Goal: Information Seeking & Learning: Learn about a topic

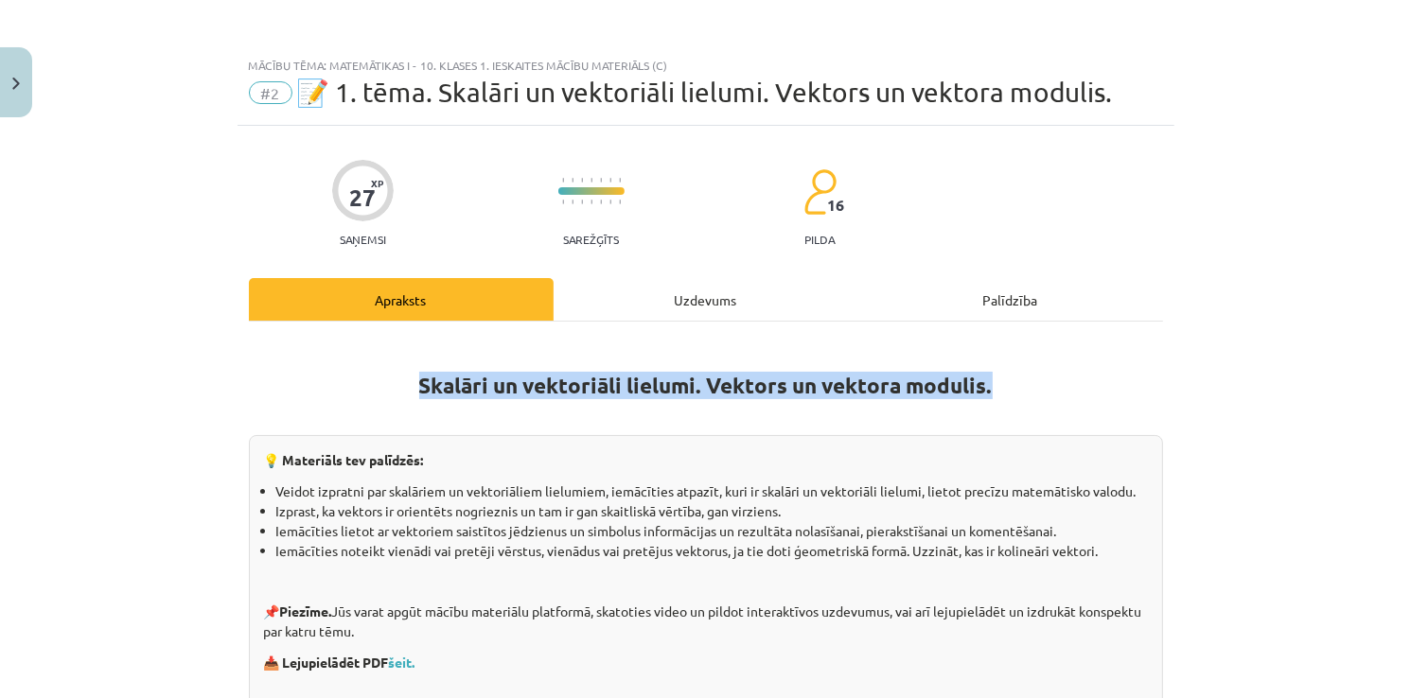
click at [1052, 381] on h1 "Skalāri un vektoriāli lielumi. Vektors un vektora modulis." at bounding box center [706, 369] width 914 height 60
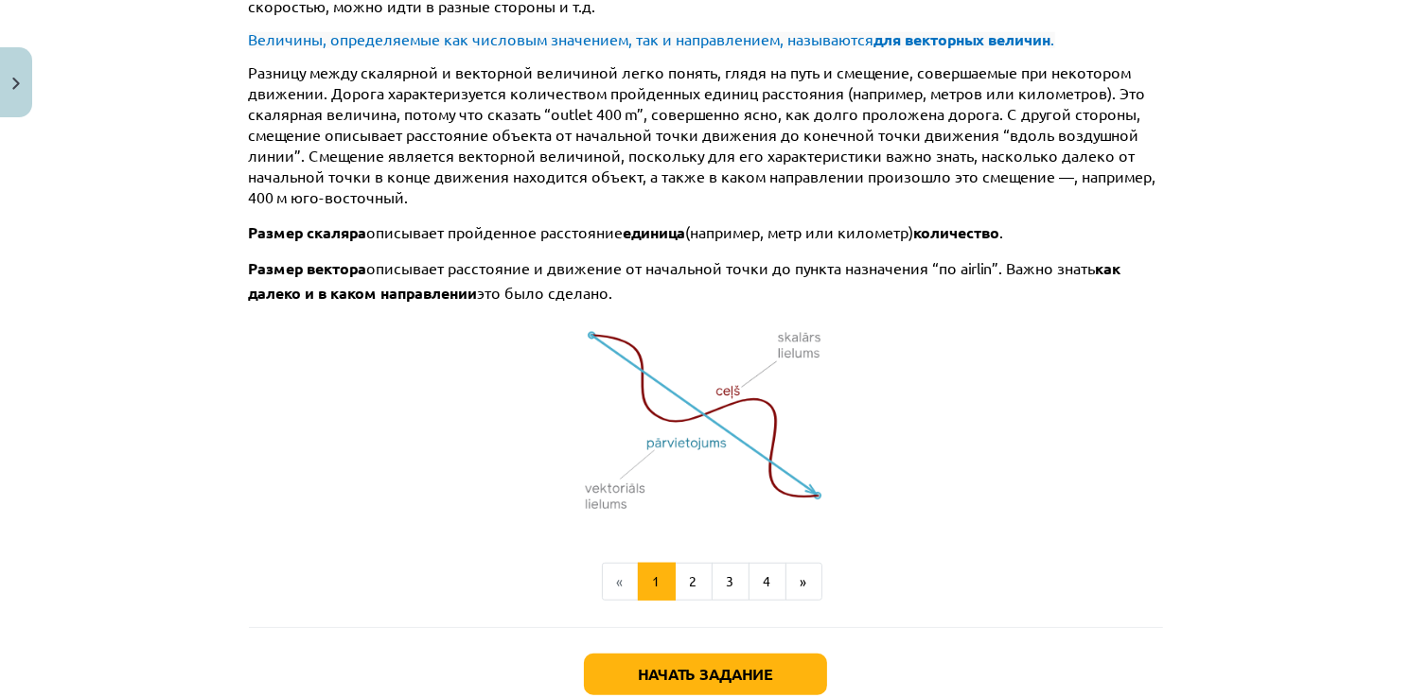
scroll to position [1306, 0]
click at [689, 586] on button "2" at bounding box center [694, 582] width 38 height 38
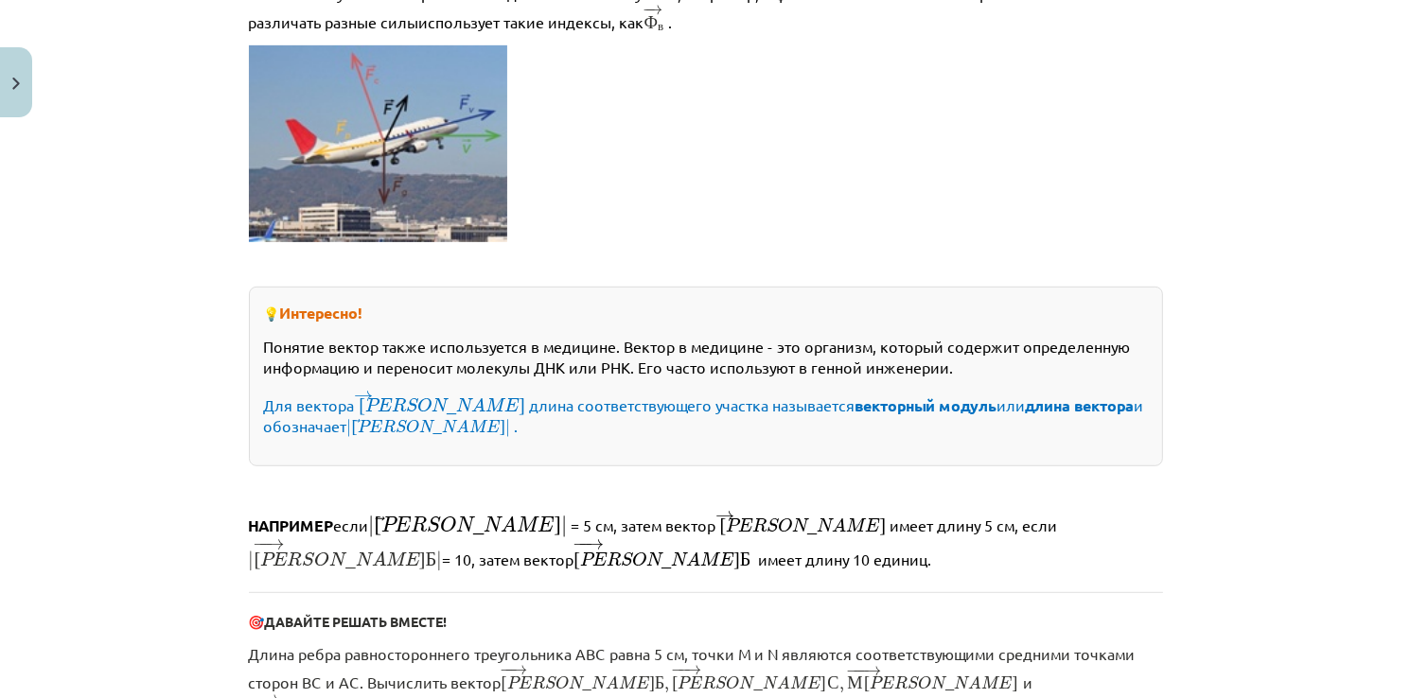
scroll to position [916, 0]
drag, startPoint x: 851, startPoint y: 352, endPoint x: 1206, endPoint y: 336, distance: 356.1
click at [1206, 336] on div "Тема преподавания: Математика i - 10 класс 1-й тестовый учебный материал (в) #2…" at bounding box center [705, 349] width 1411 height 698
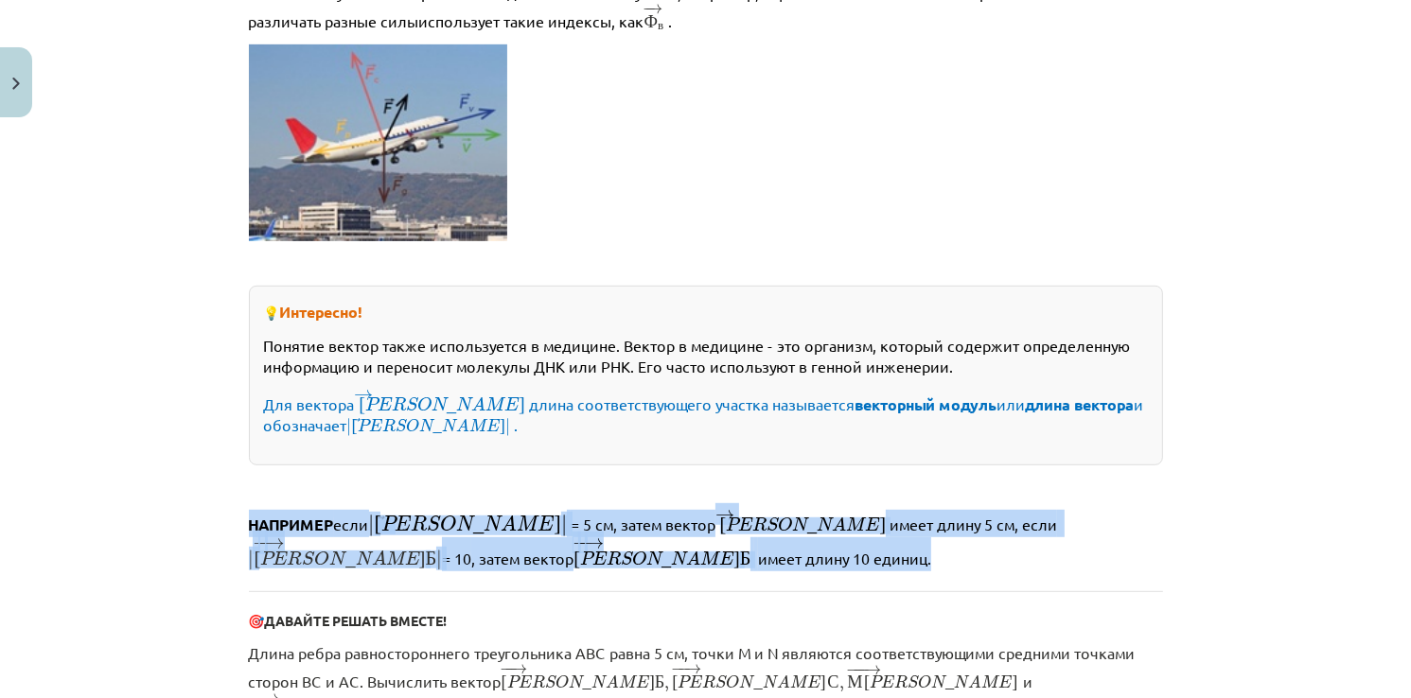
drag, startPoint x: 1319, startPoint y: 467, endPoint x: 1334, endPoint y: 481, distance: 20.1
click at [1334, 481] on div "Тема преподавания: Математика i - 10 класс 1-й тестовый учебный материал (в) #2…" at bounding box center [705, 349] width 1411 height 698
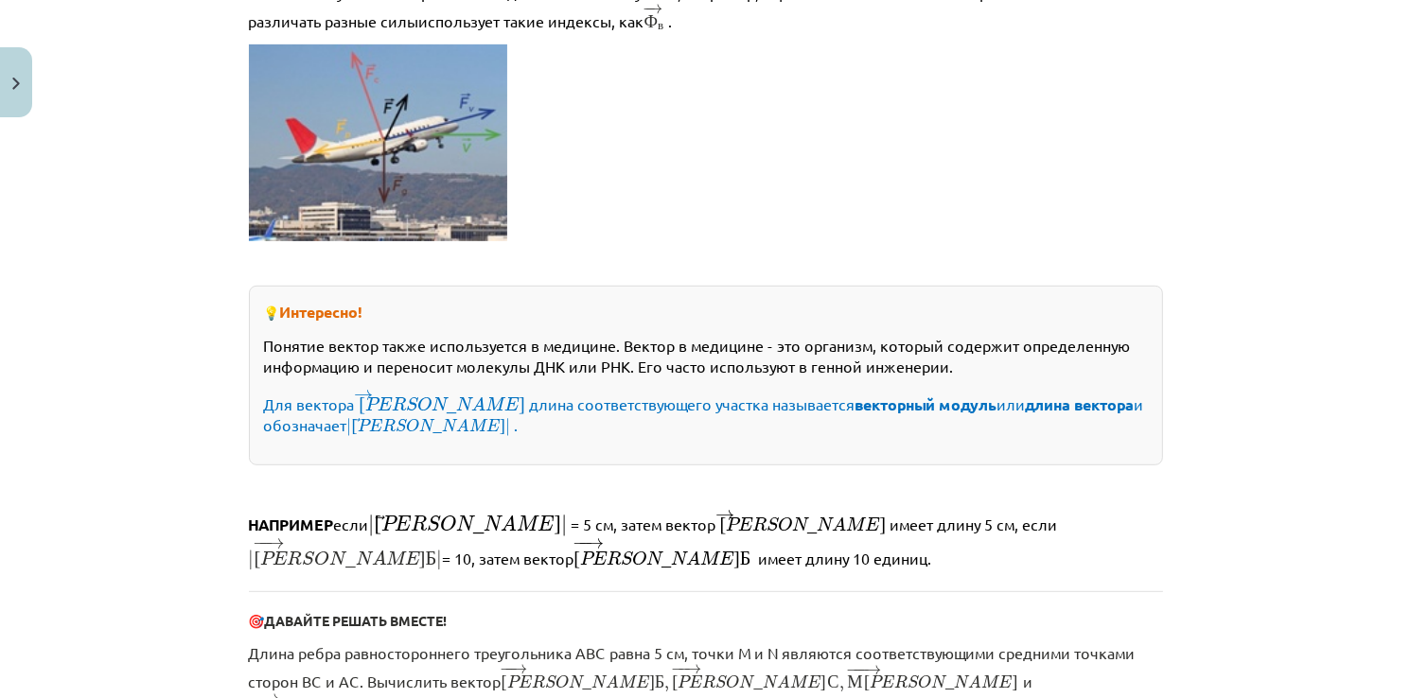
drag, startPoint x: 1315, startPoint y: 416, endPoint x: 1123, endPoint y: 397, distance: 193.0
click at [1256, 407] on div "Тема преподавания: Математика i - 10 класс 1-й тестовый учебный материал (в) #2…" at bounding box center [705, 349] width 1411 height 698
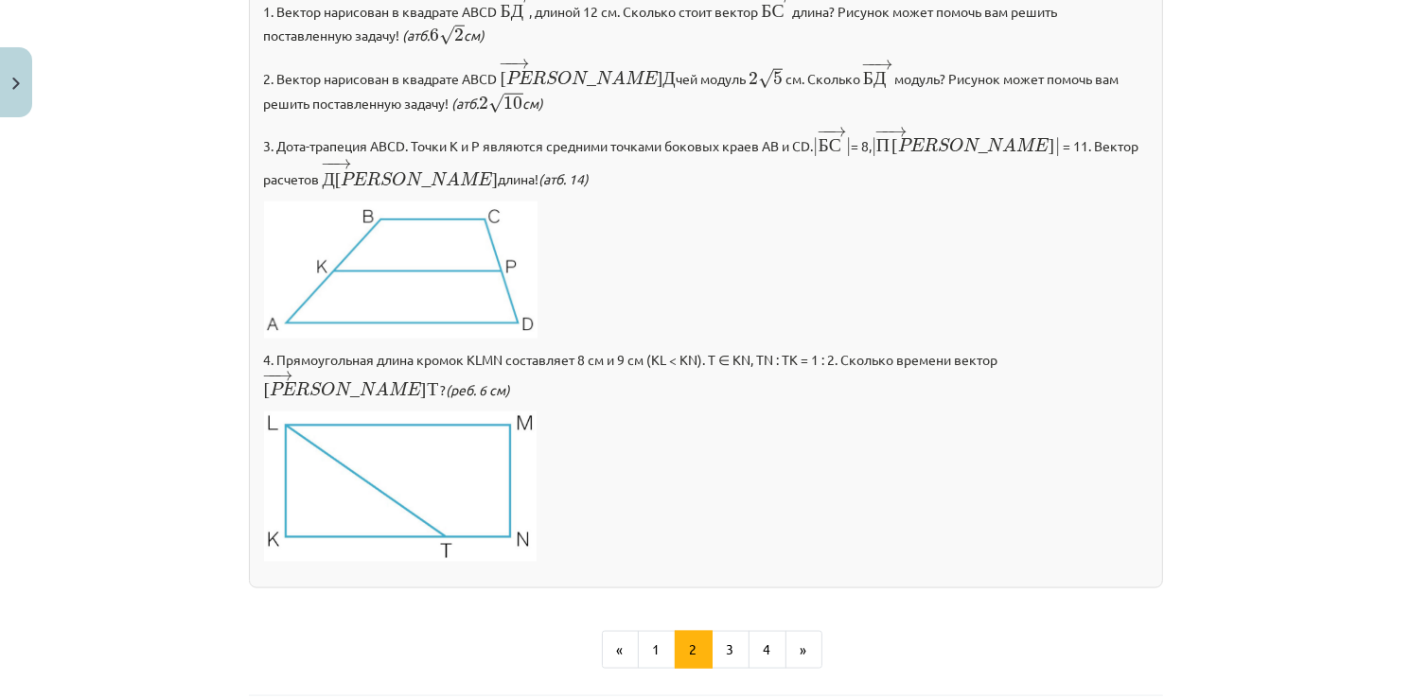
scroll to position [2295, 0]
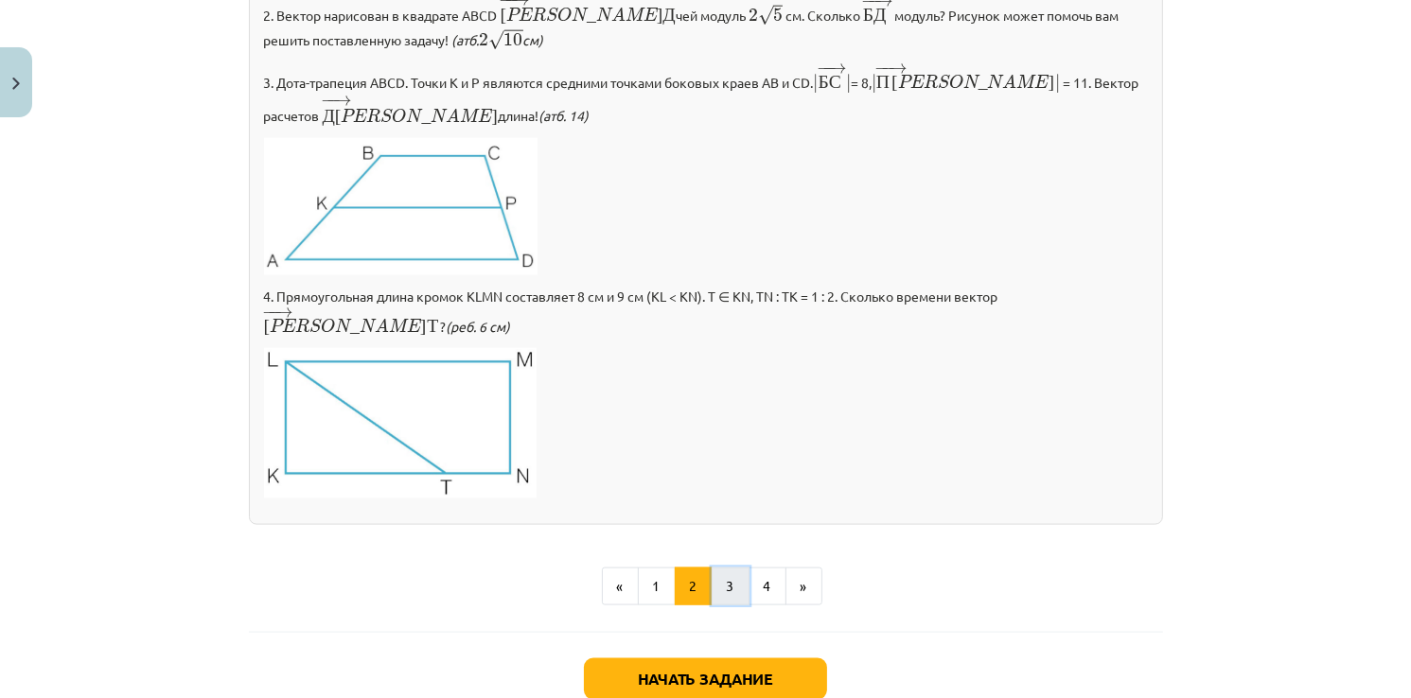
click at [727, 568] on button "3" at bounding box center [731, 587] width 38 height 38
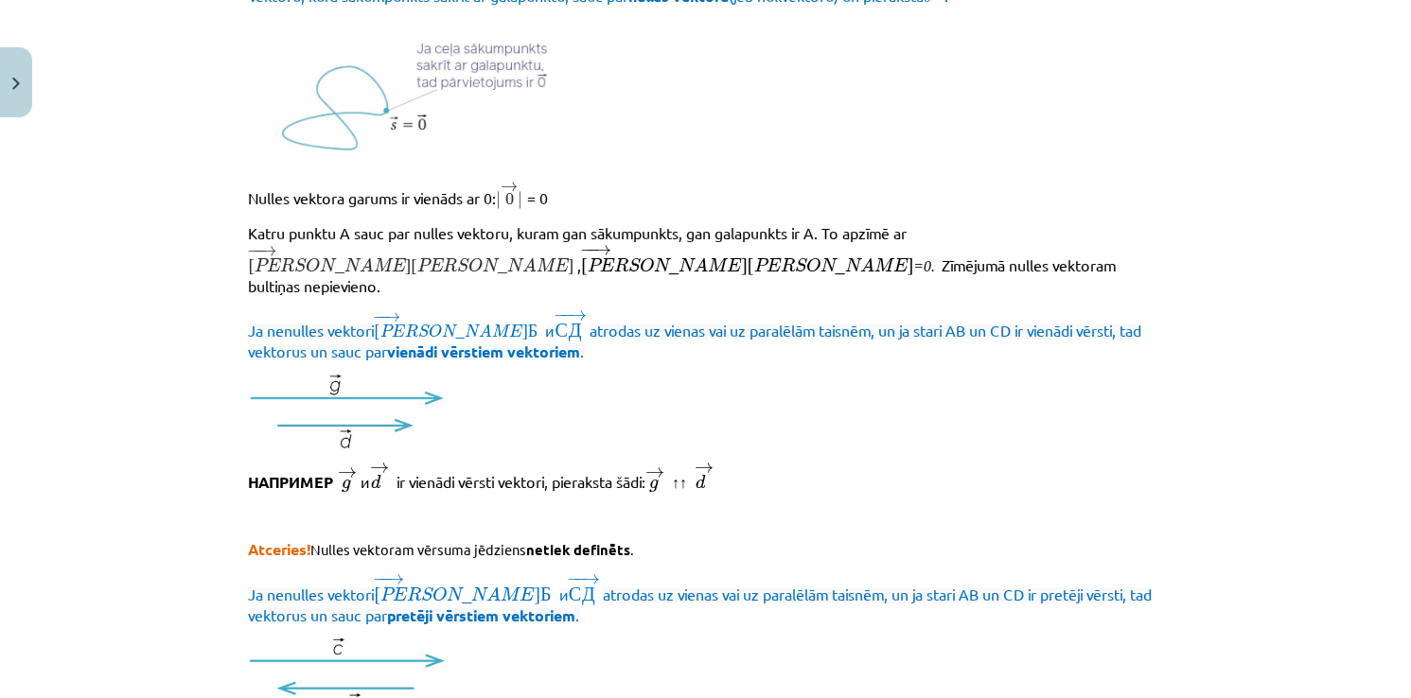
scroll to position [0, 0]
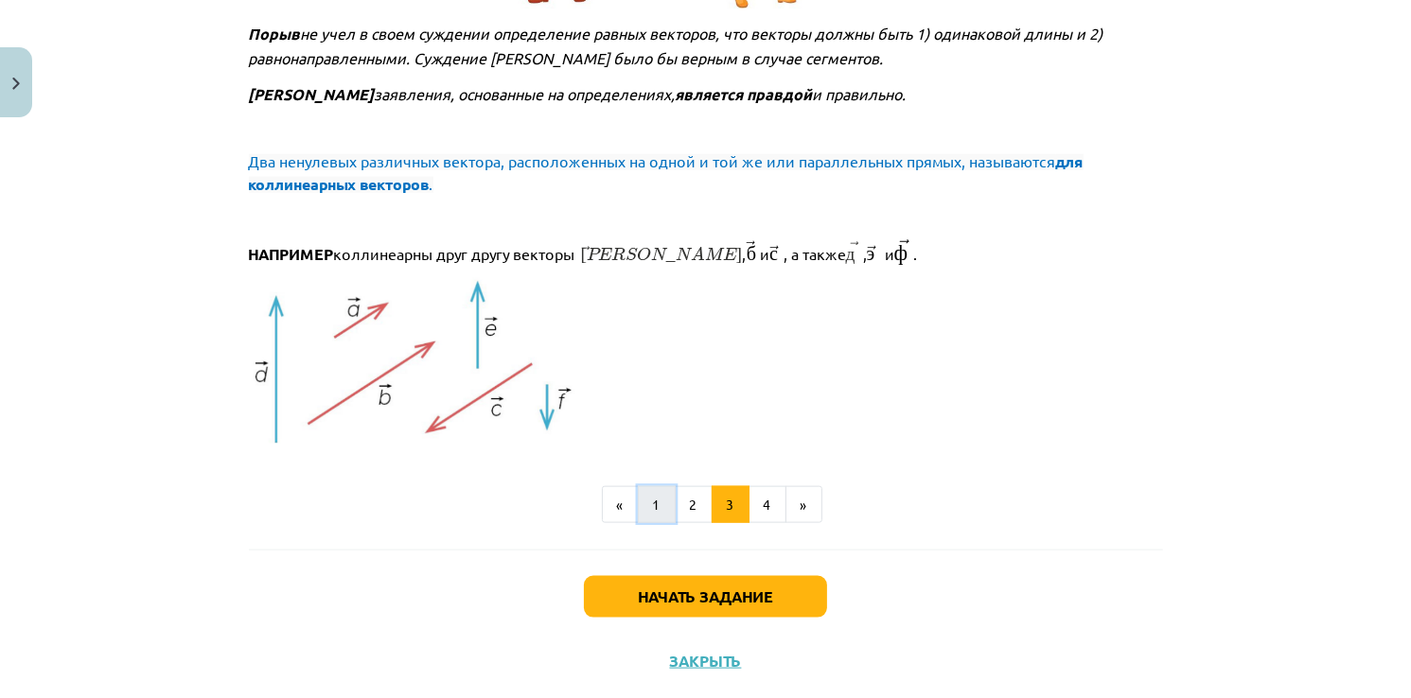
click at [645, 486] on button "1" at bounding box center [657, 505] width 38 height 38
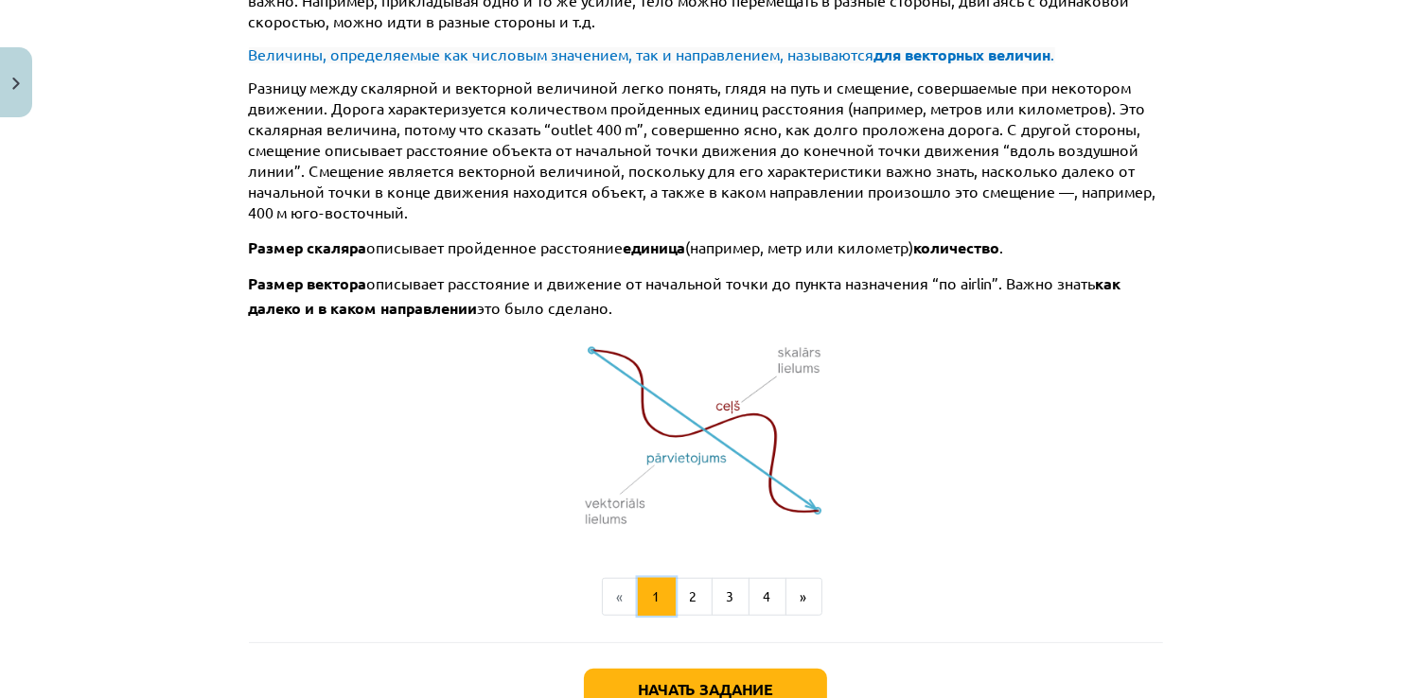
scroll to position [1436, 0]
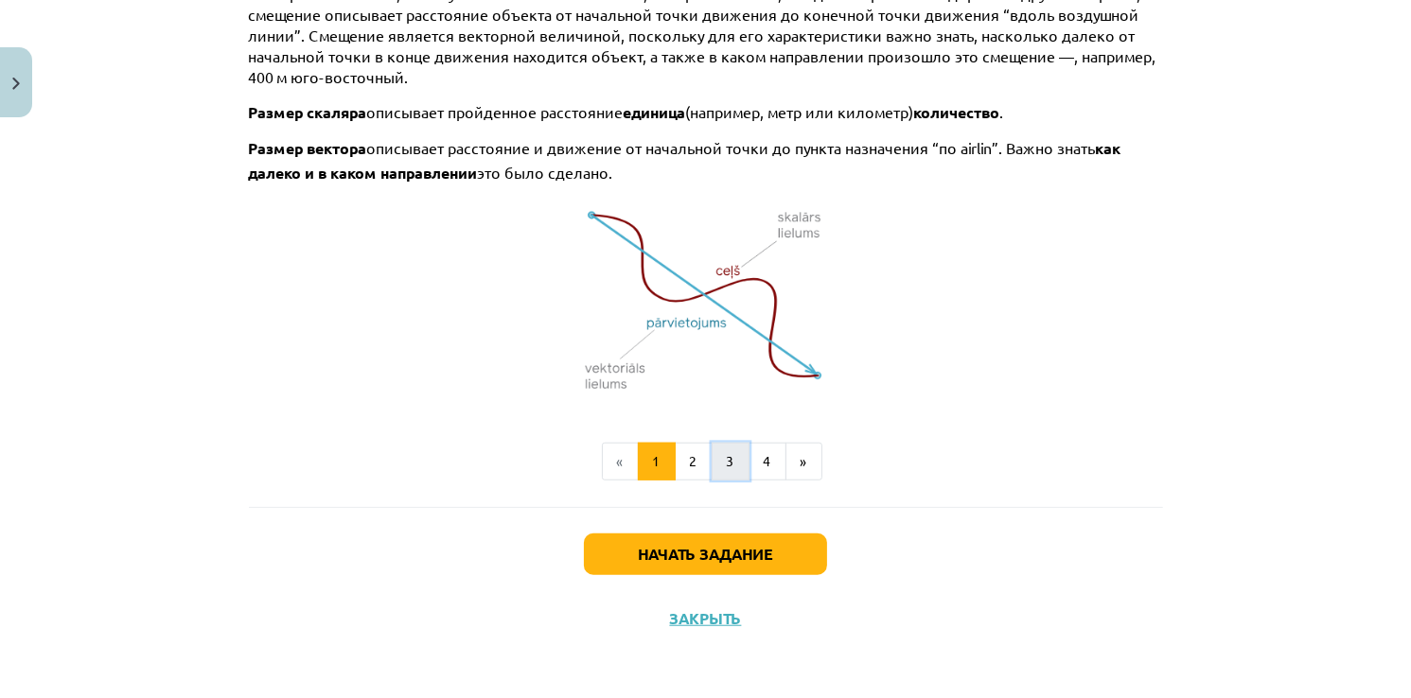
click at [719, 470] on button "3" at bounding box center [731, 462] width 38 height 38
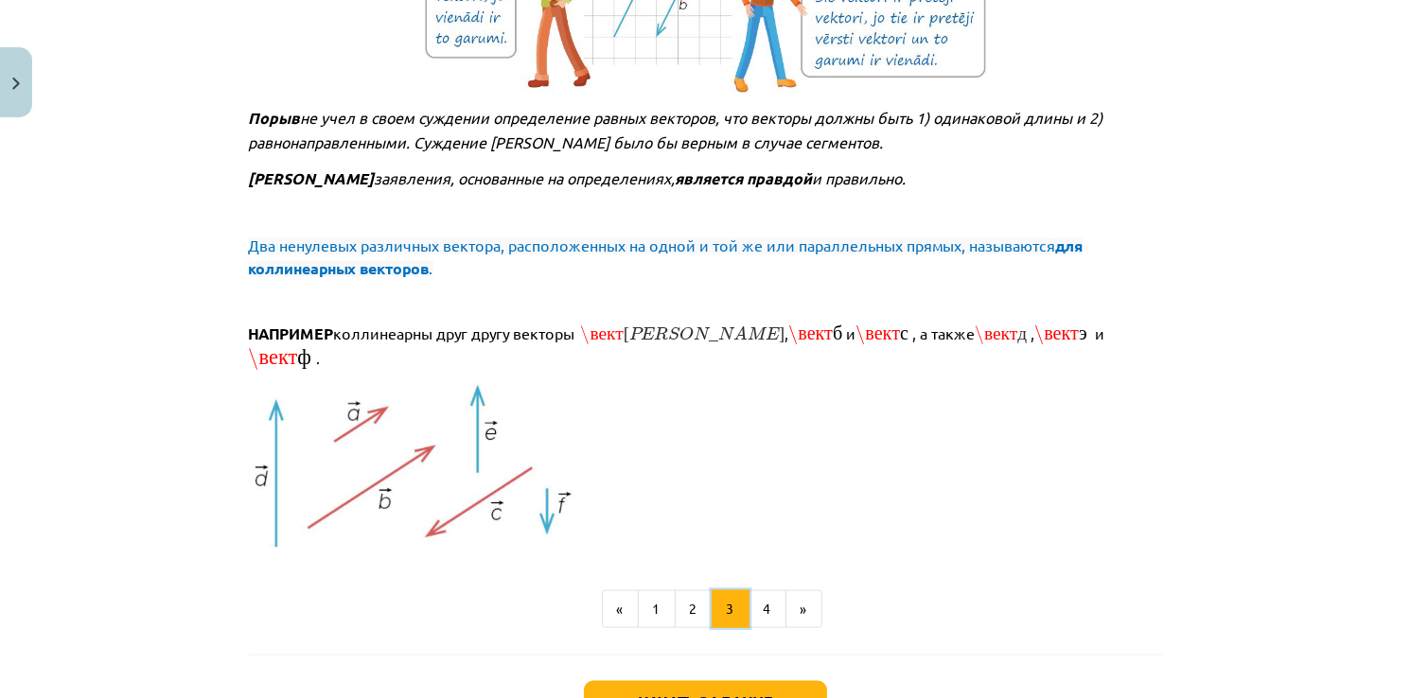
scroll to position [2158, 0]
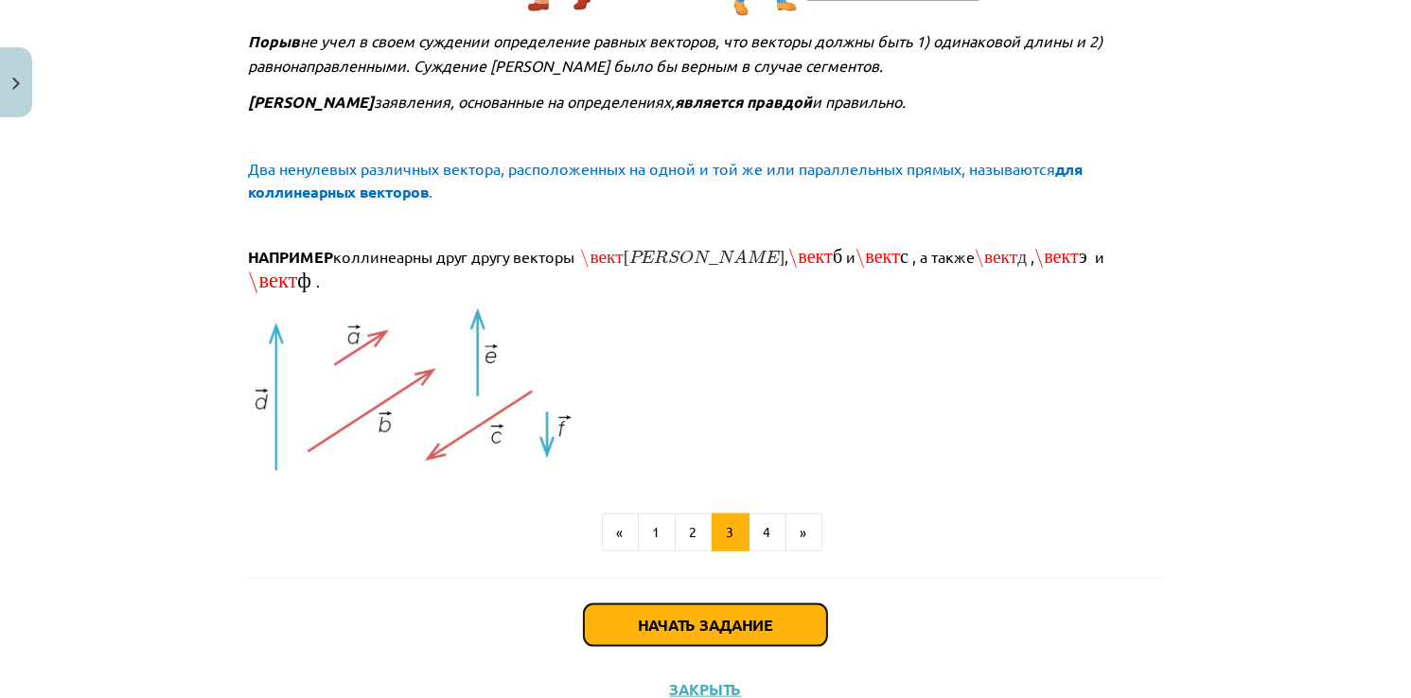
click at [709, 605] on button "Начать задание" at bounding box center [705, 626] width 243 height 42
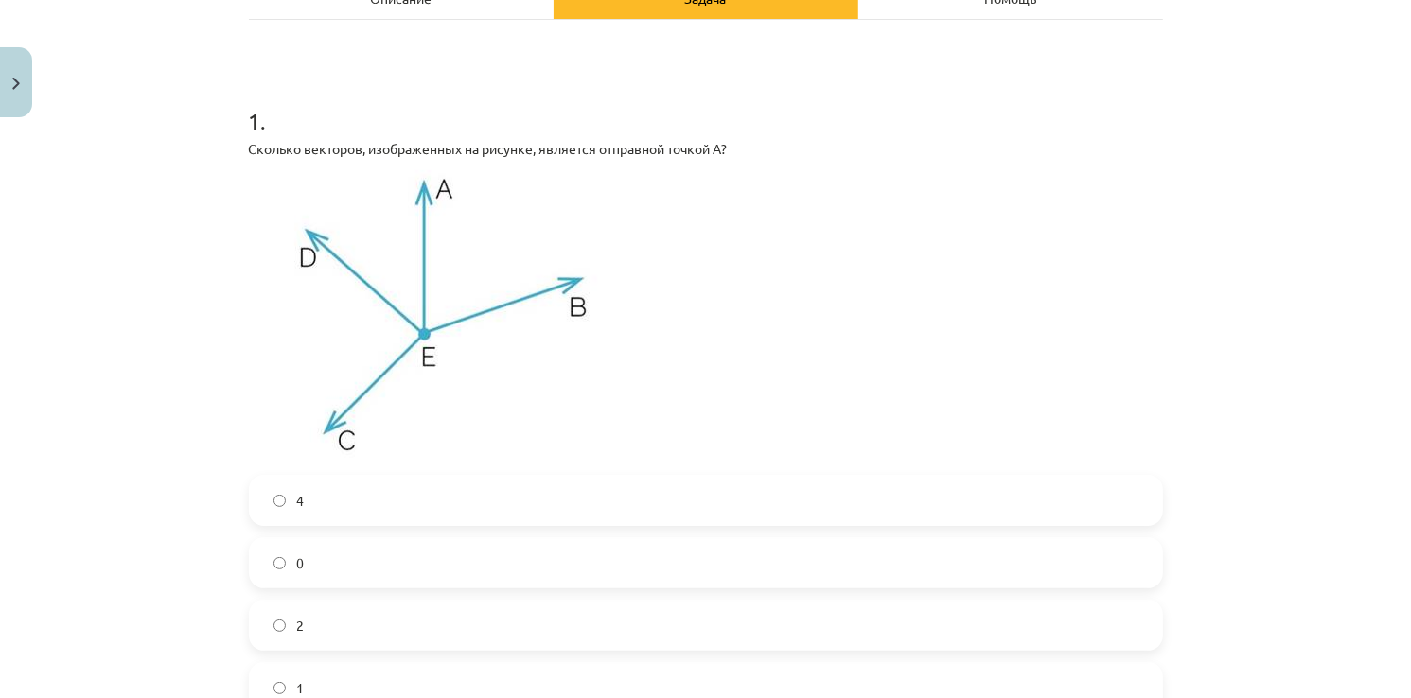
scroll to position [331, 0]
click at [312, 554] on label "0" at bounding box center [706, 563] width 910 height 47
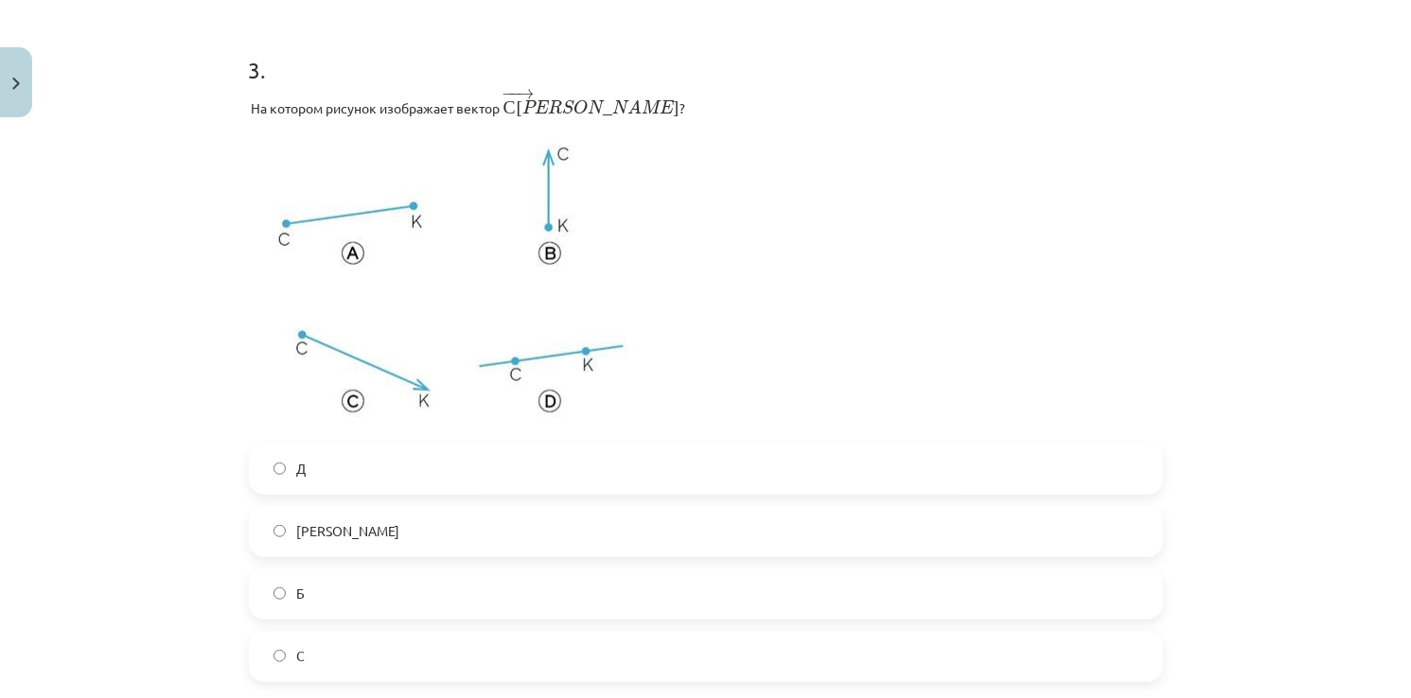
scroll to position [1467, 0]
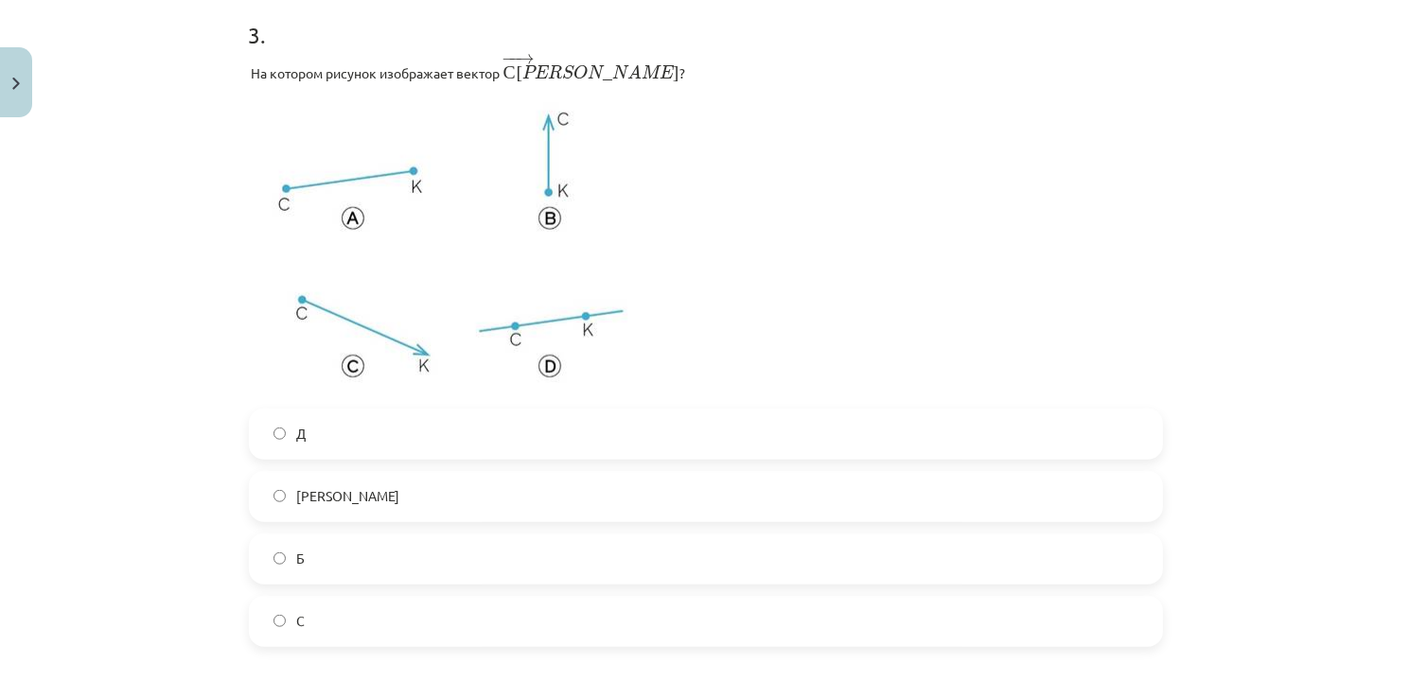
click at [317, 611] on label "С" at bounding box center [706, 621] width 910 height 47
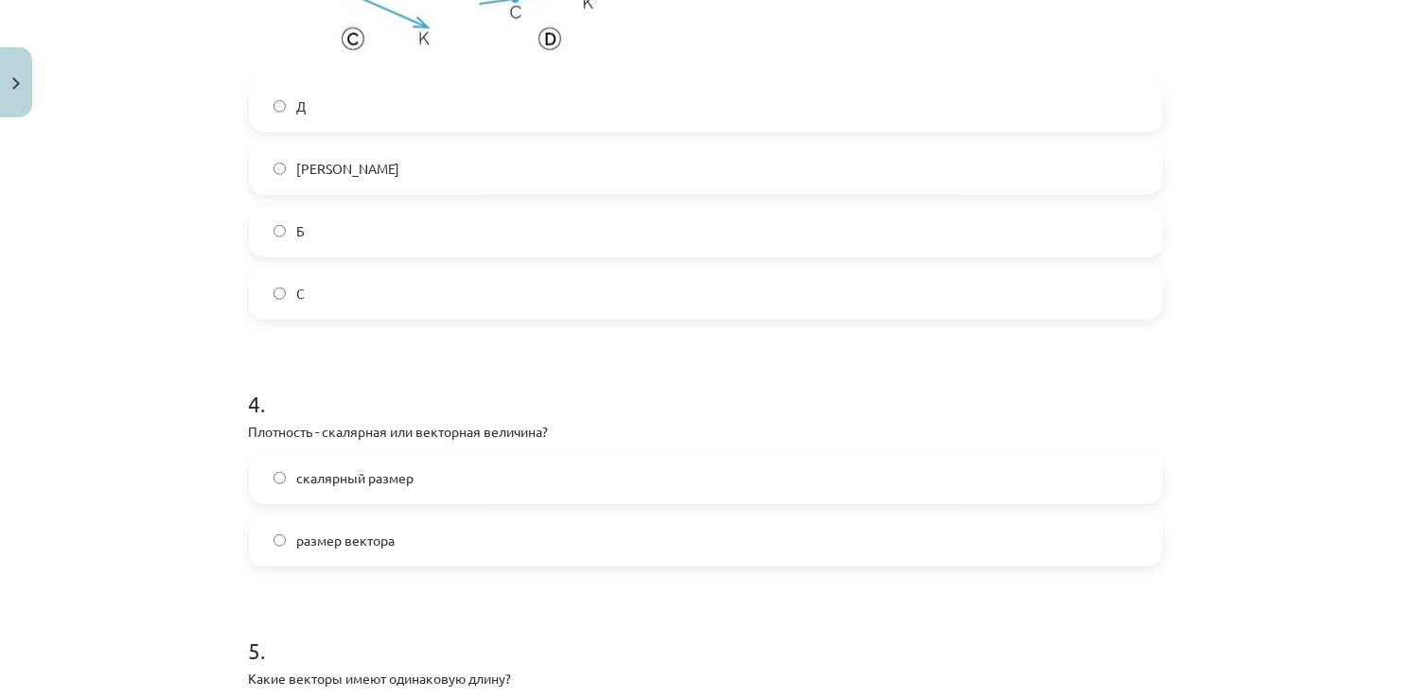
scroll to position [1845, 0]
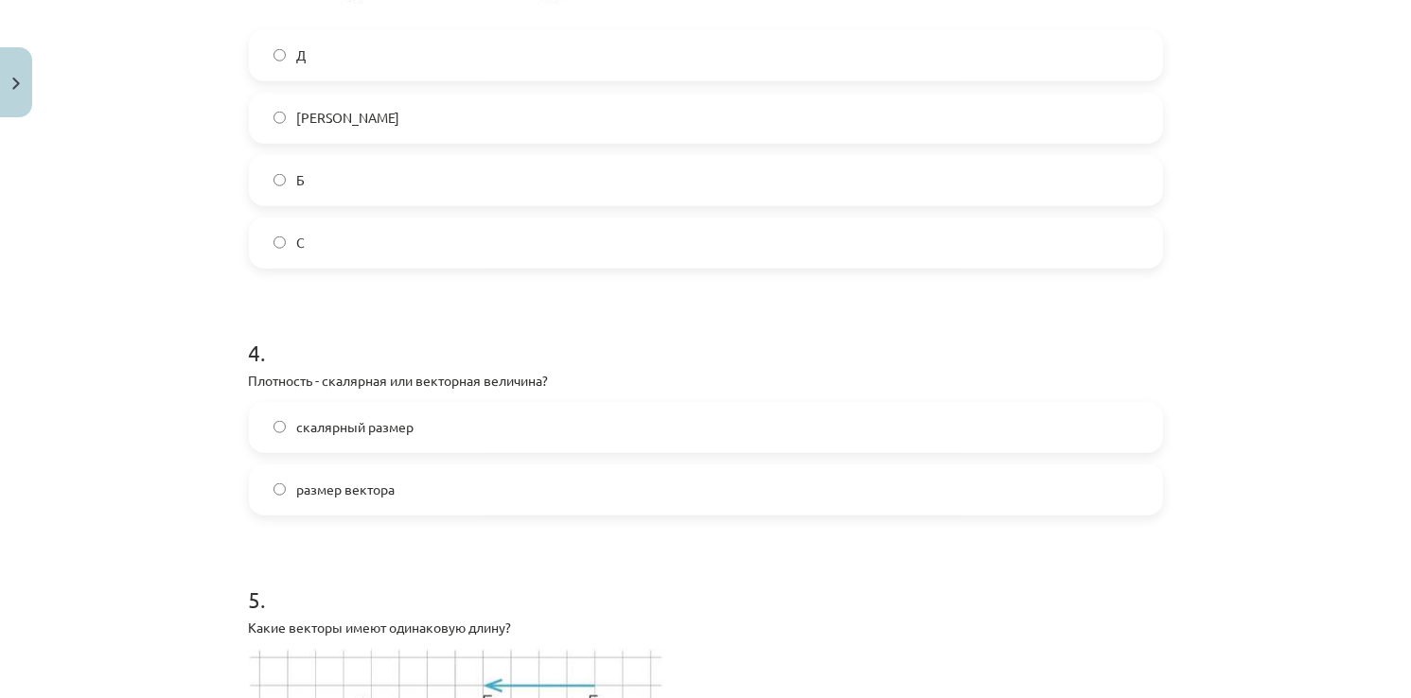
click at [393, 479] on label "размер вектора" at bounding box center [706, 489] width 910 height 47
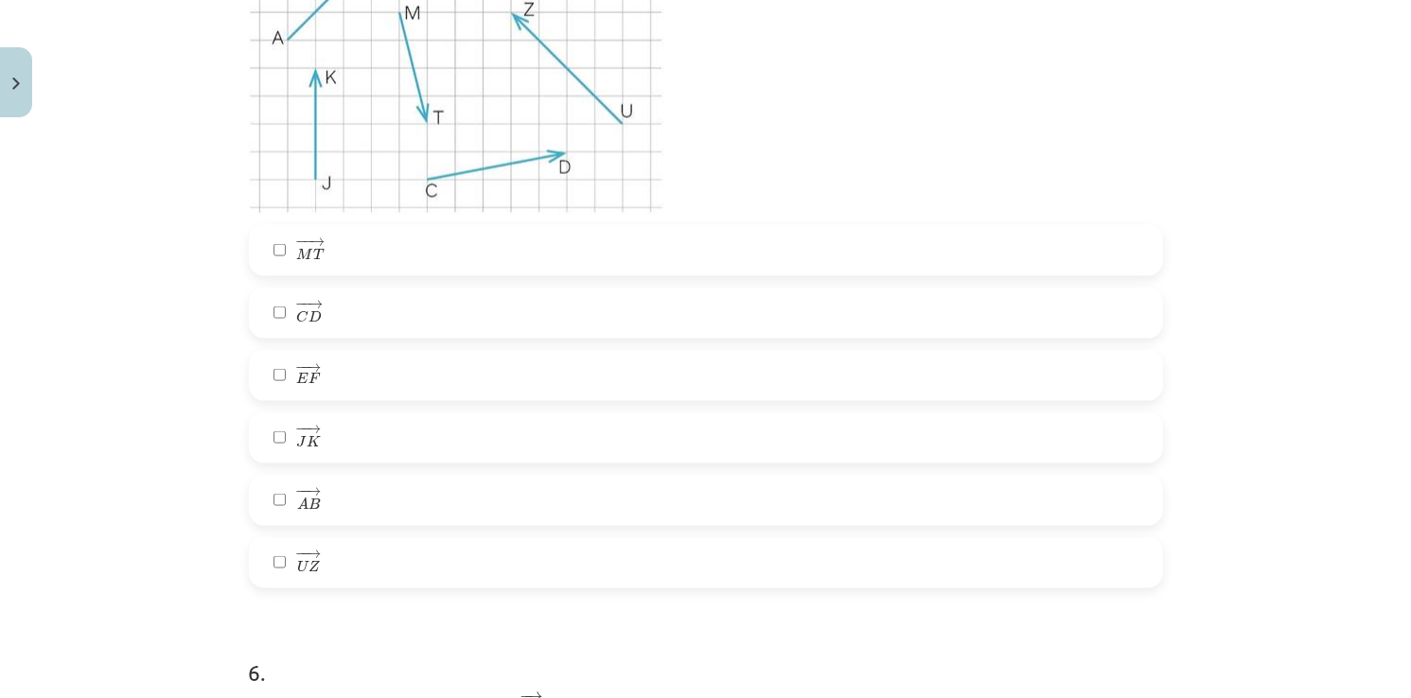
scroll to position [2477, 0]
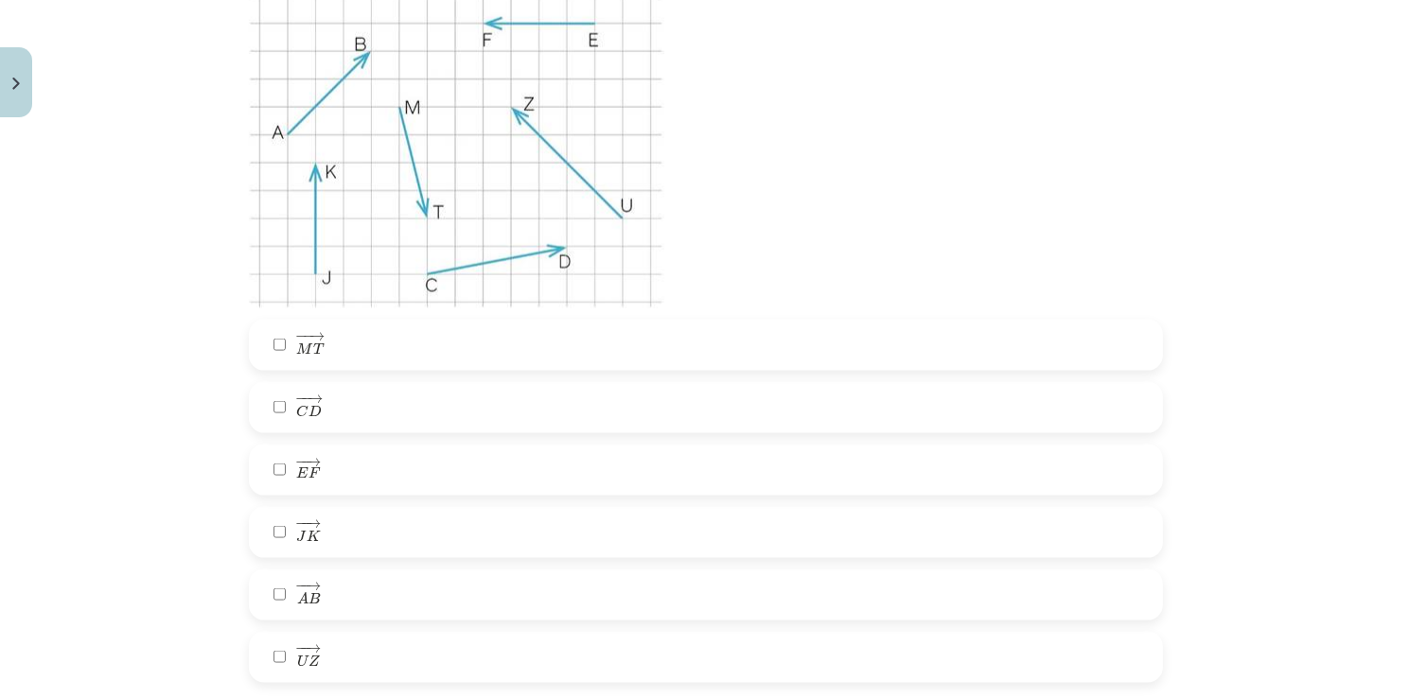
click at [267, 458] on label "− − → E F E F →" at bounding box center [706, 470] width 910 height 47
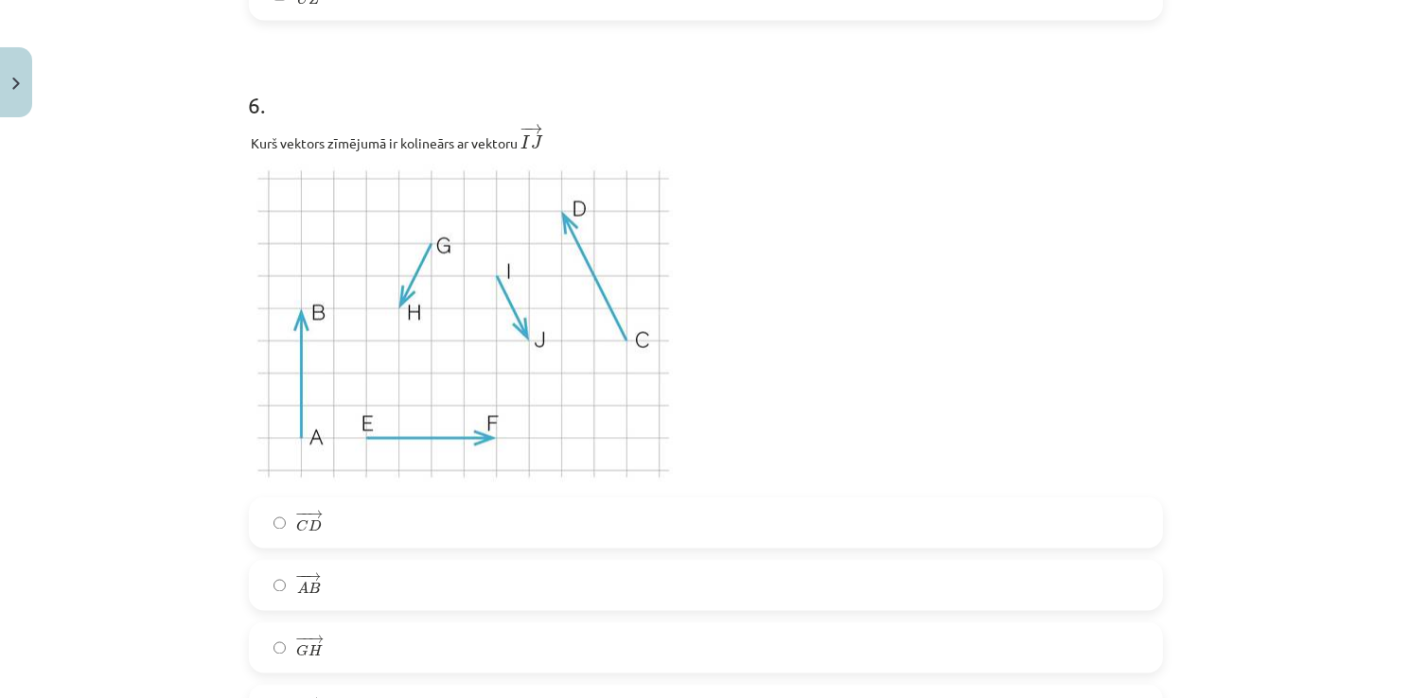
scroll to position [3234, 0]
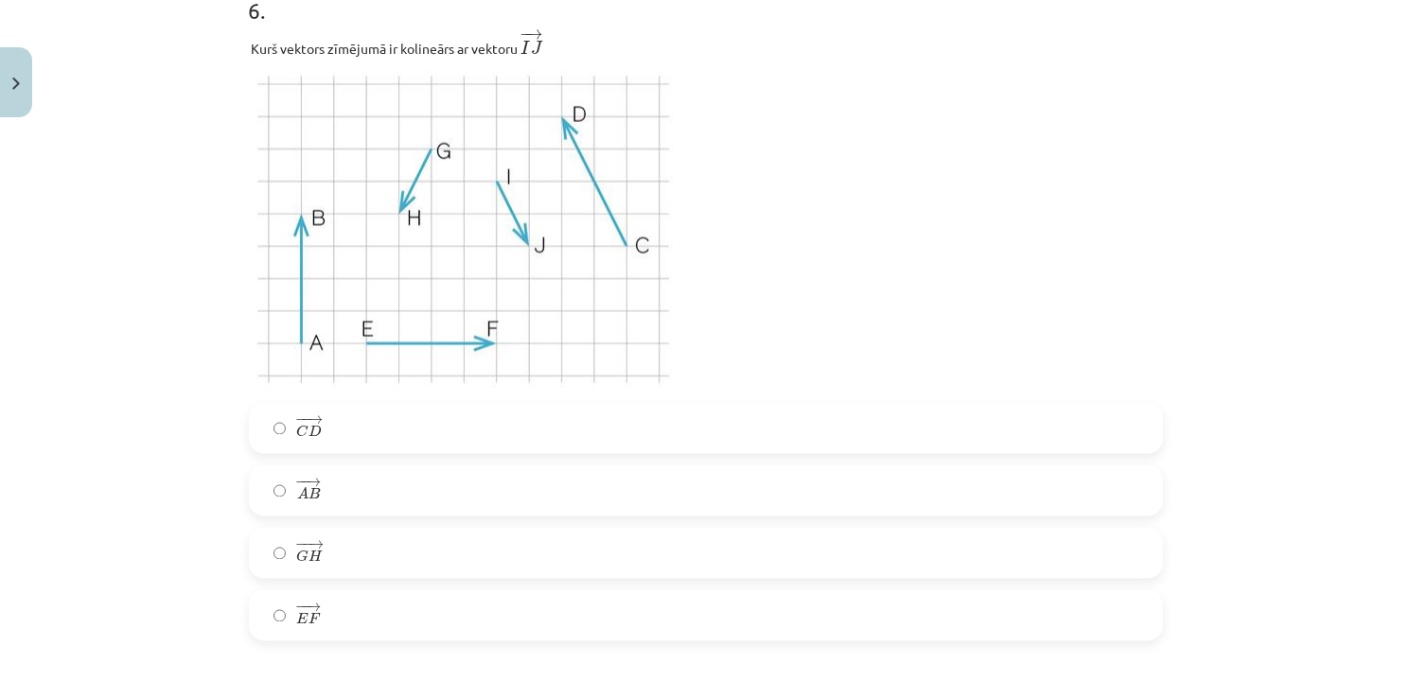
click at [274, 548] on label "− − → G H G H →" at bounding box center [706, 553] width 910 height 47
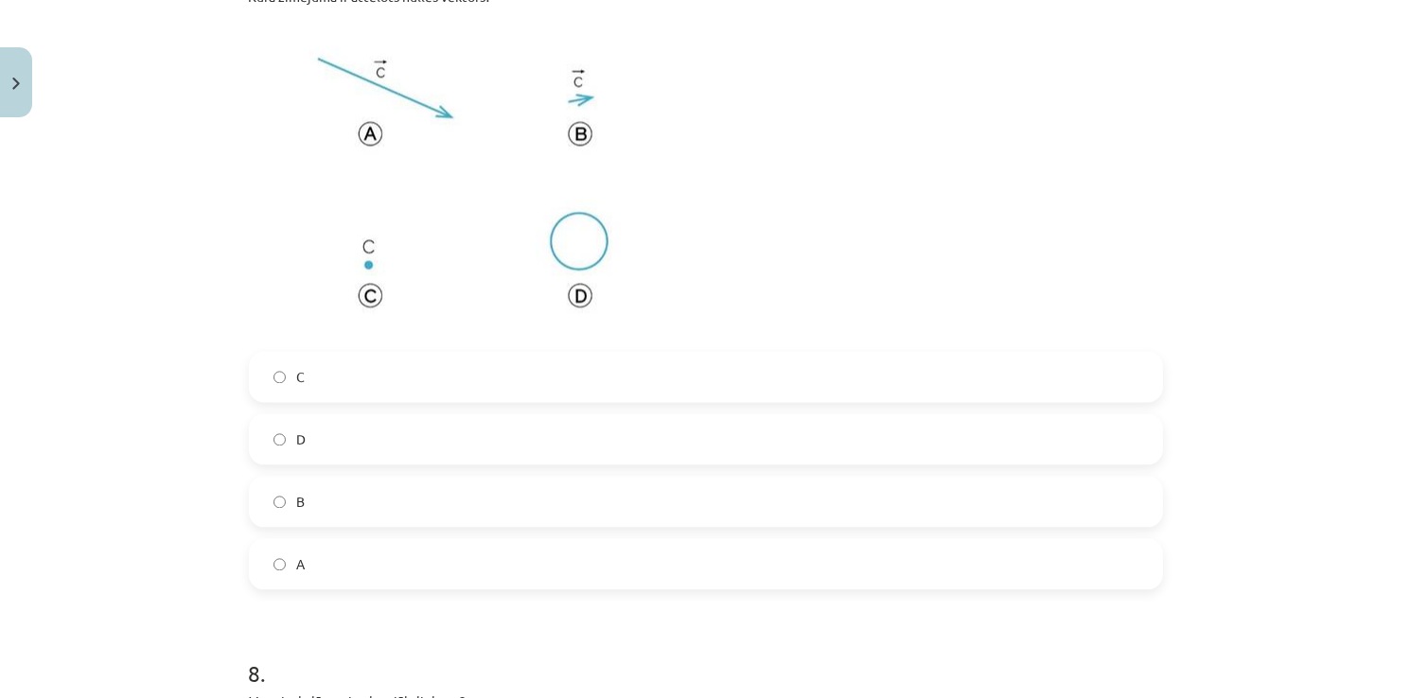
scroll to position [3896, 0]
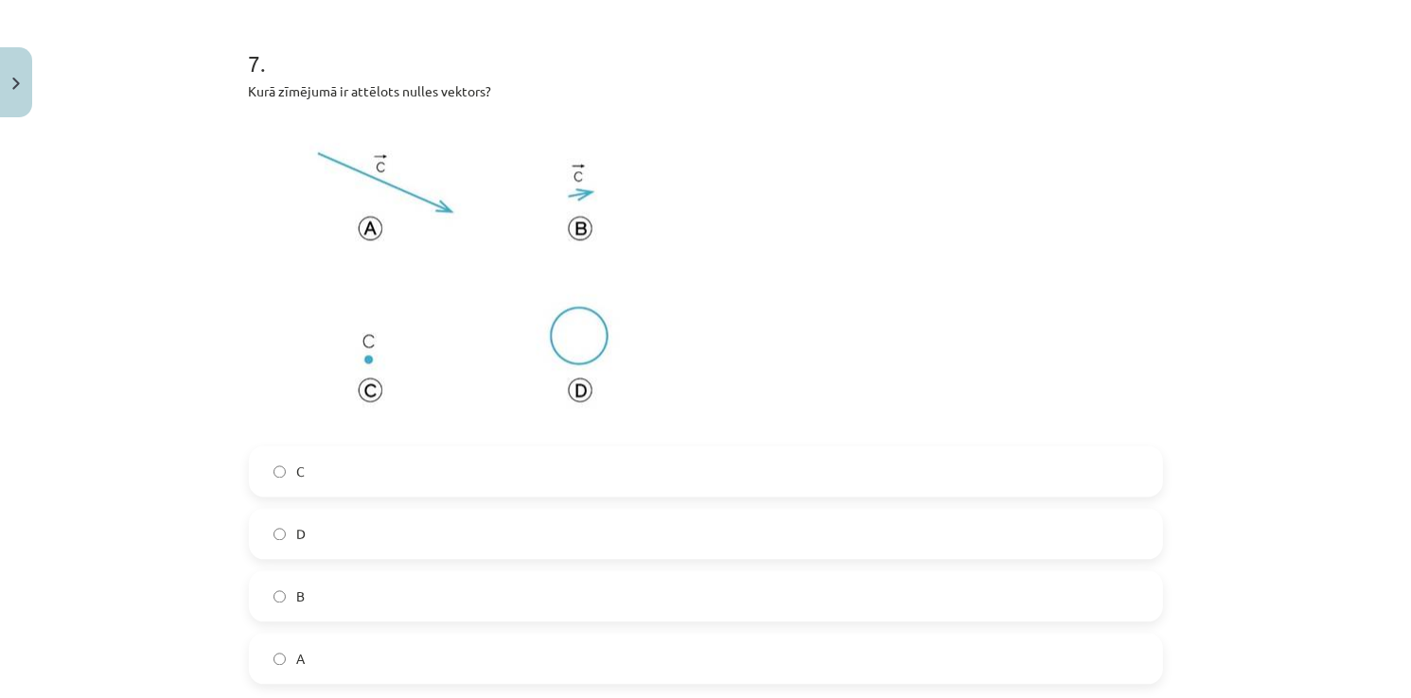
click at [312, 535] on label "D" at bounding box center [706, 533] width 910 height 47
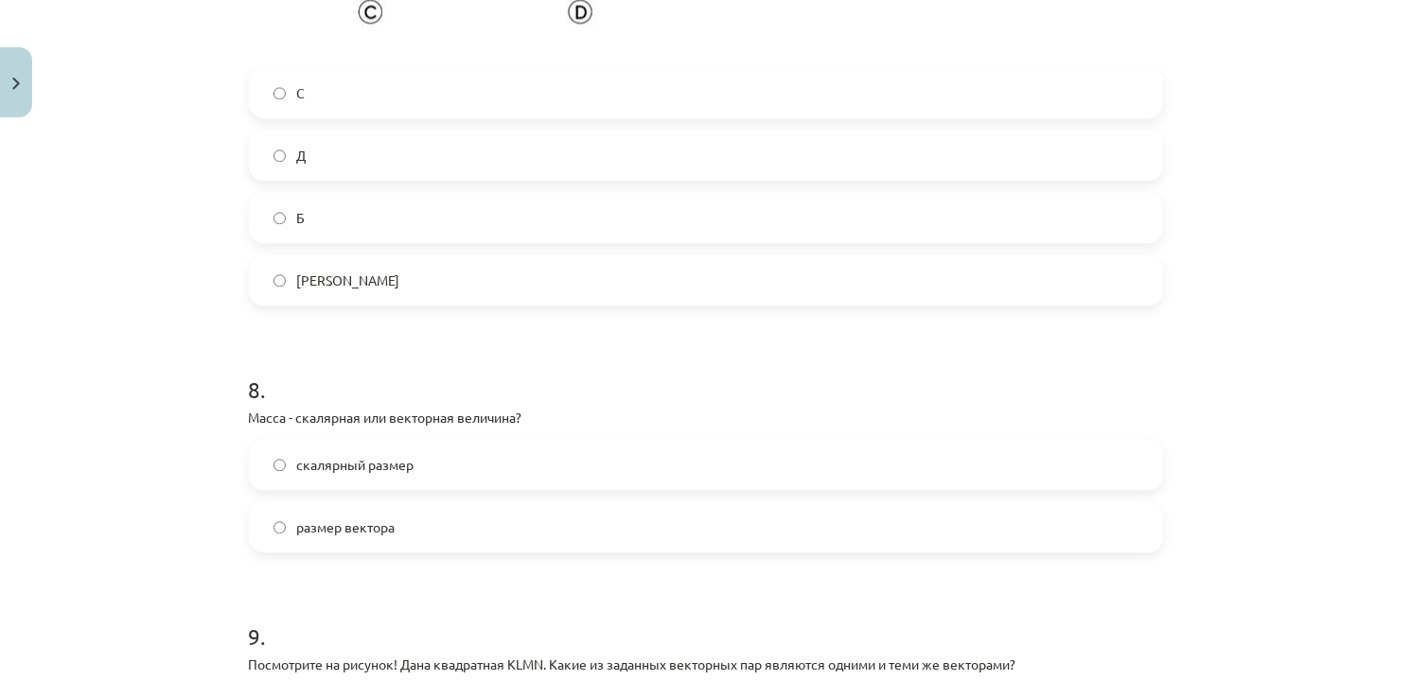
click at [415, 475] on label "скалярный размер" at bounding box center [706, 464] width 910 height 47
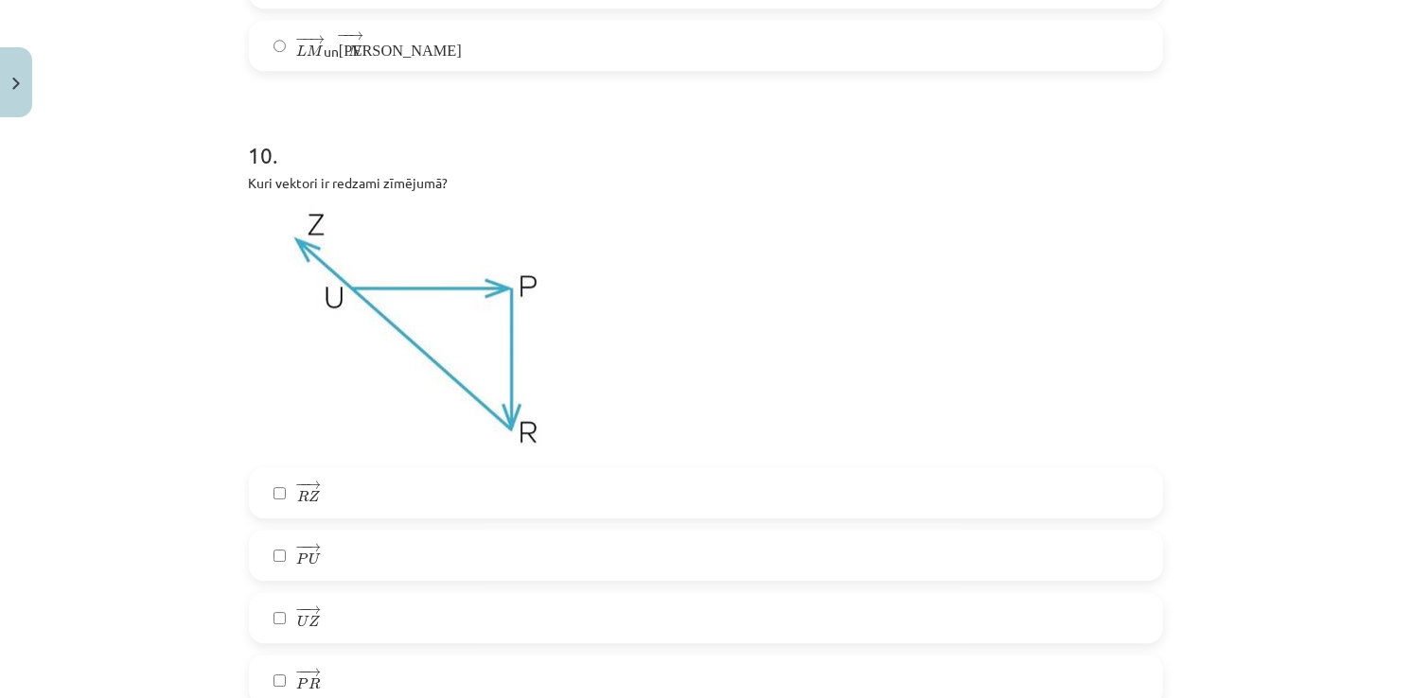
scroll to position [5505, 0]
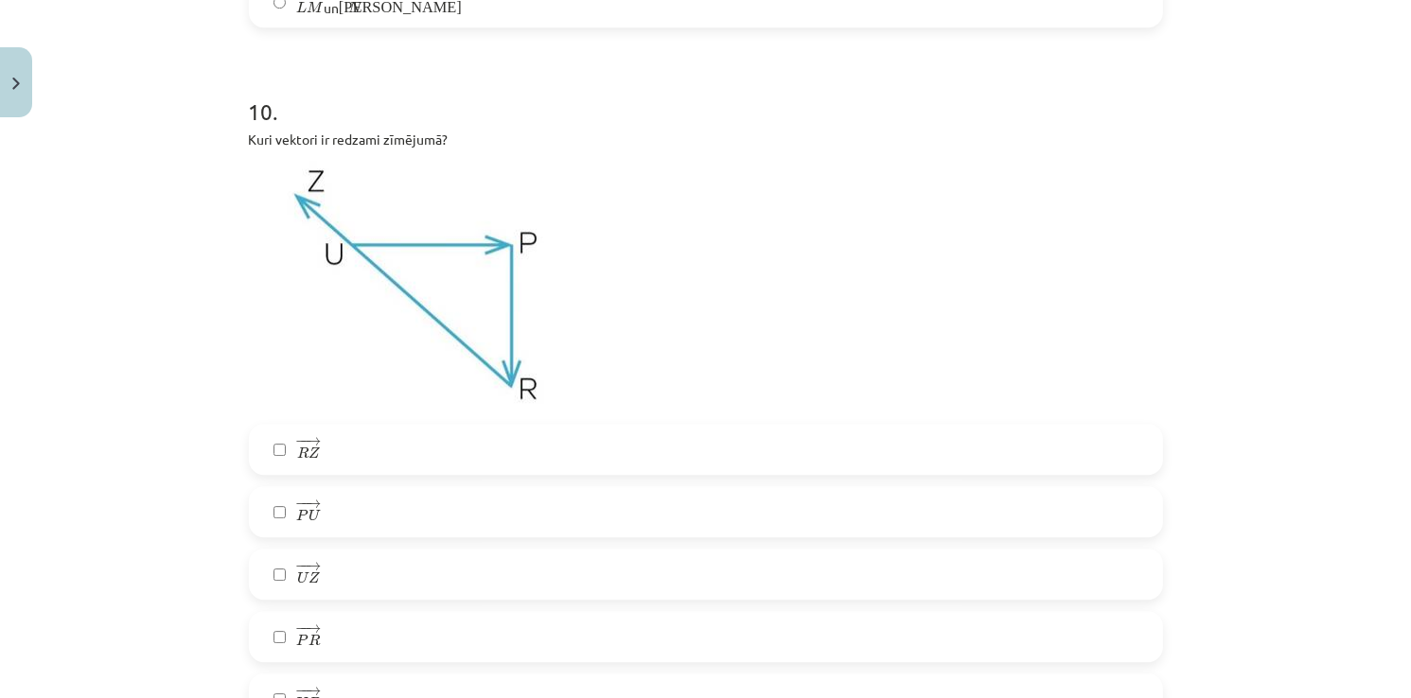
click at [319, 624] on label "− − → P R P R →" at bounding box center [706, 636] width 910 height 47
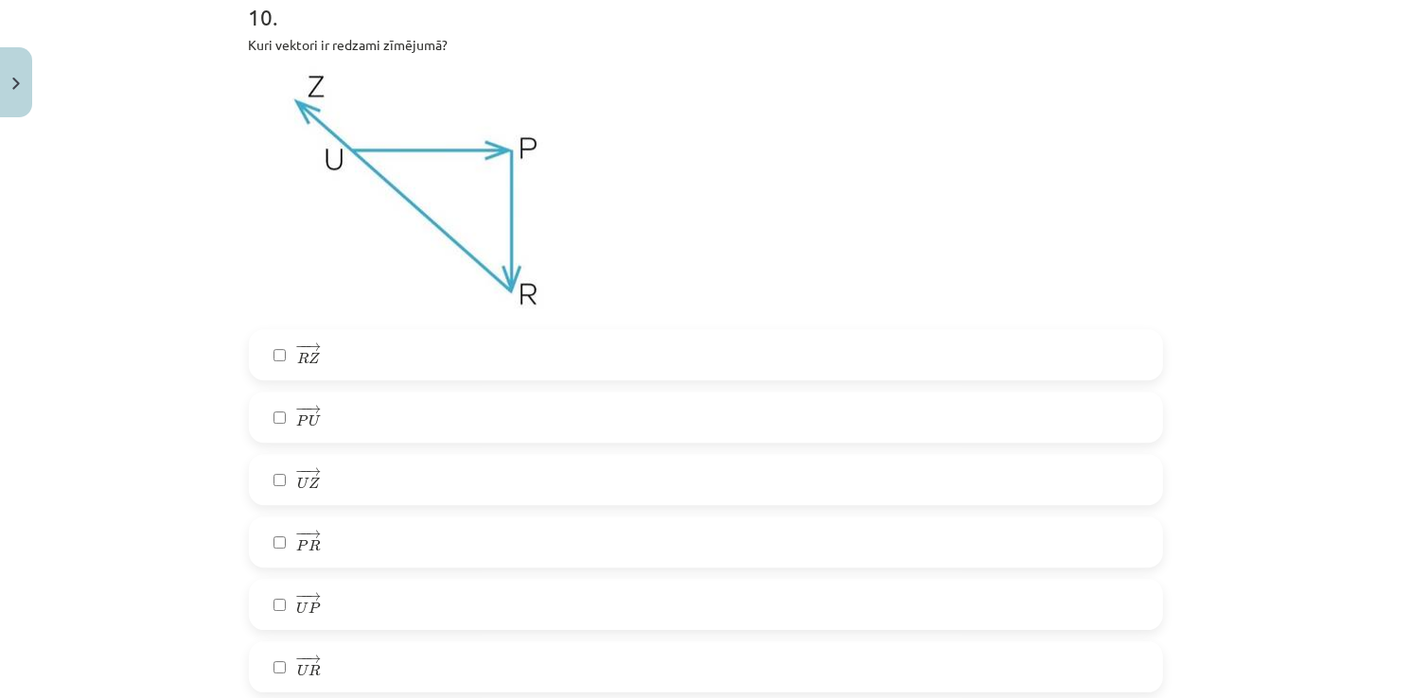
scroll to position [5694, 0]
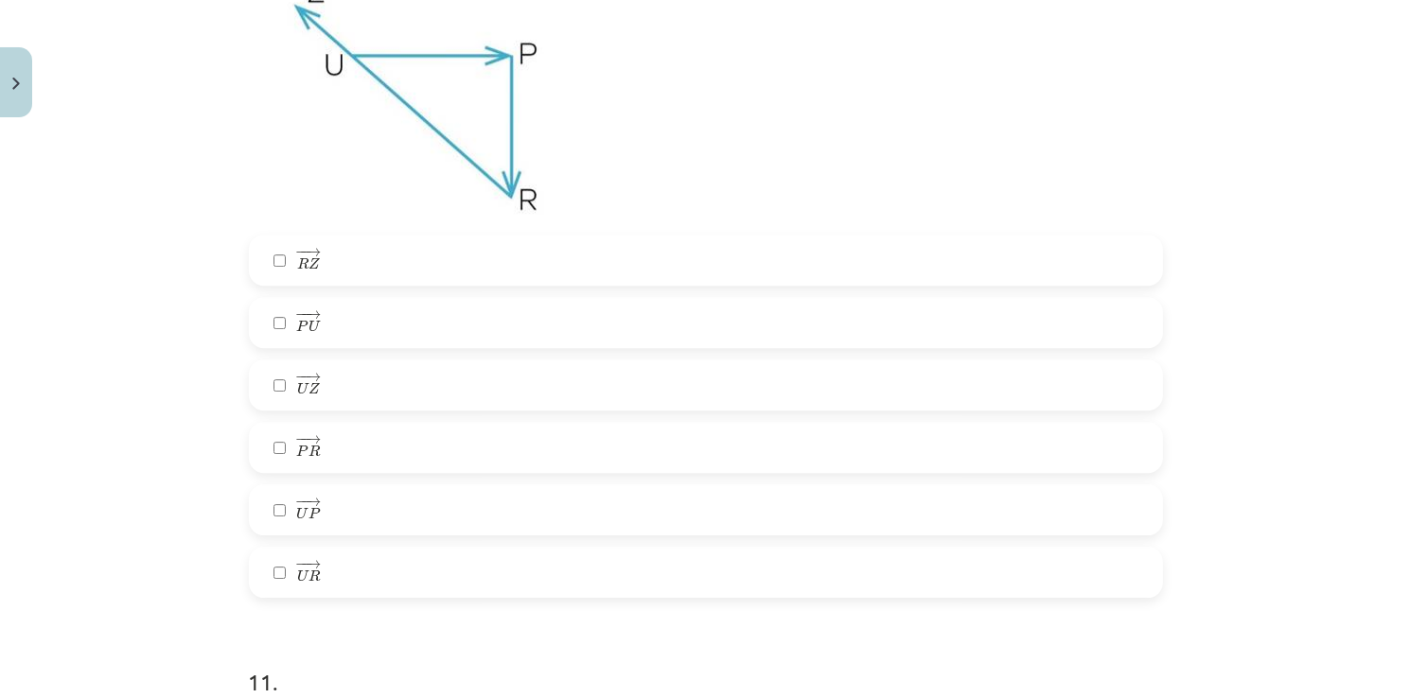
click at [308, 518] on span "P" at bounding box center [314, 513] width 12 height 12
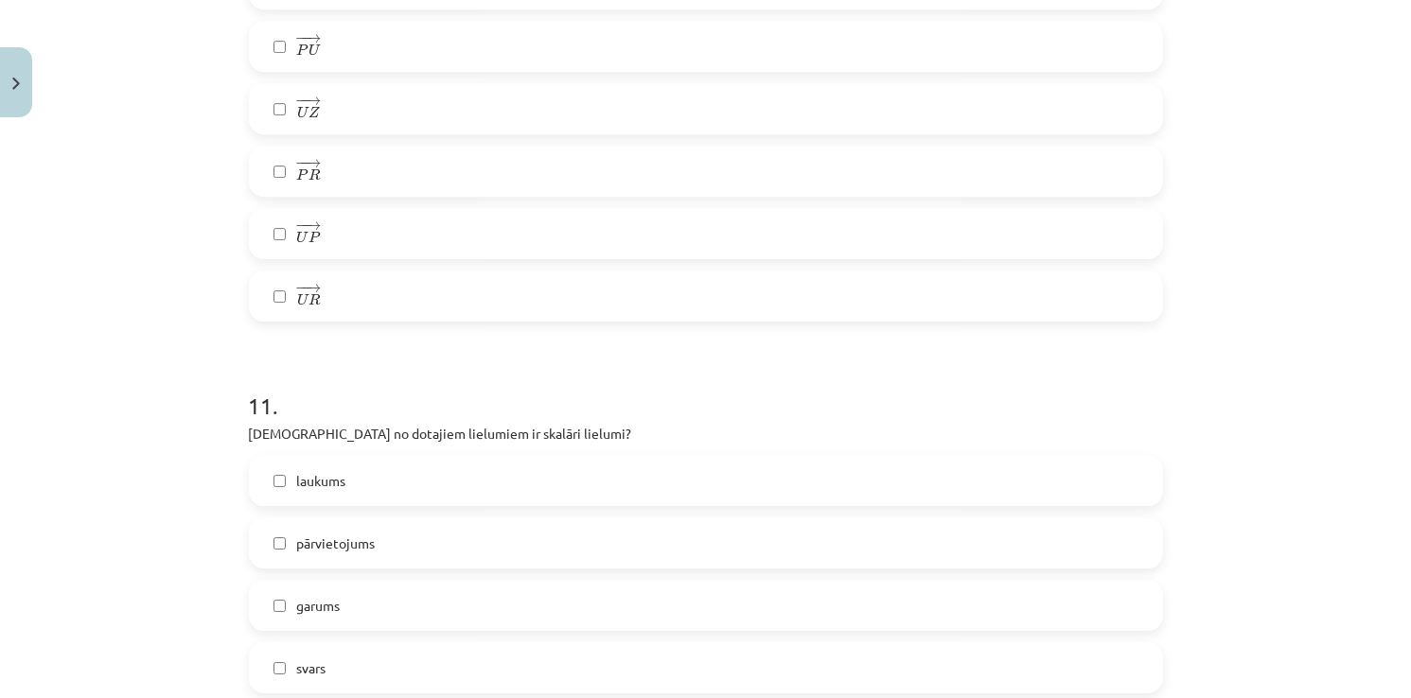
scroll to position [5978, 0]
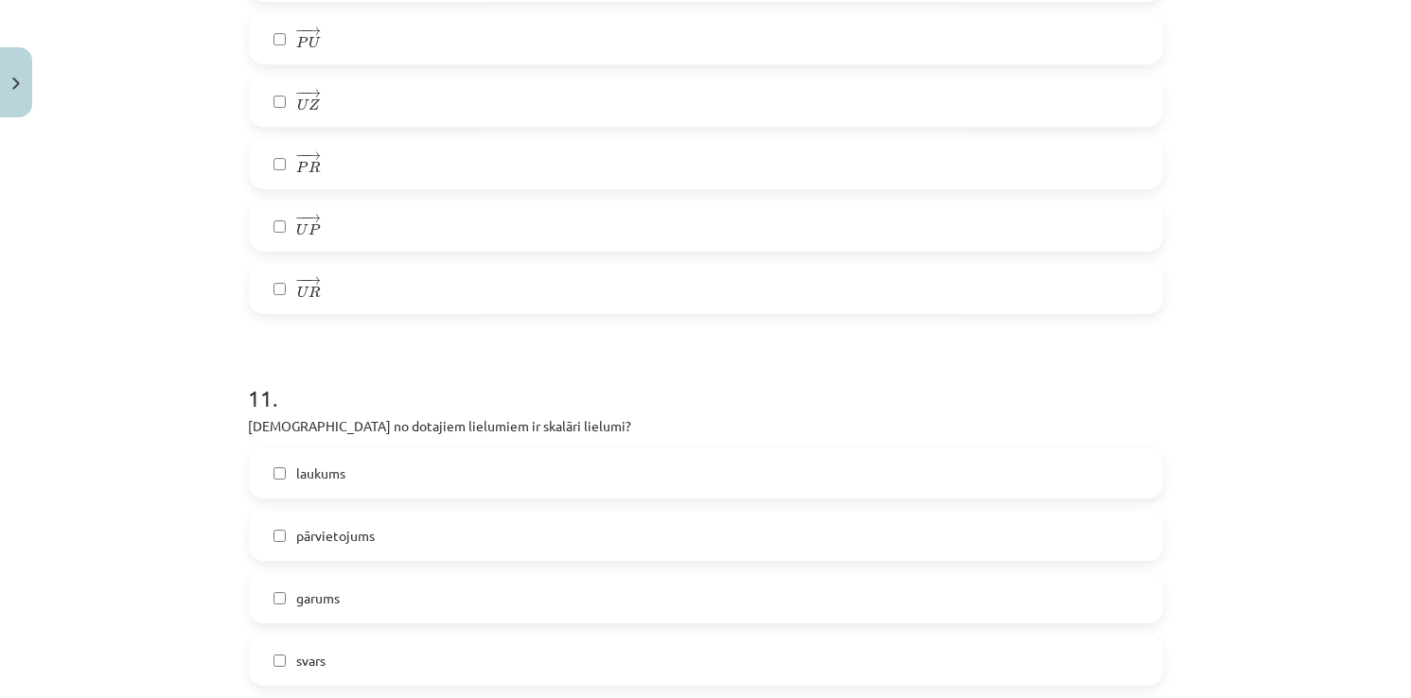
click at [355, 485] on label "laukums" at bounding box center [706, 472] width 910 height 47
click at [318, 606] on span "garums" at bounding box center [319, 599] width 44 height 20
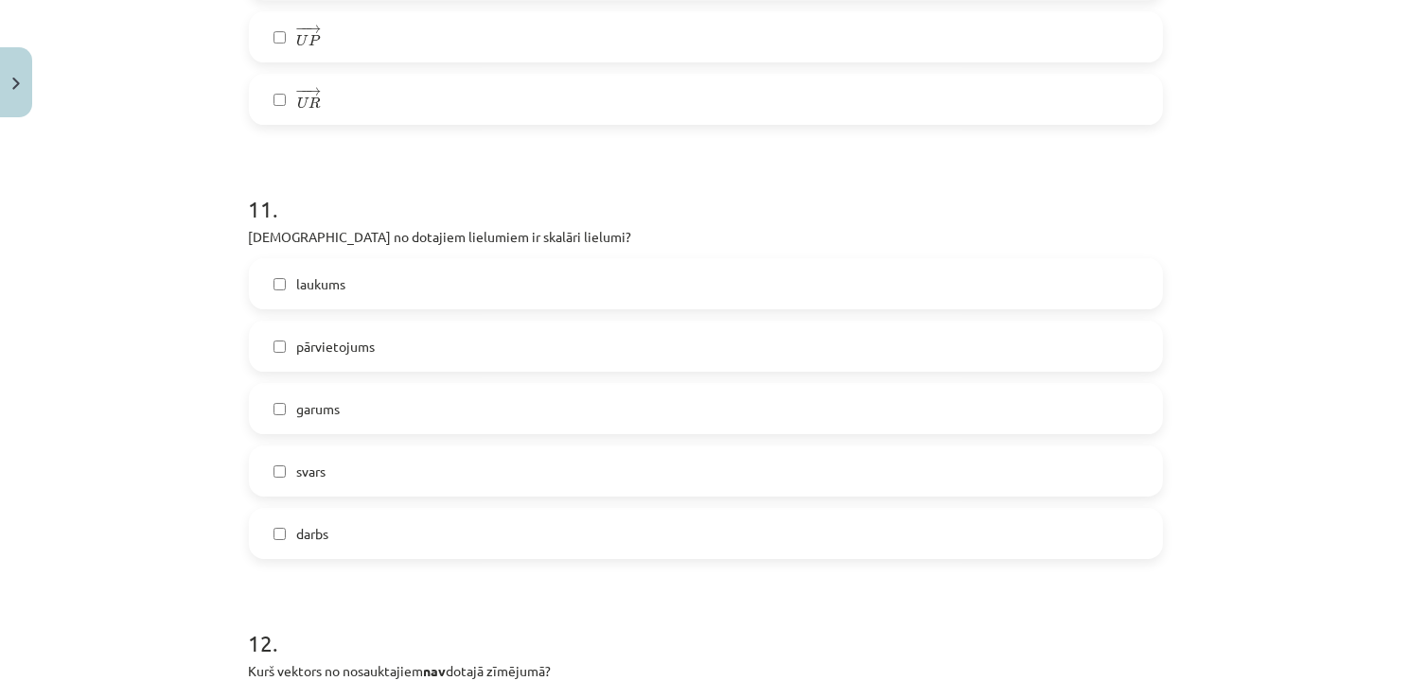
click at [315, 486] on label "svars" at bounding box center [706, 471] width 910 height 47
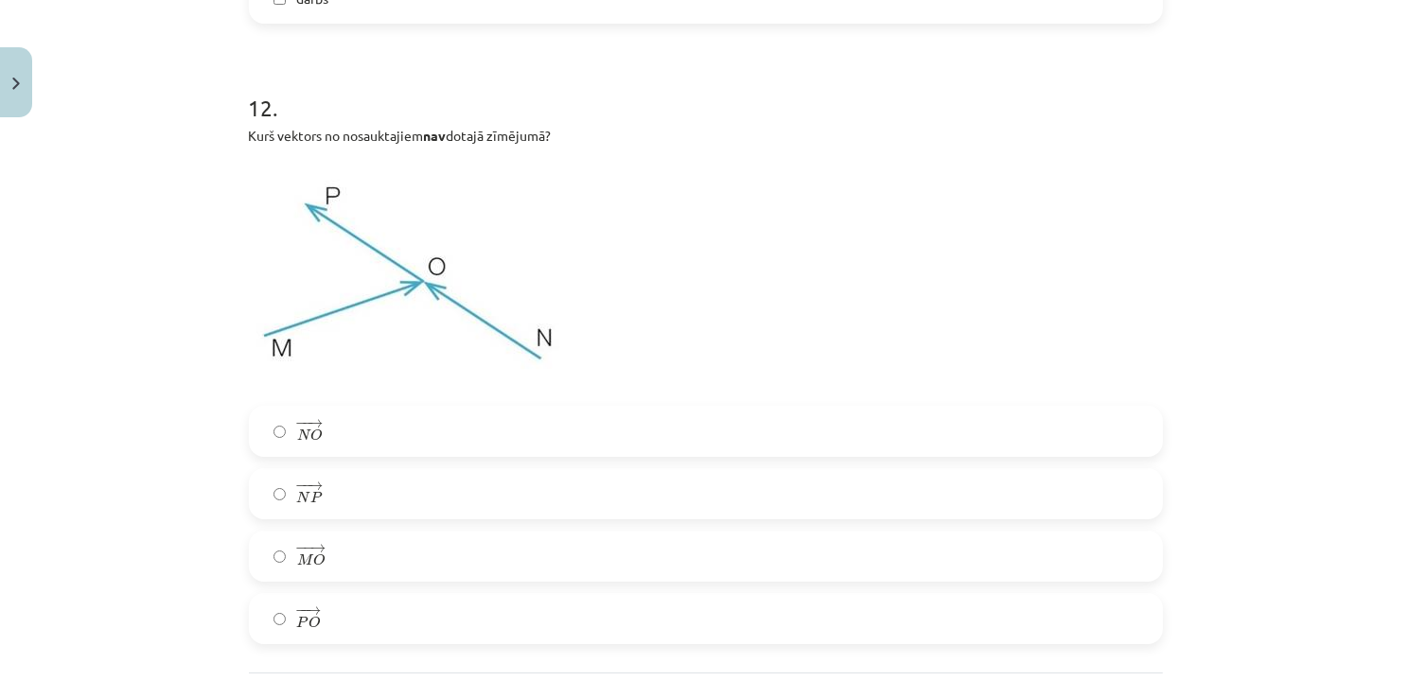
scroll to position [6735, 0]
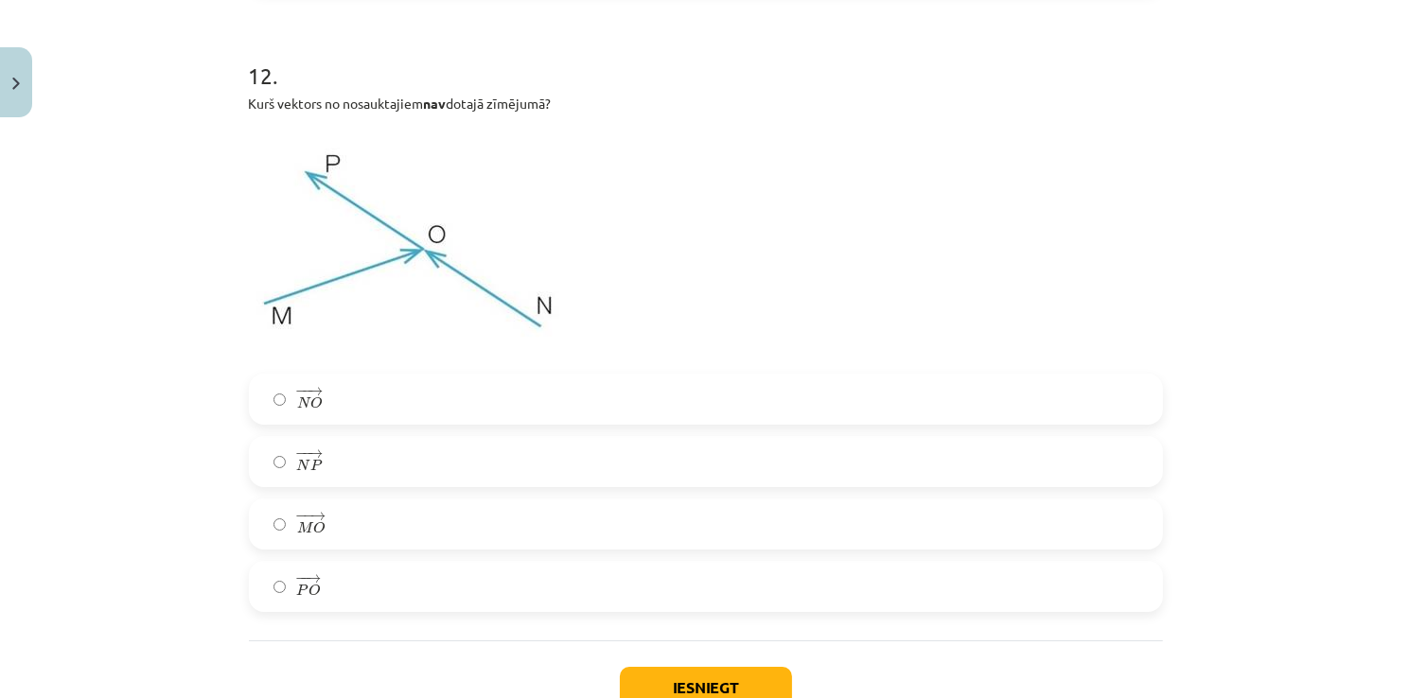
click at [308, 591] on span "O" at bounding box center [313, 590] width 11 height 12
click at [744, 692] on button "Iesniegt" at bounding box center [706, 688] width 172 height 42
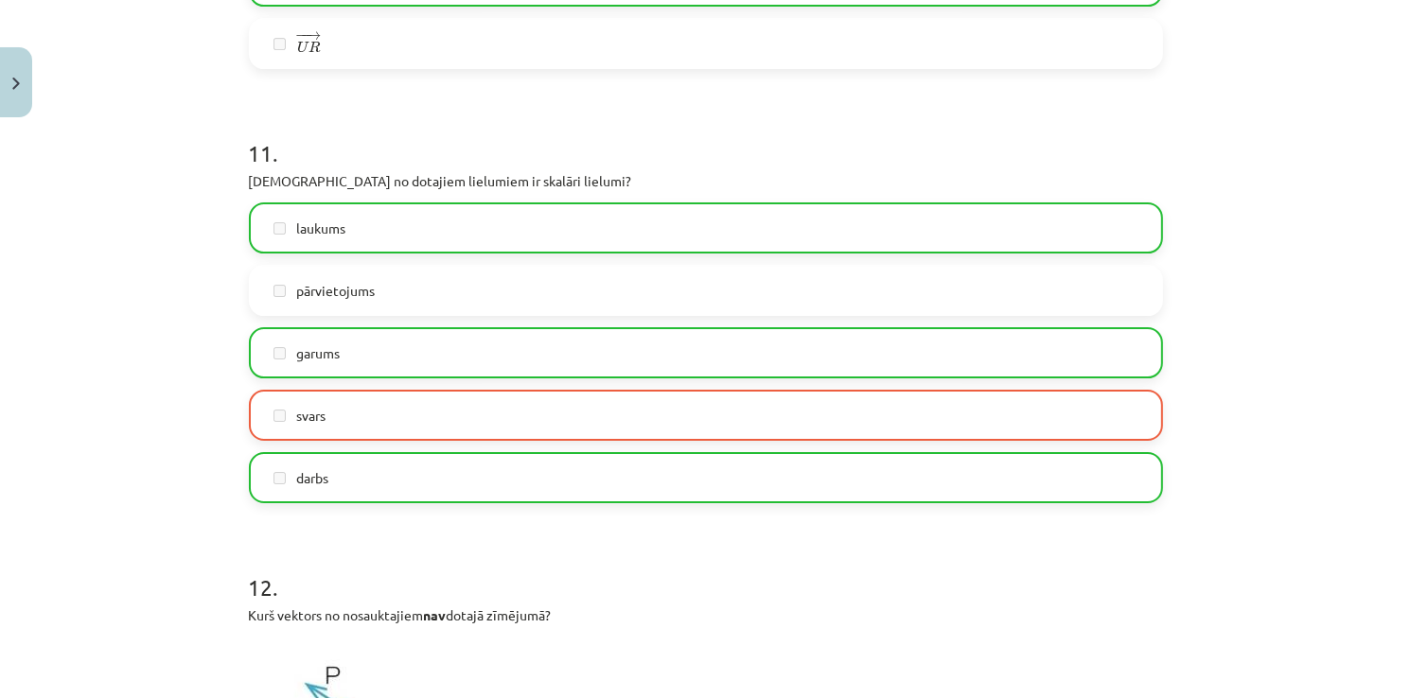
scroll to position [6167, 0]
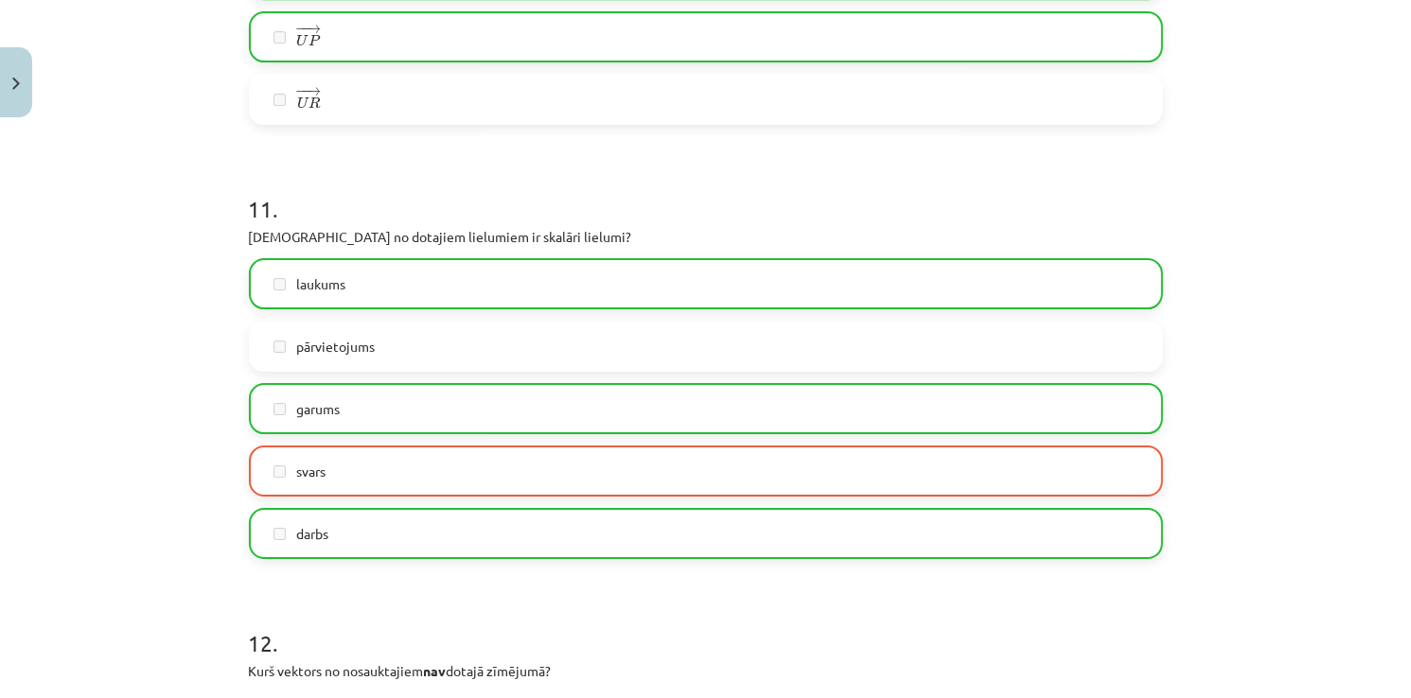
click at [312, 476] on span "svars" at bounding box center [311, 472] width 29 height 20
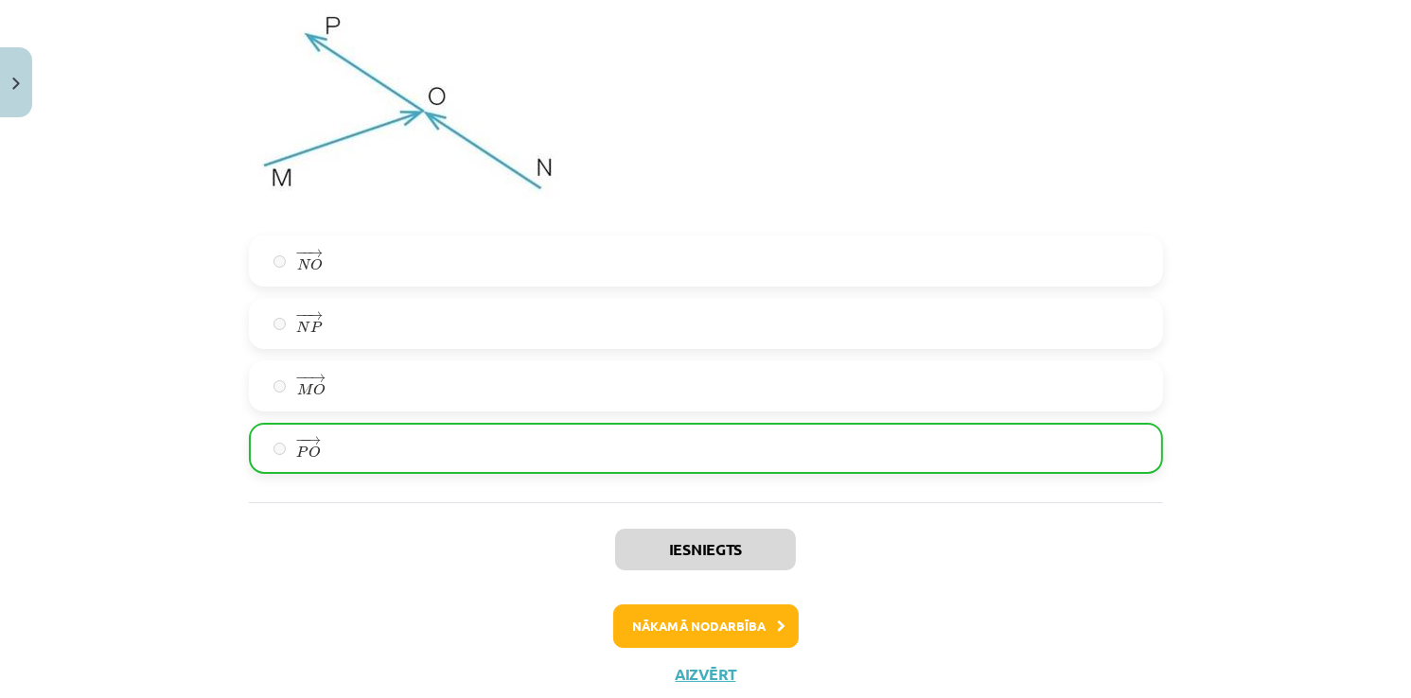
scroll to position [6930, 0]
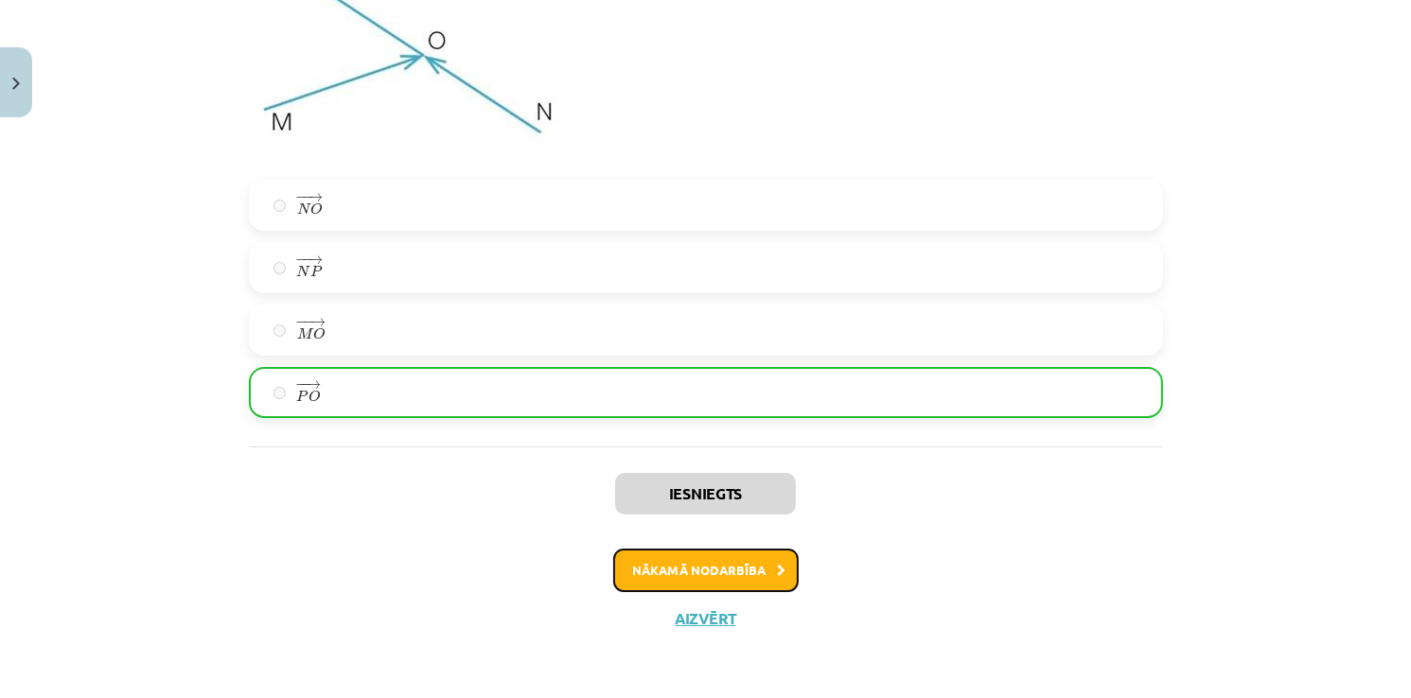
click at [729, 562] on button "Nākamā nodarbība" at bounding box center [705, 571] width 185 height 44
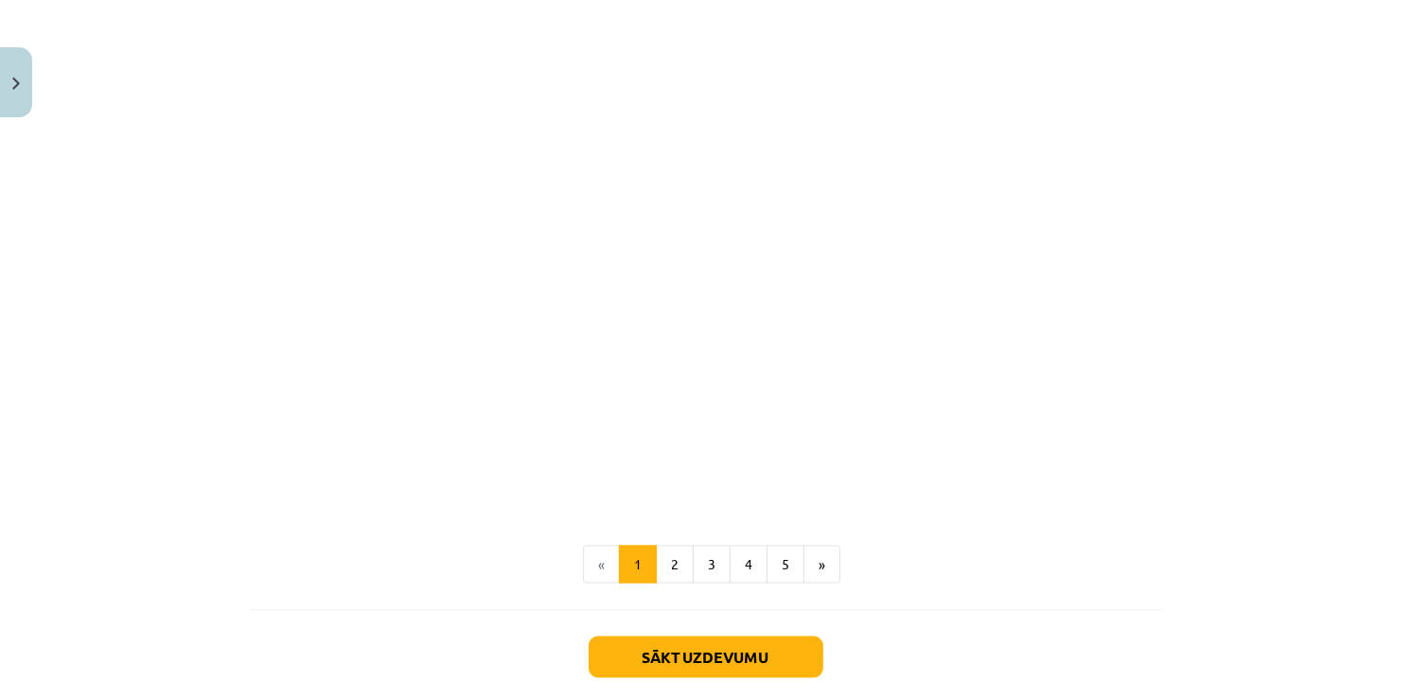
scroll to position [2897, 0]
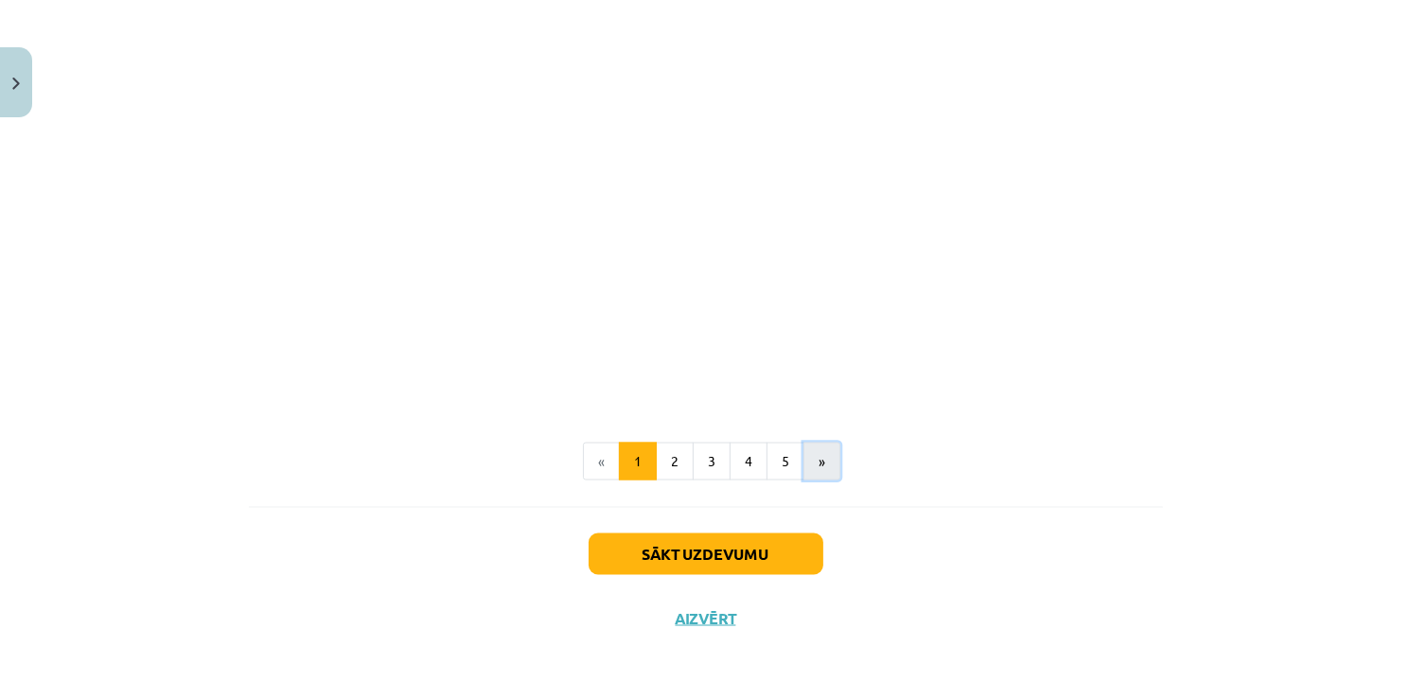
click at [822, 466] on button "»" at bounding box center [821, 462] width 37 height 38
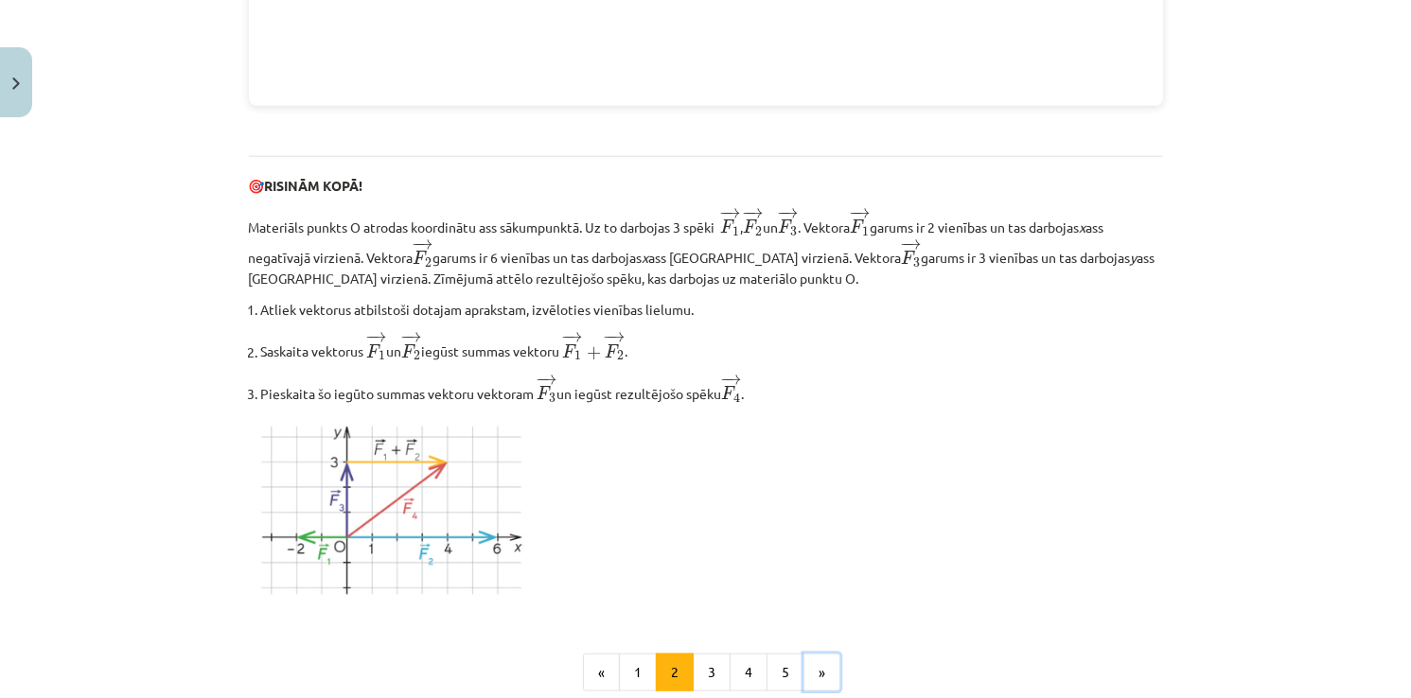
scroll to position [2350, 0]
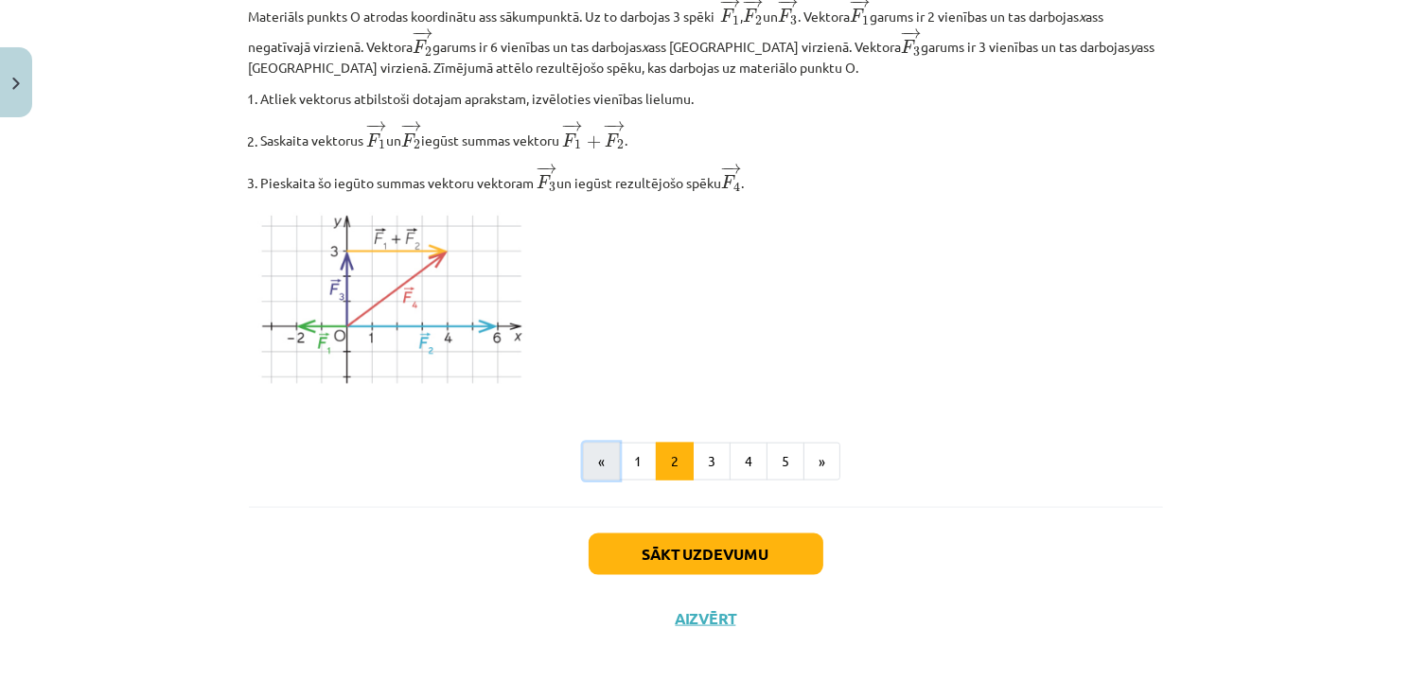
click at [611, 458] on button "«" at bounding box center [601, 462] width 37 height 38
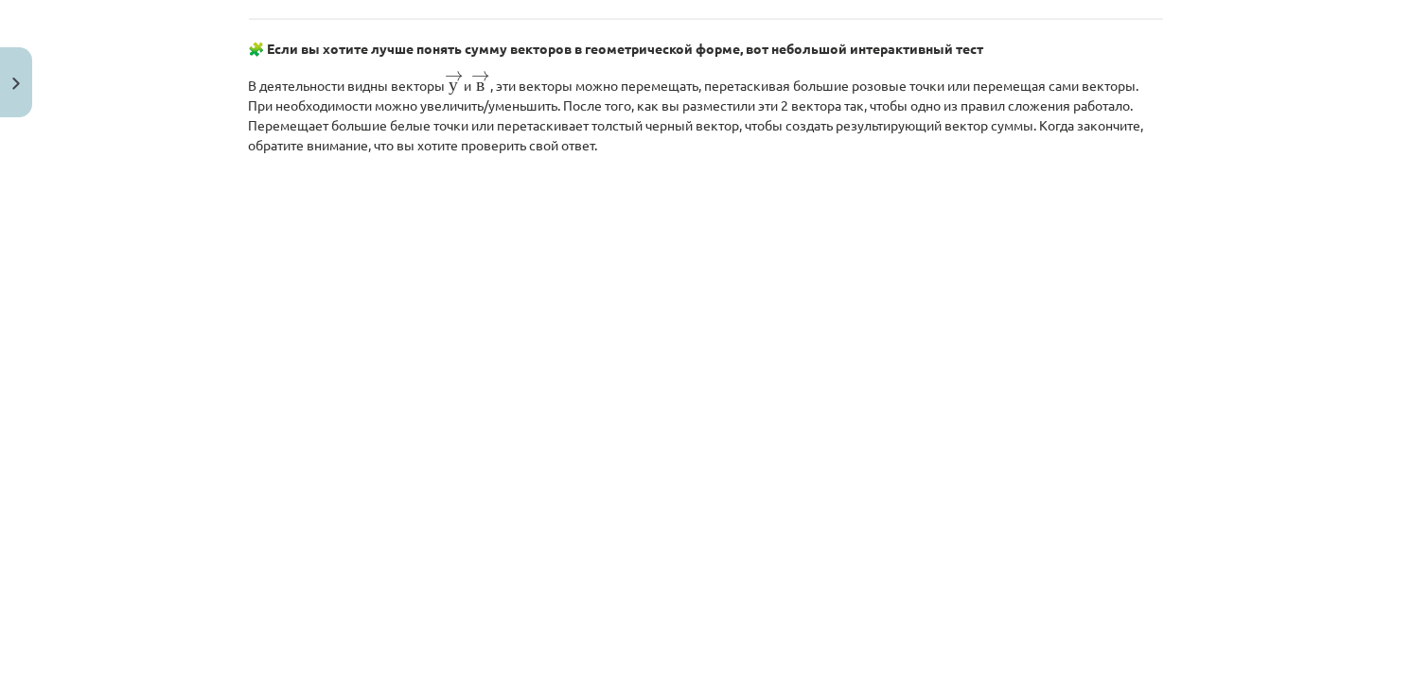
scroll to position [2957, 0]
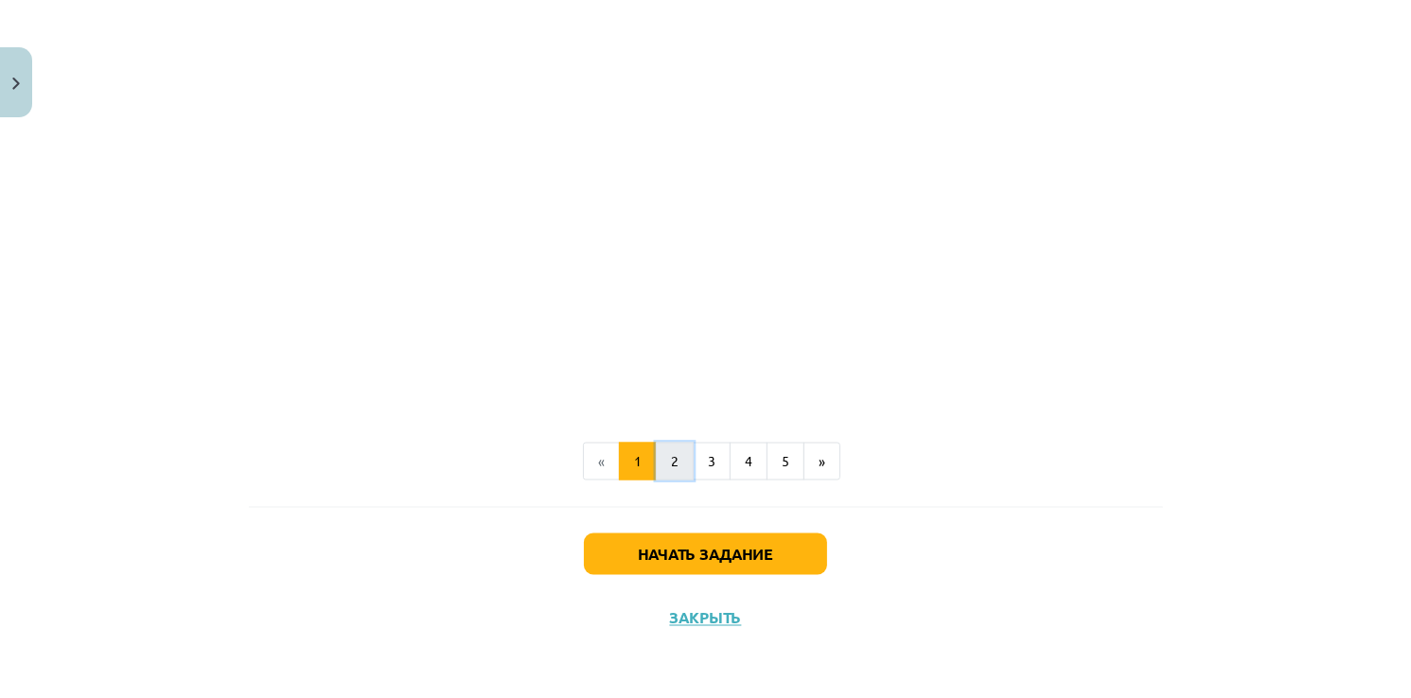
click at [677, 469] on button "2" at bounding box center [675, 462] width 38 height 38
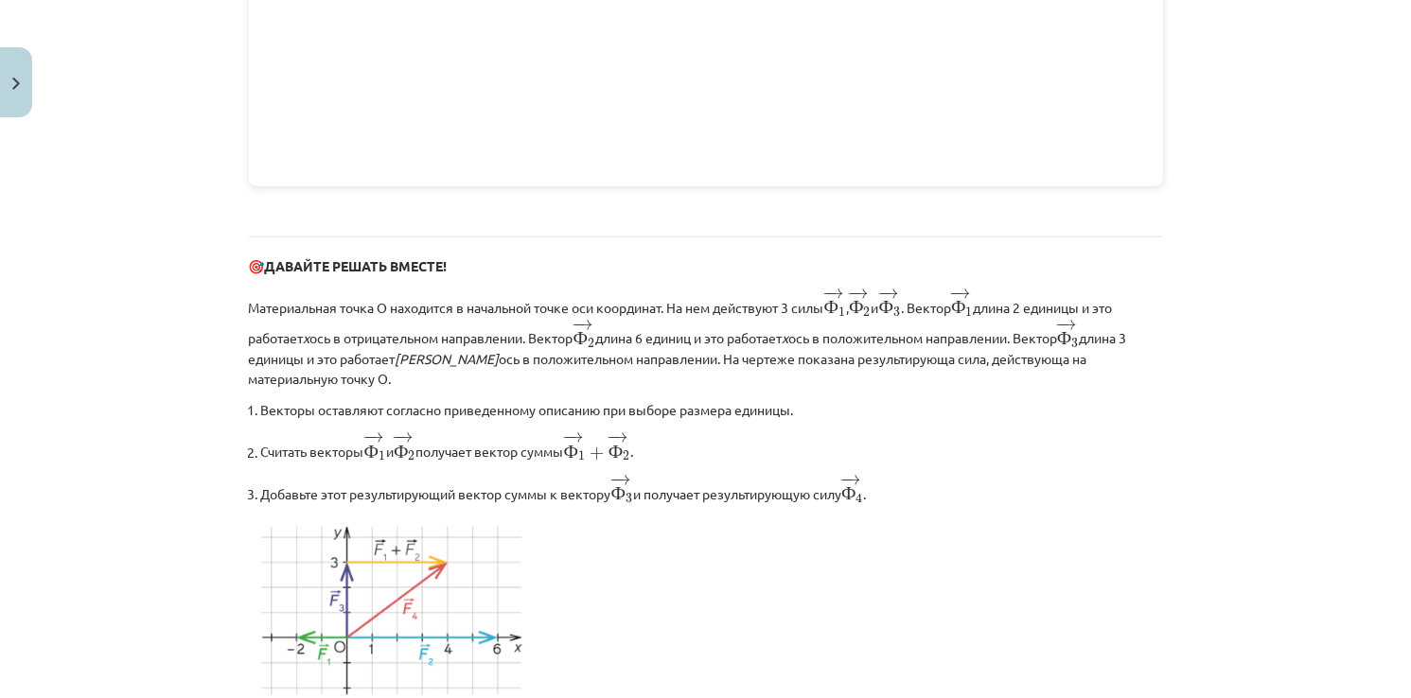
scroll to position [2250, 0]
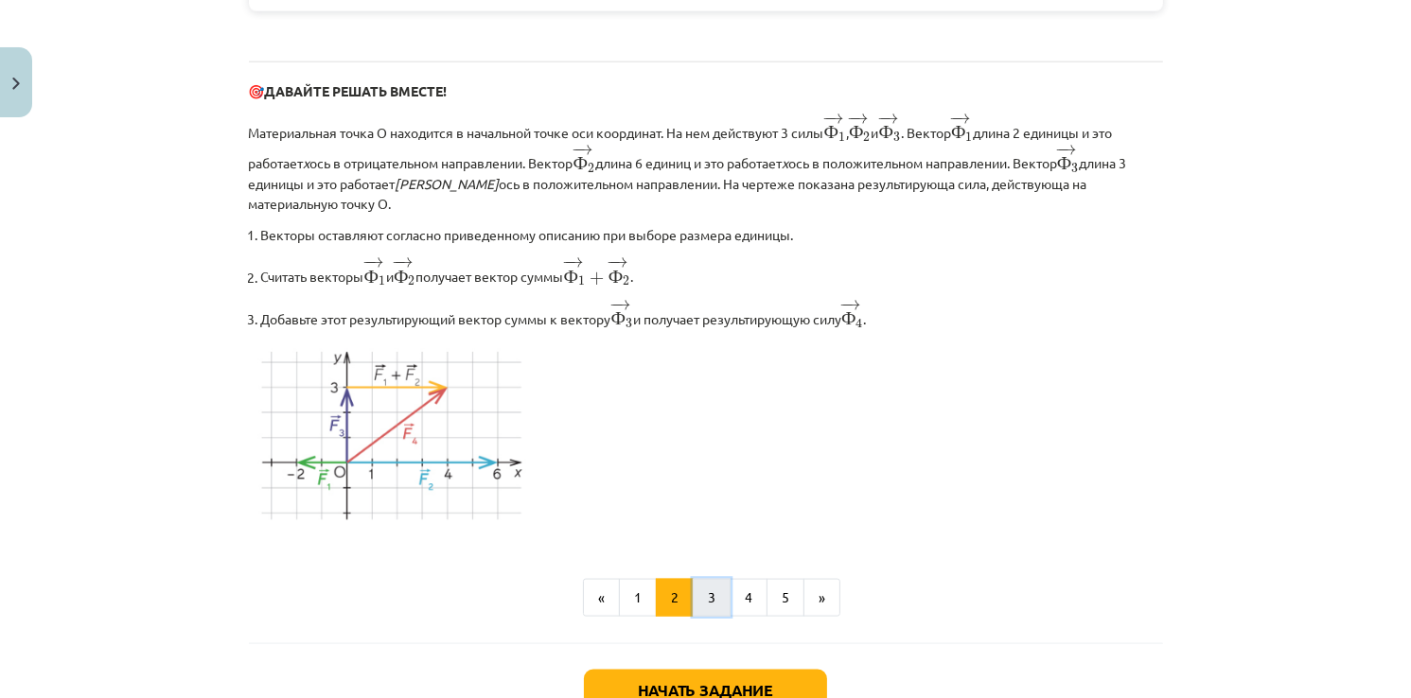
click at [713, 593] on button "3" at bounding box center [712, 598] width 38 height 38
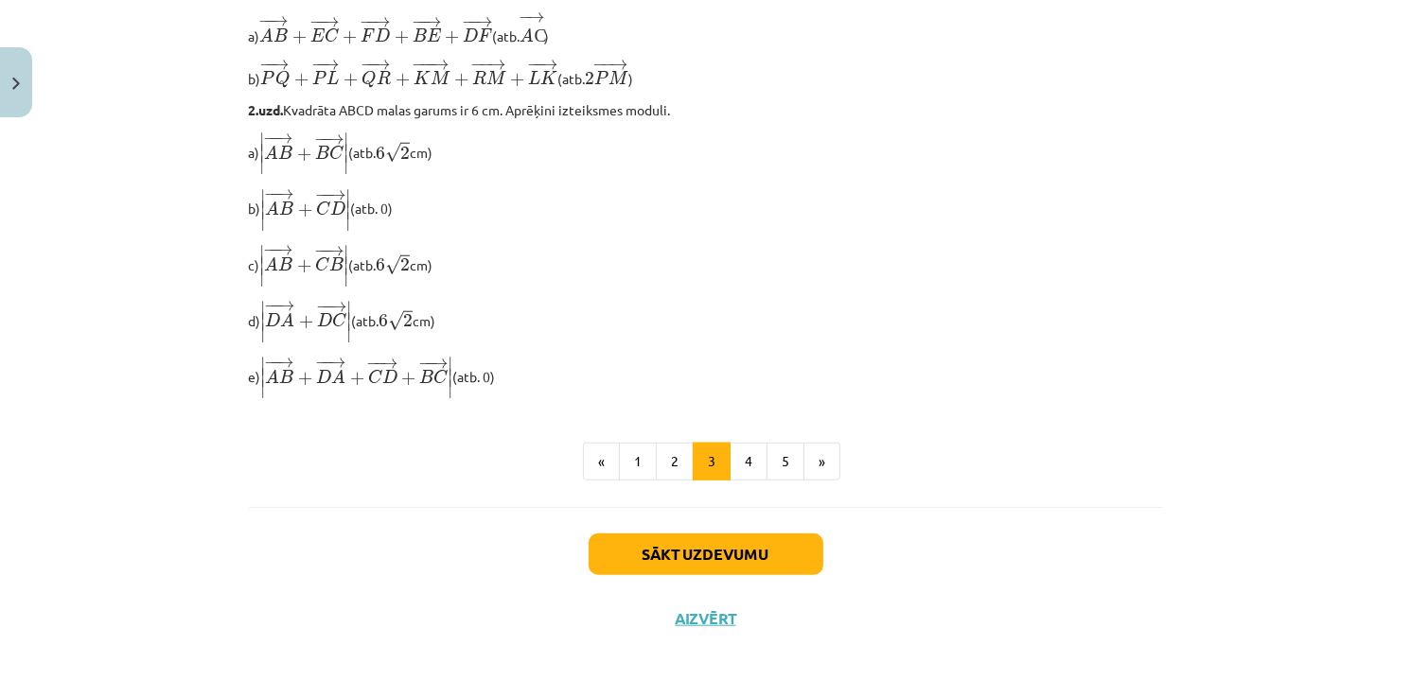
scroll to position [1626, 0]
click at [736, 464] on button "4" at bounding box center [748, 462] width 38 height 38
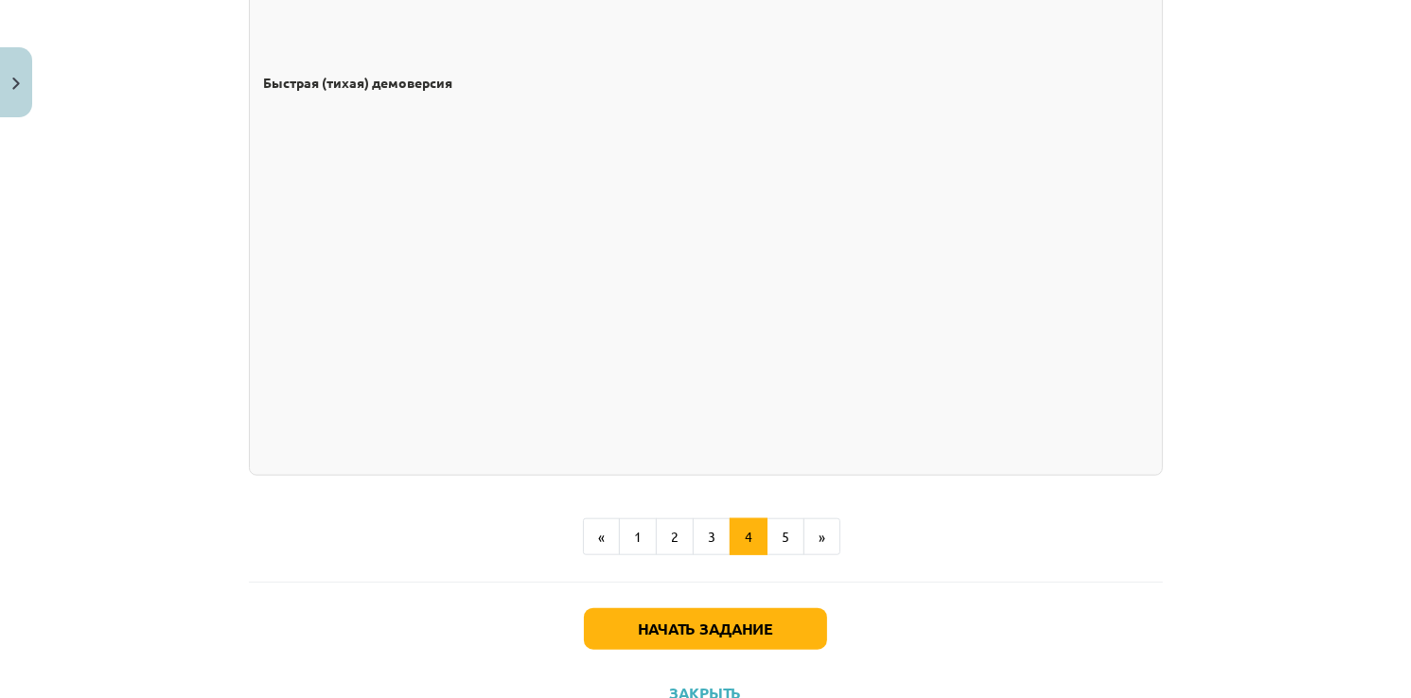
scroll to position [1695, 0]
click at [773, 519] on button "5" at bounding box center [785, 538] width 38 height 38
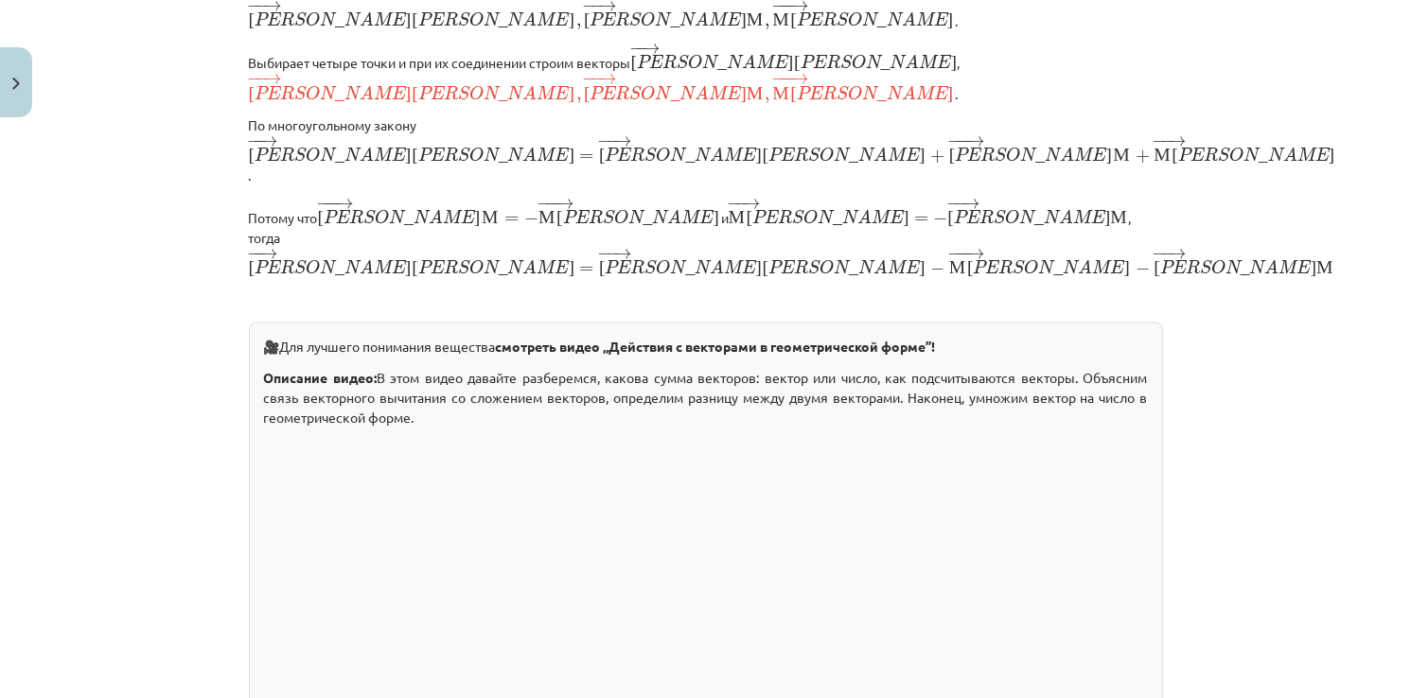
scroll to position [3508, 0]
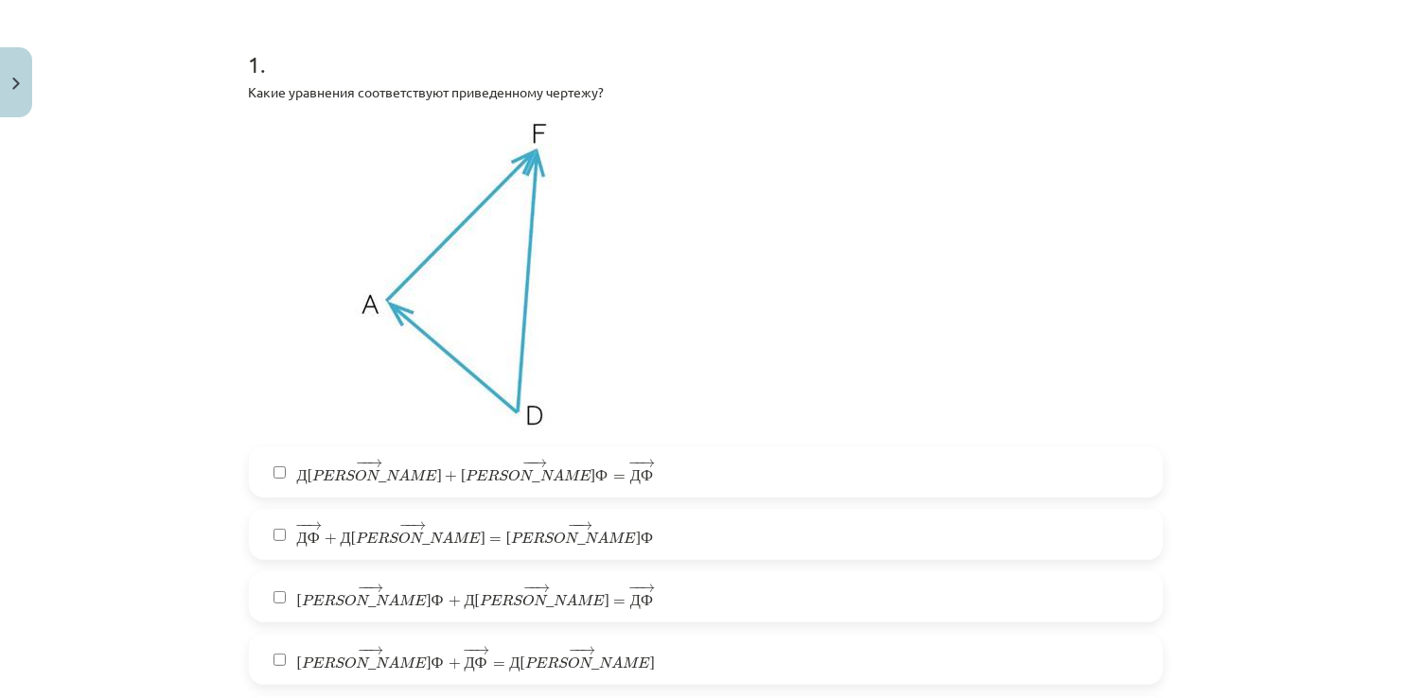
scroll to position [358, 0]
click at [284, 470] on label "− − → Д А + − − → А Ф = − − → Д Ф Д А → + А Ф → = Д Ф →" at bounding box center [706, 472] width 910 height 47
click at [308, 536] on span "Ф" at bounding box center [315, 539] width 14 height 11
click at [333, 608] on span "− − → А Ф + − − → Д А = − − → Д Ф А Ф → + Д А → = Д Ф →" at bounding box center [476, 597] width 358 height 25
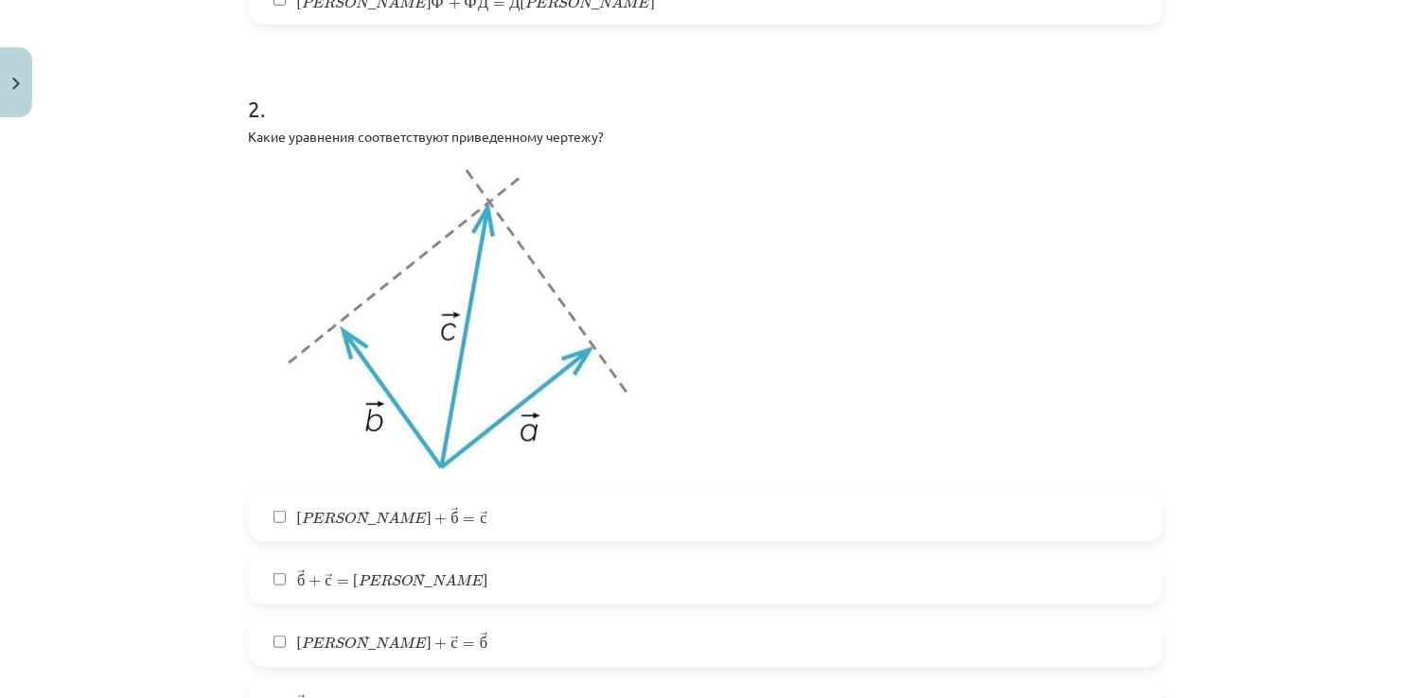
scroll to position [1081, 0]
click at [450, 507] on span "→" at bounding box center [454, 511] width 8 height 11
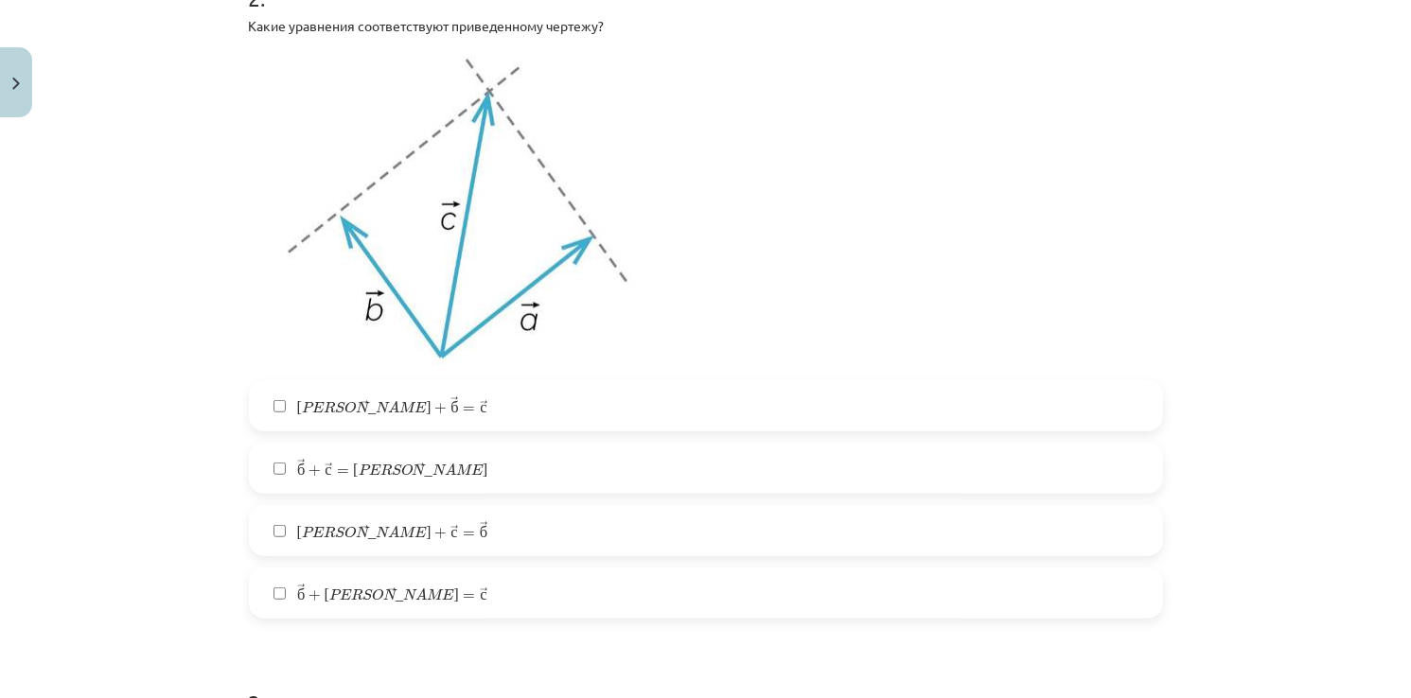
scroll to position [1190, 0]
click at [325, 595] on span "[PERSON_NAME]" at bounding box center [392, 597] width 134 height 9
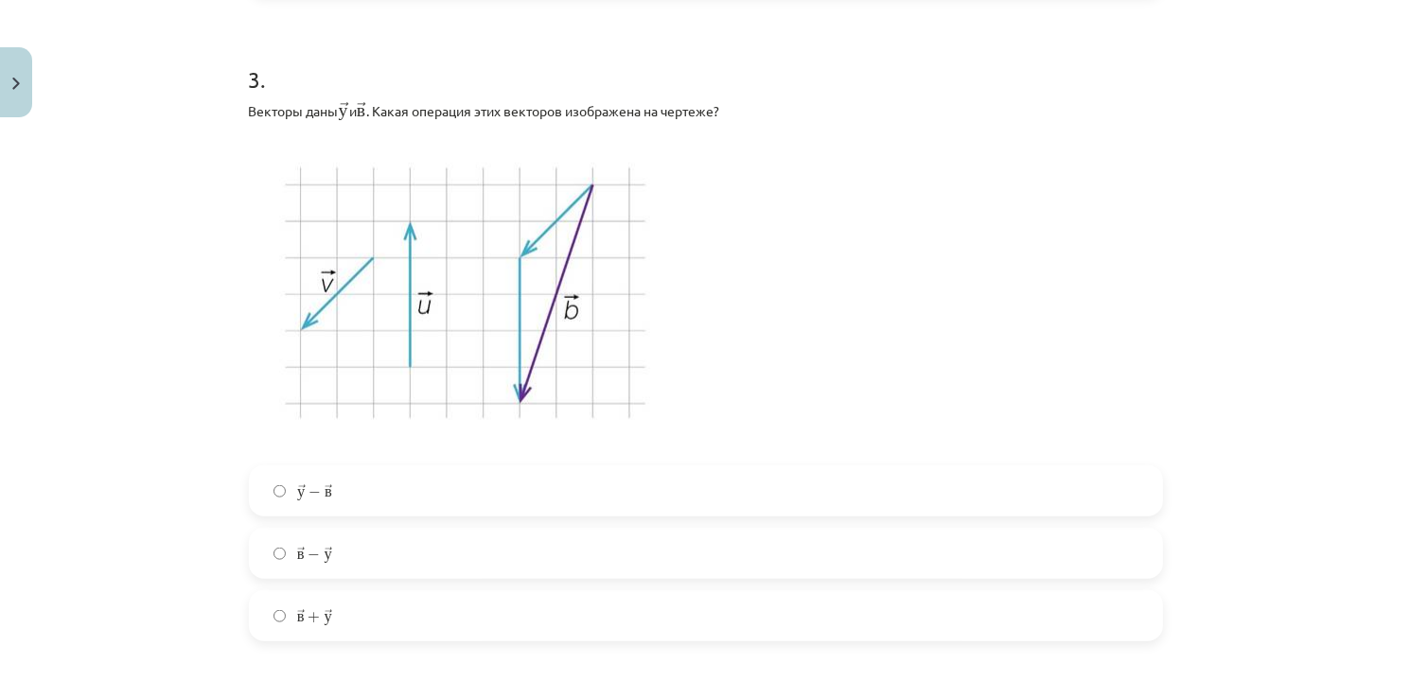
scroll to position [1805, 0]
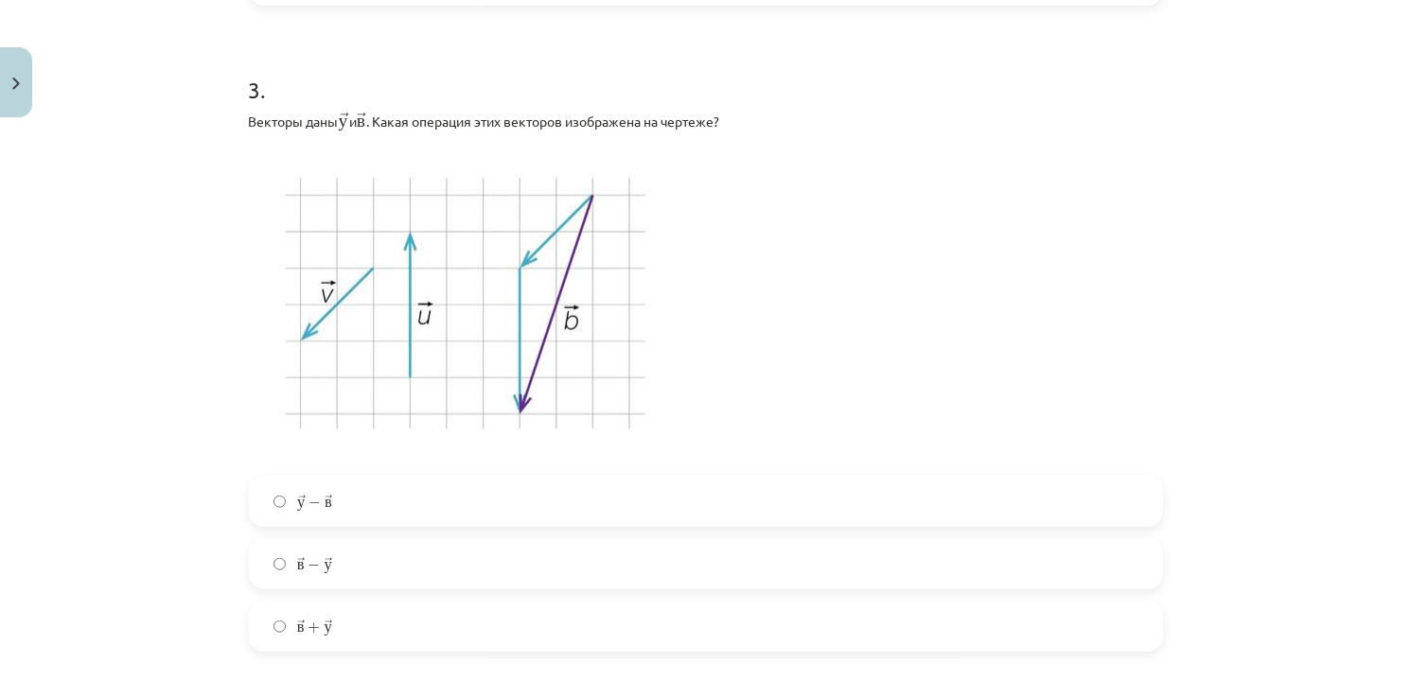
click at [300, 635] on span "→ в + → у в → + у →" at bounding box center [315, 627] width 36 height 20
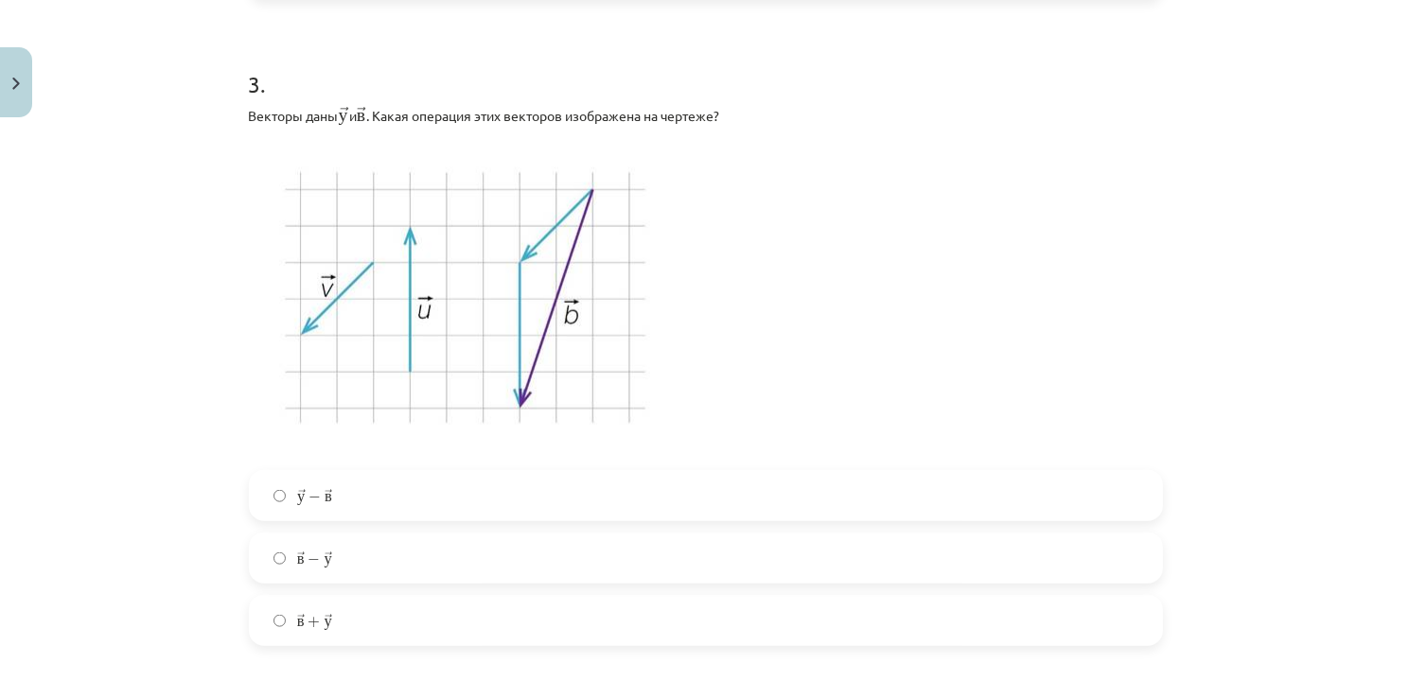
scroll to position [1812, 0]
click at [324, 412] on img at bounding box center [464, 297] width 430 height 322
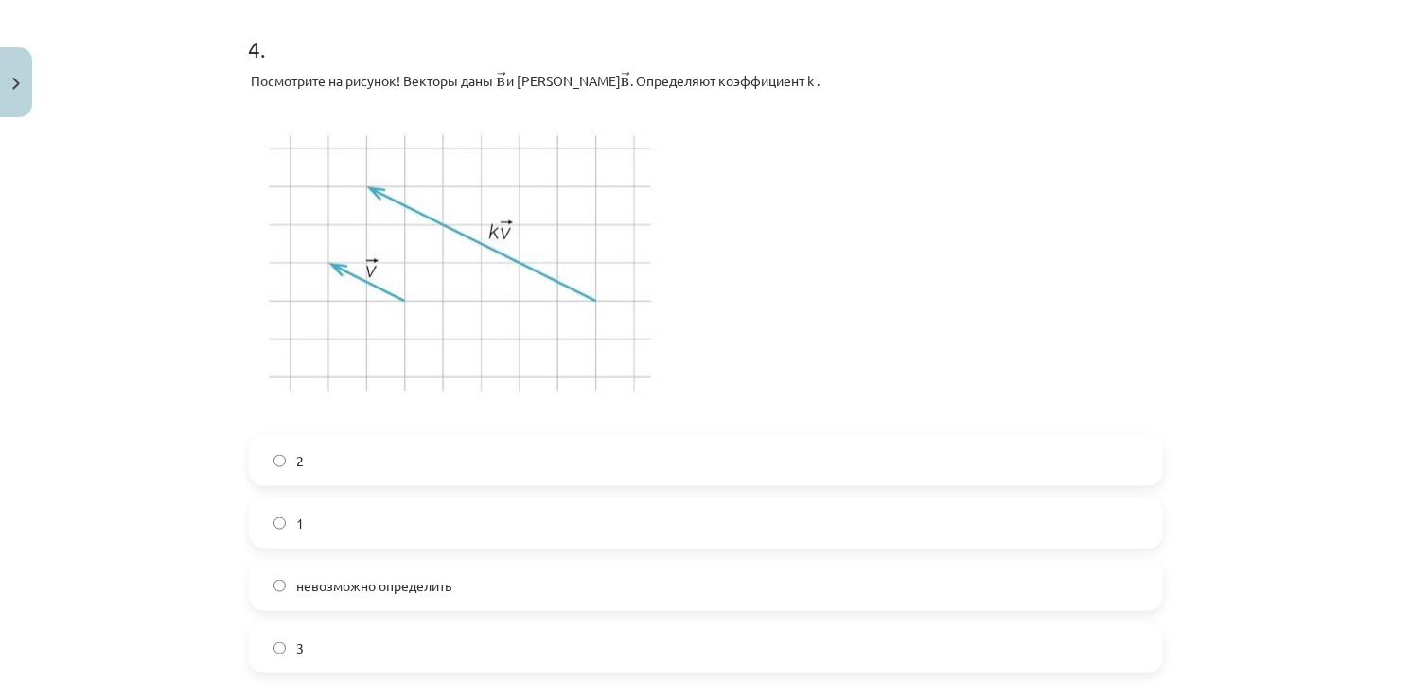
scroll to position [2492, 0]
click at [407, 466] on label "2" at bounding box center [706, 460] width 910 height 47
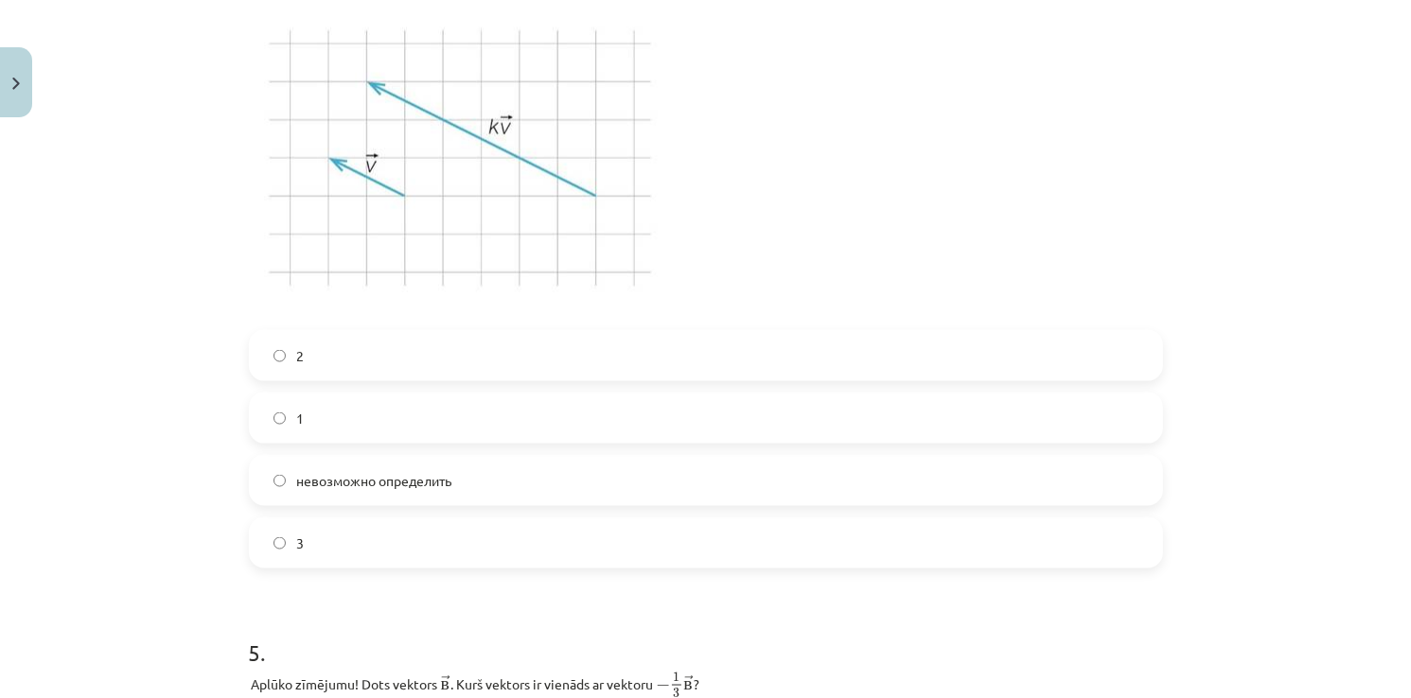
click at [309, 556] on label "3" at bounding box center [706, 542] width 910 height 47
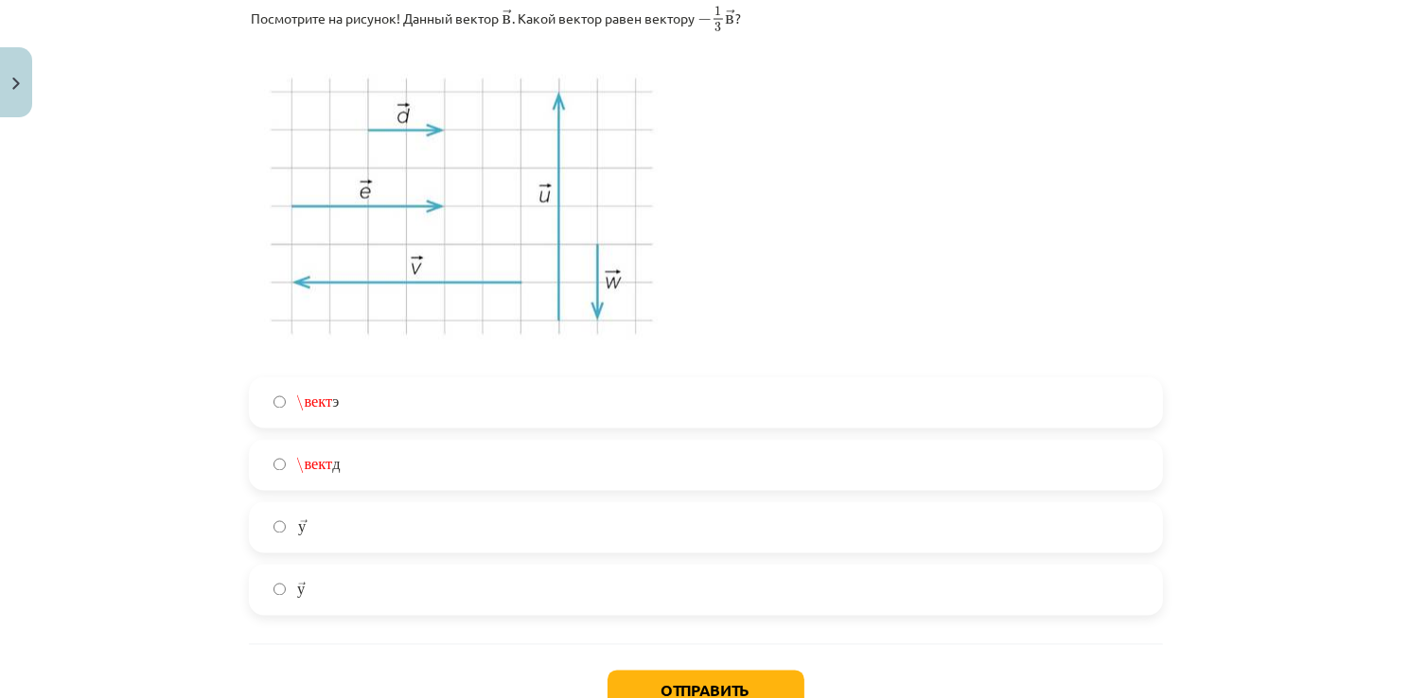
scroll to position [3261, 0]
click at [343, 463] on label "\вект д \вект д" at bounding box center [706, 467] width 910 height 47
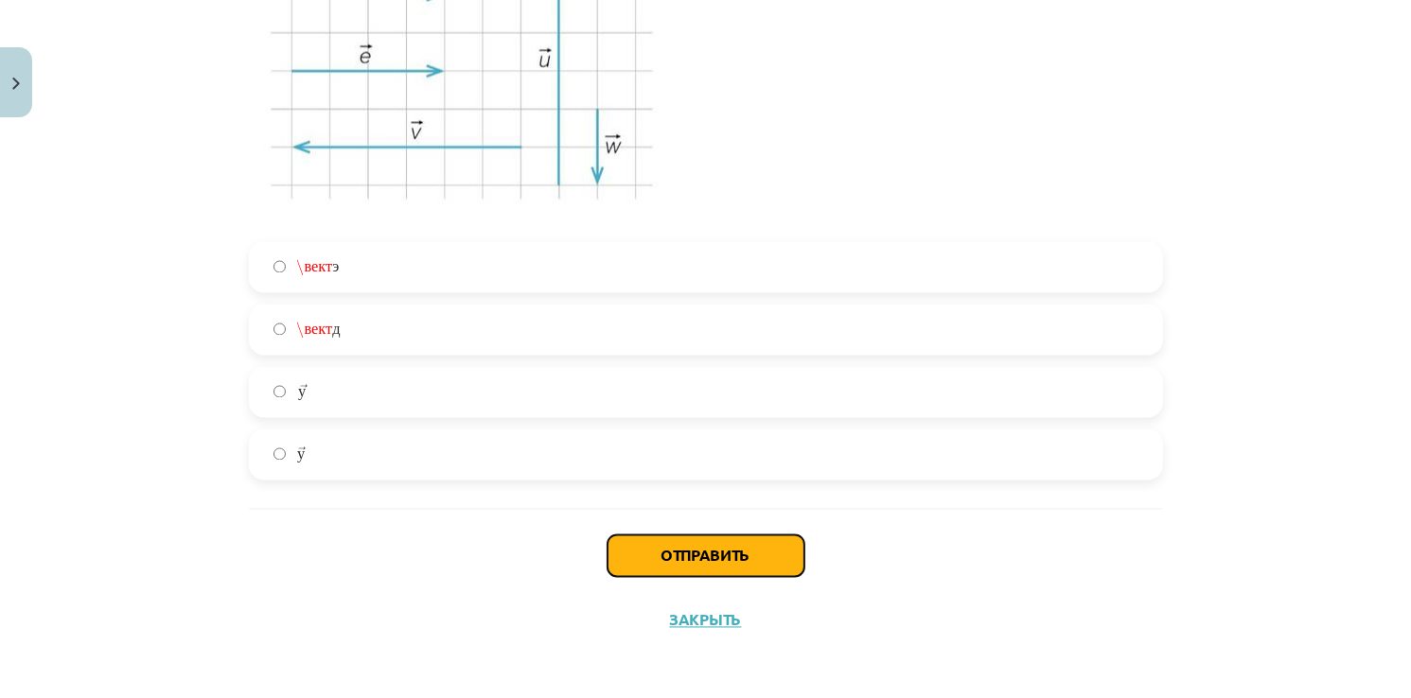
click at [729, 561] on button "Отправить" at bounding box center [705, 557] width 197 height 42
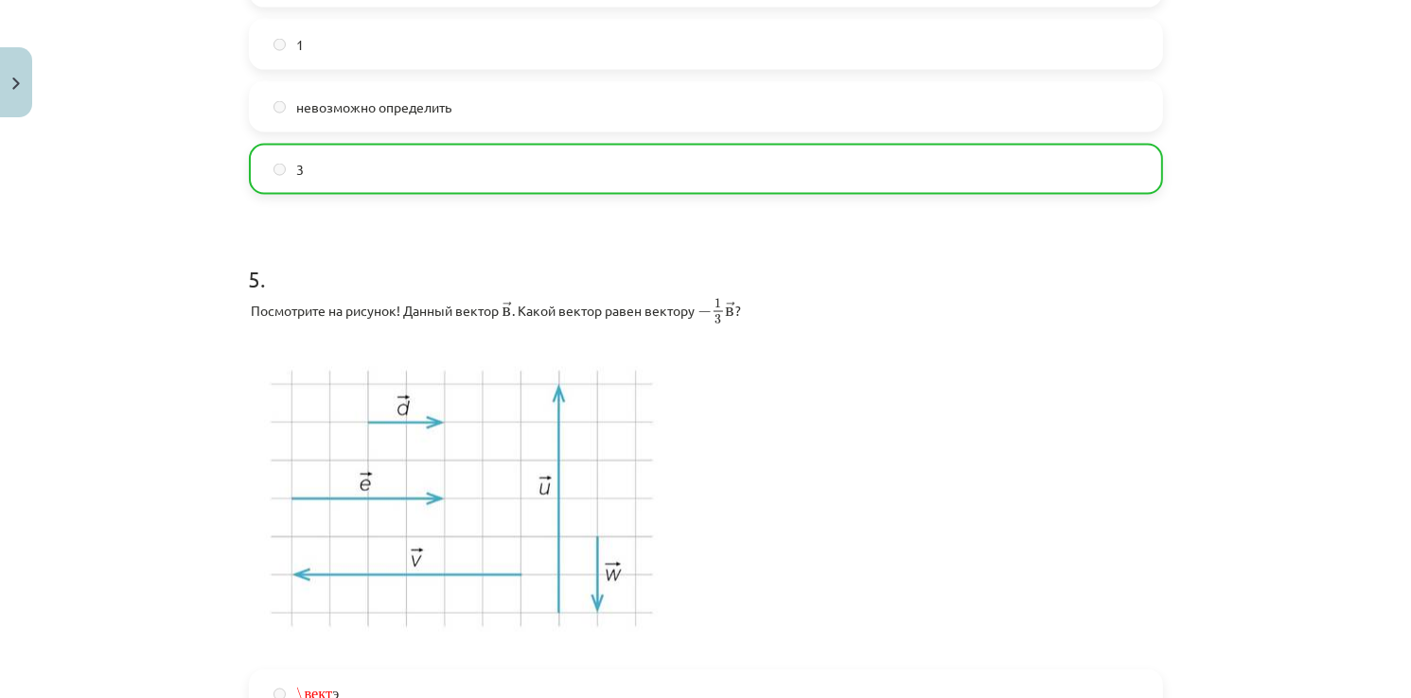
scroll to position [3459, 0]
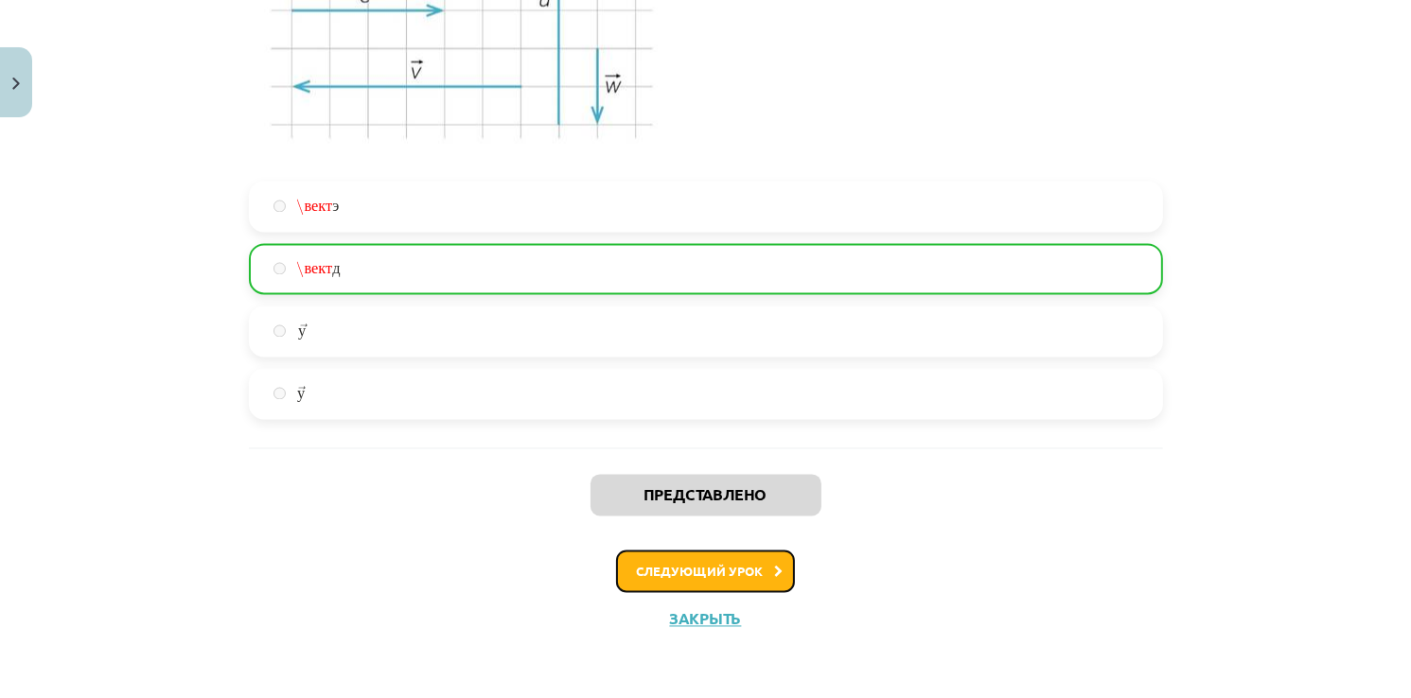
click at [725, 581] on button "Следующий урок" at bounding box center [705, 573] width 179 height 44
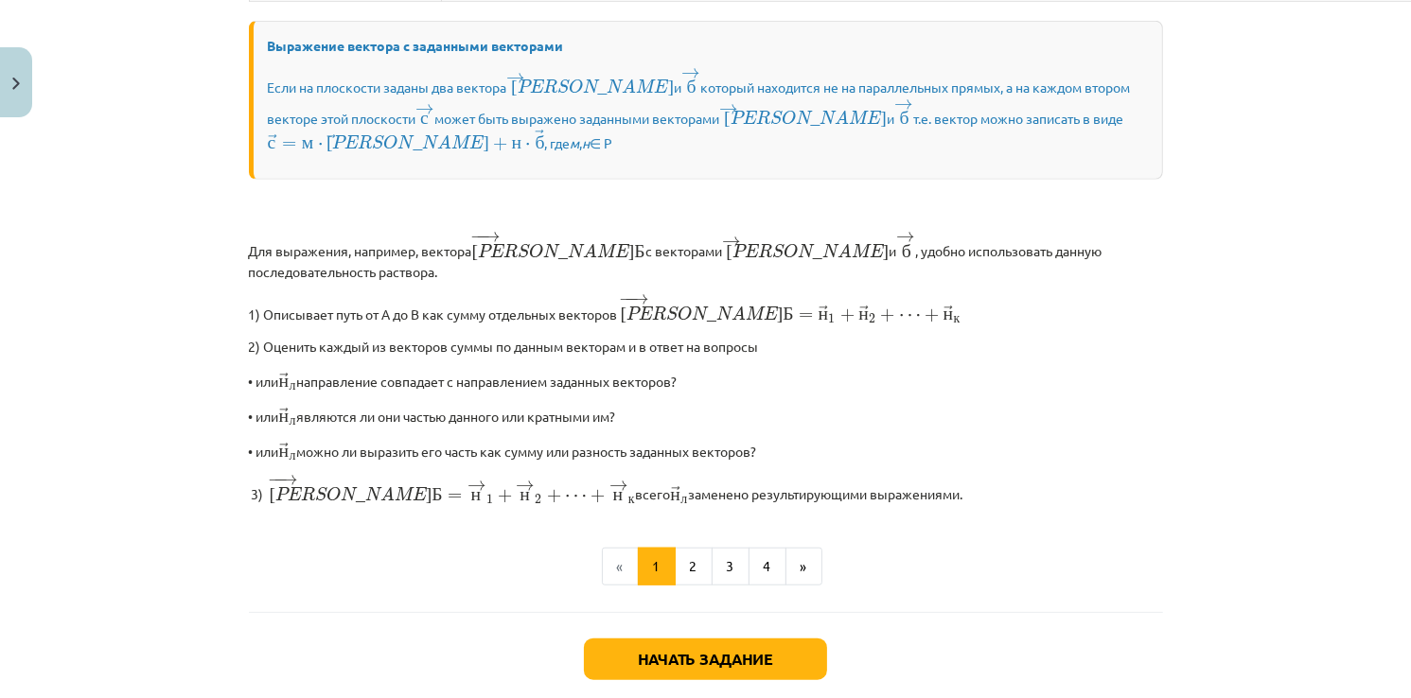
scroll to position [1561, 0]
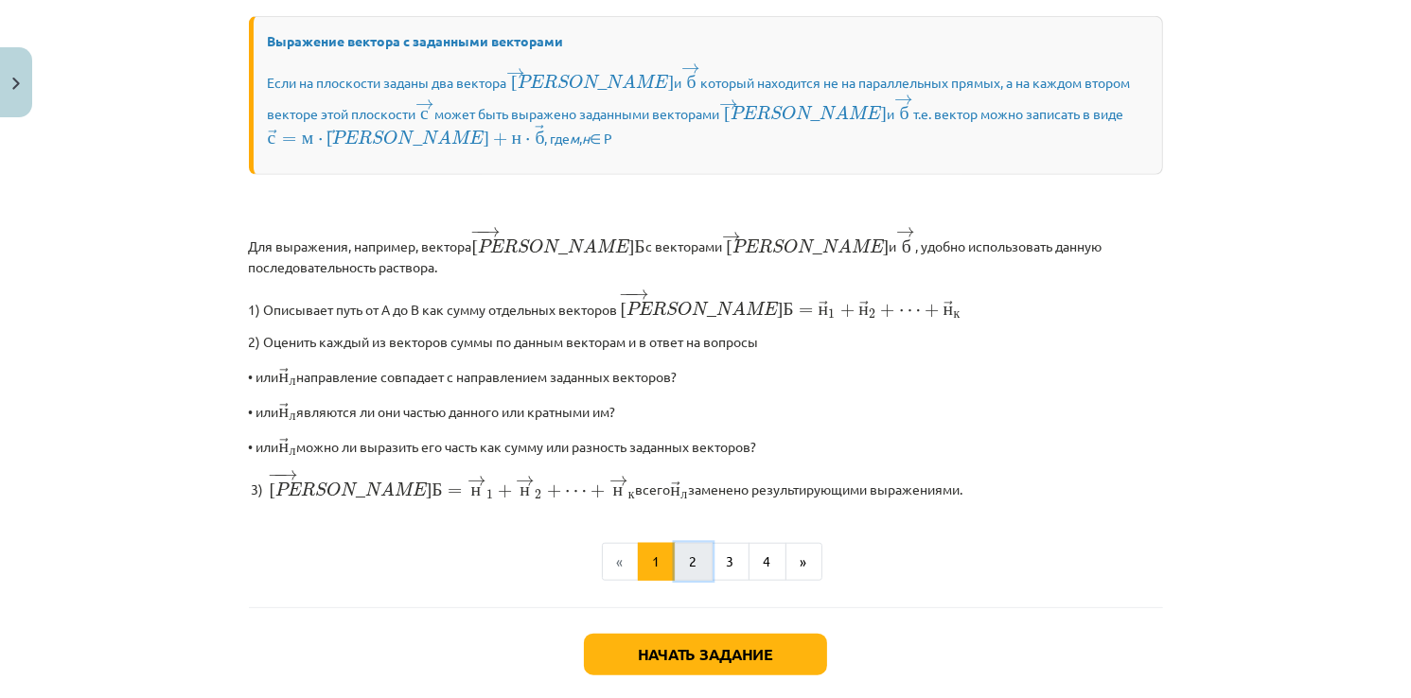
click at [689, 543] on button "2" at bounding box center [694, 562] width 38 height 38
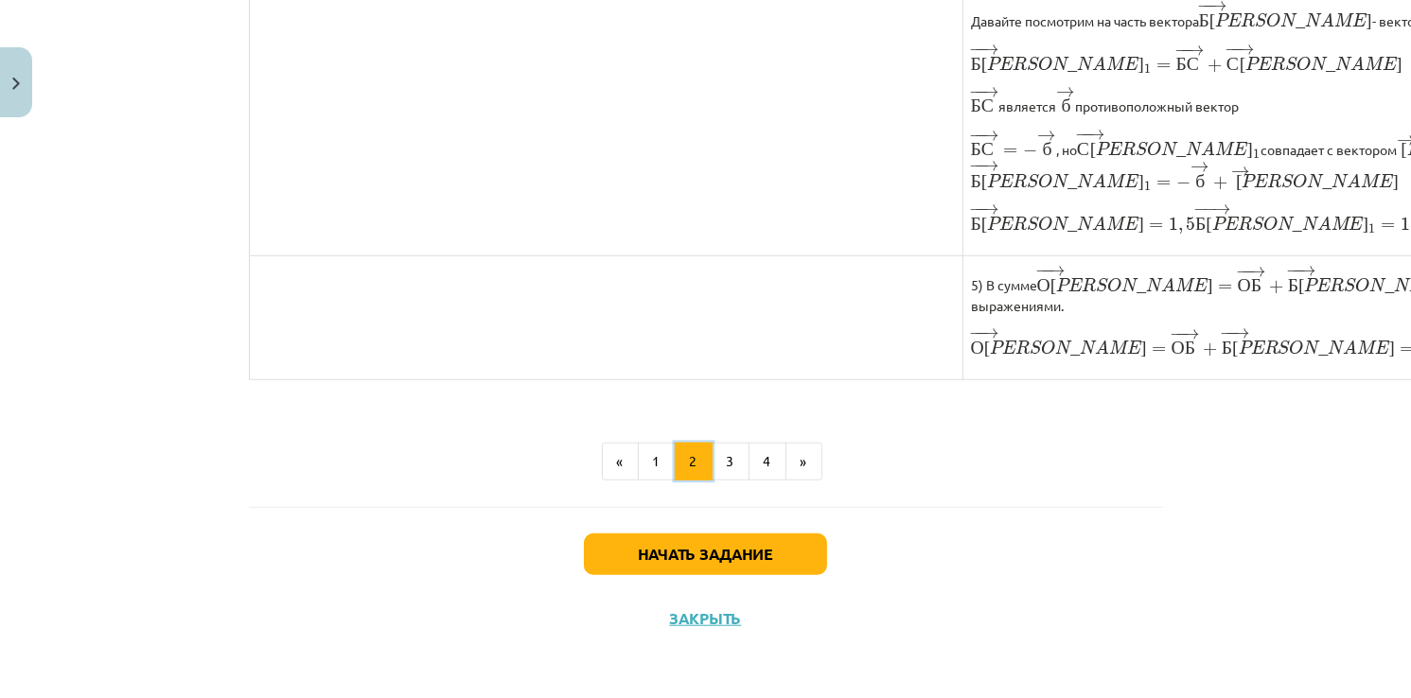
scroll to position [1602, 0]
click at [733, 464] on button "3" at bounding box center [731, 462] width 38 height 38
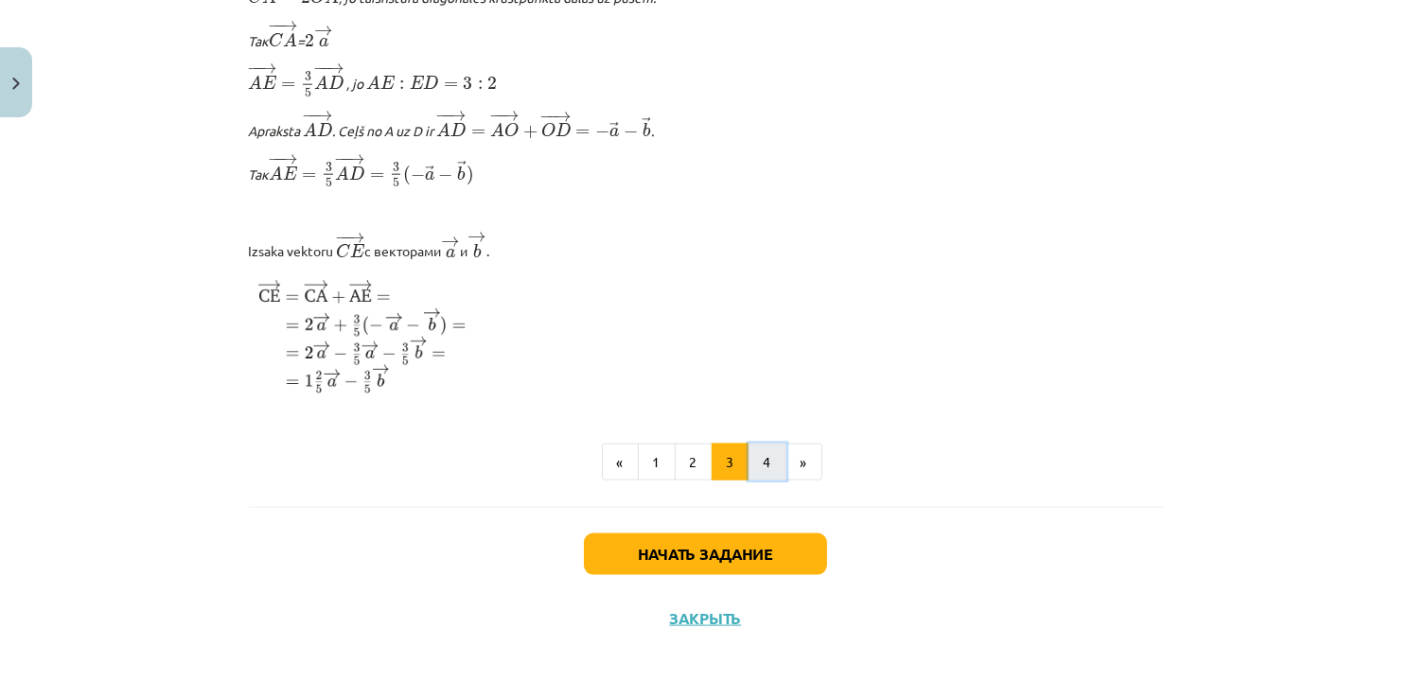
click at [748, 466] on button "4" at bounding box center [767, 463] width 38 height 38
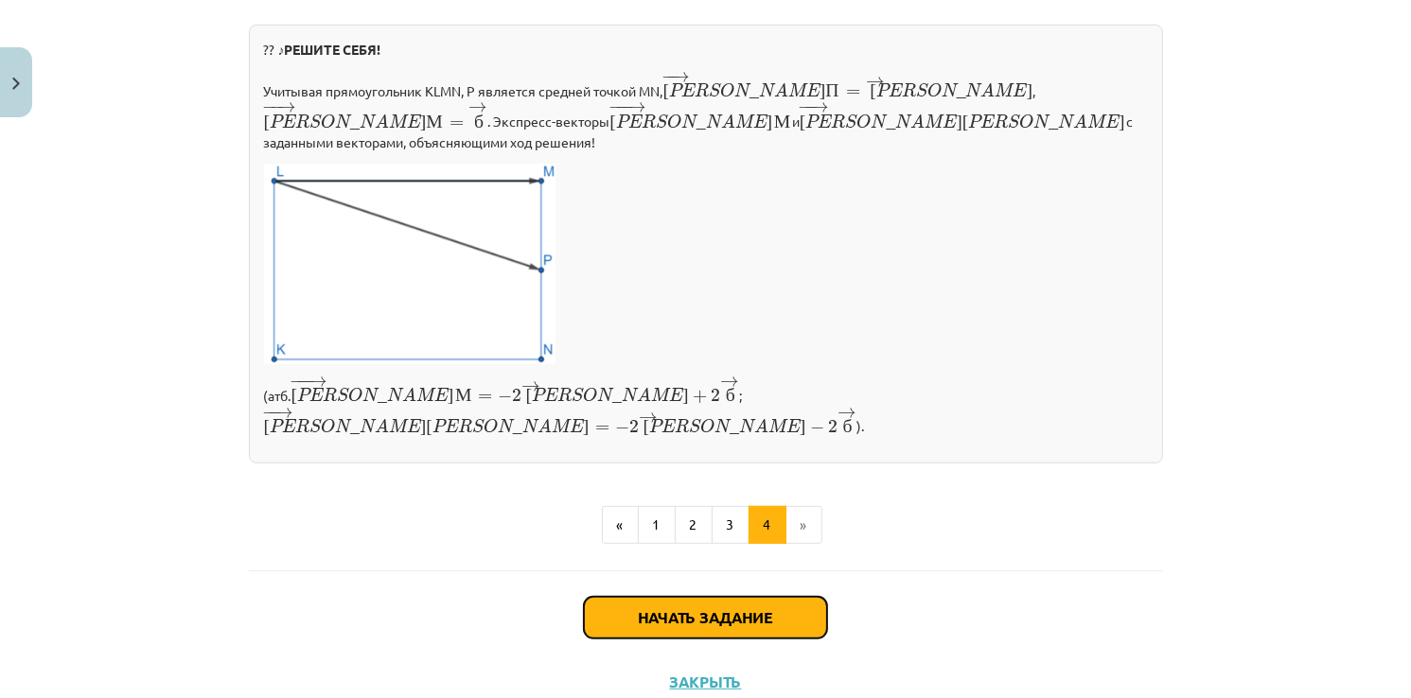
drag, startPoint x: 770, startPoint y: 547, endPoint x: 761, endPoint y: 548, distance: 9.5
click at [761, 597] on button "Начать задание" at bounding box center [705, 618] width 243 height 42
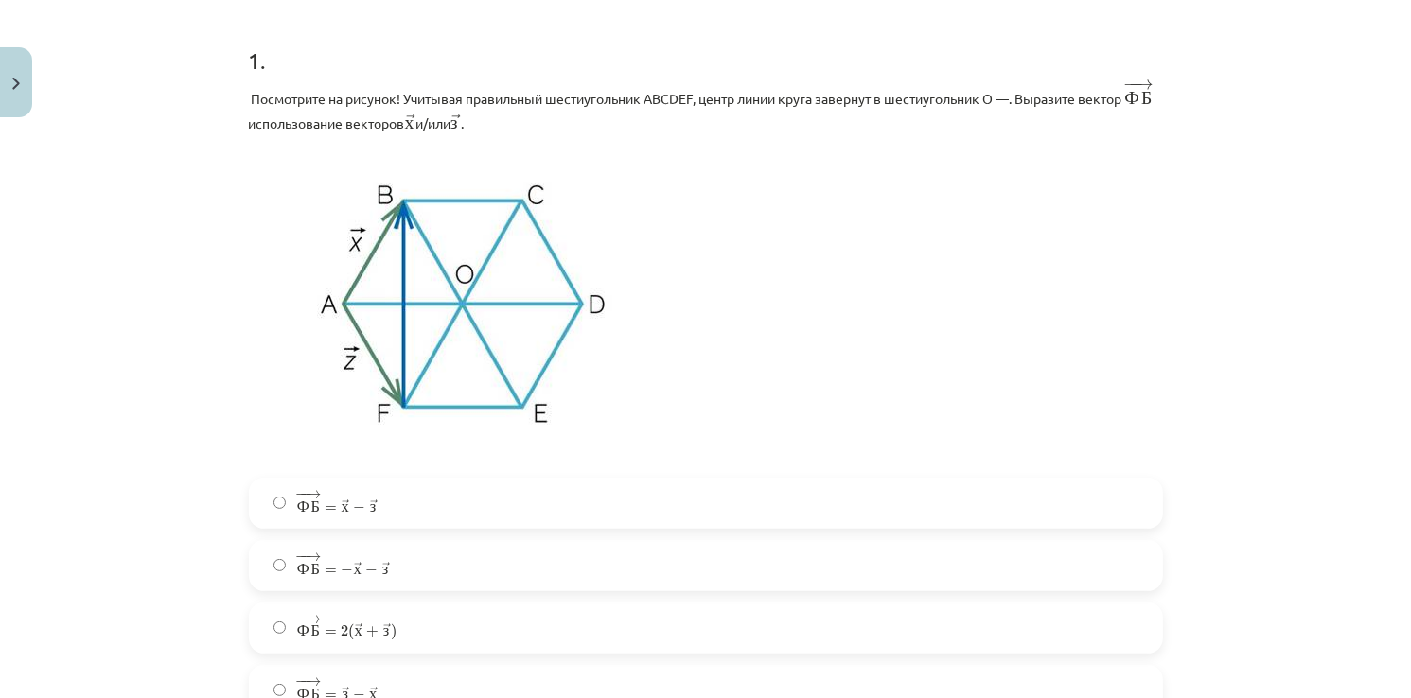
scroll to position [378, 0]
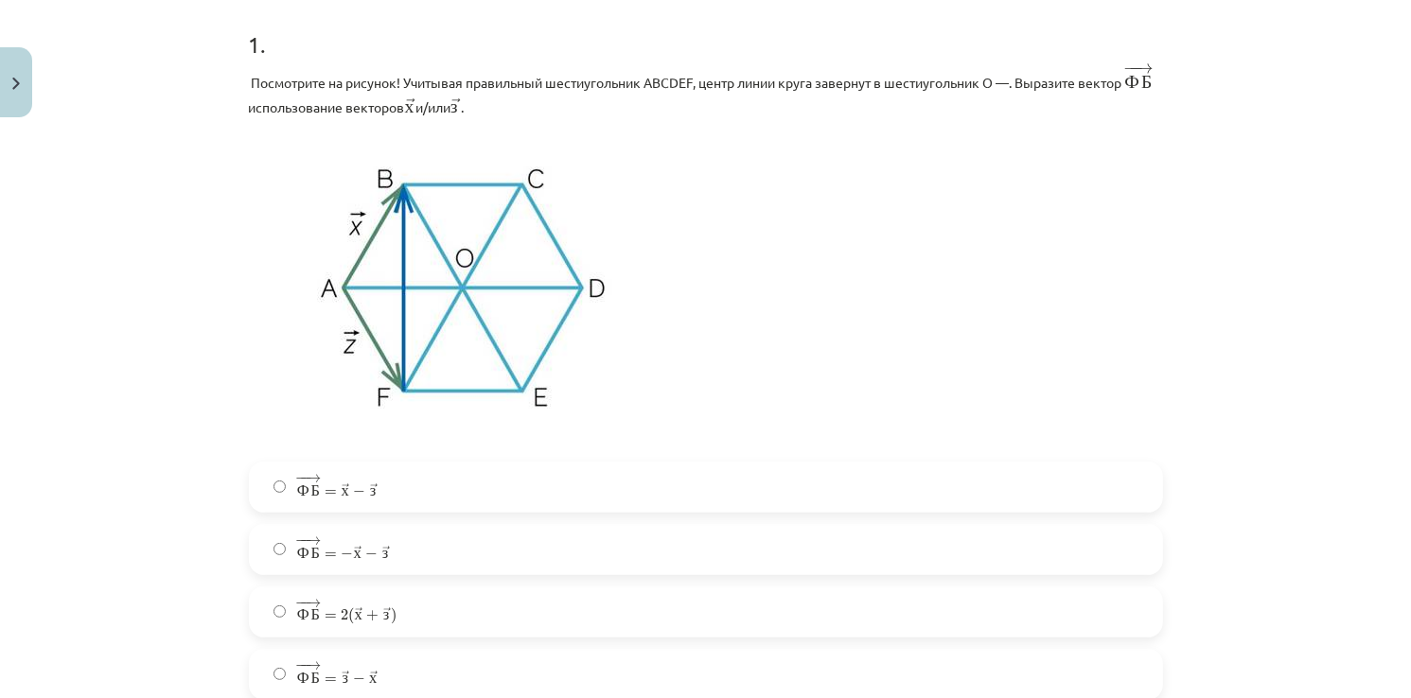
click at [274, 477] on label "− − → Ф Б = → х − → з Ф Б → = х → − з →" at bounding box center [706, 487] width 910 height 47
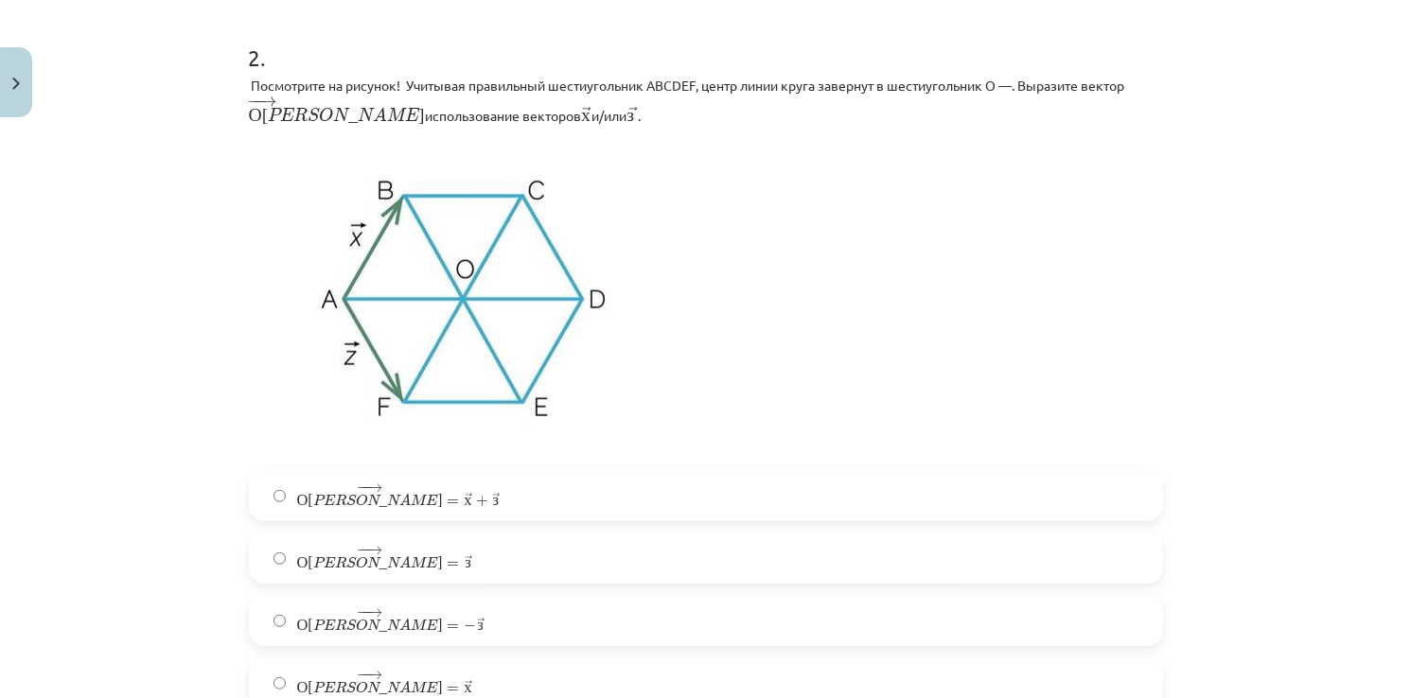
scroll to position [1135, 0]
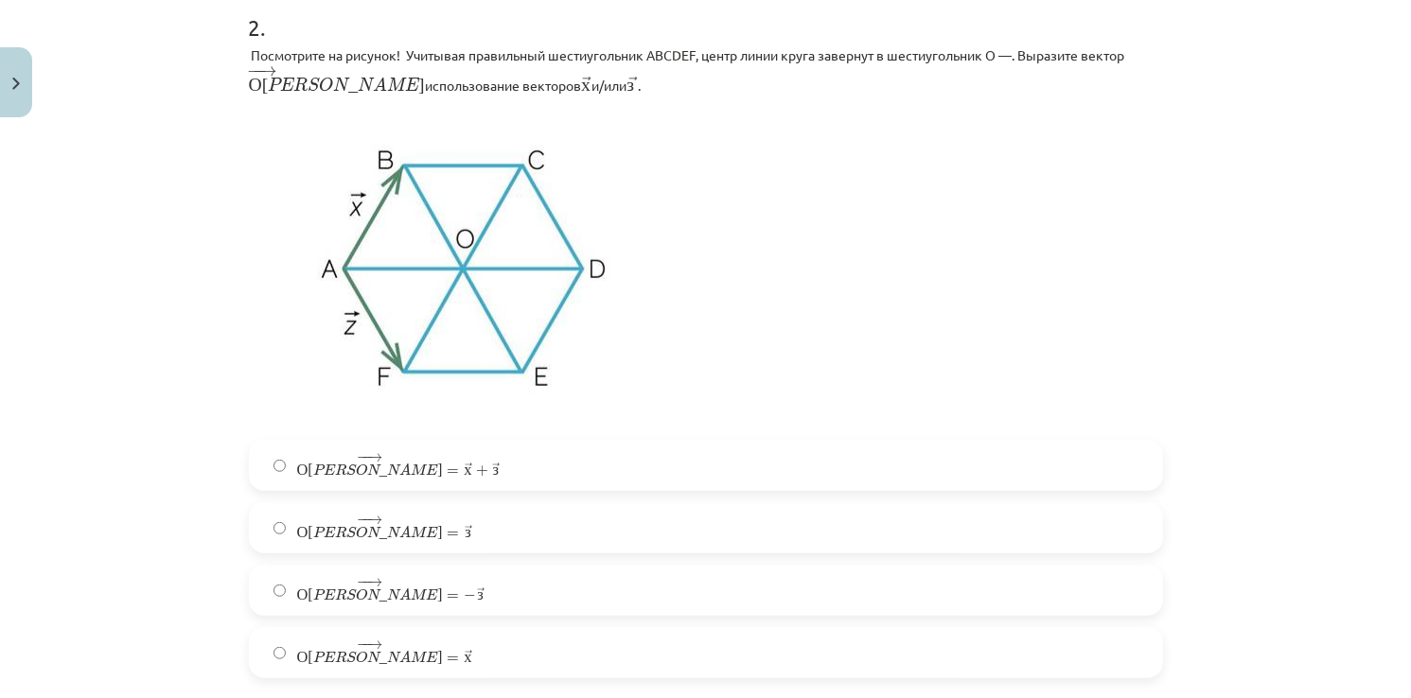
click at [277, 533] on label "− − → О Э = → з О Э → = з →" at bounding box center [706, 527] width 910 height 47
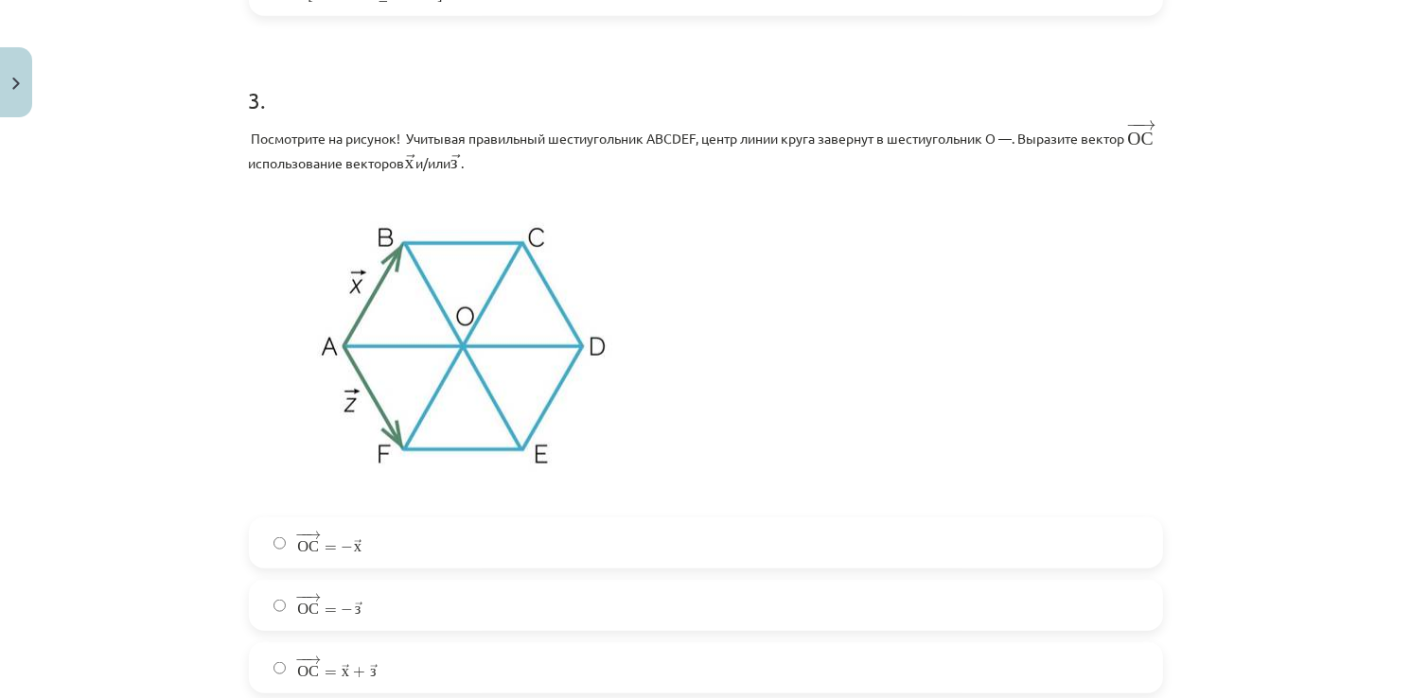
scroll to position [1892, 0]
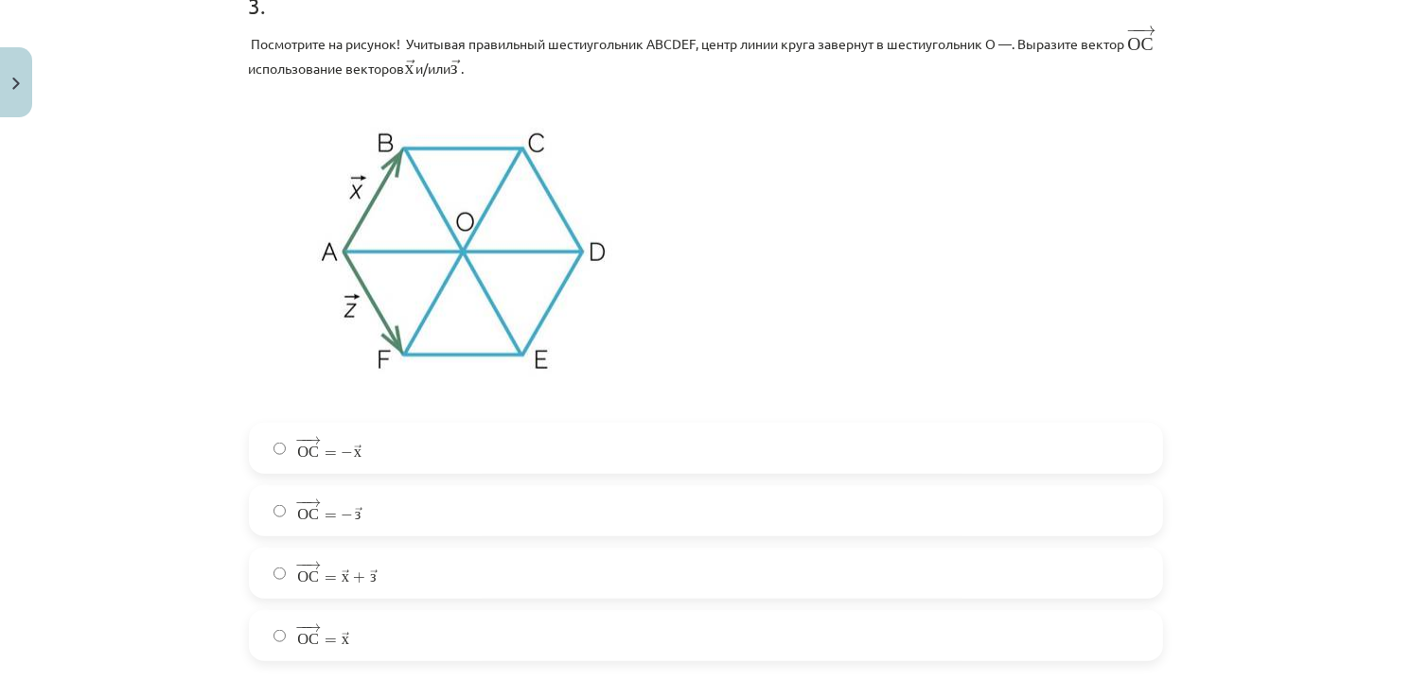
click at [325, 641] on span "=" at bounding box center [331, 642] width 12 height 6
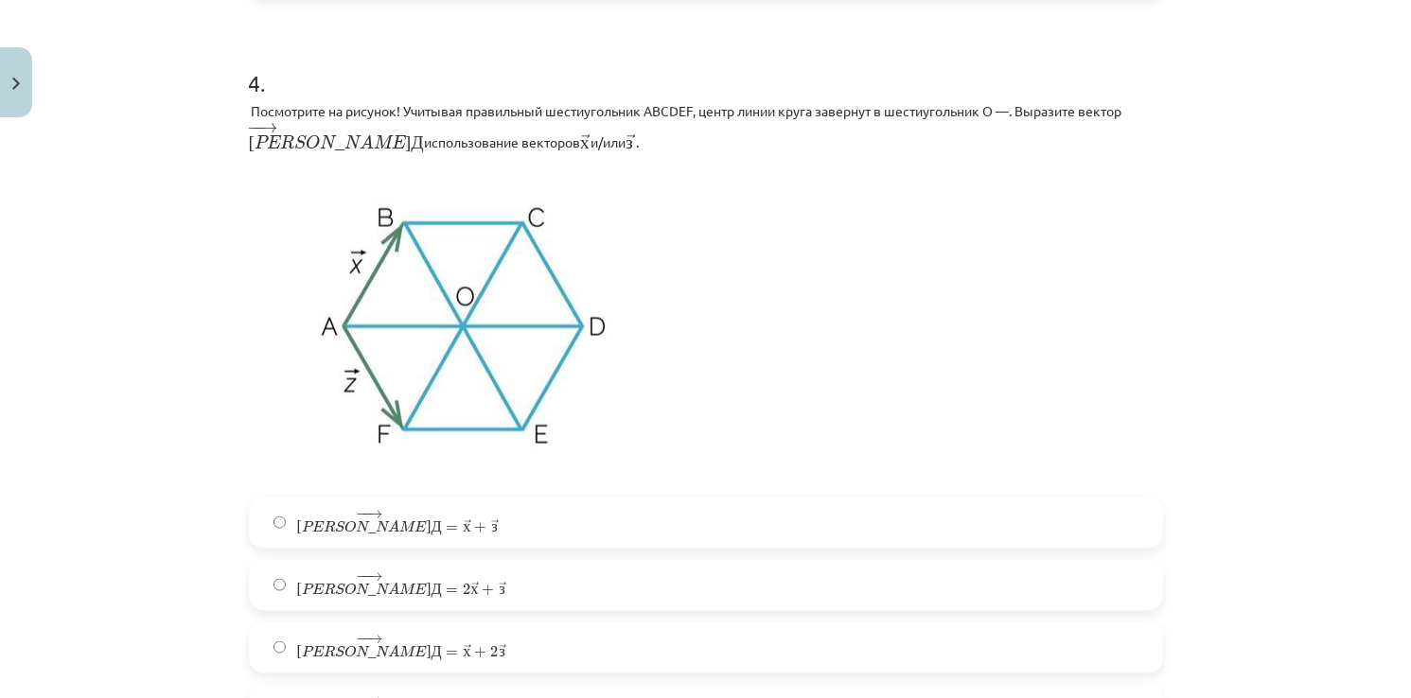
scroll to position [2649, 0]
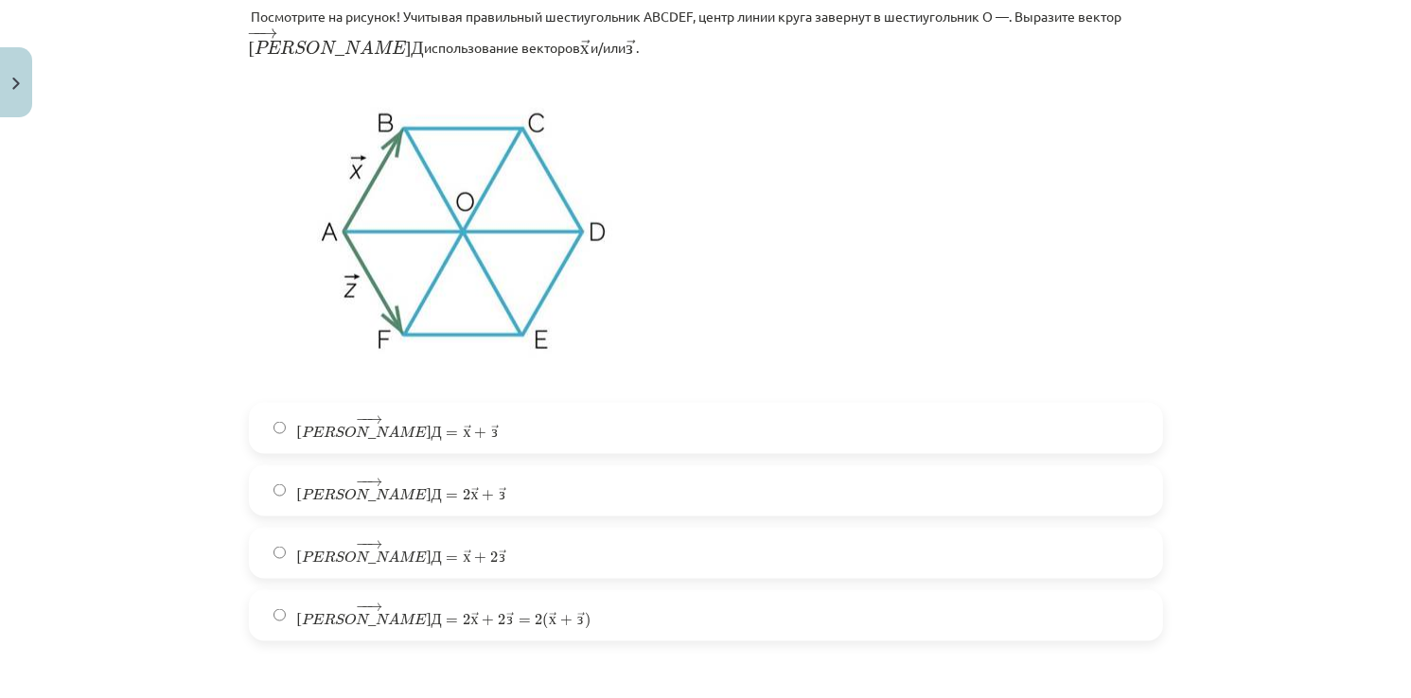
click at [375, 438] on label "− − → А Д = → х + → з А Д → = х → + з →" at bounding box center [706, 428] width 910 height 47
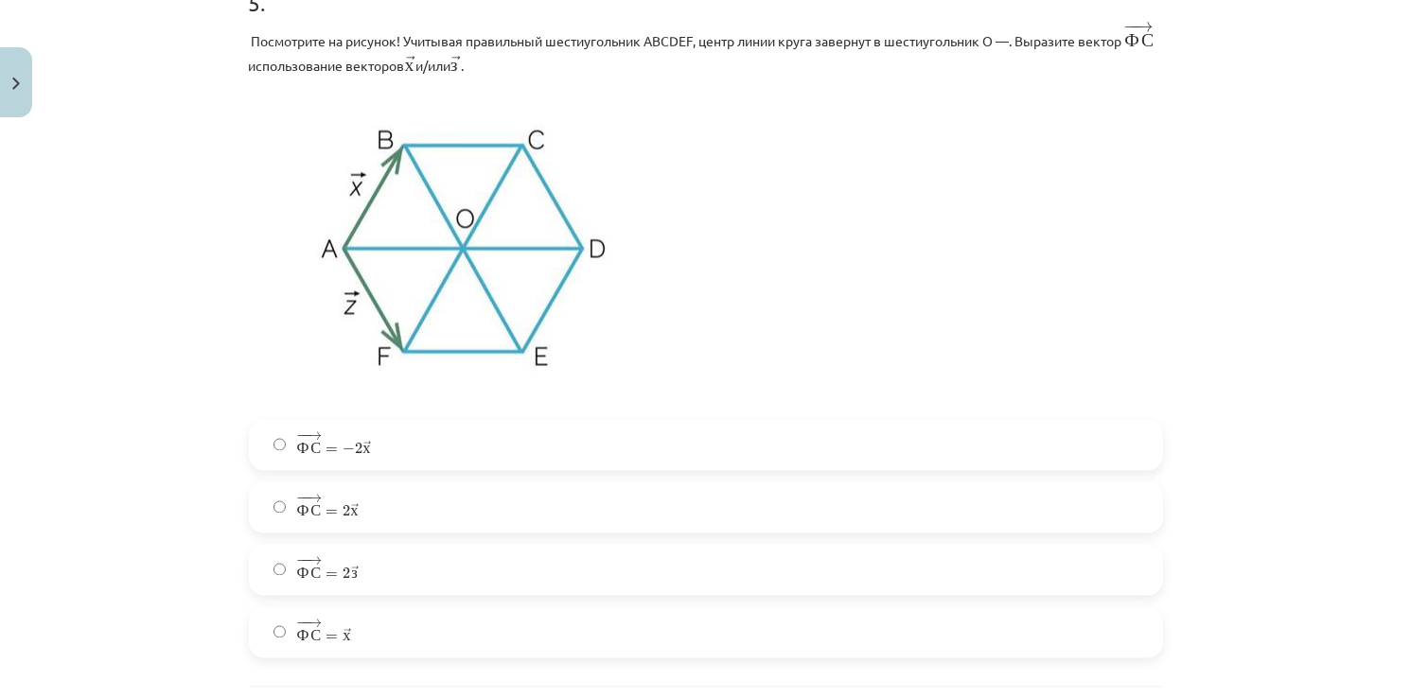
scroll to position [3406, 0]
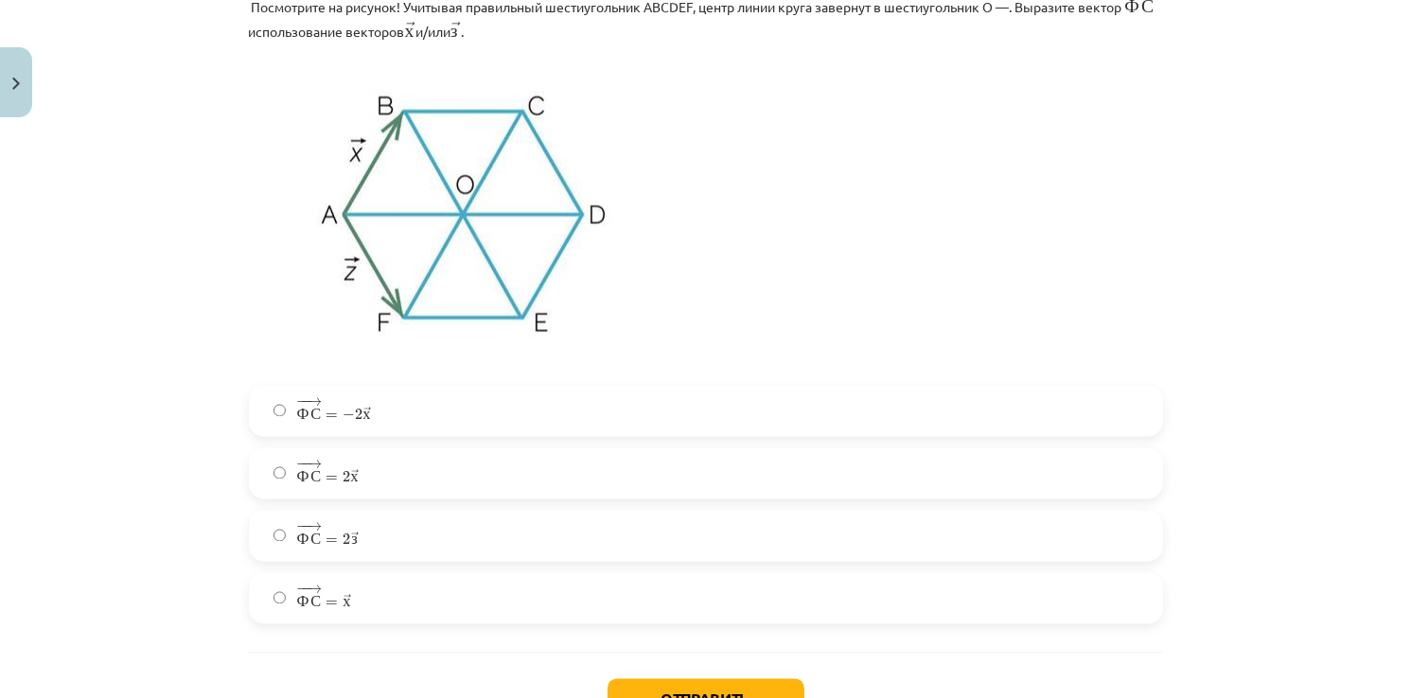
click at [390, 465] on label "− − → Ф С = 2 → х Ф С → = 2 х →" at bounding box center [706, 473] width 910 height 47
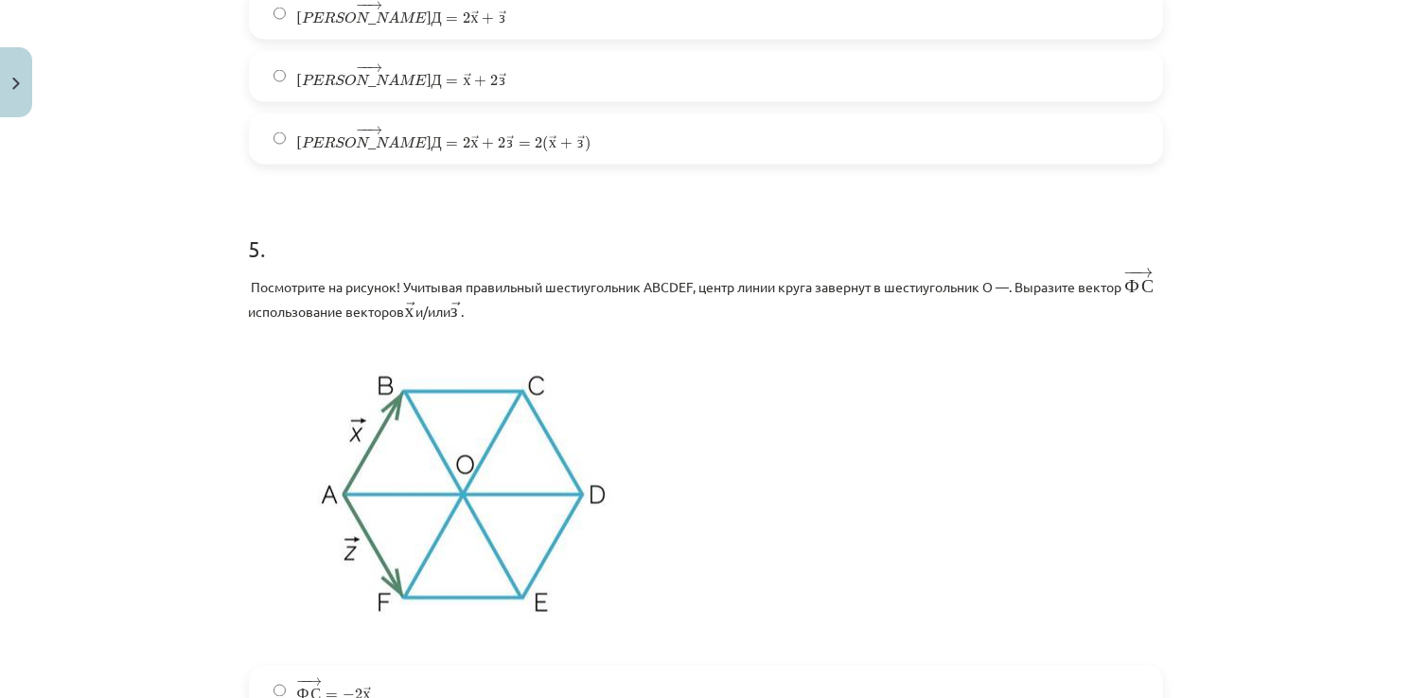
scroll to position [3546, 0]
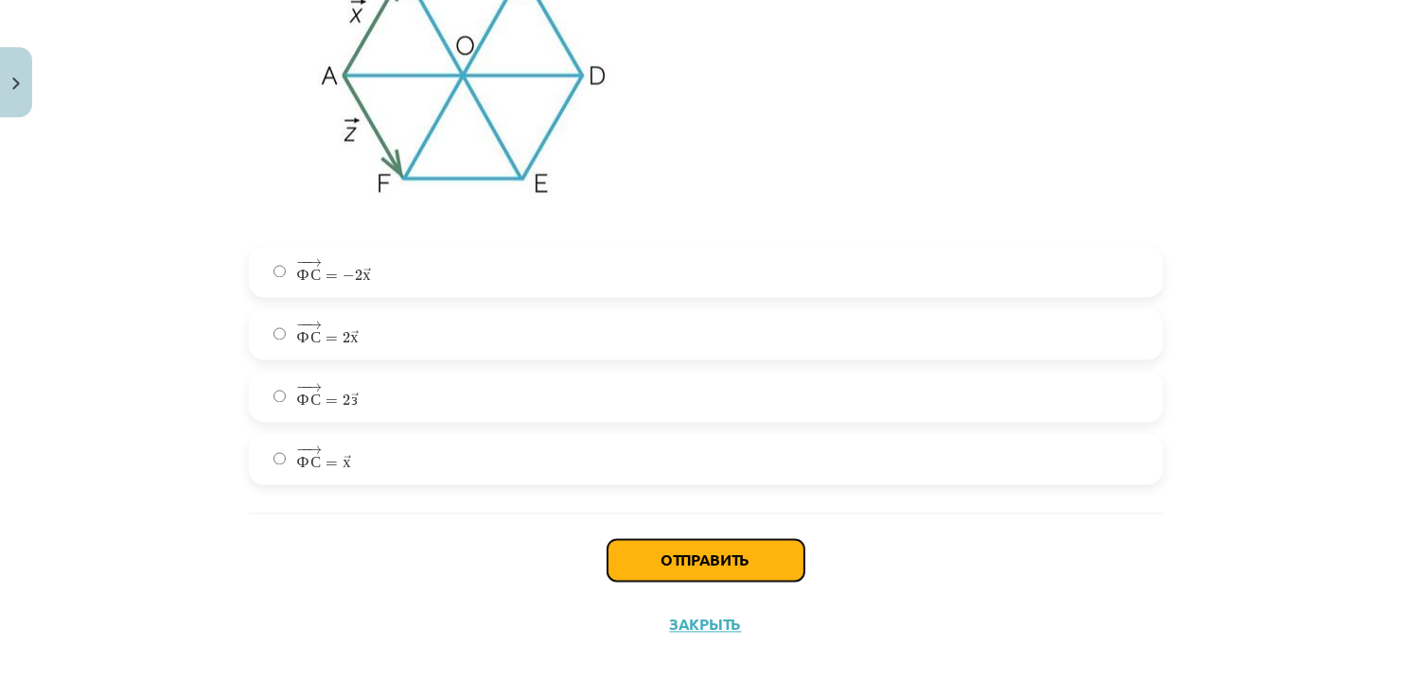
click at [716, 554] on button "Отправить" at bounding box center [705, 560] width 197 height 42
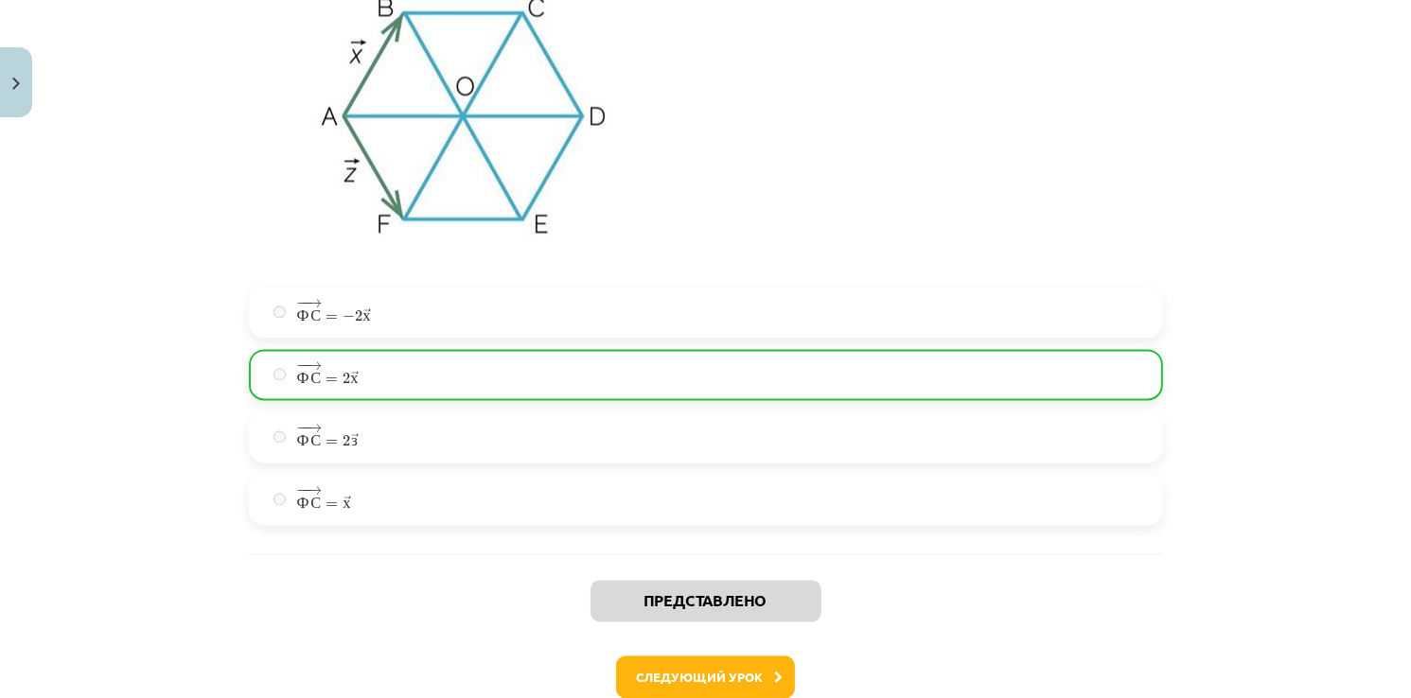
scroll to position [3606, 0]
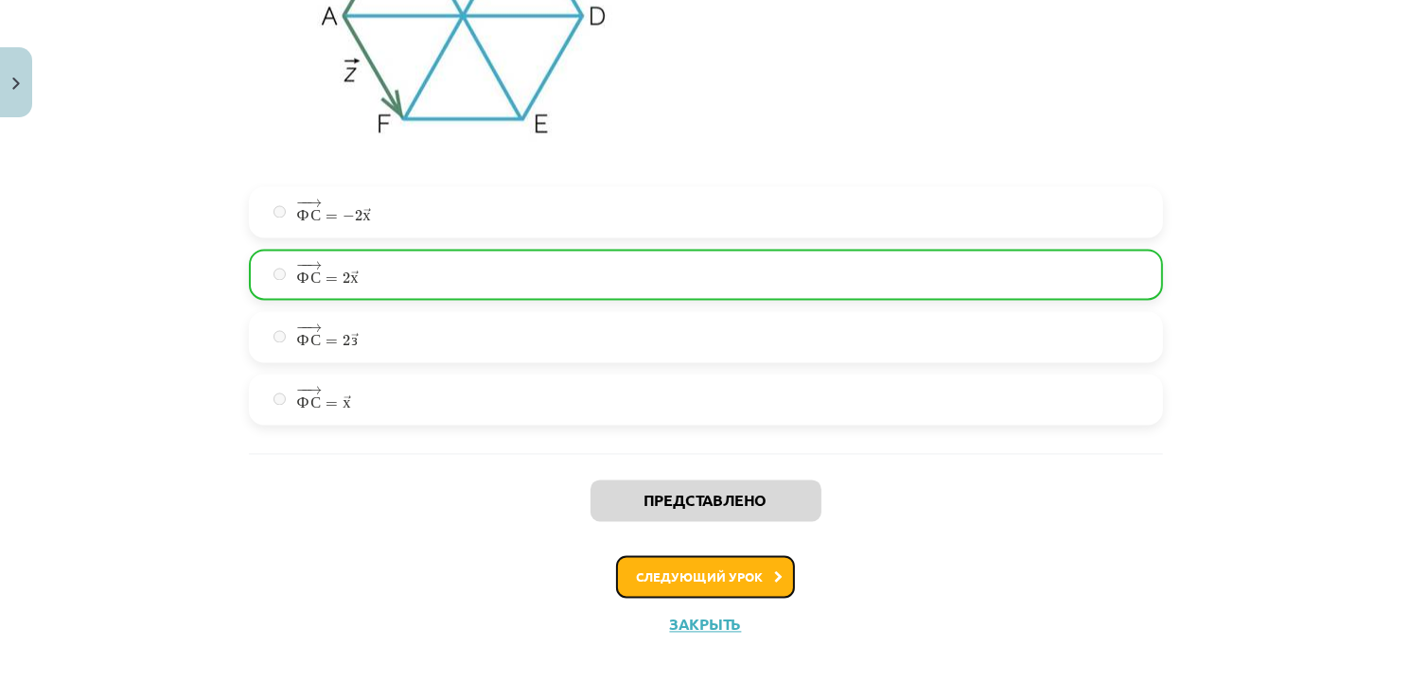
click at [717, 574] on button "Следующий урок" at bounding box center [705, 577] width 179 height 44
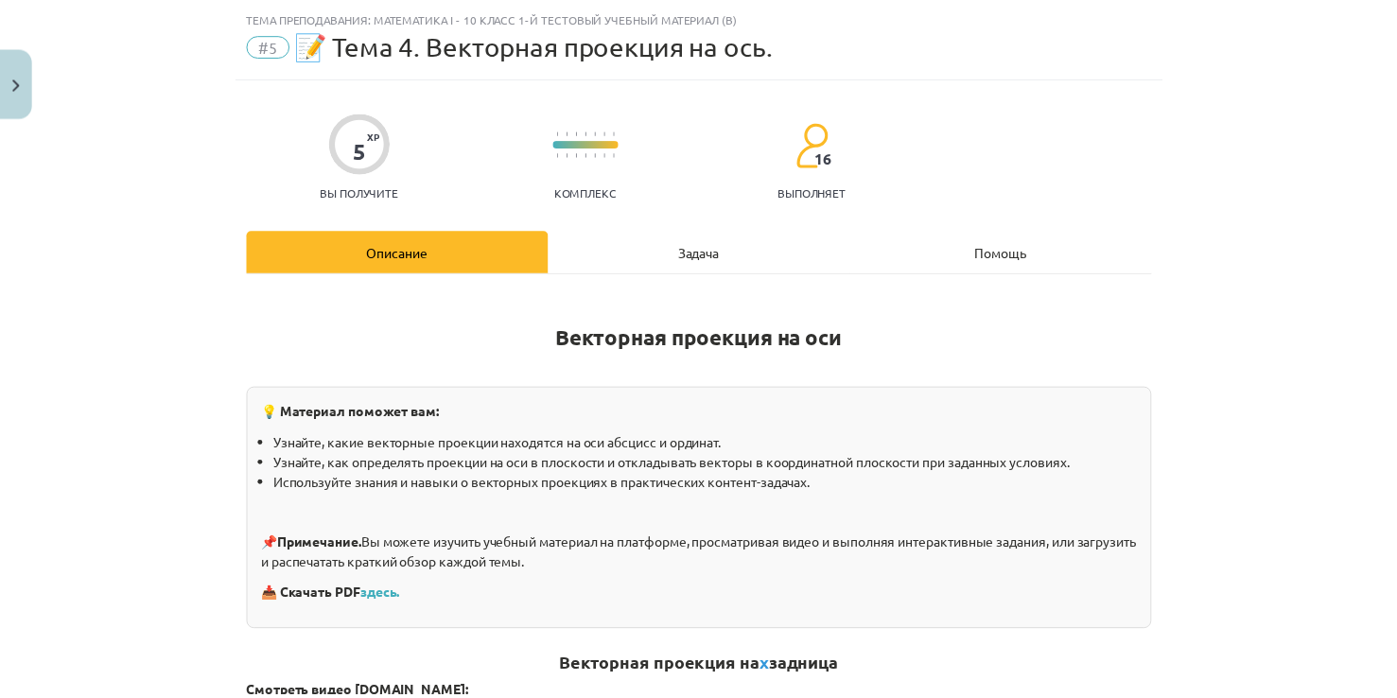
scroll to position [0, 0]
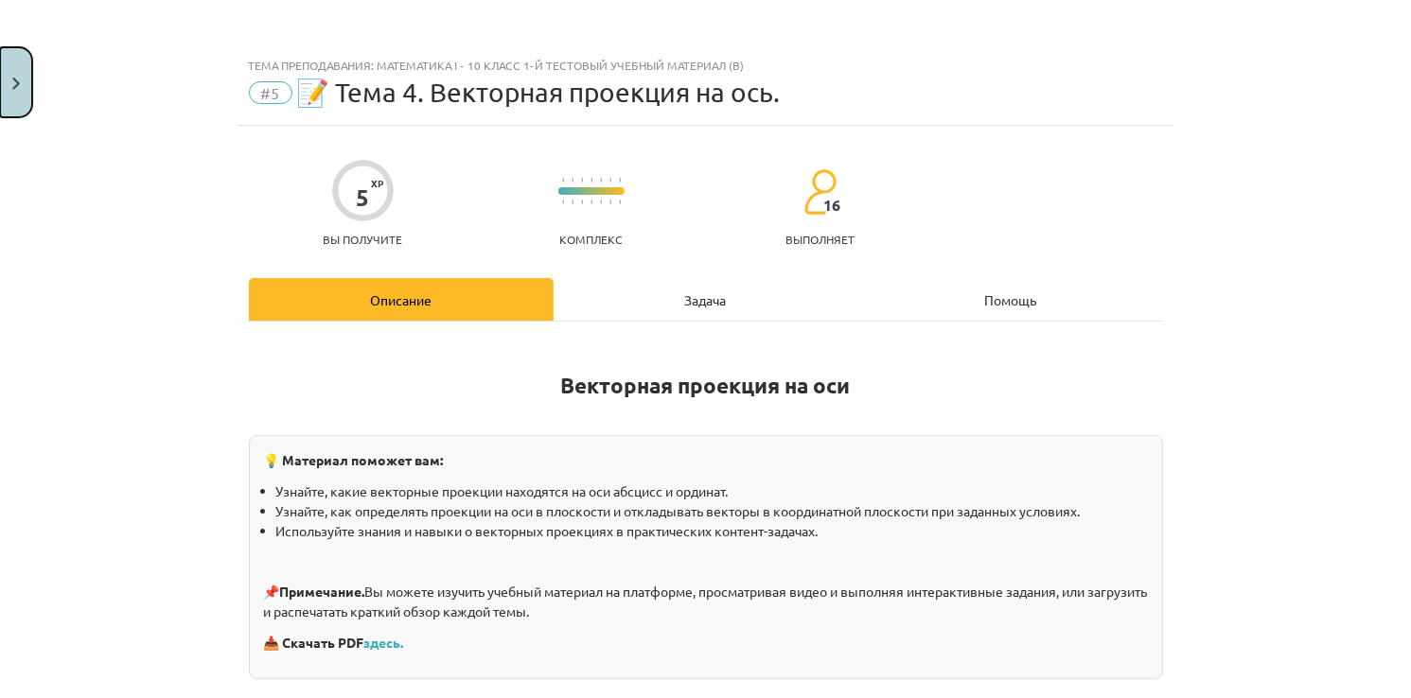
click at [26, 67] on button "Close" at bounding box center [16, 82] width 32 height 70
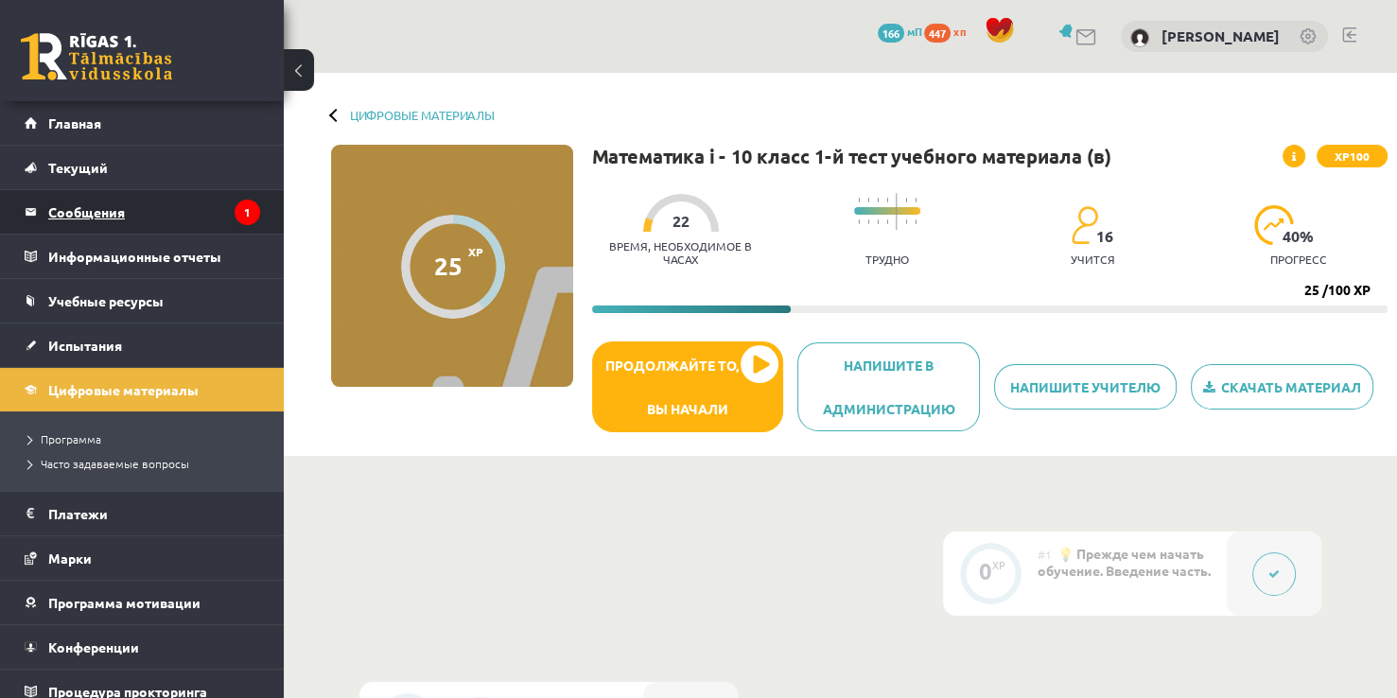
click at [157, 205] on legend "Сообщения 1" at bounding box center [154, 212] width 212 height 44
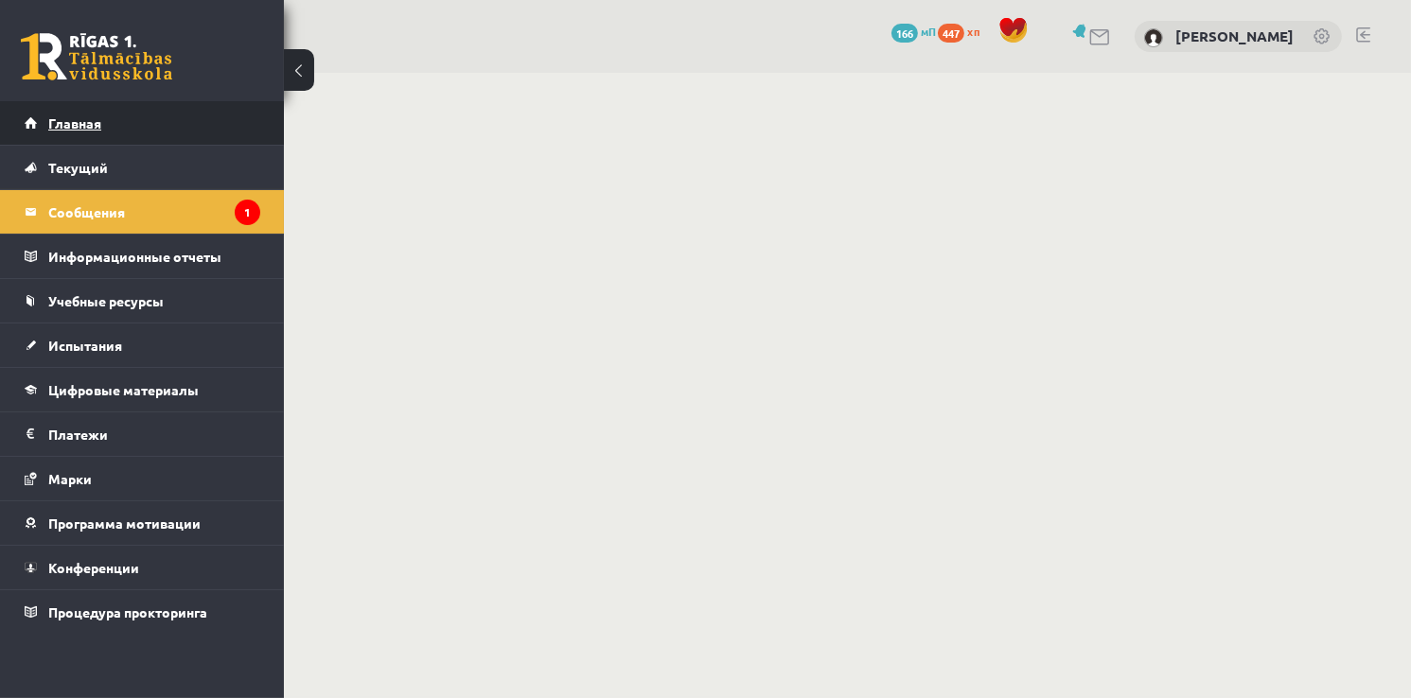
click at [103, 143] on link "Главная" at bounding box center [143, 123] width 236 height 44
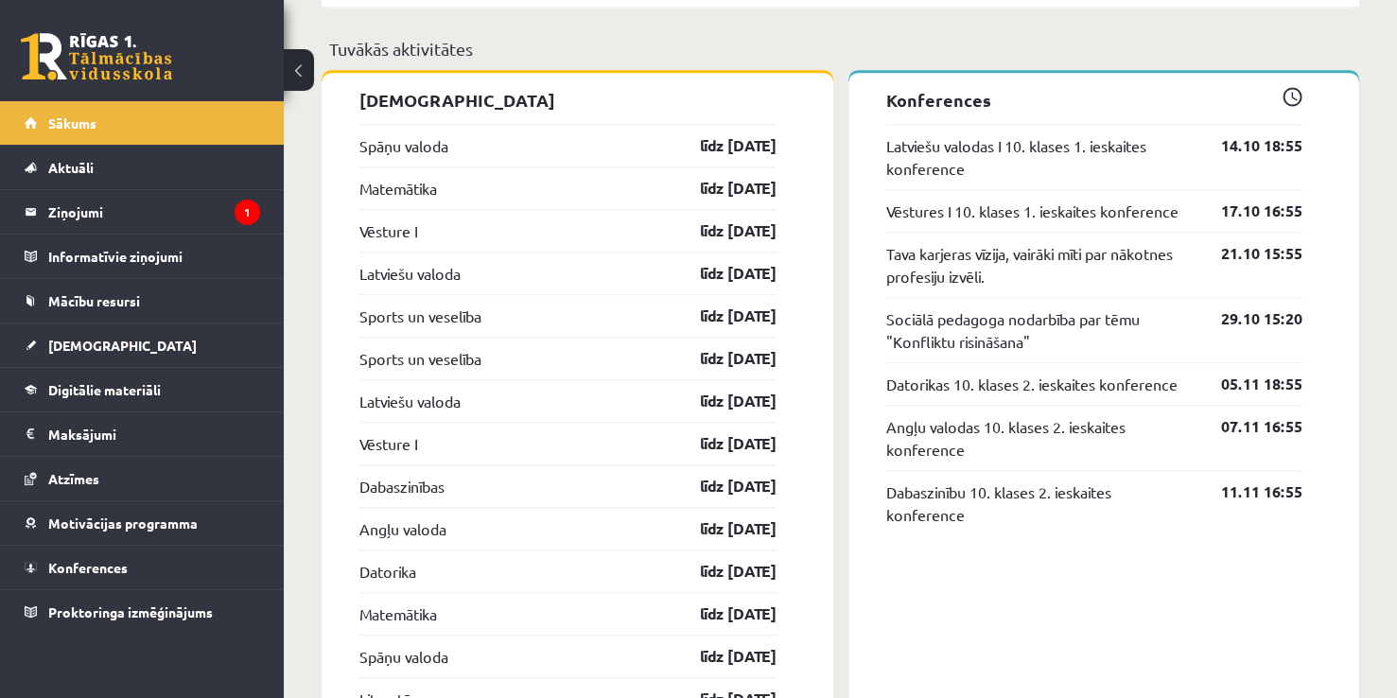
scroll to position [1703, 0]
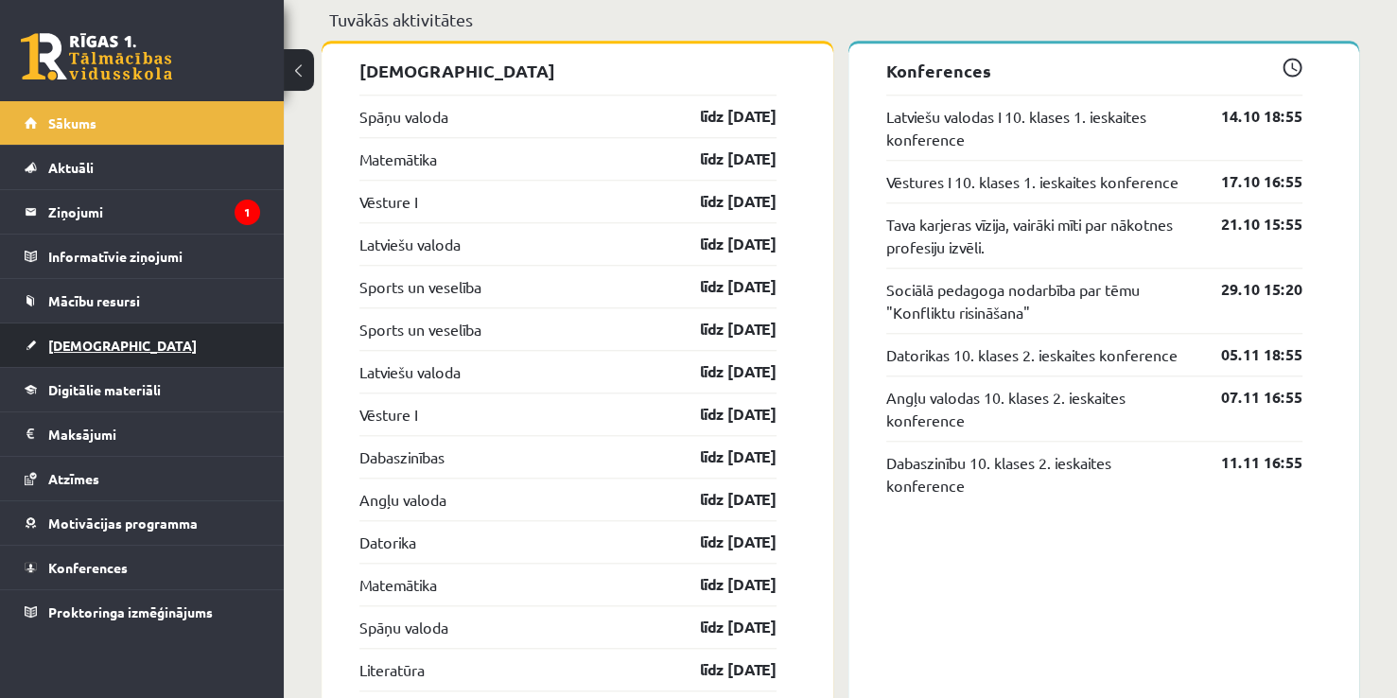
click at [111, 330] on link "[DEMOGRAPHIC_DATA]" at bounding box center [143, 346] width 236 height 44
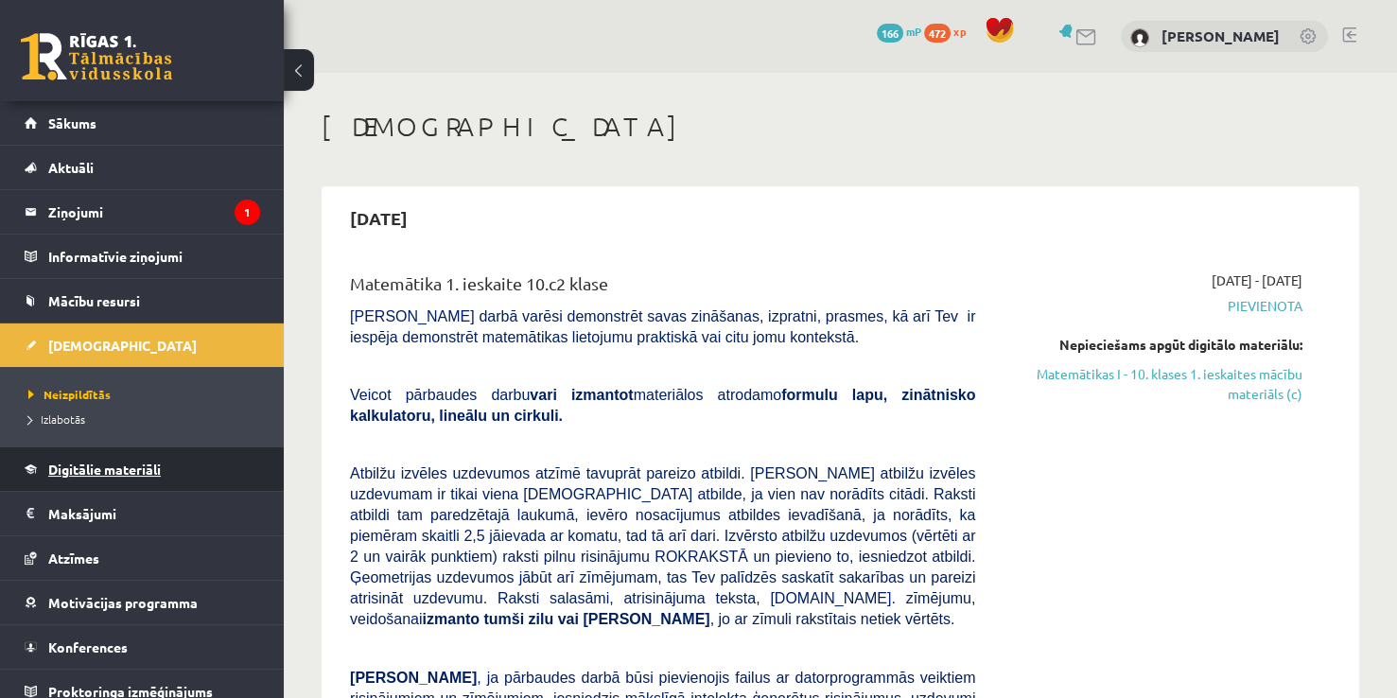
click at [100, 477] on link "Digitālie materiāli" at bounding box center [143, 470] width 236 height 44
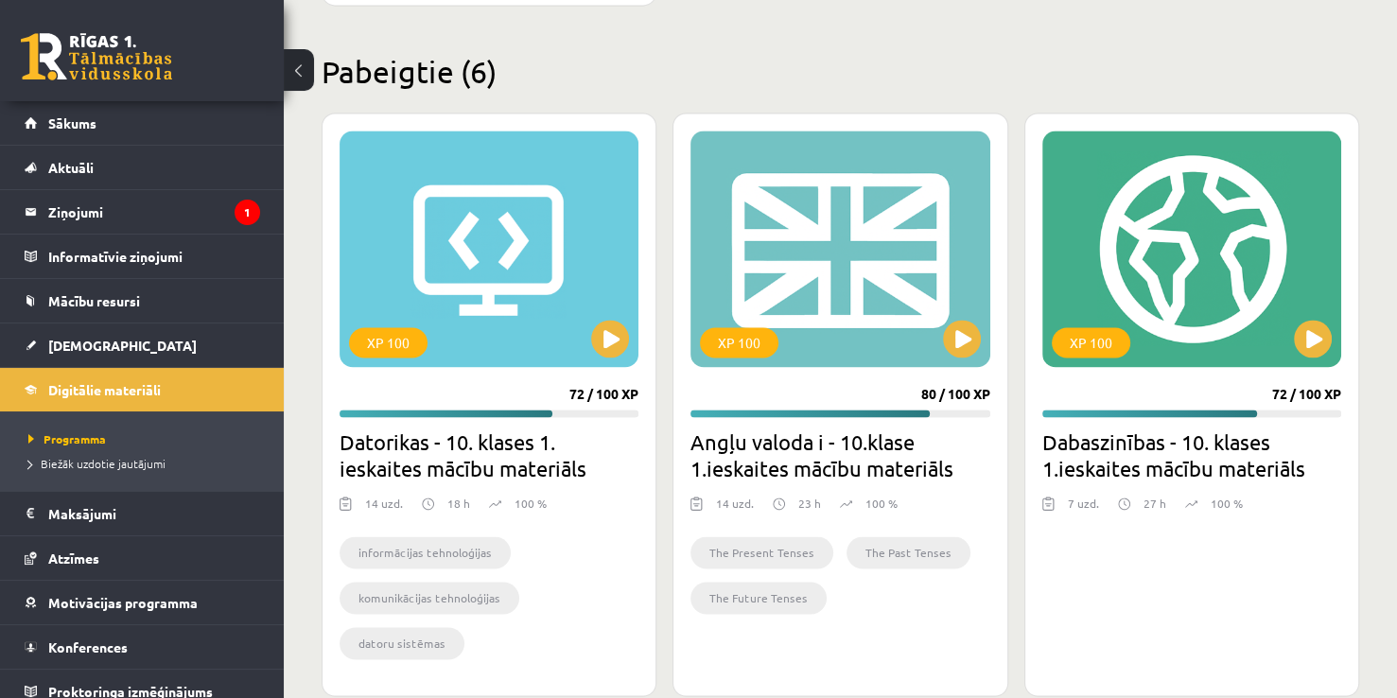
scroll to position [2740, 0]
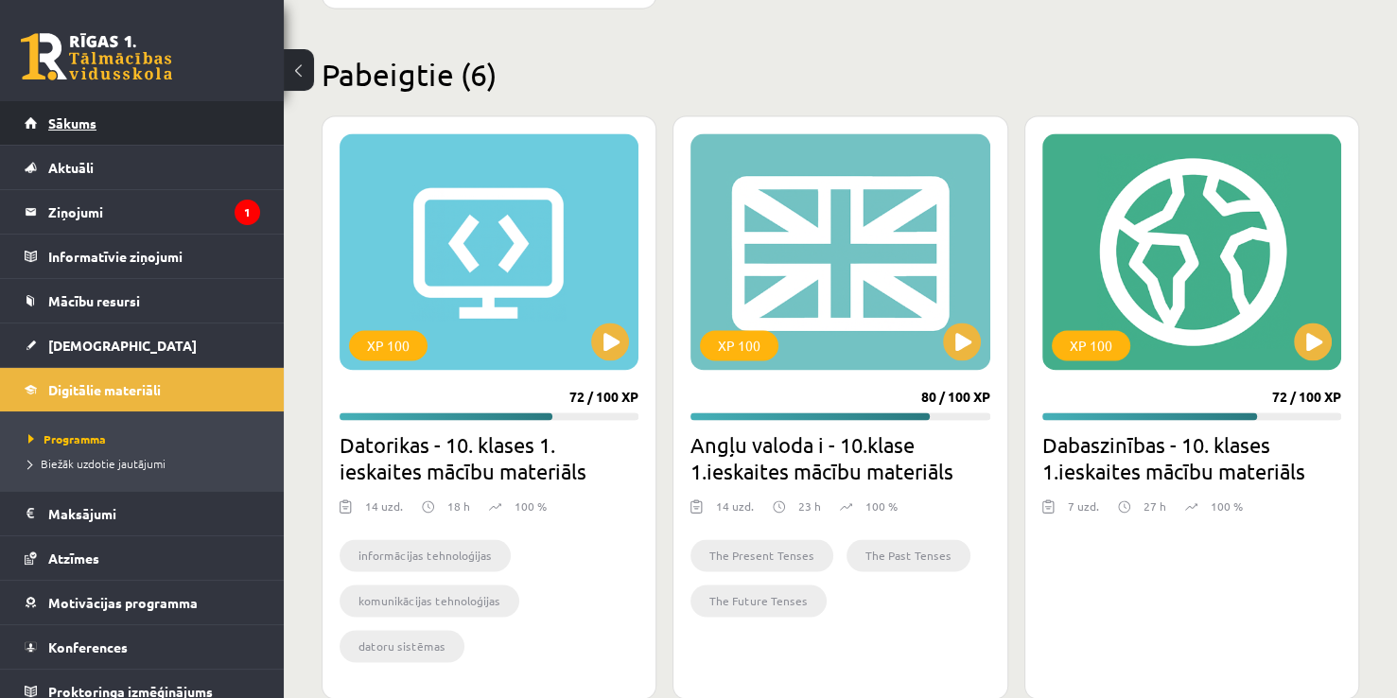
click at [97, 124] on link "Sākums" at bounding box center [143, 123] width 236 height 44
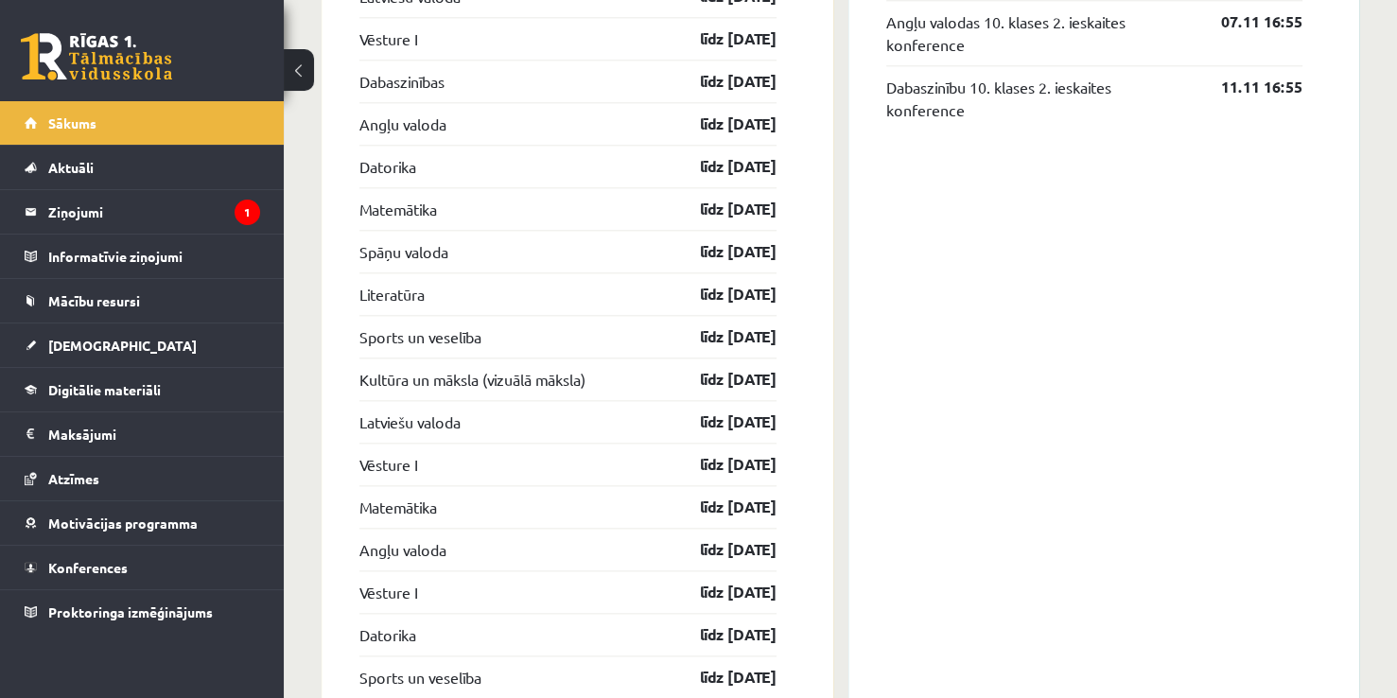
scroll to position [2460, 0]
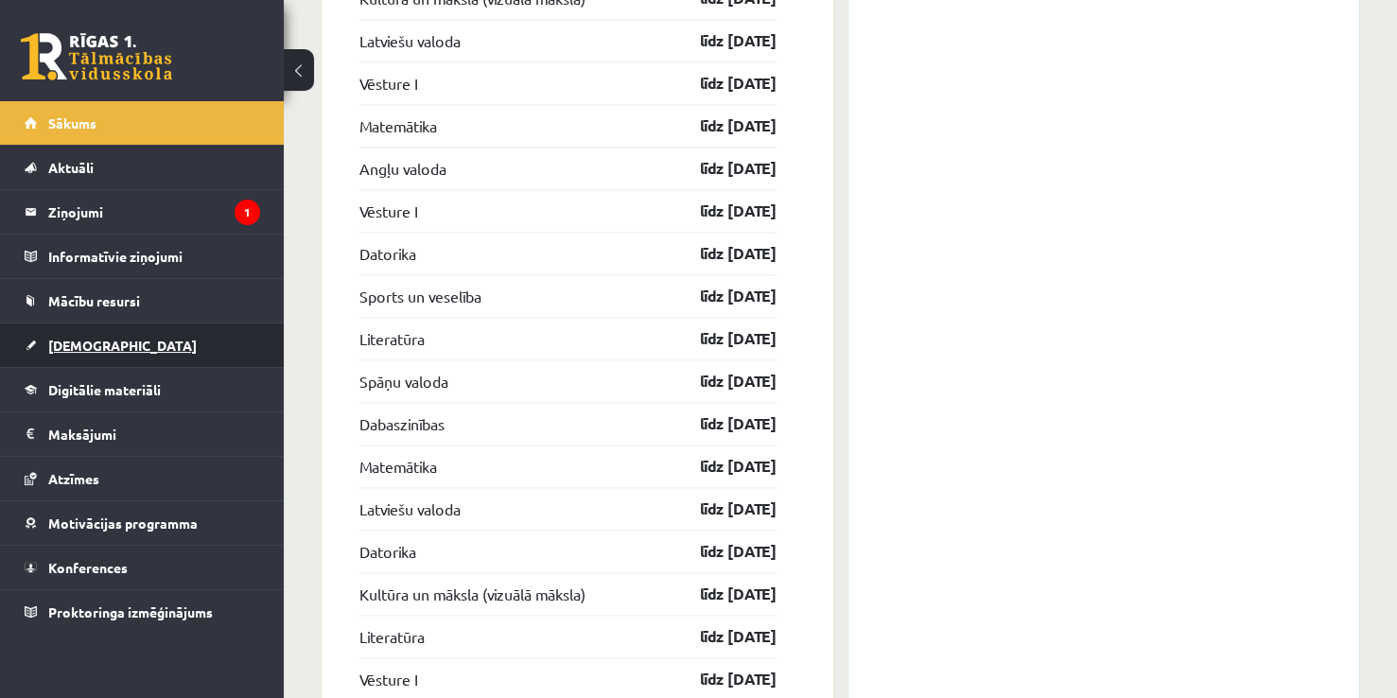
click at [144, 356] on link "[DEMOGRAPHIC_DATA]" at bounding box center [143, 346] width 236 height 44
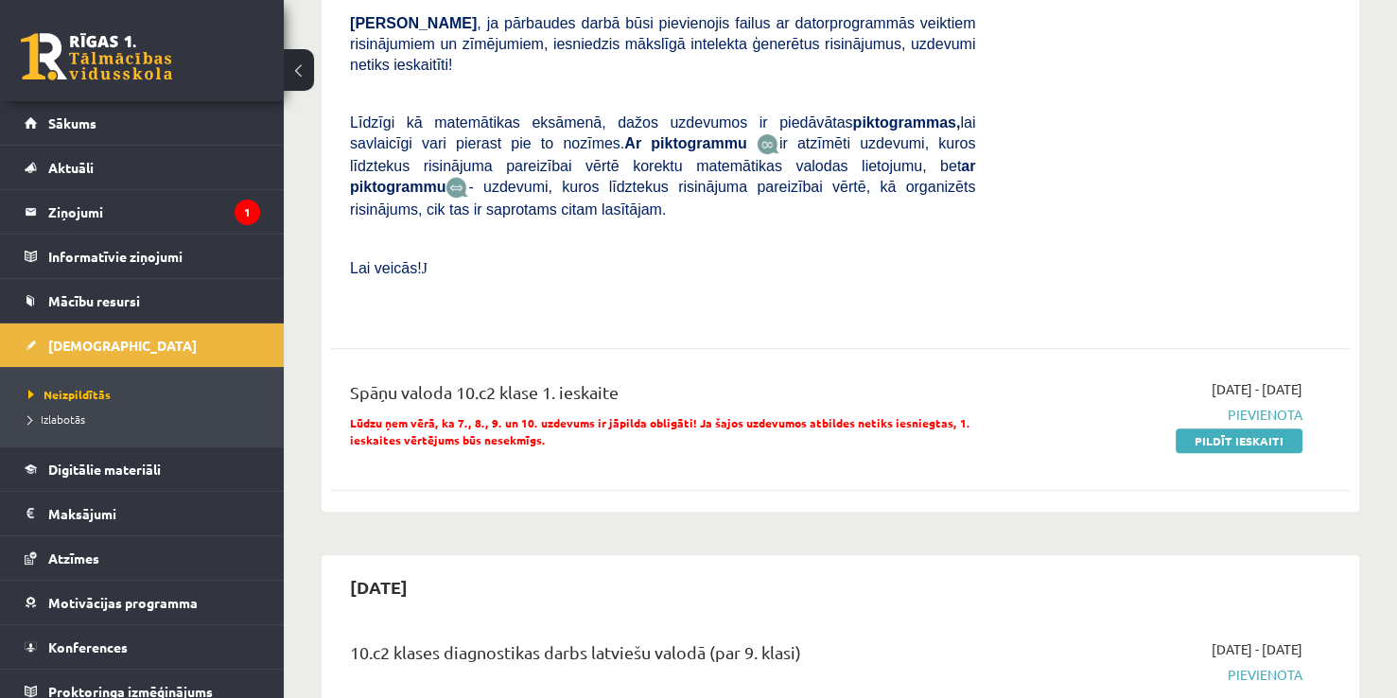
scroll to position [662, 0]
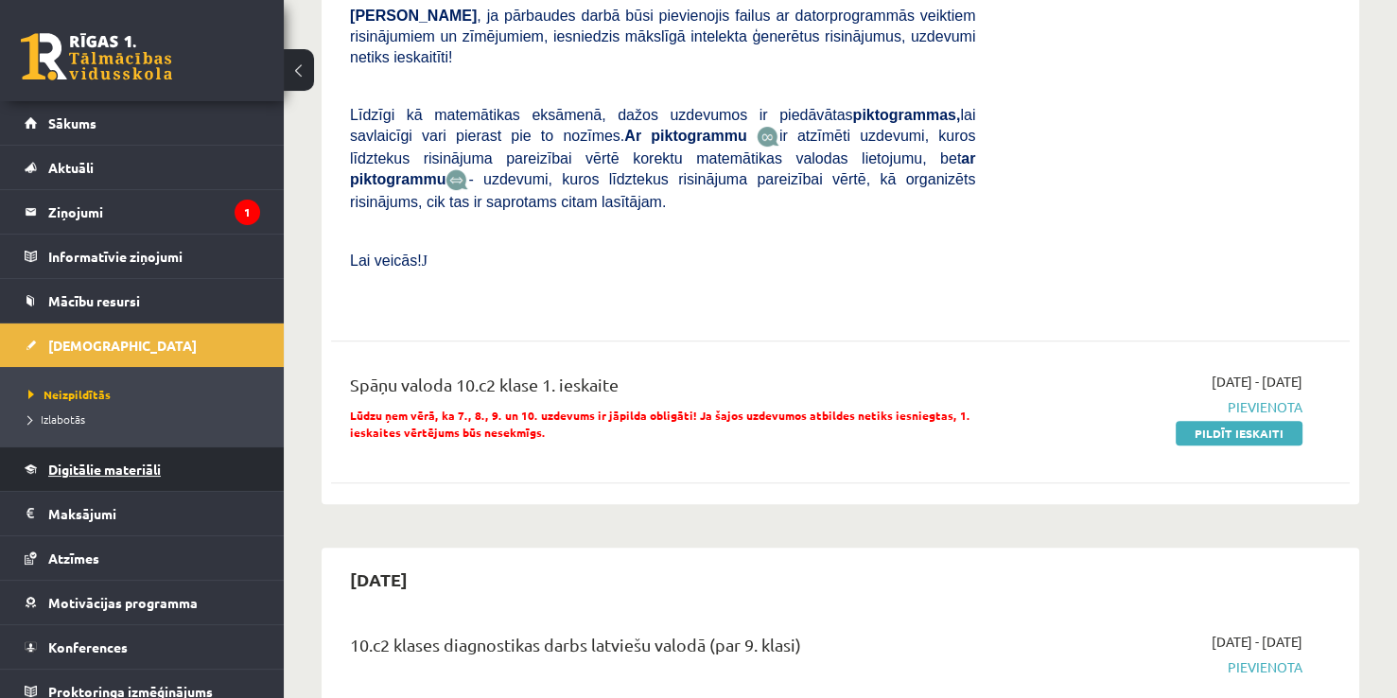
click at [132, 483] on link "Digitālie materiāli" at bounding box center [143, 470] width 236 height 44
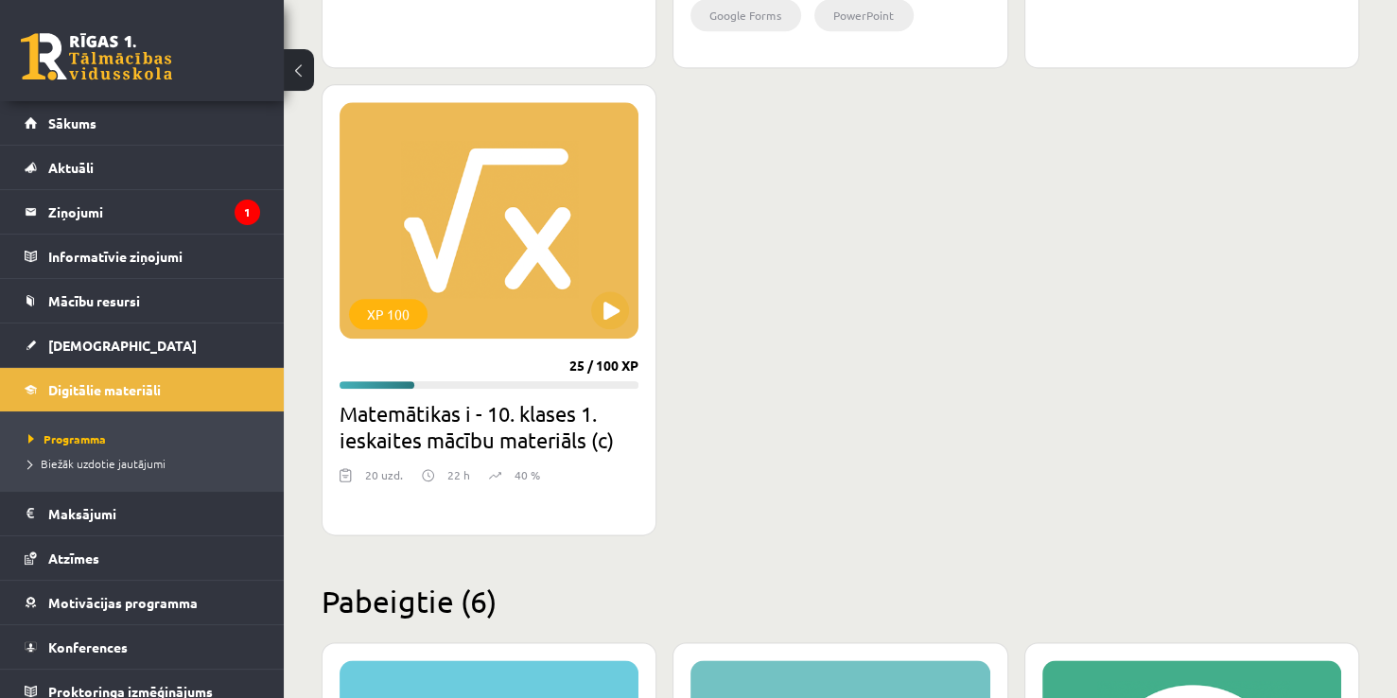
scroll to position [2082, 0]
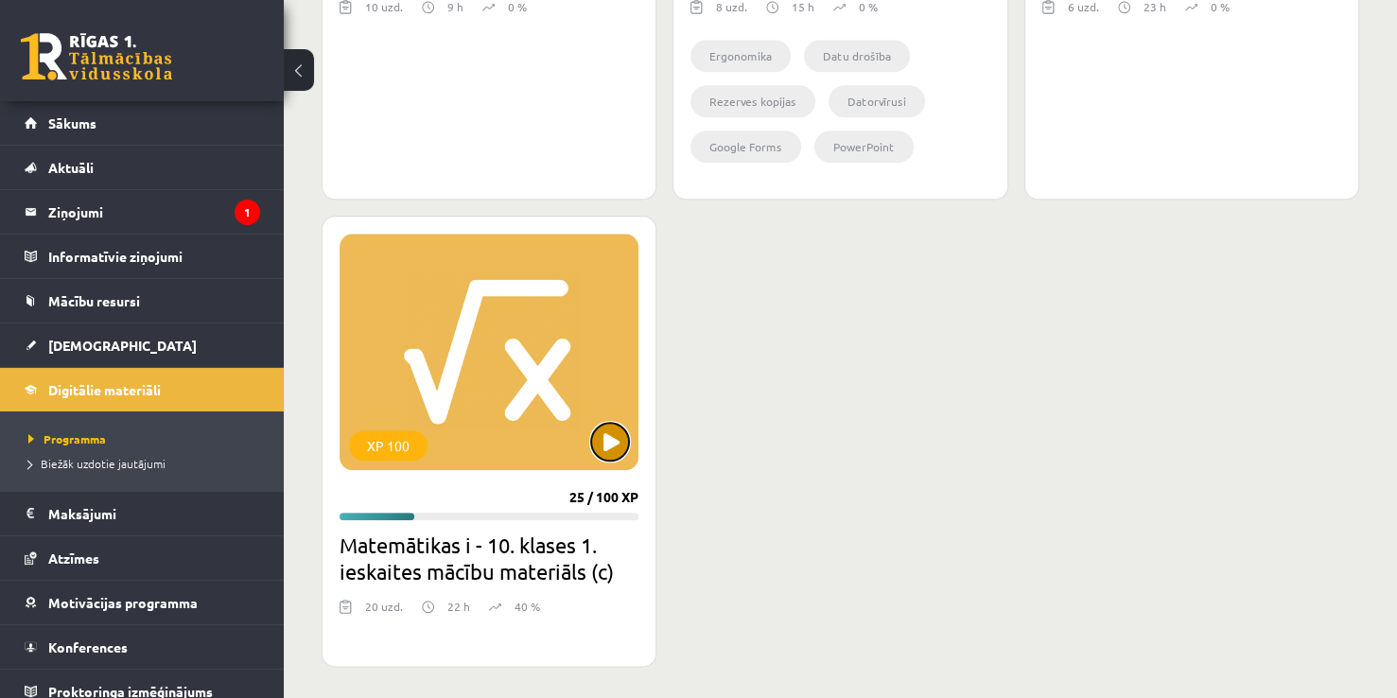
click at [617, 447] on button at bounding box center [610, 442] width 38 height 38
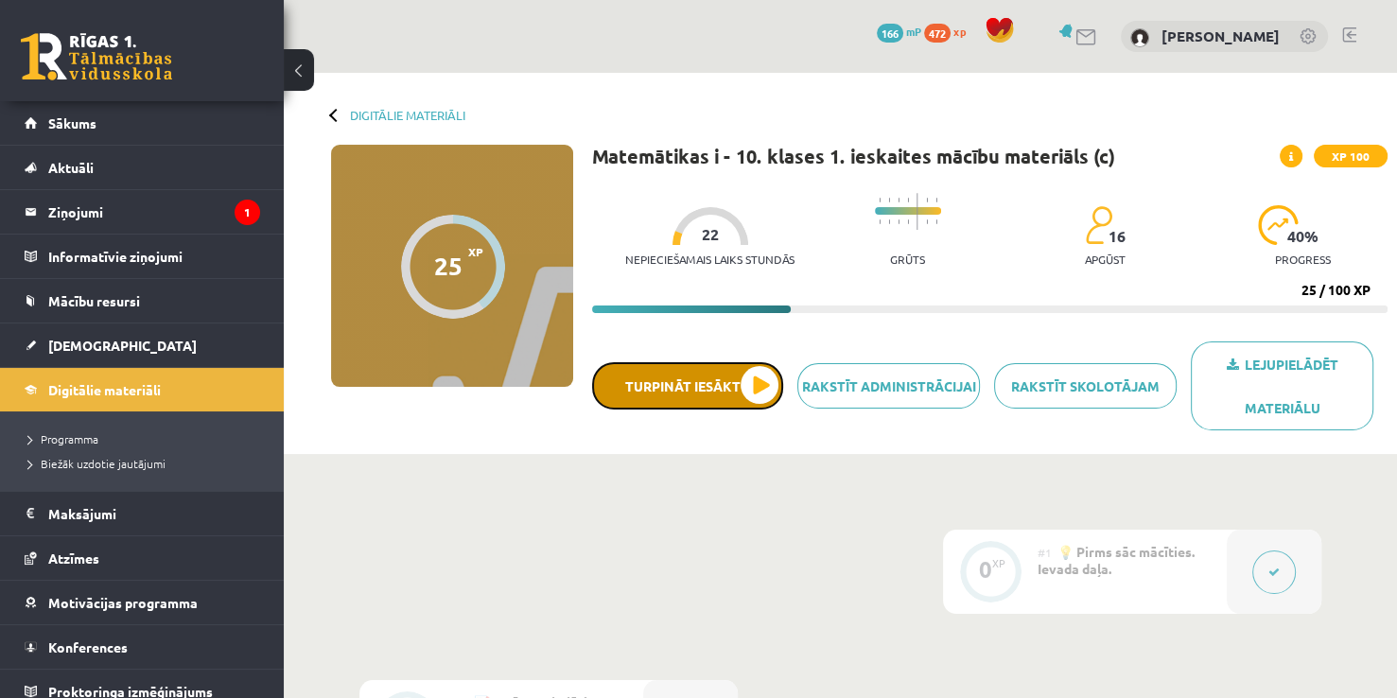
click at [740, 380] on button "Turpināt iesākto" at bounding box center [687, 385] width 191 height 47
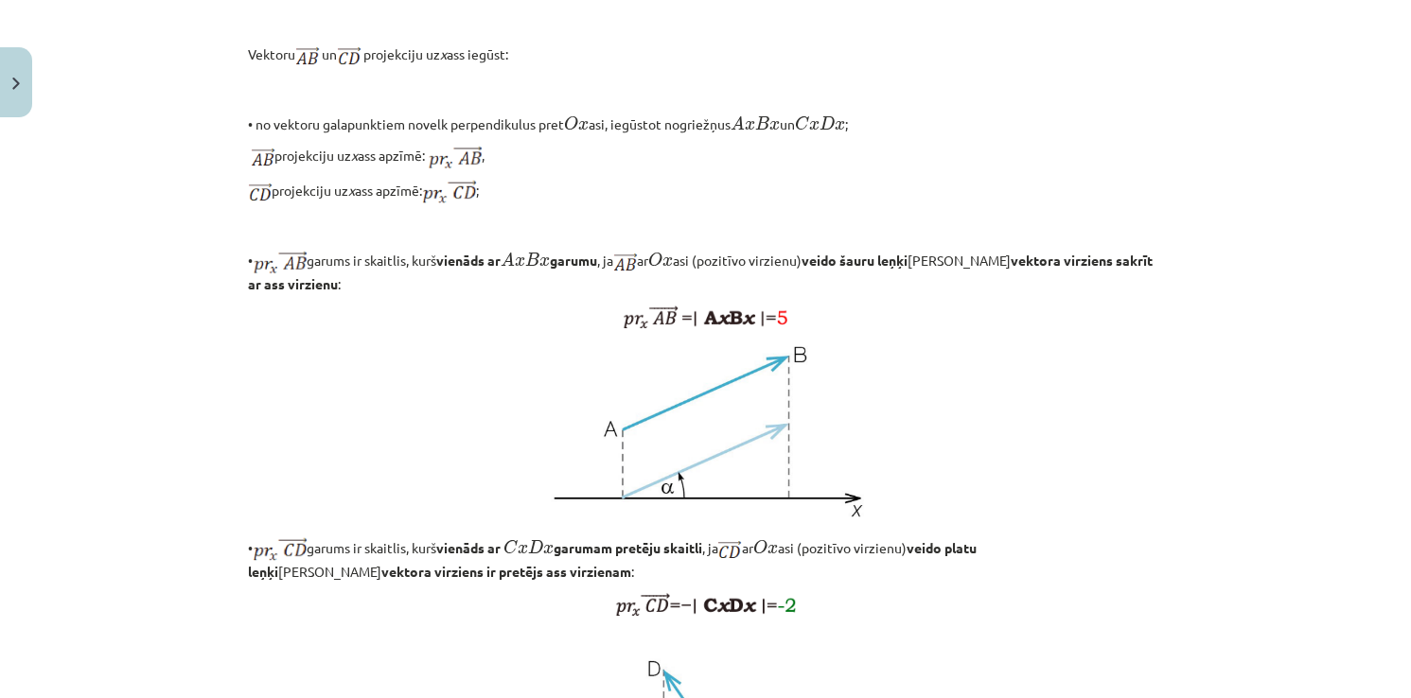
scroll to position [1547, 0]
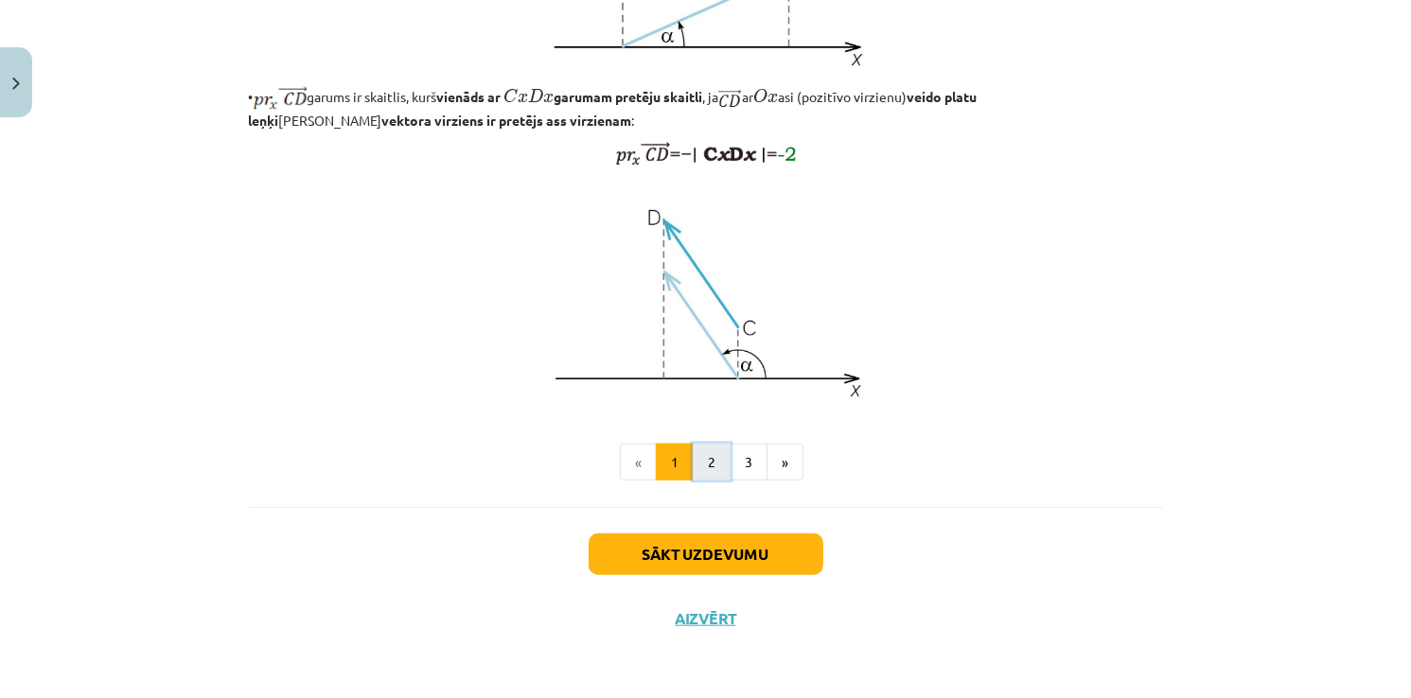
click at [702, 465] on button "2" at bounding box center [712, 463] width 38 height 38
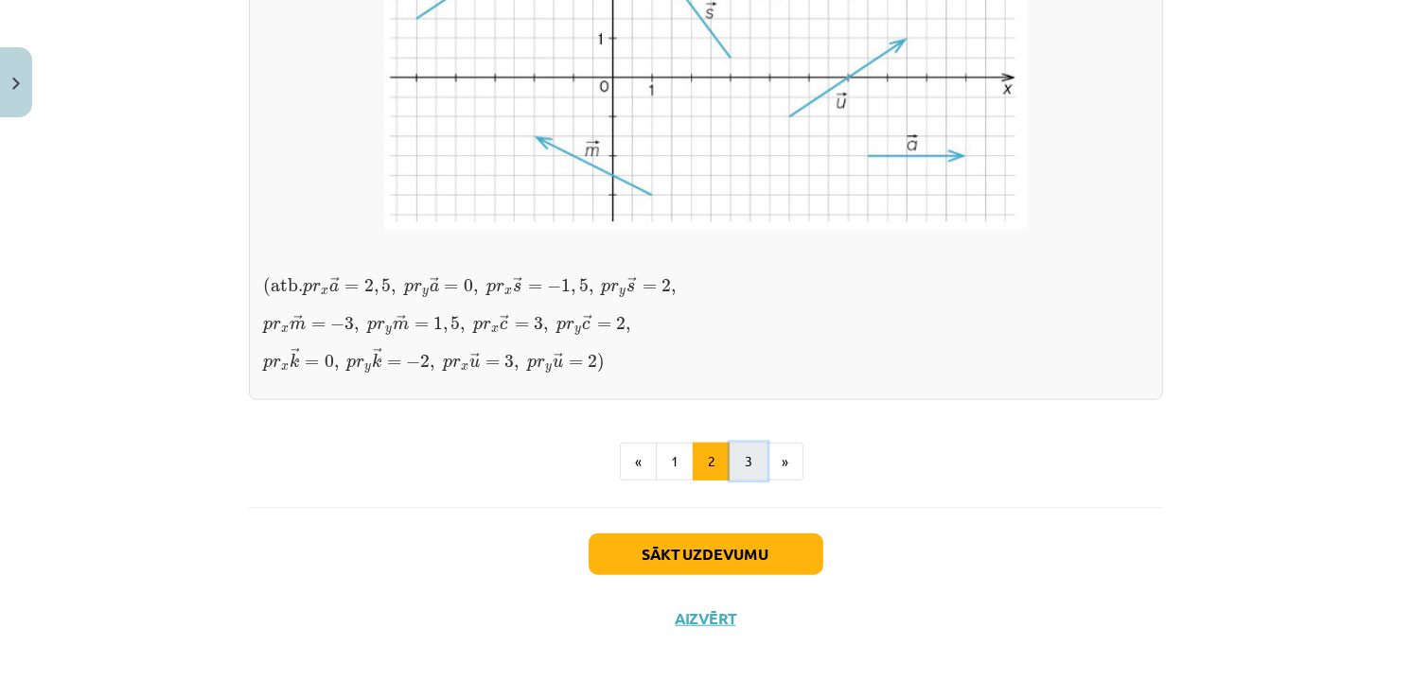
click at [741, 466] on button "3" at bounding box center [748, 462] width 38 height 38
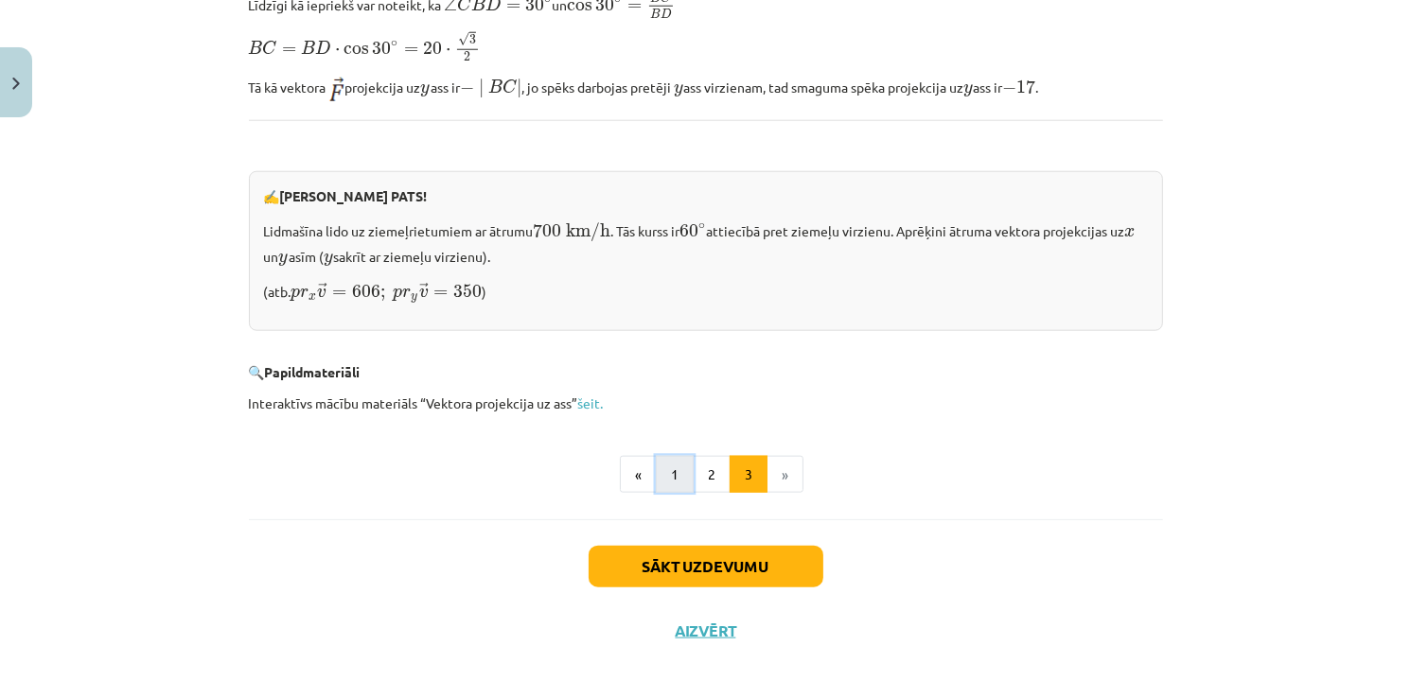
click at [664, 463] on button "1" at bounding box center [675, 475] width 38 height 38
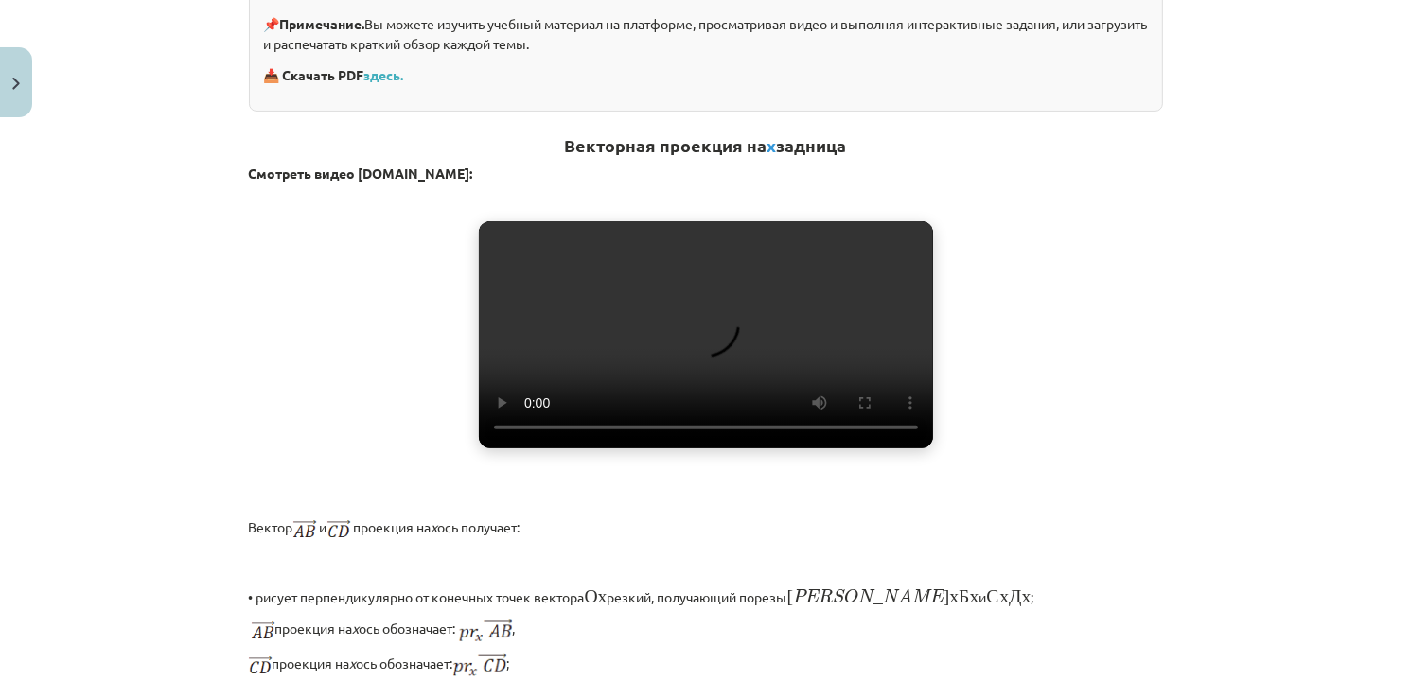
scroll to position [622, 0]
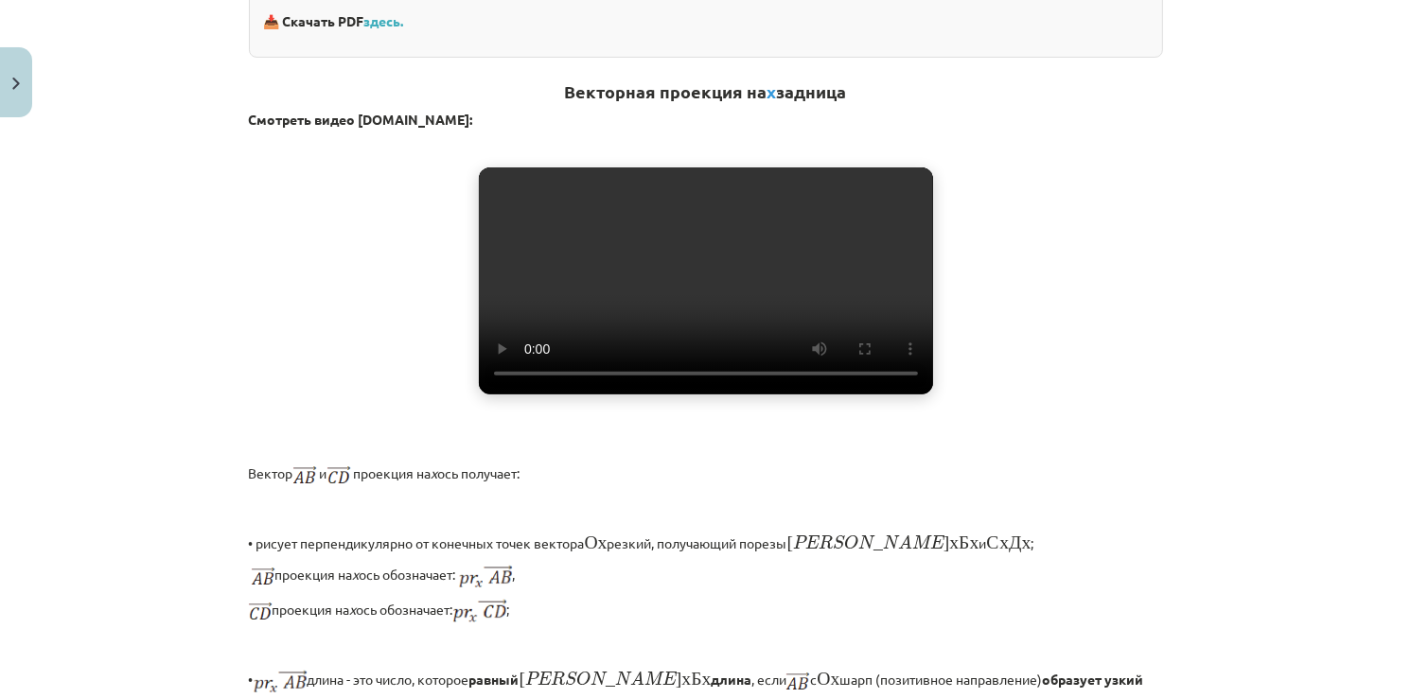
click at [612, 329] on video "Ваш браузер не поддерживает воспроизведение видео." at bounding box center [706, 280] width 454 height 227
click at [656, 317] on video "Ваш браузер не поддерживает воспроизведение видео." at bounding box center [706, 280] width 454 height 227
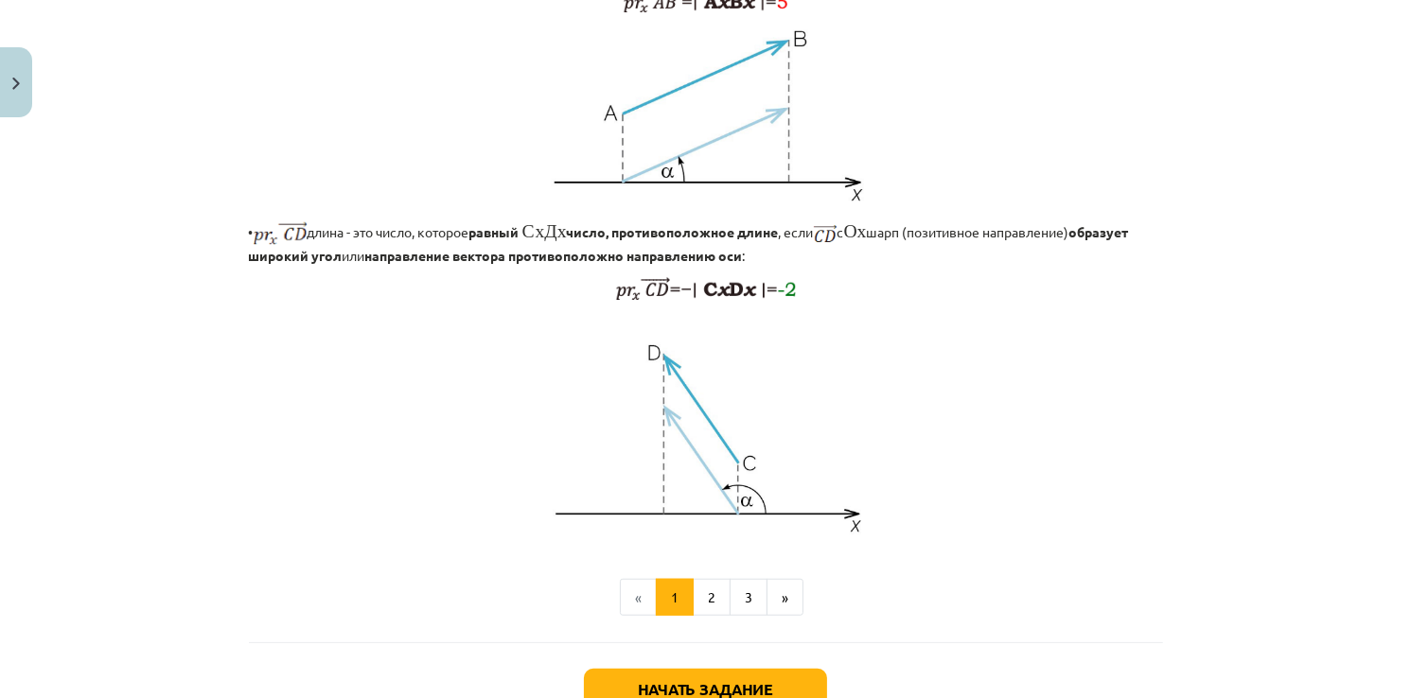
scroll to position [1379, 0]
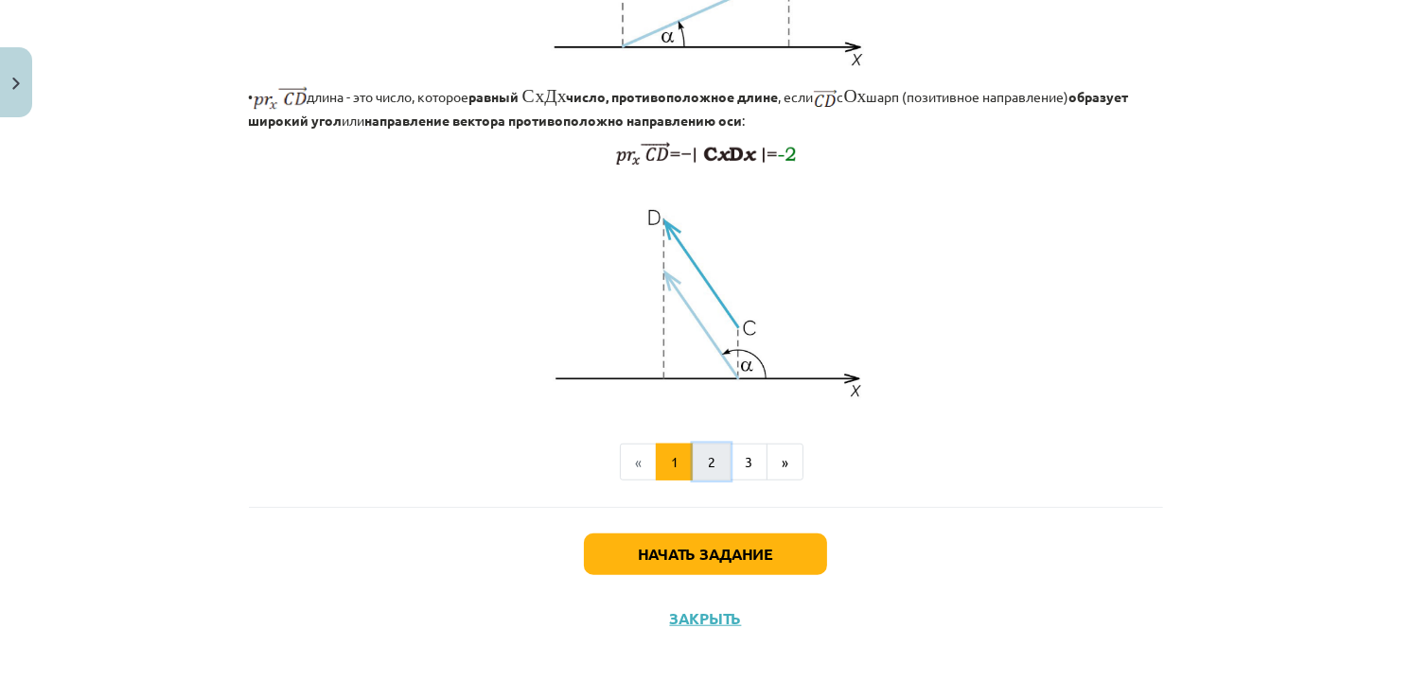
click at [709, 462] on button "2" at bounding box center [712, 463] width 38 height 38
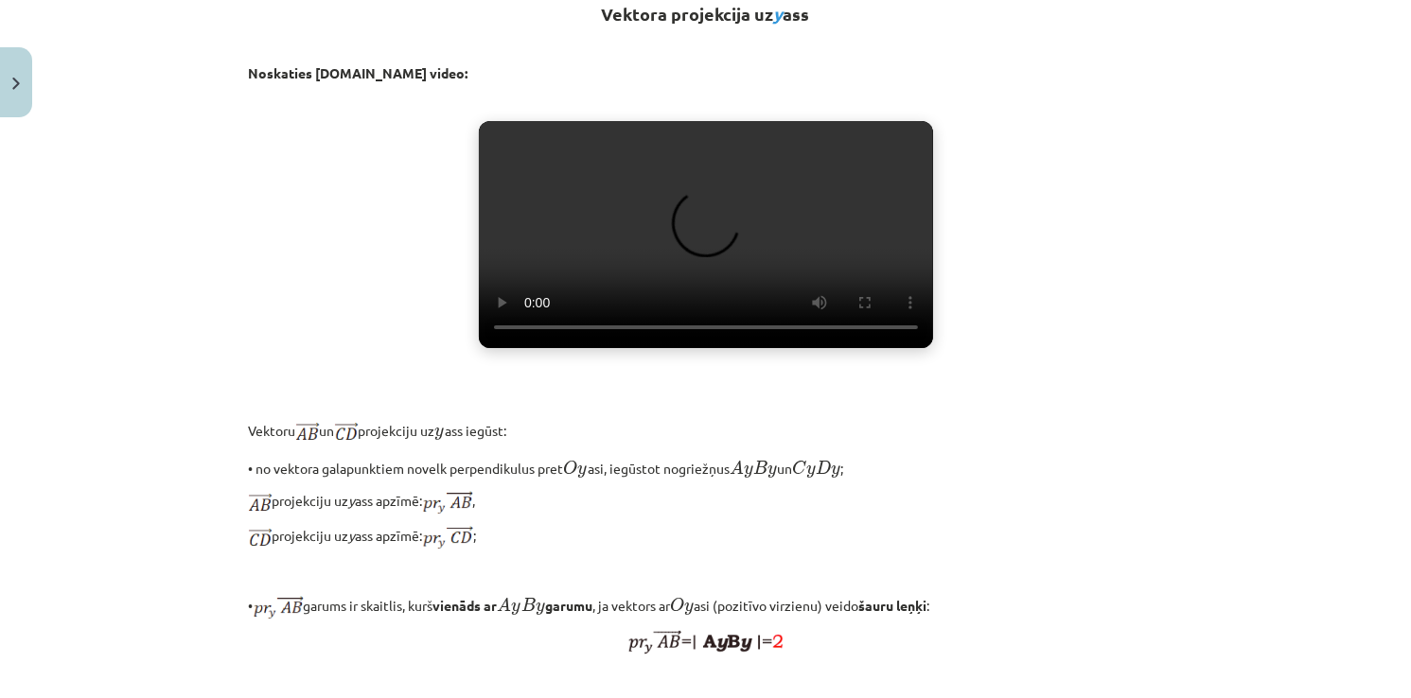
scroll to position [338, 0]
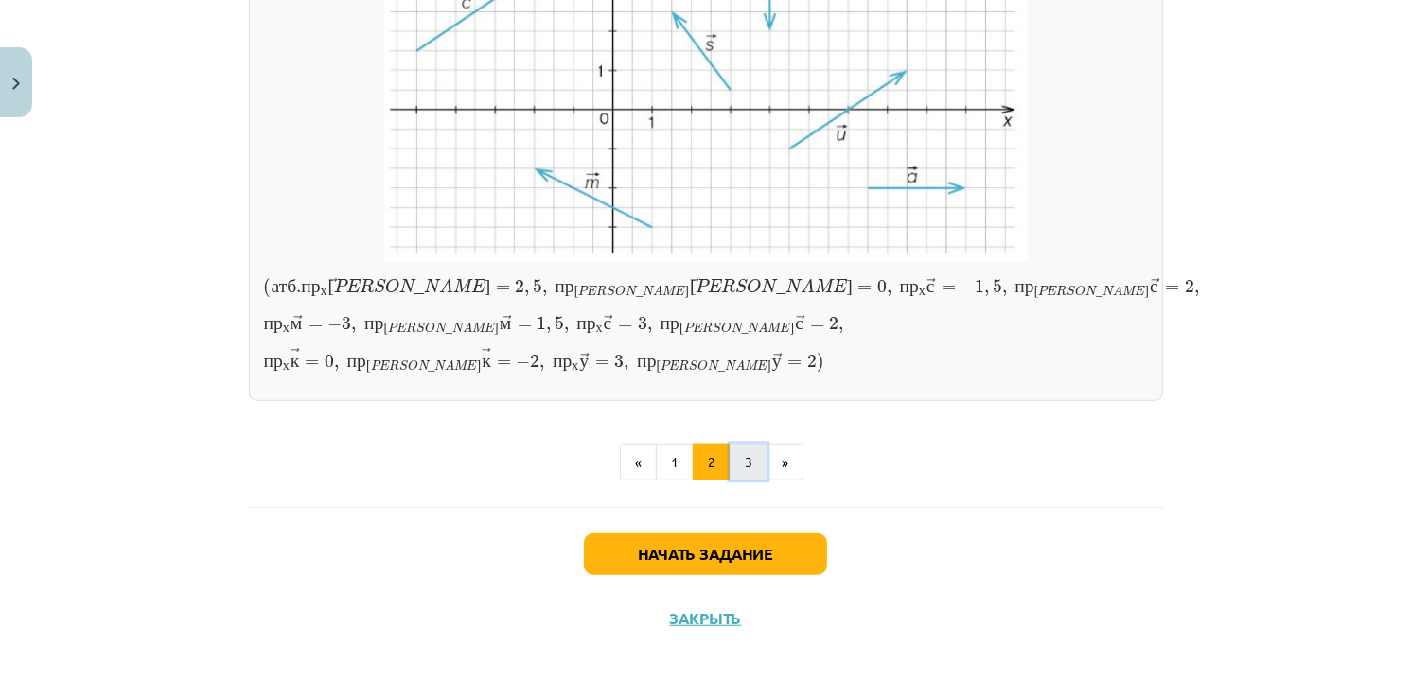
click at [736, 459] on button "3" at bounding box center [748, 463] width 38 height 38
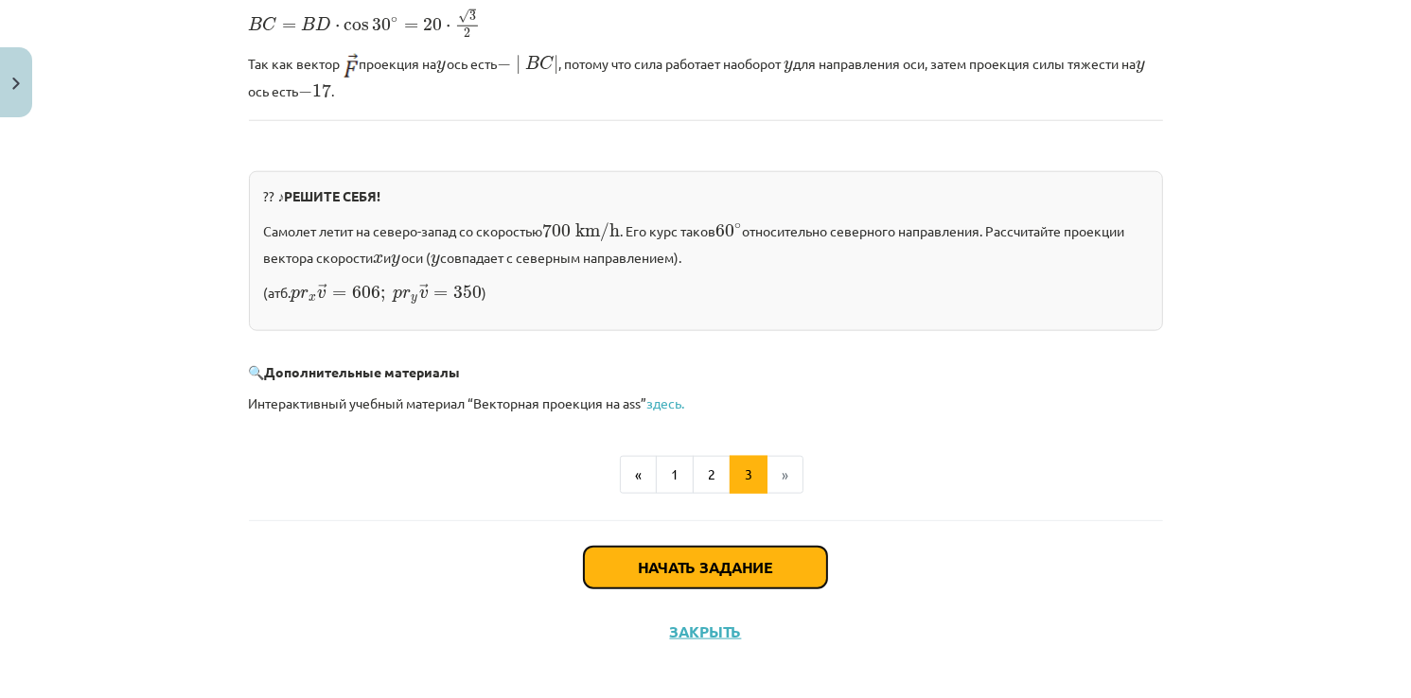
click at [758, 549] on button "Начать задание" at bounding box center [705, 568] width 243 height 42
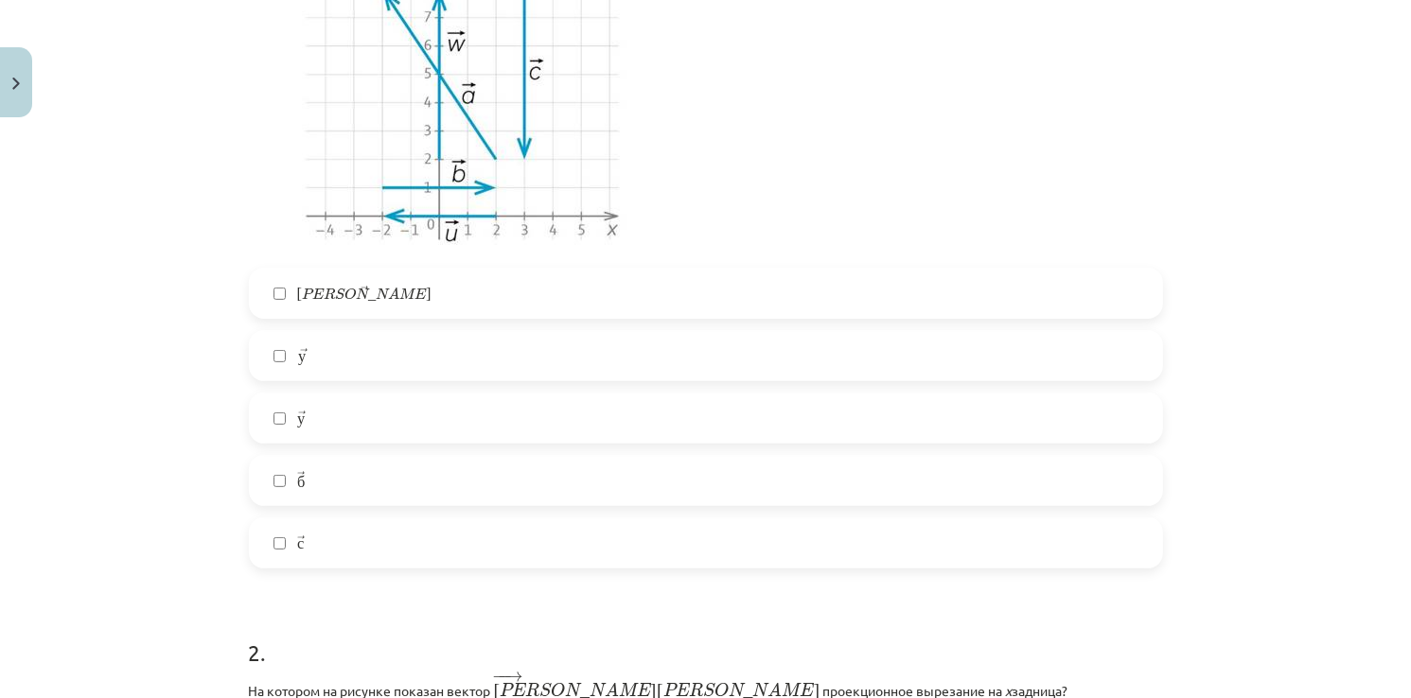
scroll to position [426, 0]
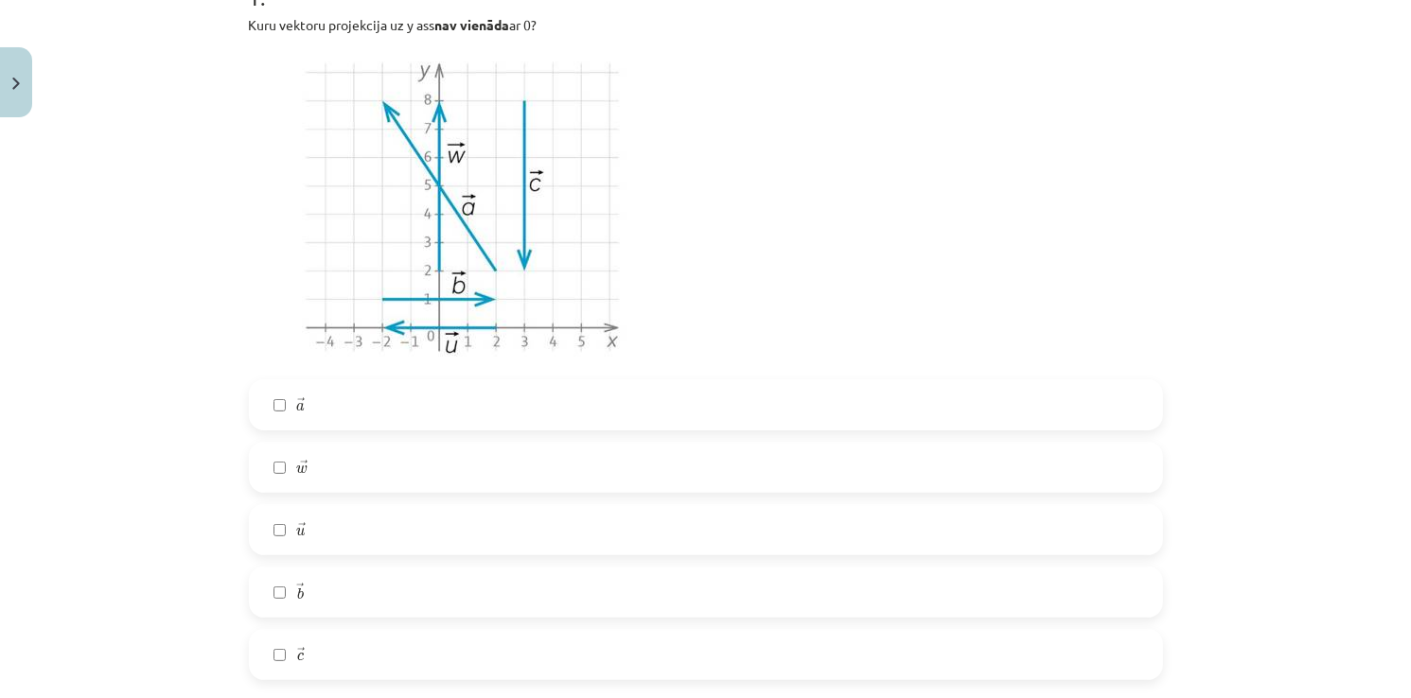
click at [297, 454] on label "→ w w →" at bounding box center [706, 467] width 910 height 47
click at [260, 640] on label "→ c c →" at bounding box center [706, 654] width 910 height 47
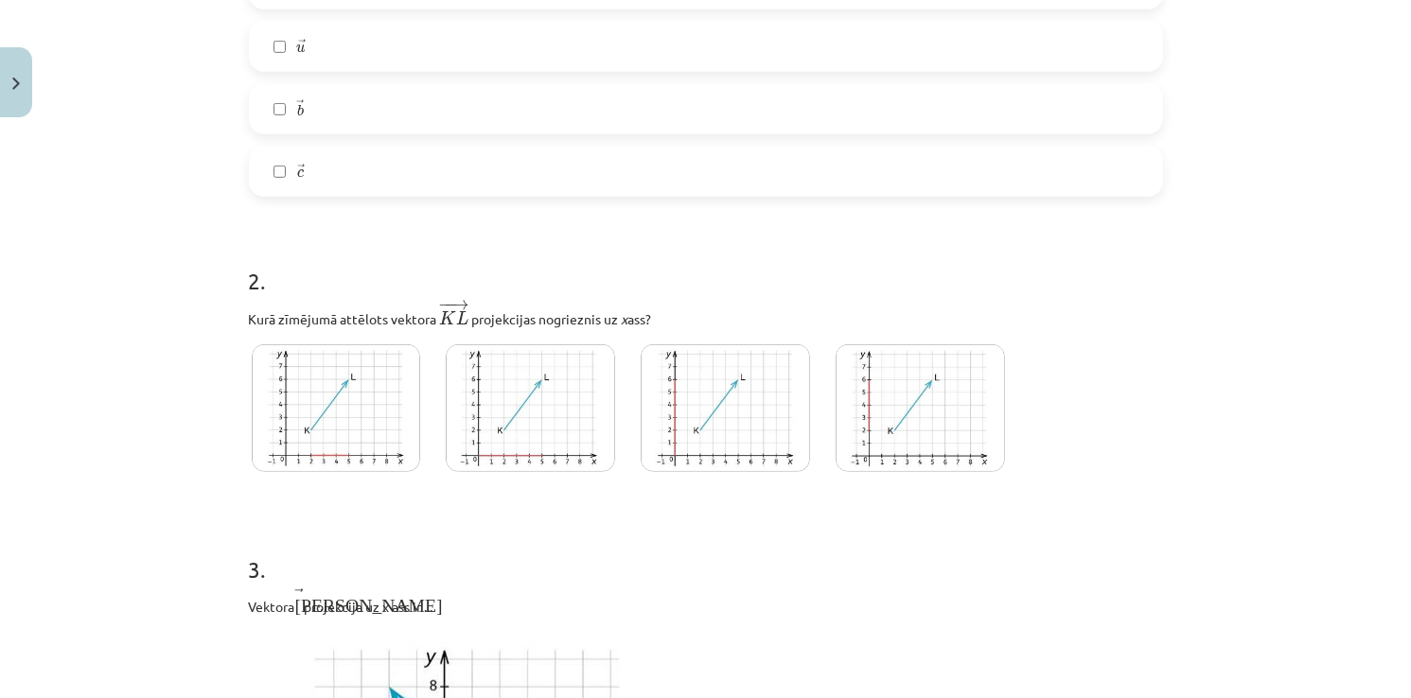
scroll to position [1347, 0]
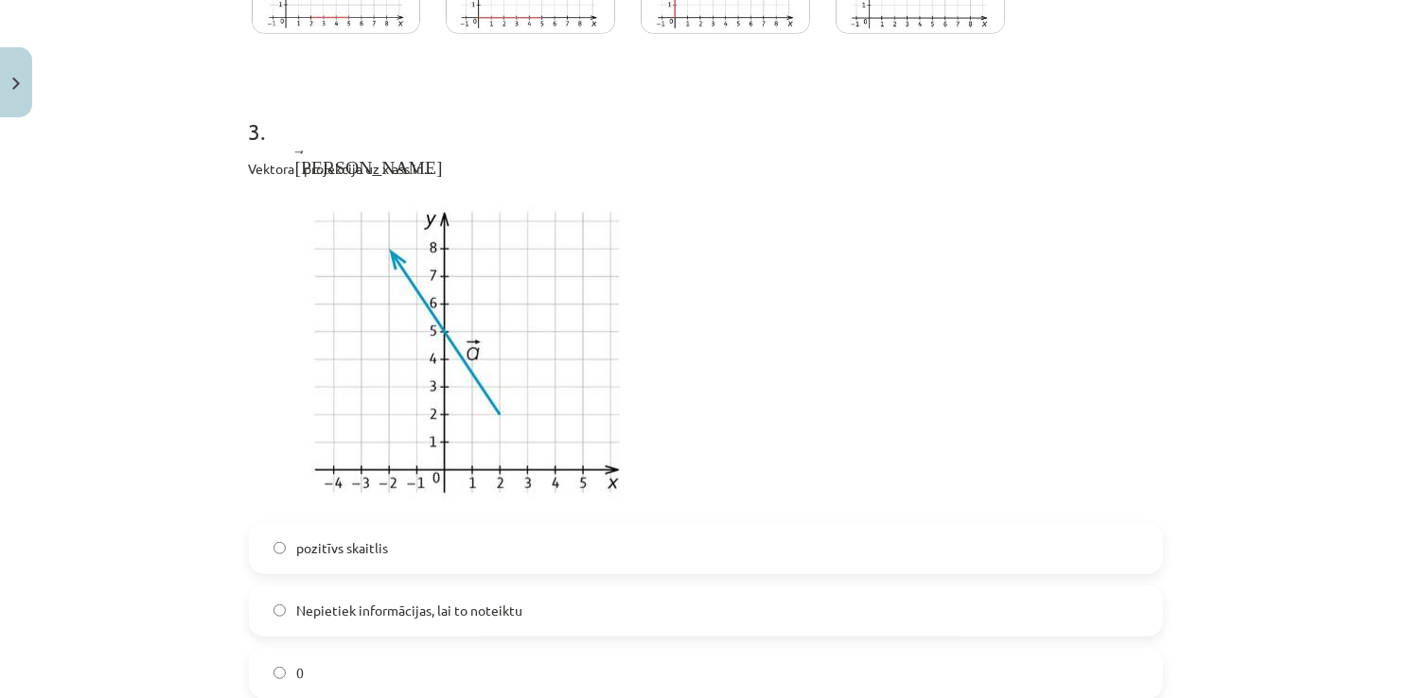
click at [287, 85] on h1 "3 ." at bounding box center [706, 114] width 914 height 59
click at [388, 102] on h1 "3 ." at bounding box center [706, 114] width 914 height 59
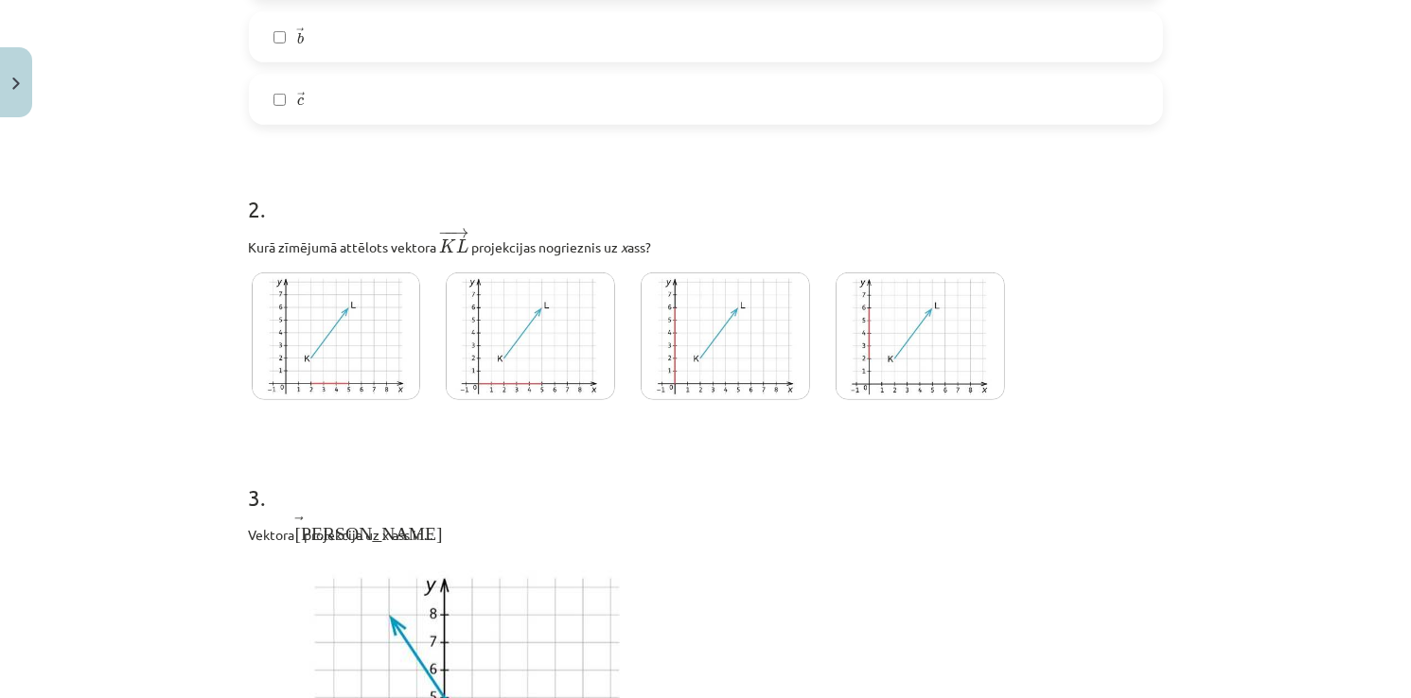
scroll to position [969, 0]
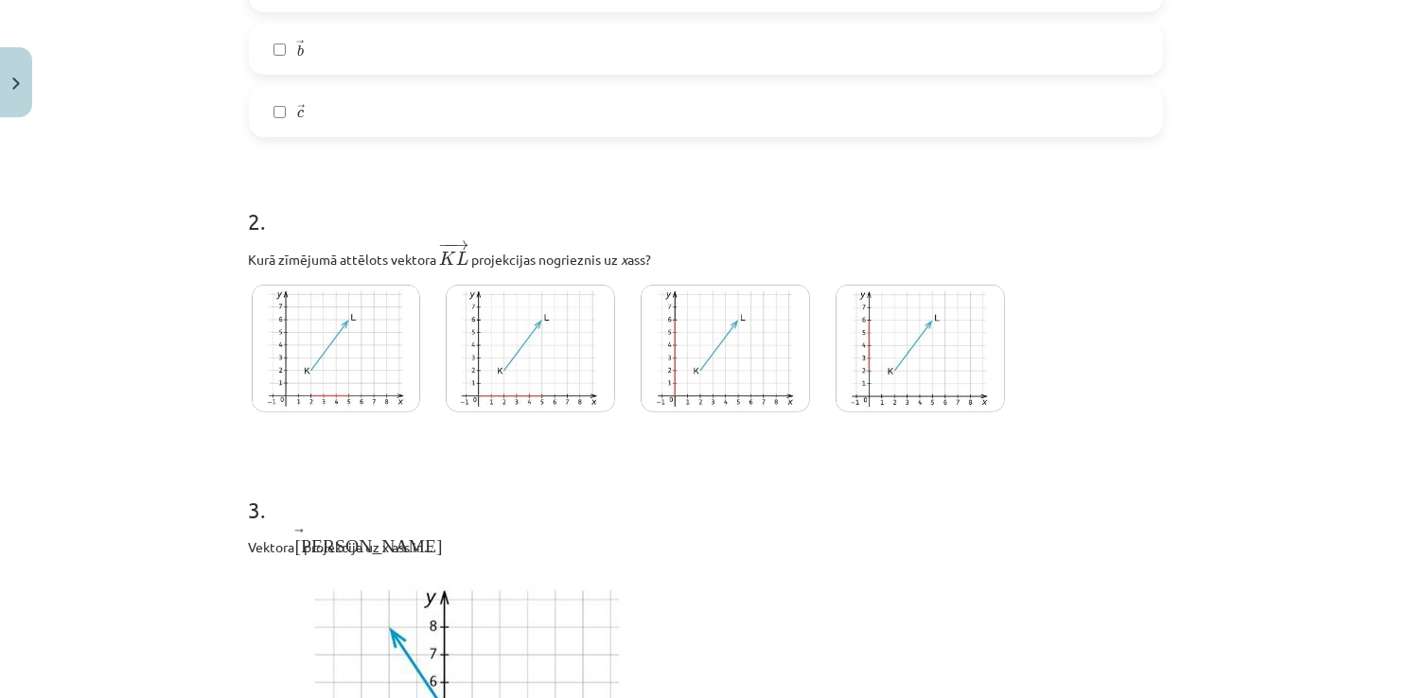
click at [589, 351] on img at bounding box center [530, 349] width 169 height 128
click at [729, 360] on img at bounding box center [725, 349] width 169 height 128
click at [870, 375] on img at bounding box center [919, 349] width 169 height 128
click at [315, 348] on img at bounding box center [336, 349] width 169 height 128
click at [538, 347] on img at bounding box center [530, 349] width 169 height 128
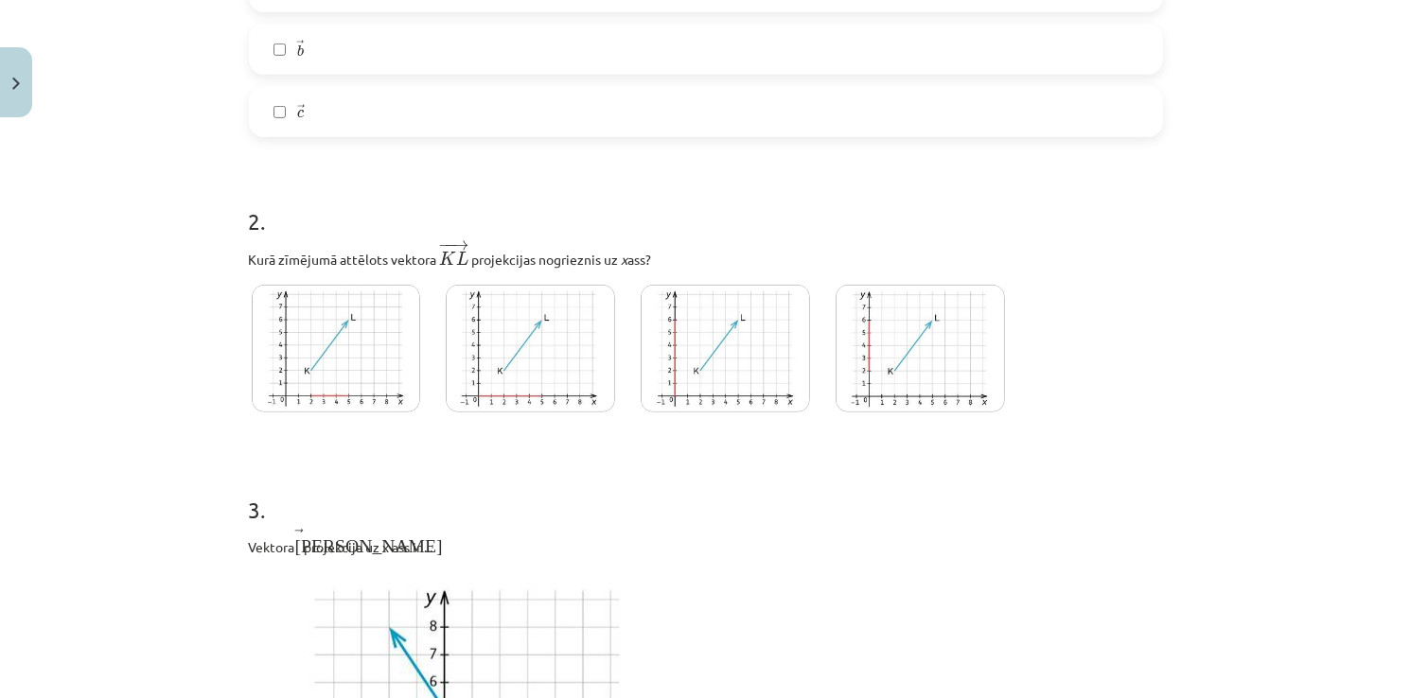
click at [305, 375] on img at bounding box center [336, 349] width 169 height 128
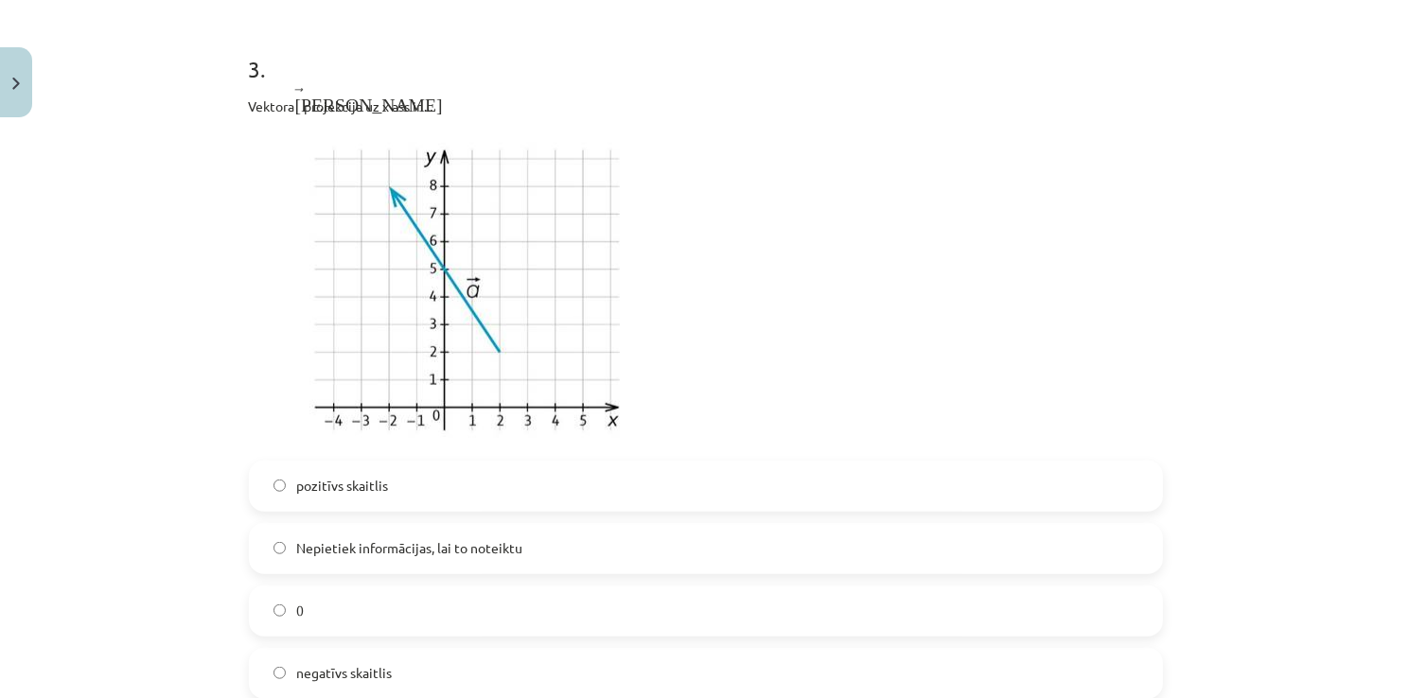
scroll to position [1442, 0]
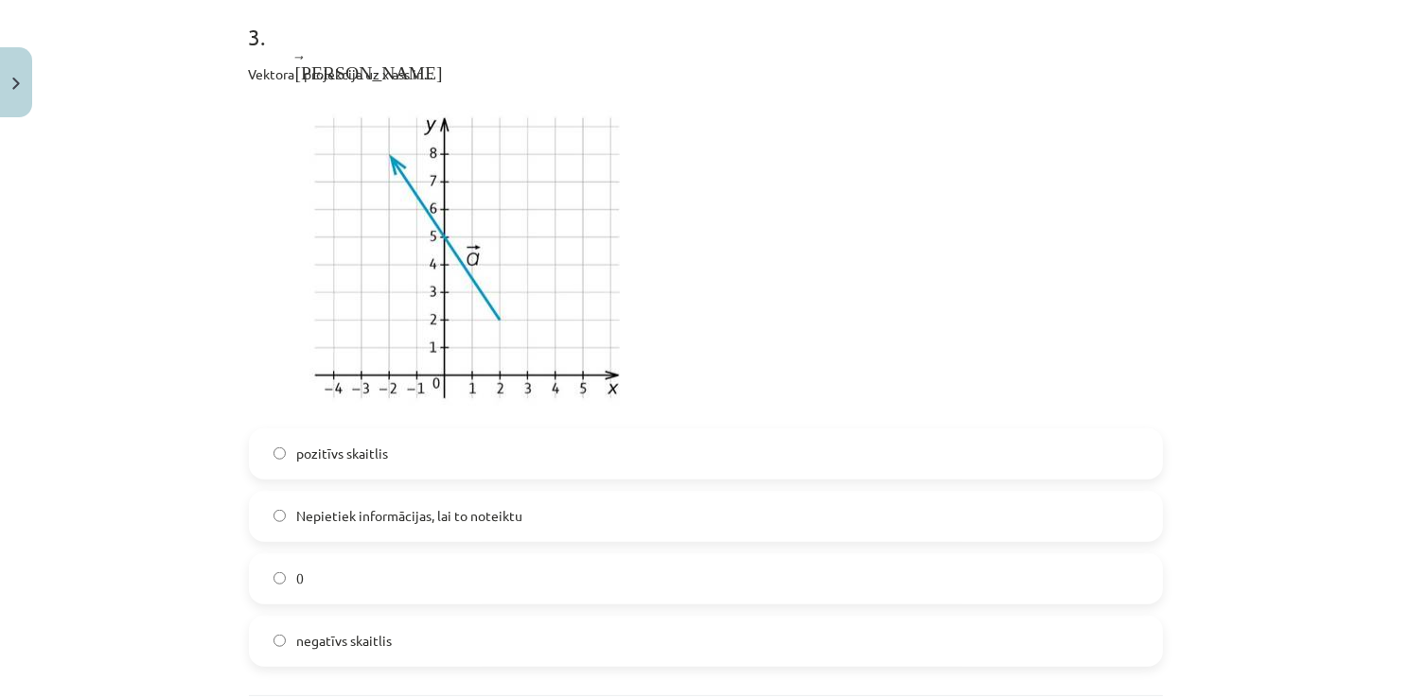
click at [317, 634] on span "negatīvs skaitlis" at bounding box center [345, 641] width 96 height 20
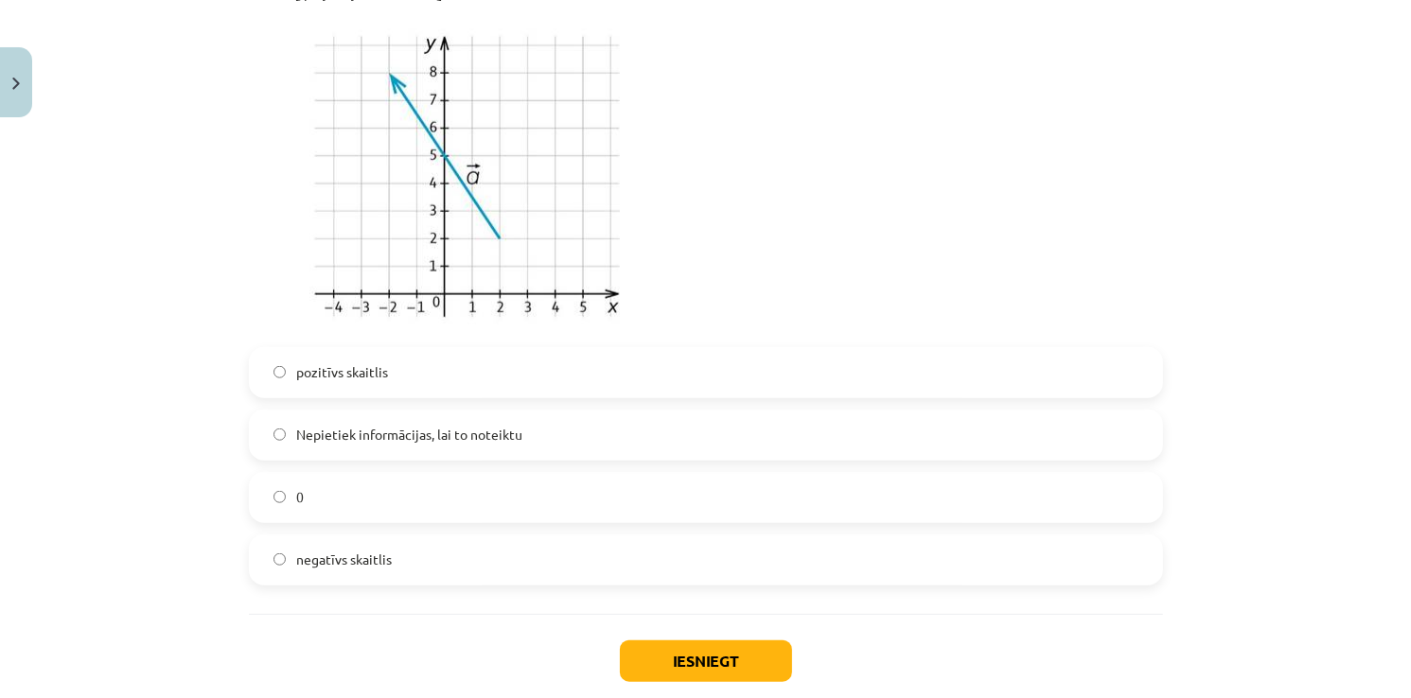
scroll to position [1631, 0]
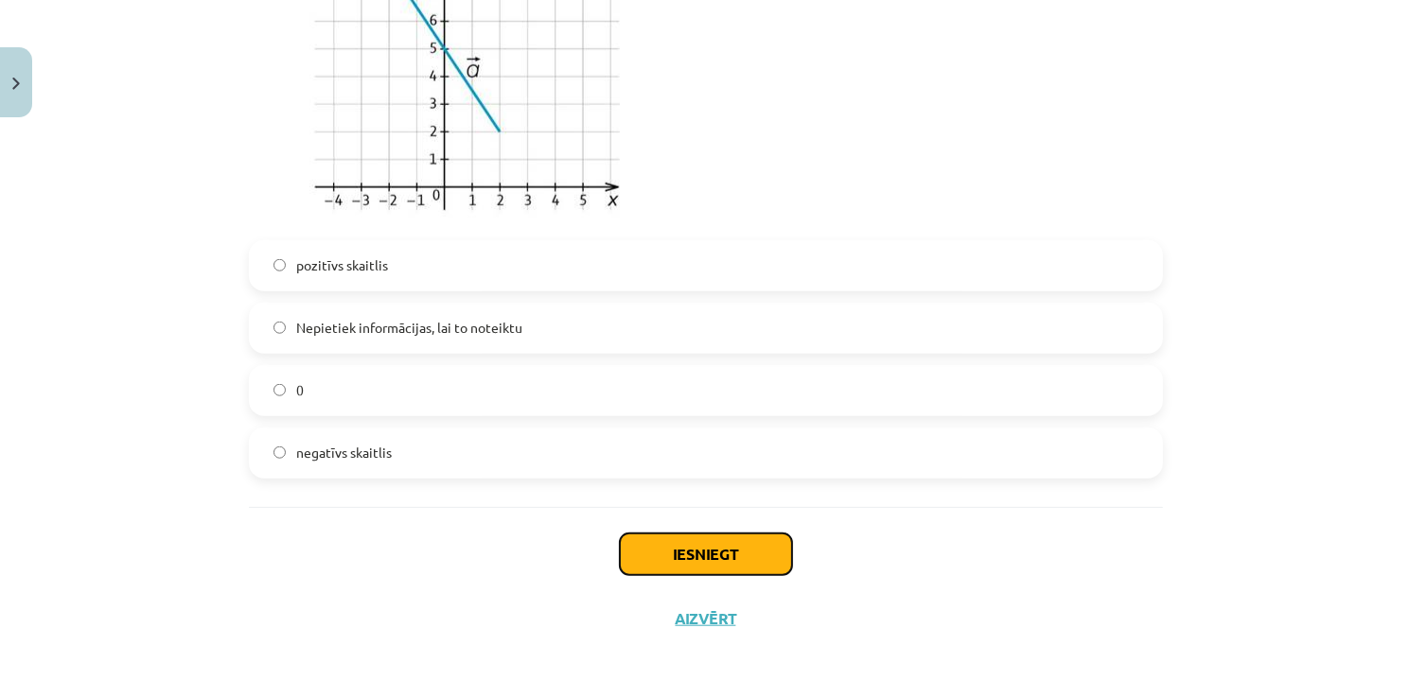
click at [670, 544] on button "Iesniegt" at bounding box center [706, 555] width 172 height 42
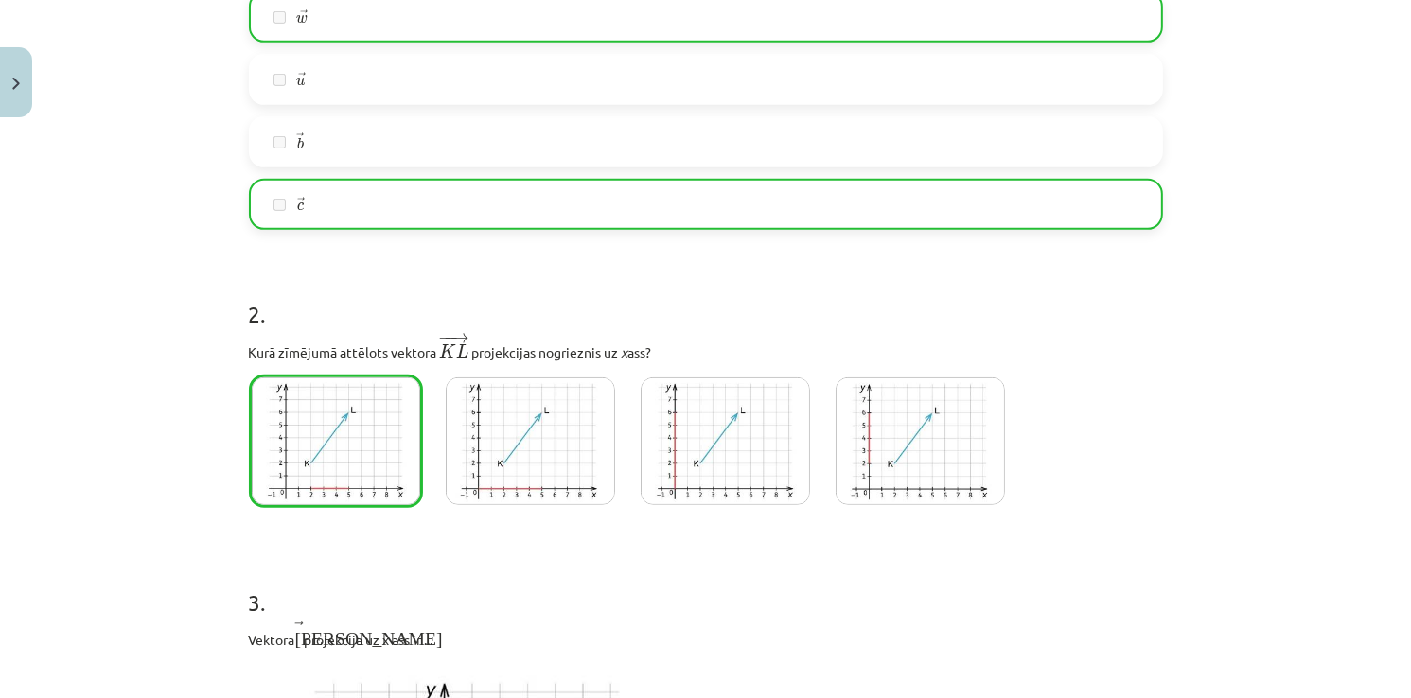
scroll to position [874, 0]
click at [365, 455] on img at bounding box center [336, 443] width 169 height 128
click at [971, 474] on img at bounding box center [919, 443] width 169 height 128
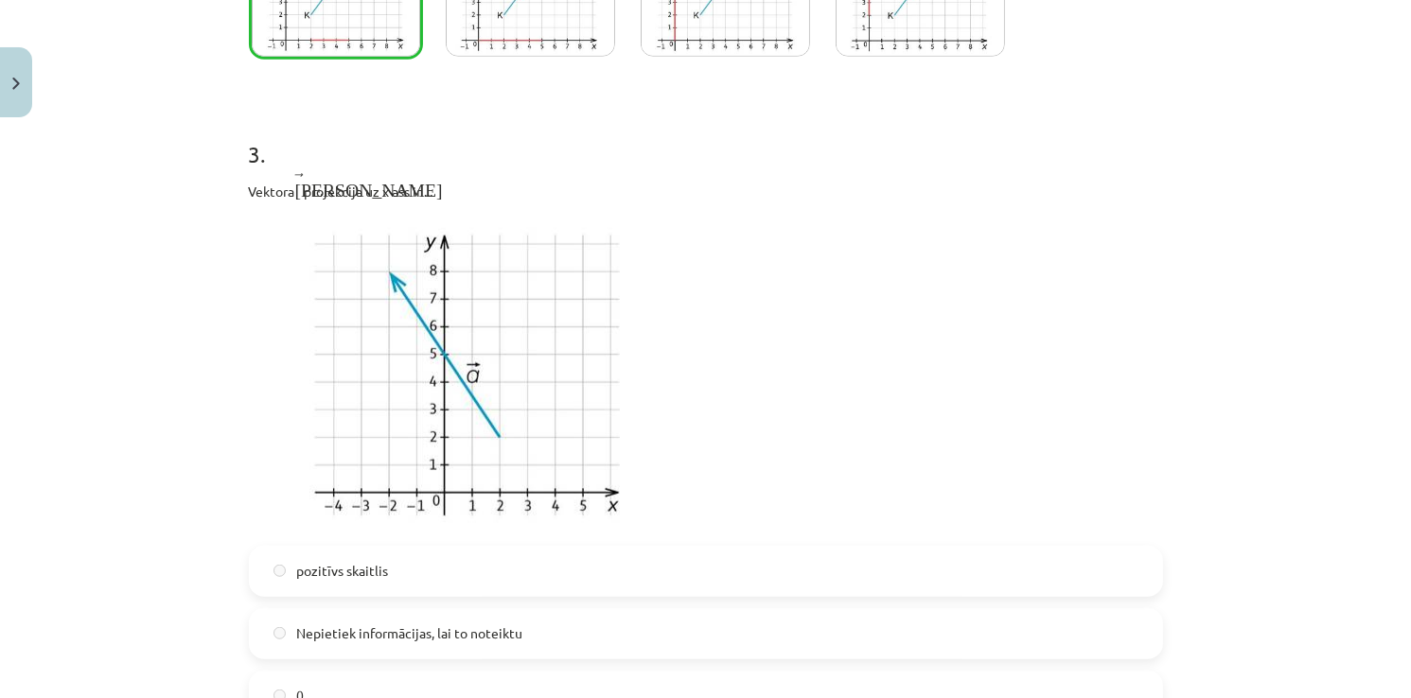
scroll to position [1692, 0]
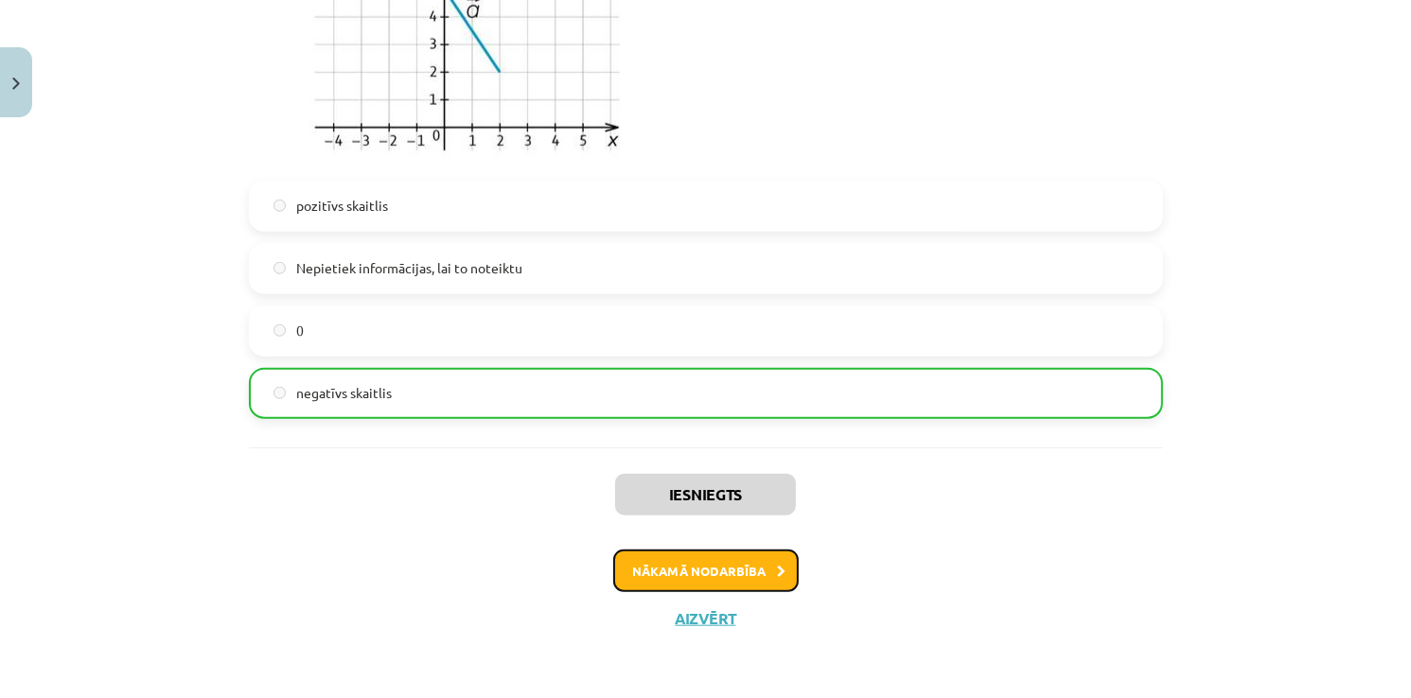
click at [768, 573] on button "Nākamā nodarbība" at bounding box center [705, 572] width 185 height 44
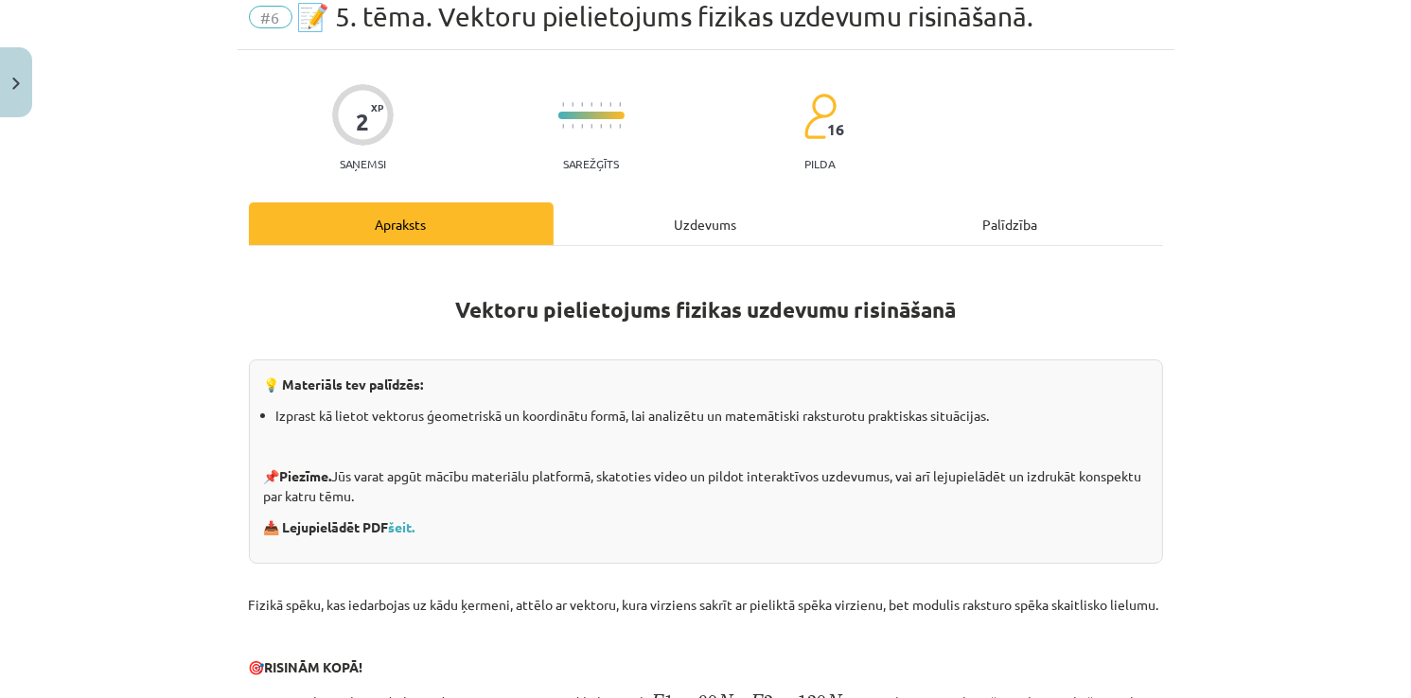
scroll to position [47, 0]
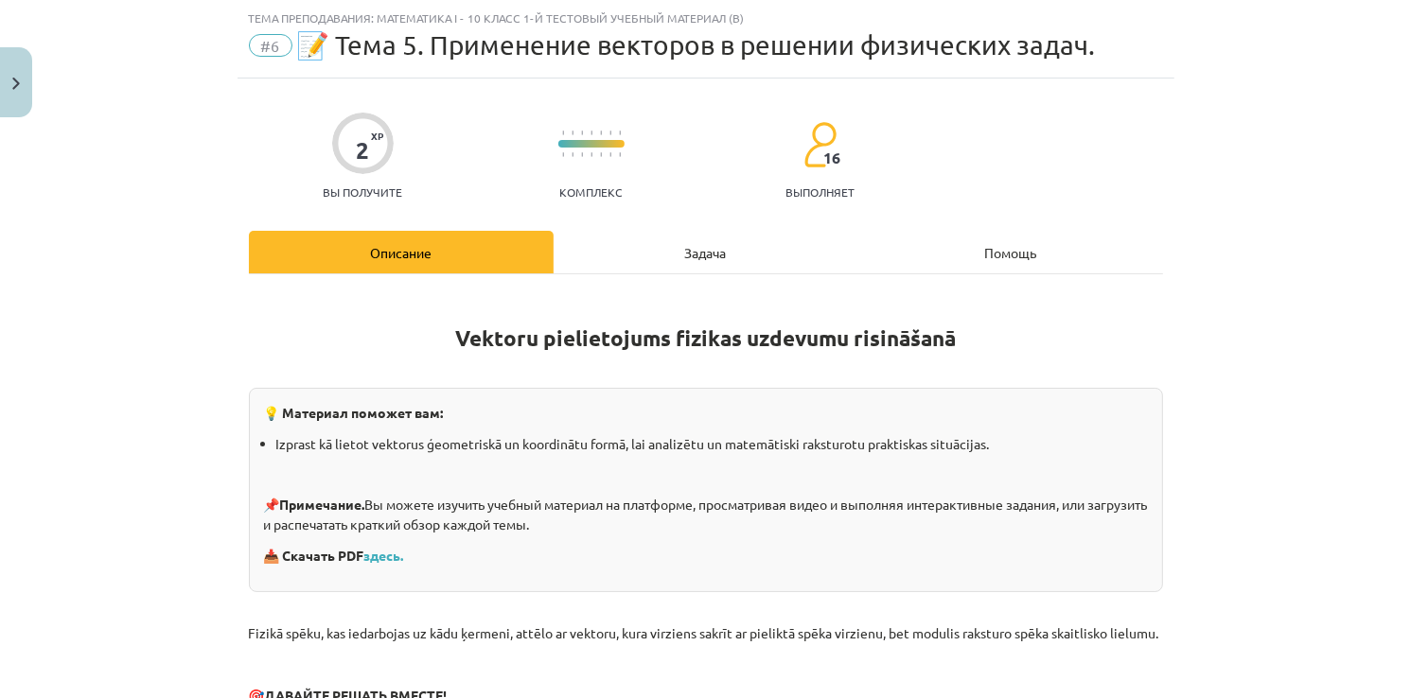
click at [698, 247] on div "Задача" at bounding box center [706, 252] width 305 height 43
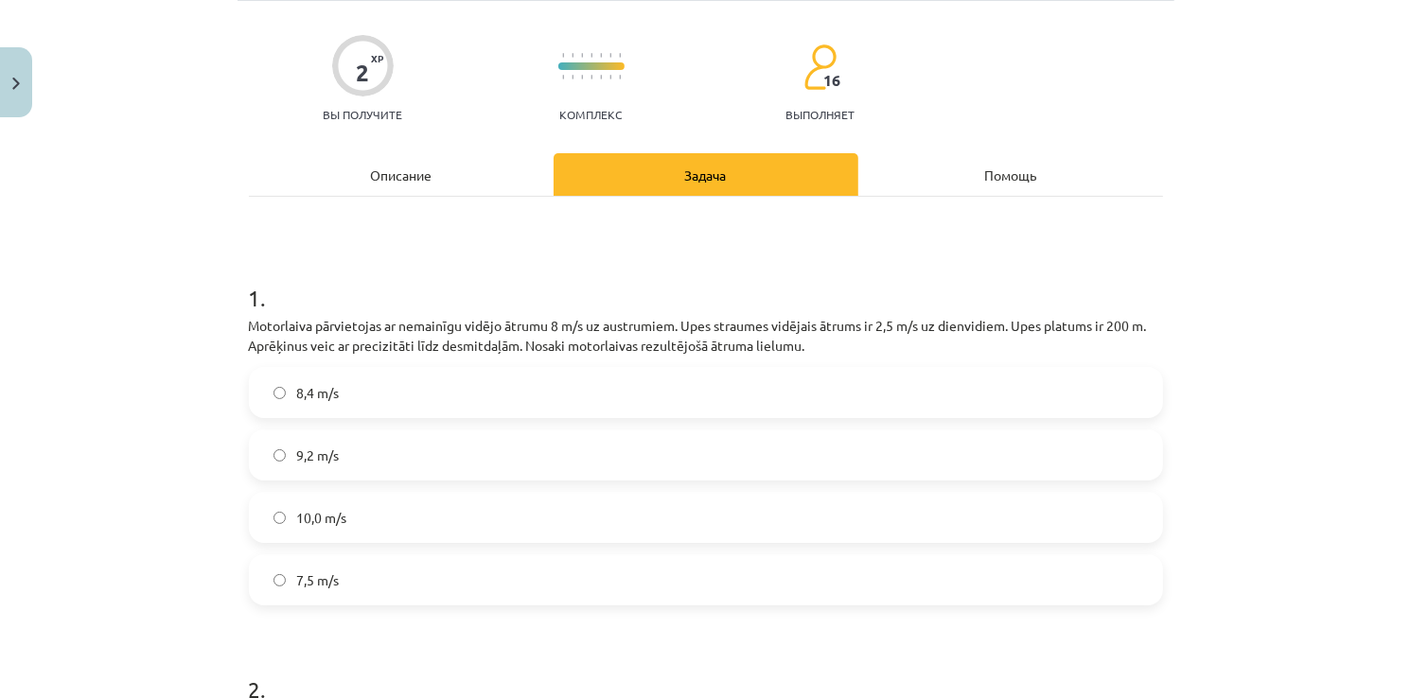
scroll to position [0, 0]
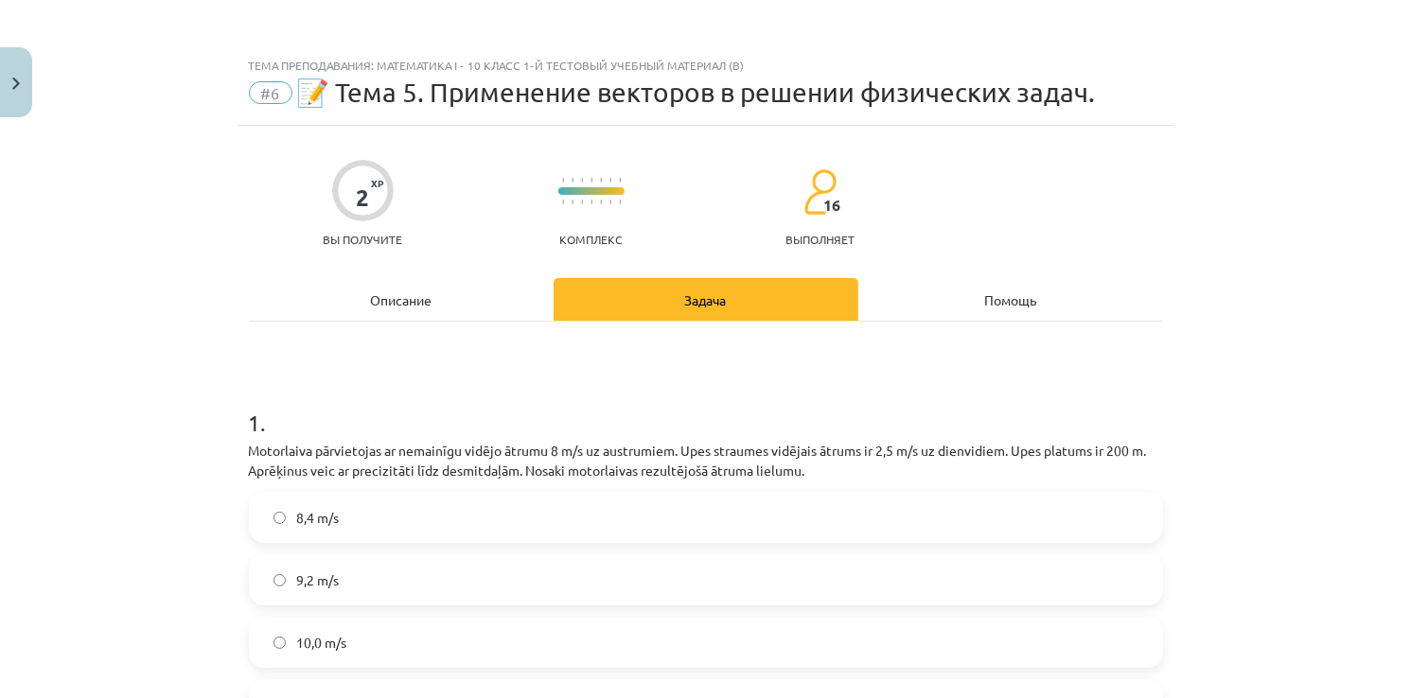
click at [476, 299] on div "Описание" at bounding box center [401, 299] width 305 height 43
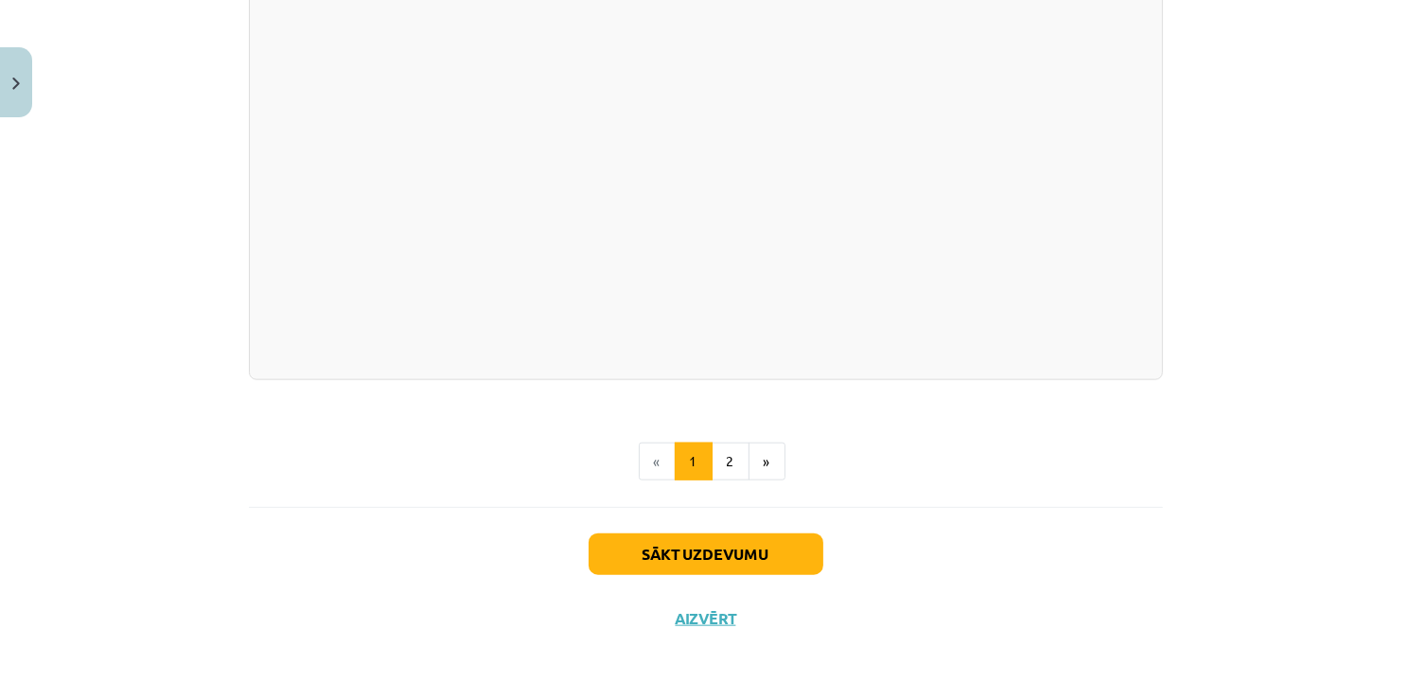
scroll to position [1968, 0]
click at [721, 462] on button "2" at bounding box center [731, 462] width 38 height 38
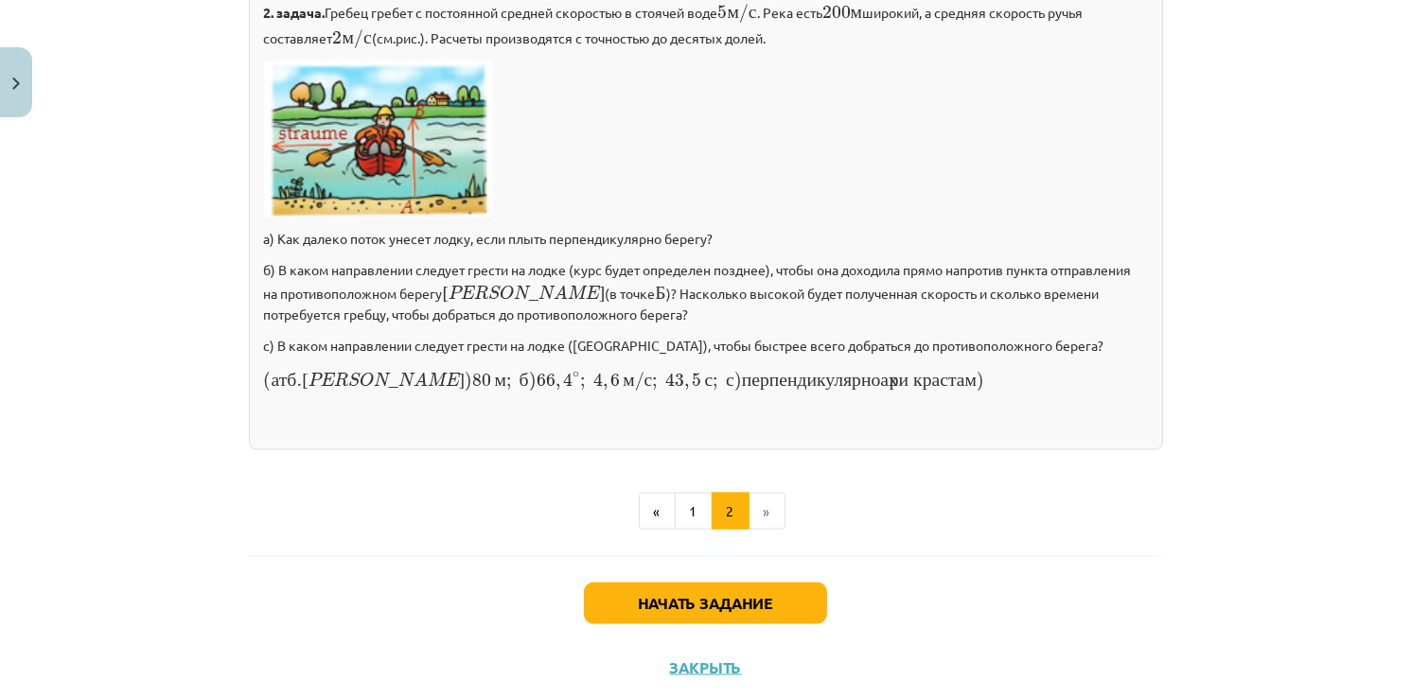
scroll to position [2795, 0]
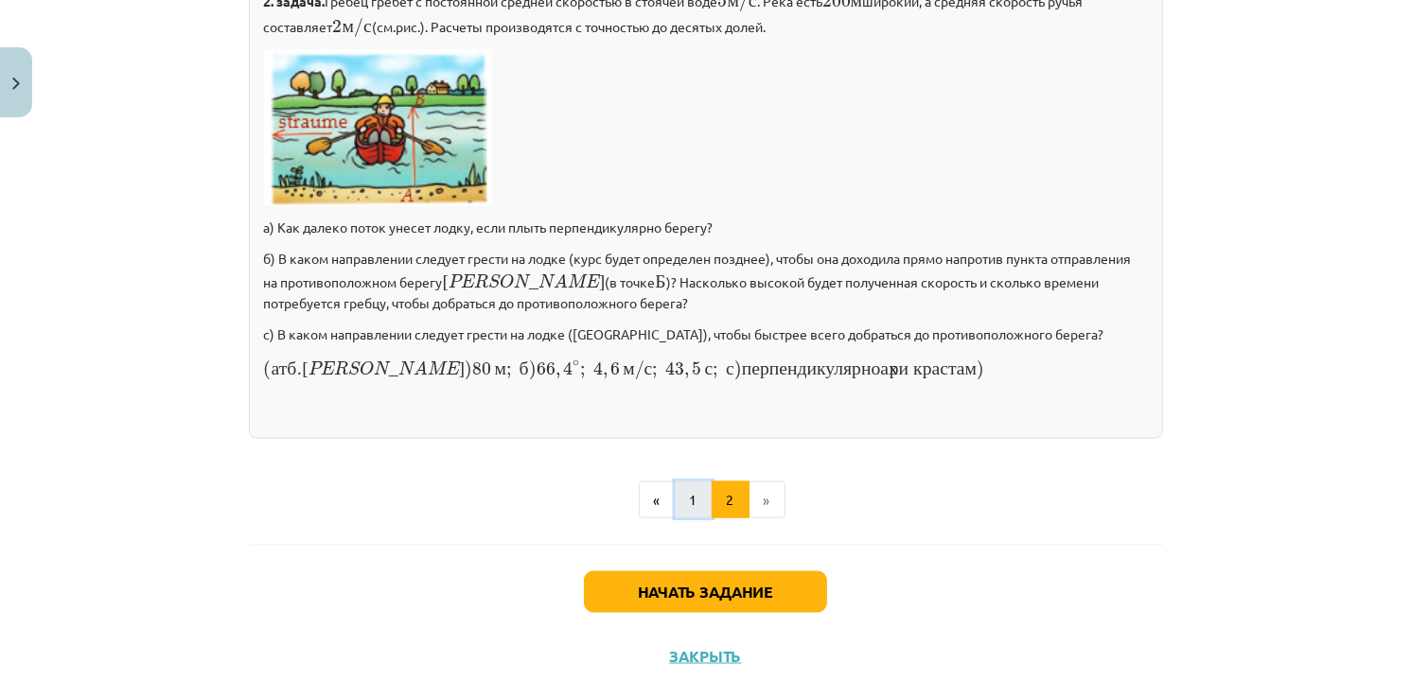
click at [694, 482] on button "1" at bounding box center [694, 501] width 38 height 38
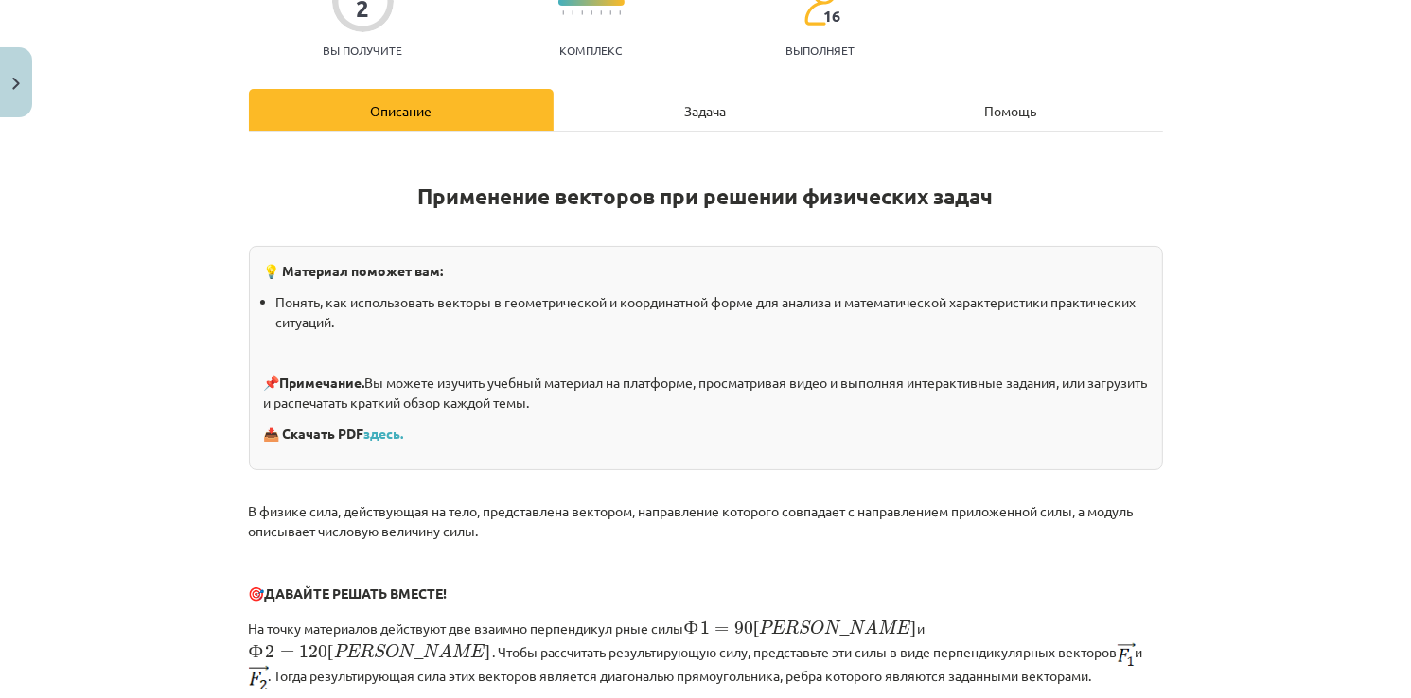
scroll to position [284, 0]
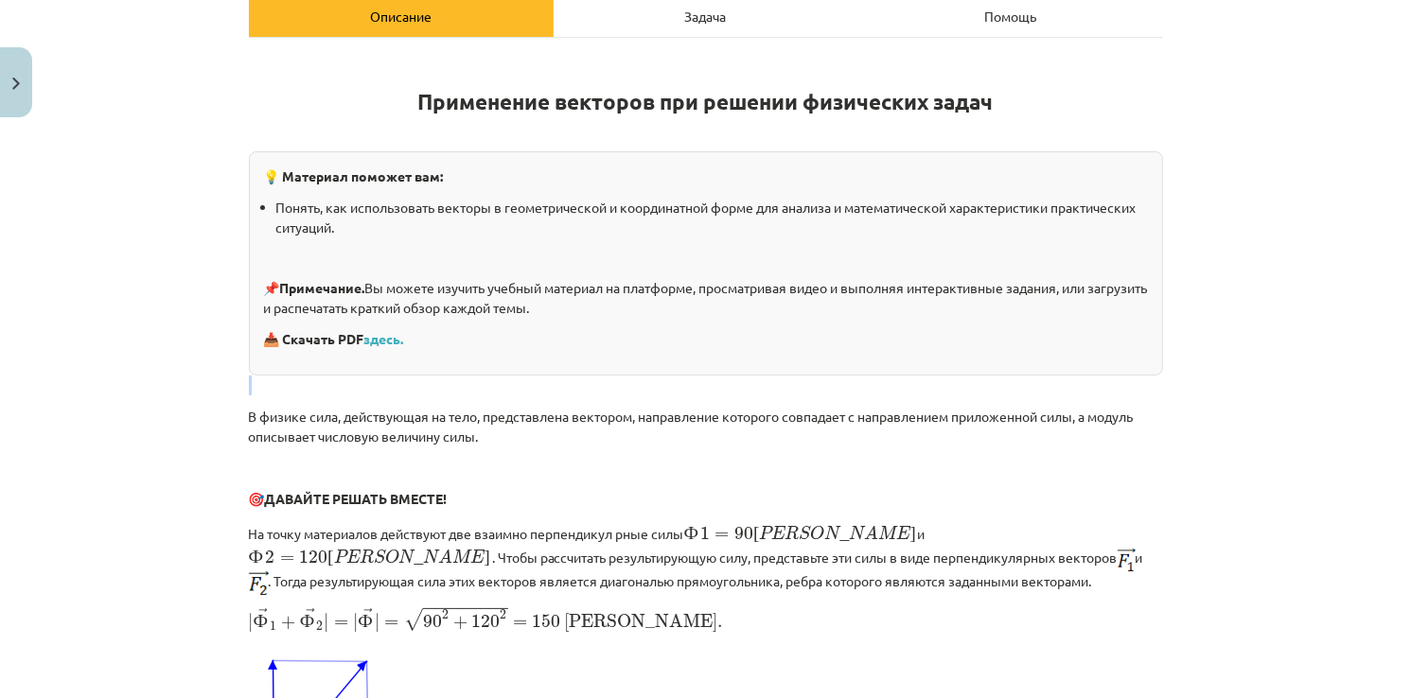
drag, startPoint x: 819, startPoint y: 339, endPoint x: 905, endPoint y: 384, distance: 97.3
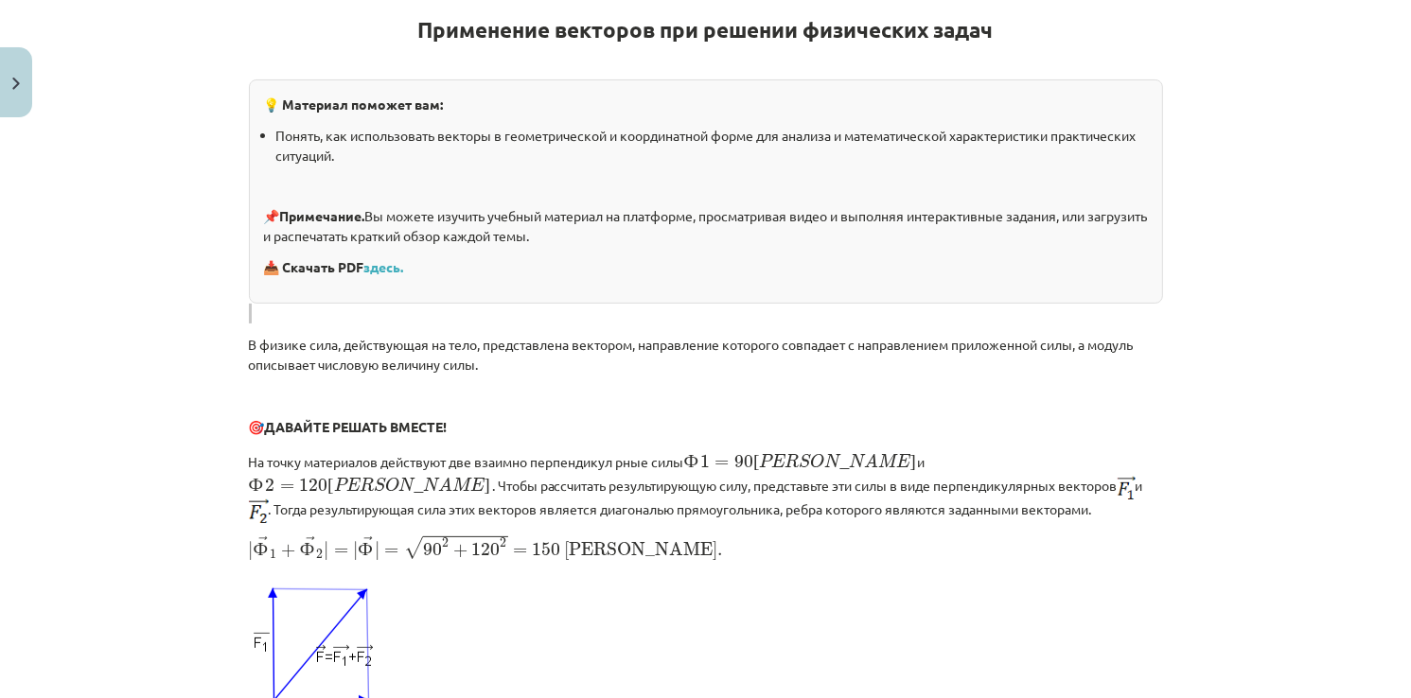
scroll to position [0, 0]
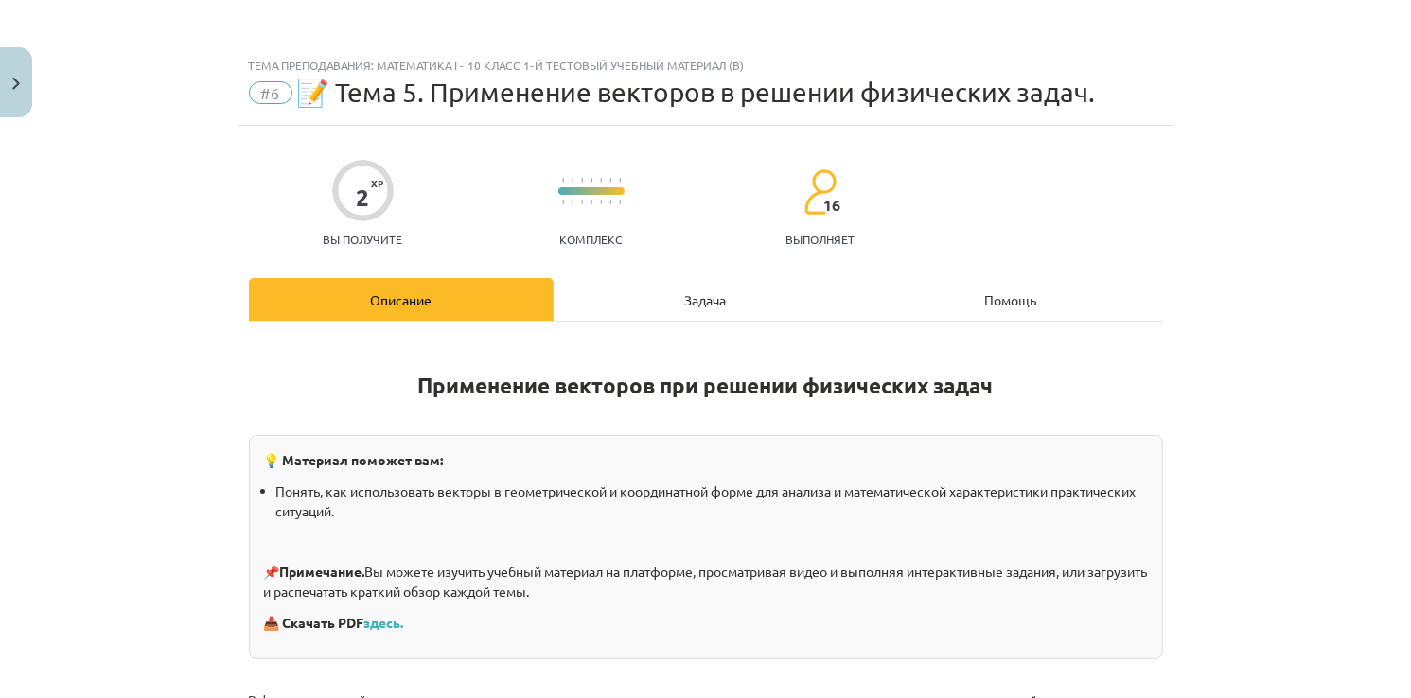
click at [676, 309] on div "Задача" at bounding box center [706, 299] width 305 height 43
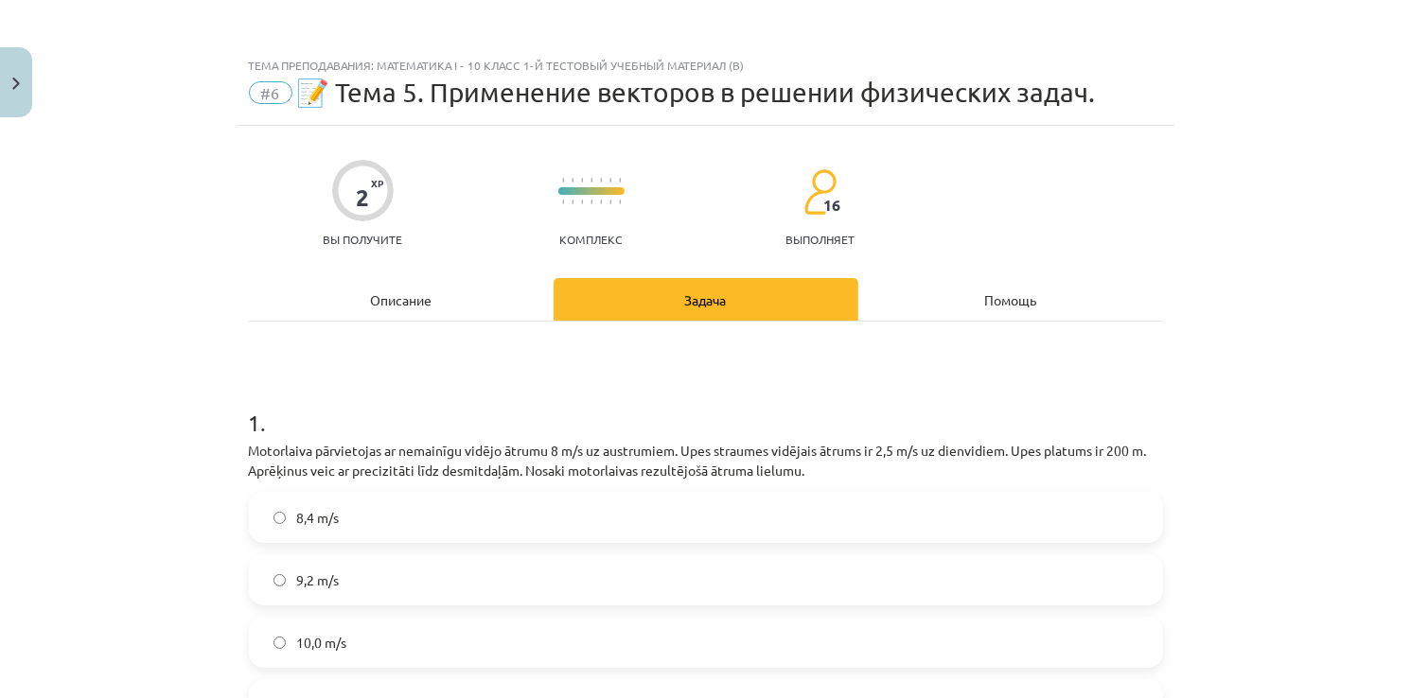
scroll to position [47, 0]
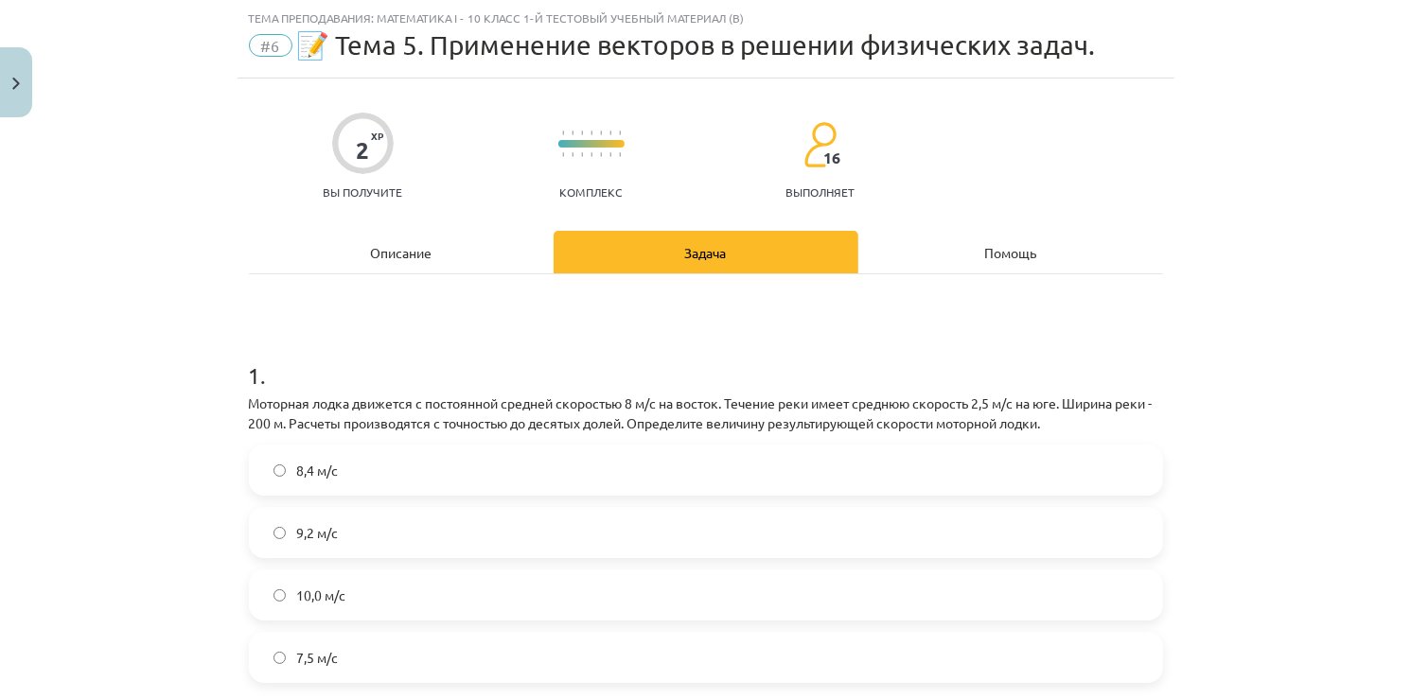
click at [439, 248] on div "Описание" at bounding box center [401, 252] width 305 height 43
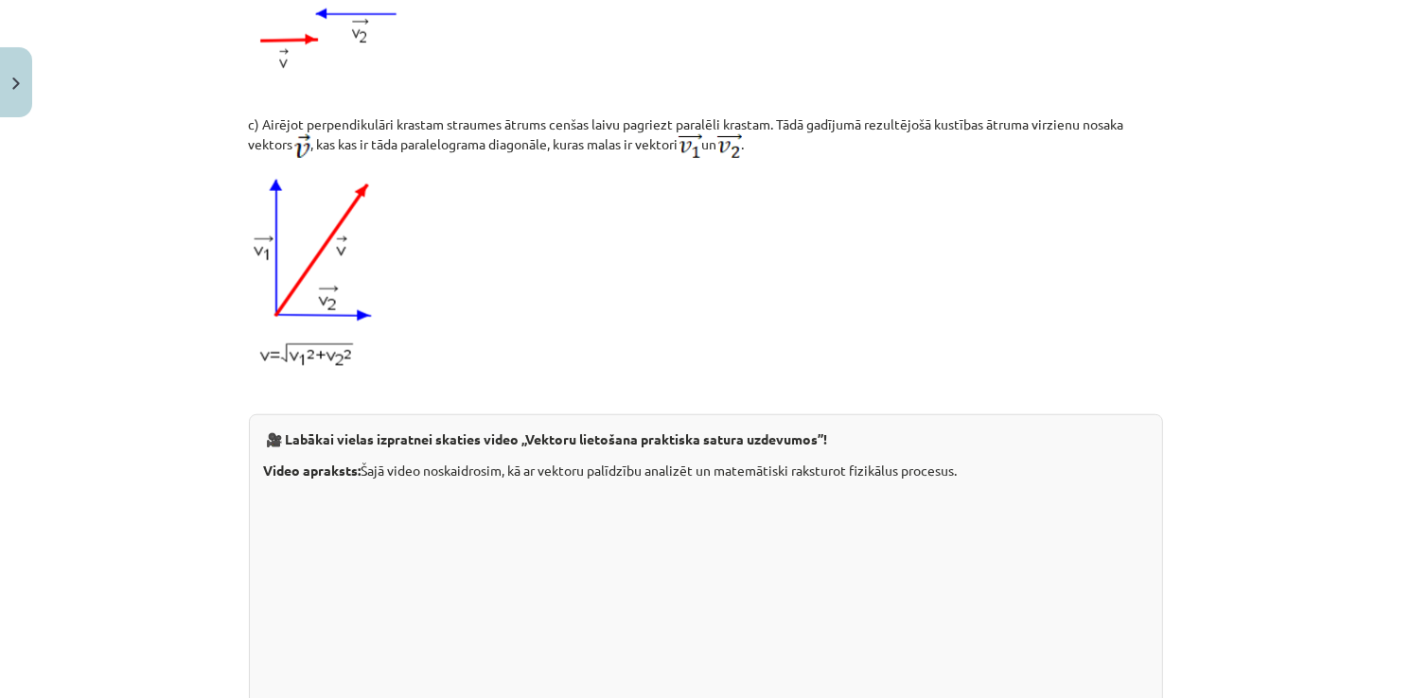
scroll to position [2051, 0]
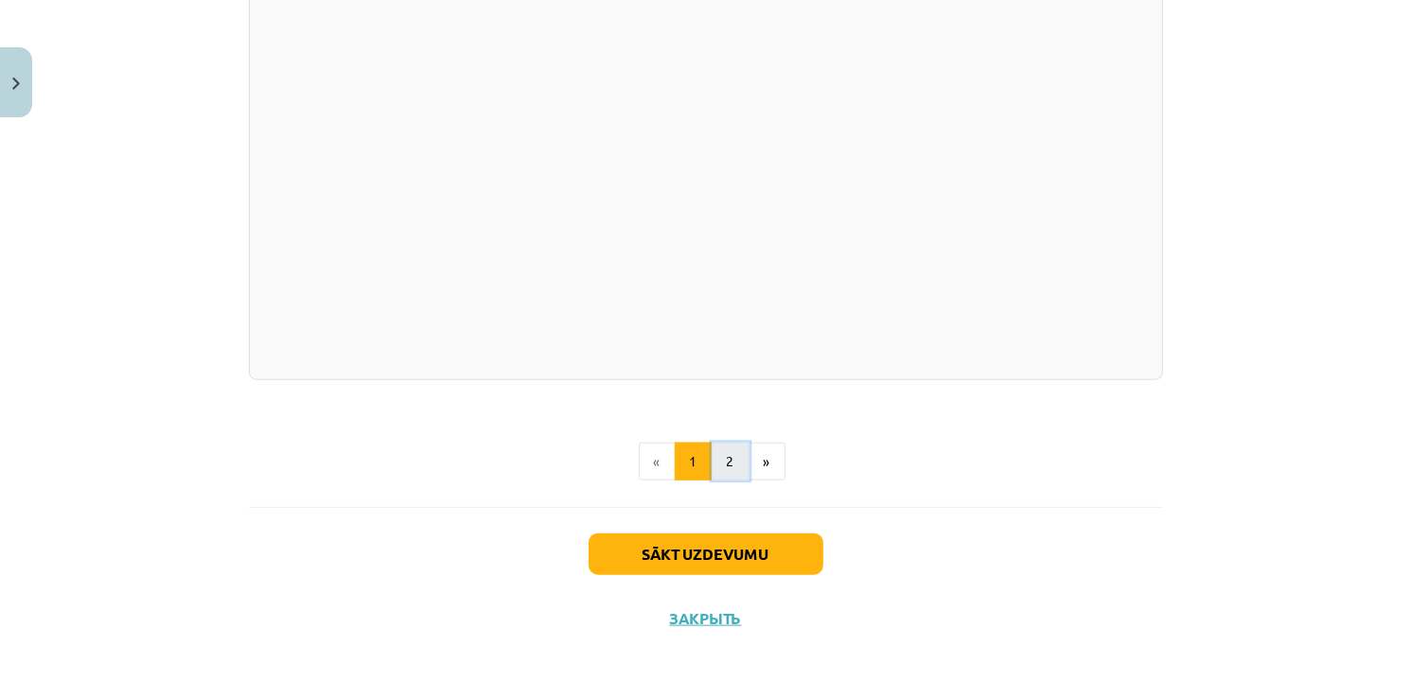
click at [712, 455] on button "2" at bounding box center [731, 462] width 38 height 38
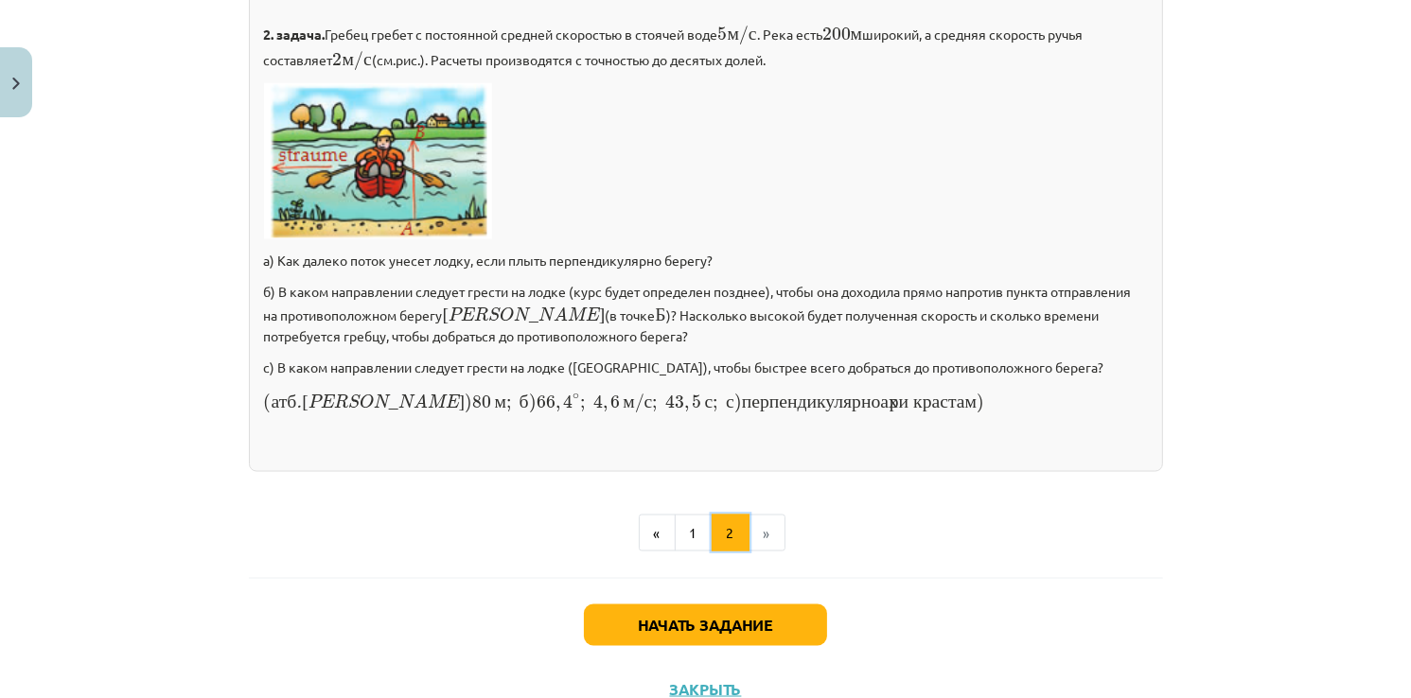
scroll to position [2760, 0]
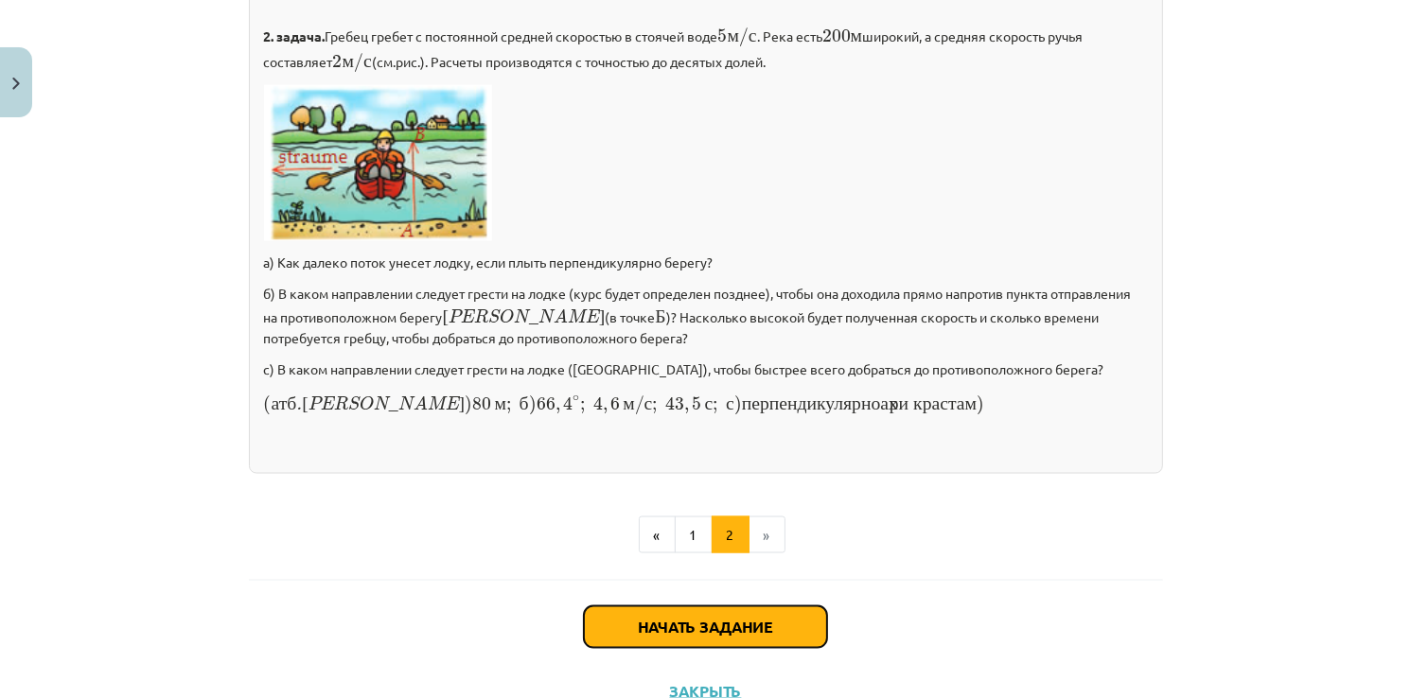
click at [660, 606] on button "Начать задание" at bounding box center [705, 627] width 243 height 42
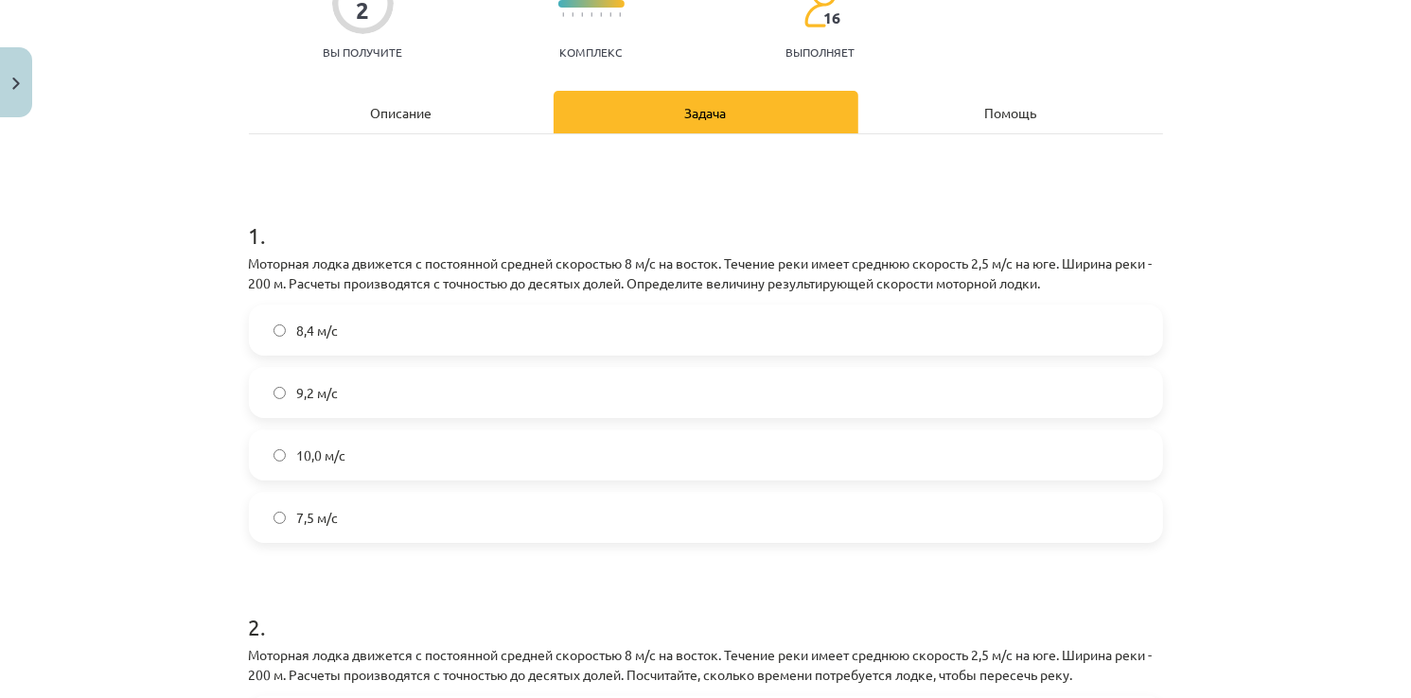
scroll to position [186, 0]
click at [347, 524] on label "7,5 м/с" at bounding box center [706, 518] width 910 height 47
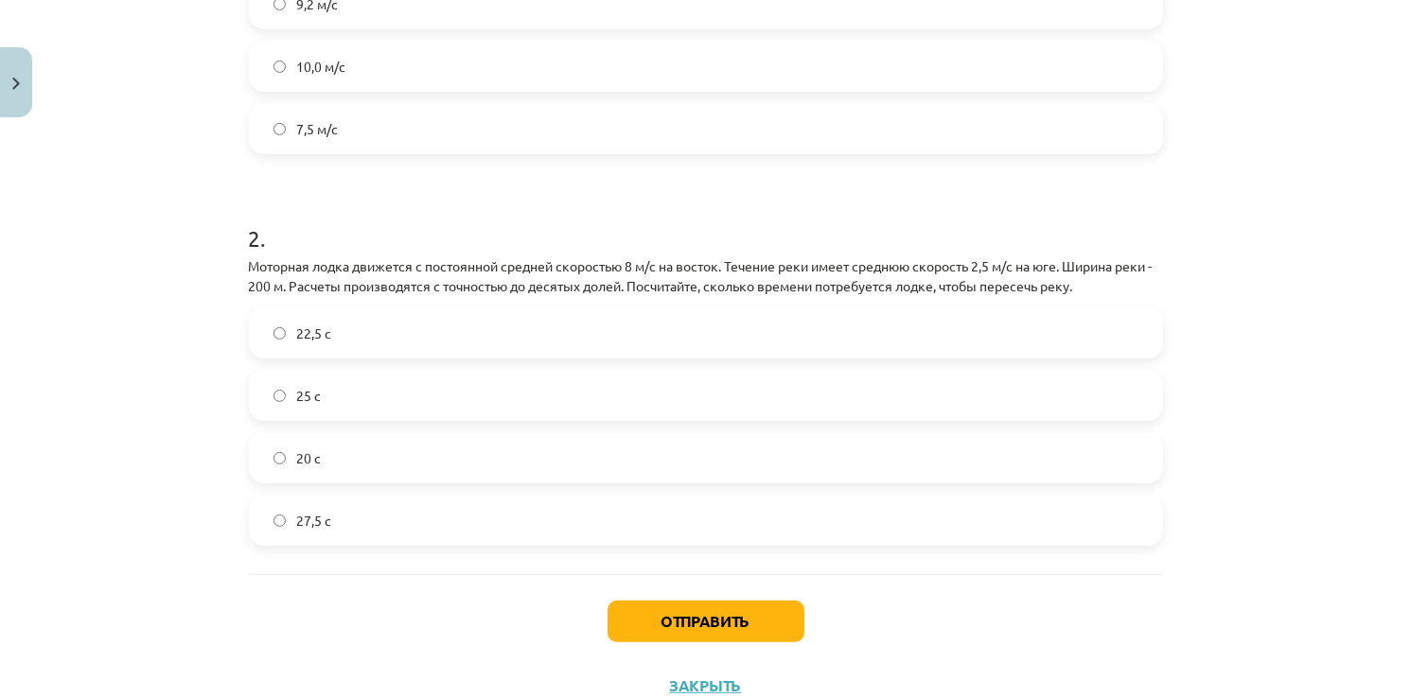
scroll to position [573, 0]
click at [466, 423] on div "22,5 с 25 с 20 с 27,5 с" at bounding box center [706, 429] width 914 height 238
click at [458, 422] on div "25 с" at bounding box center [706, 398] width 914 height 51
click at [339, 413] on label "25 с" at bounding box center [706, 398] width 910 height 47
click at [721, 633] on button "Отправить" at bounding box center [705, 625] width 197 height 42
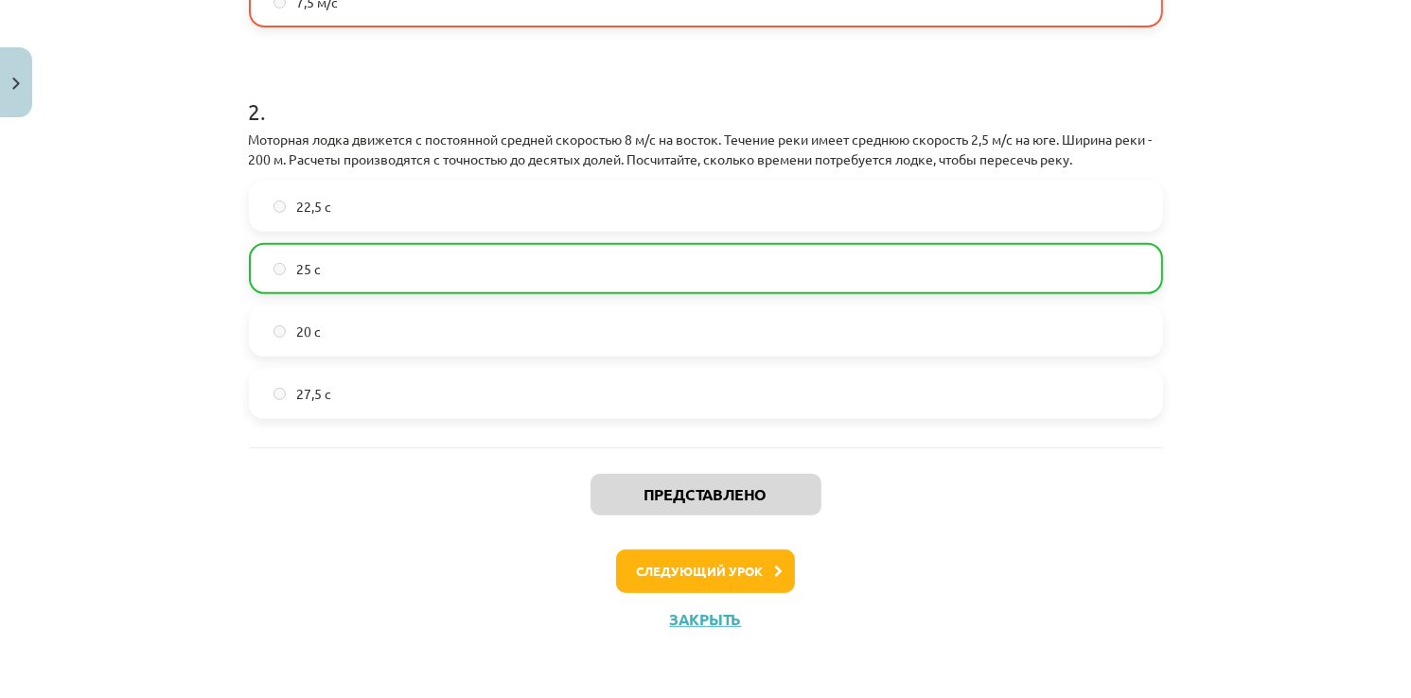
scroll to position [702, 0]
click at [694, 579] on button "Следующий урок" at bounding box center [705, 573] width 179 height 44
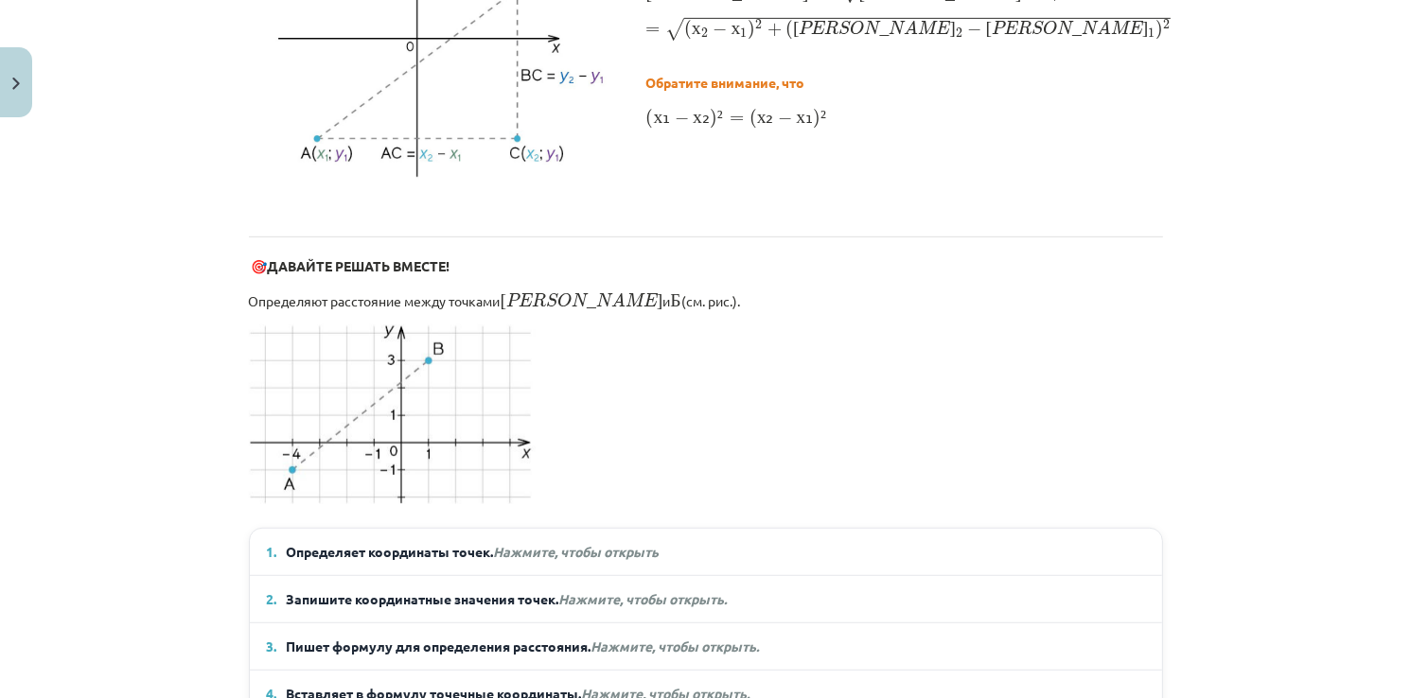
scroll to position [1090, 0]
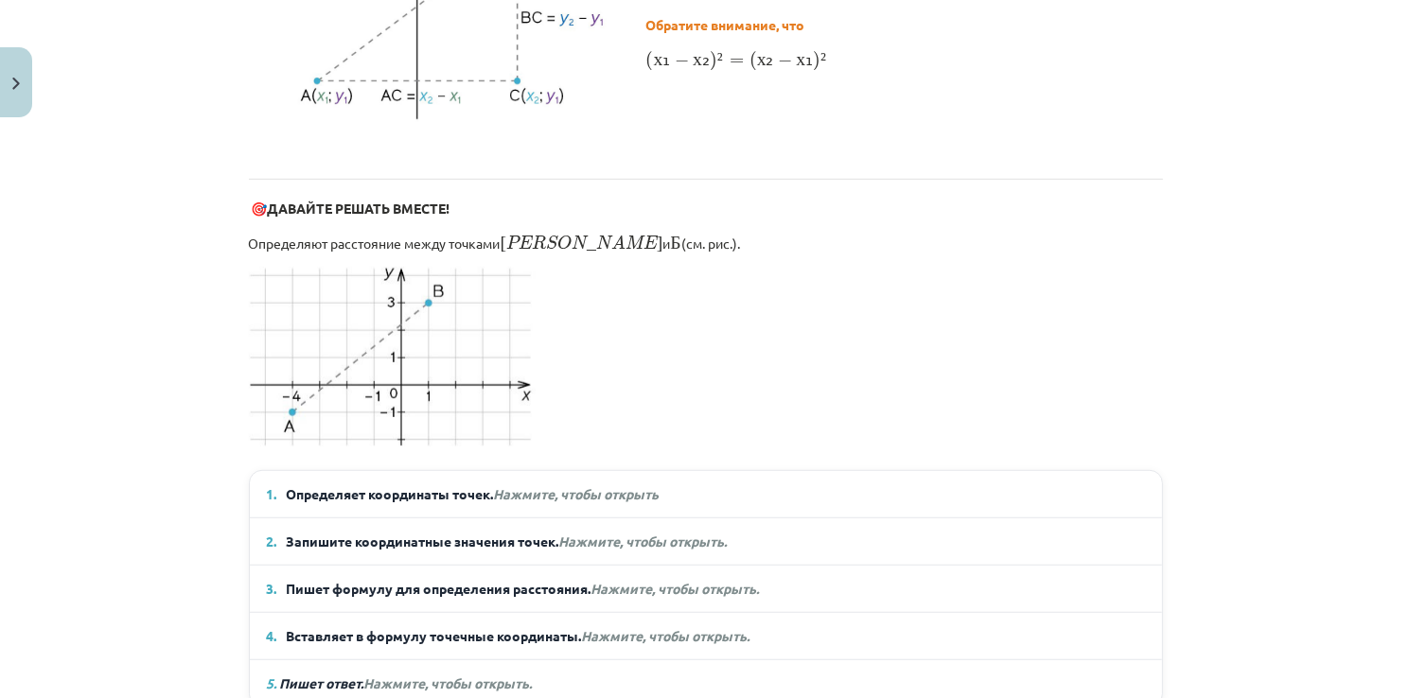
click at [528, 485] on em "Нажмите, чтобы открыть" at bounding box center [577, 493] width 166 height 17
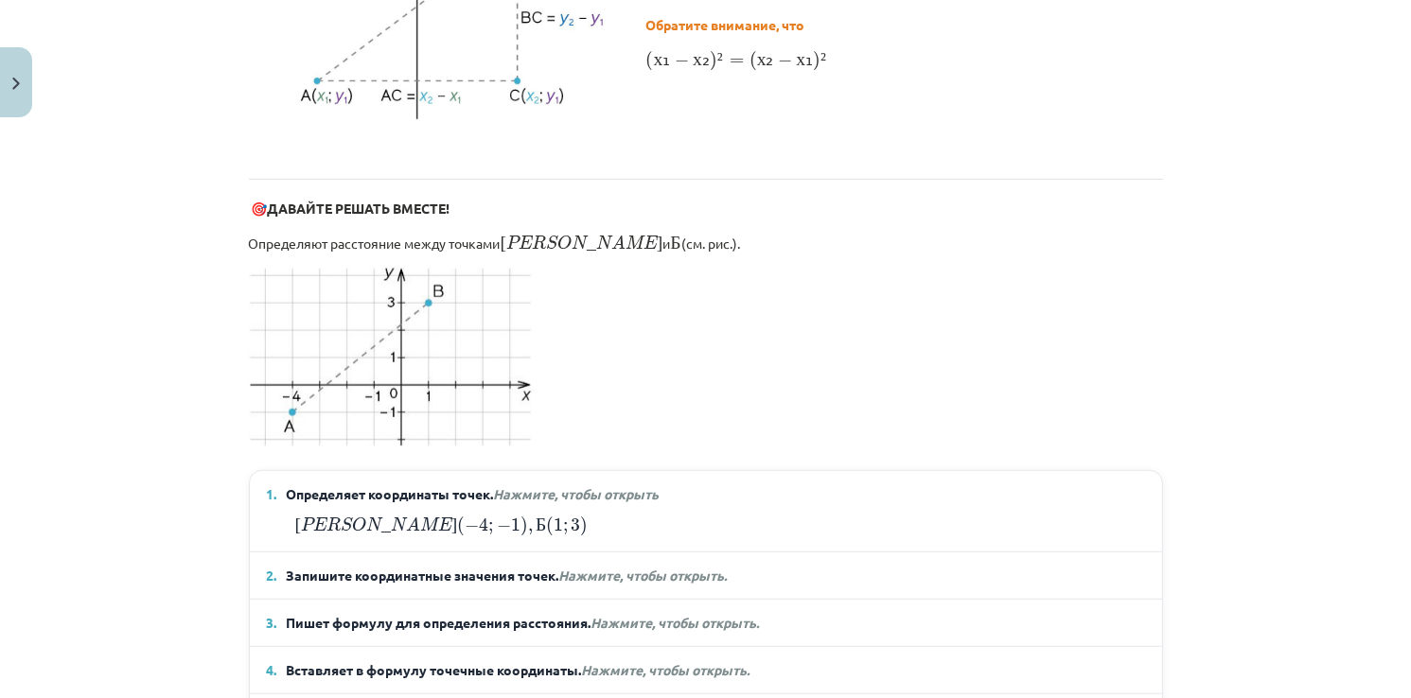
click at [553, 600] on details "3. Пишет формулу для определения расстояния. Нажмите, чтобы открыть. А Б = √ ( …" at bounding box center [706, 623] width 912 height 46
click at [604, 600] on details "3. Пишет формулу для определения расстояния. Нажмите, чтобы открыть. А Б = √ ( …" at bounding box center [706, 623] width 912 height 46
click at [614, 600] on details "3. Пишет формулу для определения расстояния. Нажмите, чтобы открыть. А Б = √ ( …" at bounding box center [706, 623] width 912 height 46
click at [653, 567] on span "Нажмите, чтобы открыть." at bounding box center [643, 575] width 168 height 17
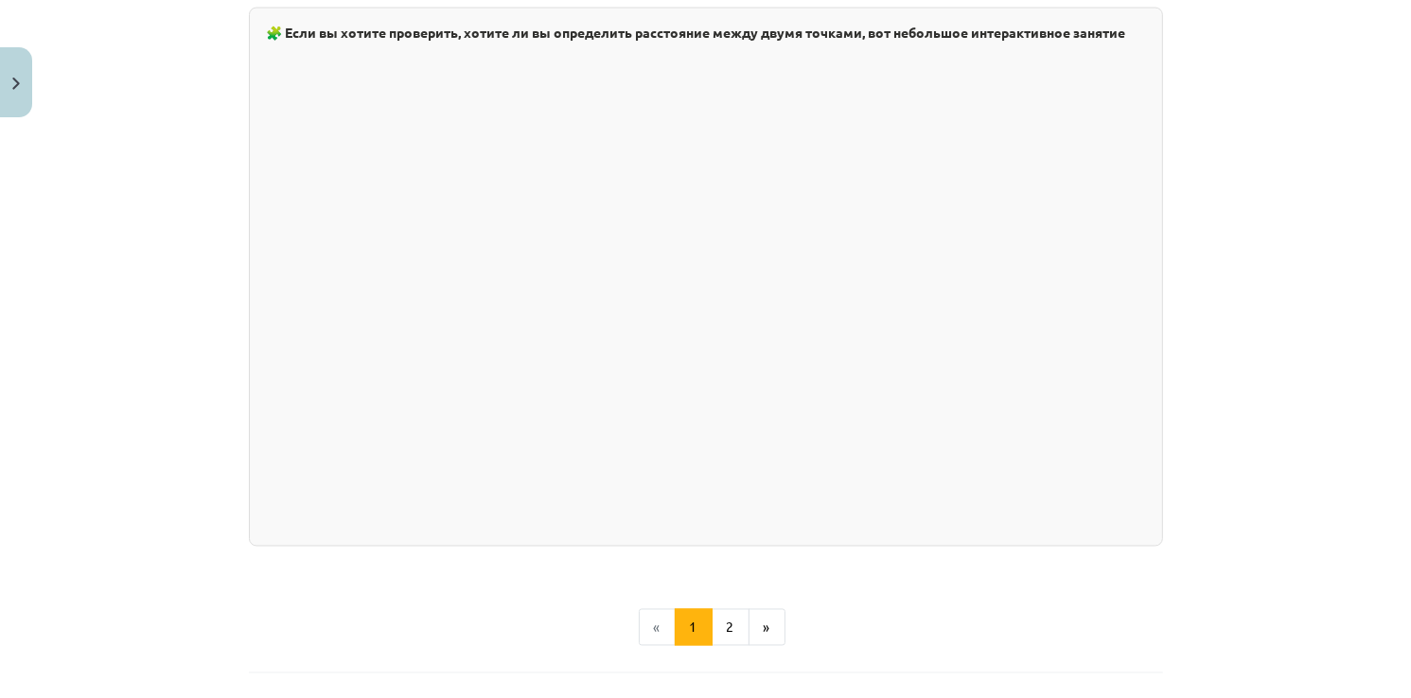
scroll to position [3405, 0]
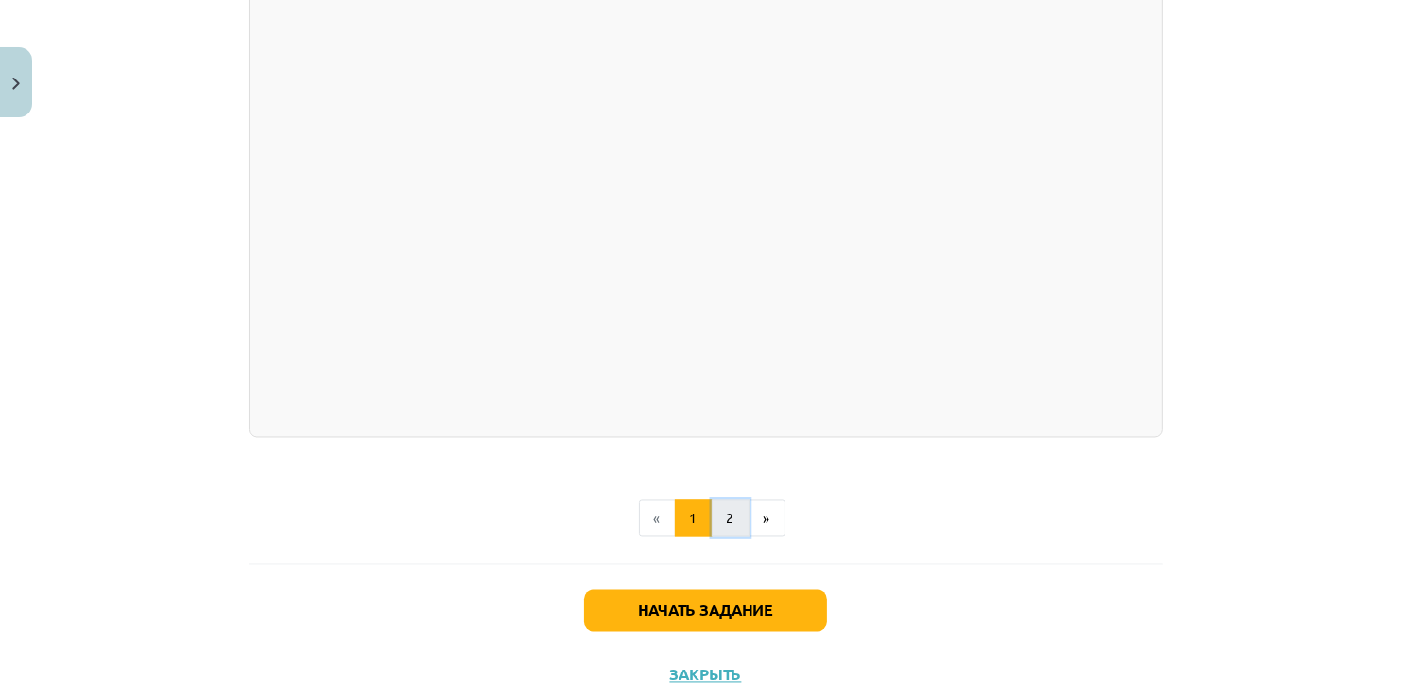
click at [720, 501] on button "2" at bounding box center [731, 520] width 38 height 38
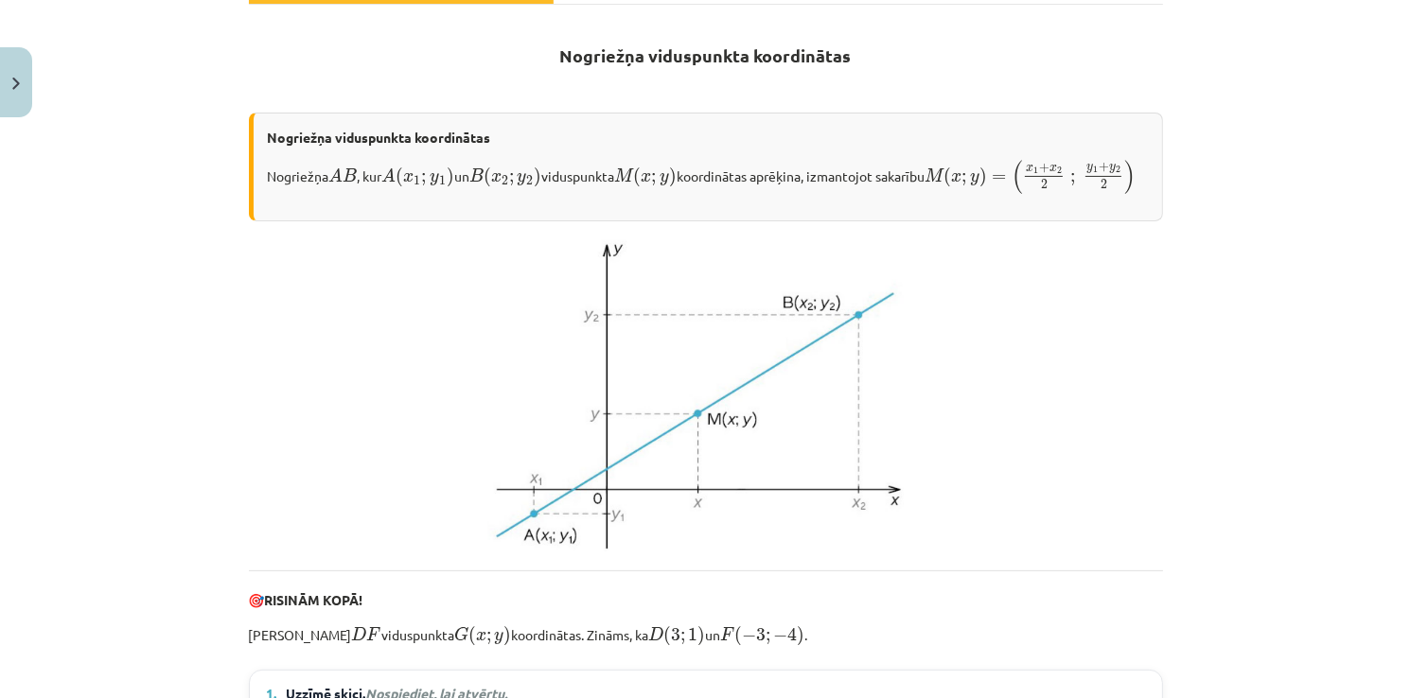
scroll to position [0, 0]
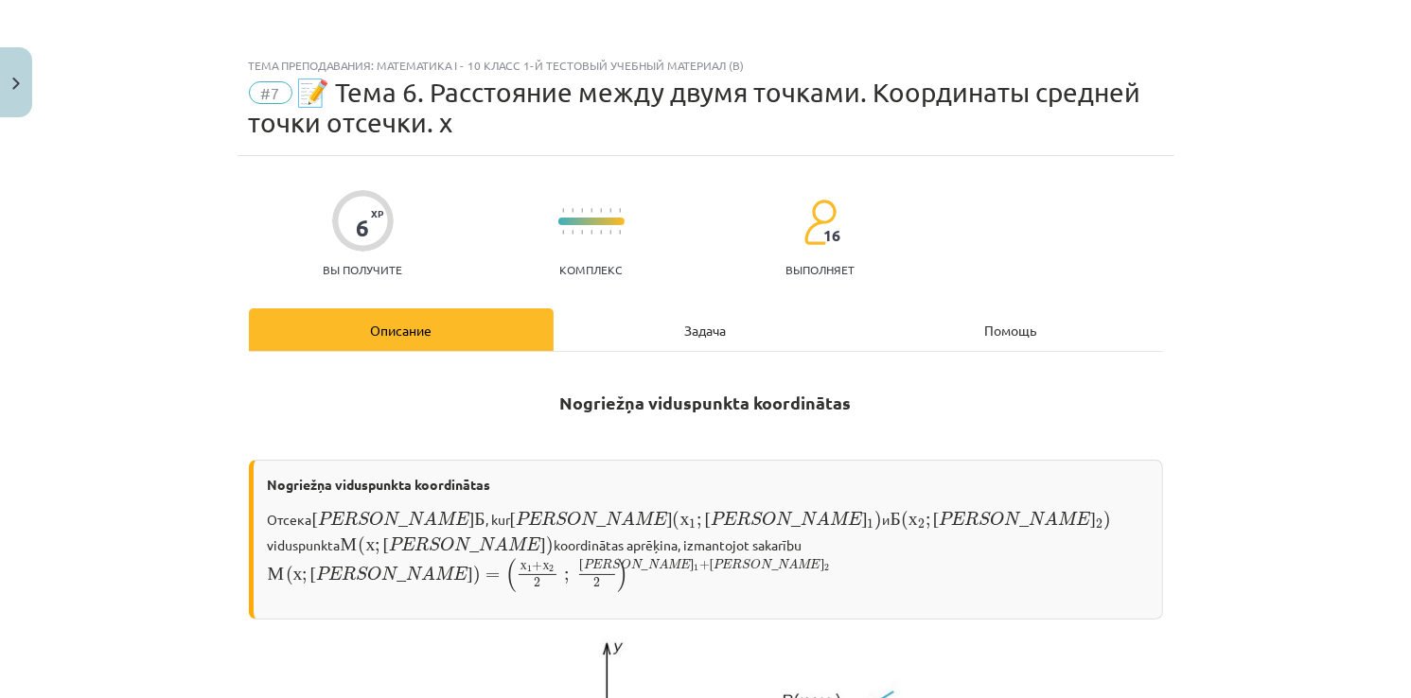
click at [659, 322] on div "Задача" at bounding box center [706, 329] width 305 height 43
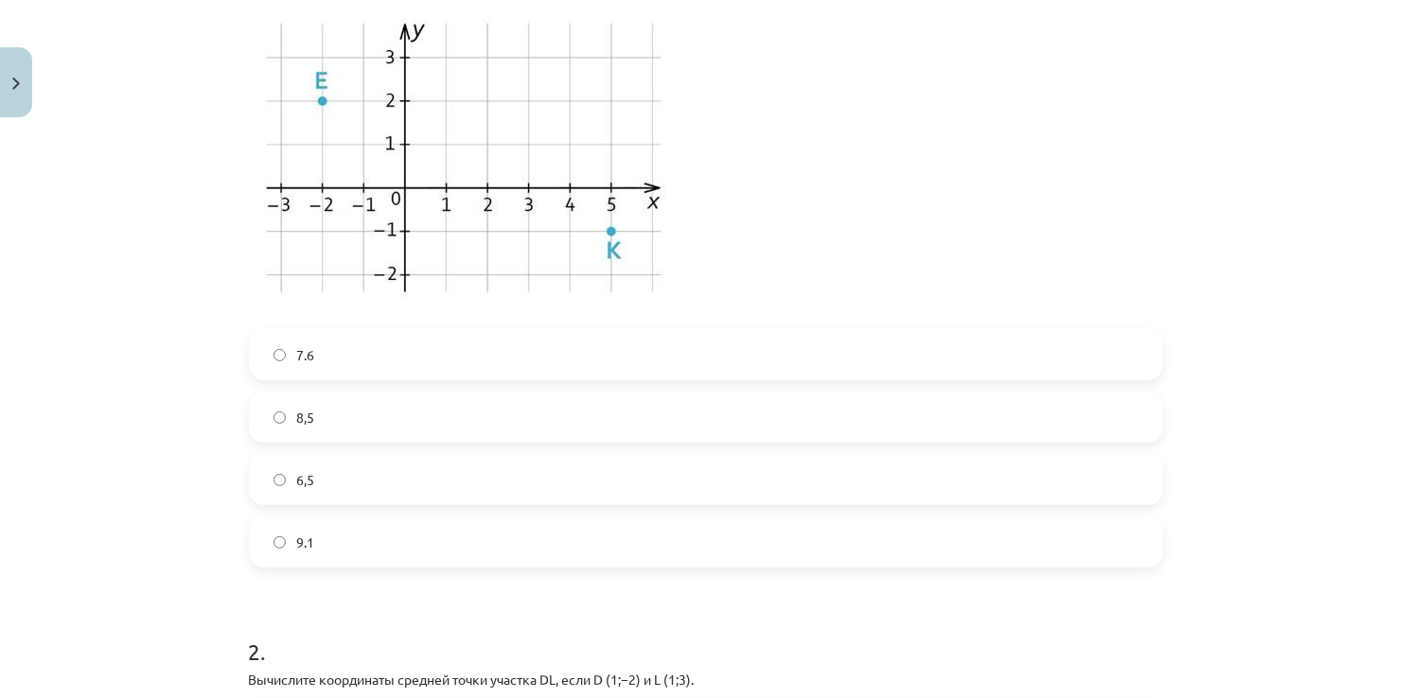
scroll to position [505, 0]
drag, startPoint x: 313, startPoint y: 399, endPoint x: 304, endPoint y: 487, distance: 88.5
click at [304, 487] on div "7.6 8,5 6,5 9.1" at bounding box center [706, 449] width 914 height 238
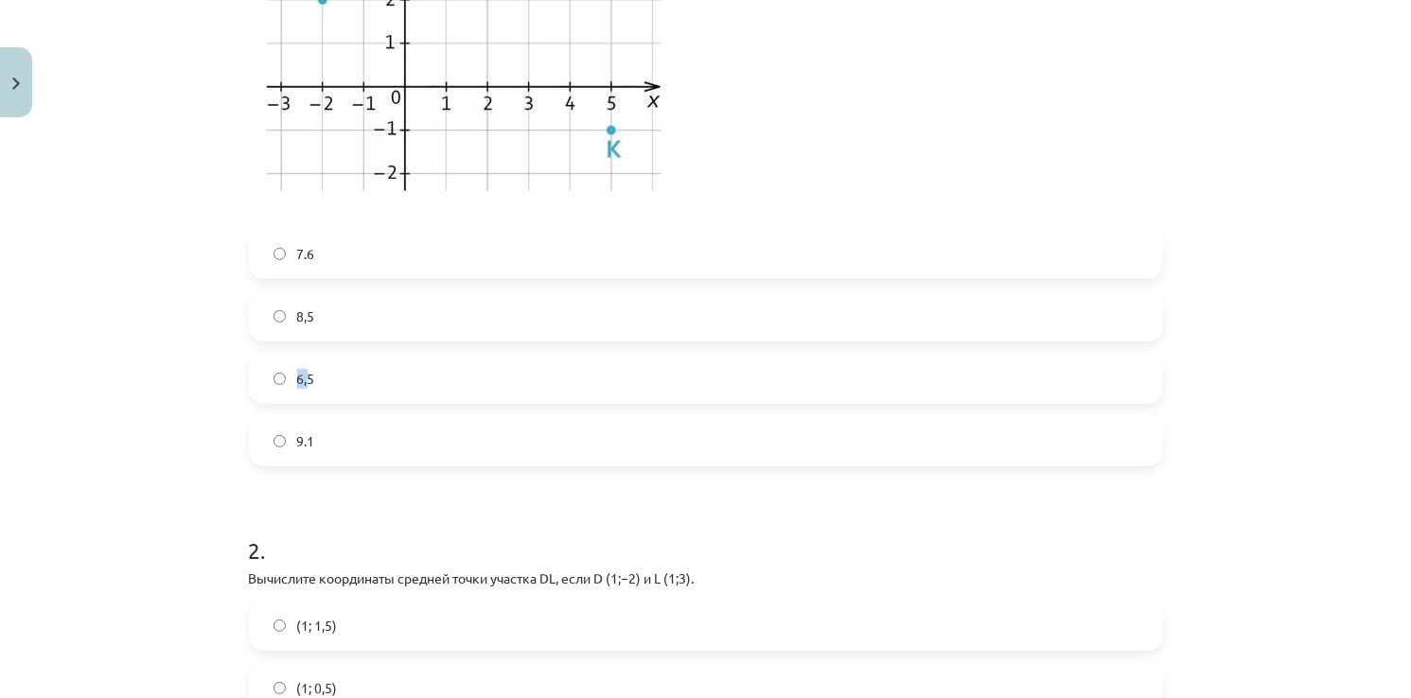
scroll to position [614, 0]
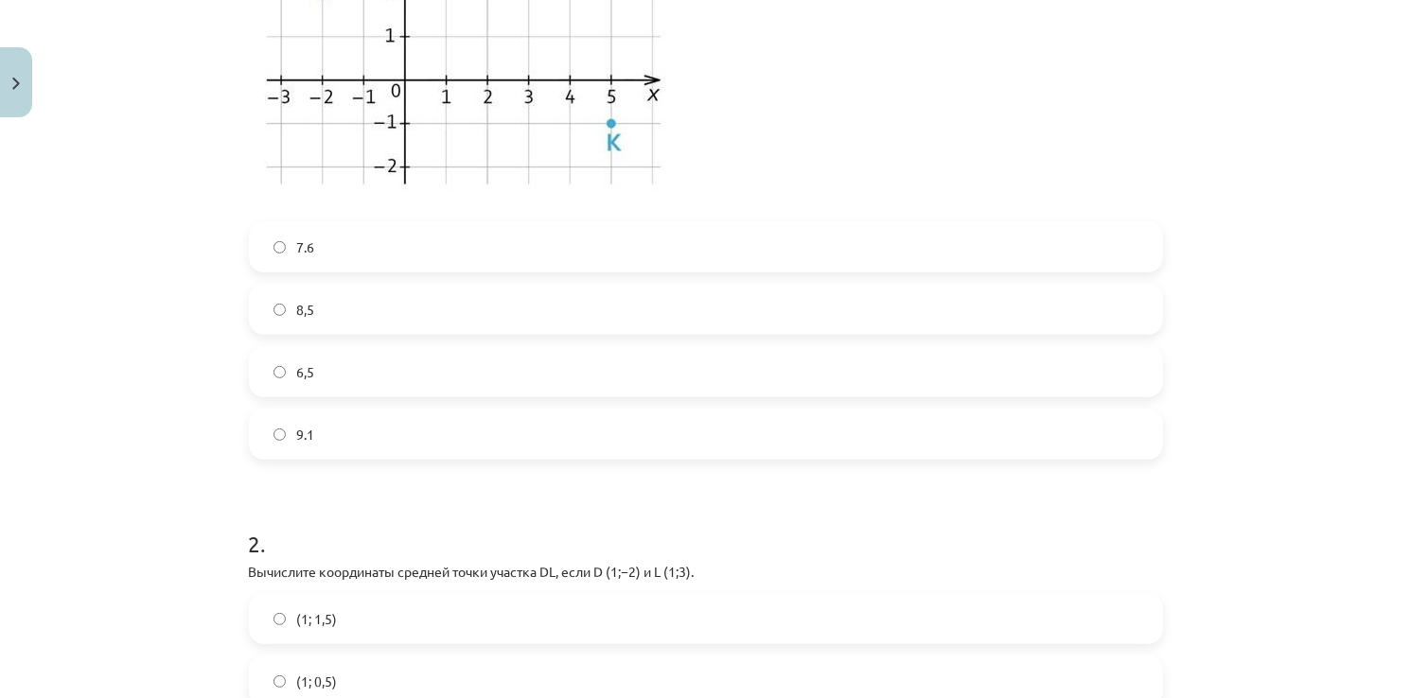
click at [263, 307] on label "8,5" at bounding box center [706, 309] width 910 height 47
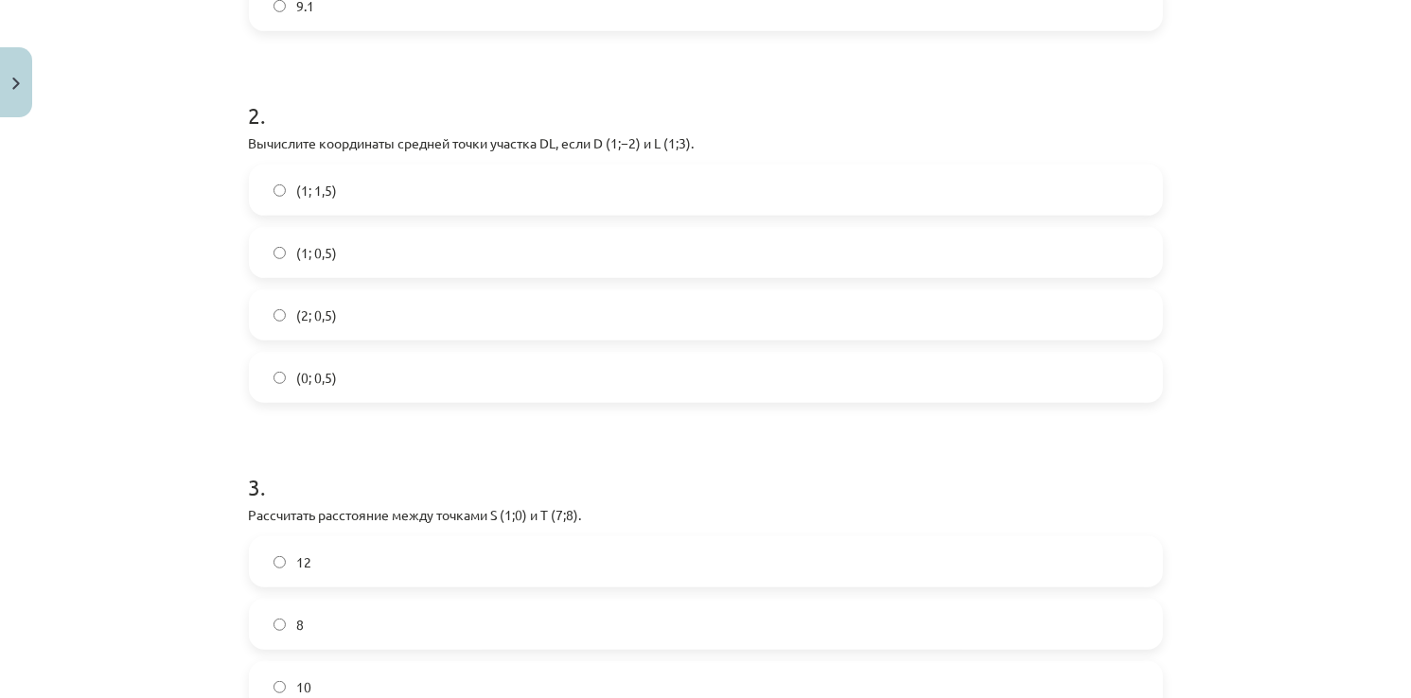
scroll to position [1012, 0]
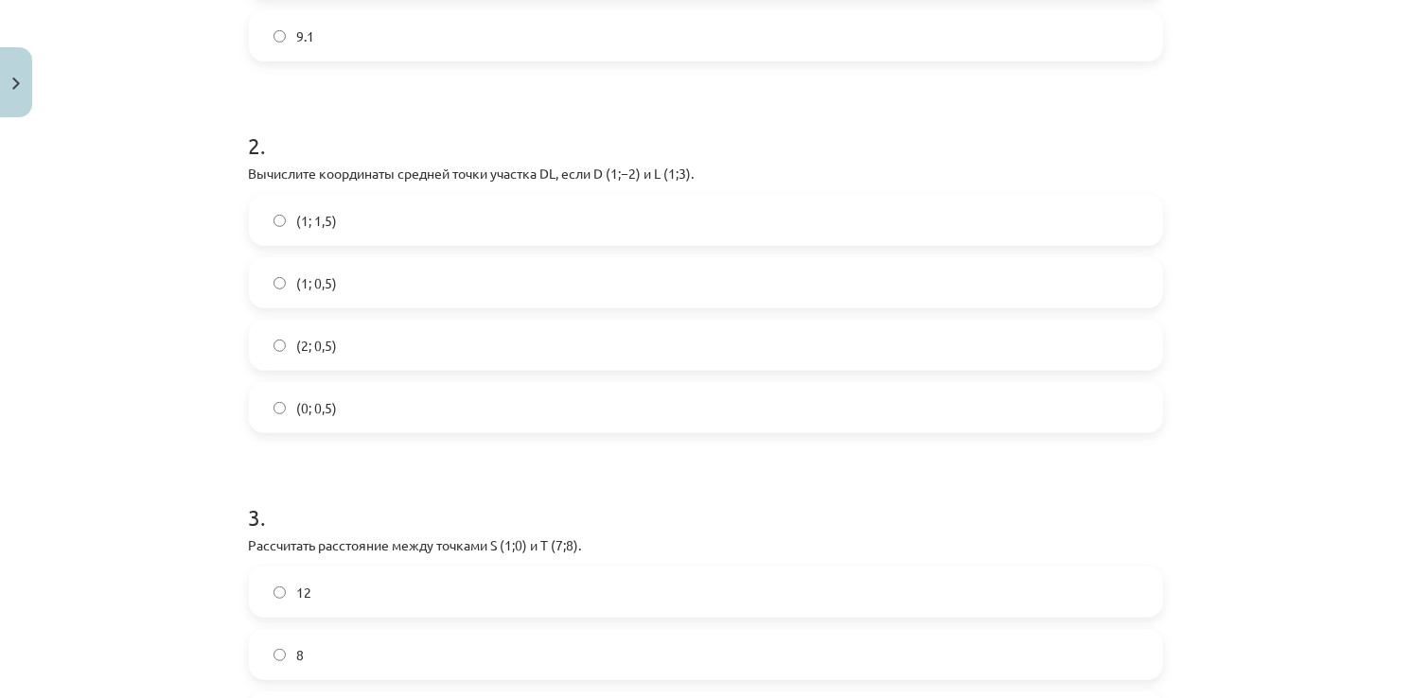
click at [321, 293] on label "(1; 0,5)" at bounding box center [706, 282] width 910 height 47
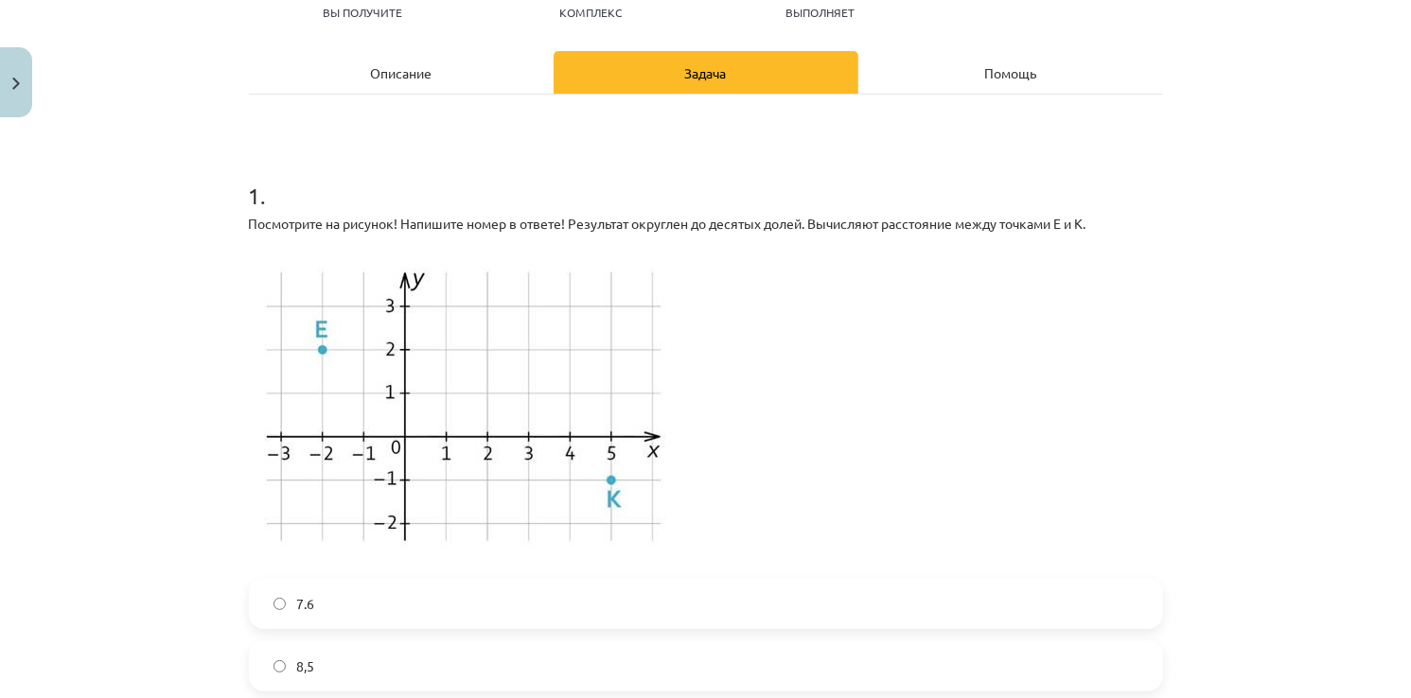
scroll to position [0, 0]
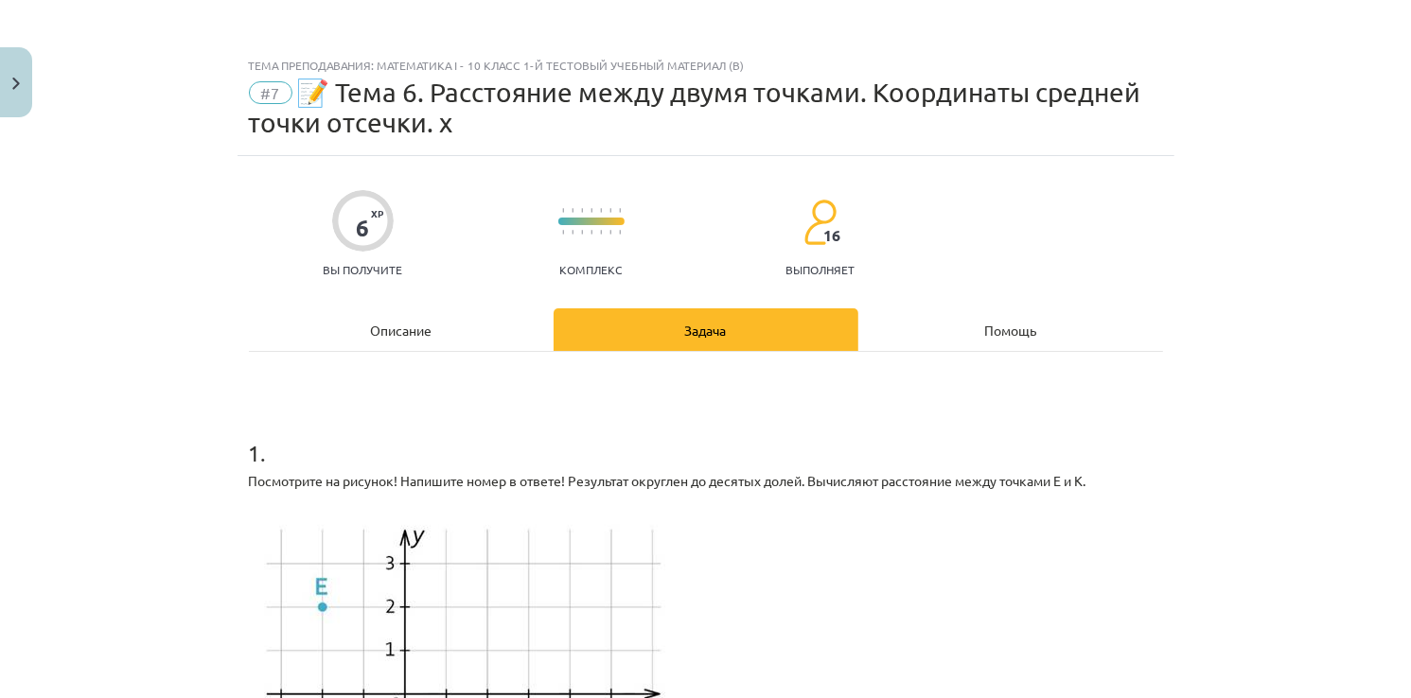
click at [424, 311] on div "Описание" at bounding box center [401, 329] width 305 height 43
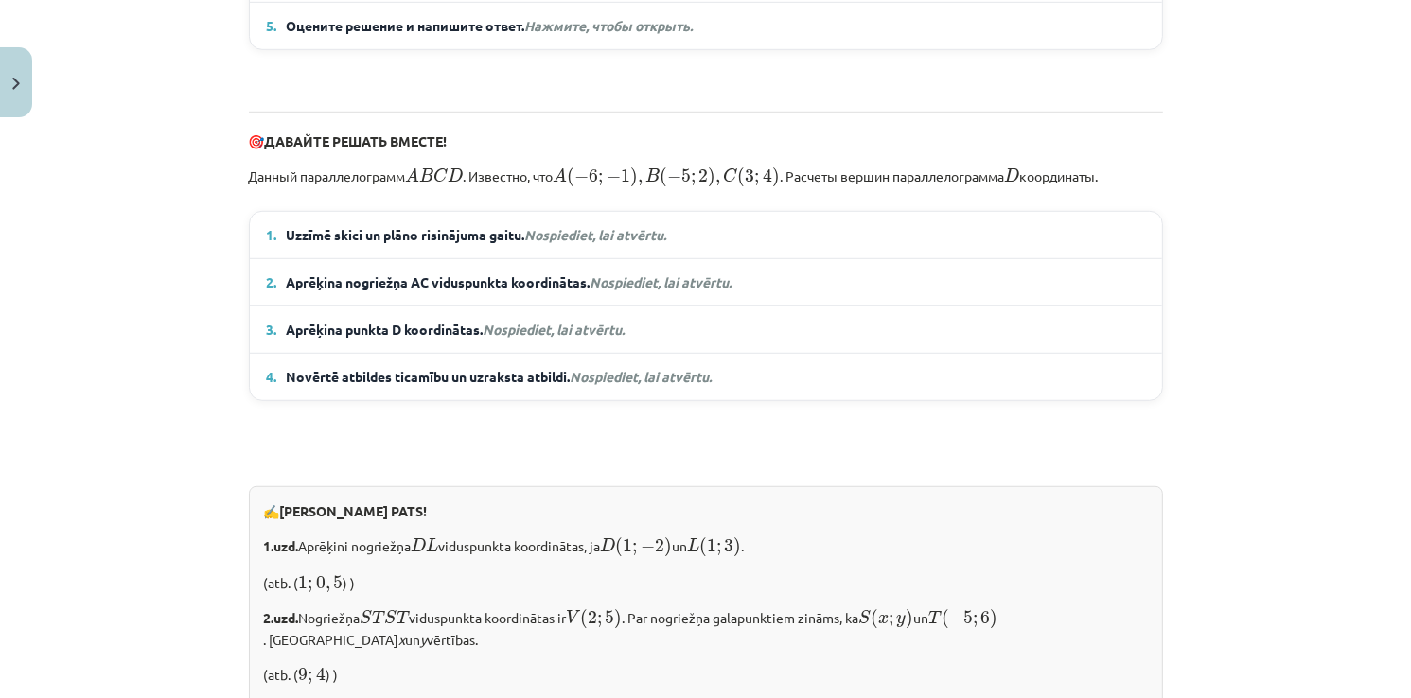
scroll to position [1569, 0]
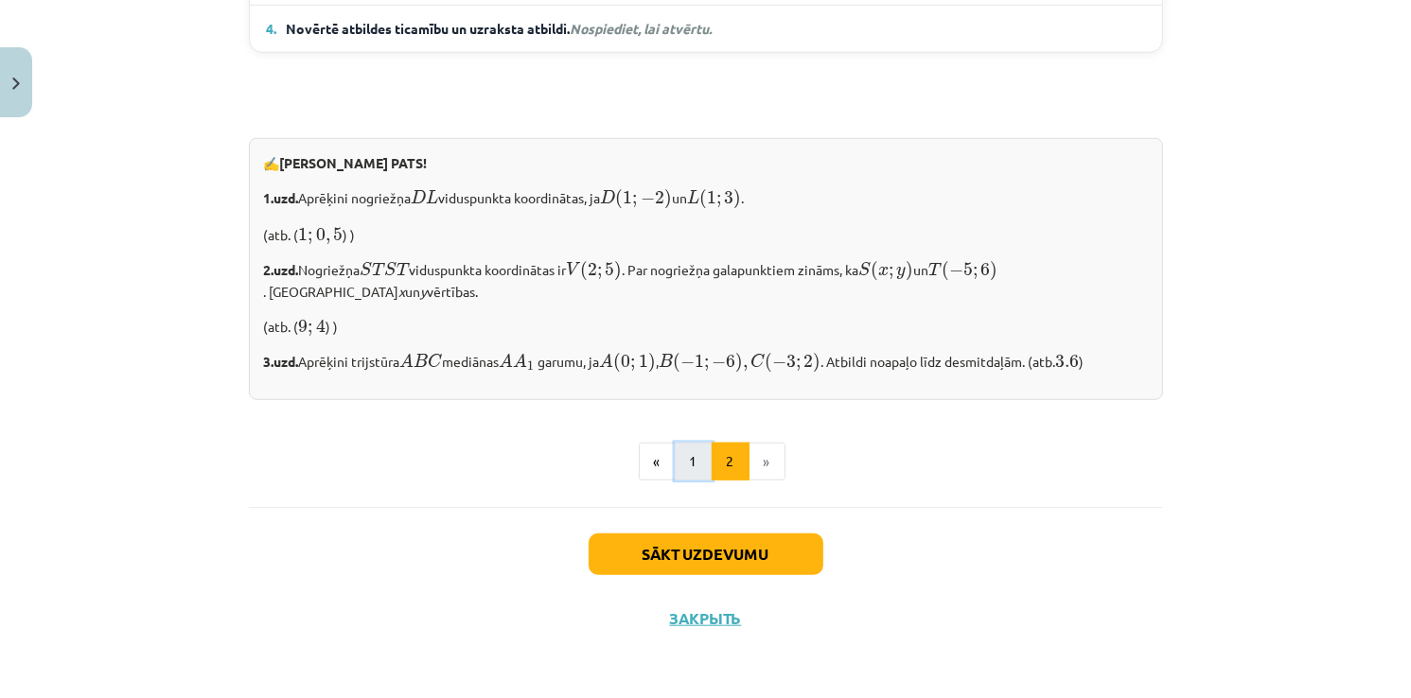
click at [683, 475] on button "1" at bounding box center [694, 462] width 38 height 38
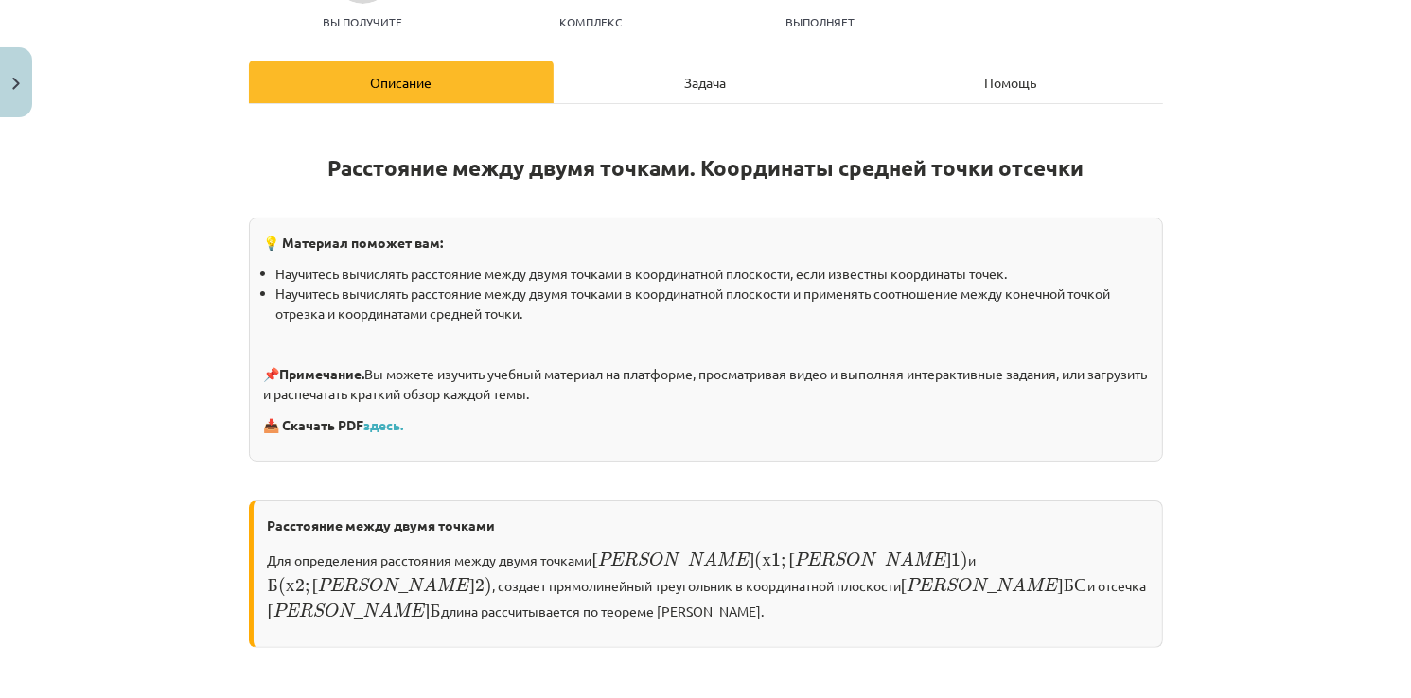
scroll to position [0, 0]
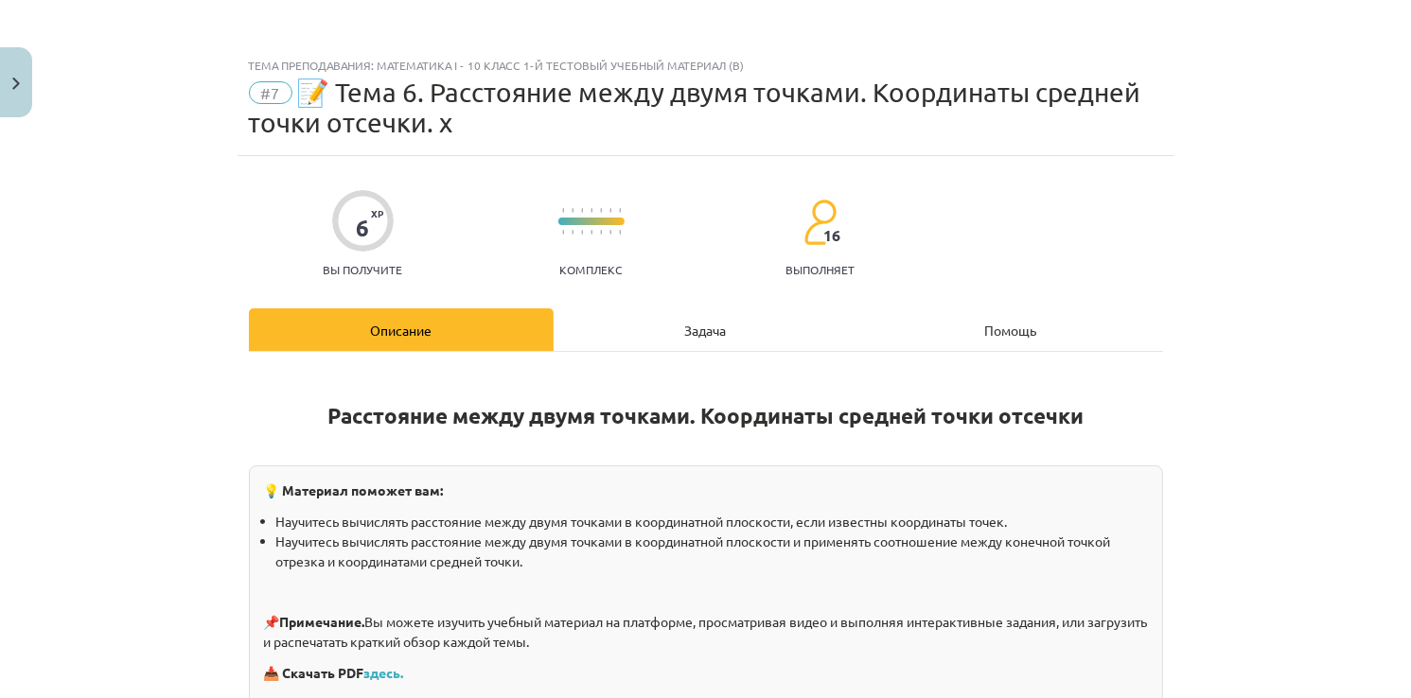
click at [679, 332] on div "Задача" at bounding box center [706, 329] width 305 height 43
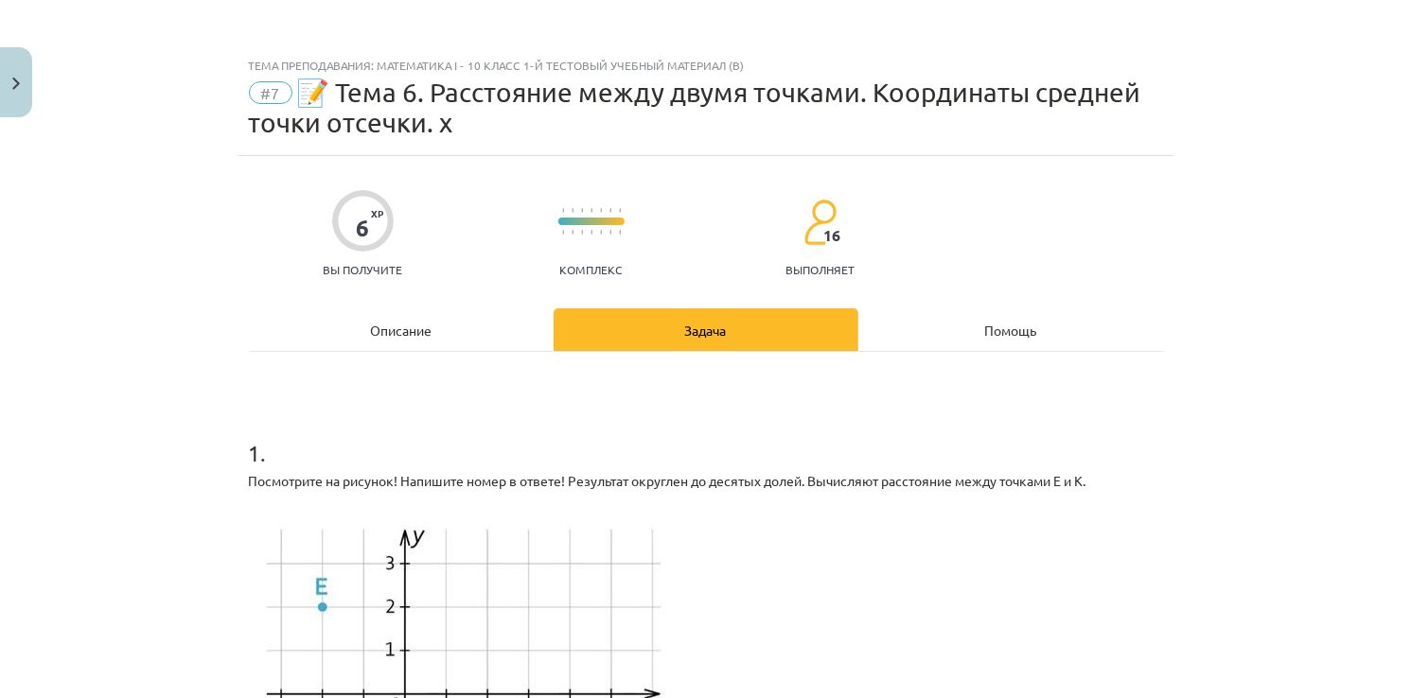
click at [410, 330] on div "Описание" at bounding box center [401, 329] width 305 height 43
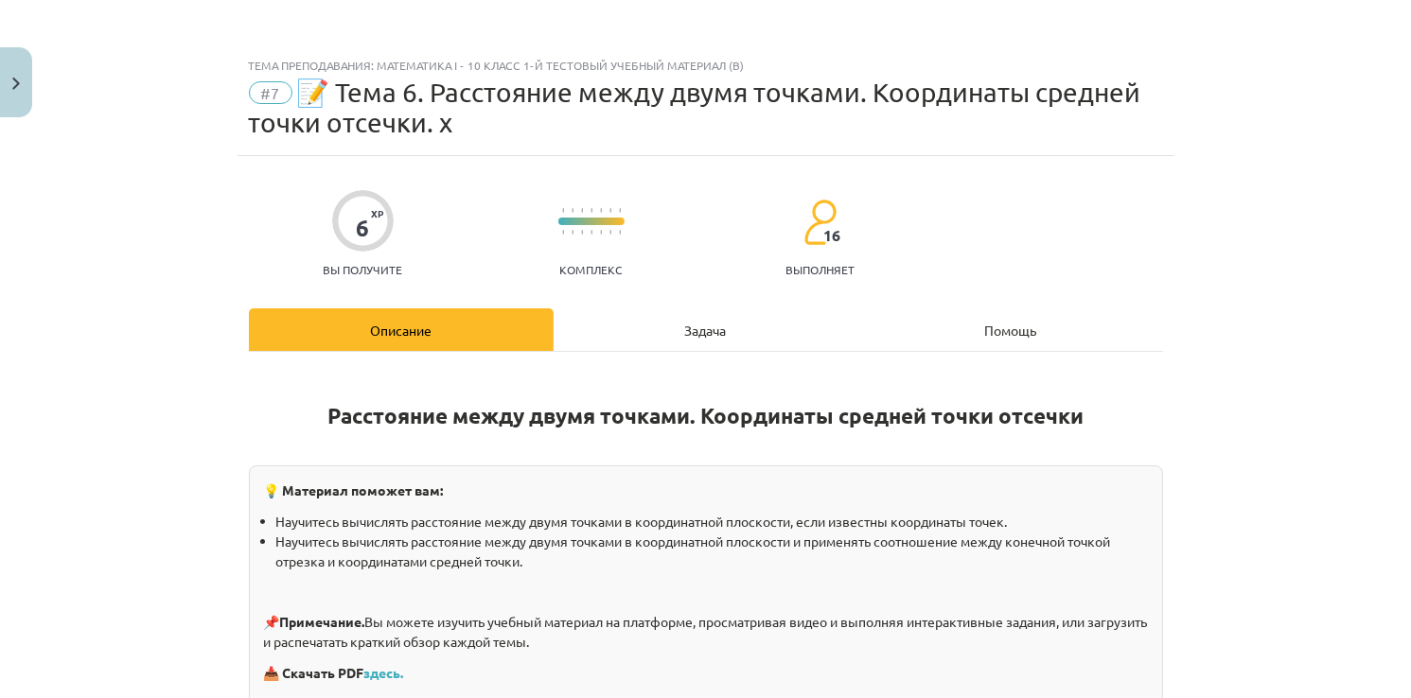
click at [680, 325] on div "Задача" at bounding box center [706, 329] width 305 height 43
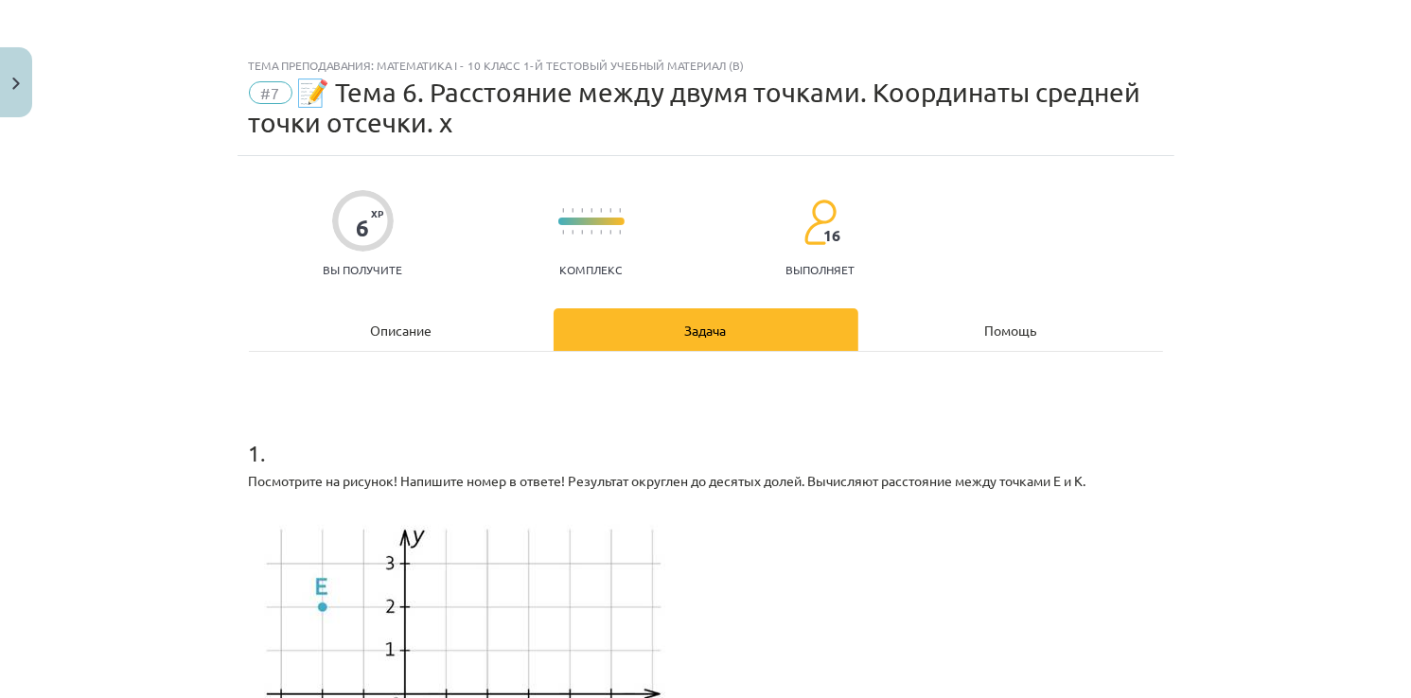
click at [410, 326] on div "Описание" at bounding box center [401, 329] width 305 height 43
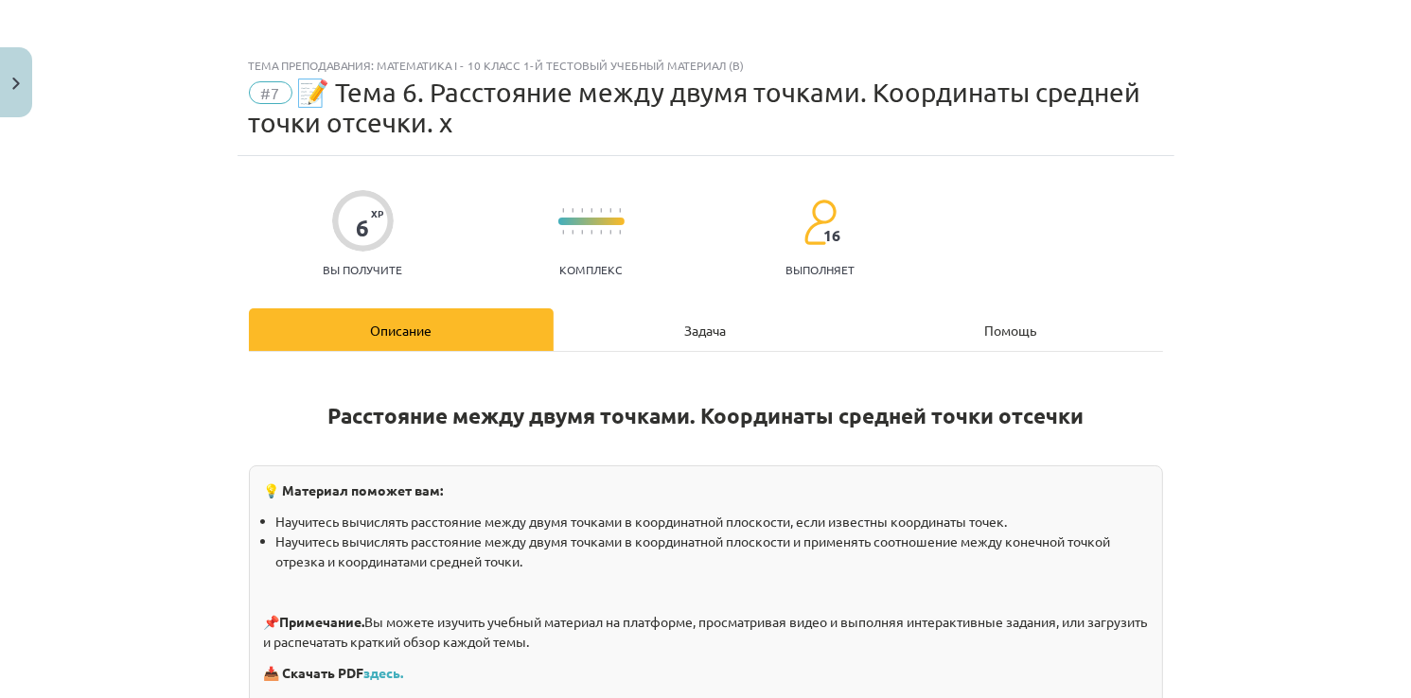
click at [677, 308] on div "Задача" at bounding box center [706, 329] width 305 height 43
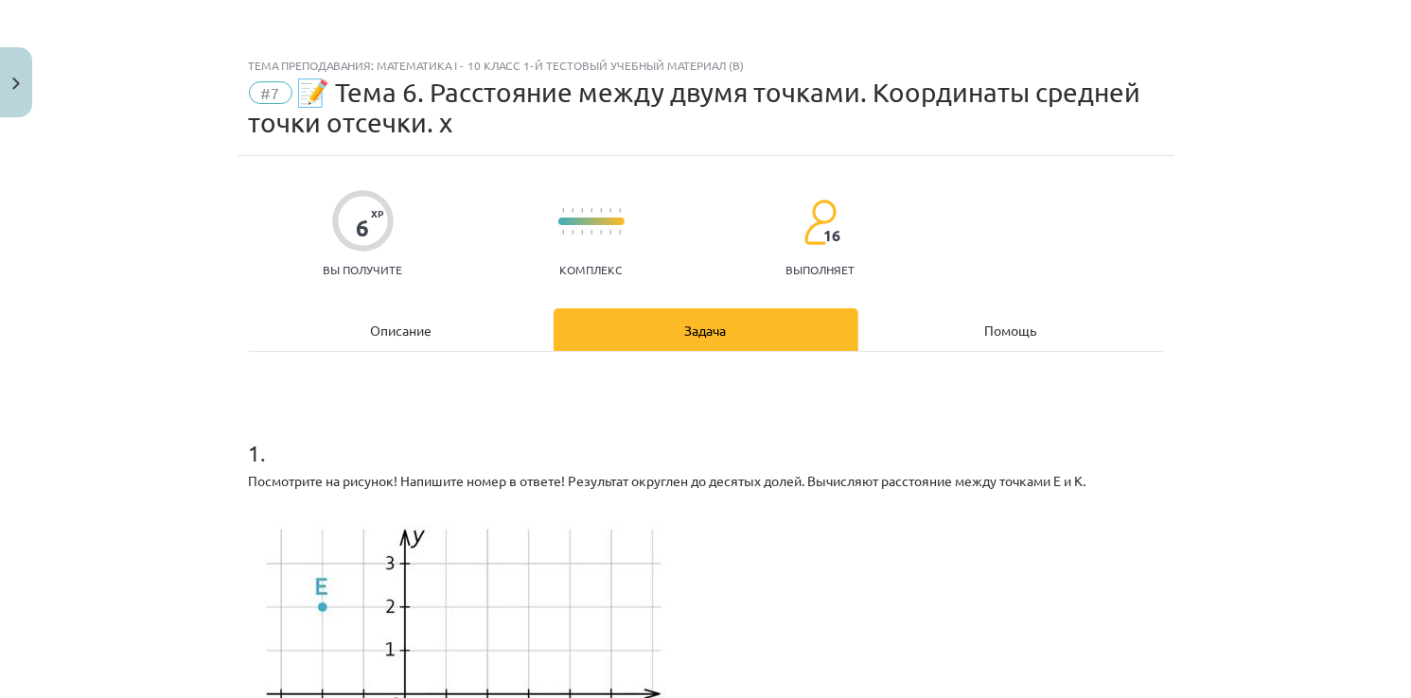
click at [469, 345] on div "Описание" at bounding box center [401, 329] width 305 height 43
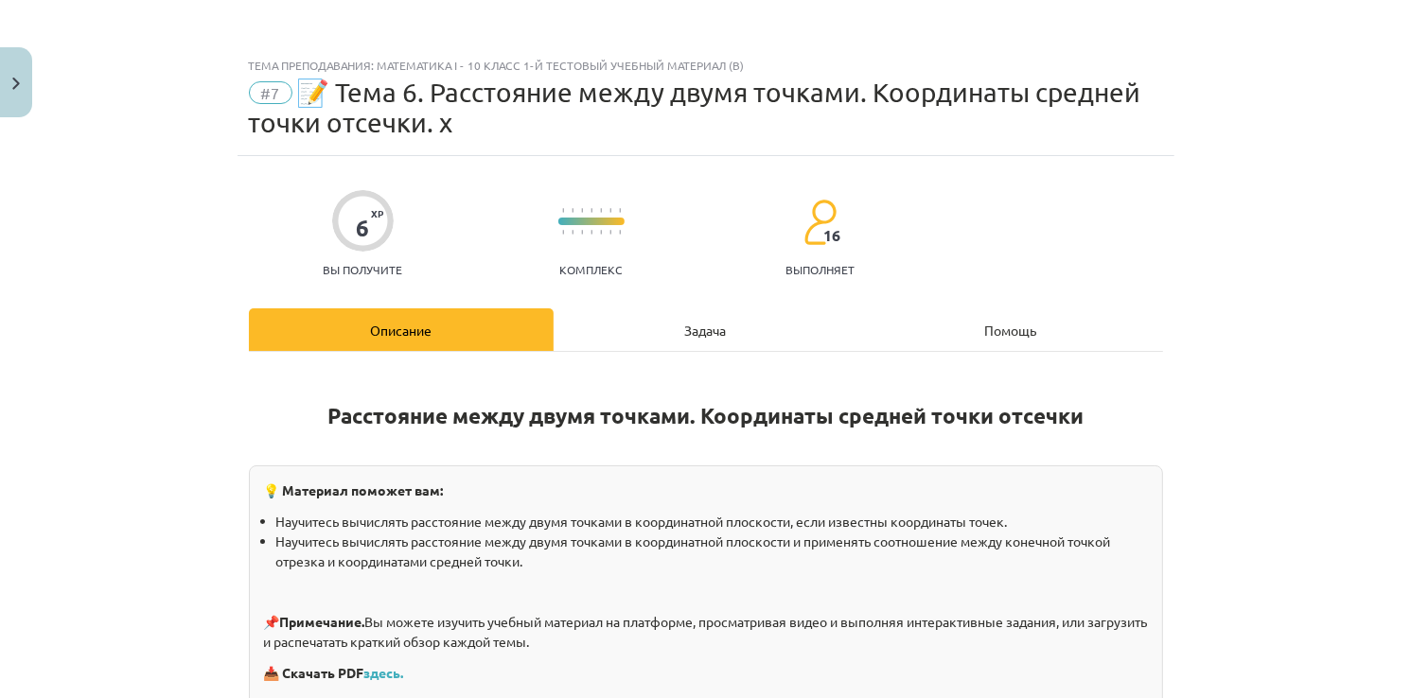
click at [675, 337] on div "Задача" at bounding box center [706, 329] width 305 height 43
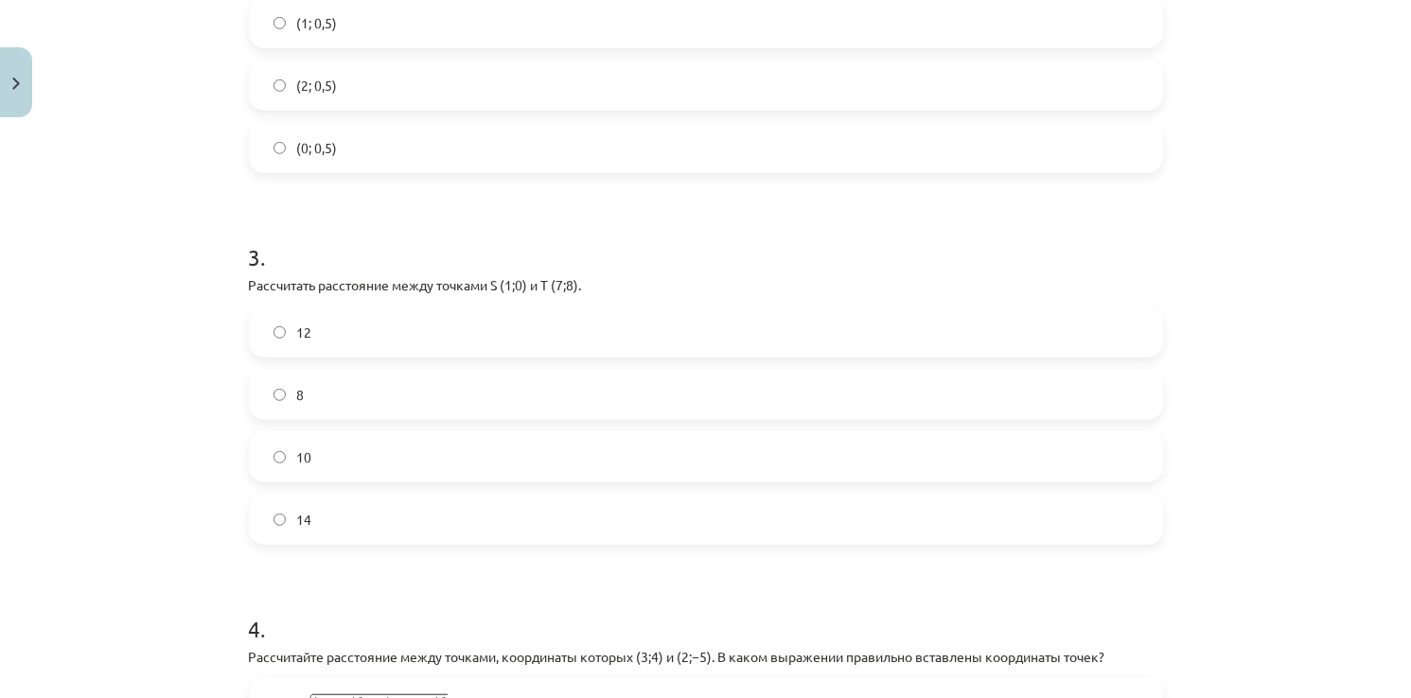
scroll to position [1281, 0]
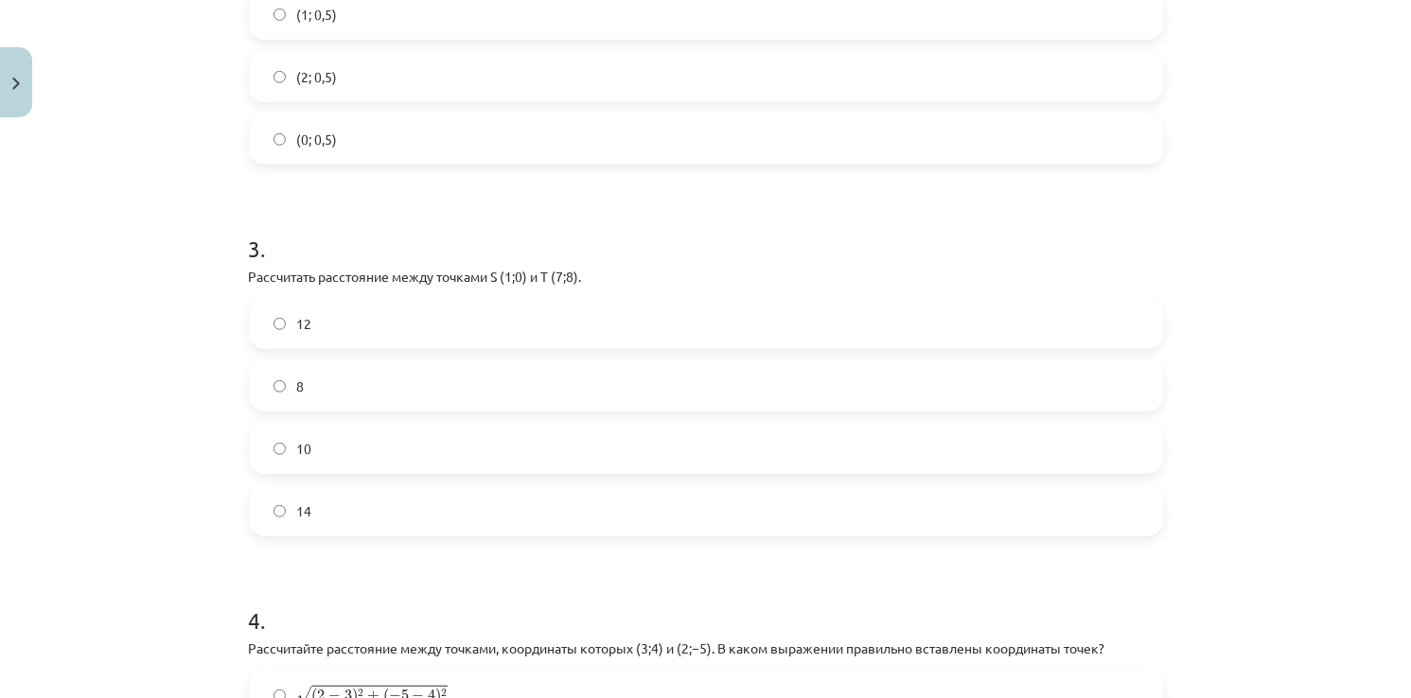
click at [377, 358] on div "12 8 10 14" at bounding box center [706, 417] width 914 height 238
click at [360, 369] on label "8" at bounding box center [706, 385] width 910 height 47
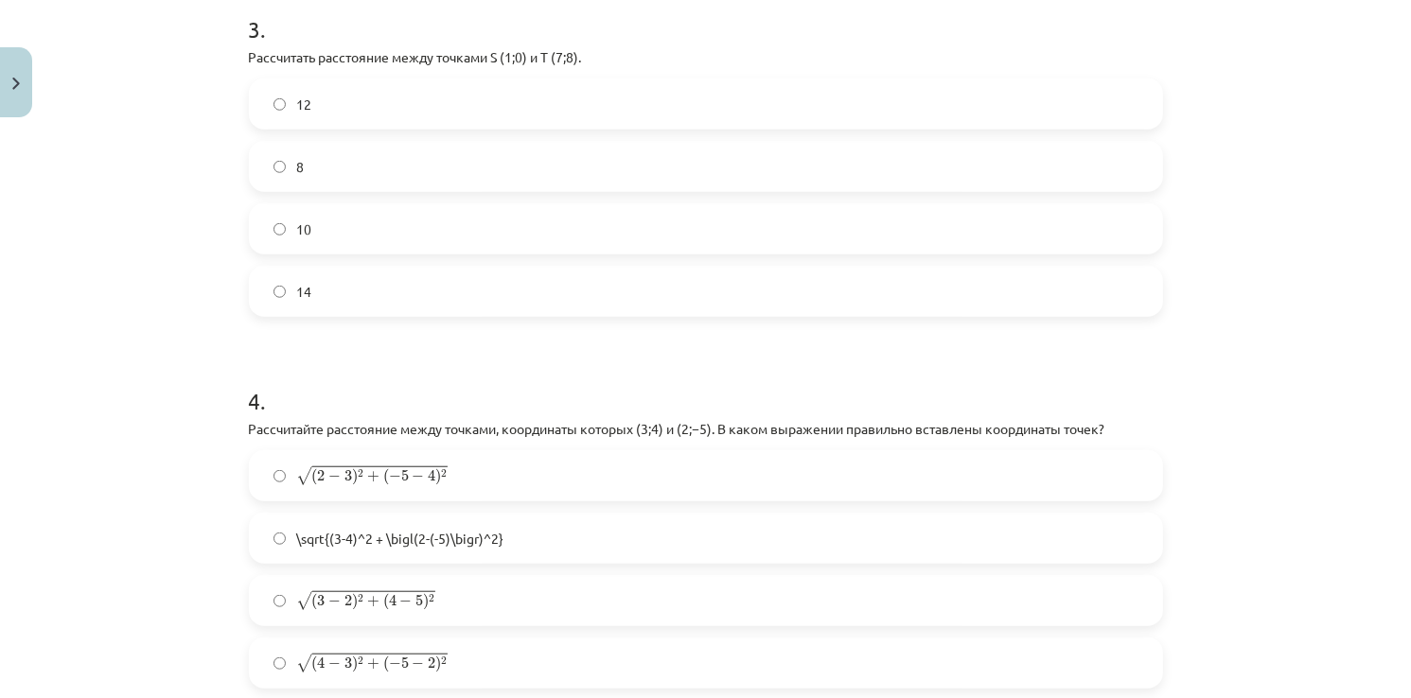
scroll to position [1574, 0]
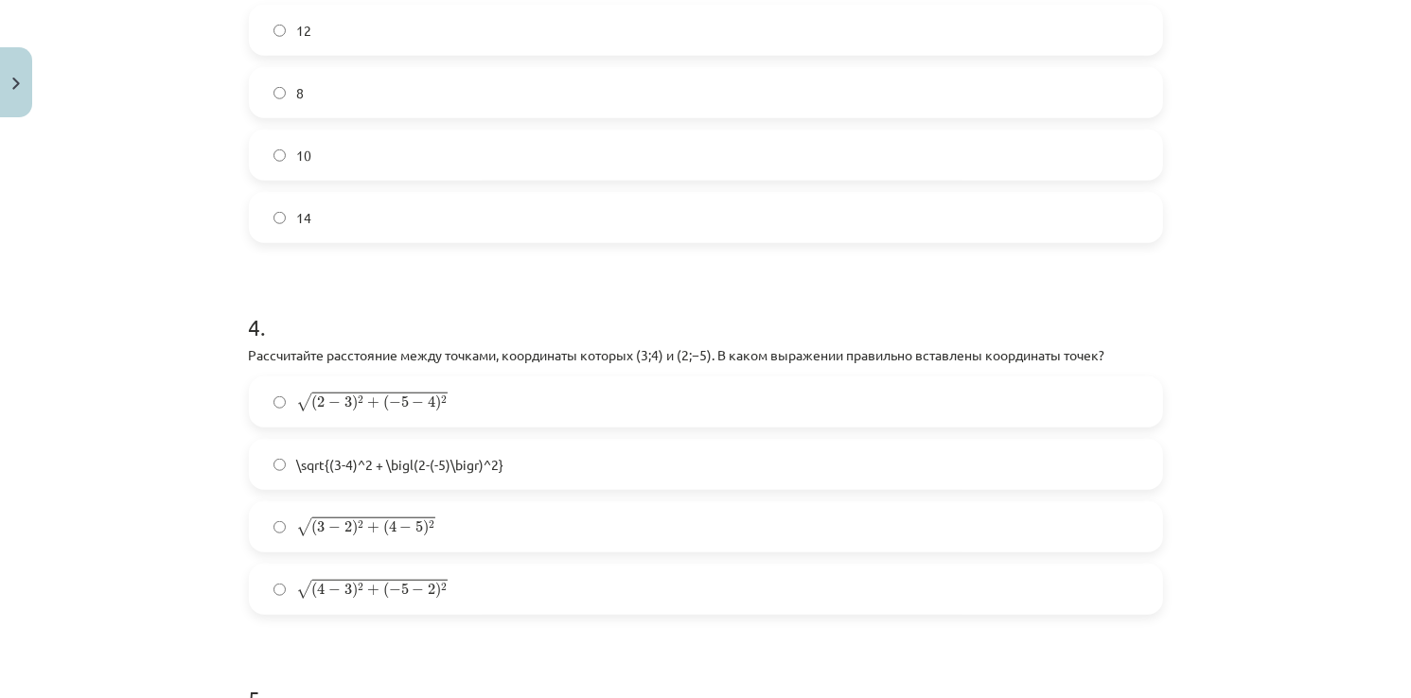
click at [328, 534] on span "−" at bounding box center [334, 527] width 12 height 11
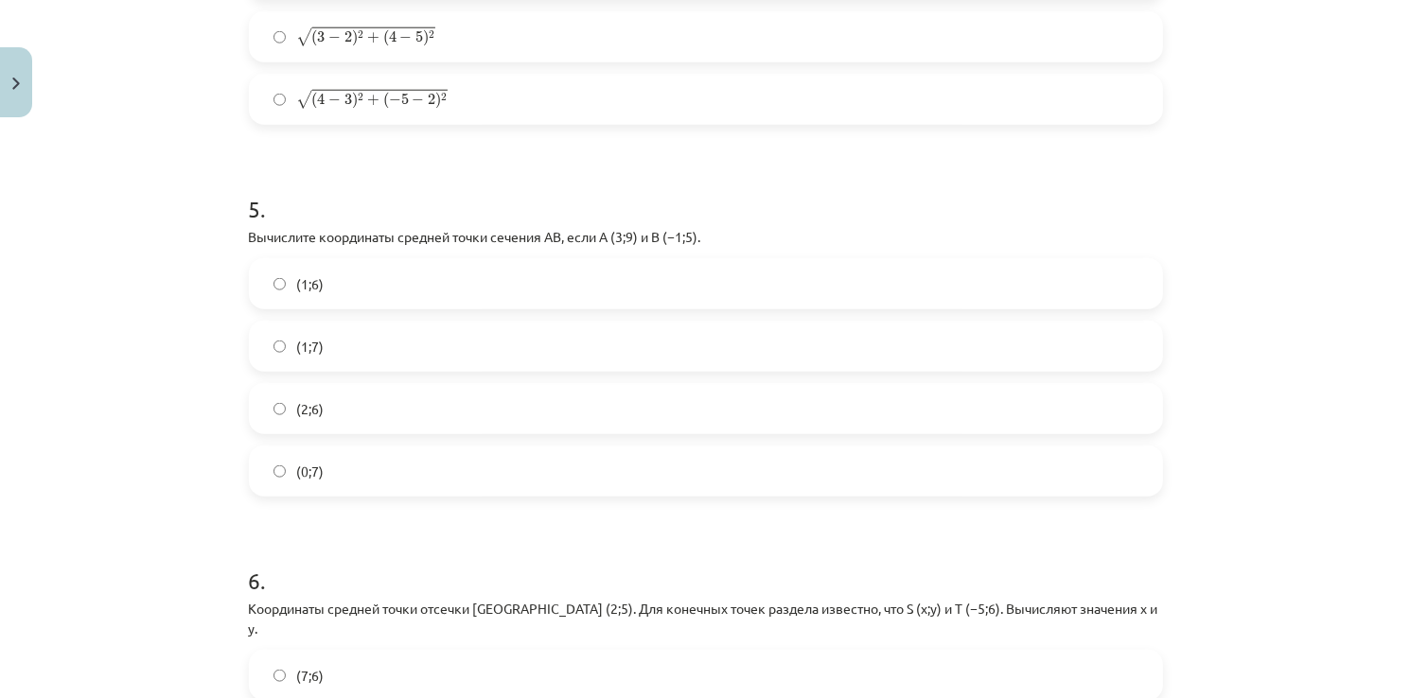
scroll to position [2114, 0]
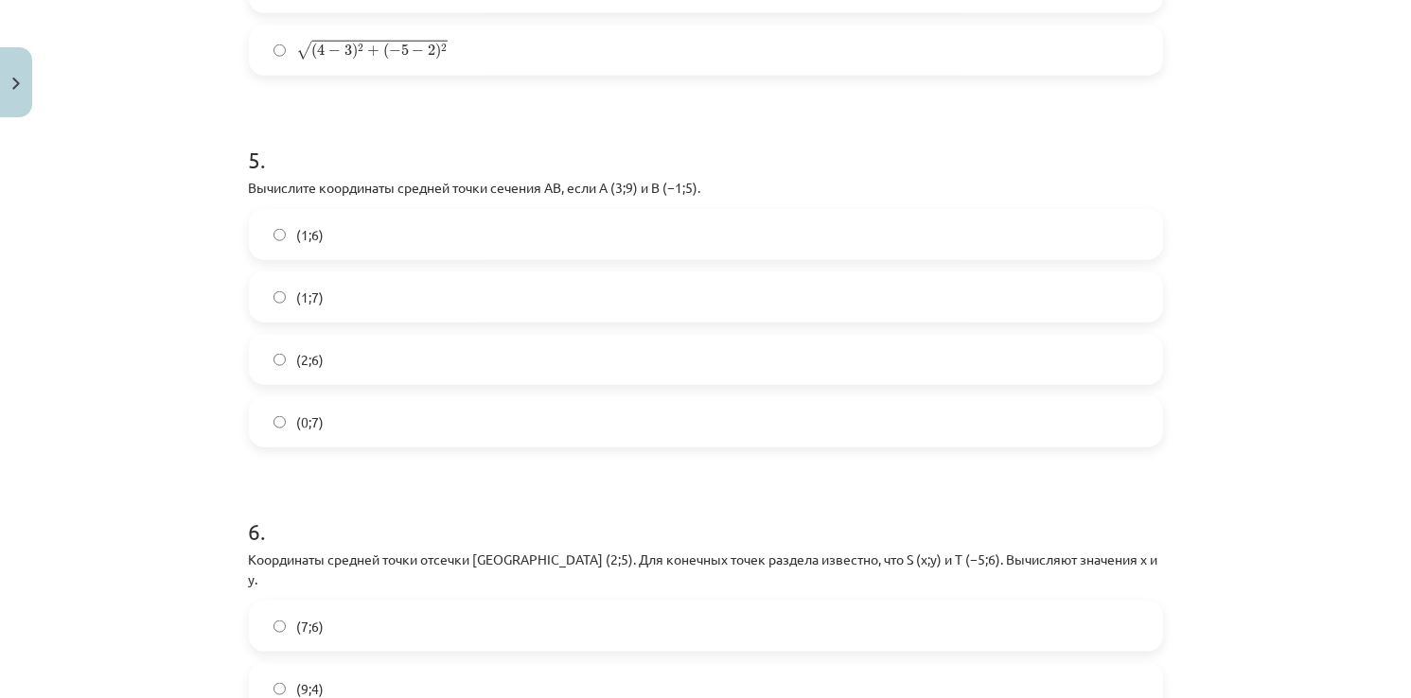
click at [316, 343] on label "(2;6)" at bounding box center [706, 359] width 910 height 47
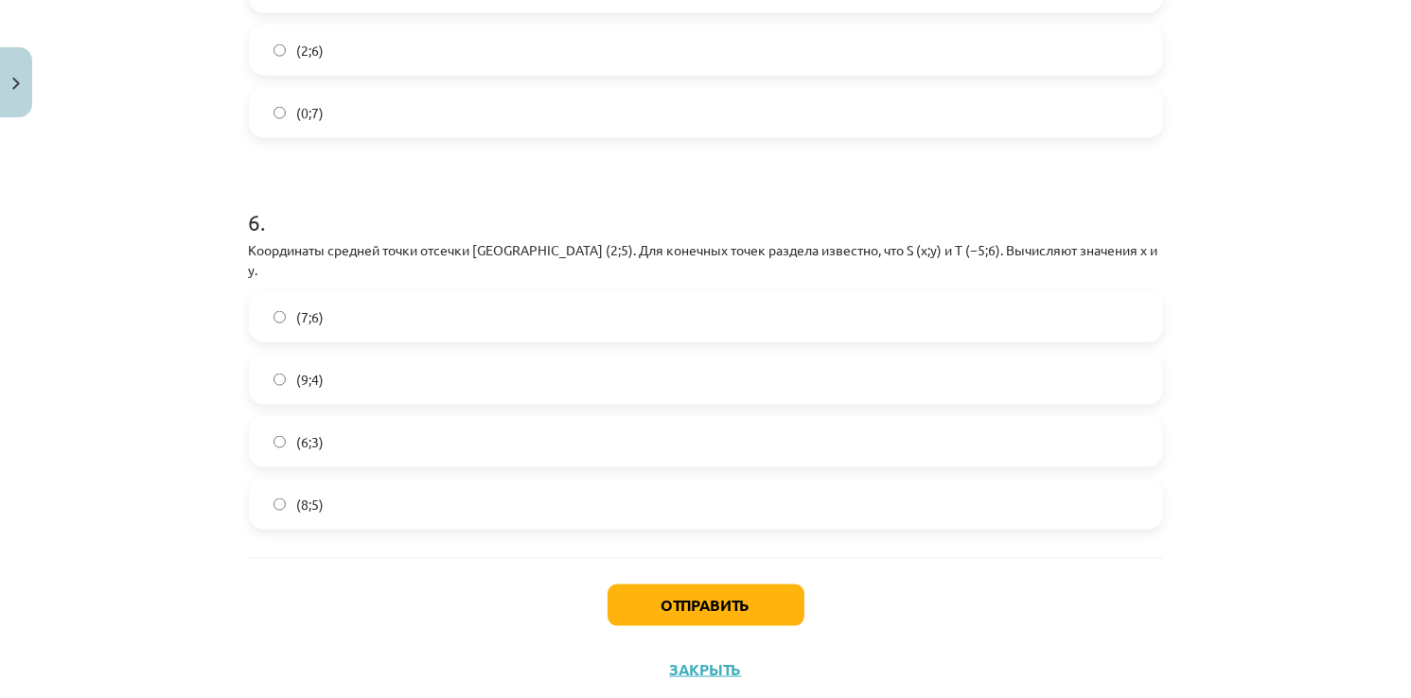
scroll to position [2437, 0]
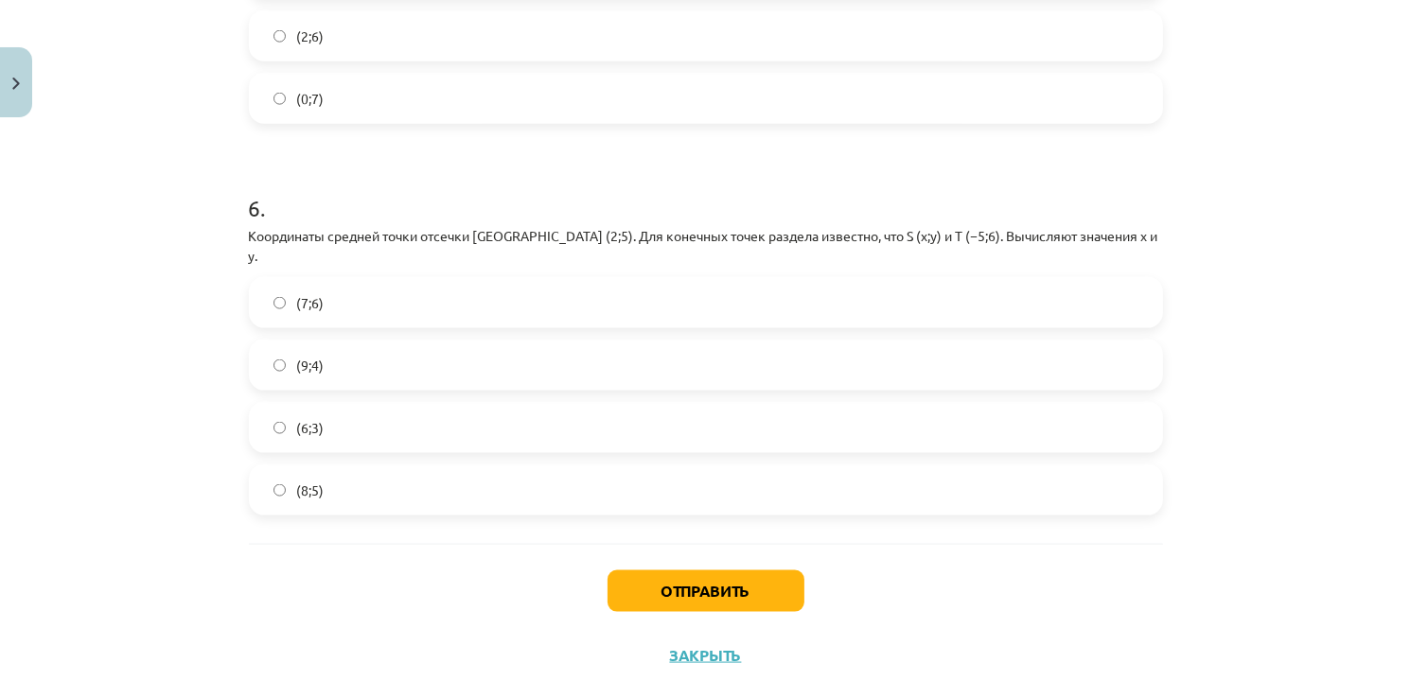
click at [371, 279] on label "(7;6)" at bounding box center [706, 302] width 910 height 47
click at [705, 571] on button "Отправить" at bounding box center [705, 592] width 197 height 42
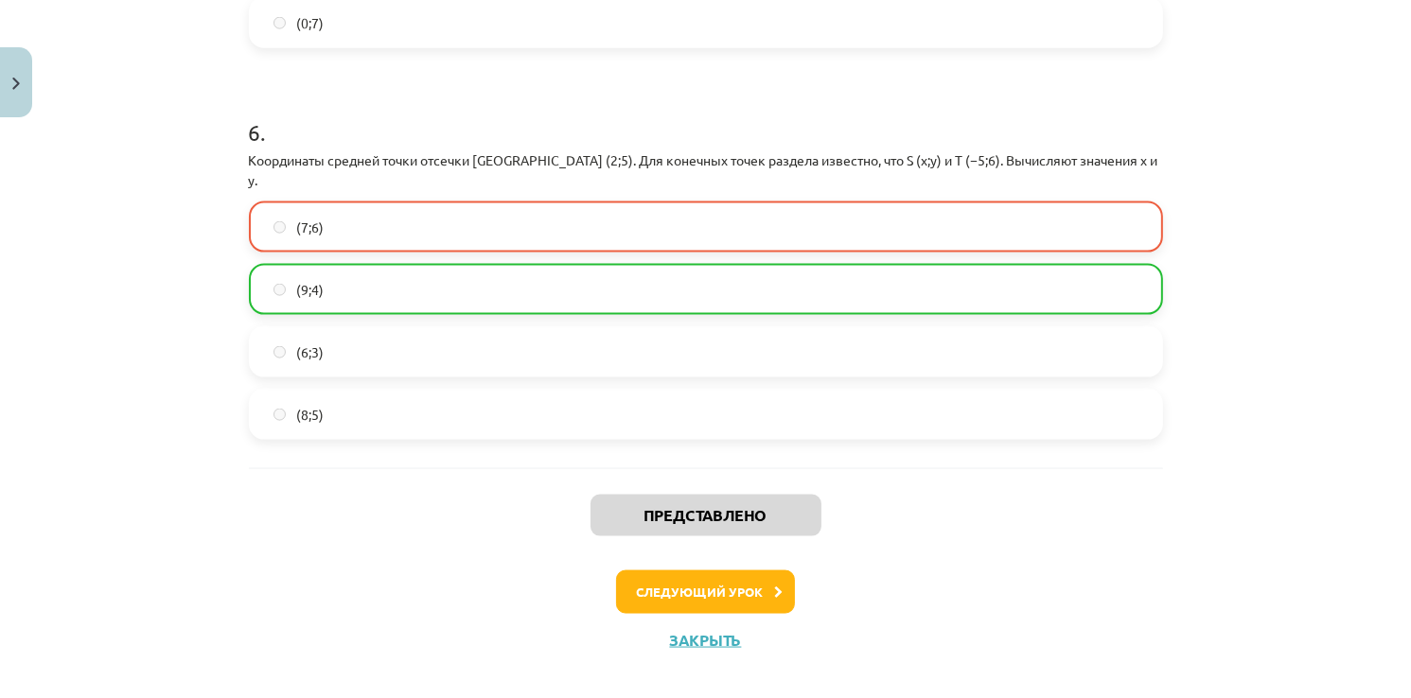
scroll to position [2513, 0]
click at [705, 571] on button "Следующий урок" at bounding box center [705, 593] width 179 height 44
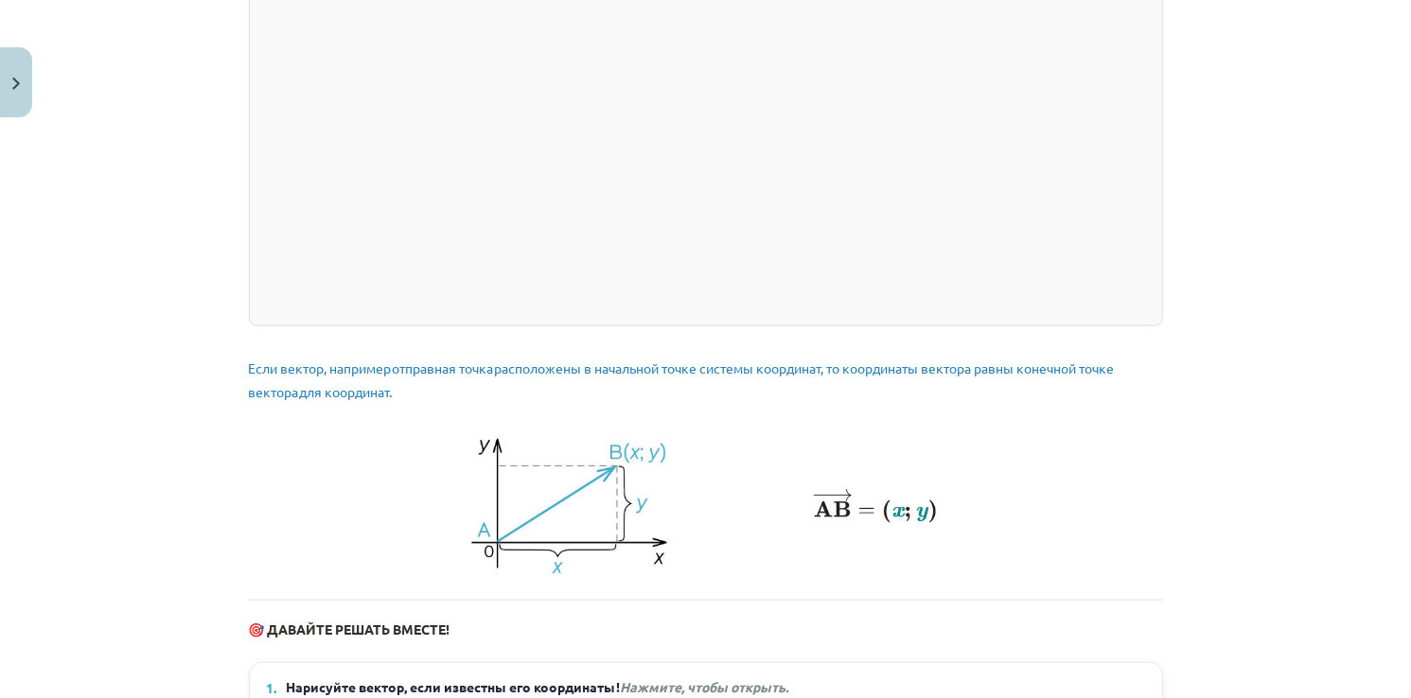
scroll to position [2592, 0]
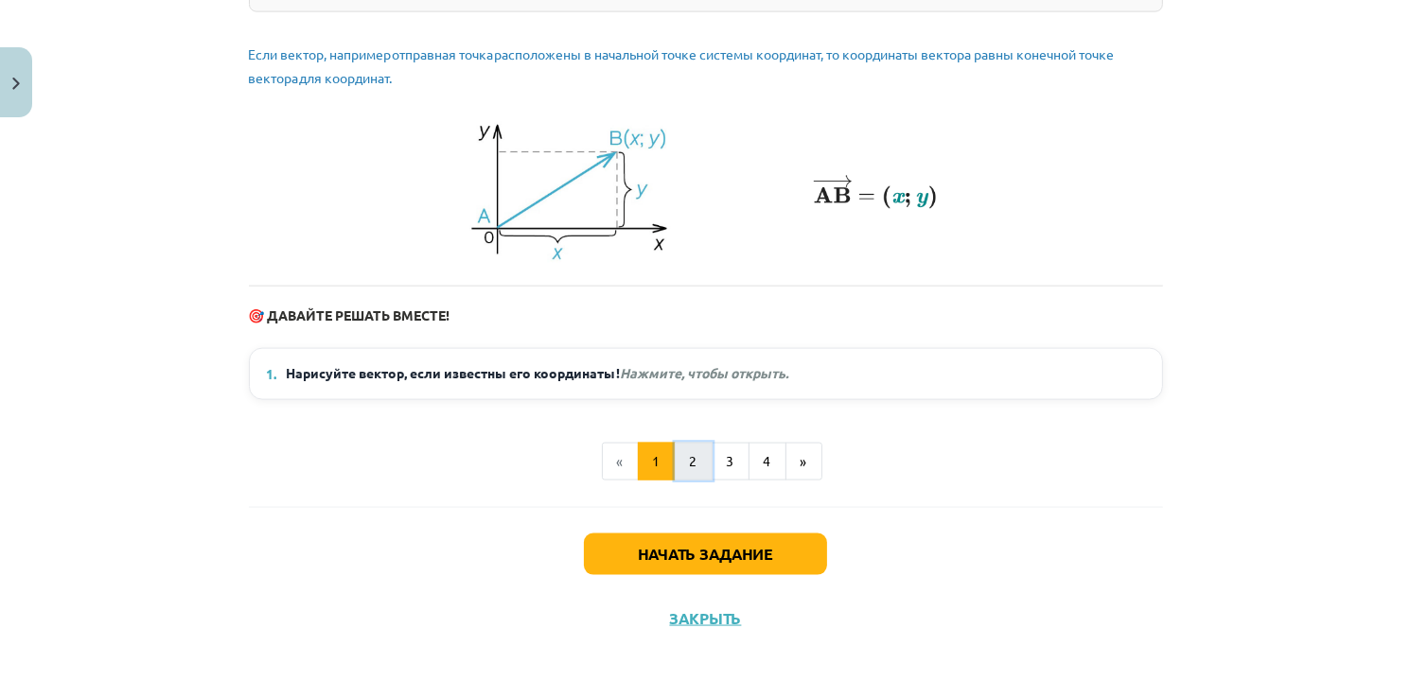
click at [696, 464] on button "2" at bounding box center [694, 462] width 38 height 38
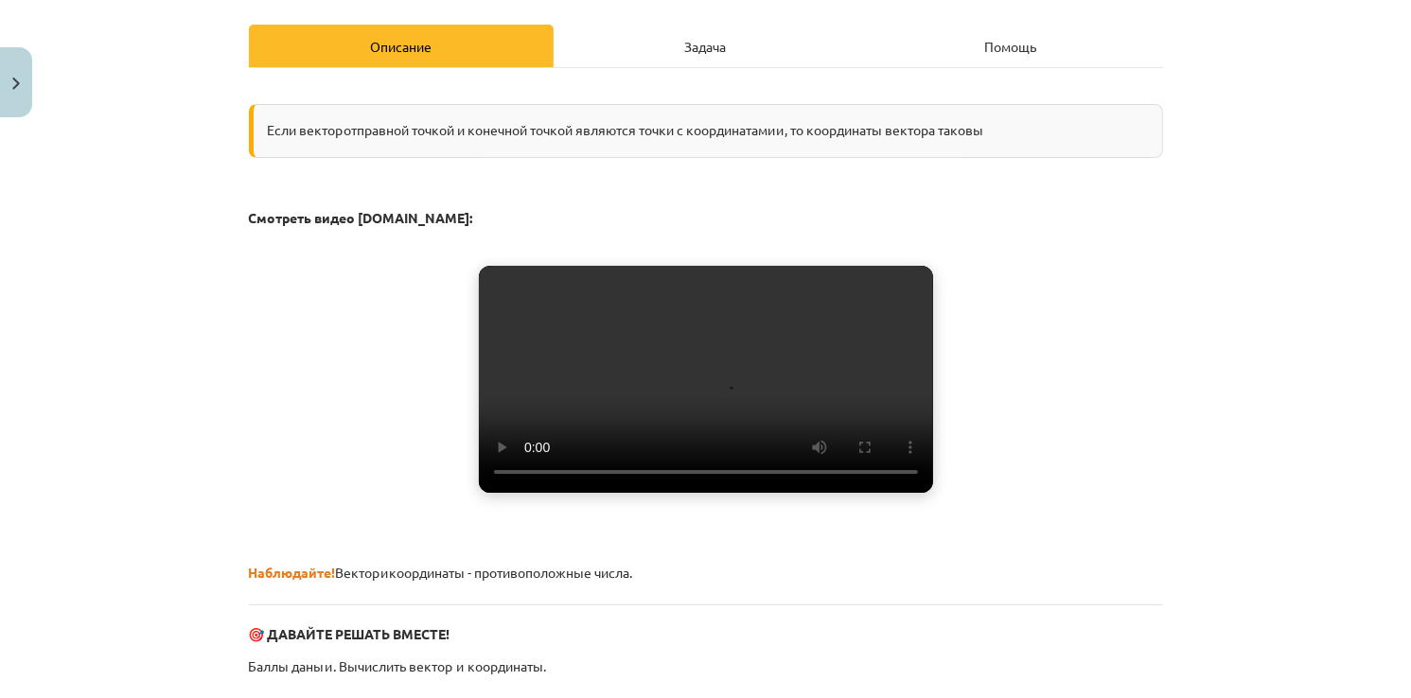
scroll to position [248, 0]
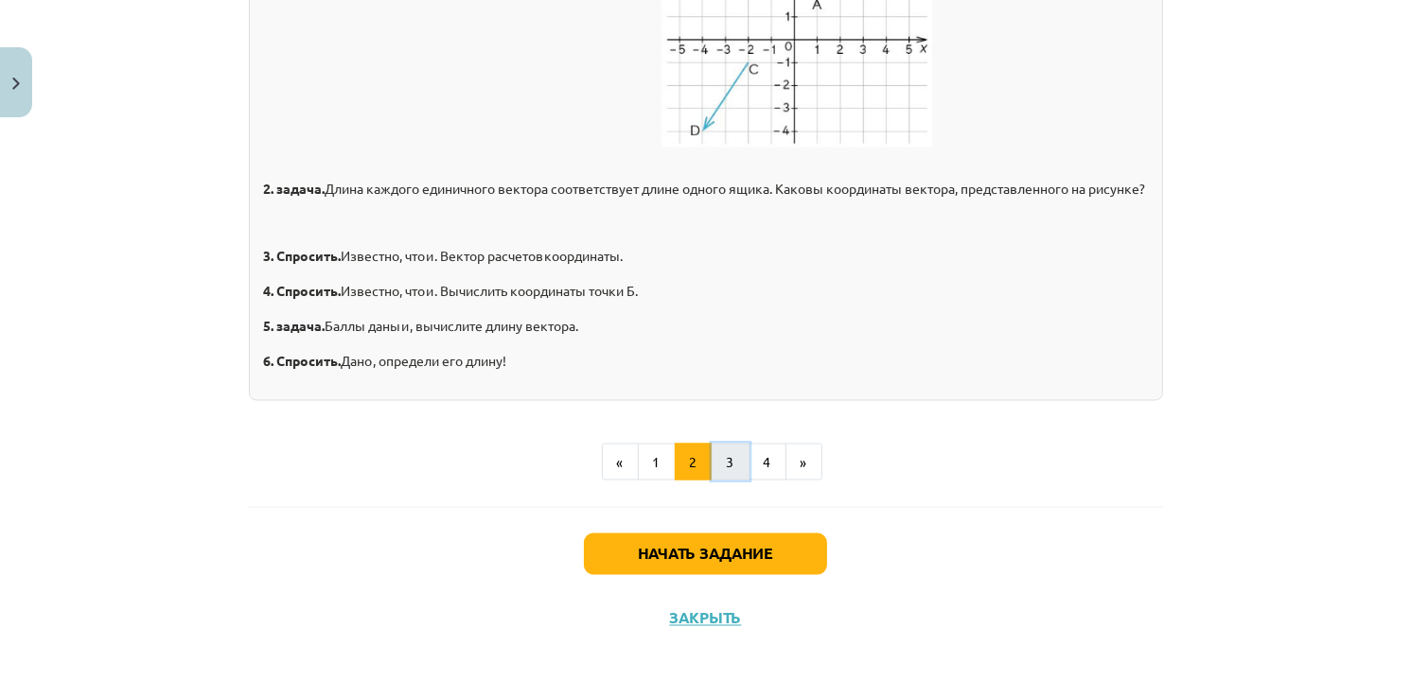
click at [712, 467] on button "3" at bounding box center [731, 463] width 38 height 38
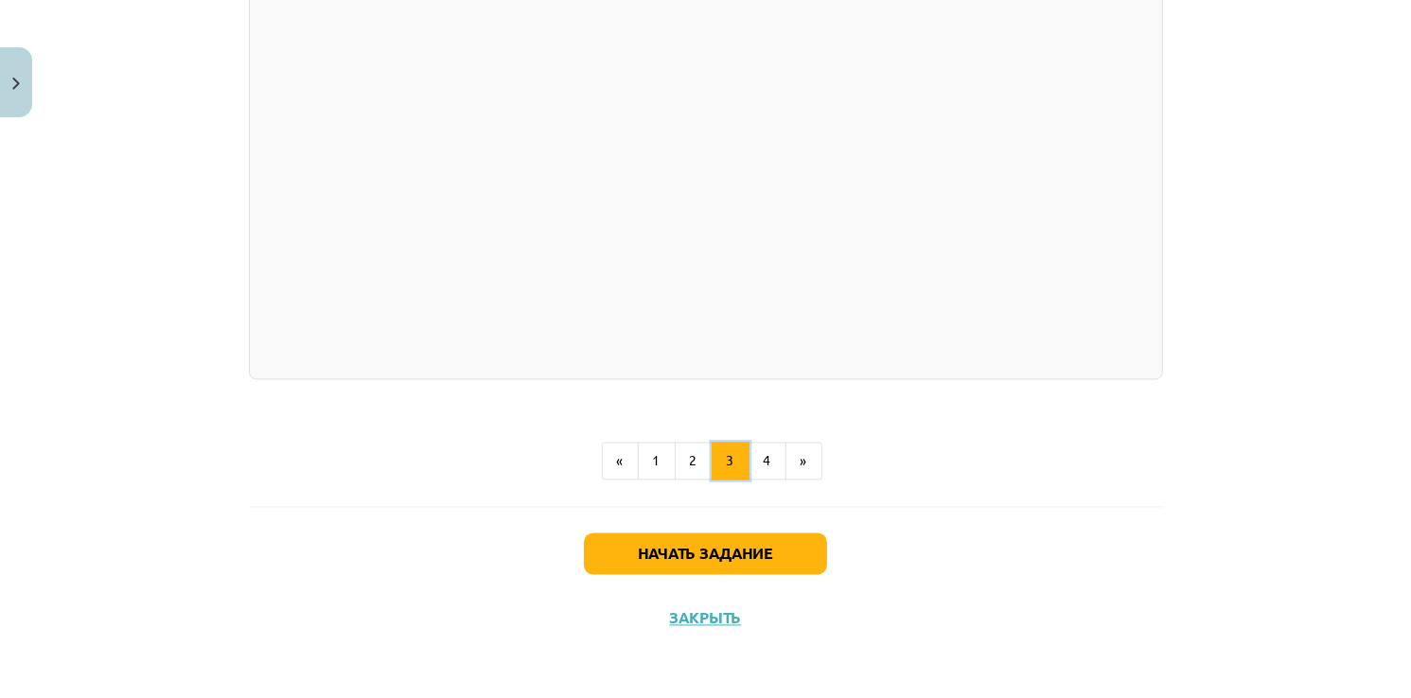
scroll to position [3838, 0]
click at [764, 449] on button "4" at bounding box center [767, 462] width 38 height 38
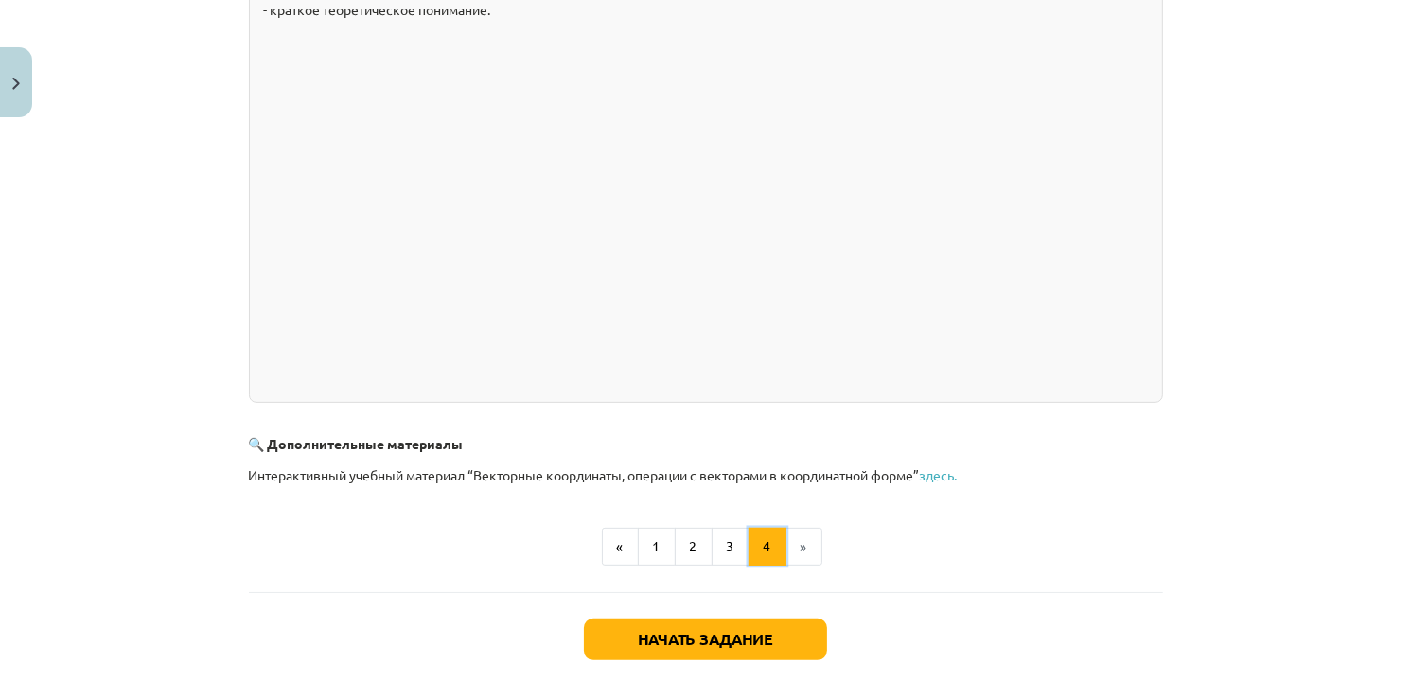
scroll to position [563, 0]
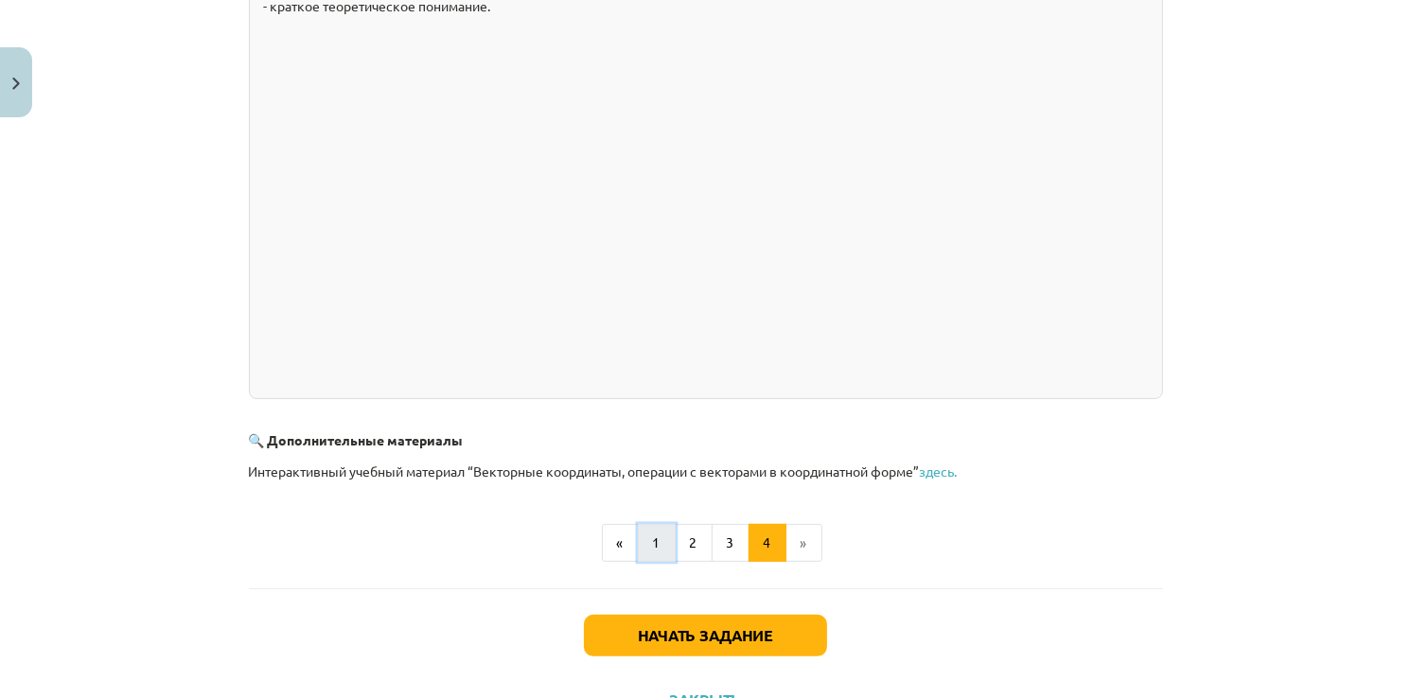
click at [643, 553] on button "1" at bounding box center [657, 543] width 38 height 38
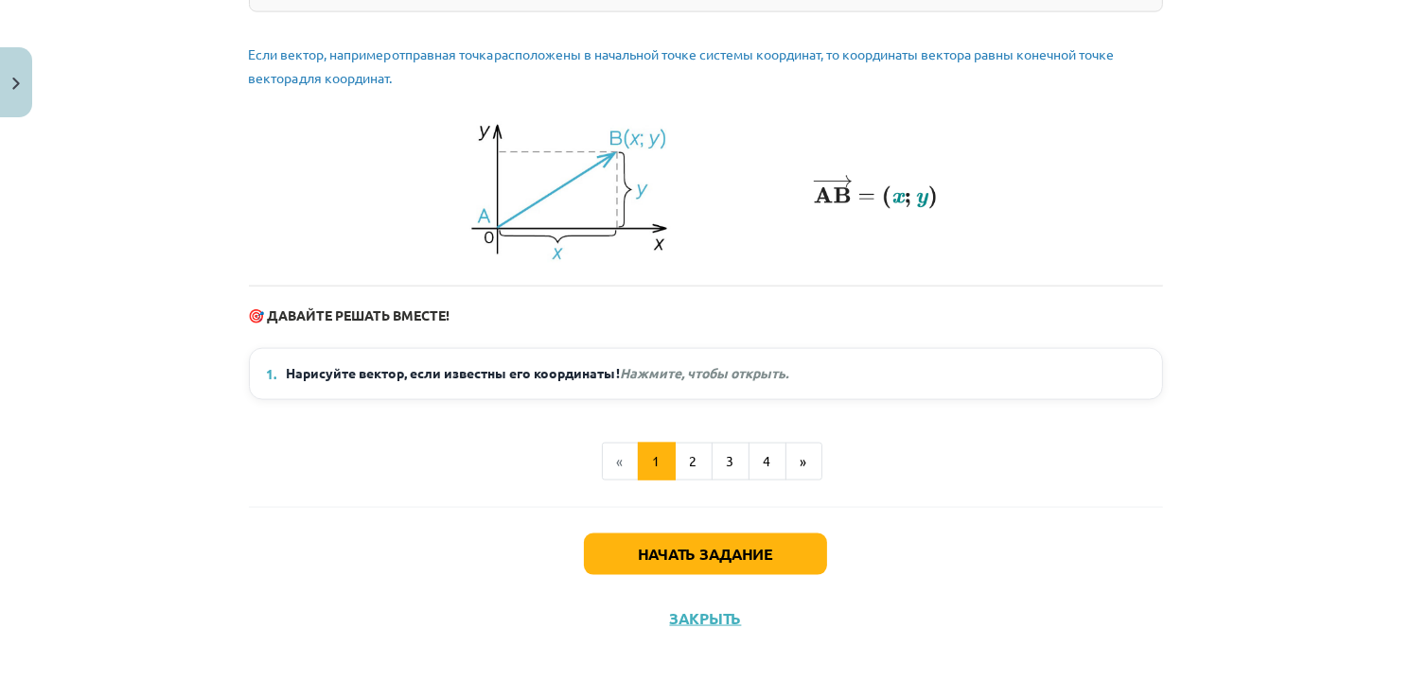
scroll to position [2592, 0]
click at [690, 376] on em "Нажмите, чтобы открыть." at bounding box center [705, 372] width 168 height 17
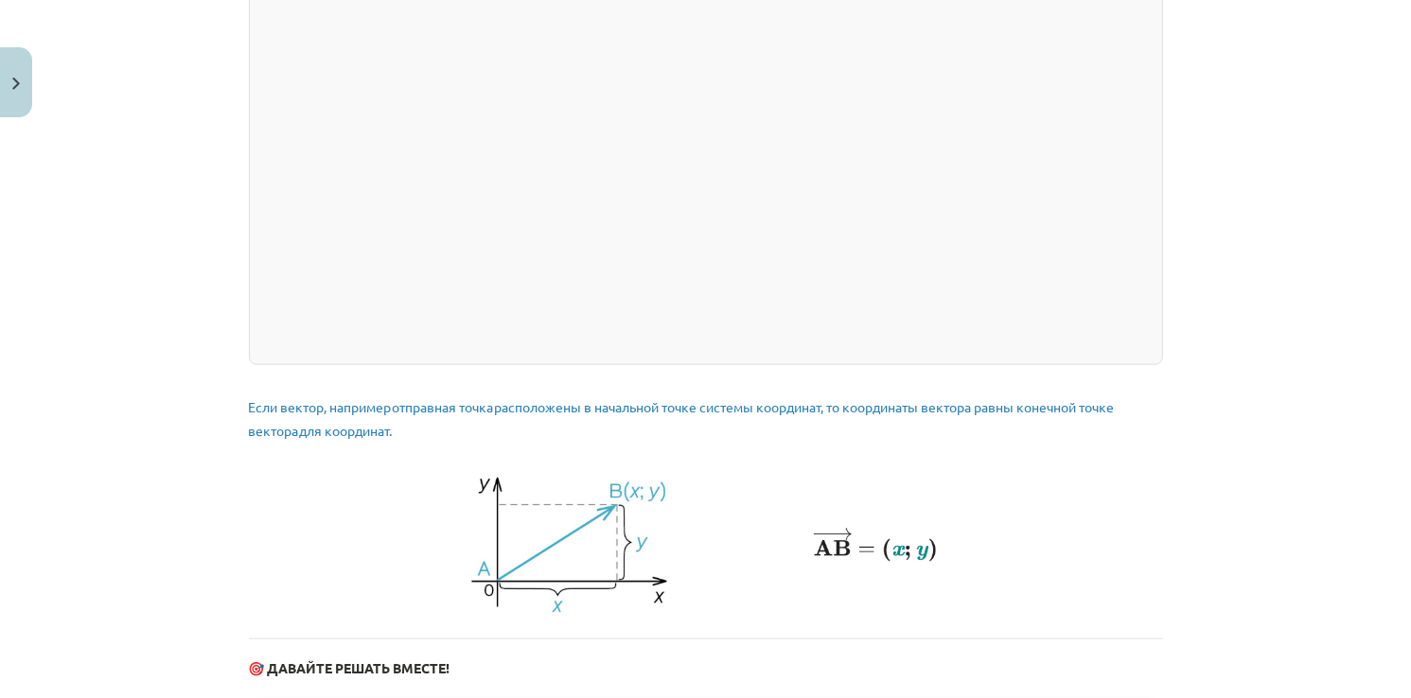
scroll to position [2707, 0]
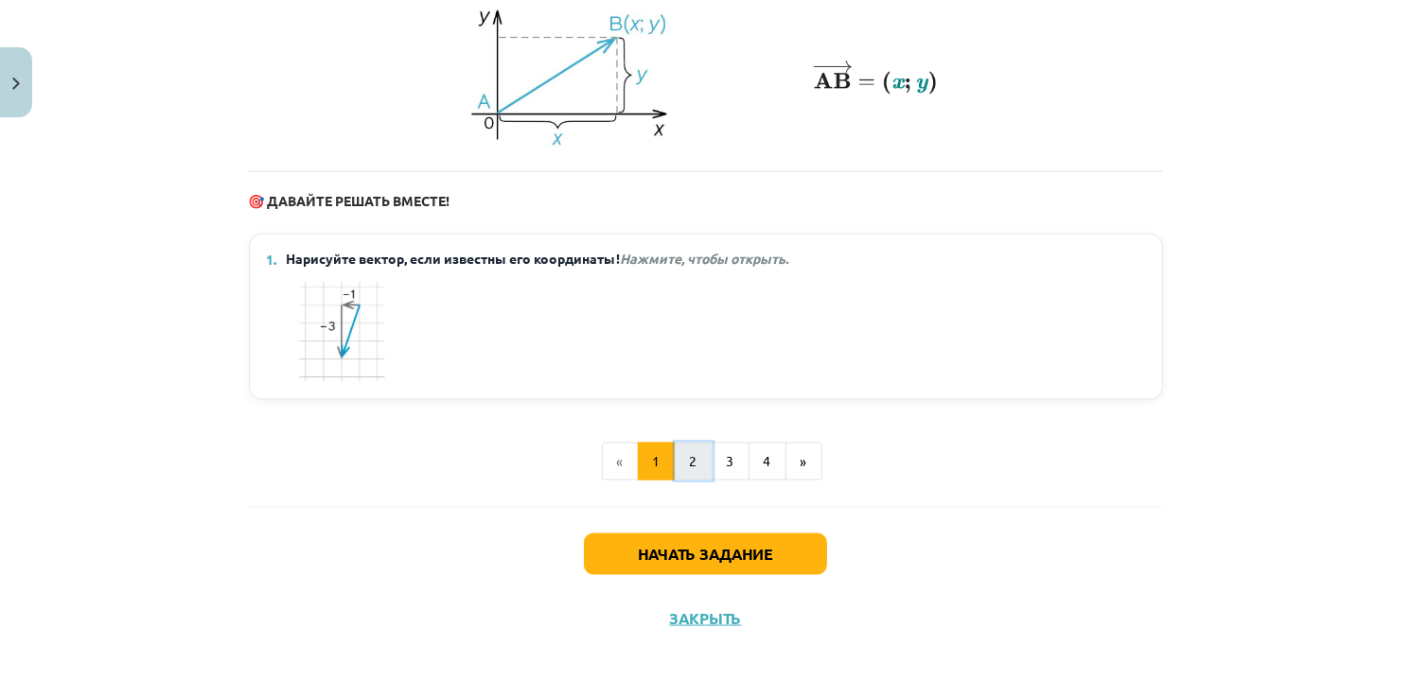
click at [684, 460] on button "2" at bounding box center [694, 462] width 38 height 38
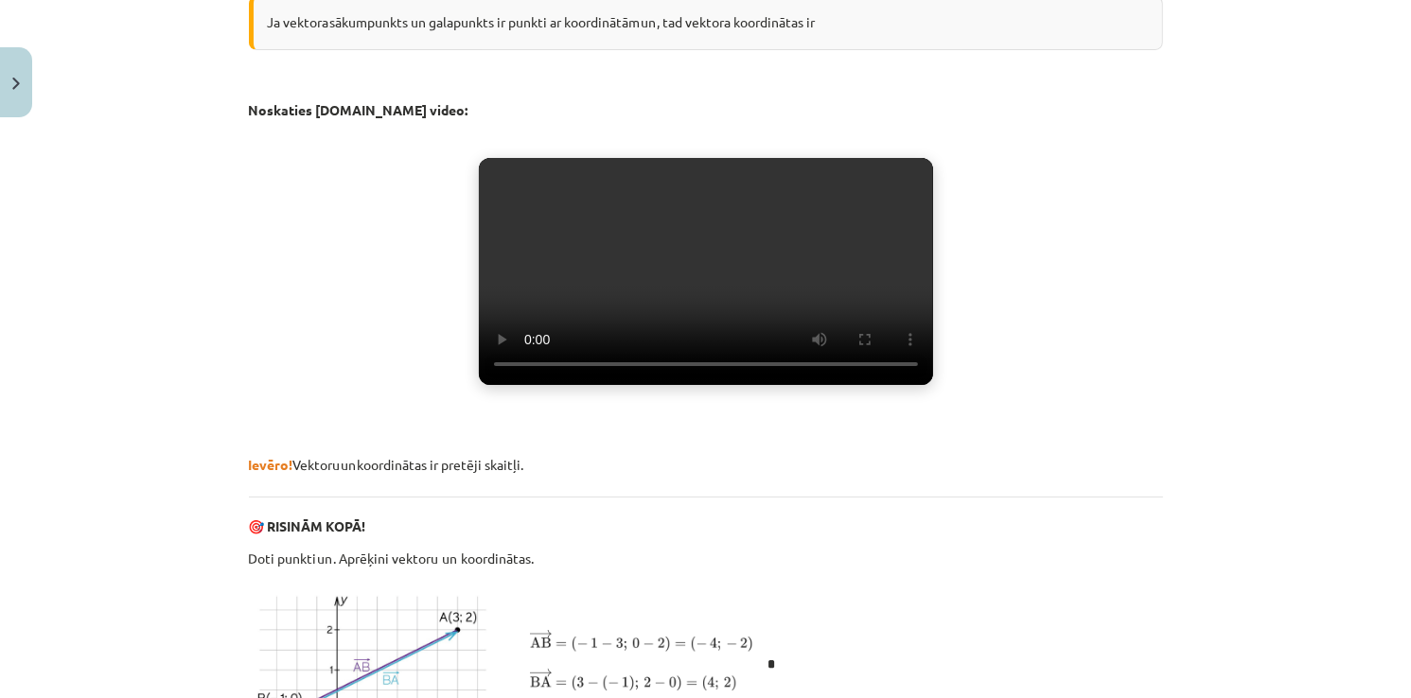
scroll to position [338, 0]
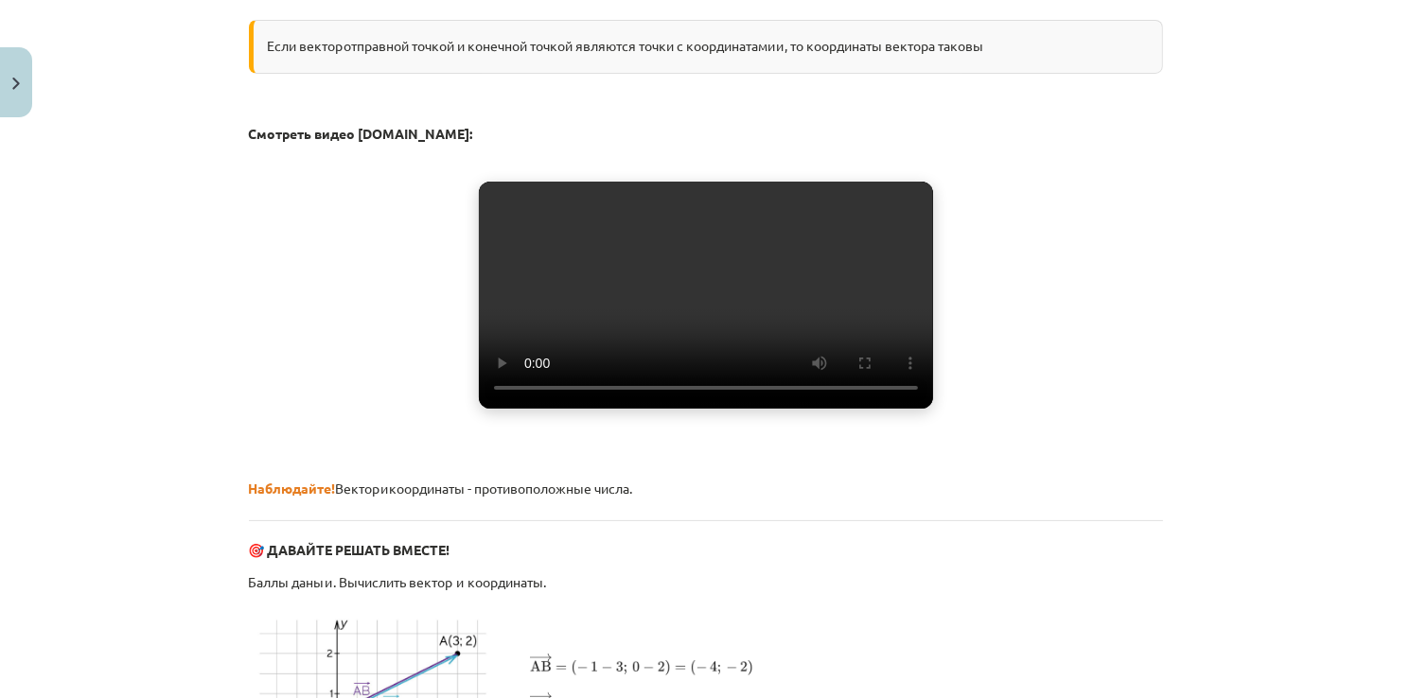
click at [658, 355] on video "Ваш браузер не поддерживает воспроизведение видео." at bounding box center [706, 295] width 454 height 227
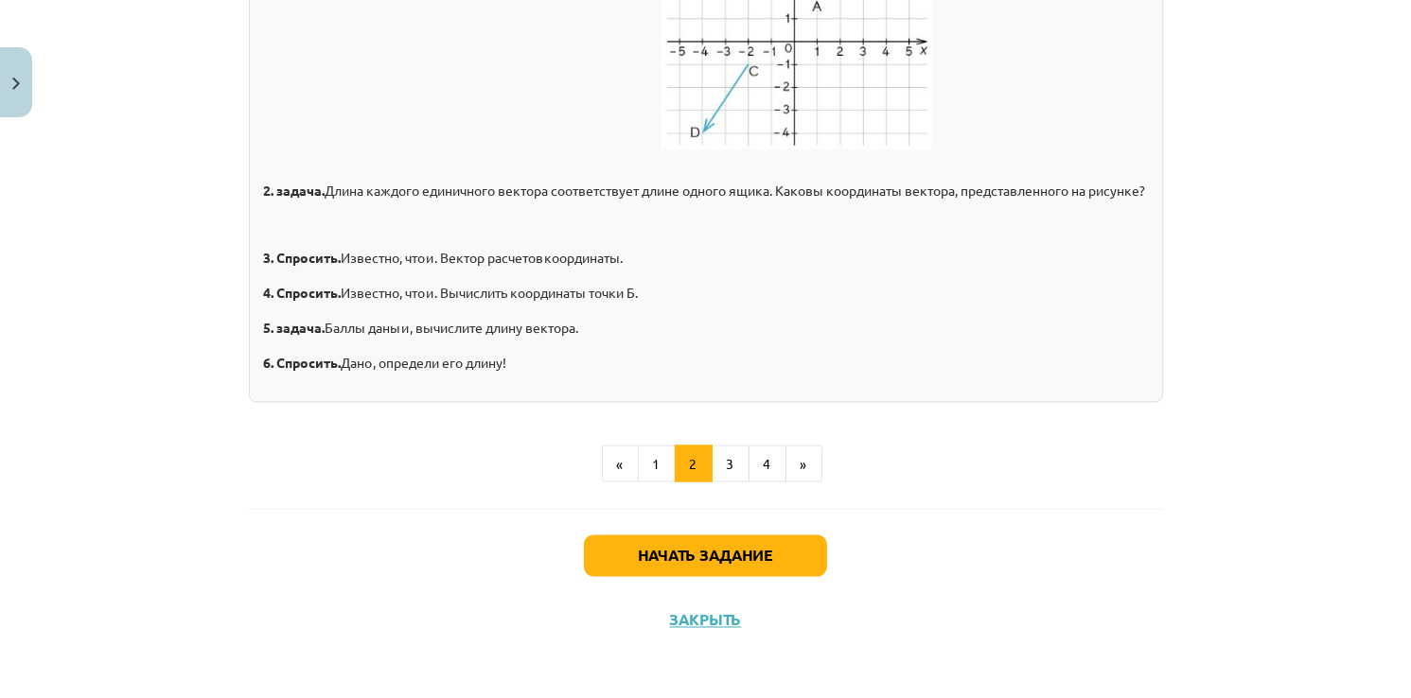
scroll to position [3130, 0]
click at [732, 451] on button "3" at bounding box center [731, 463] width 38 height 38
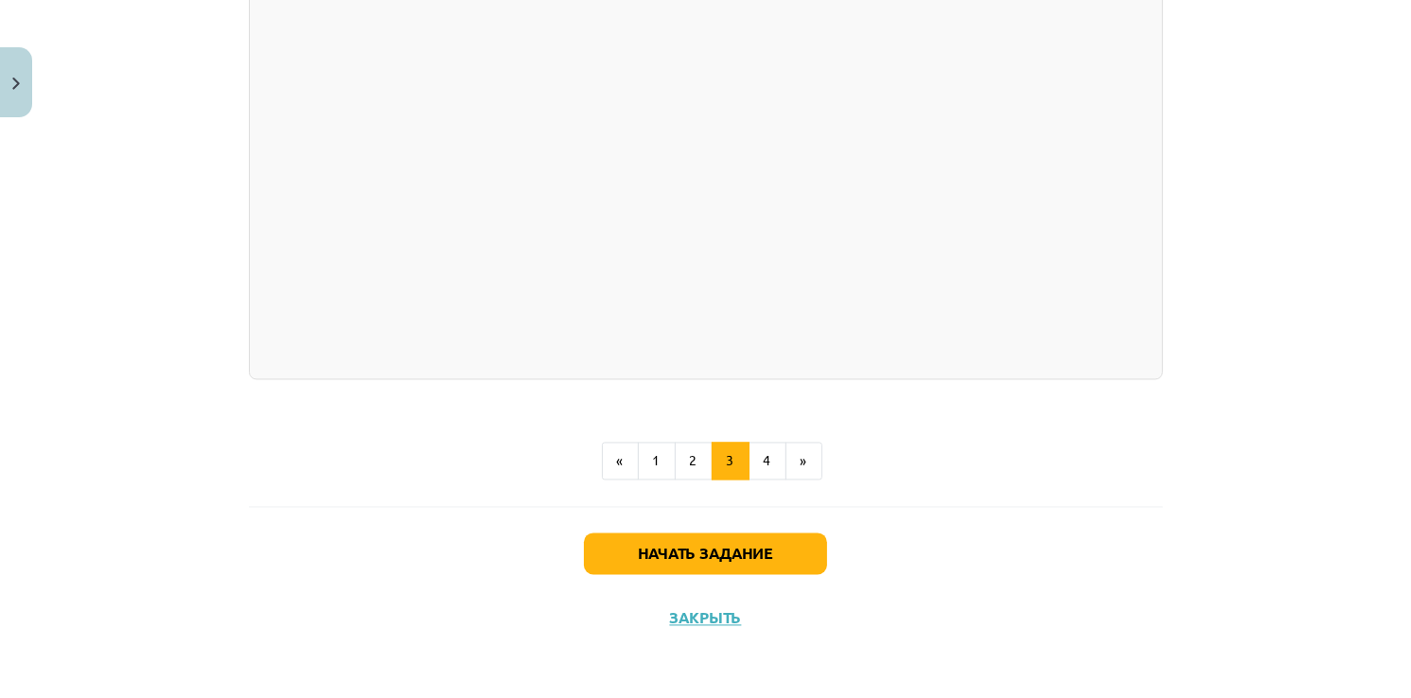
scroll to position [3838, 0]
click at [753, 462] on button "4" at bounding box center [767, 462] width 38 height 38
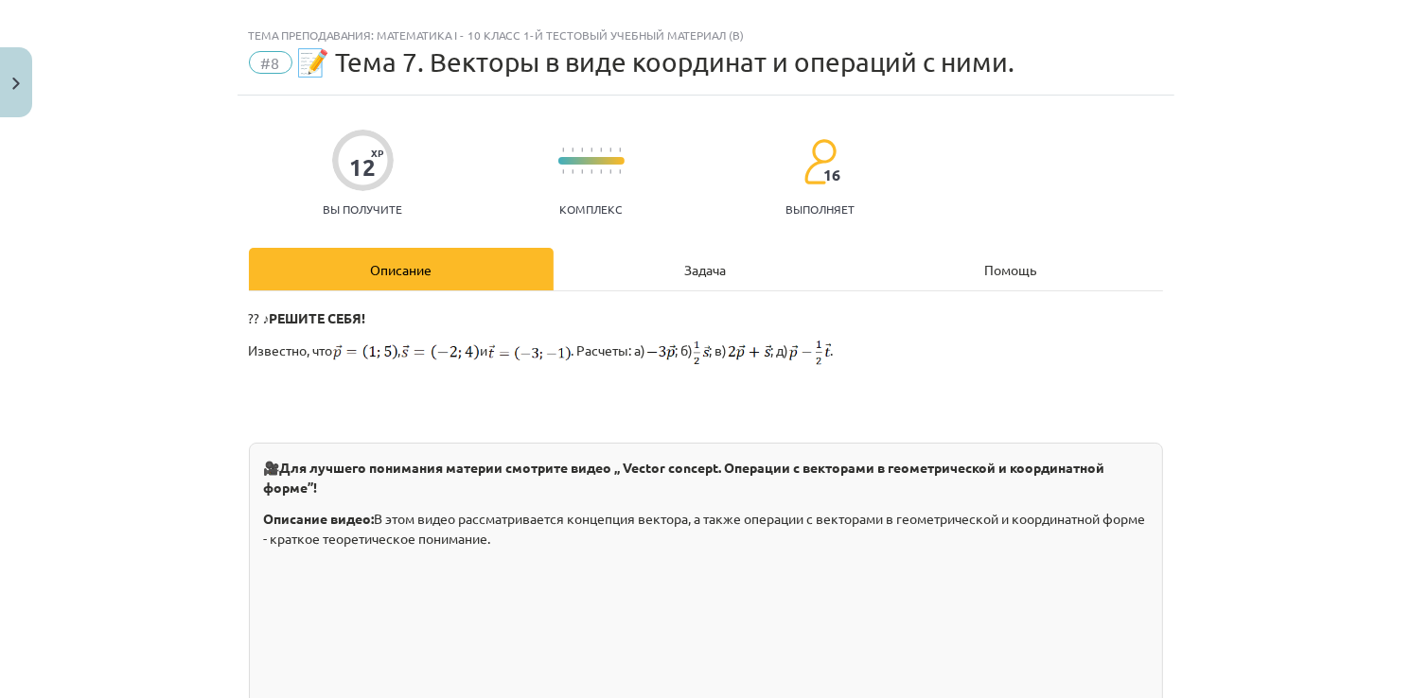
scroll to position [0, 0]
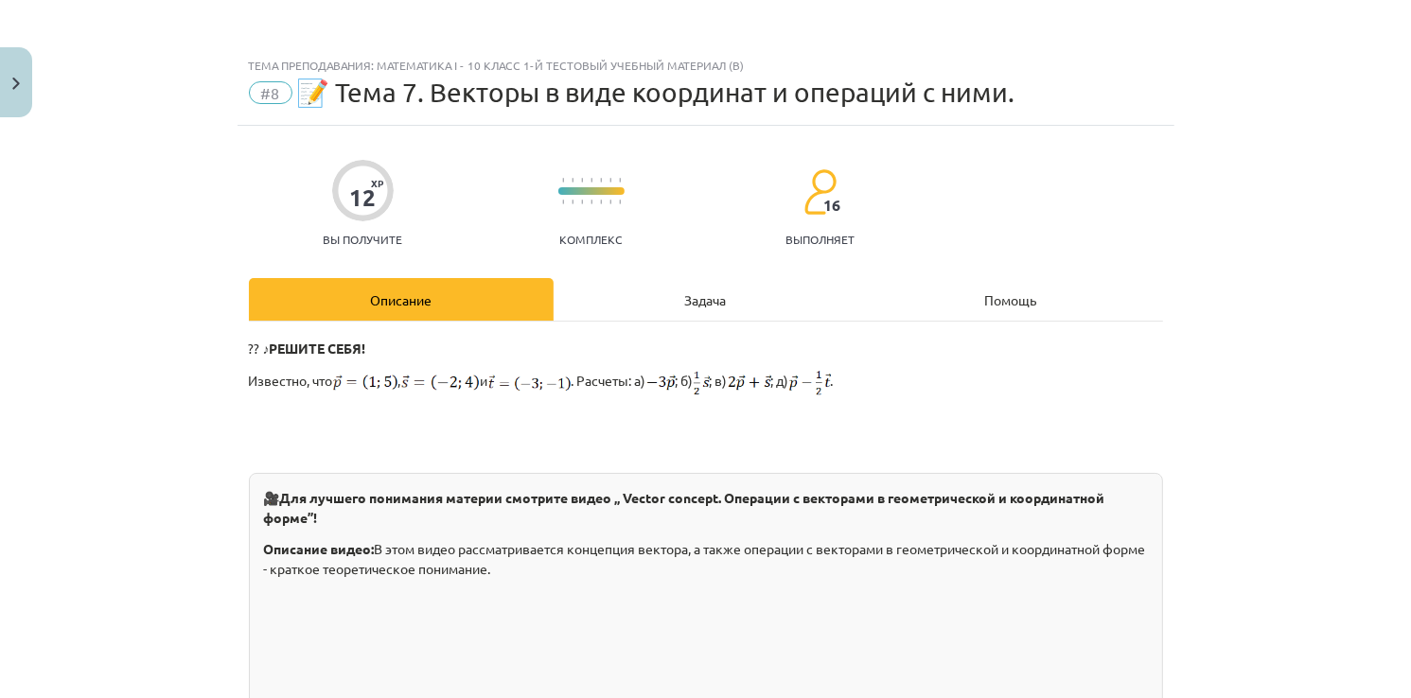
click at [717, 292] on div "Задача" at bounding box center [706, 299] width 305 height 43
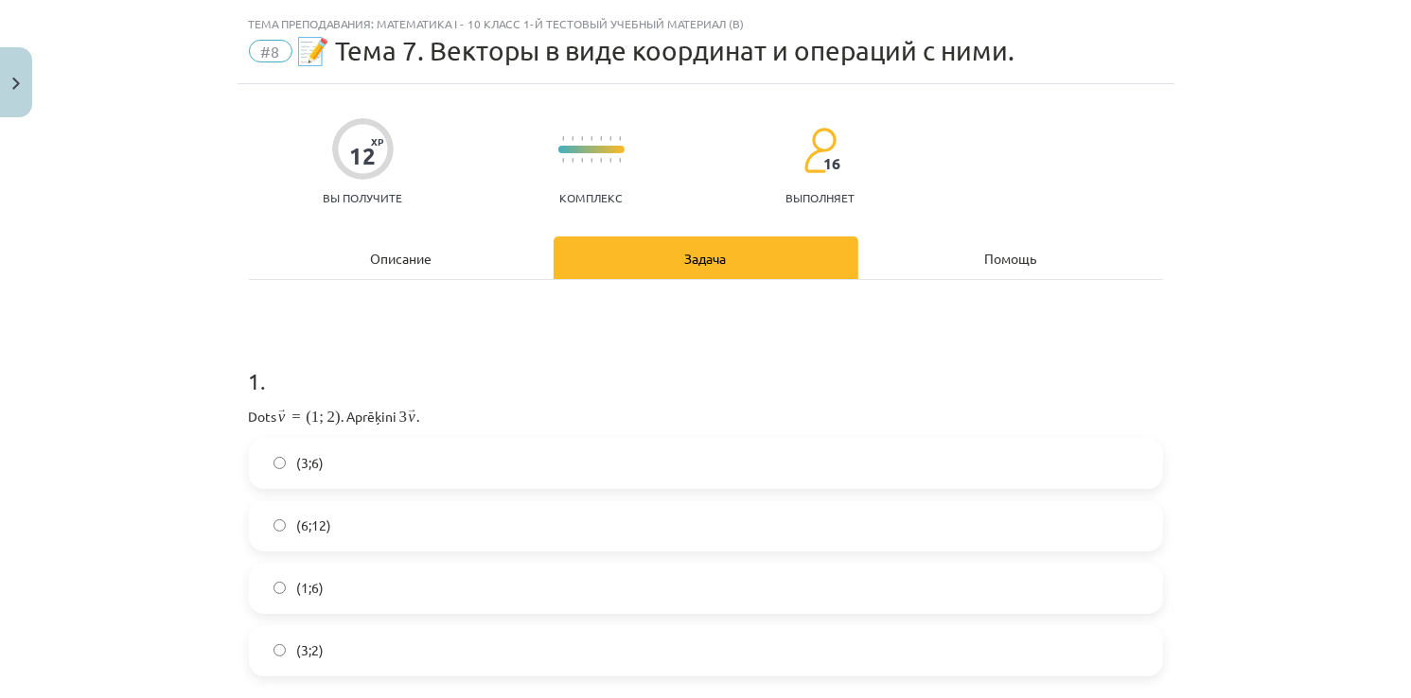
scroll to position [47, 0]
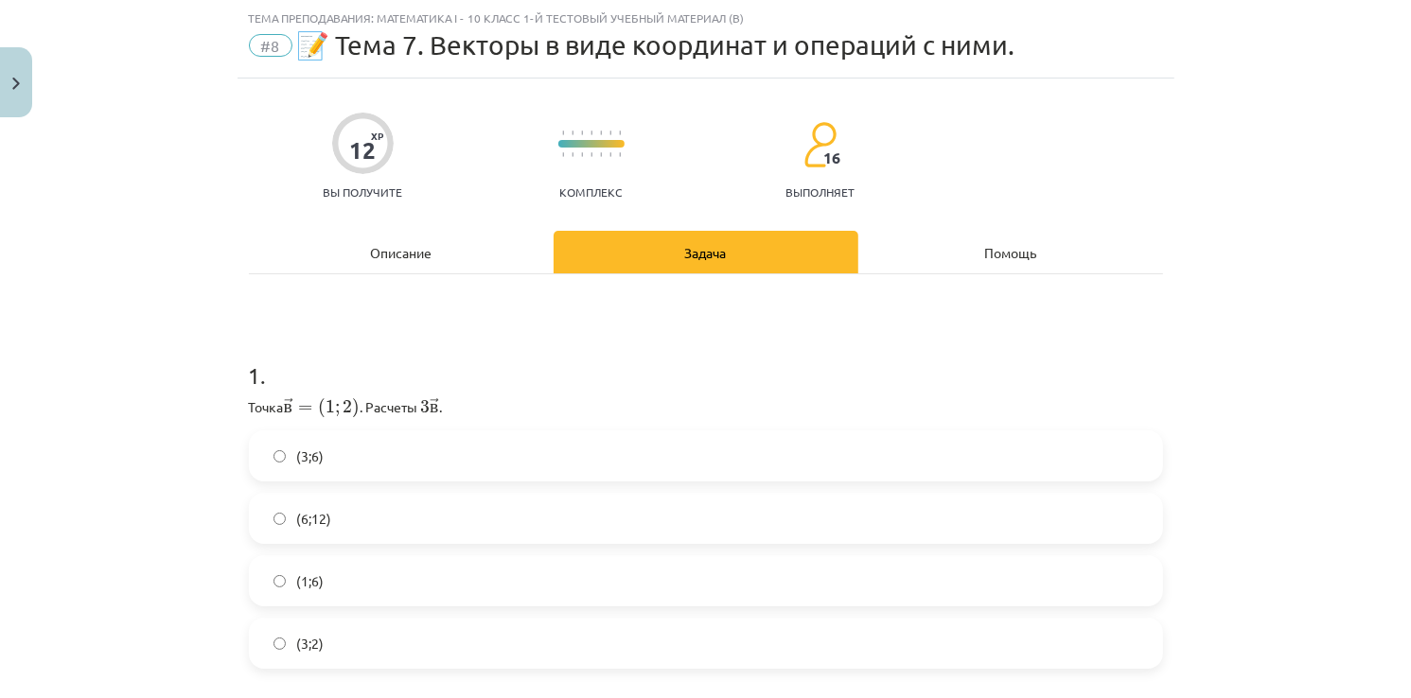
click at [283, 454] on label "(3;6)" at bounding box center [706, 455] width 910 height 47
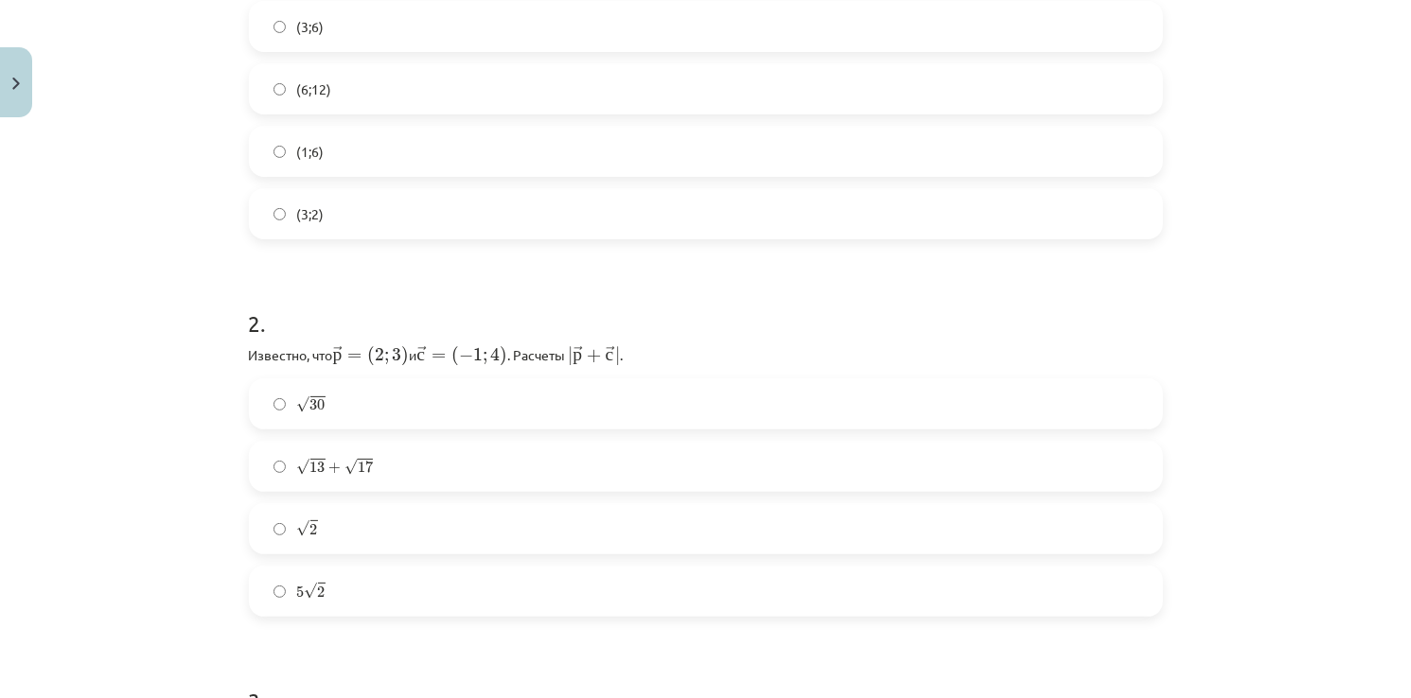
scroll to position [476, 0]
click at [297, 469] on span "√" at bounding box center [303, 468] width 13 height 16
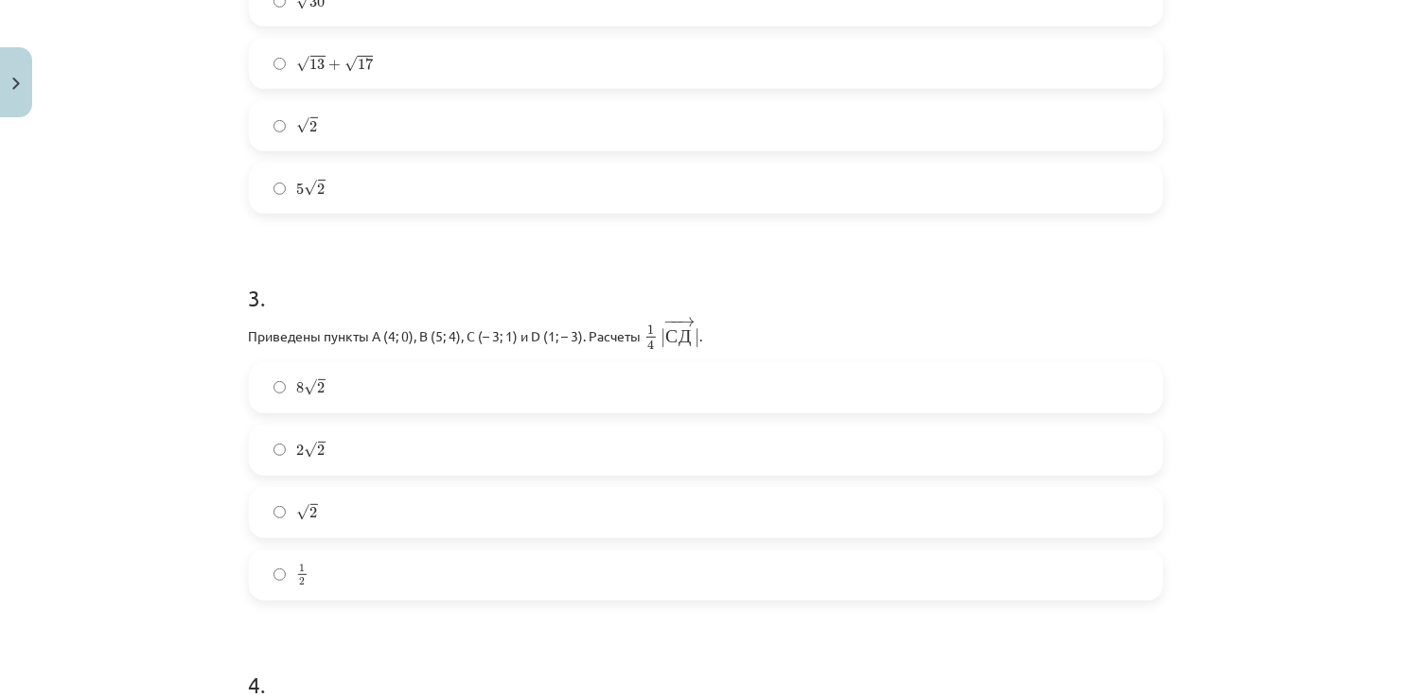
scroll to position [881, 0]
click at [318, 444] on span "2" at bounding box center [322, 449] width 8 height 11
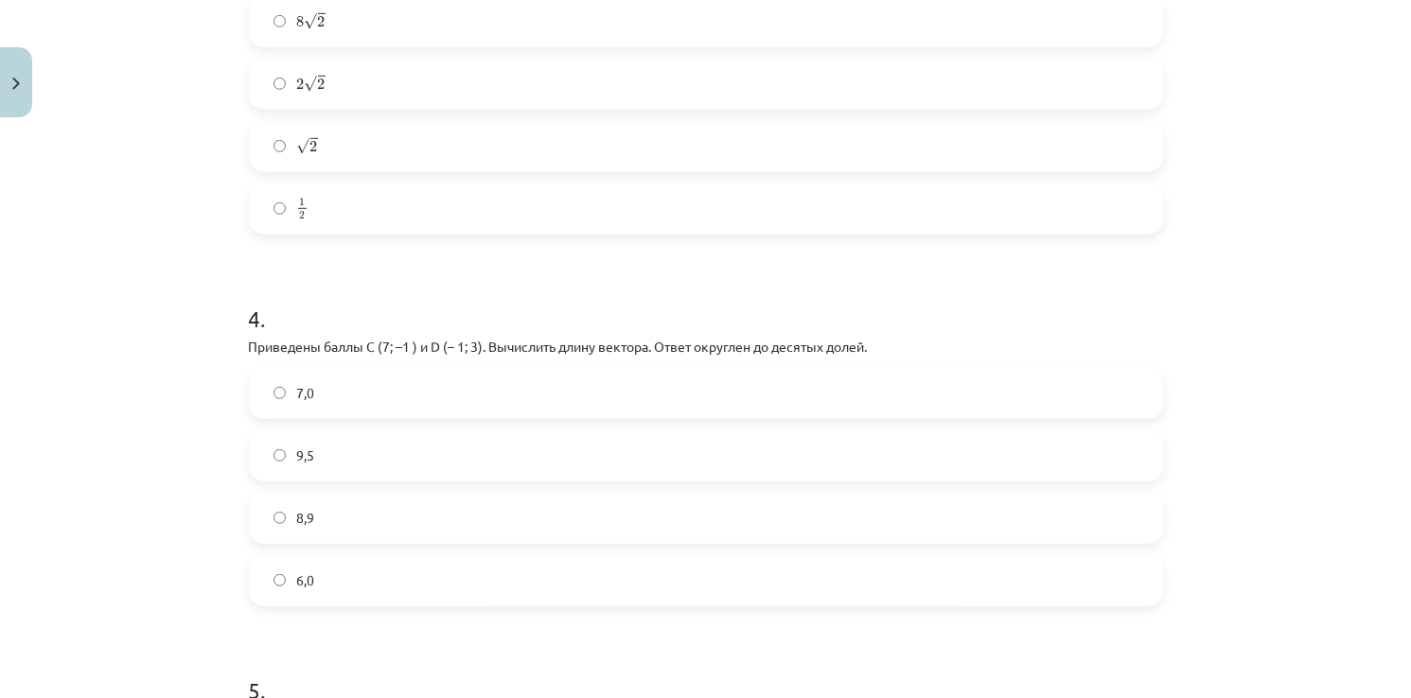
scroll to position [1267, 0]
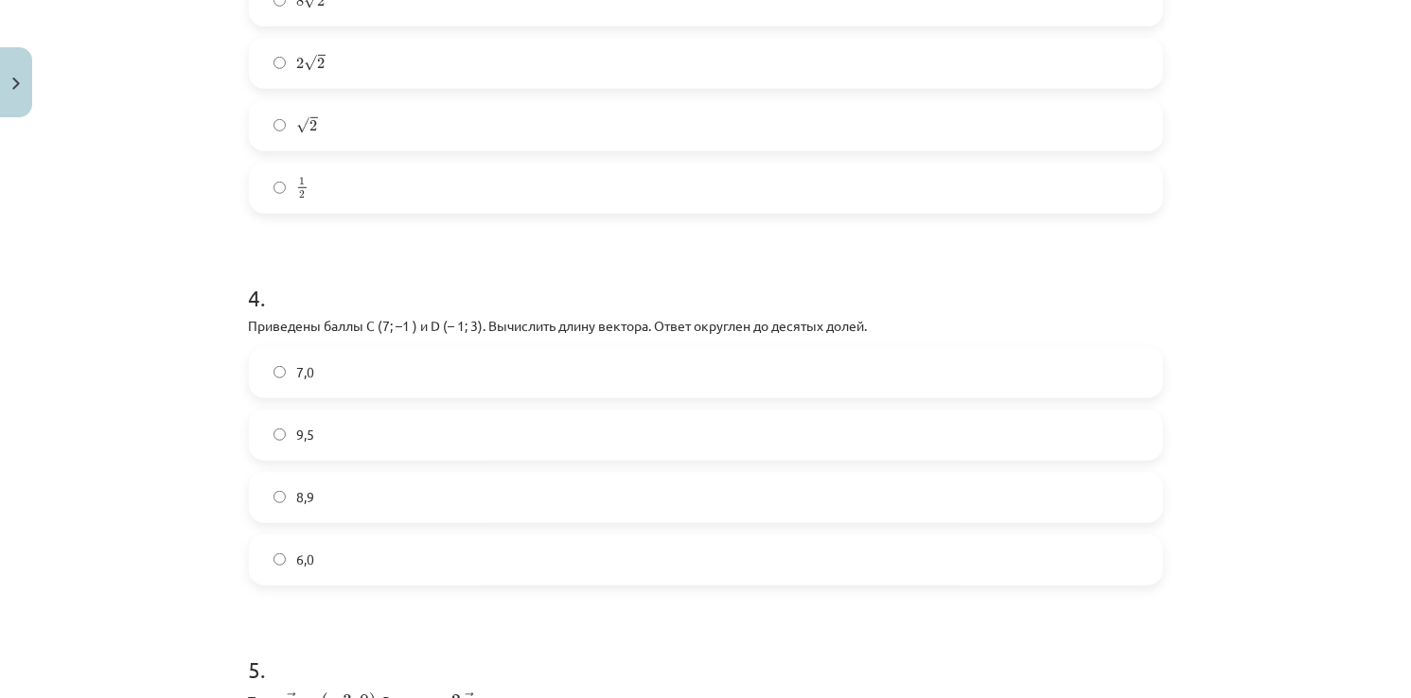
click at [404, 405] on div "7,0 9,5 8,9 6,0" at bounding box center [706, 466] width 914 height 238
click at [396, 373] on label "7,0" at bounding box center [706, 372] width 910 height 47
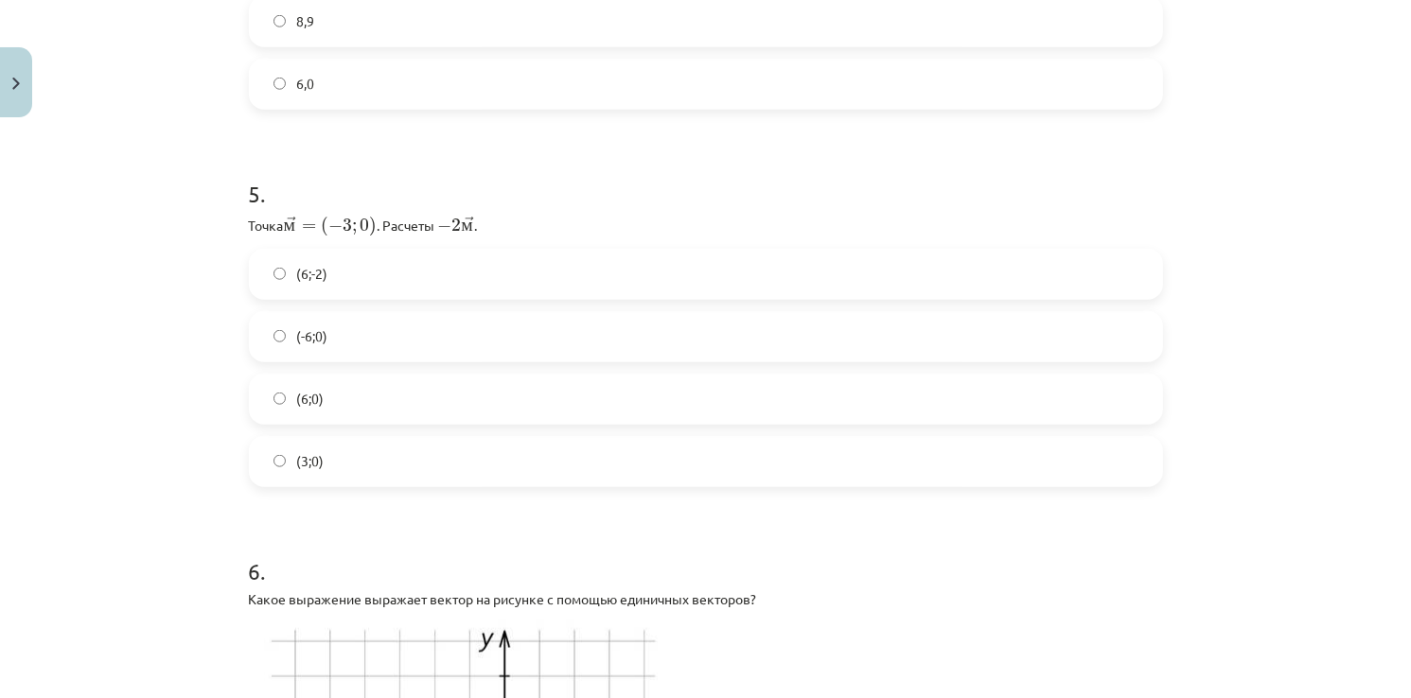
scroll to position [1742, 0]
click at [313, 254] on label "(6;-2)" at bounding box center [706, 275] width 910 height 47
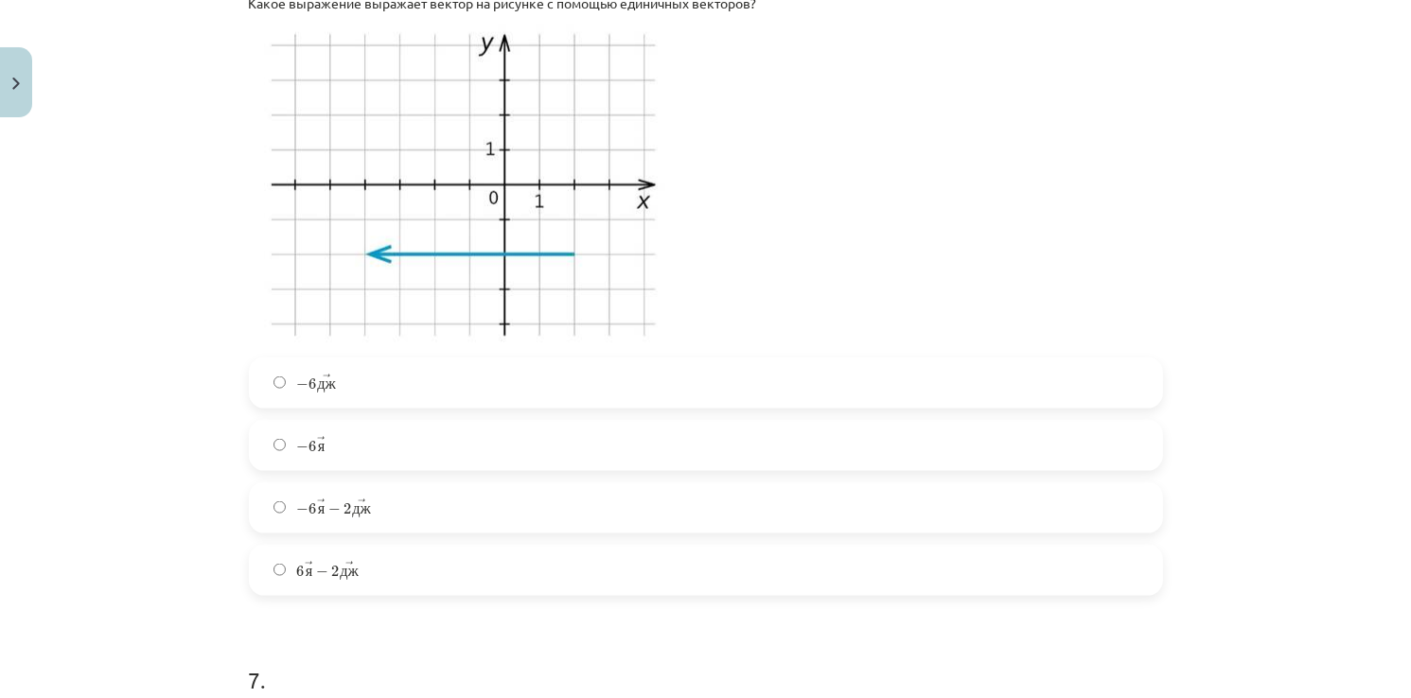
scroll to position [2340, 0]
click at [339, 514] on label "− 6 → я − 2 → дж − 6 я → − 2 дж →" at bounding box center [706, 506] width 910 height 47
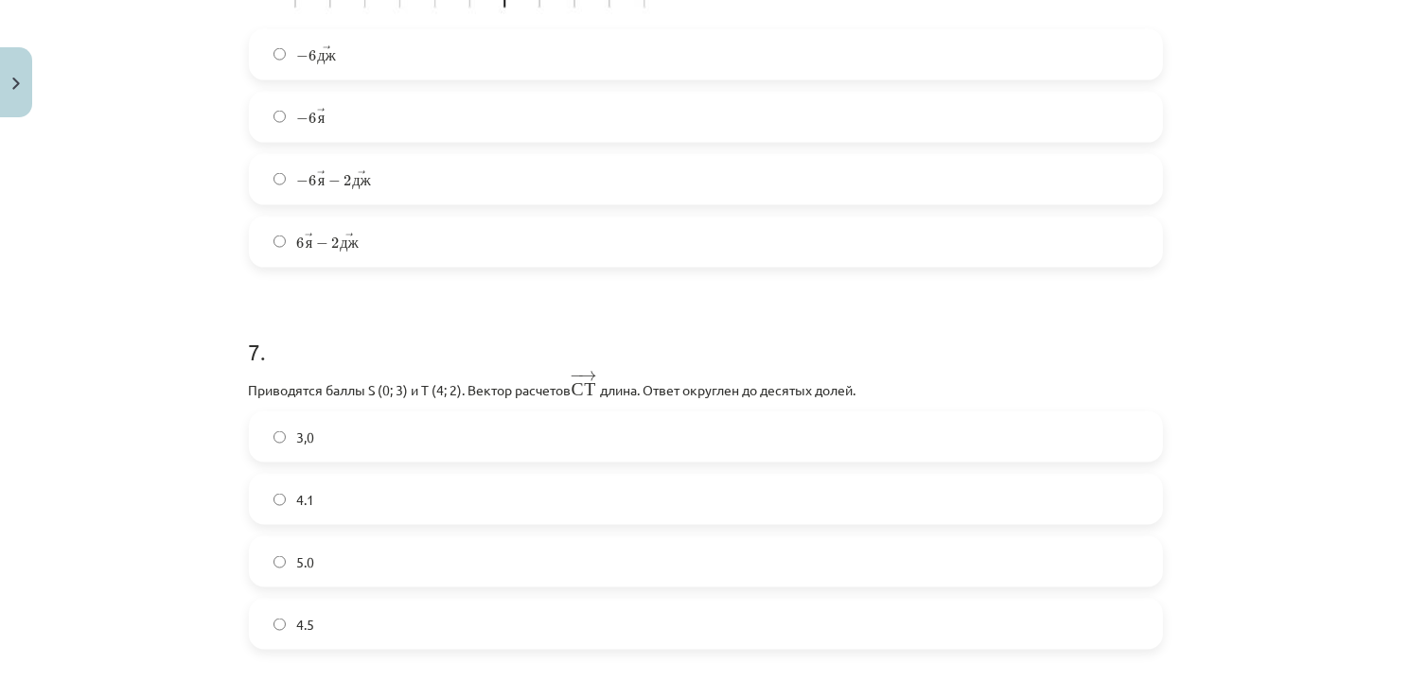
scroll to position [2744, 0]
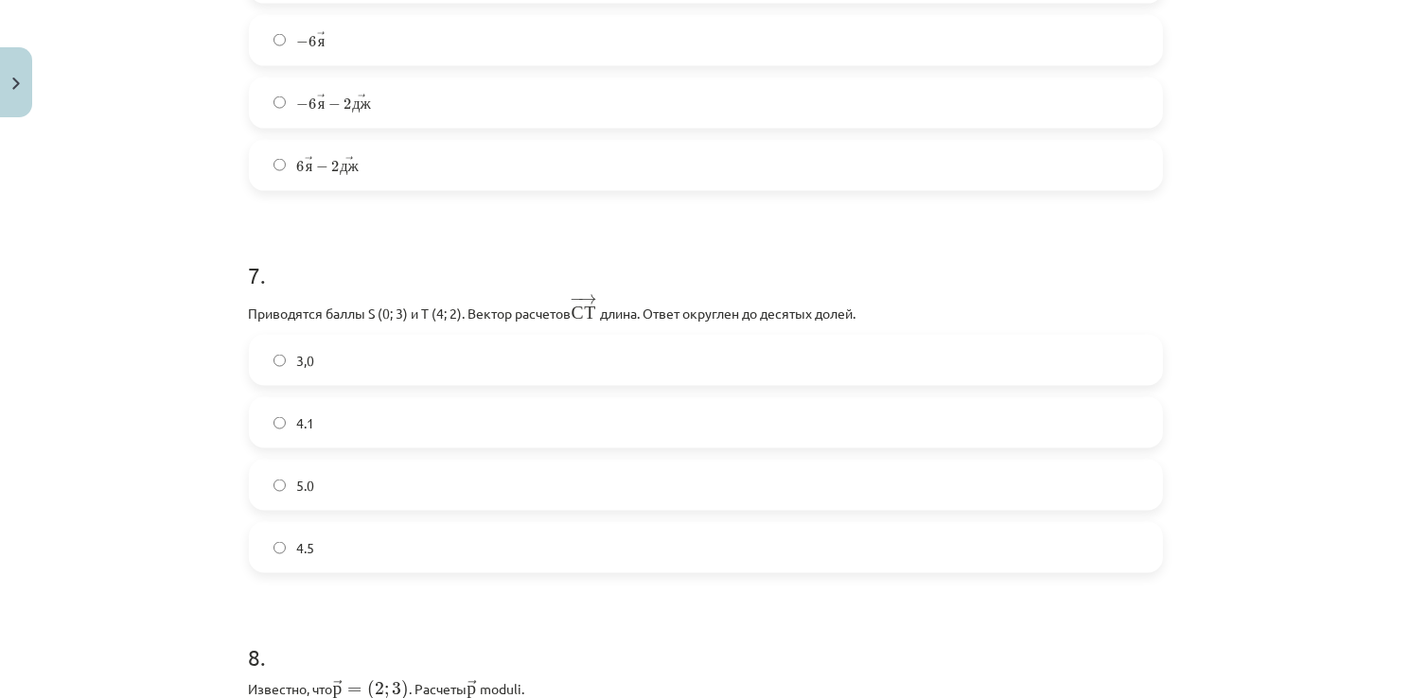
click at [395, 467] on label "5.0" at bounding box center [706, 485] width 910 height 47
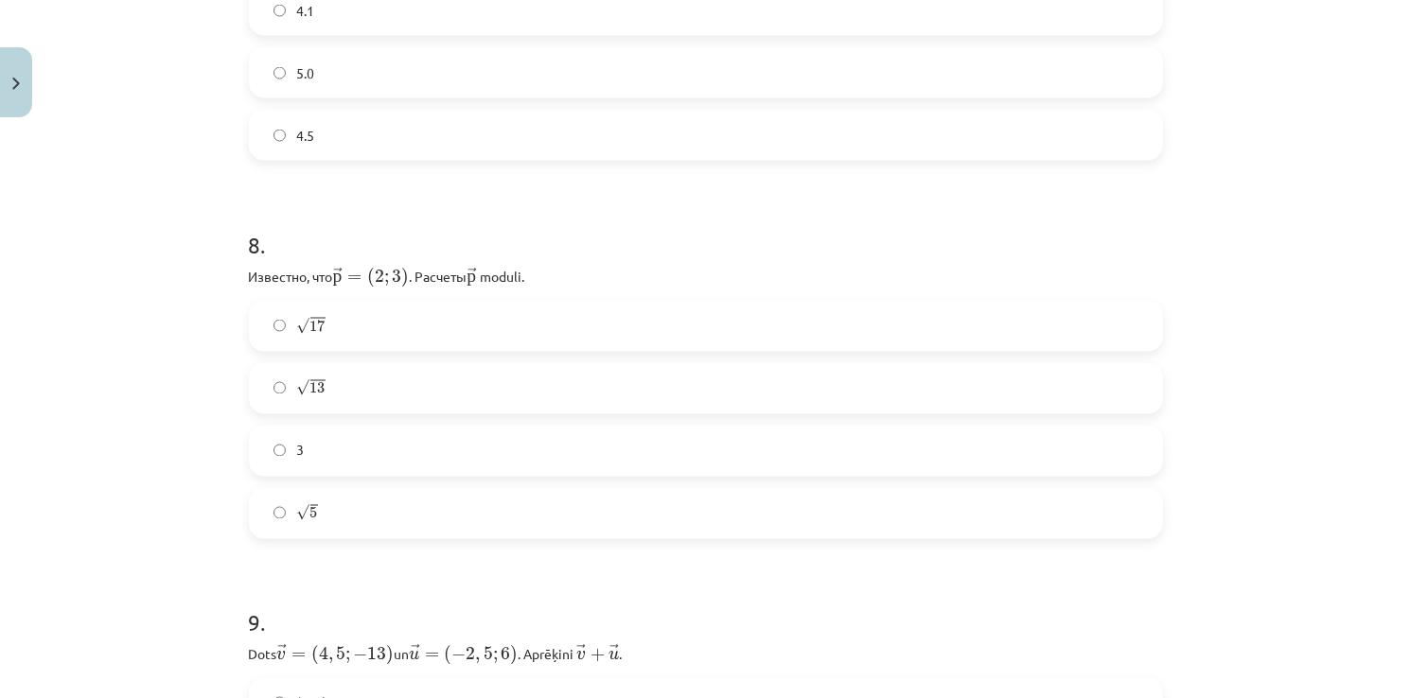
scroll to position [3164, 0]
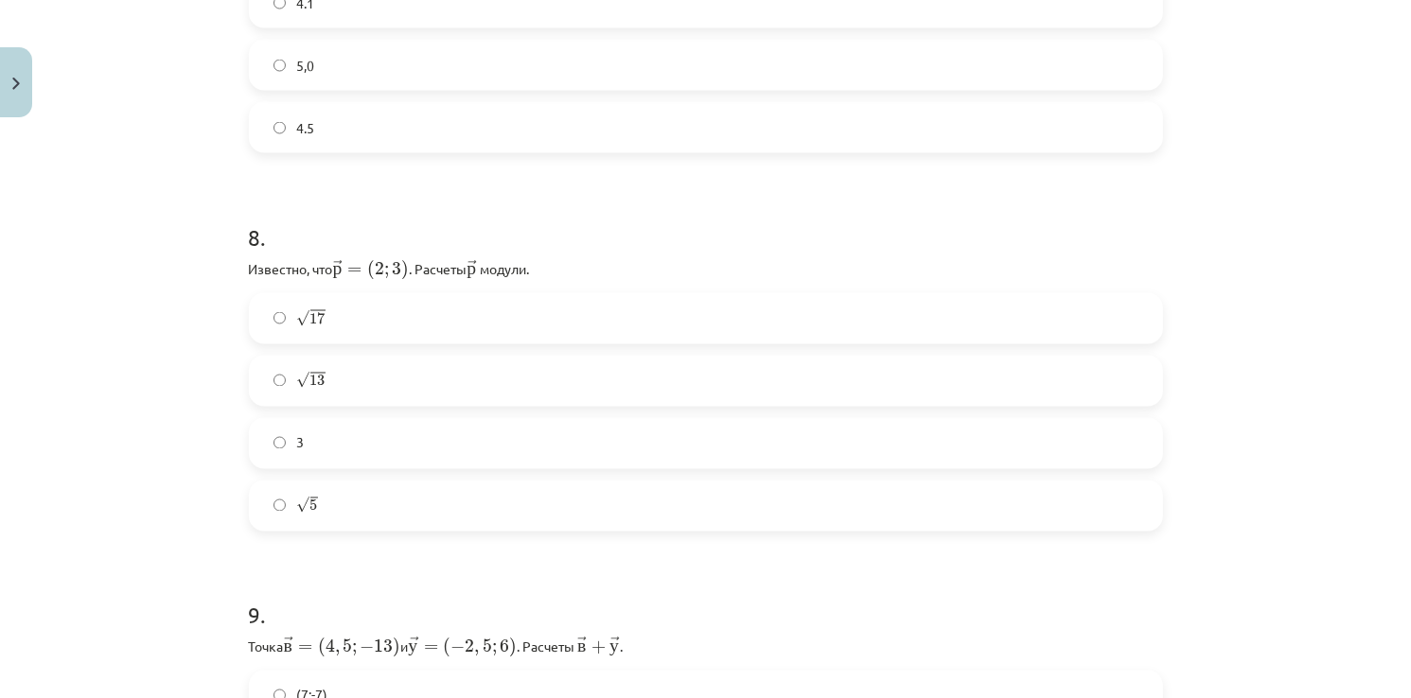
click at [438, 328] on label "√ 17 17" at bounding box center [706, 318] width 910 height 47
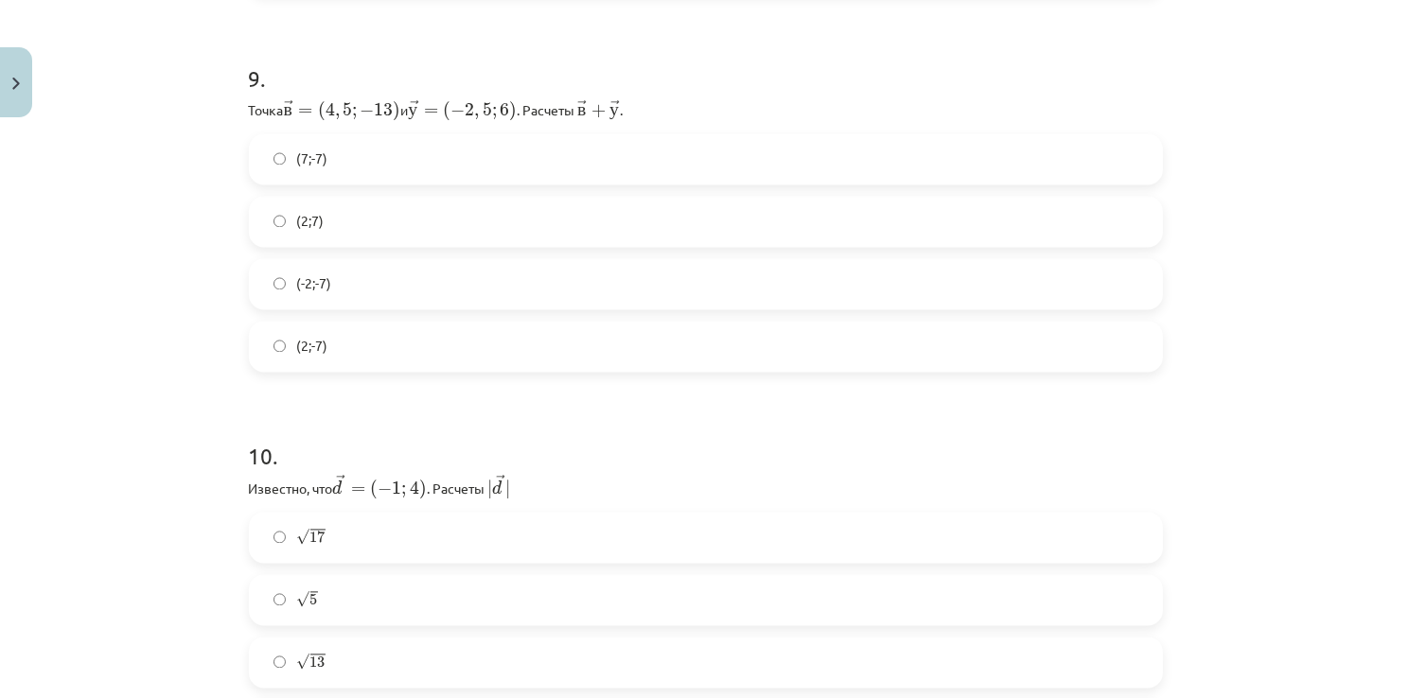
click at [438, 328] on label "(2;-7)" at bounding box center [706, 346] width 910 height 47
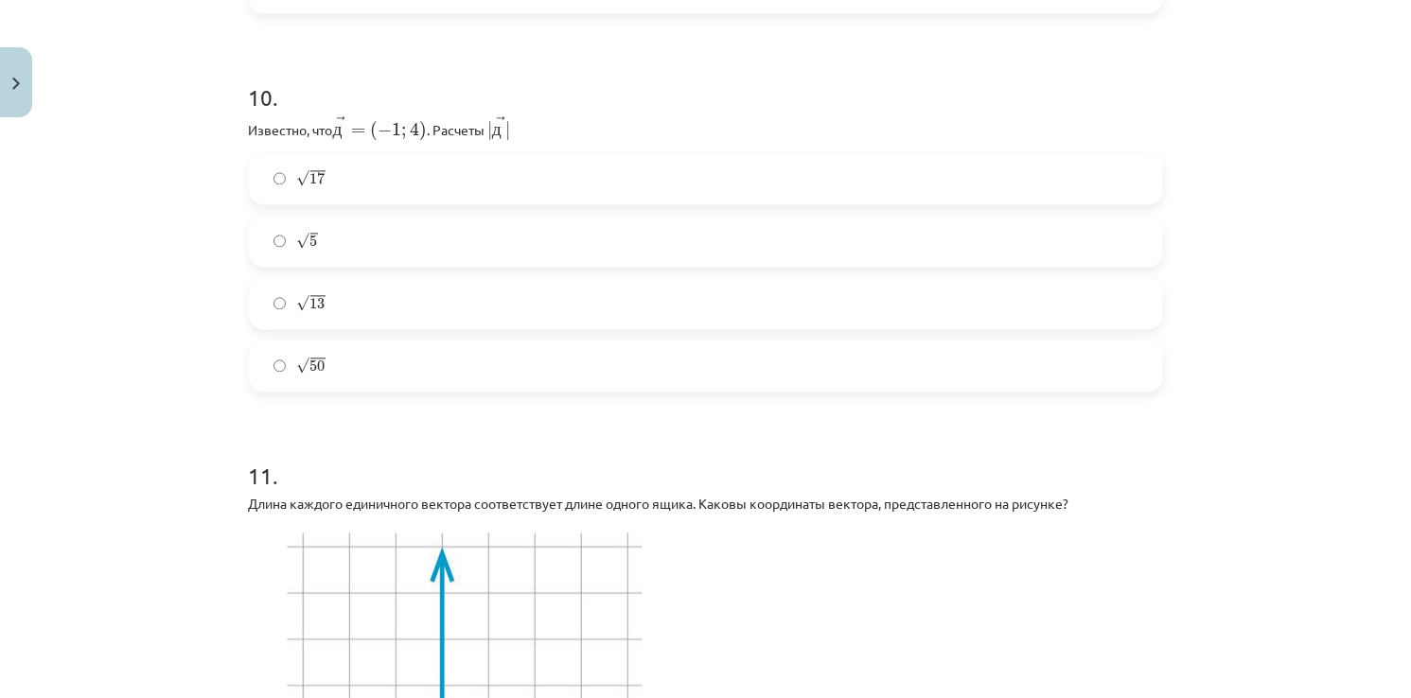
scroll to position [4060, 0]
click at [438, 328] on div "√ 17 17 √ 5 5 √ 13 13 √ 50 50" at bounding box center [706, 272] width 914 height 238
click at [440, 280] on label "√ 13 13" at bounding box center [706, 303] width 910 height 47
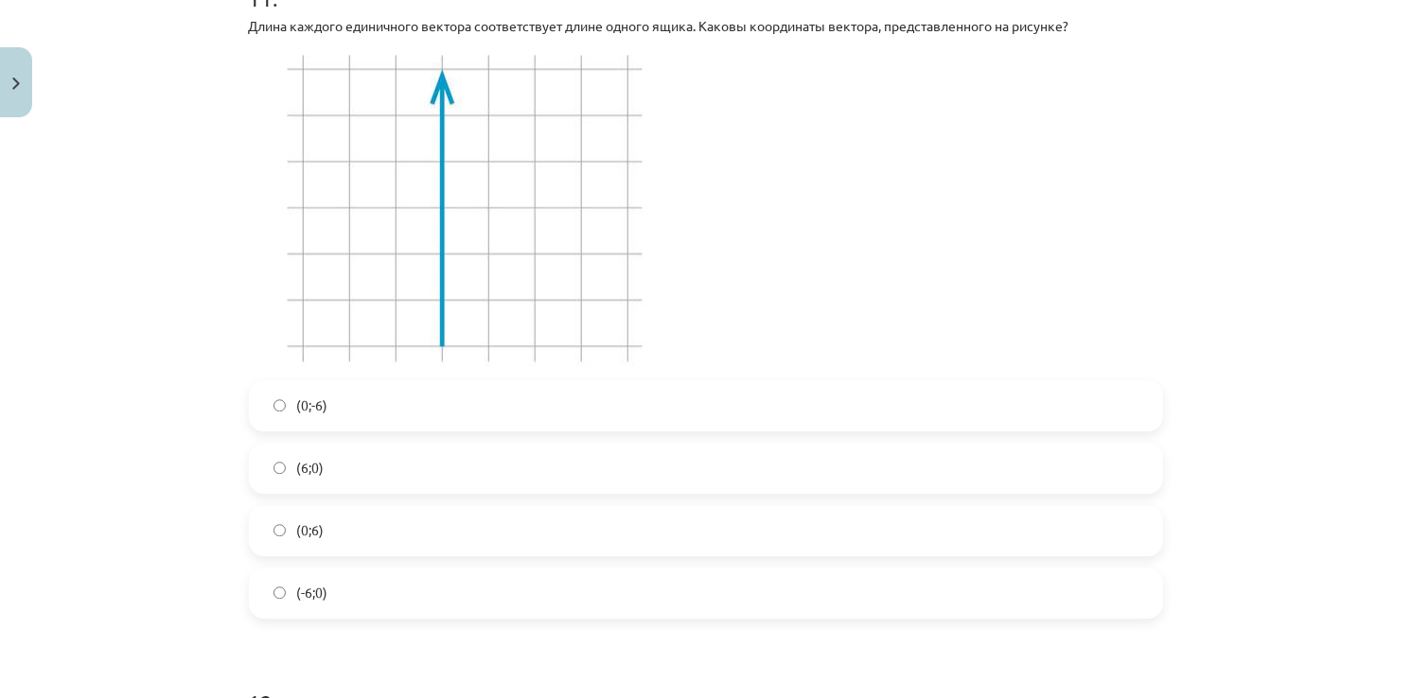
scroll to position [4537, 0]
click at [272, 535] on label "(0;6)" at bounding box center [706, 531] width 910 height 47
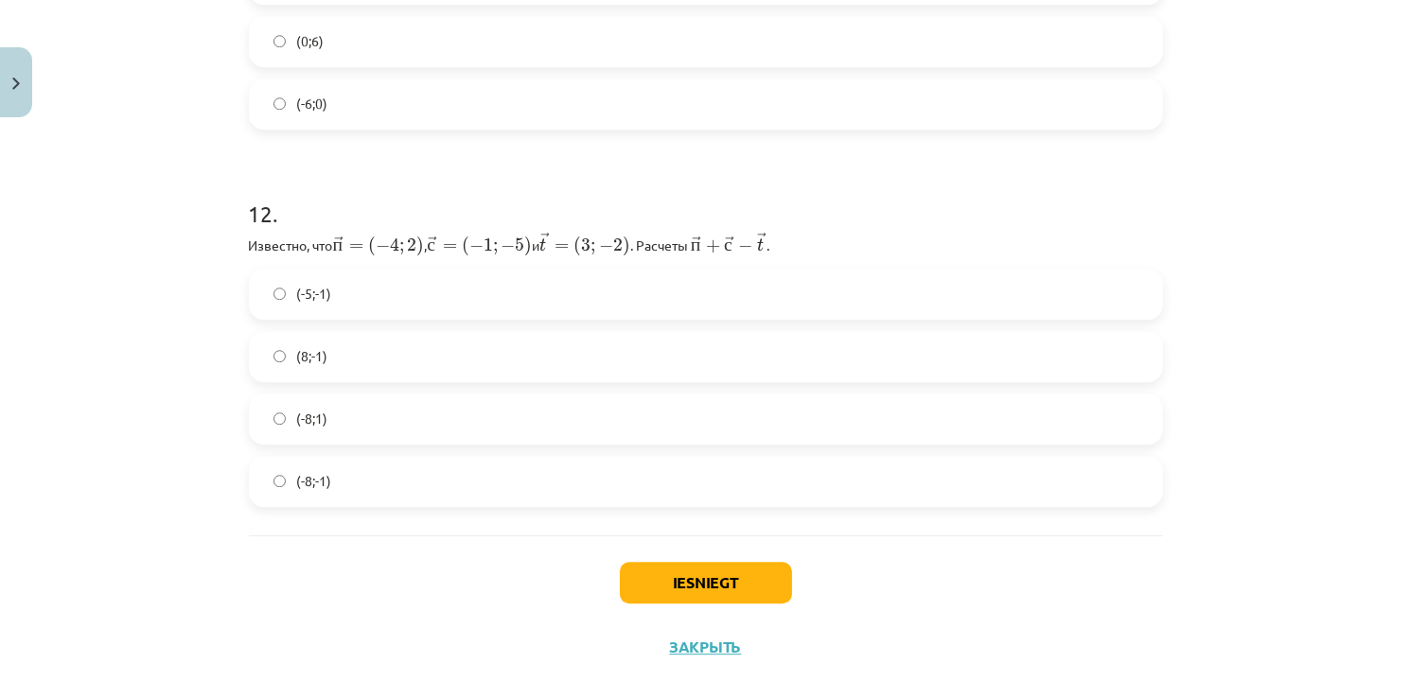
scroll to position [5051, 0]
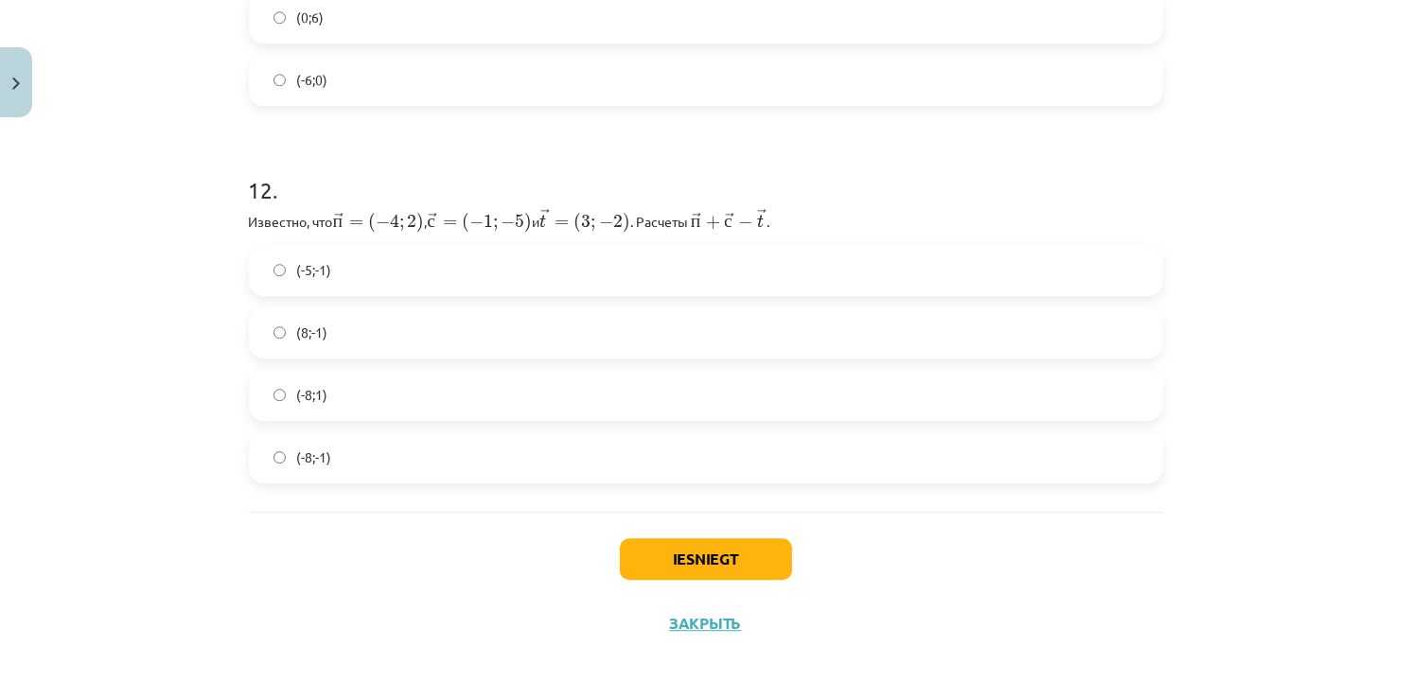
click at [338, 235] on div "12 . Известно, что → п = ( − 4 ; 2 ) п → = ( − 4 ; 2 ) , ﻿ → с = ( − 1 ; − 5 ) …" at bounding box center [706, 314] width 914 height 340
click at [336, 255] on label "(-5;-1)" at bounding box center [706, 270] width 910 height 47
click at [708, 556] on button "Iesniegt" at bounding box center [706, 559] width 172 height 42
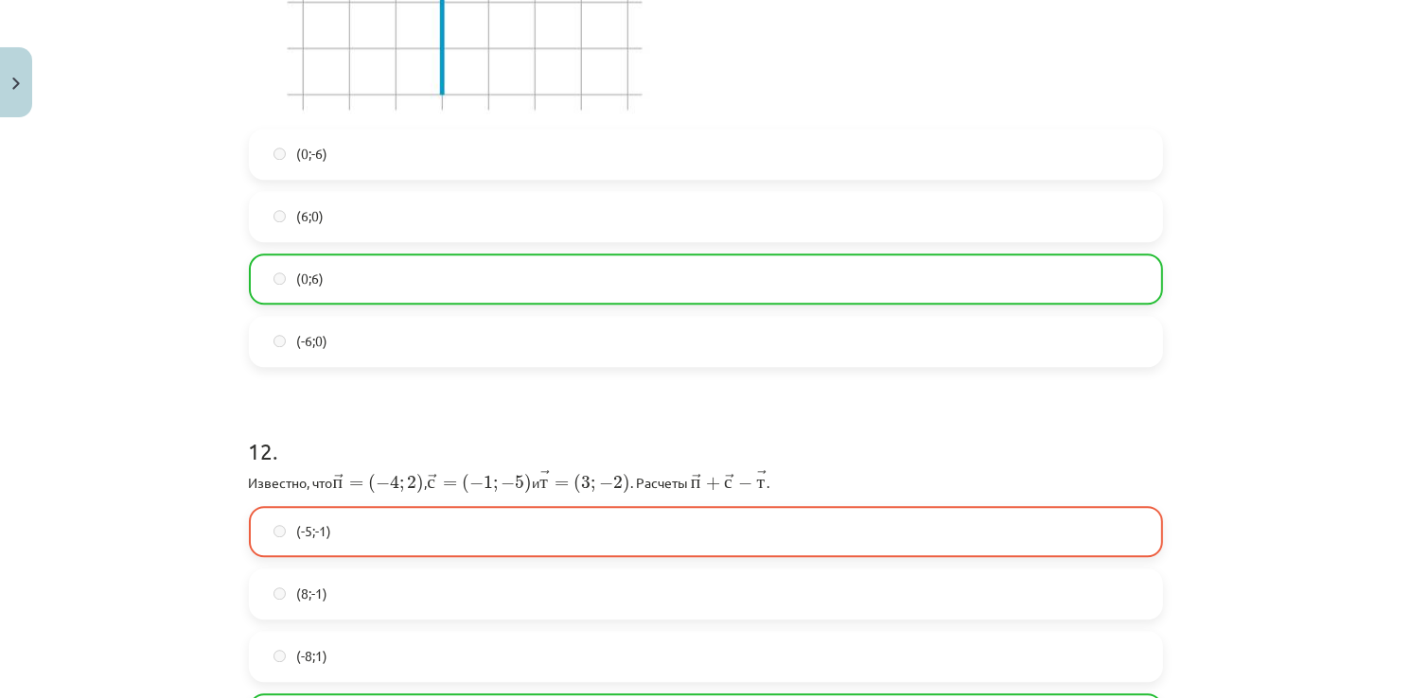
scroll to position [5110, 0]
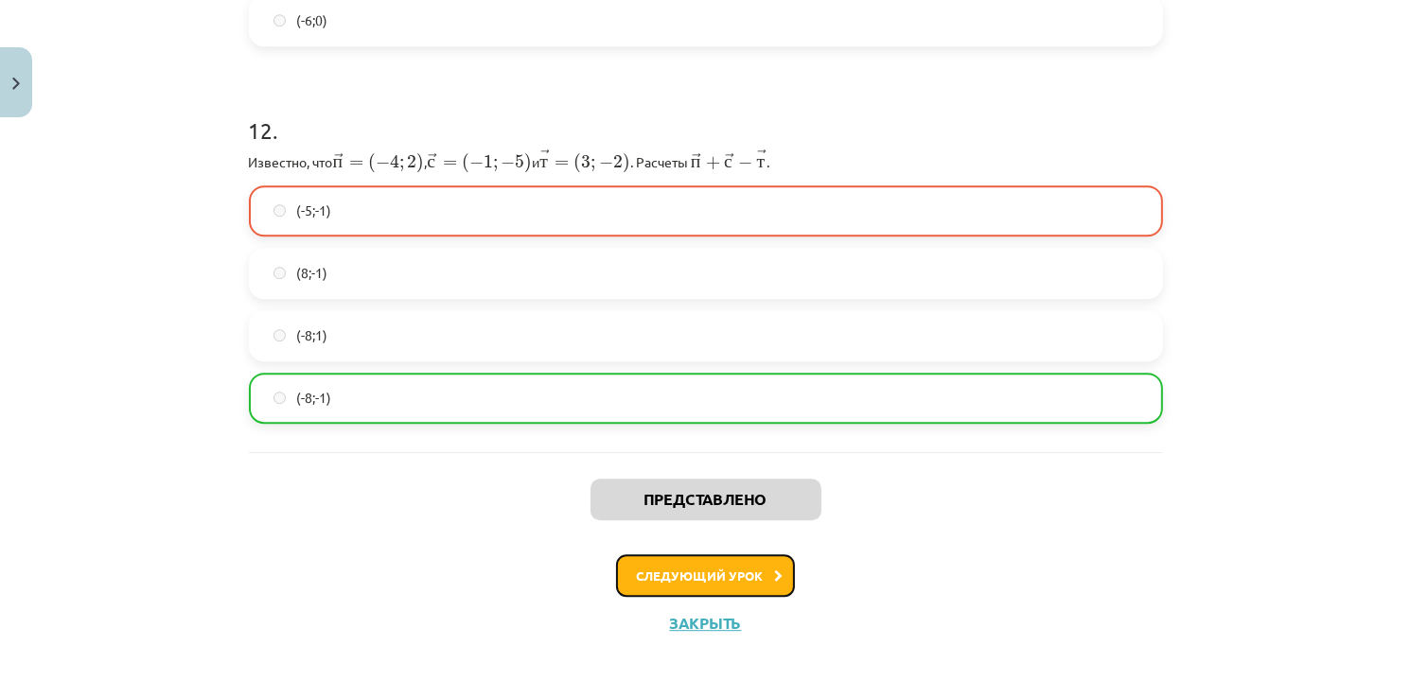
click at [703, 579] on button "Следующий урок" at bounding box center [705, 576] width 179 height 44
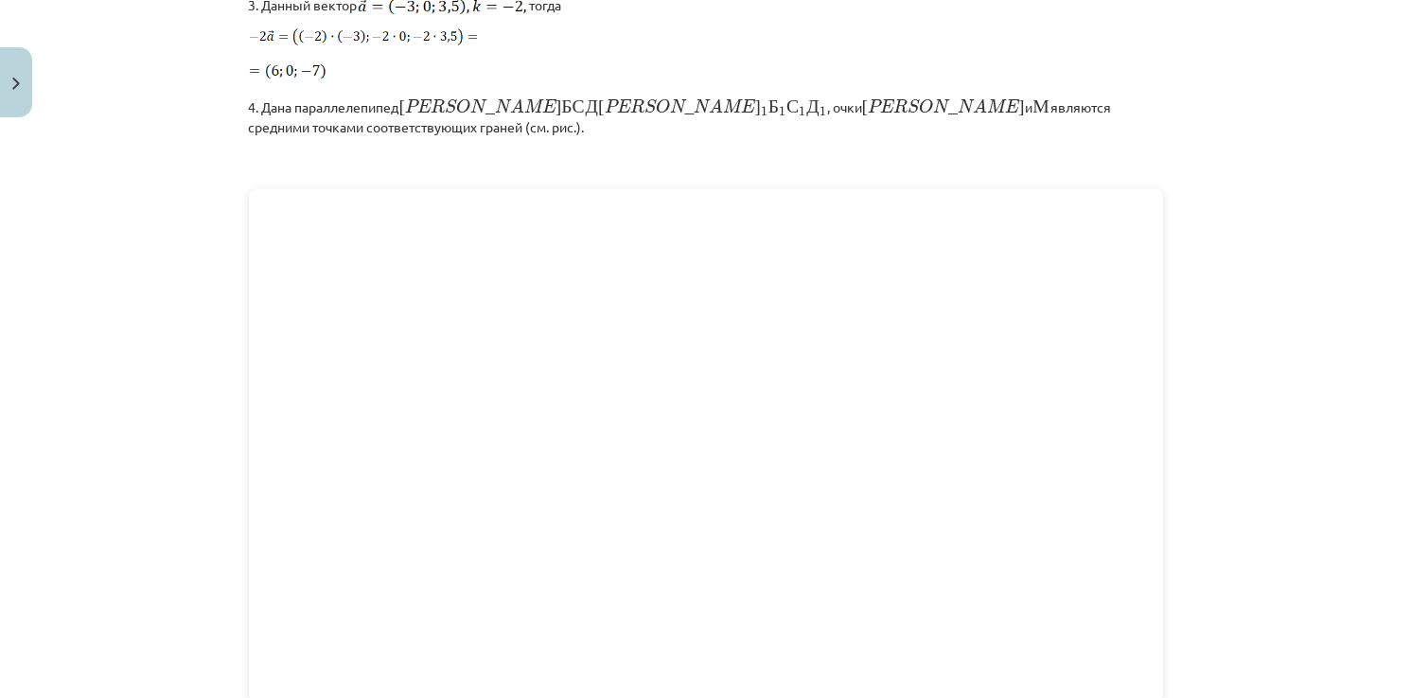
scroll to position [2406, 0]
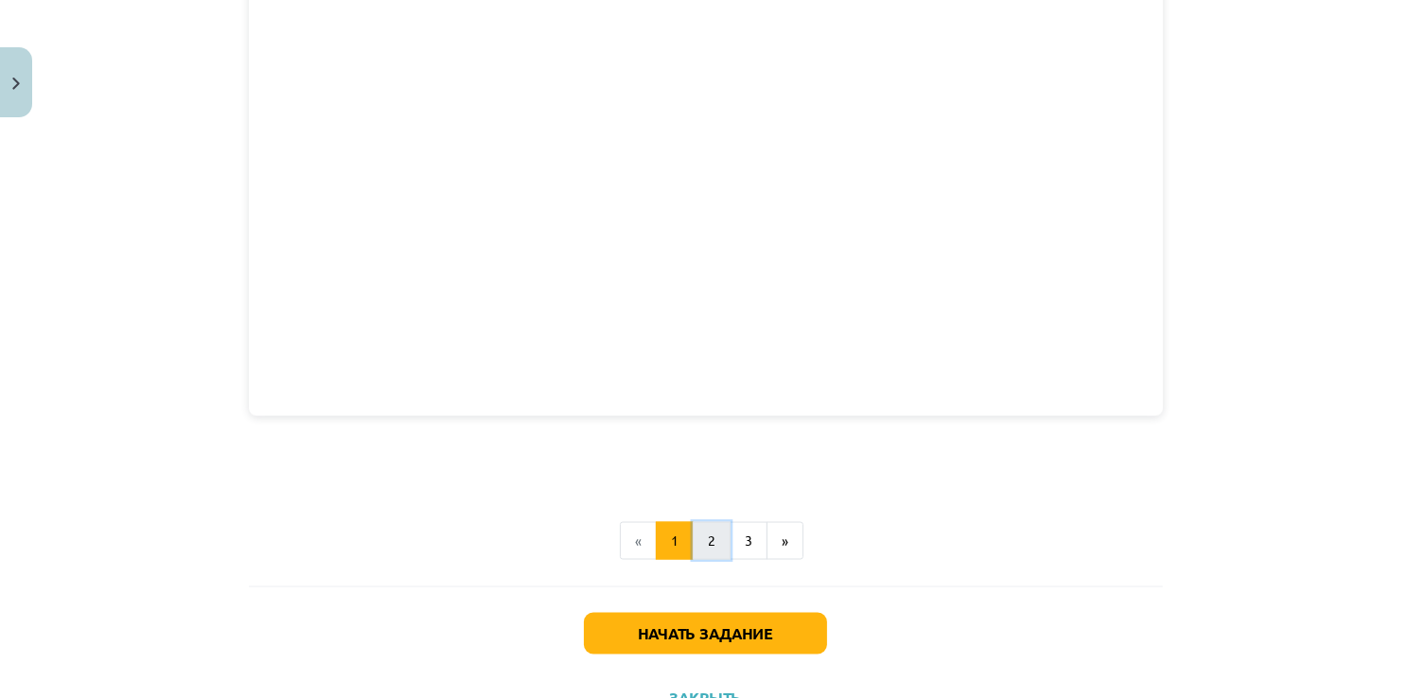
click at [713, 522] on button "2" at bounding box center [712, 541] width 38 height 38
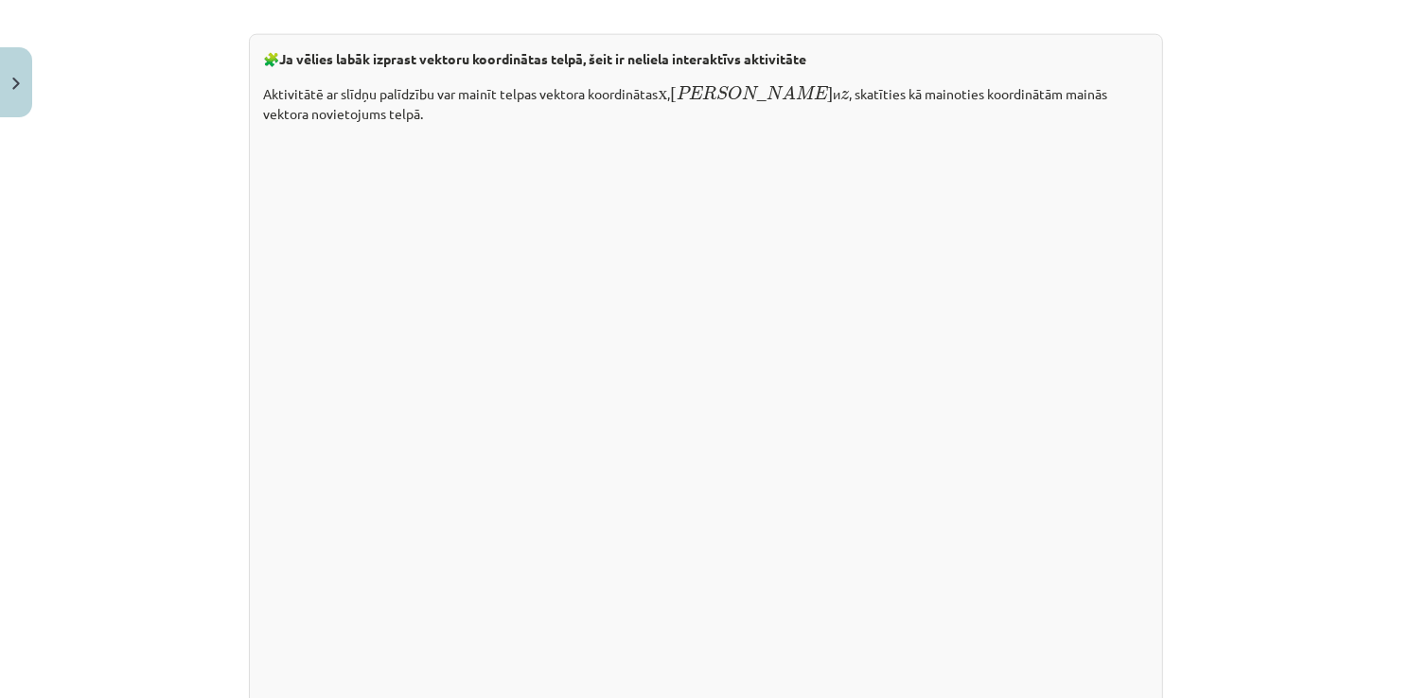
scroll to position [2804, 0]
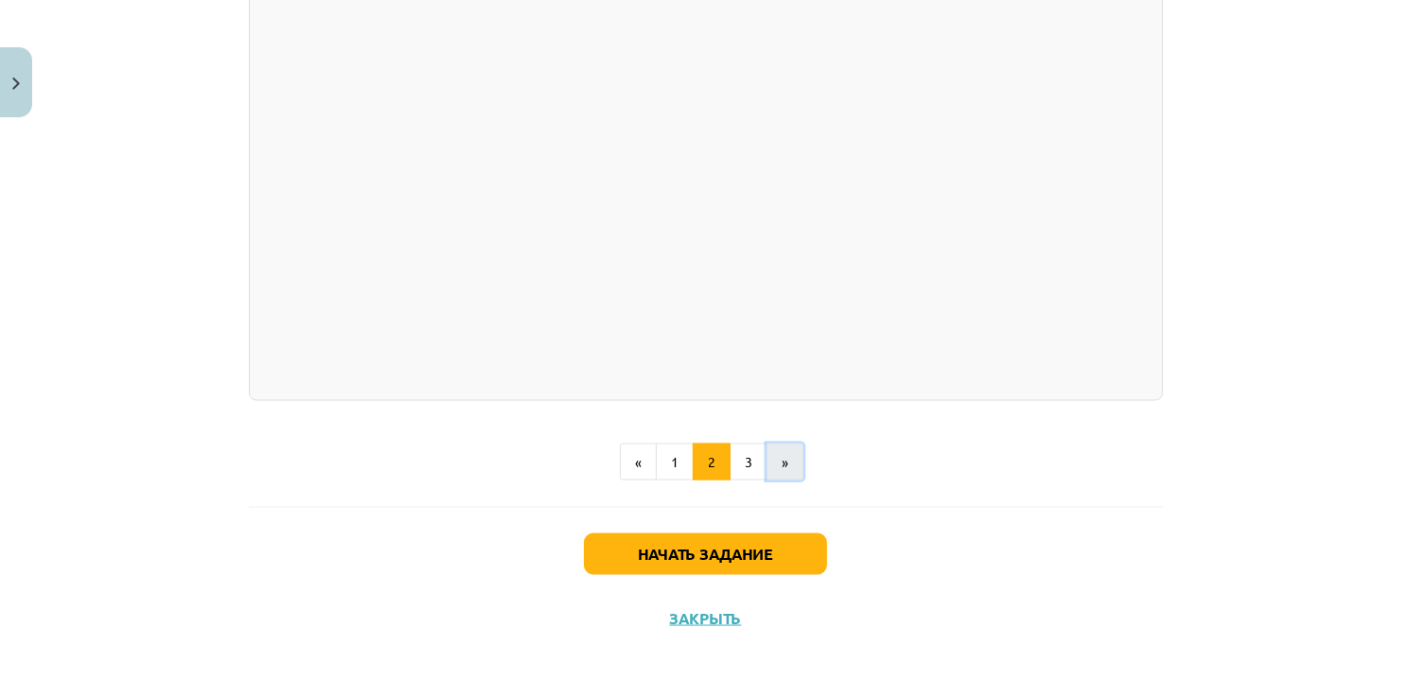
click at [766, 459] on button "»" at bounding box center [784, 463] width 37 height 38
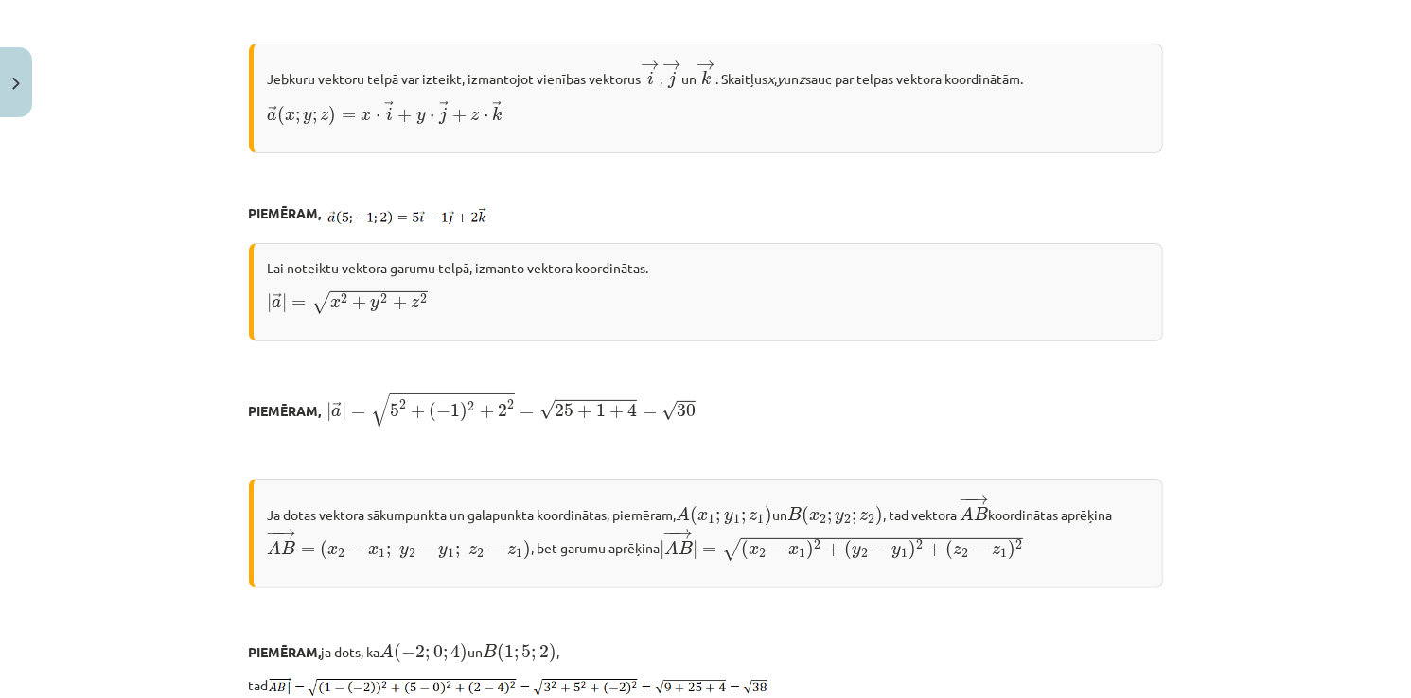
scroll to position [338, 0]
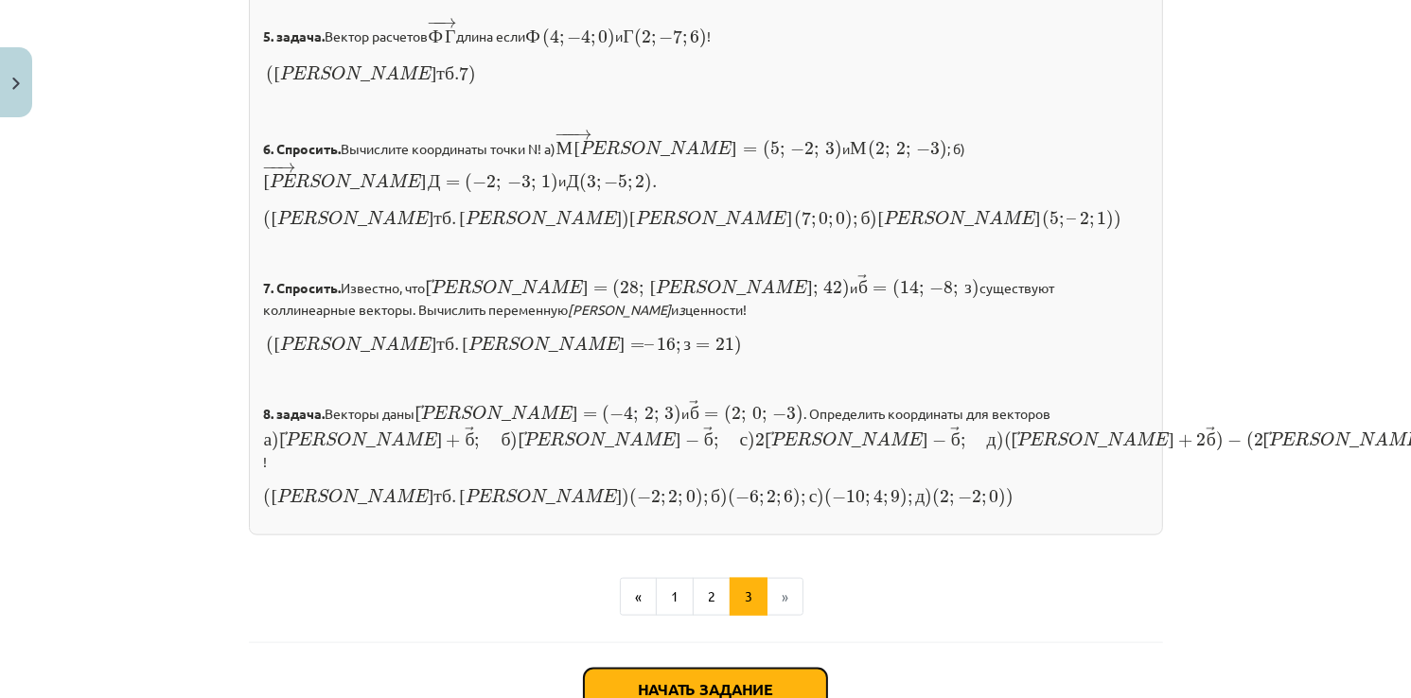
click at [706, 669] on button "Начать задание" at bounding box center [705, 690] width 243 height 42
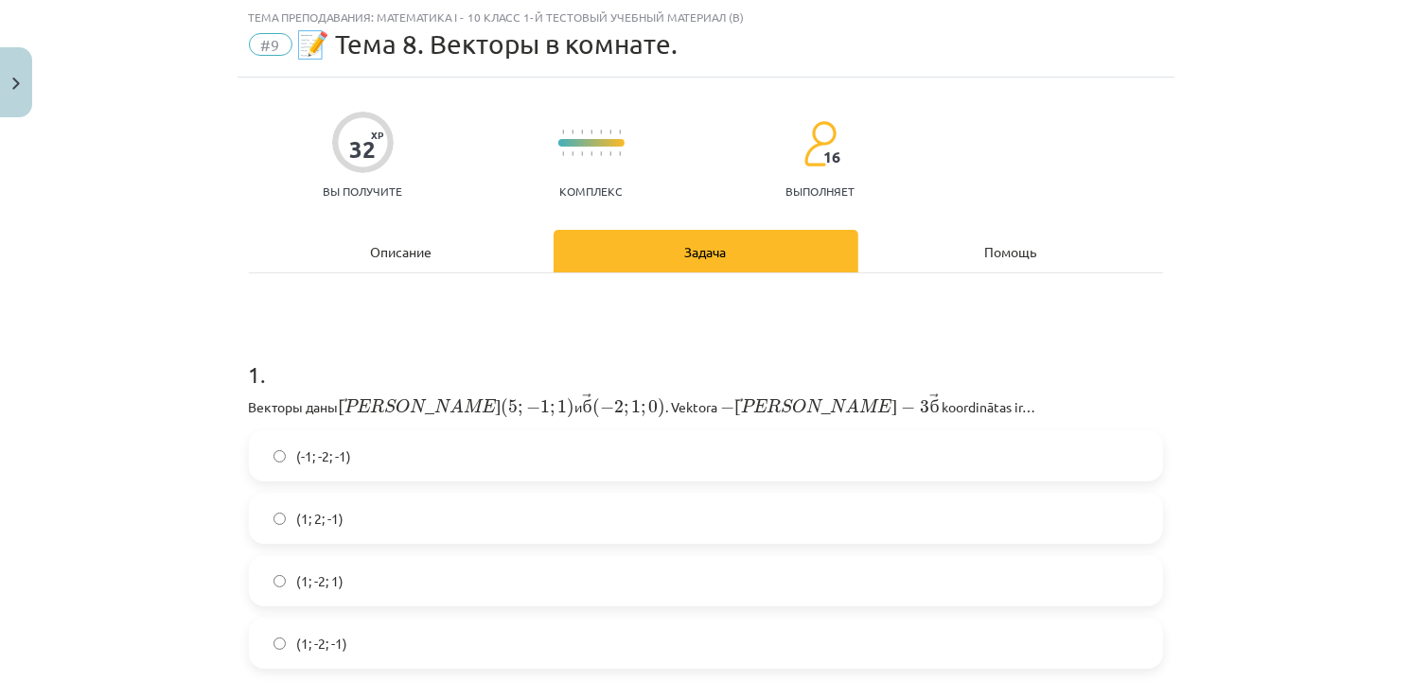
scroll to position [49, 0]
click at [706, 565] on label "(1; -2; 1)" at bounding box center [706, 579] width 910 height 47
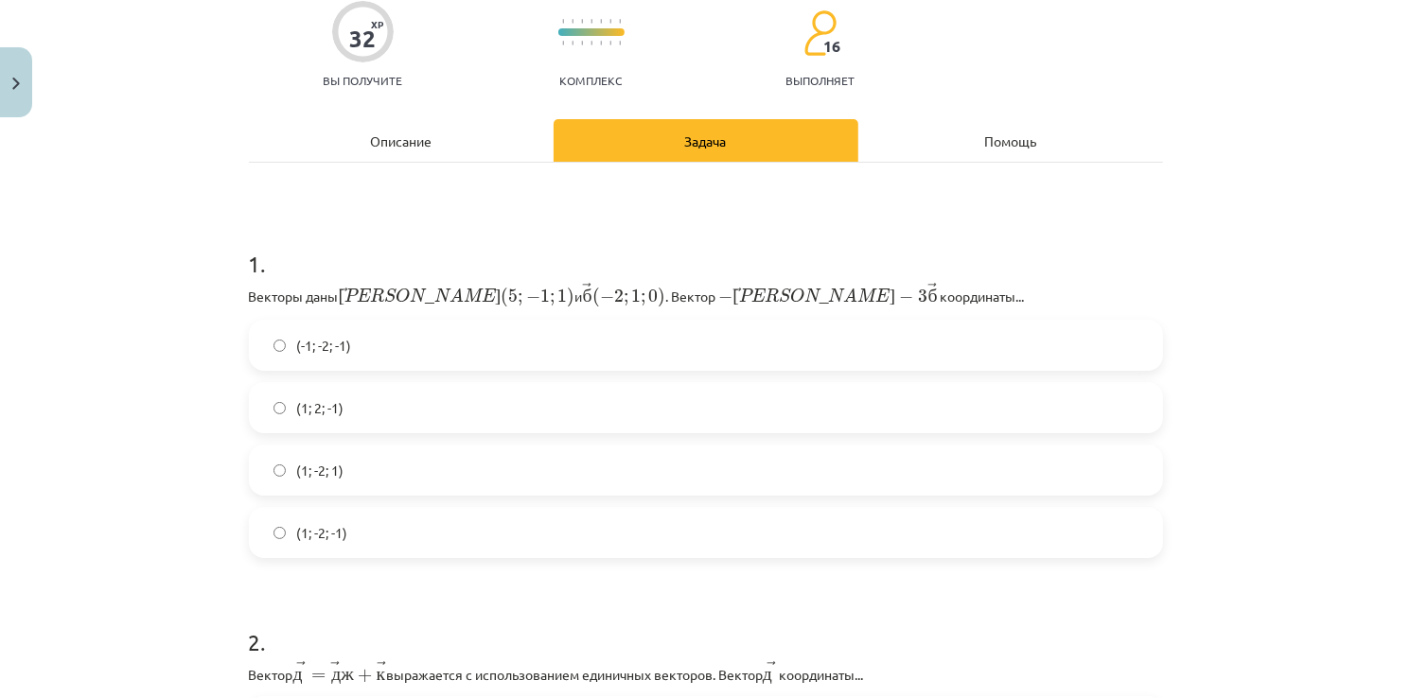
click at [660, 417] on div "1 . Векторы даны ﻿ → а ( 5 ; − 1 ; 1 ) а → ( 5 ; − 1 ; 1 ) и ﻿ → б ( − 2 ; 1 ; …" at bounding box center [706, 388] width 914 height 341
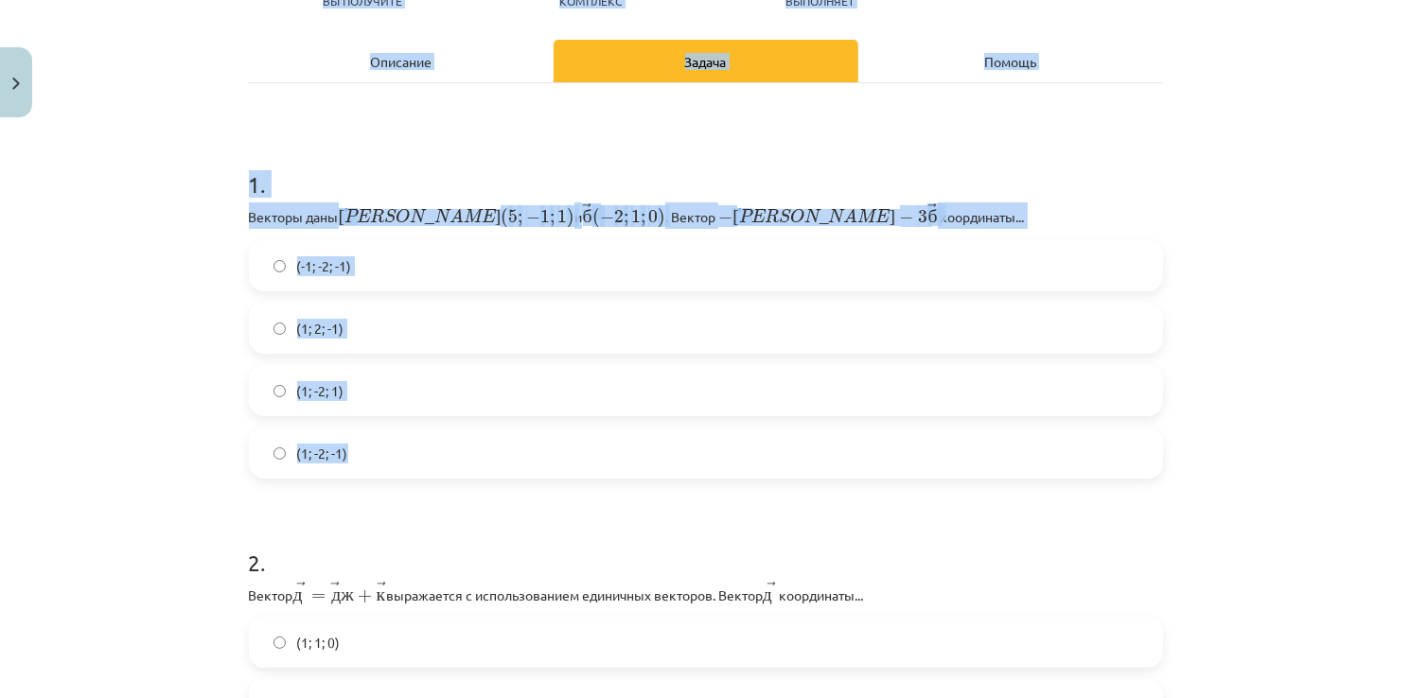
scroll to position [0, 0]
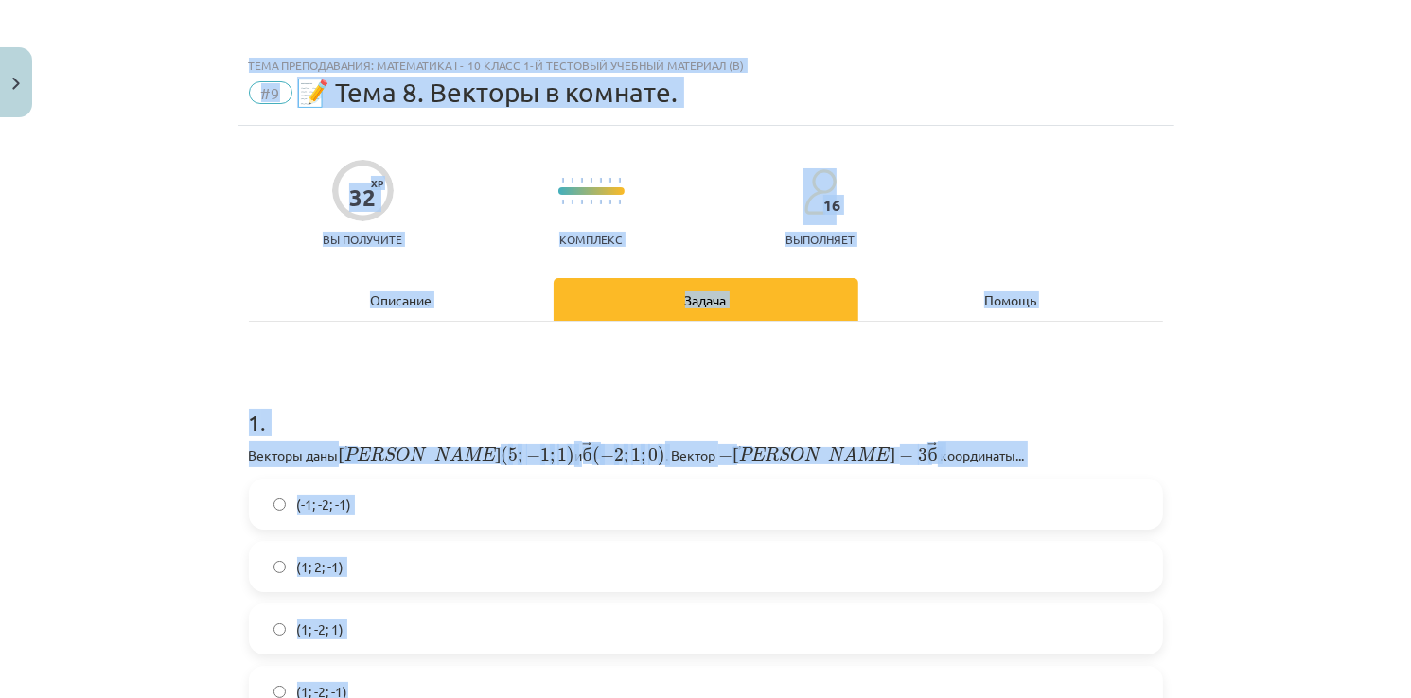
drag, startPoint x: 660, startPoint y: 417, endPoint x: 1152, endPoint y: -72, distance: 693.8
click at [1152, 0] on html "0 Подарки 166 мП 472 хп Дарья Василевска Главная Текущий Как учиться в электрон…" at bounding box center [705, 349] width 1411 height 698
click at [1309, 272] on div "Тема преподавания: Математика i - 10 класс 1-й тестовый учебный материал (в) #9…" at bounding box center [705, 349] width 1411 height 698
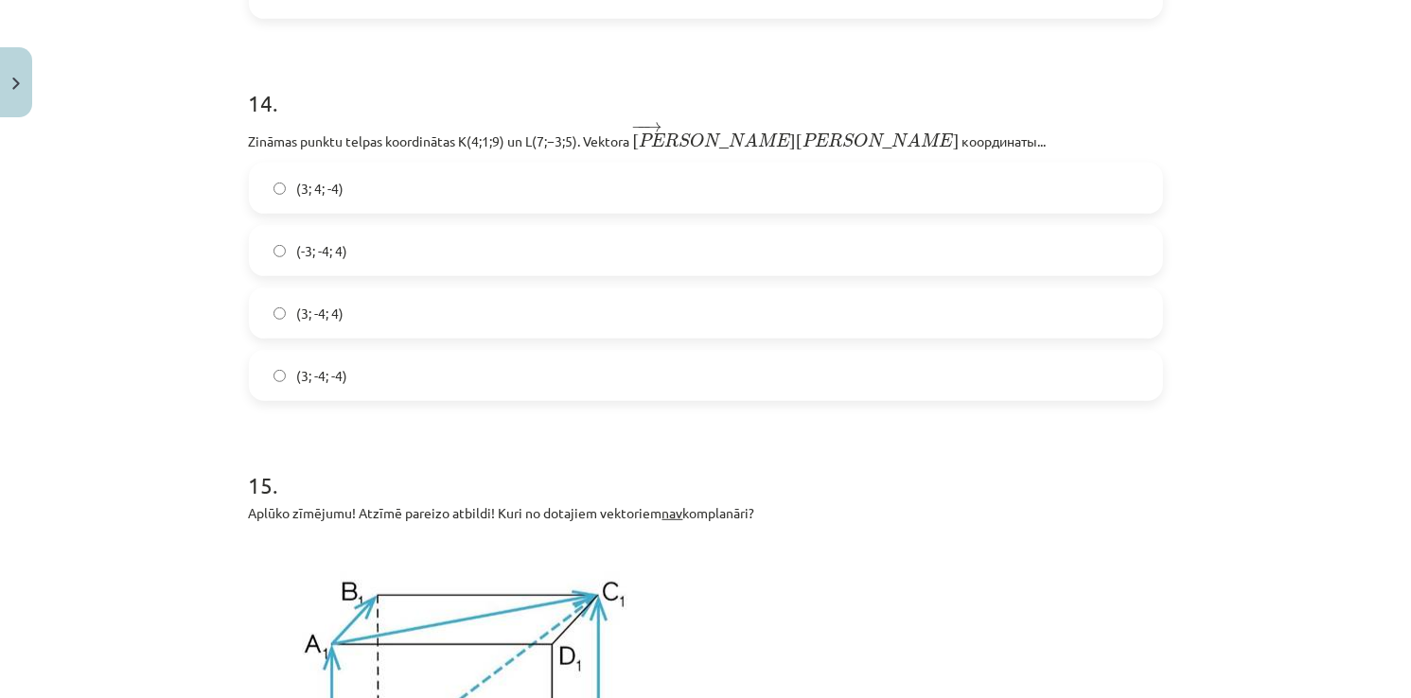
scroll to position [8859, 0]
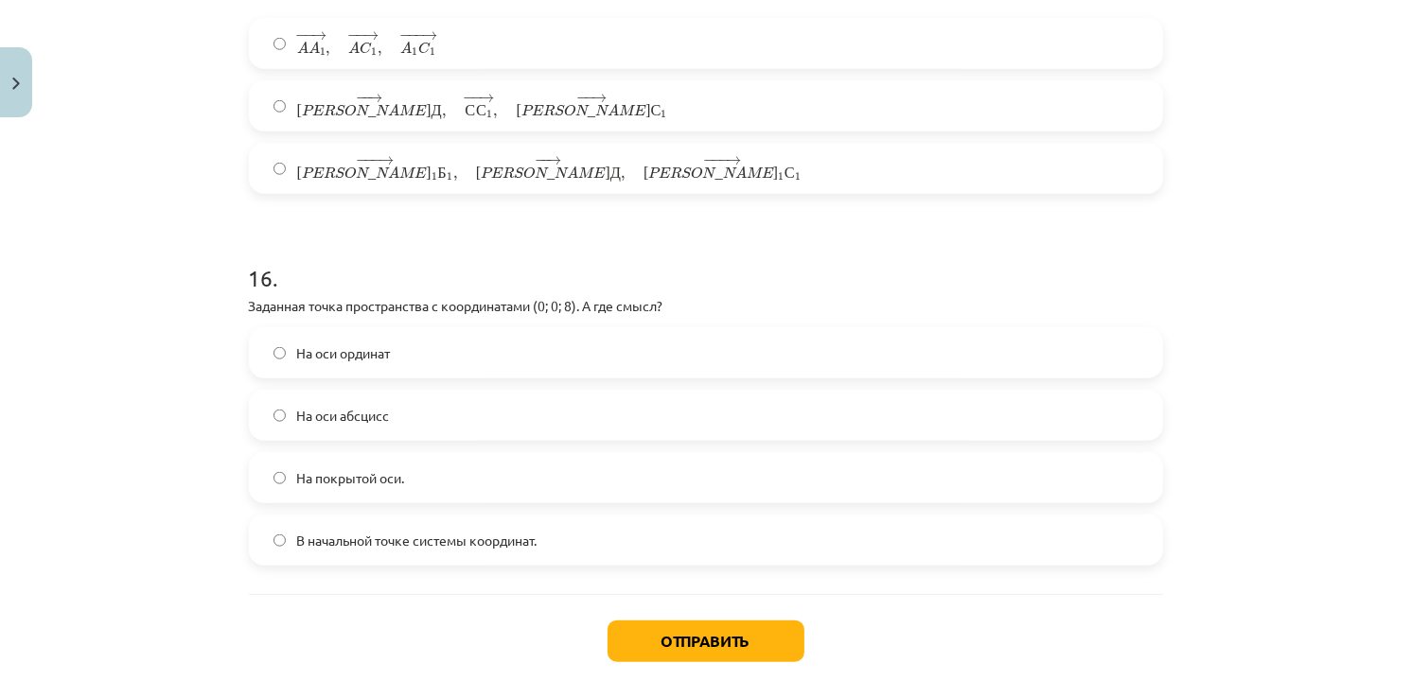
click at [524, 327] on div "На оси ординат На оси абсцисс На покрытой оси. В начальной точке системы коорди…" at bounding box center [706, 446] width 914 height 238
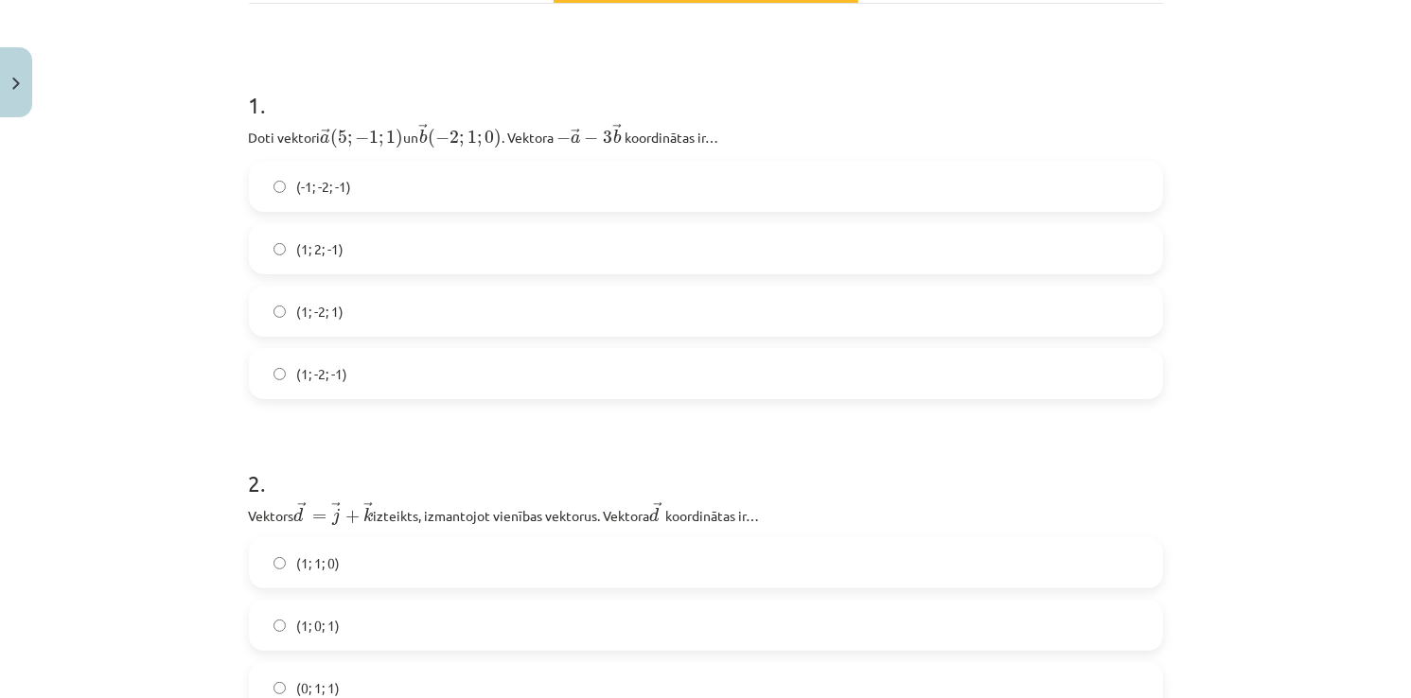
scroll to position [0, 0]
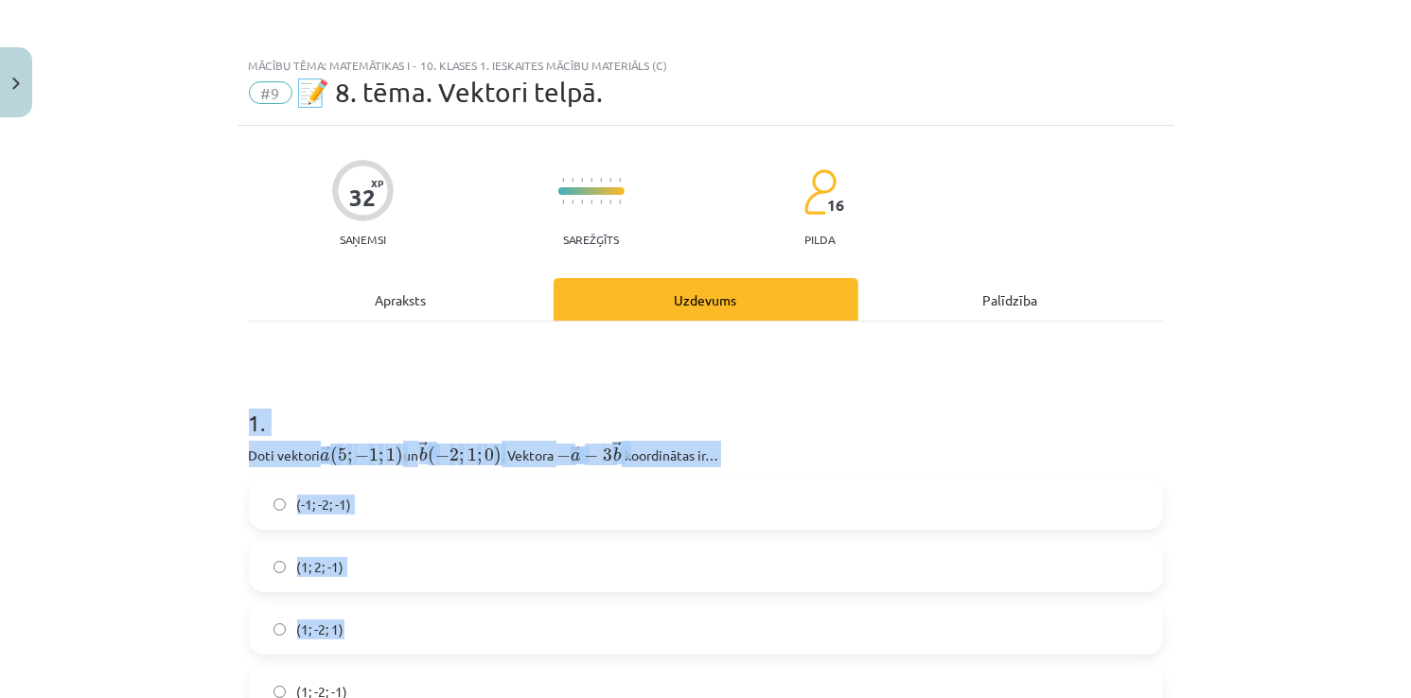
drag, startPoint x: 245, startPoint y: 424, endPoint x: 668, endPoint y: 626, distance: 468.9
click at [668, 626] on div "1 . Doti vektori ﻿ → a ( 5 ; − 1 ; 1 ) a → ( 5 ; − 1 ; 1 ) un ﻿ → b ( − 2 ; 1 ;…" at bounding box center [706, 547] width 914 height 341
click at [1154, 466] on p "Doti vektori ﻿ → a ( 5 ; − 1 ; 1 ) a → ( 5 ; − 1 ; 1 ) un ﻿ → b ( − 2 ; 1 ; 0 )…" at bounding box center [706, 454] width 914 height 26
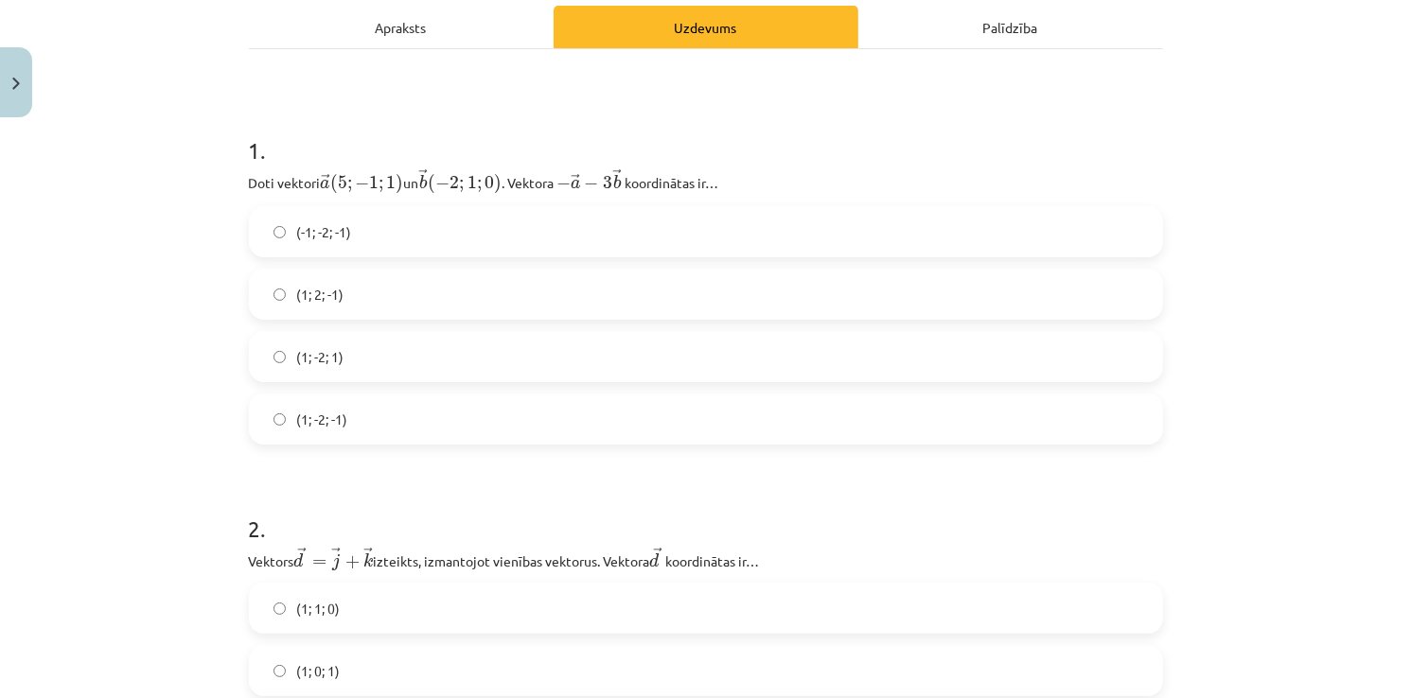
scroll to position [278, 0]
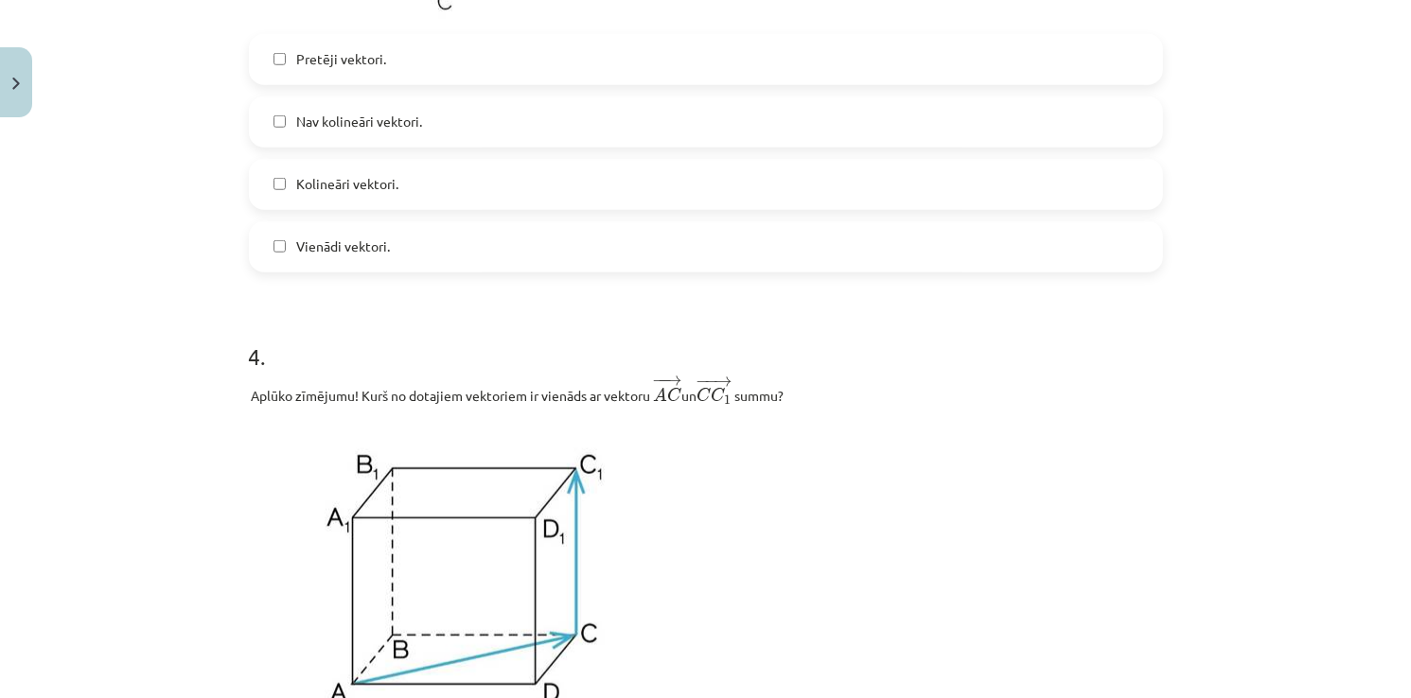
drag, startPoint x: 244, startPoint y: 137, endPoint x: 676, endPoint y: -54, distance: 471.9
click at [676, 0] on html "0 Dāvanas 166 mP 472 xp Darja Vasiļevska Sākums Aktuāli Kā mācīties eSKOLĀ Kont…" at bounding box center [705, 349] width 1411 height 698
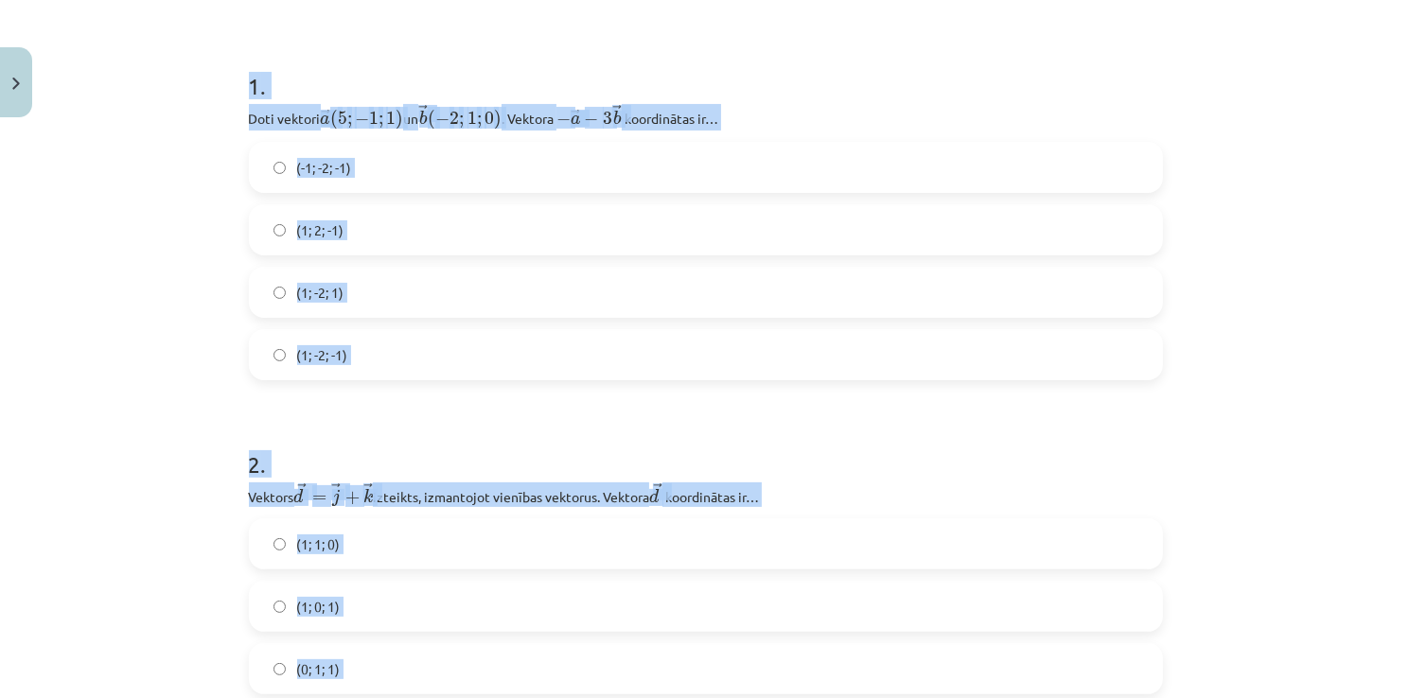
scroll to position [0, 0]
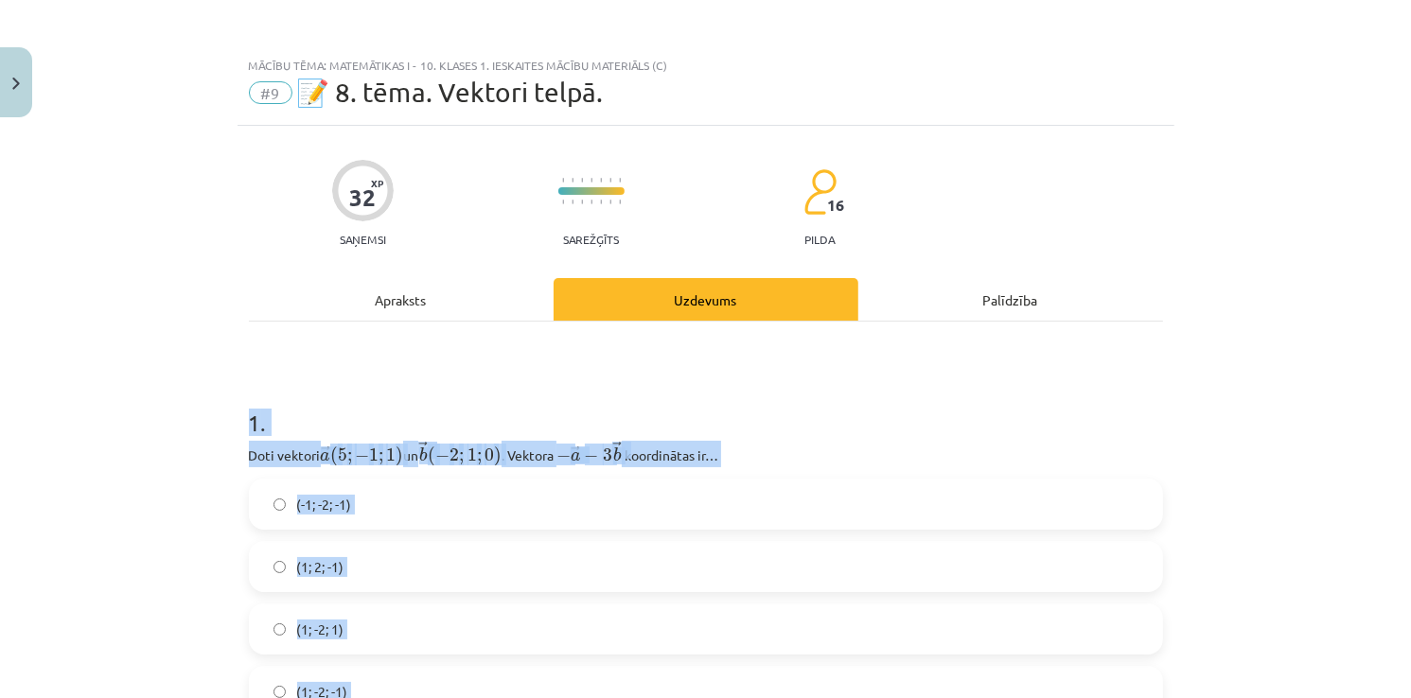
drag, startPoint x: 373, startPoint y: 591, endPoint x: 214, endPoint y: 416, distance: 236.4
click at [214, 416] on div "Mācību tēma: Matemātikas i - 10. klases 1. ieskaites mācību materiāls (c) #9 📝 …" at bounding box center [705, 349] width 1411 height 698
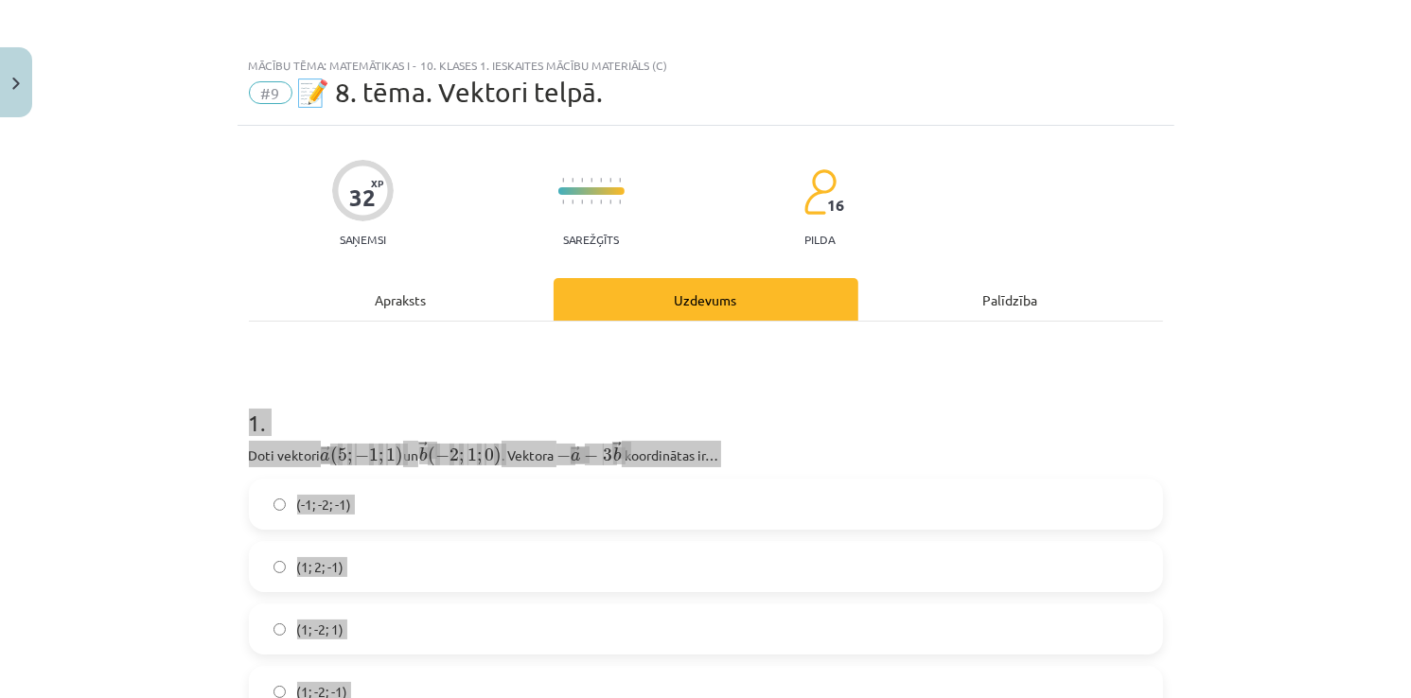
copy form "1 . Doti vektori ﻿ → a ( 5 ; − 1 ; 1 ) a → ( 5 ; − 1 ; 1 ) un ﻿ → b ( − 2 ; 1 ;…"
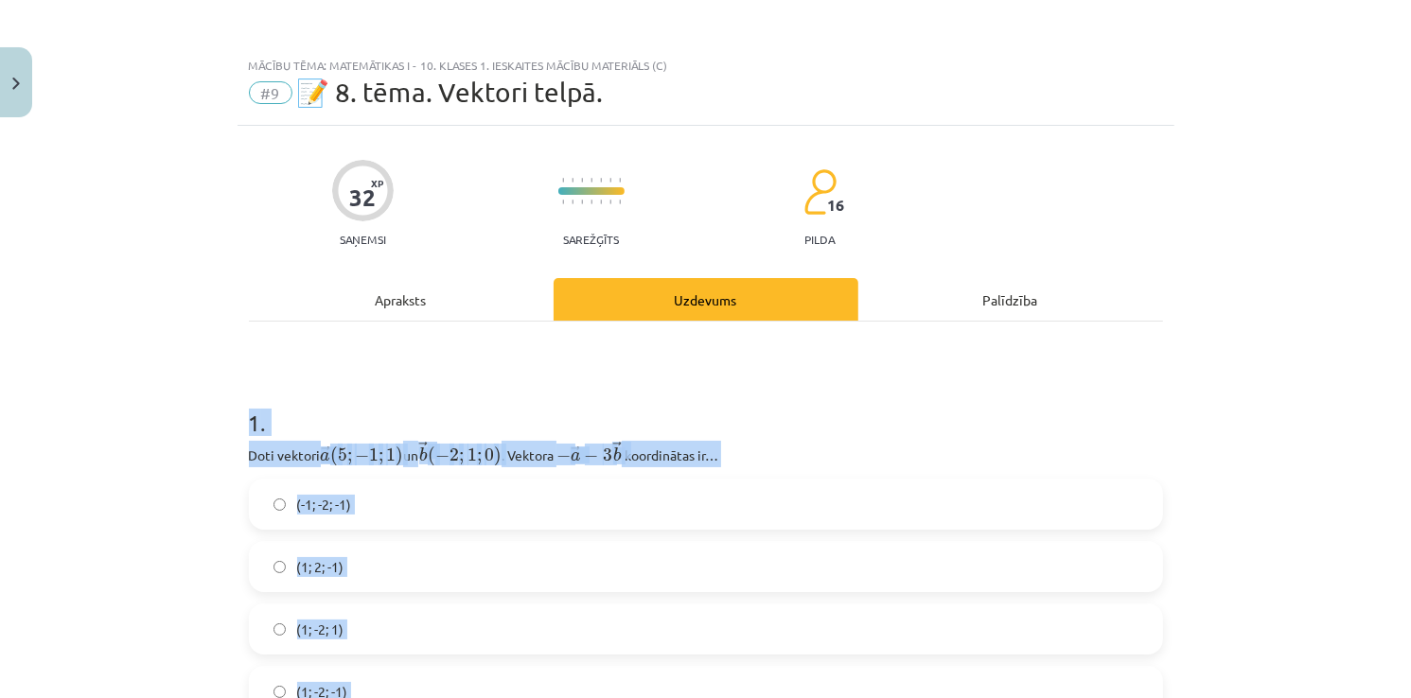
click at [1236, 348] on div "Mācību tēma: Matemātikas i - 10. klases 1. ieskaites mācību materiāls (c) #9 📝 …" at bounding box center [705, 349] width 1411 height 698
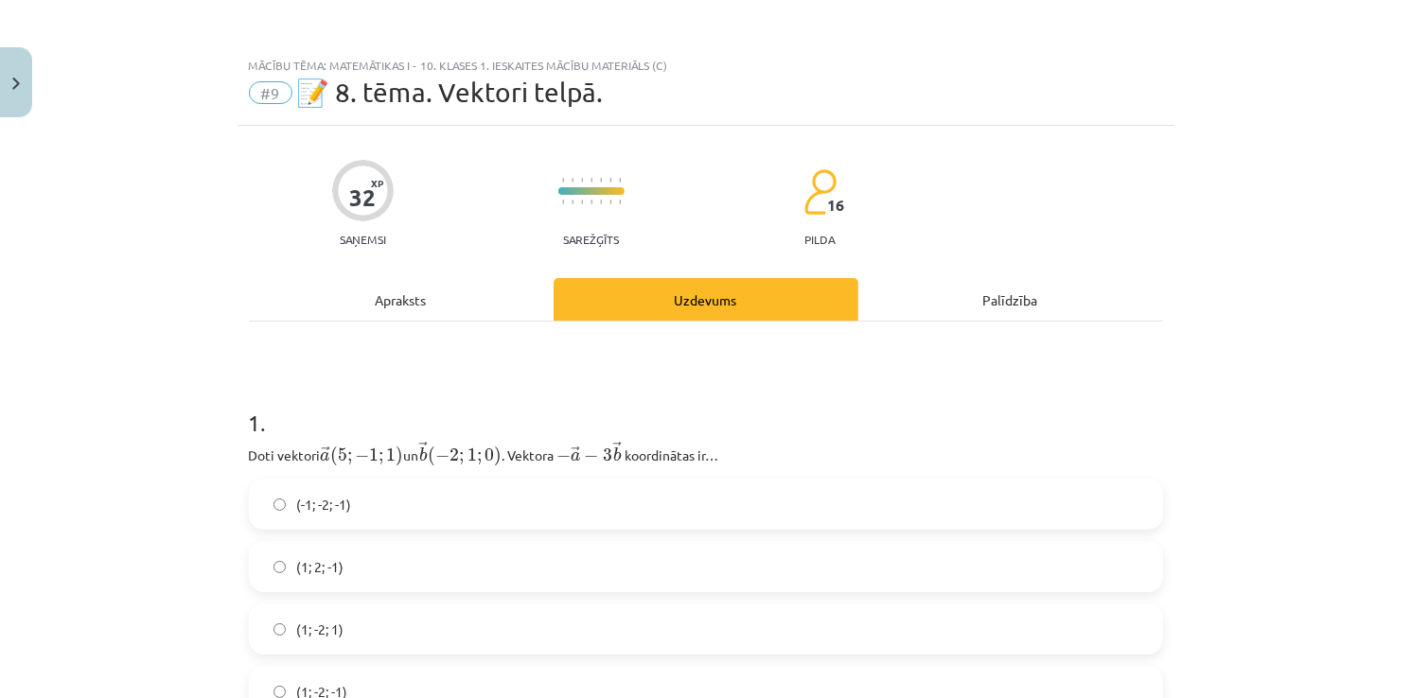
click at [1093, 34] on div "Mācību tēma: Matemātikas i - 10. klases 1. ieskaites mācību materiāls (c) #9 📝 …" at bounding box center [705, 349] width 1411 height 698
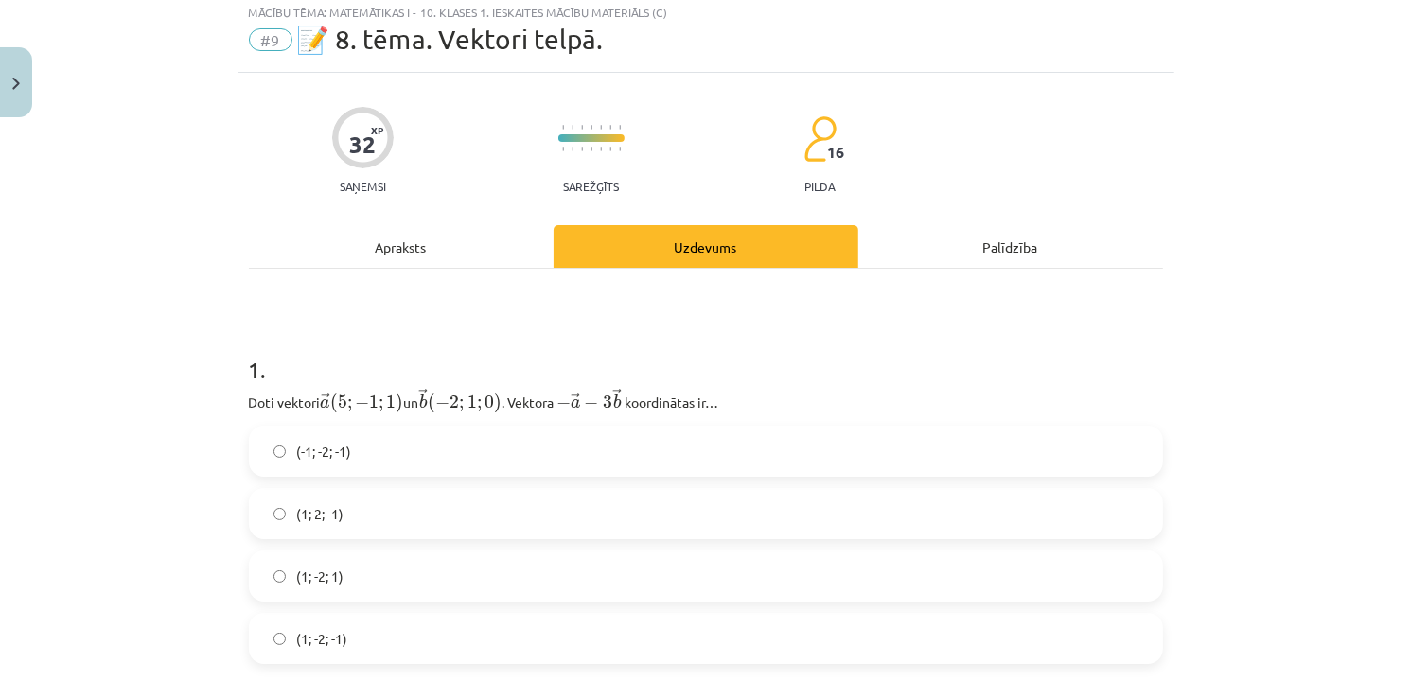
scroll to position [95, 0]
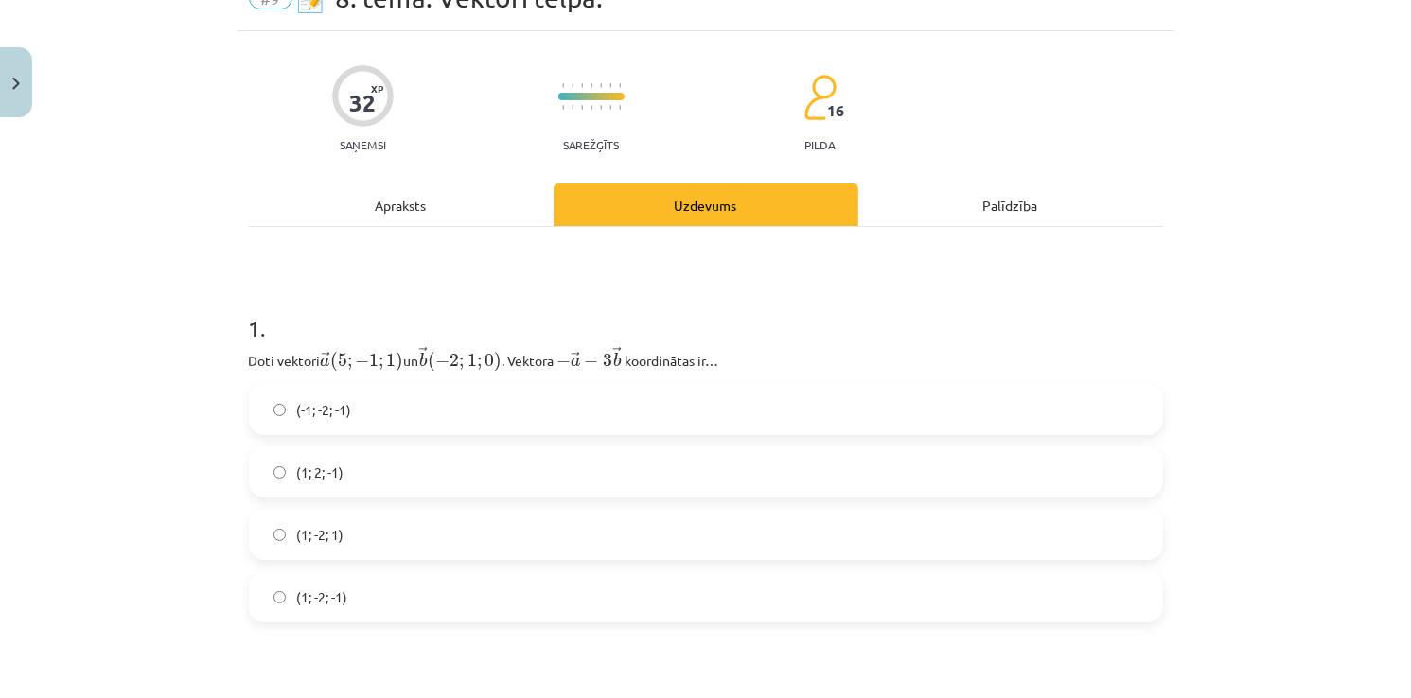
click at [324, 469] on span "(1; 2; -1)" at bounding box center [320, 473] width 47 height 20
click at [346, 593] on label "(1; -2; -1)" at bounding box center [706, 596] width 910 height 47
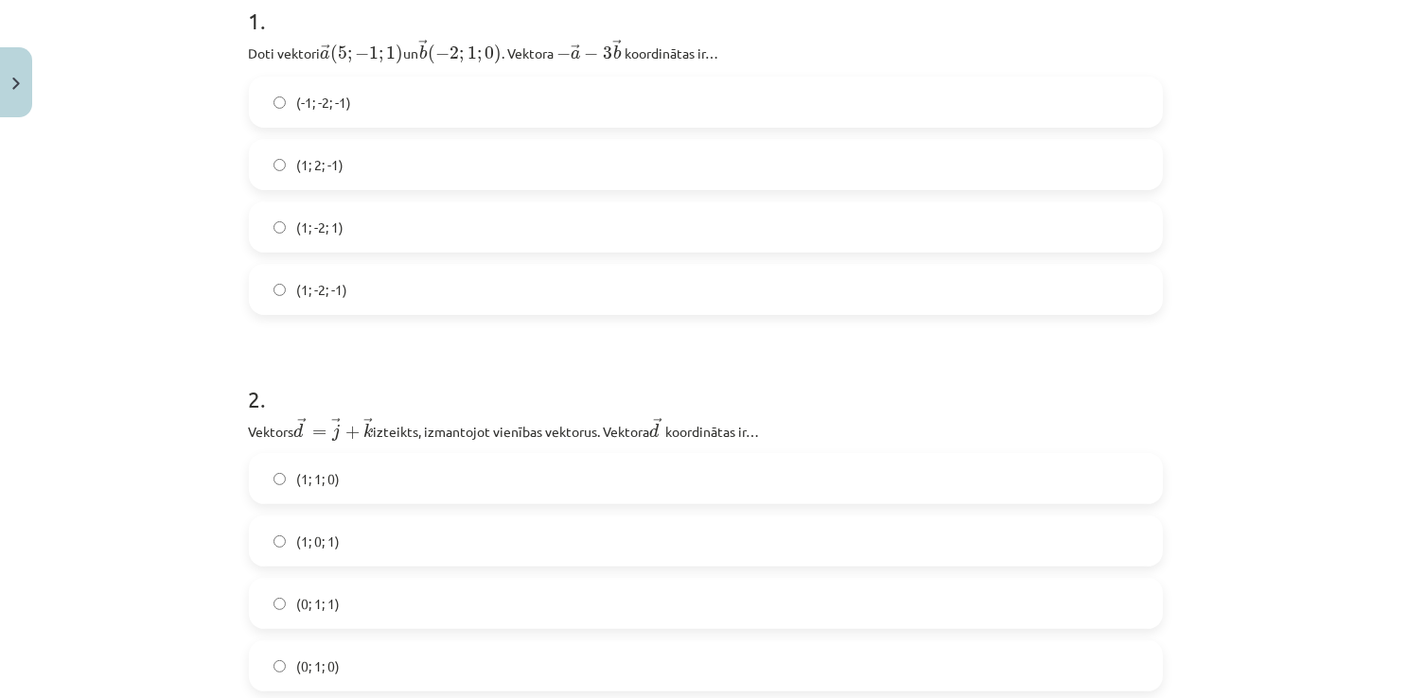
scroll to position [473, 0]
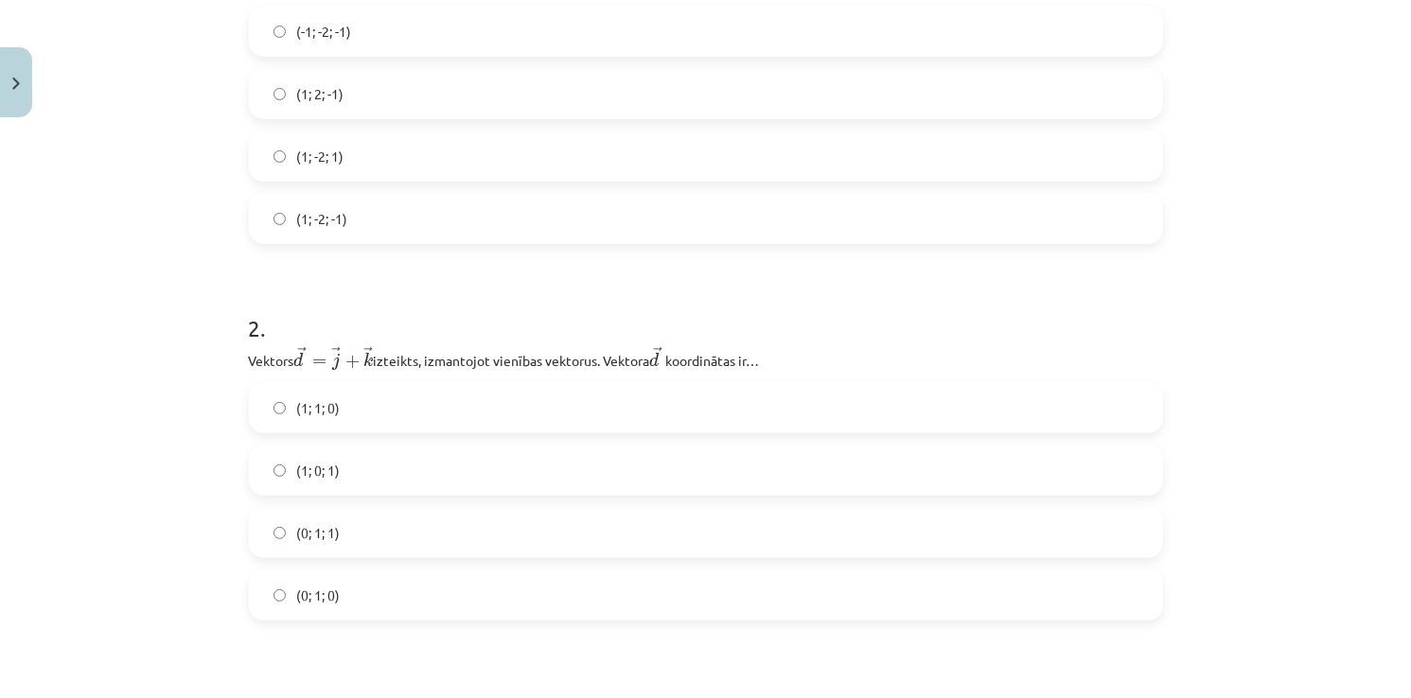
click at [361, 543] on label "(0; 1; 1)" at bounding box center [706, 532] width 910 height 47
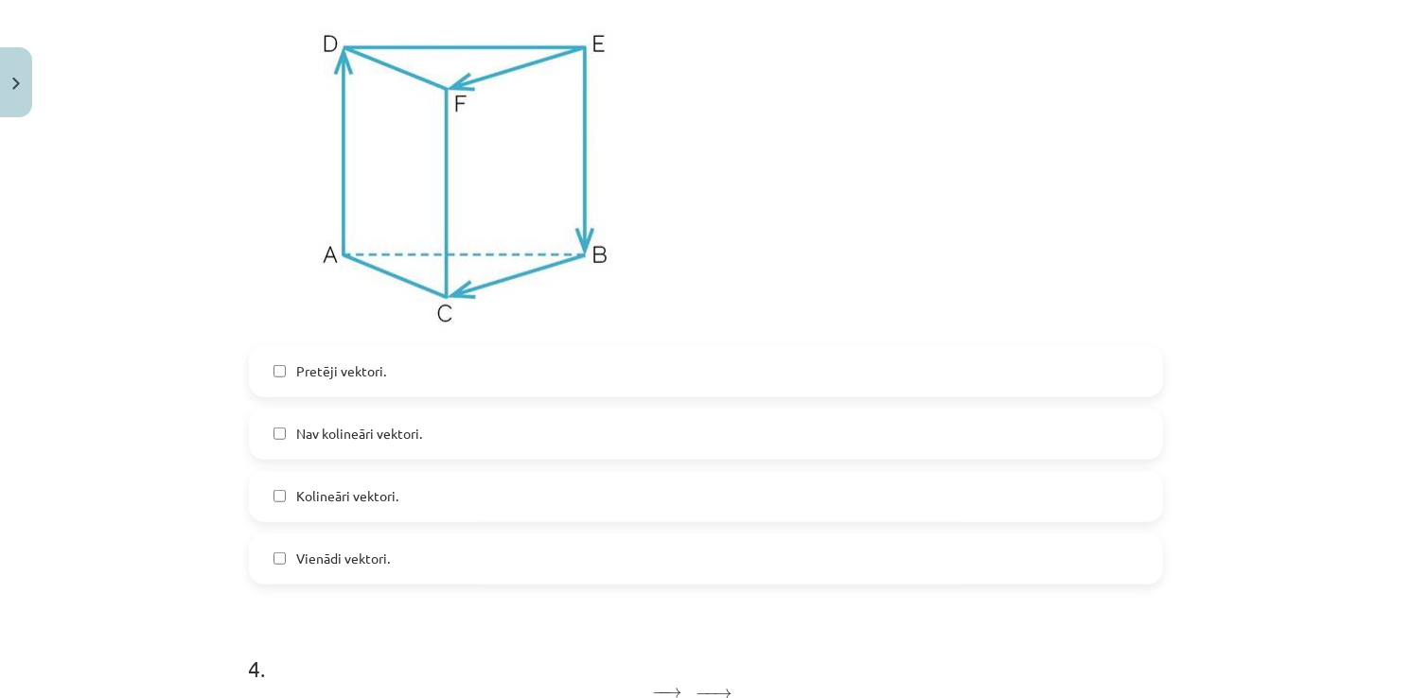
scroll to position [1230, 0]
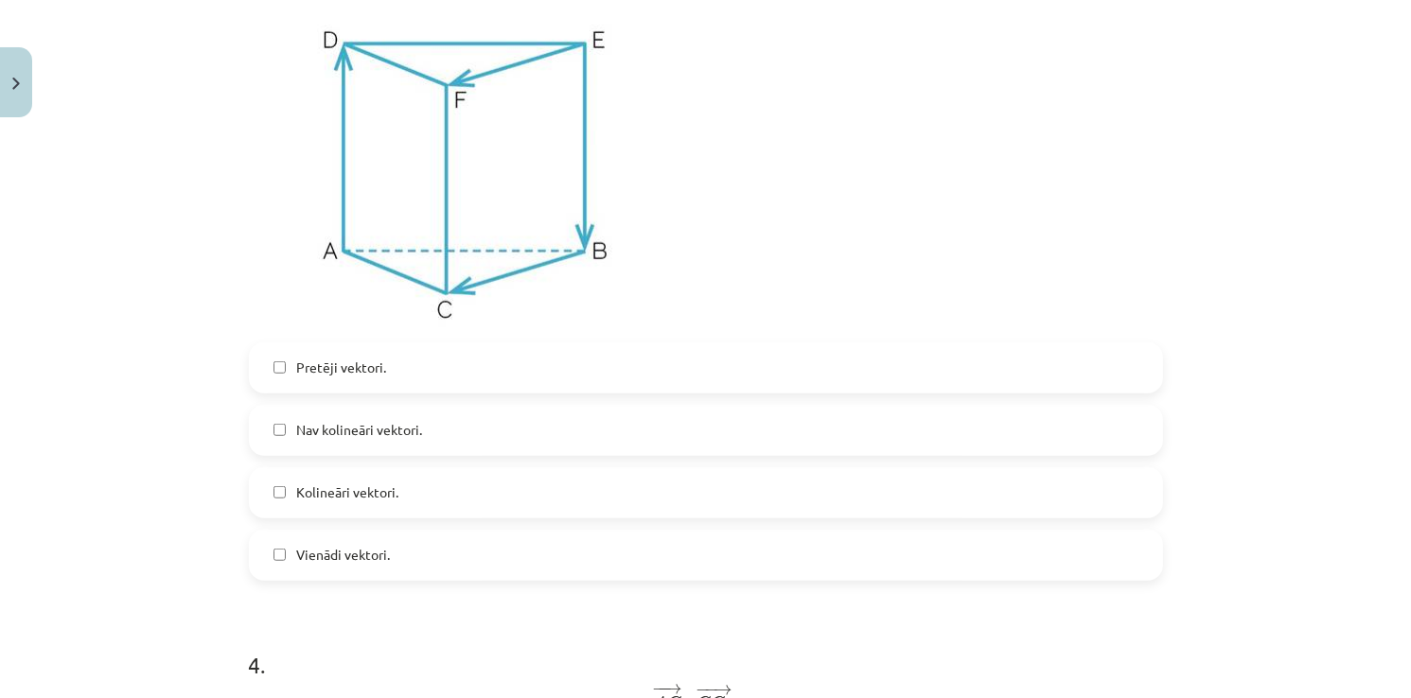
click at [384, 413] on label "Nav kolineāri vektori." at bounding box center [706, 430] width 910 height 47
click at [337, 525] on div "Pretēji vektori. Nav kolineāri vektori. Kolineāri vektori. Vienādi vektori." at bounding box center [706, 462] width 914 height 238
click at [344, 476] on label "Kolineāri vektori." at bounding box center [706, 492] width 910 height 47
drag, startPoint x: 345, startPoint y: 437, endPoint x: 327, endPoint y: 476, distance: 42.8
click at [345, 439] on span "Nav kolineāri vektori." at bounding box center [360, 430] width 126 height 20
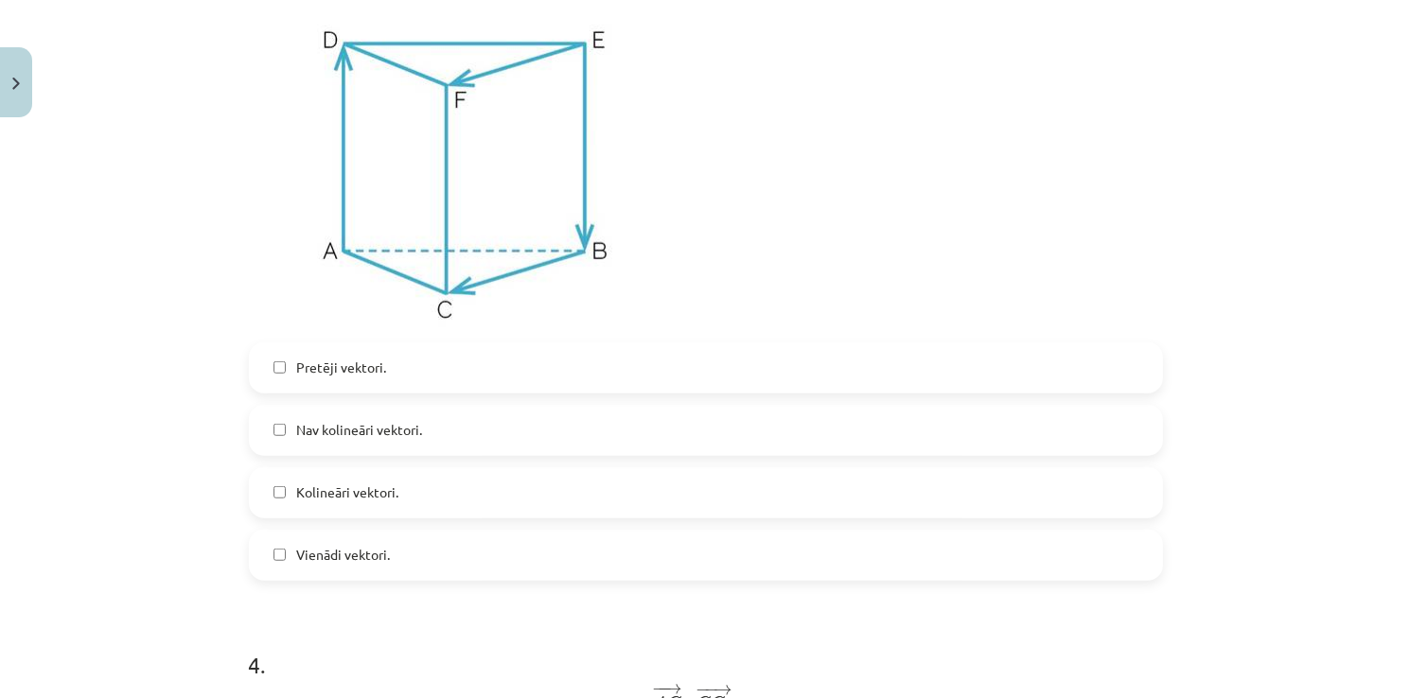
click at [324, 500] on span "Kolineāri vektori." at bounding box center [348, 493] width 102 height 20
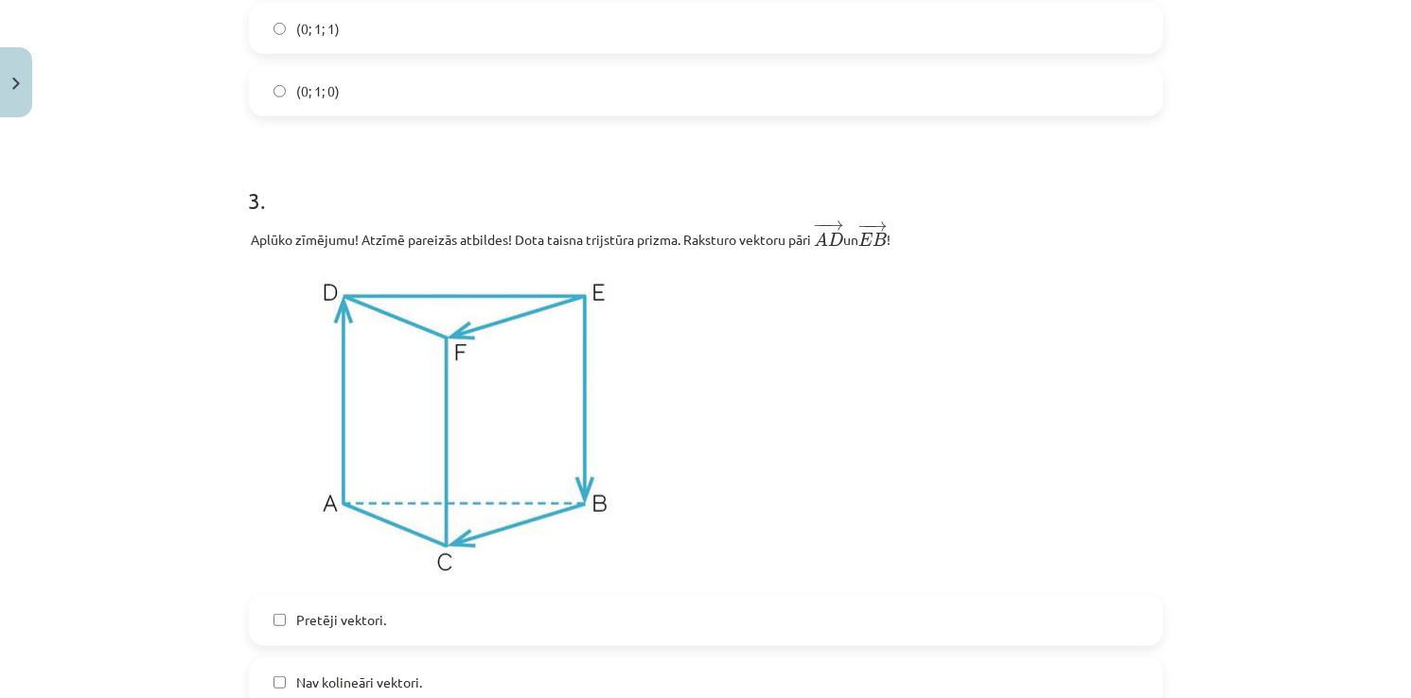
scroll to position [1135, 0]
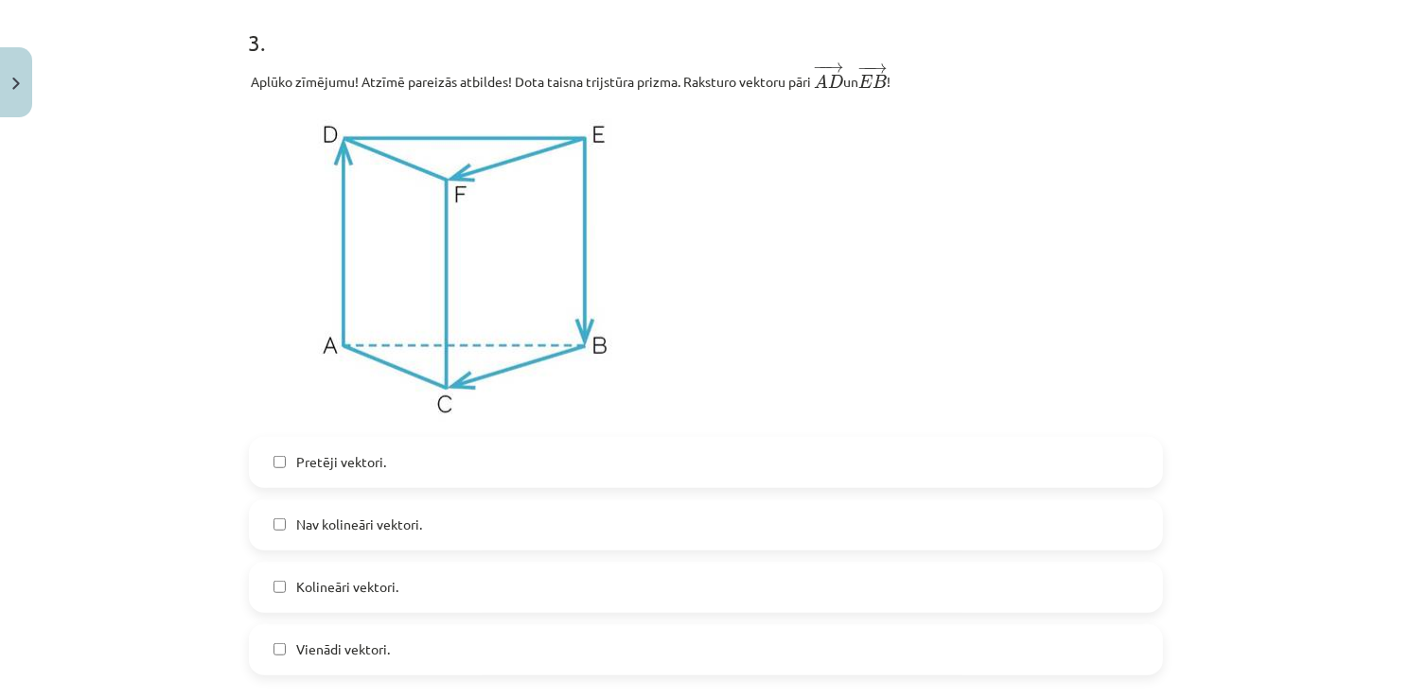
click at [278, 586] on label "Kolineāri vektori." at bounding box center [706, 587] width 910 height 47
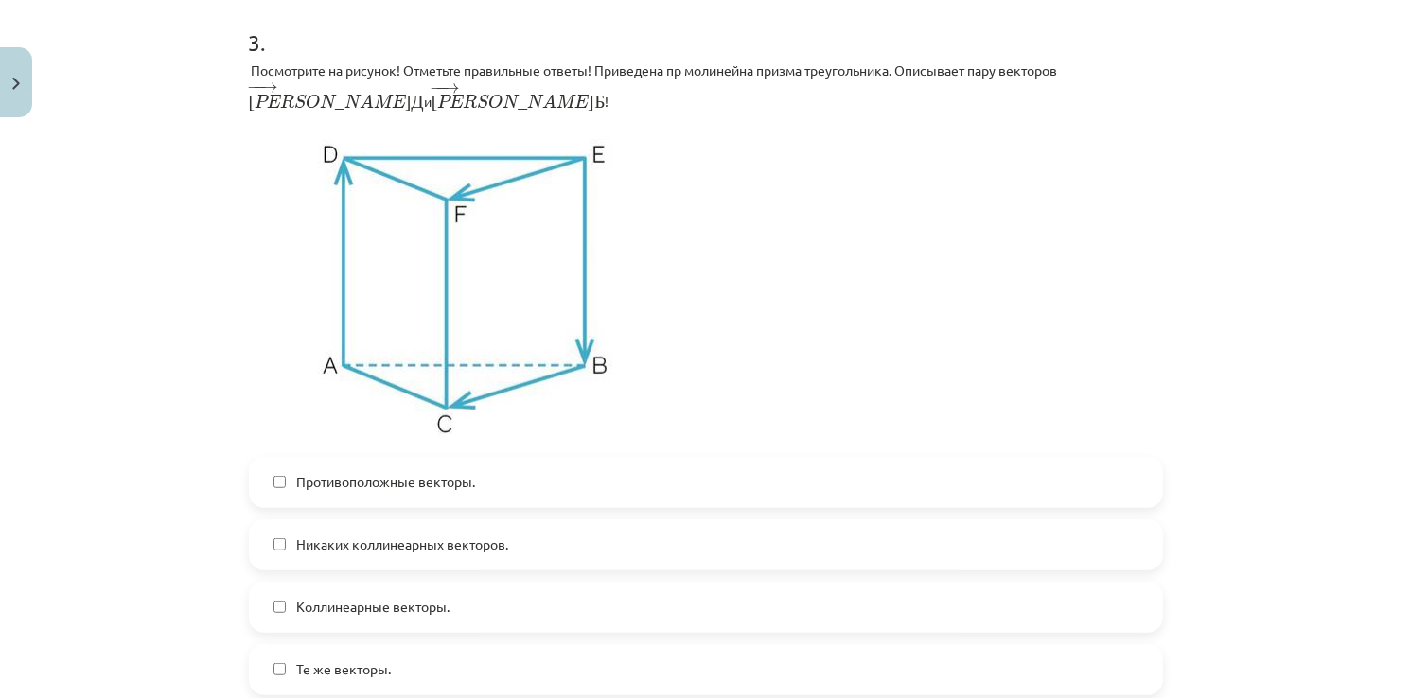
click at [402, 472] on span "Противоположные векторы." at bounding box center [386, 482] width 179 height 20
click at [403, 597] on span "Коллинеарные векторы." at bounding box center [373, 607] width 153 height 20
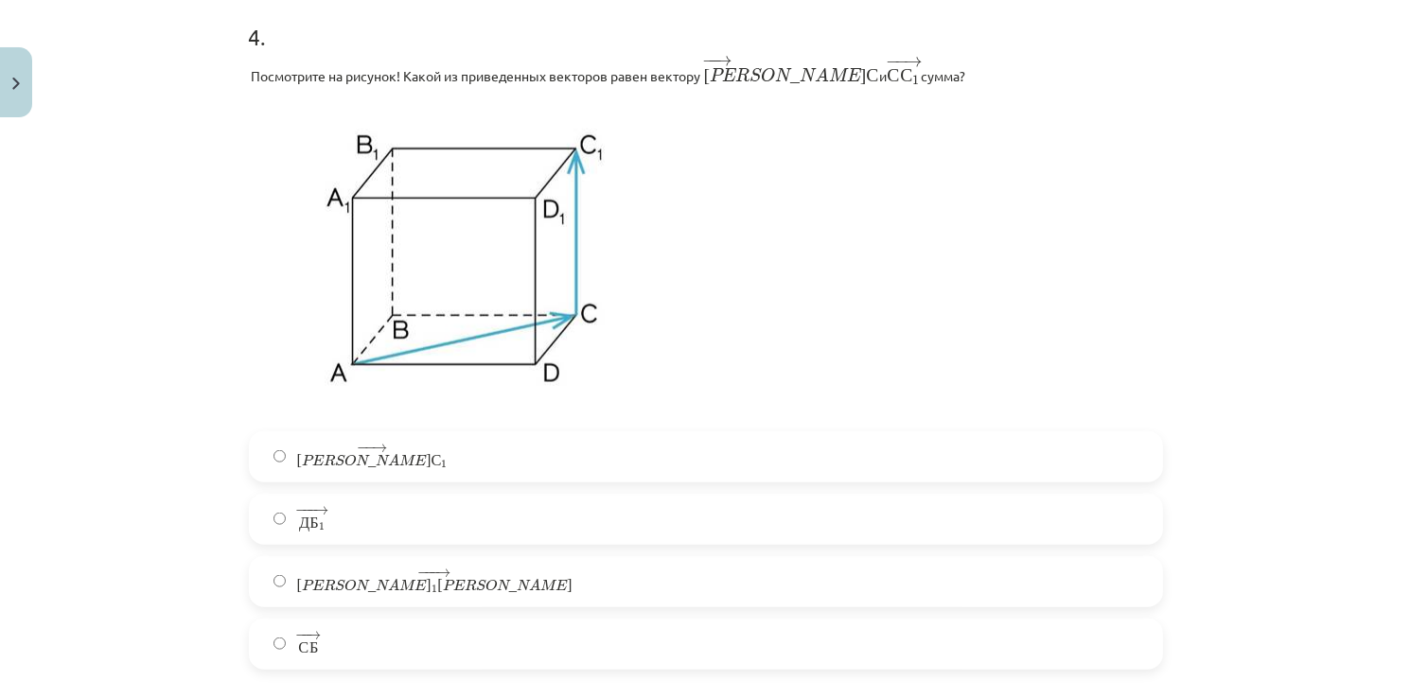
scroll to position [1892, 0]
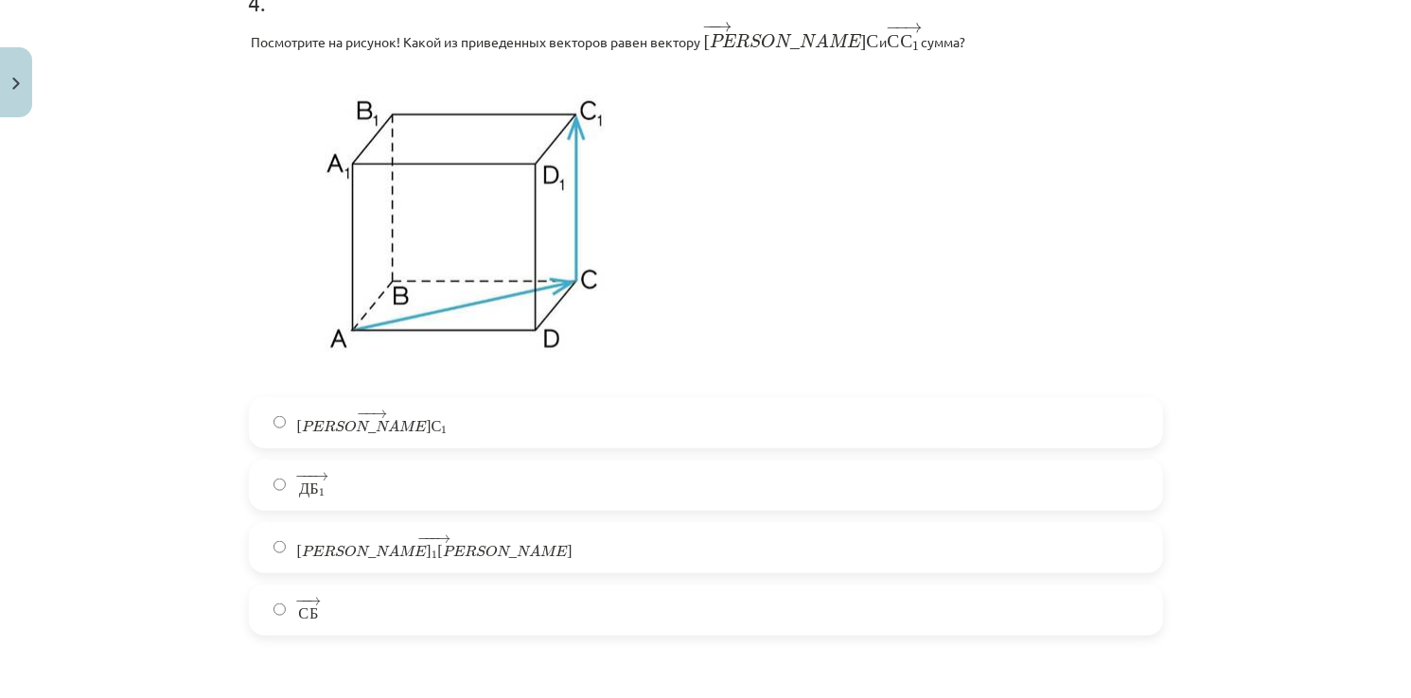
click at [297, 431] on span "[PERSON_NAME]" at bounding box center [364, 426] width 134 height 12
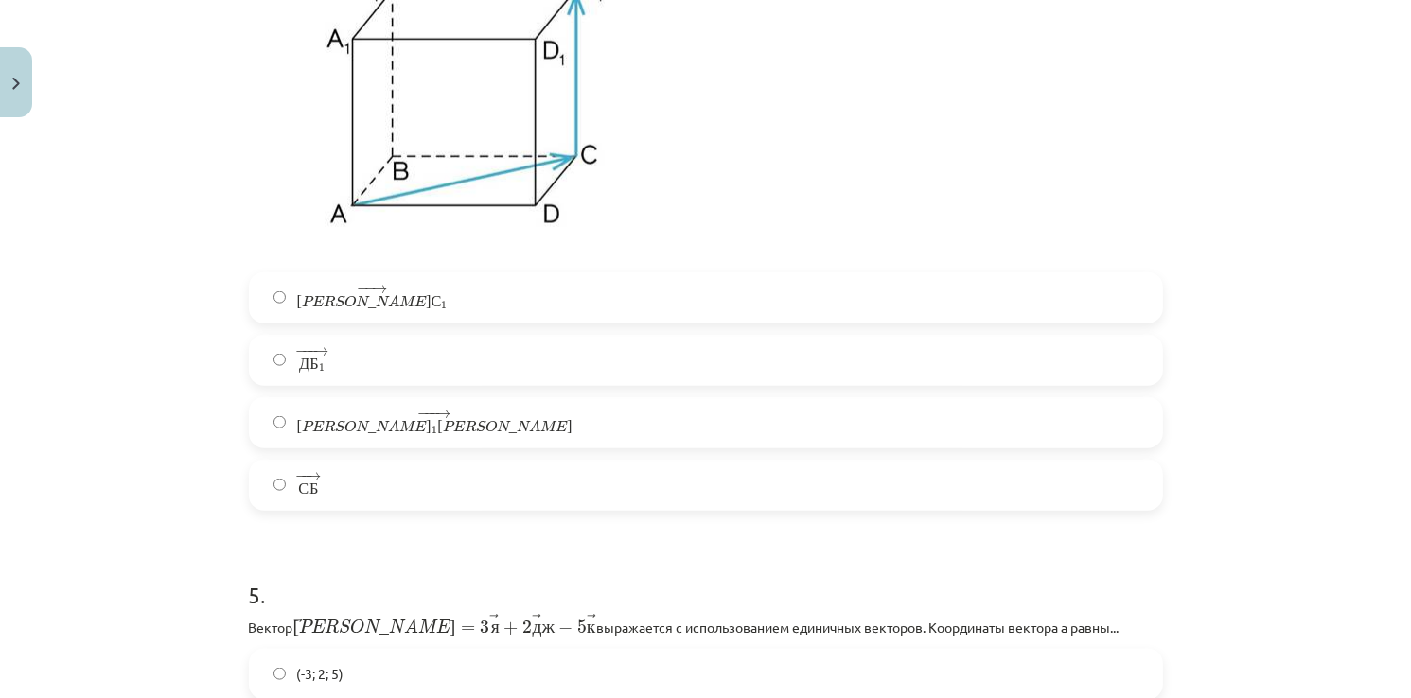
scroll to position [2082, 0]
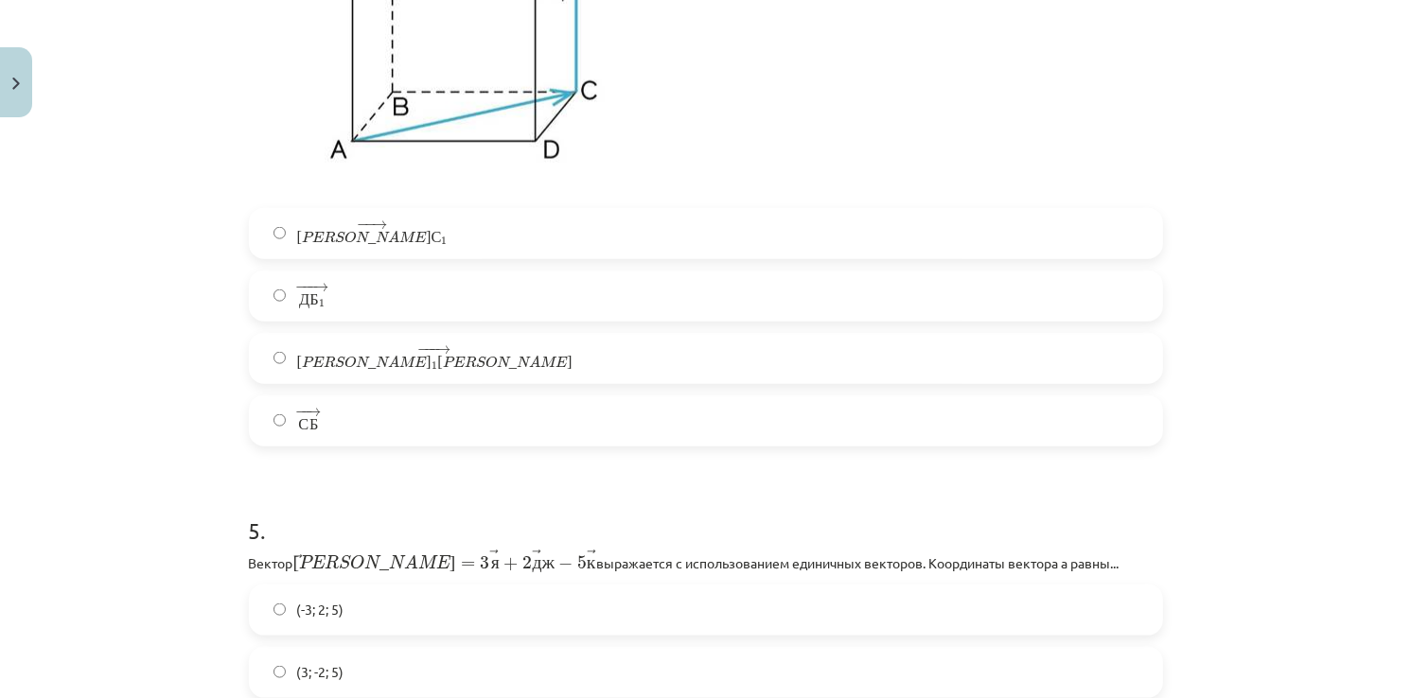
click at [309, 306] on span "Б" at bounding box center [313, 299] width 9 height 12
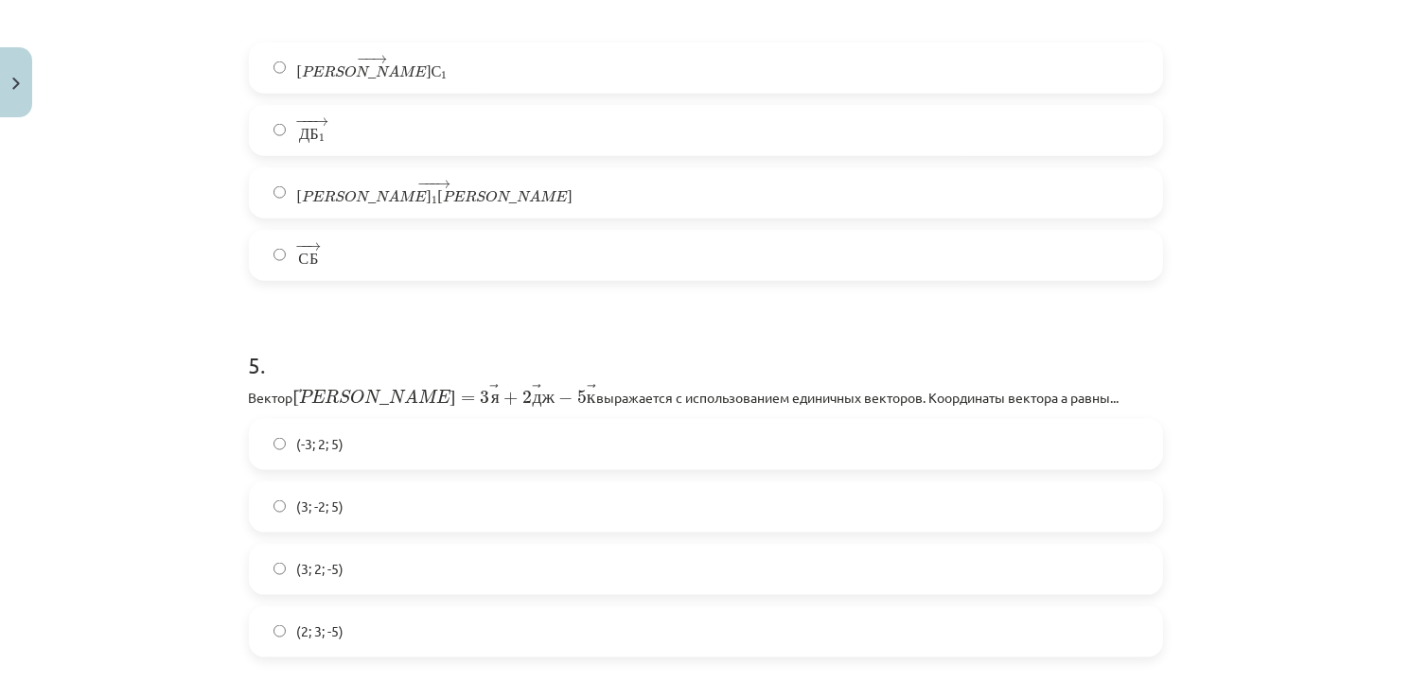
scroll to position [2271, 0]
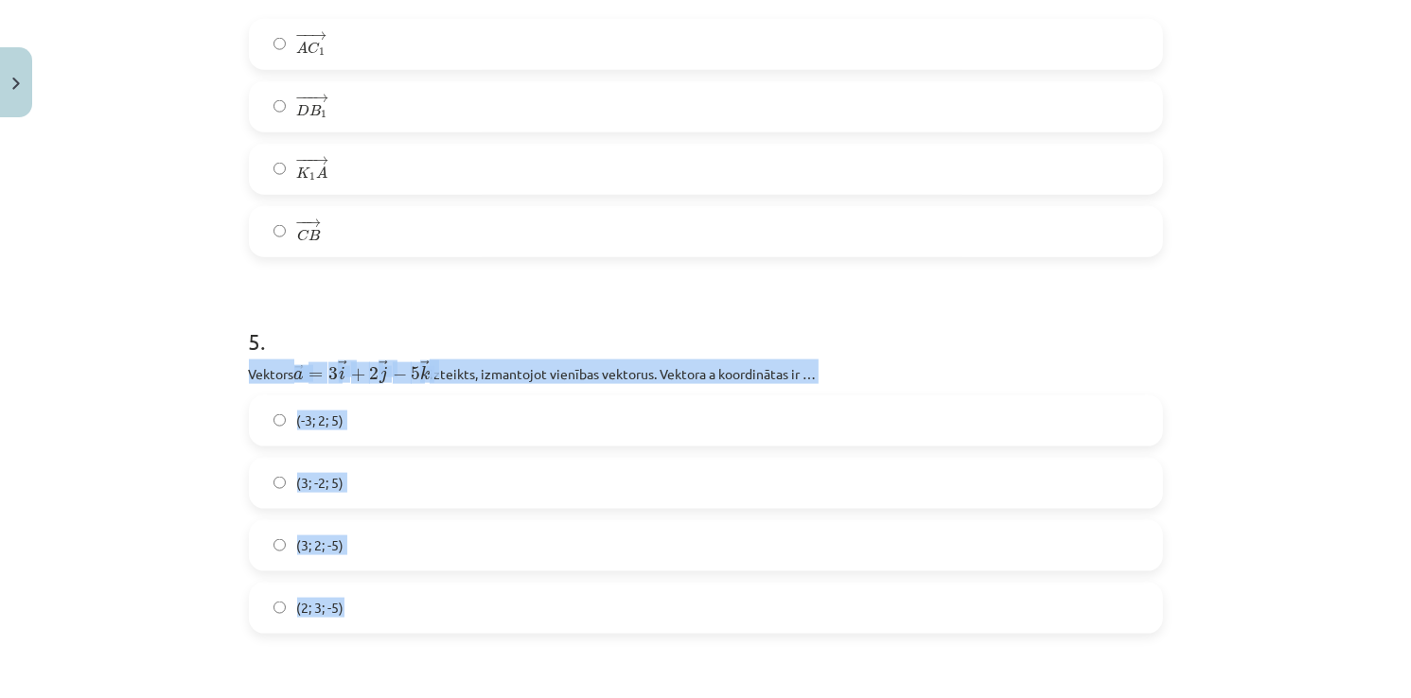
drag, startPoint x: 241, startPoint y: 375, endPoint x: 394, endPoint y: 606, distance: 276.6
click at [394, 606] on div "5 . Vektors ﻿ → a = 3 → i + 2 → j − 5 → k a → = 3 i → + 2 j → − 5 k → izteikts,…" at bounding box center [706, 464] width 914 height 339
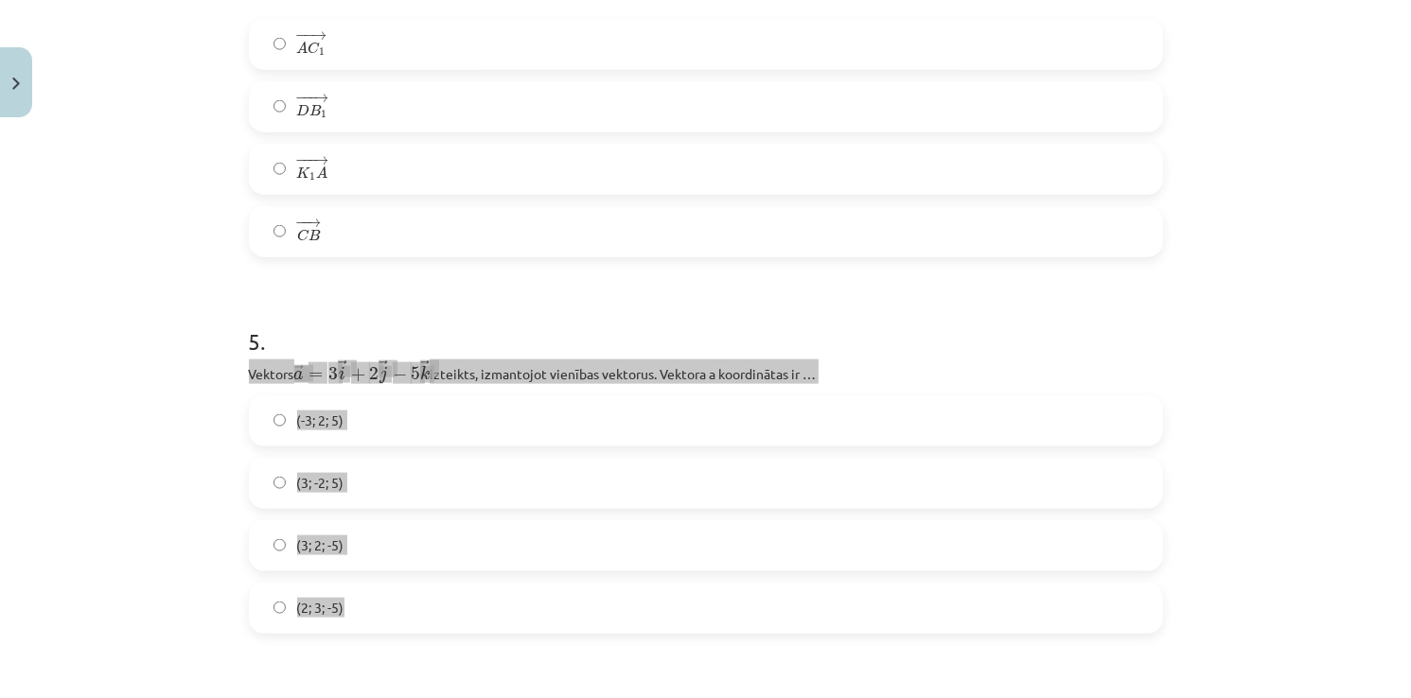
copy div "Vektors ﻿ → a = 3 → i + 2 → j − 5 → k a → = 3 i → + 2 j → − 5 k → izteikts, izm…"
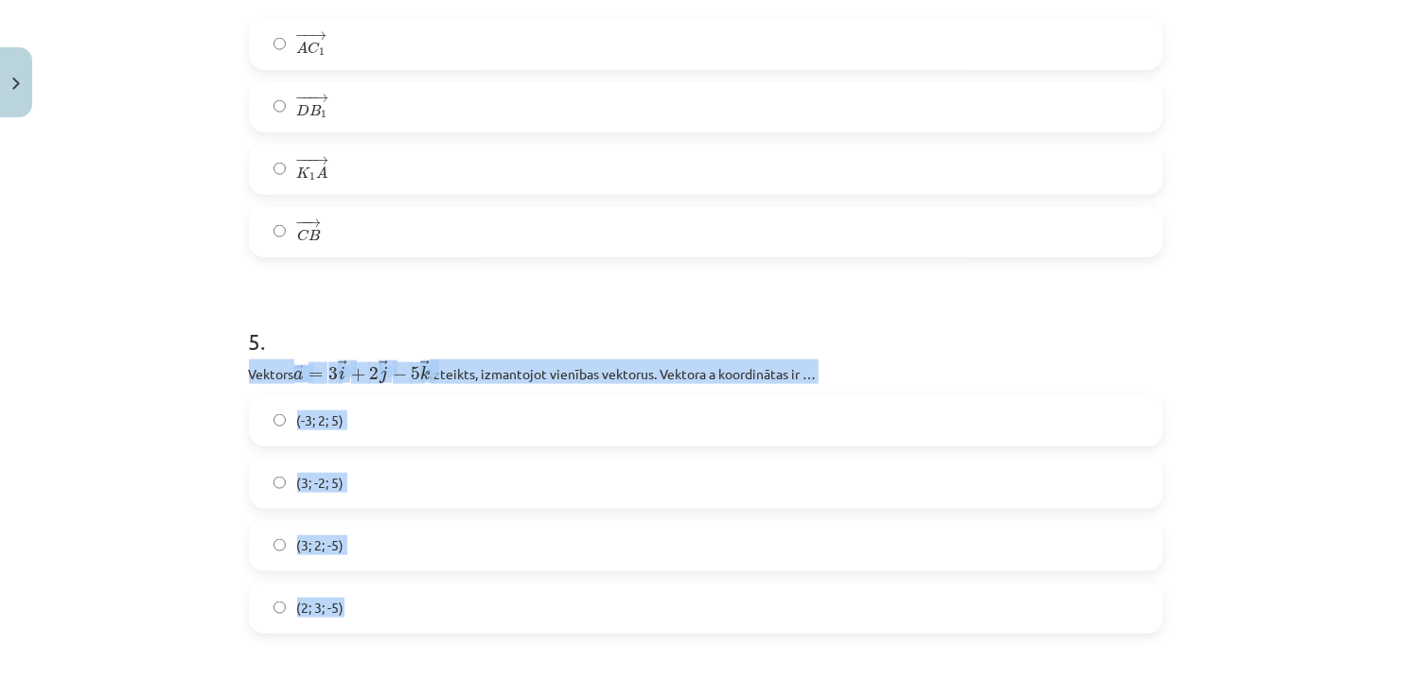
click at [820, 439] on label "(-3; 2; 5)" at bounding box center [706, 420] width 910 height 47
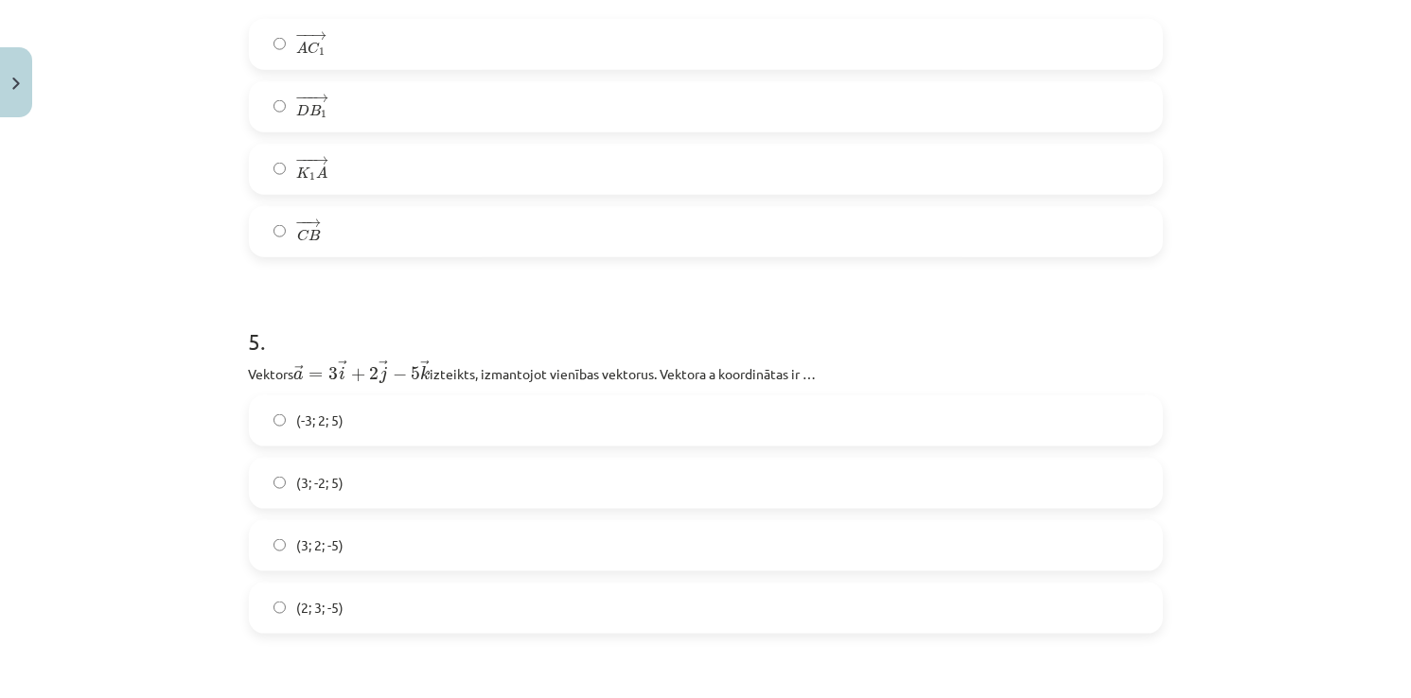
click at [287, 549] on label "(3; 2; -5)" at bounding box center [706, 545] width 910 height 47
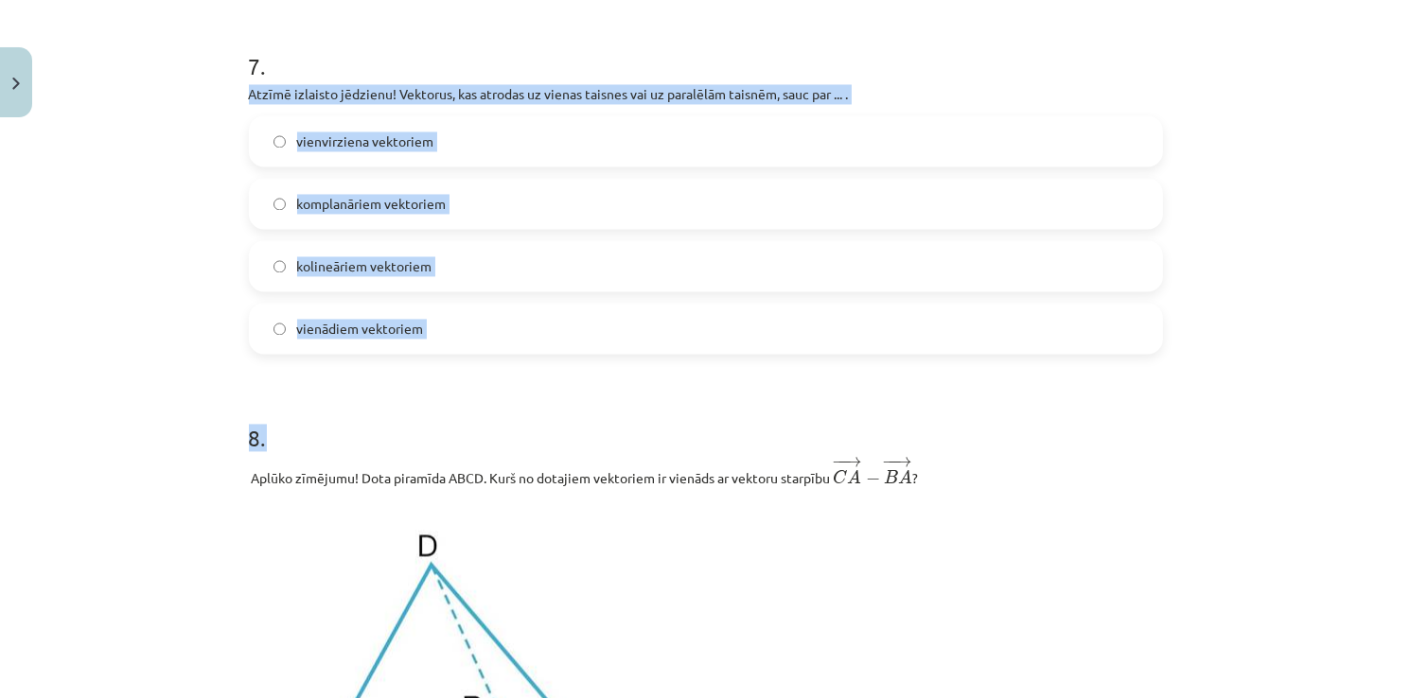
scroll to position [3514, 0]
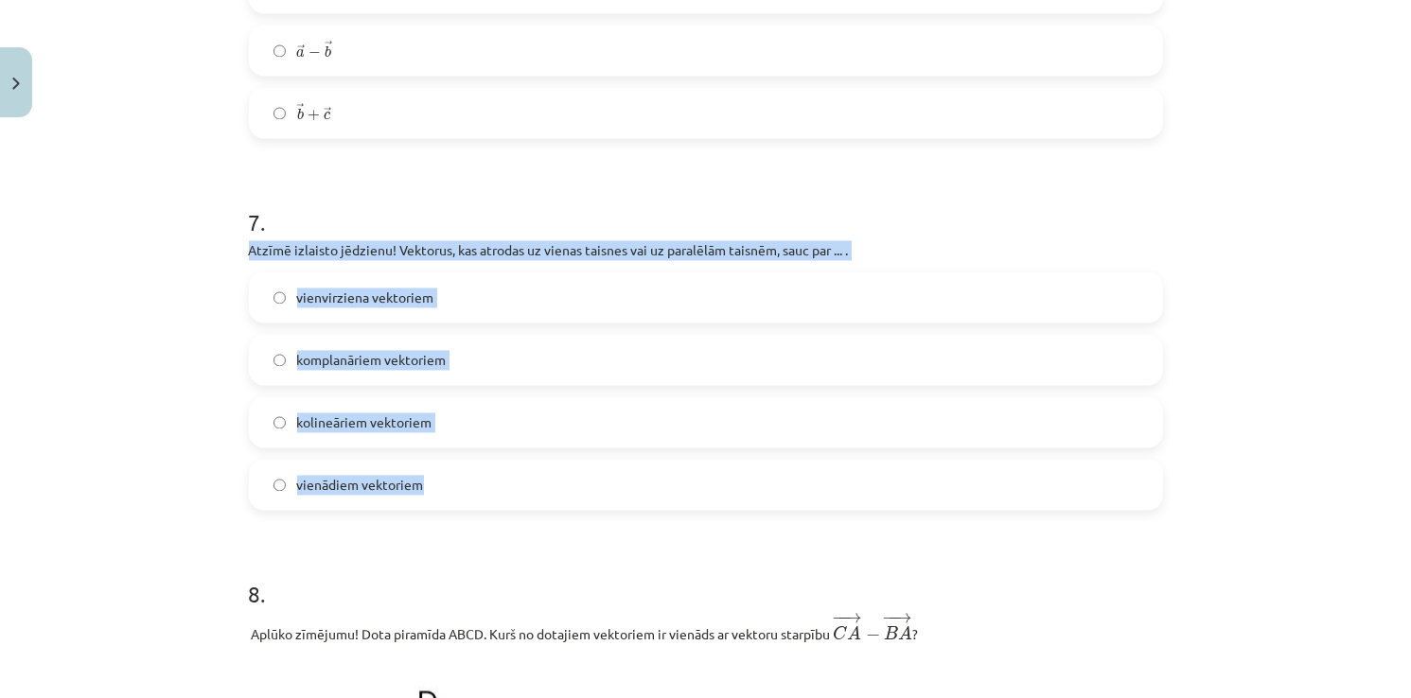
drag, startPoint x: 237, startPoint y: 252, endPoint x: 468, endPoint y: 488, distance: 331.2
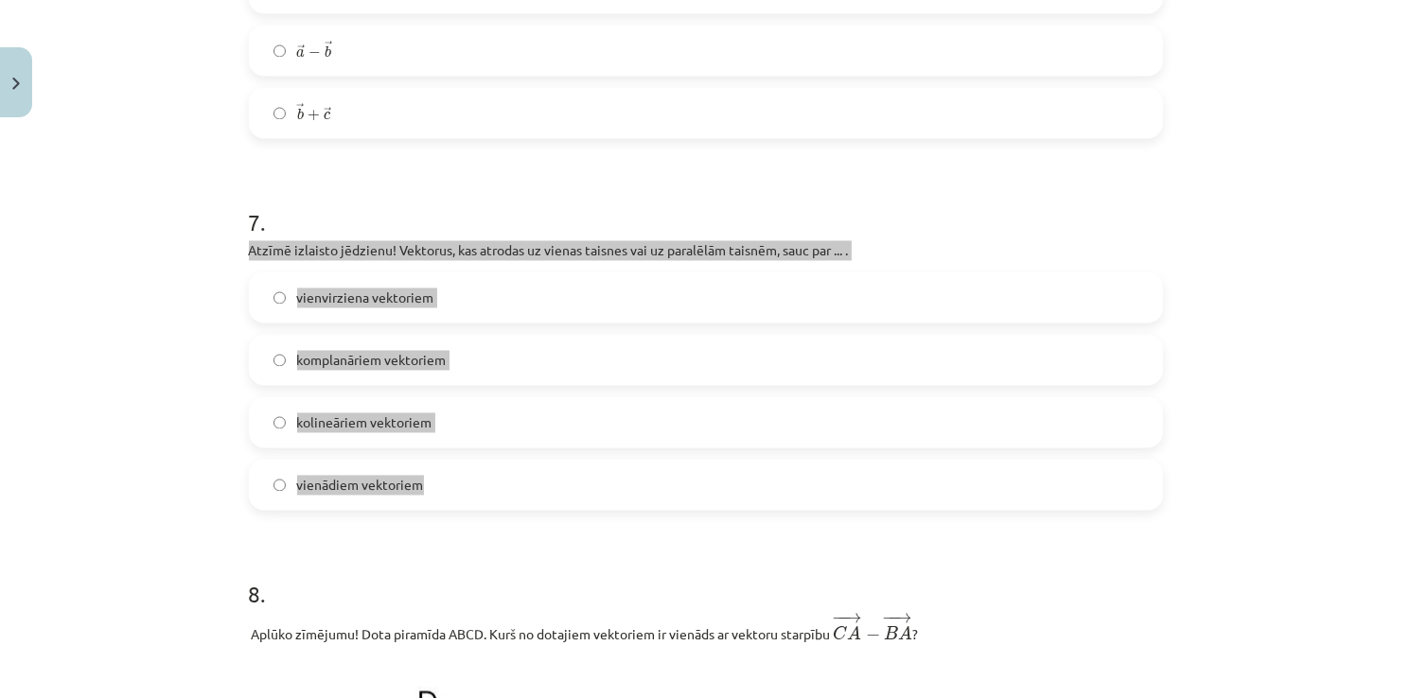
copy div "Atzīmē izlaisto jēdzienu! Vektorus, kas atrodas uz vienas taisnes vai uz paralē…"
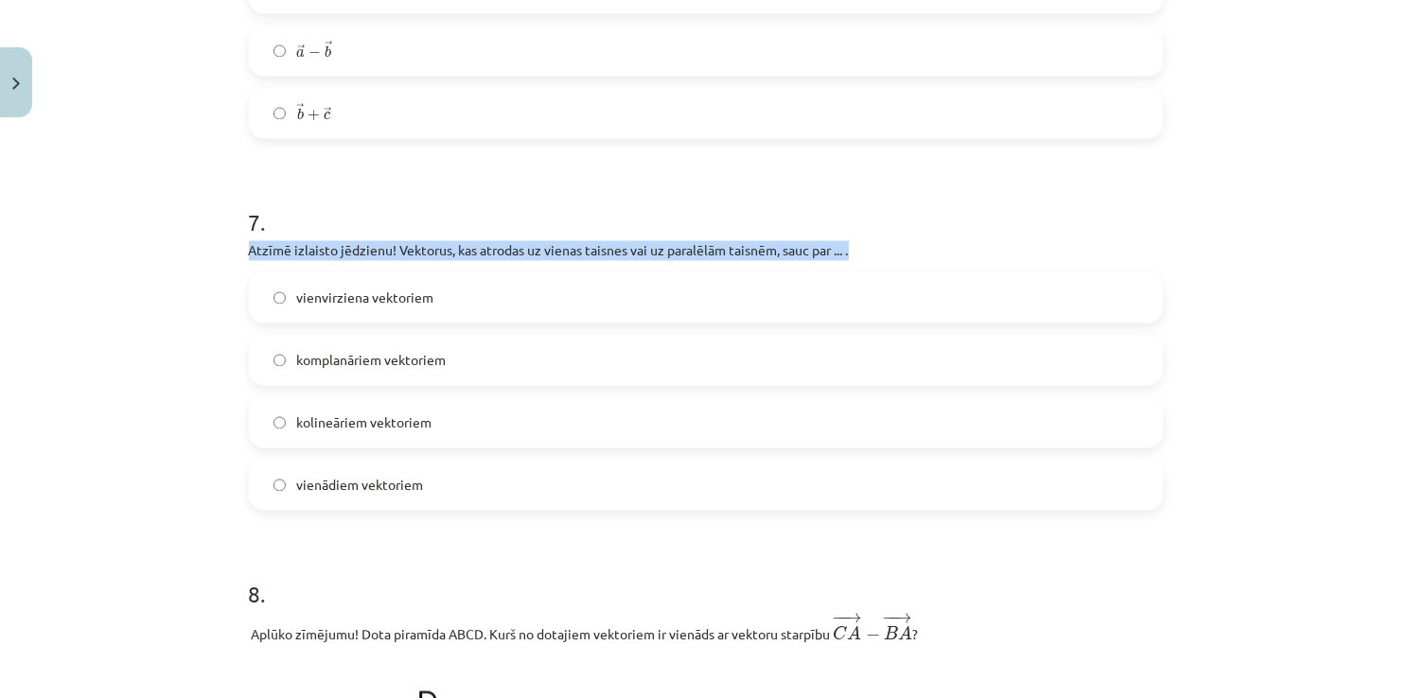
click at [1206, 267] on div "Mācību tēma: Matemātikas i - 10. klases 1. ieskaites mācību materiāls (c) #9 📝 …" at bounding box center [705, 349] width 1411 height 698
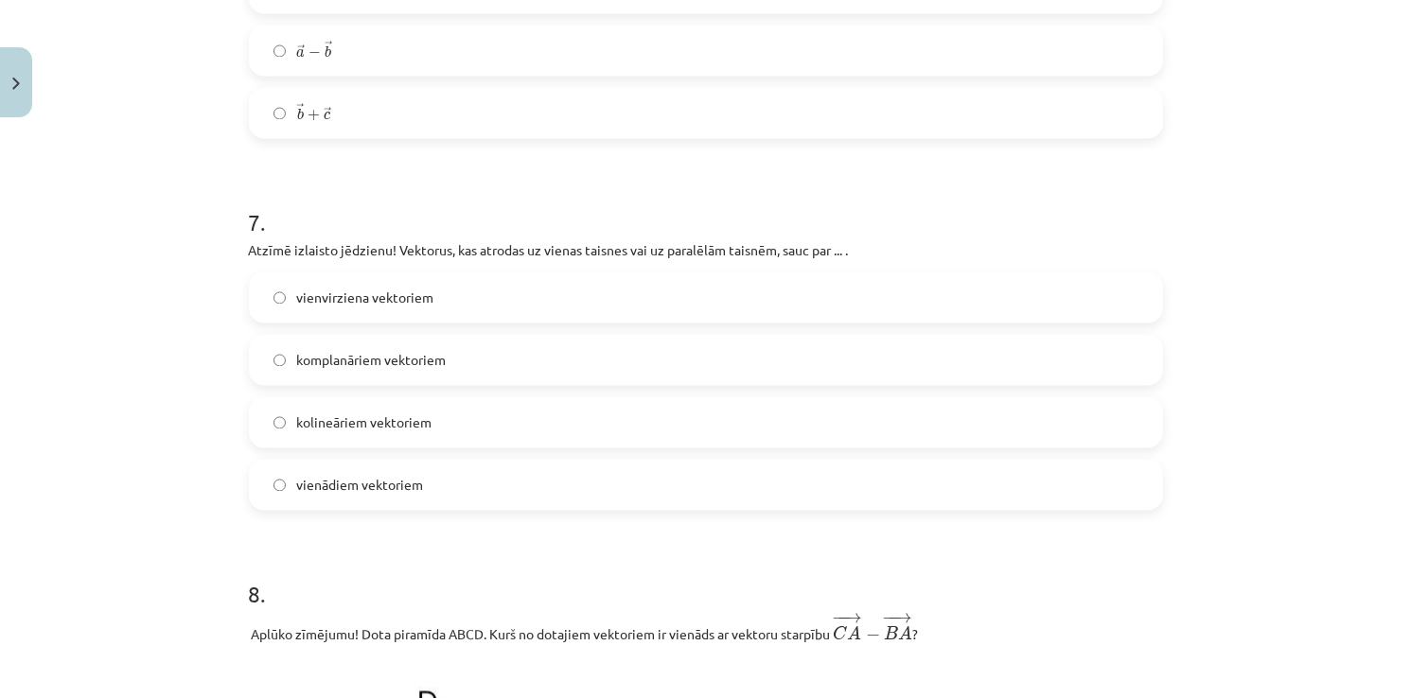
drag, startPoint x: 1354, startPoint y: 530, endPoint x: 1333, endPoint y: 523, distance: 21.8
click at [1345, 528] on div "Mācību tēma: Matemātikas i - 10. klases 1. ieskaites mācību materiāls (c) #9 📝 …" at bounding box center [705, 349] width 1411 height 698
click at [304, 422] on span "kolineāriem vektoriem" at bounding box center [364, 423] width 135 height 20
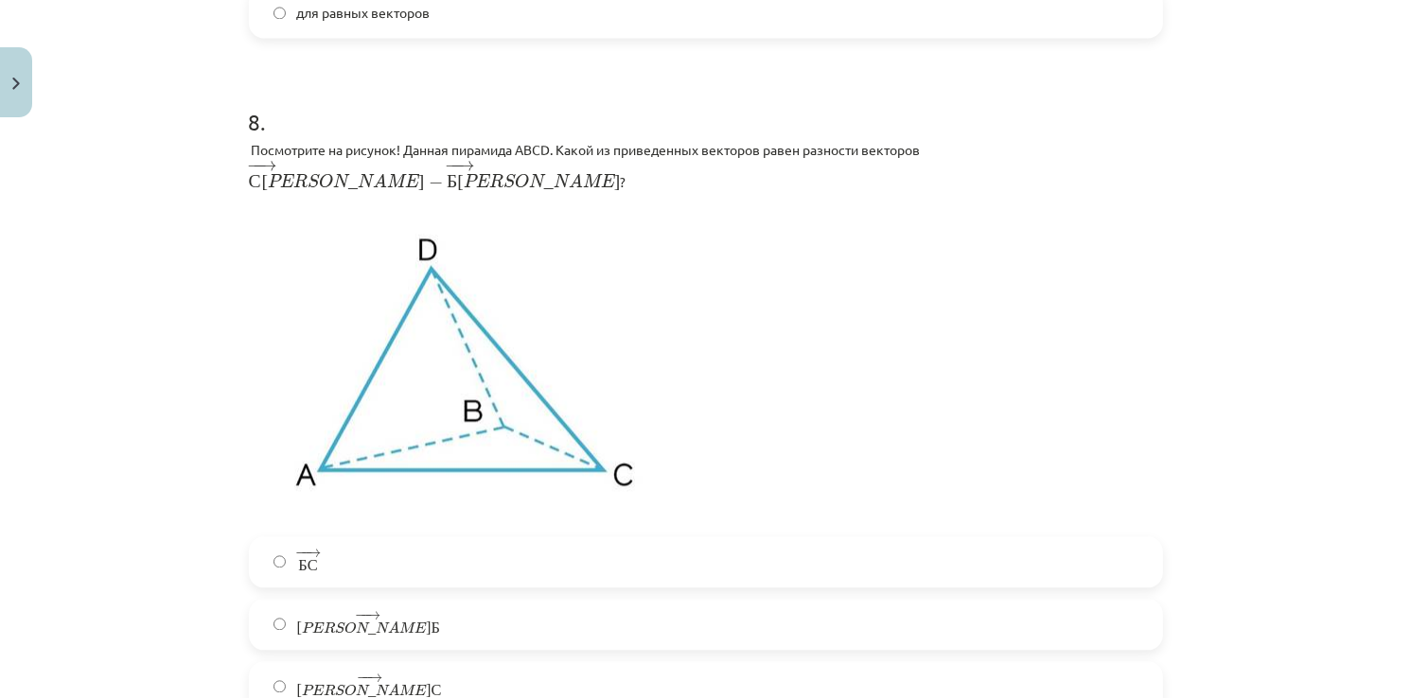
scroll to position [4082, 0]
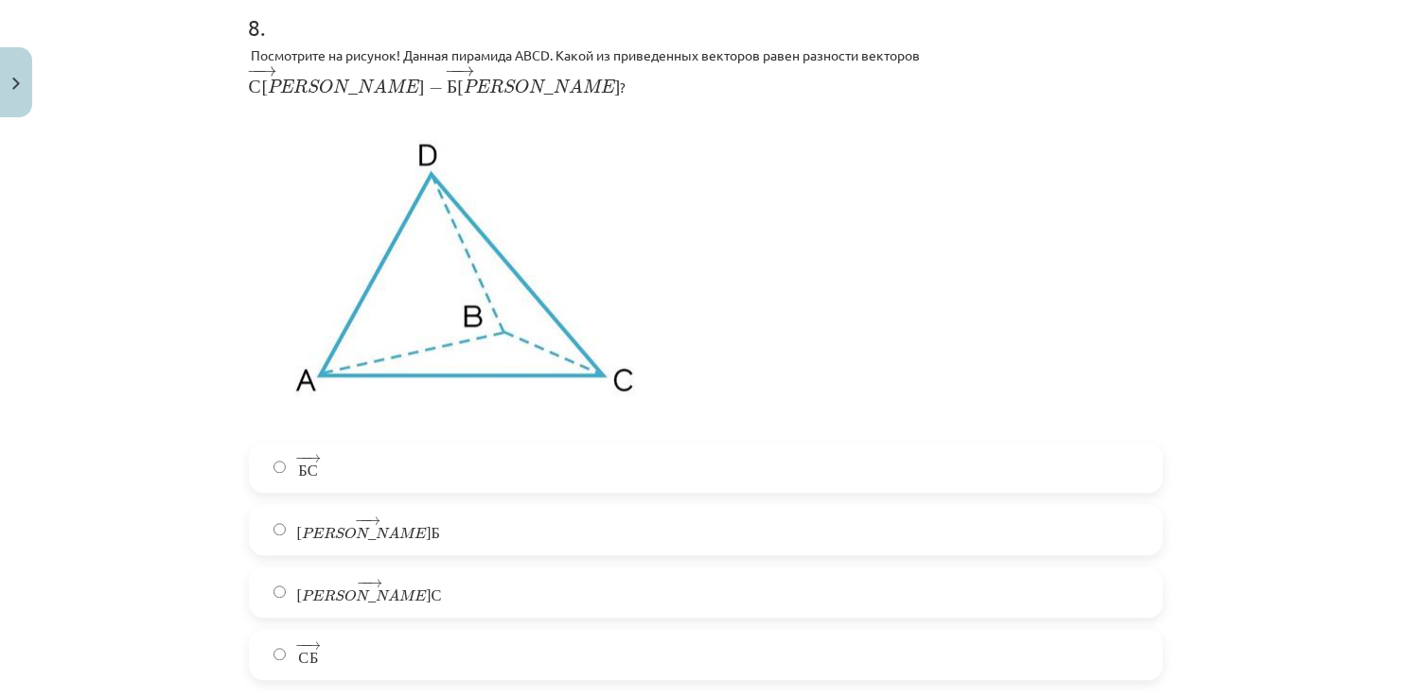
click at [298, 652] on span "С" at bounding box center [303, 658] width 11 height 12
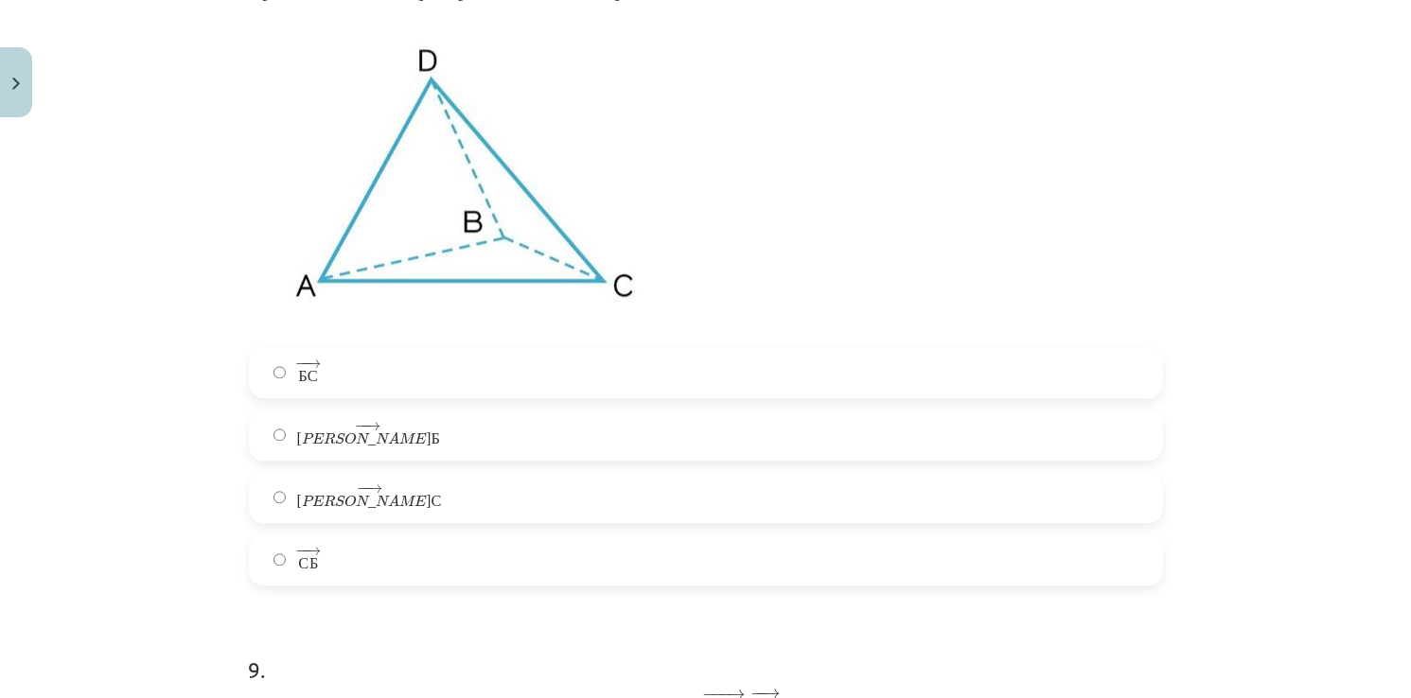
click at [295, 360] on span "−" at bounding box center [301, 364] width 12 height 9
click at [295, 548] on span "−" at bounding box center [301, 552] width 12 height 9
click at [302, 349] on label "− − → Б С Б С →" at bounding box center [706, 372] width 910 height 47
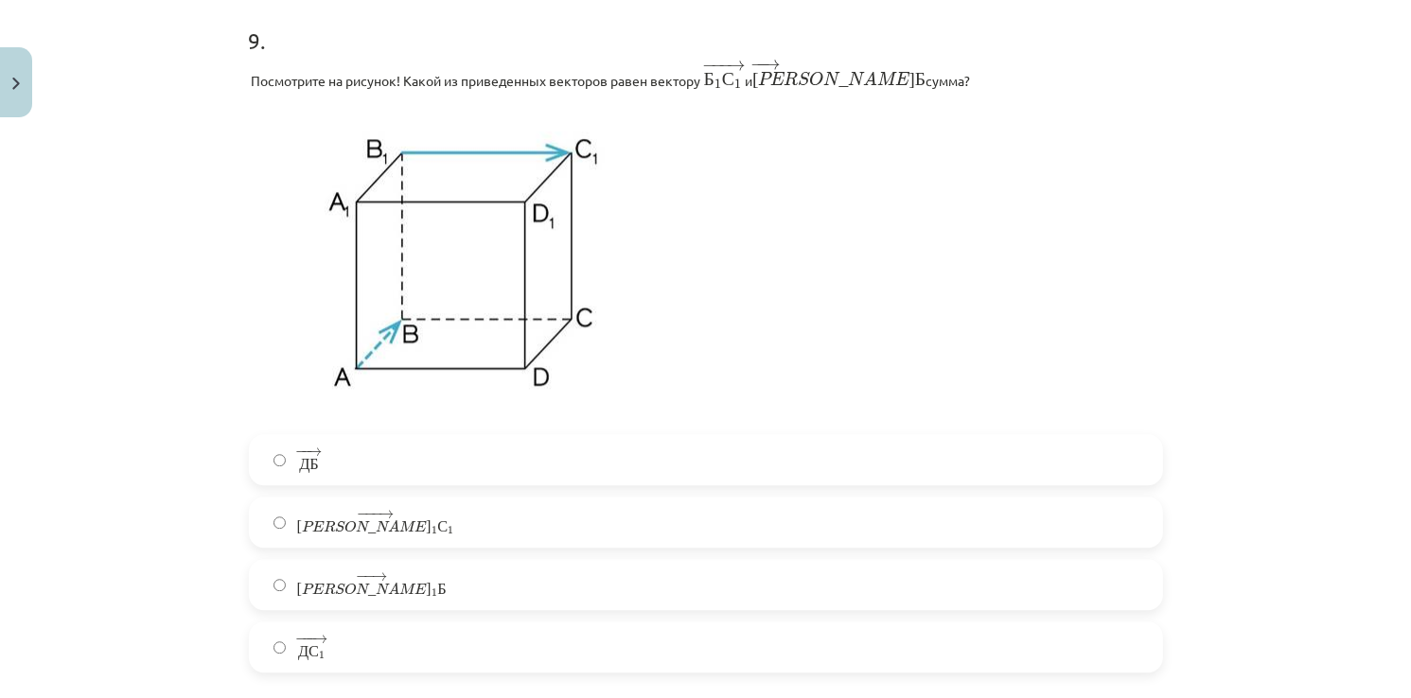
scroll to position [4839, 0]
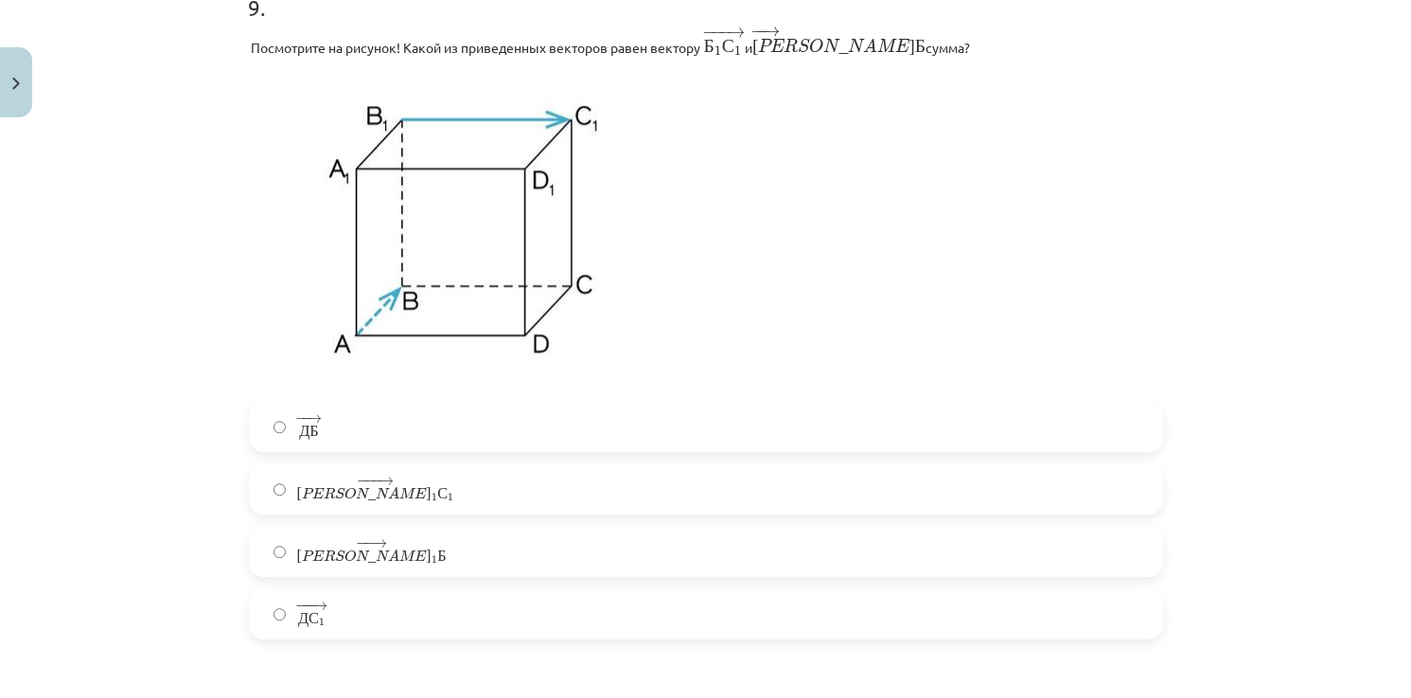
click at [327, 413] on label "− − → Д Б Д Б →" at bounding box center [706, 426] width 910 height 47
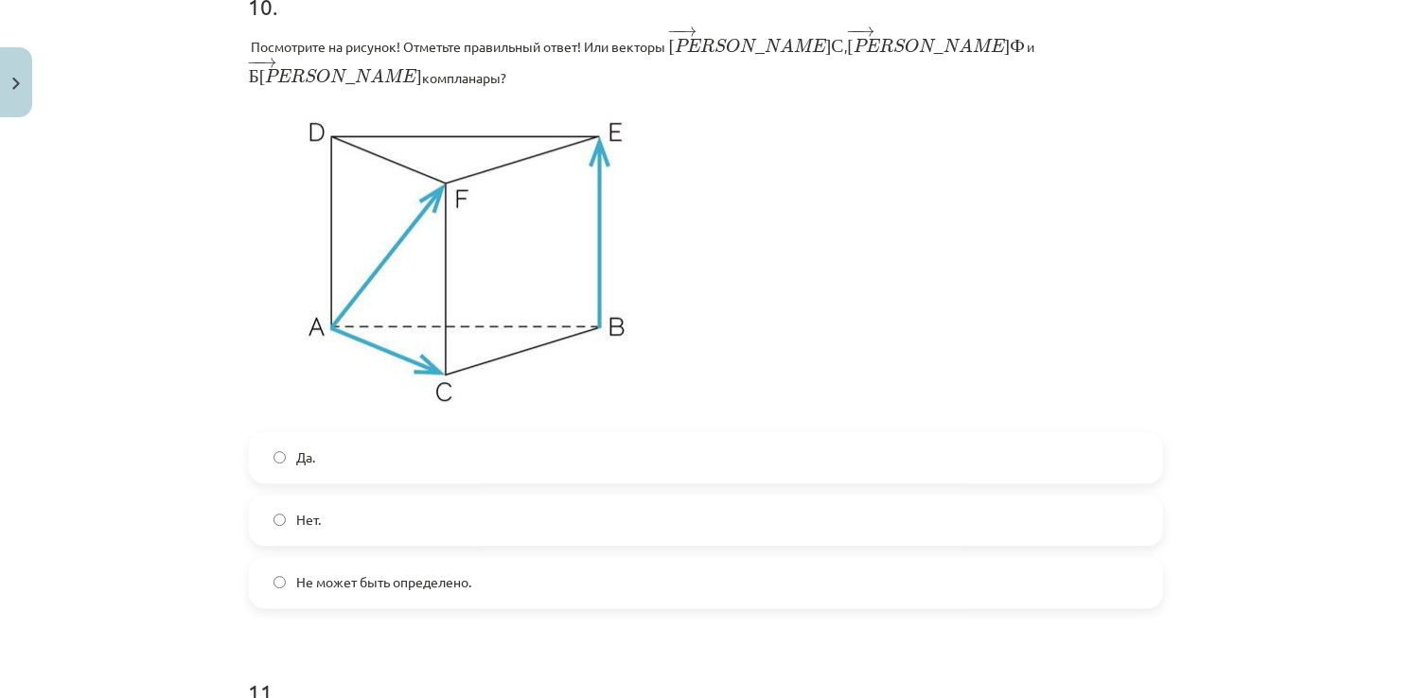
scroll to position [5560, 0]
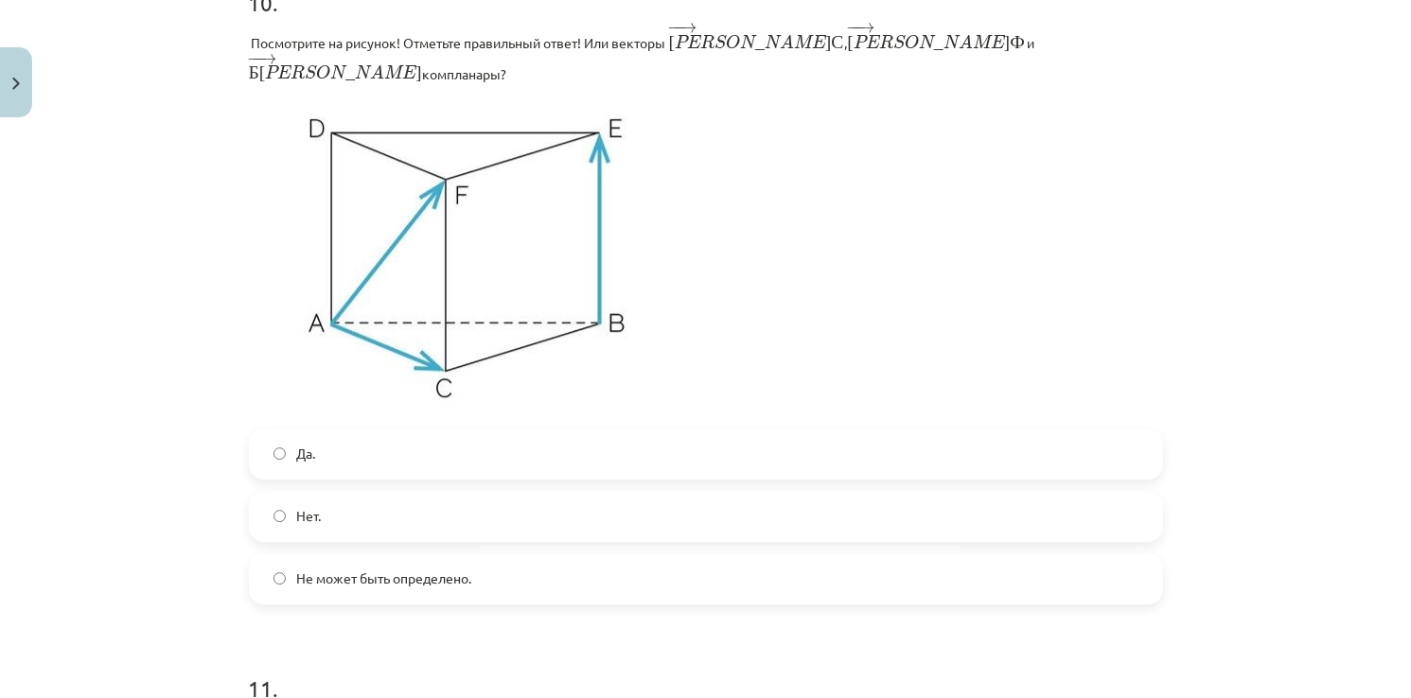
click at [365, 493] on label "Нет." at bounding box center [706, 516] width 910 height 47
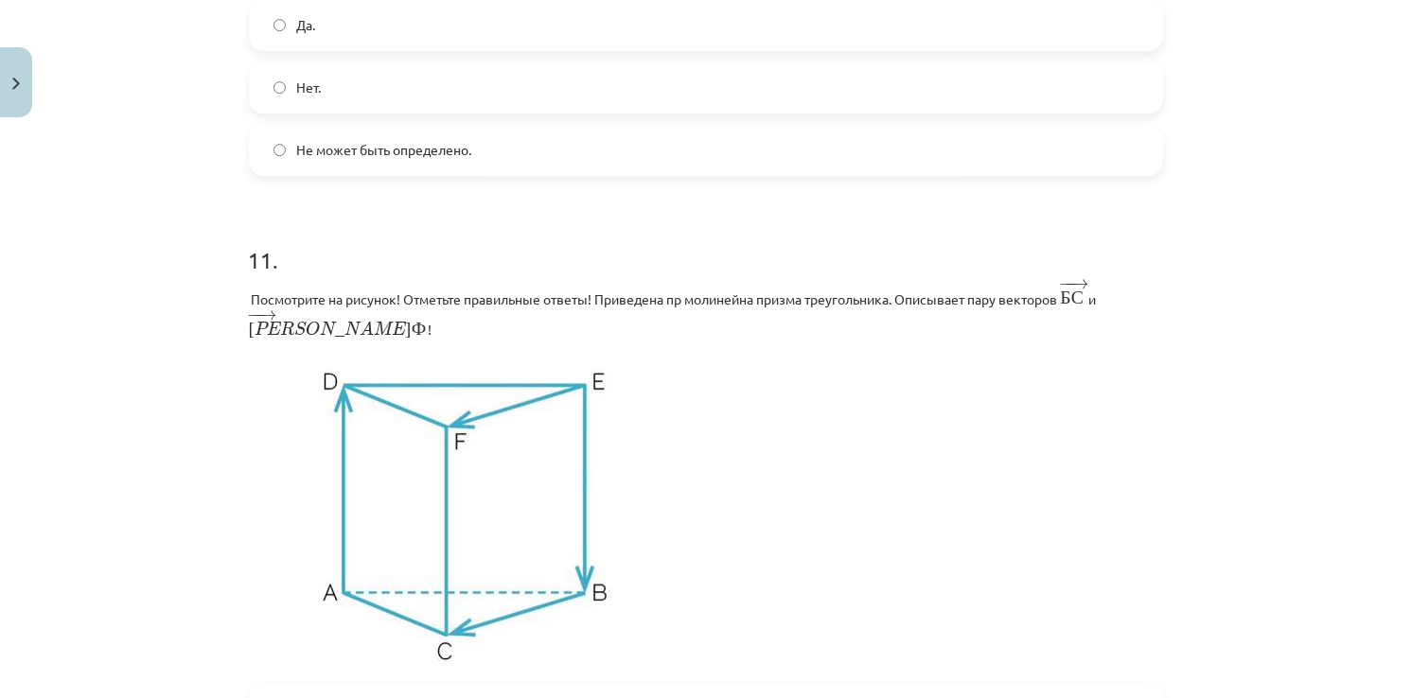
scroll to position [6127, 0]
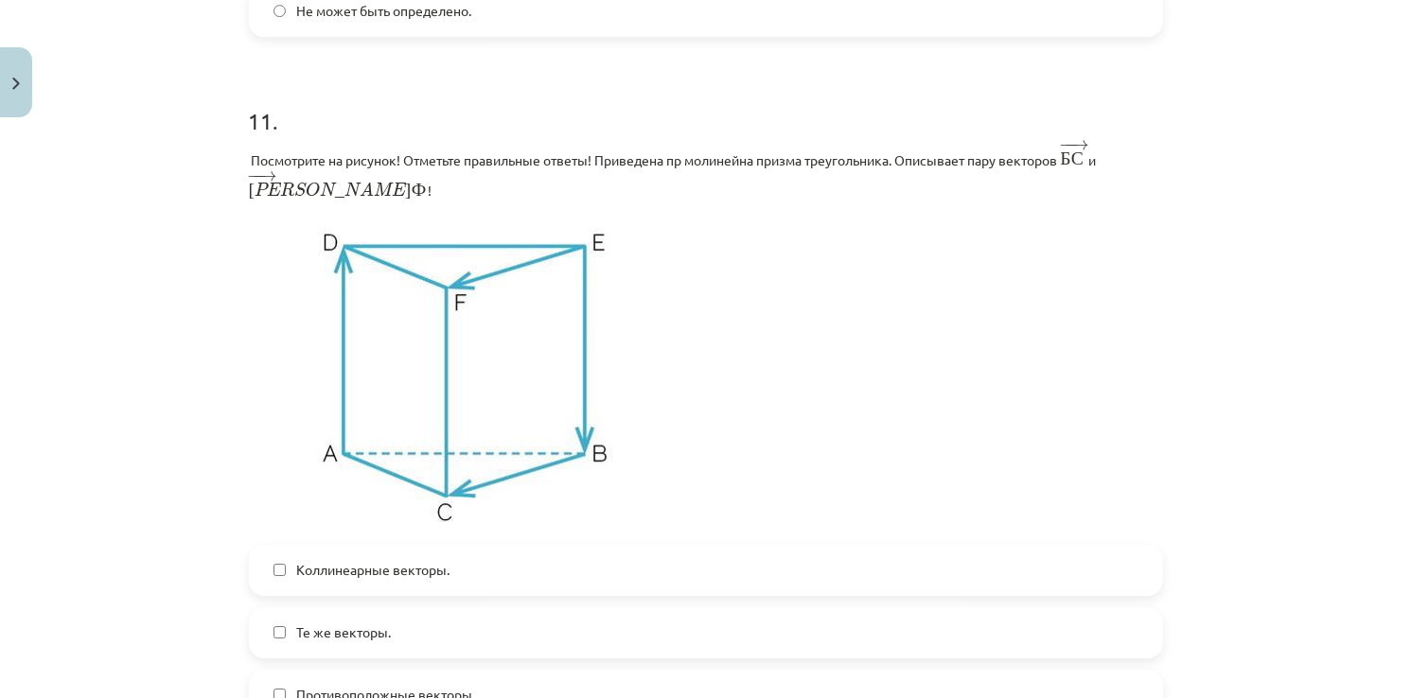
click at [312, 560] on span "Коллинеарные векторы." at bounding box center [373, 570] width 153 height 20
click at [378, 623] on span "Те же векторы." at bounding box center [344, 633] width 95 height 20
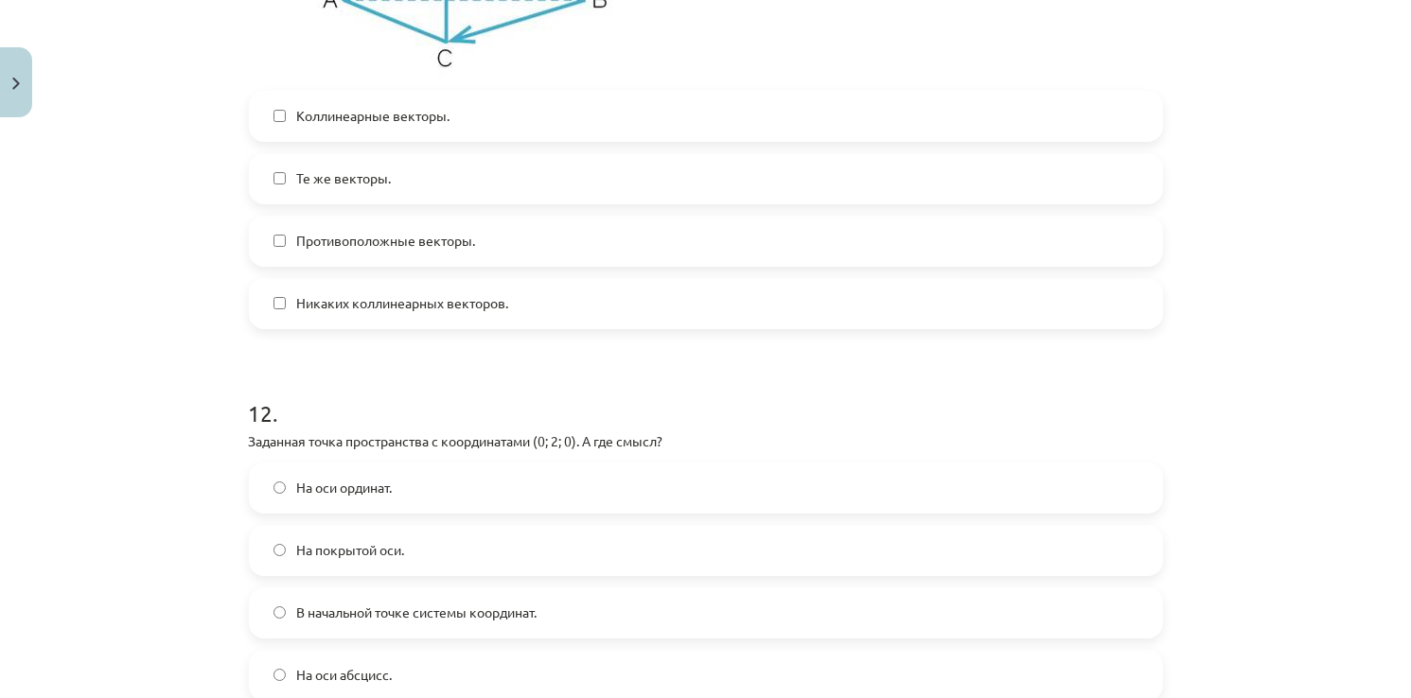
scroll to position [6600, 0]
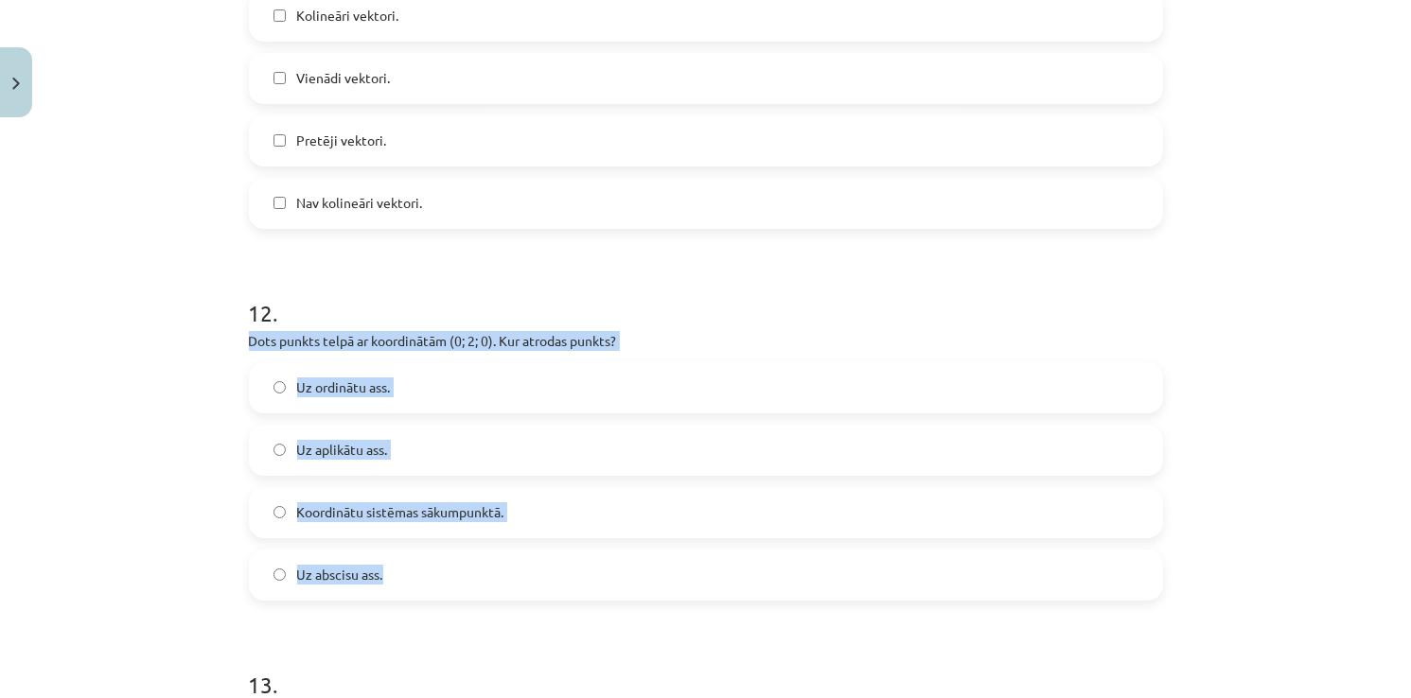
drag, startPoint x: 237, startPoint y: 352, endPoint x: 430, endPoint y: 587, distance: 303.2
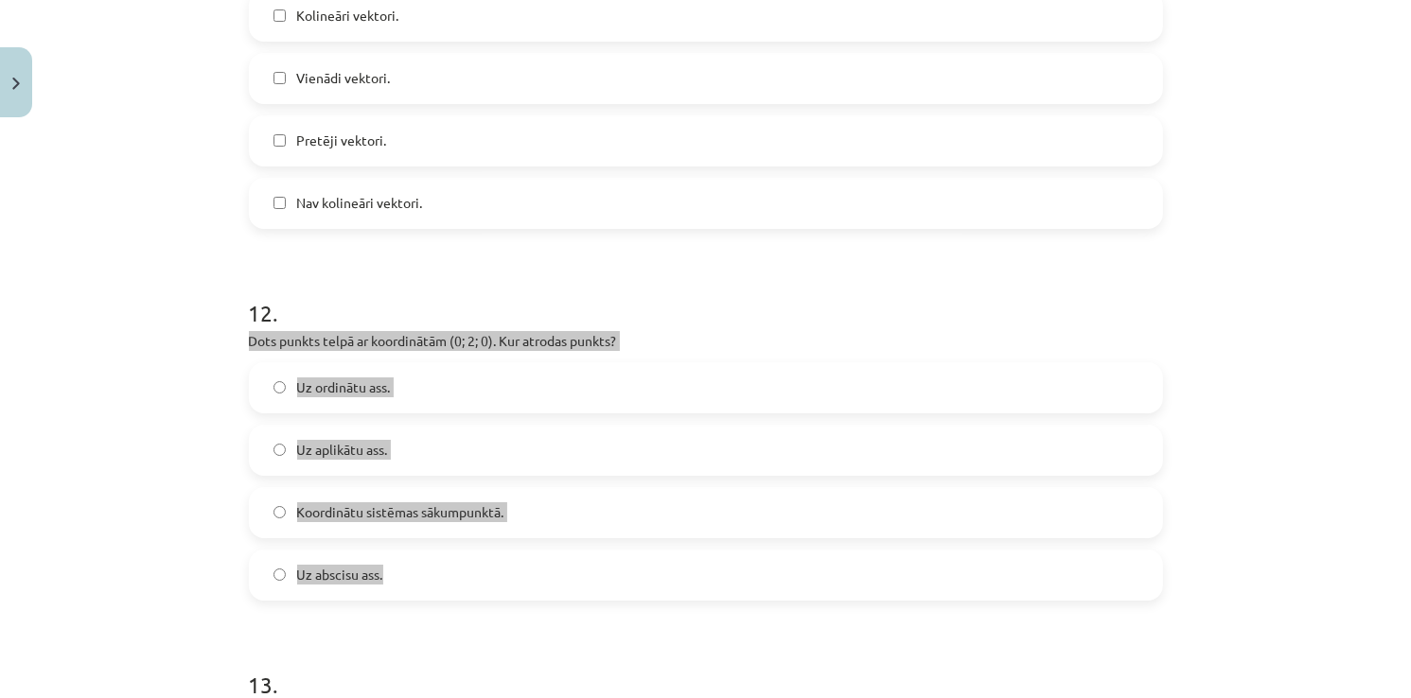
copy div "Dots punkts telpā ar koordinātām (0; 2; 0). Kur atrodas punkts? Uz ordinātu ass…"
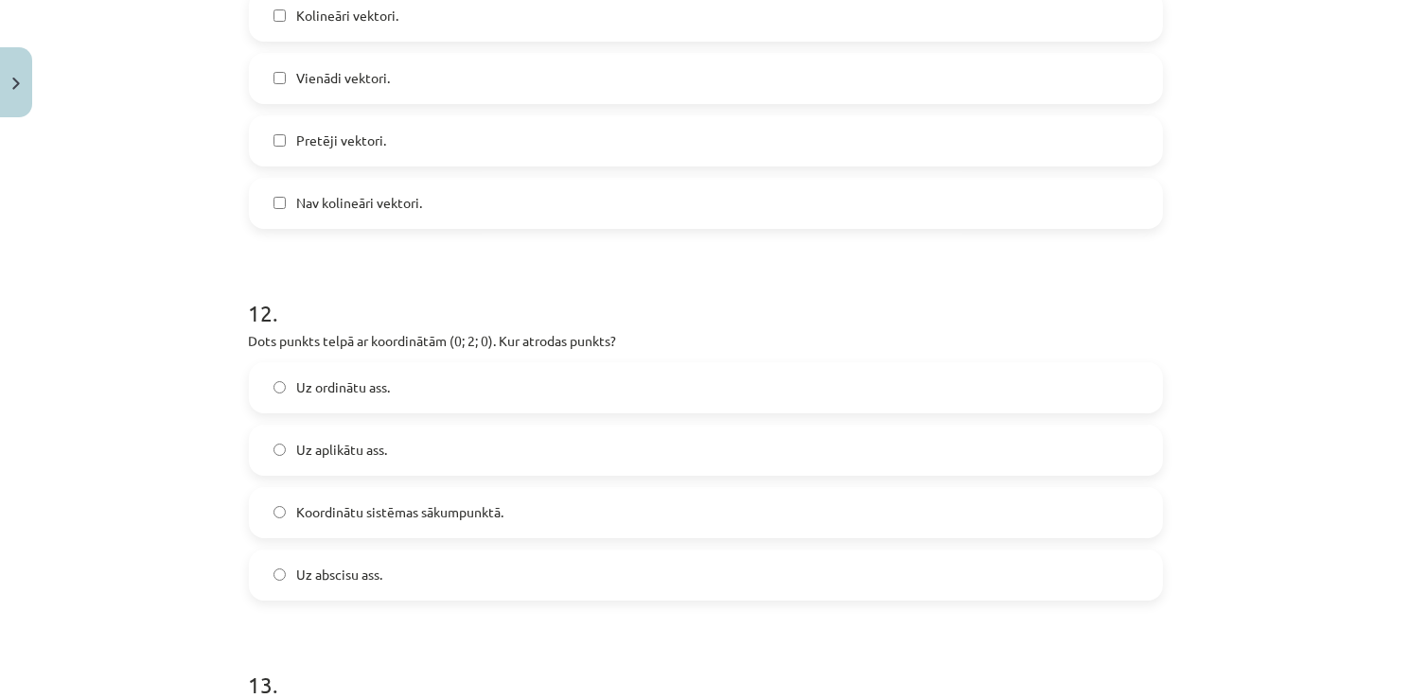
drag, startPoint x: 1300, startPoint y: 81, endPoint x: 1021, endPoint y: 156, distance: 289.0
click at [1266, 97] on div "Mācību tēma: Matemātikas i - 10. klases 1. ieskaites mācību materiāls (c) #9 📝 …" at bounding box center [705, 349] width 1411 height 698
click at [399, 406] on label "Uz ordinātu ass." at bounding box center [706, 387] width 910 height 47
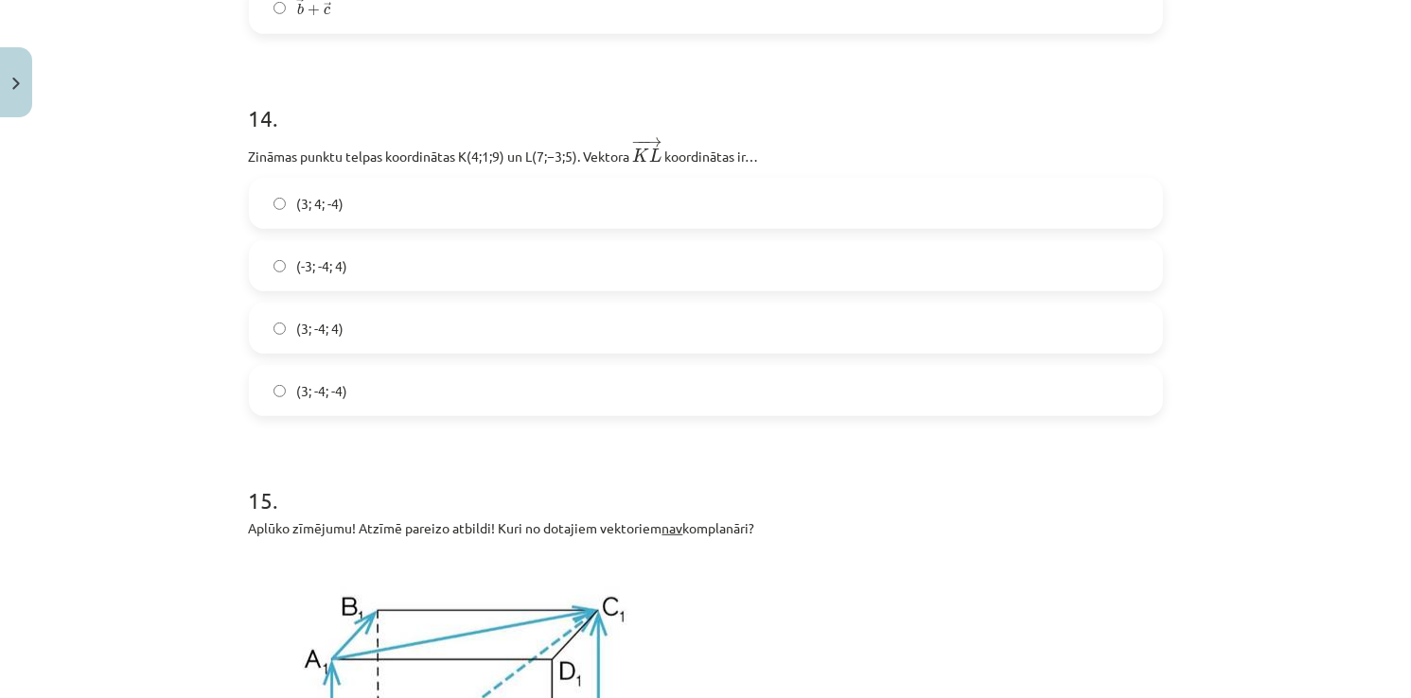
scroll to position [7925, 0]
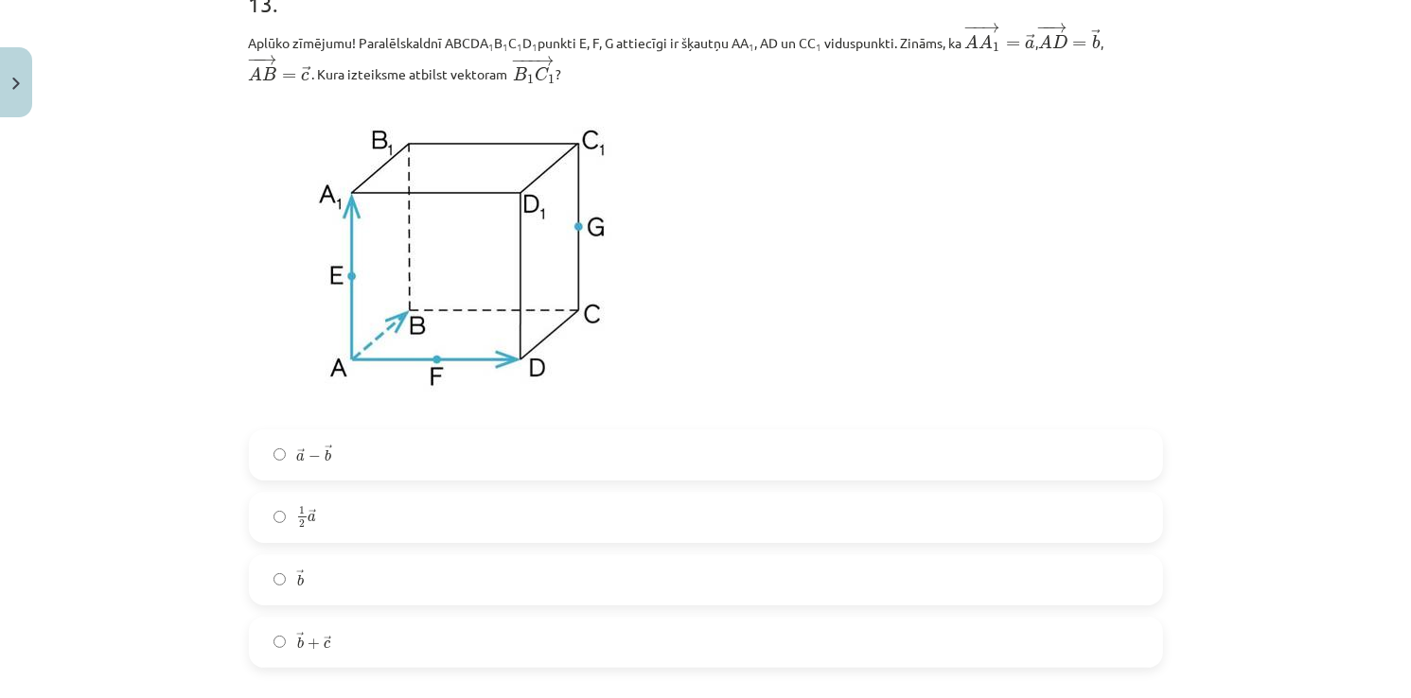
scroll to position [7182, 0]
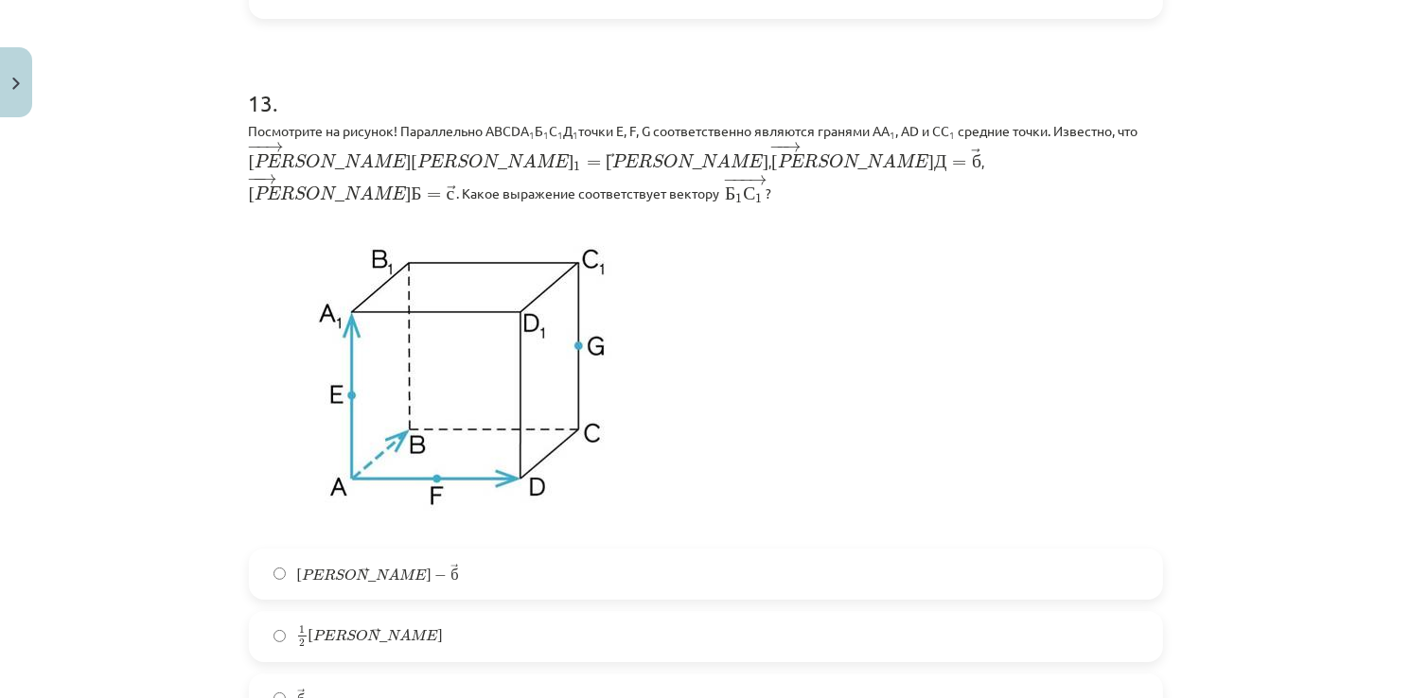
drag, startPoint x: 959, startPoint y: 193, endPoint x: 684, endPoint y: 315, distance: 301.2
click at [702, 329] on p at bounding box center [706, 377] width 914 height 322
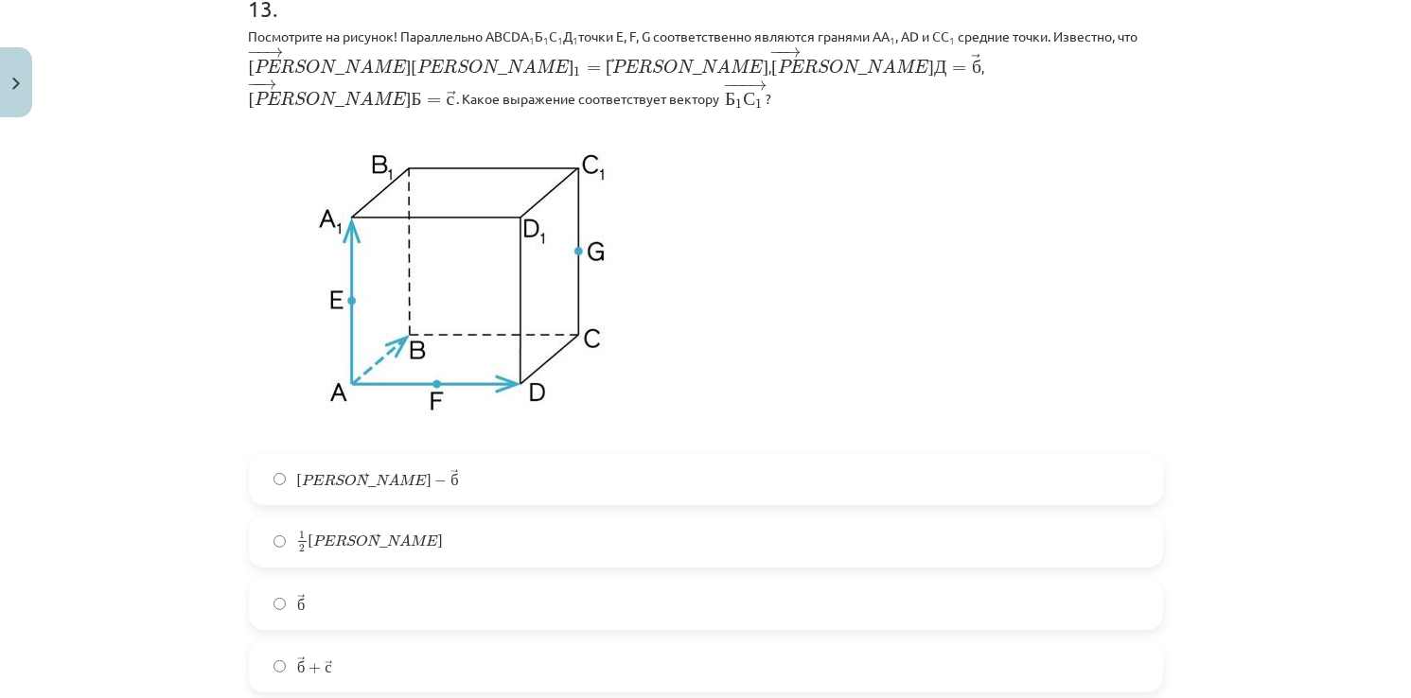
click at [346, 643] on label "→ б + → с б → + с →" at bounding box center [706, 666] width 910 height 47
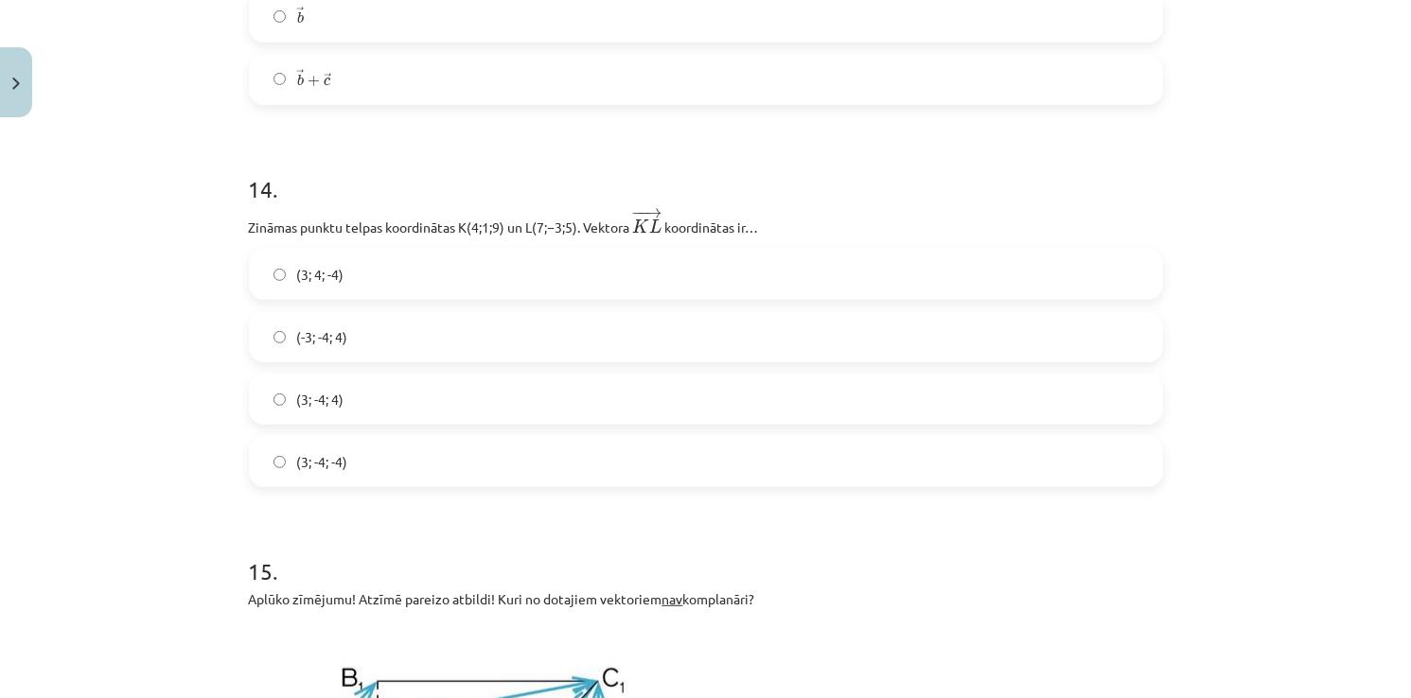
scroll to position [7857, 0]
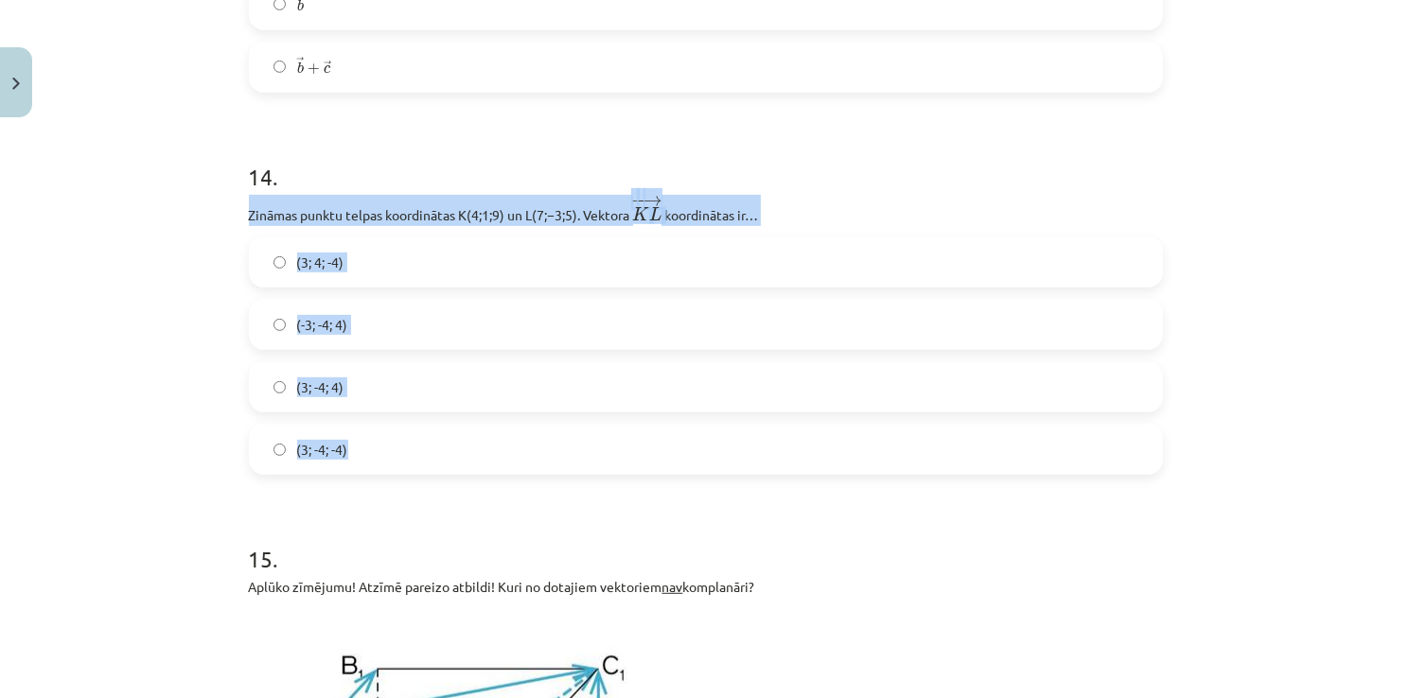
drag, startPoint x: 264, startPoint y: 237, endPoint x: 432, endPoint y: 475, distance: 291.1
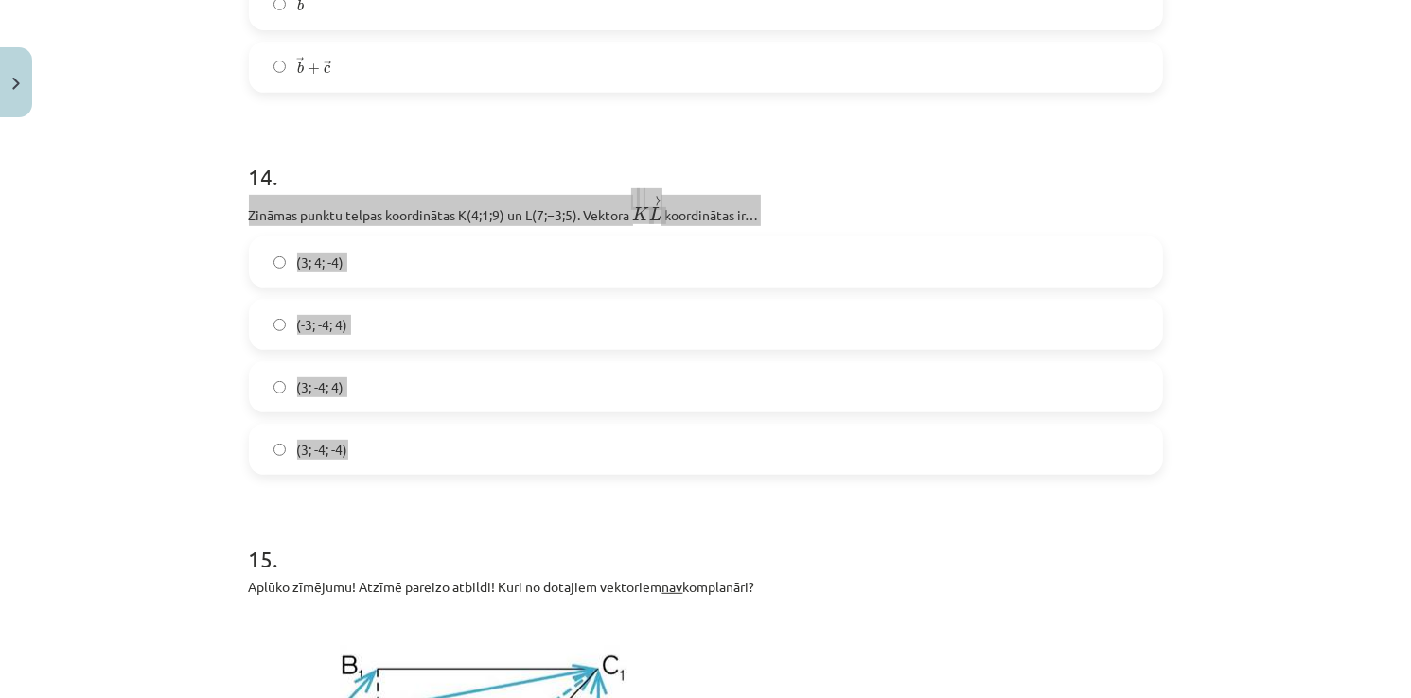
copy div "Zināmas punktu telpas koordinātas ﻿K(4;1;9)﻿ un ﻿L(7;−3;5)﻿. Vektora ﻿ − − → K …"
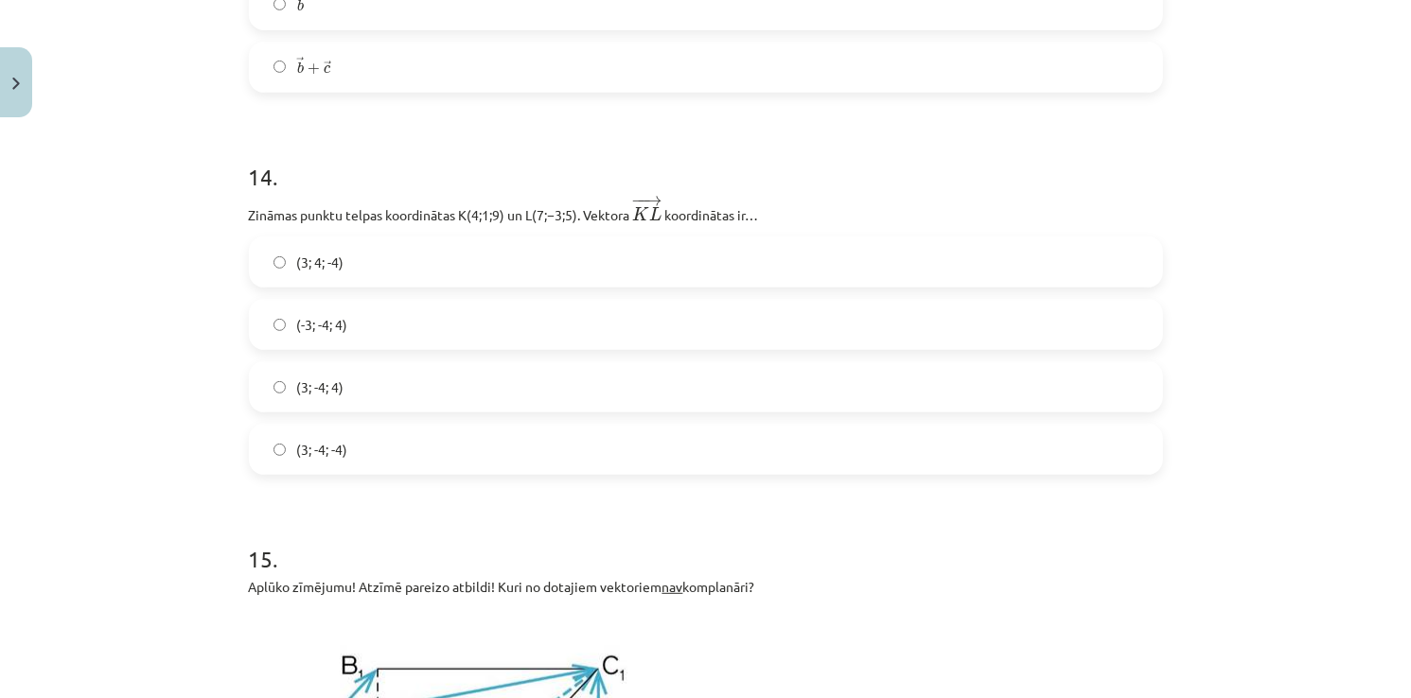
drag, startPoint x: 941, startPoint y: 499, endPoint x: 837, endPoint y: 587, distance: 136.3
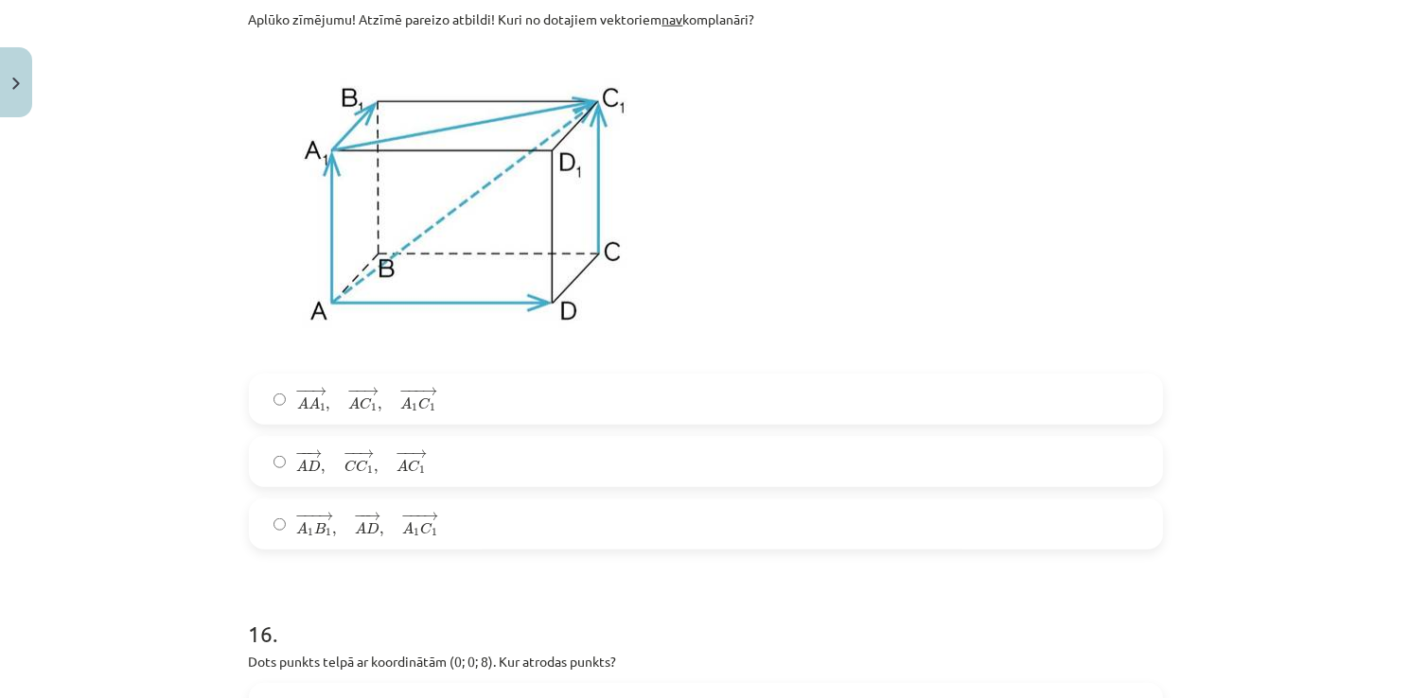
scroll to position [8885, 0]
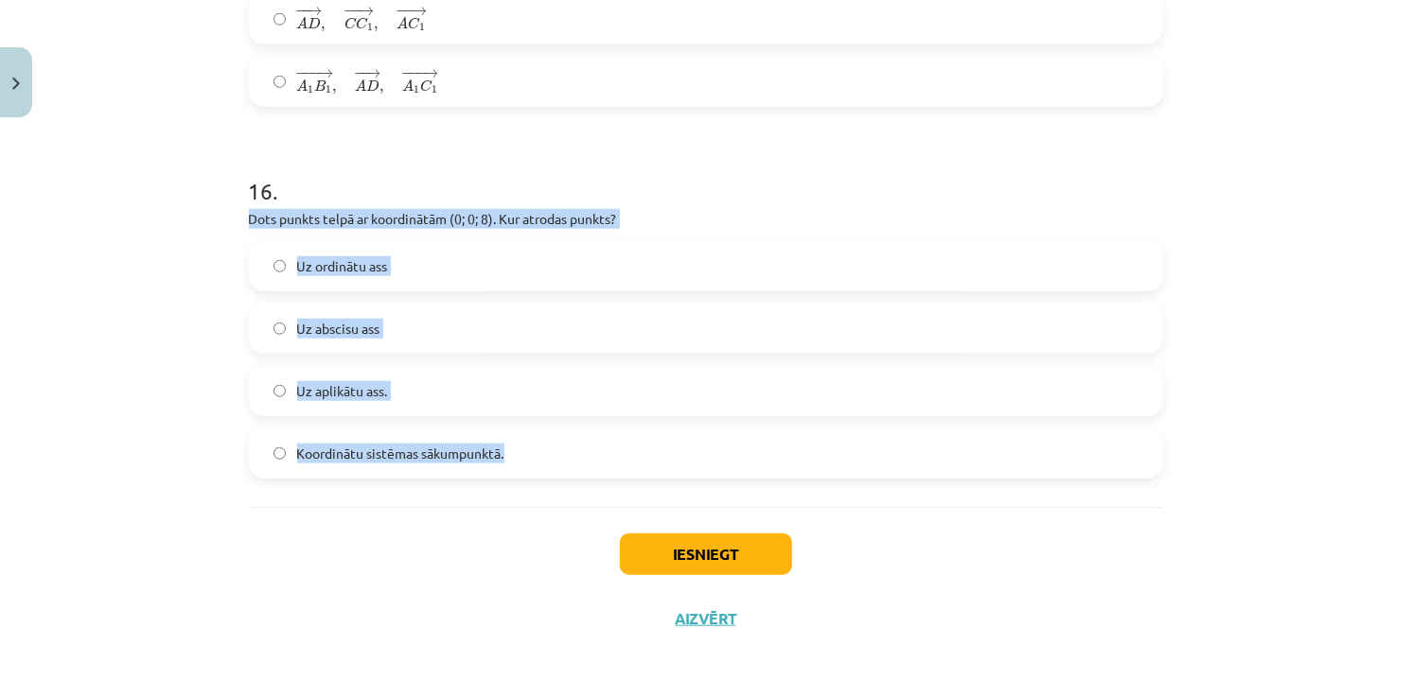
drag, startPoint x: 238, startPoint y: 220, endPoint x: 621, endPoint y: 473, distance: 458.7
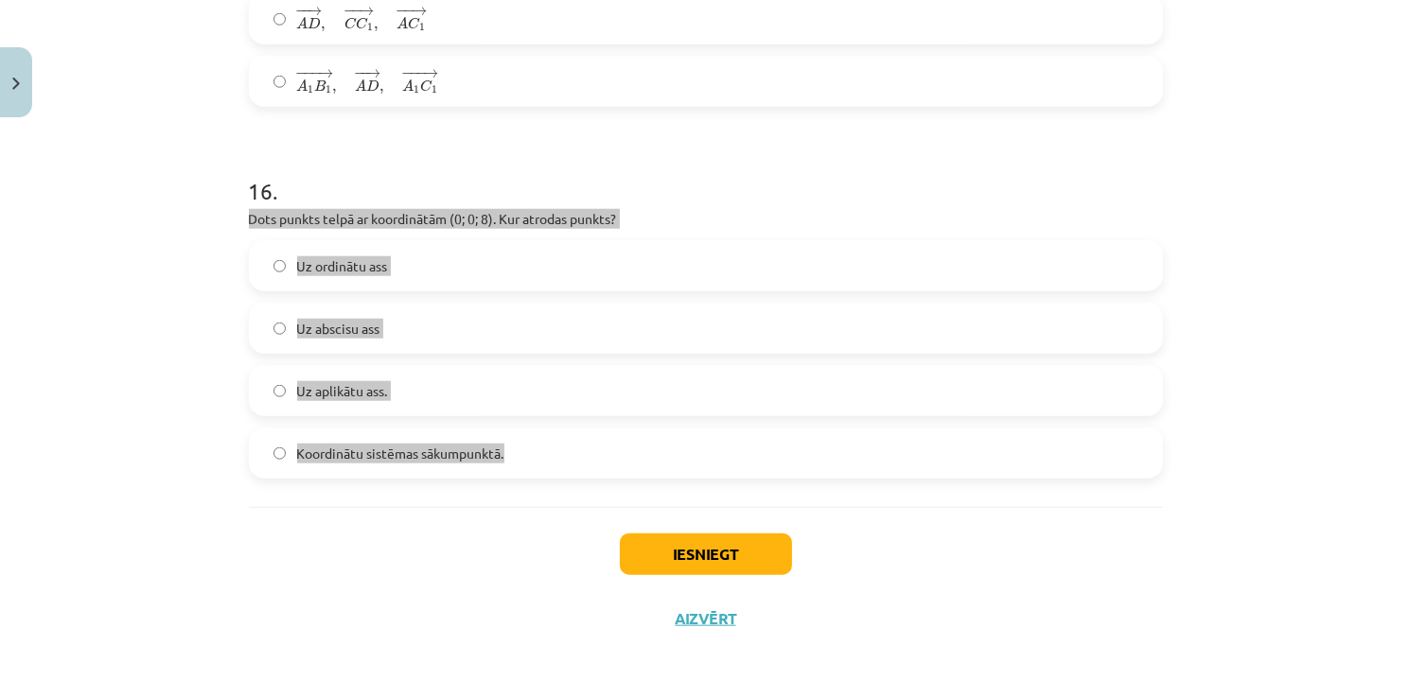
copy div "Dots punkts telpā ar koordinātām (0; 0; 8). Kur atrodas punkts? Uz ordinātu ass…"
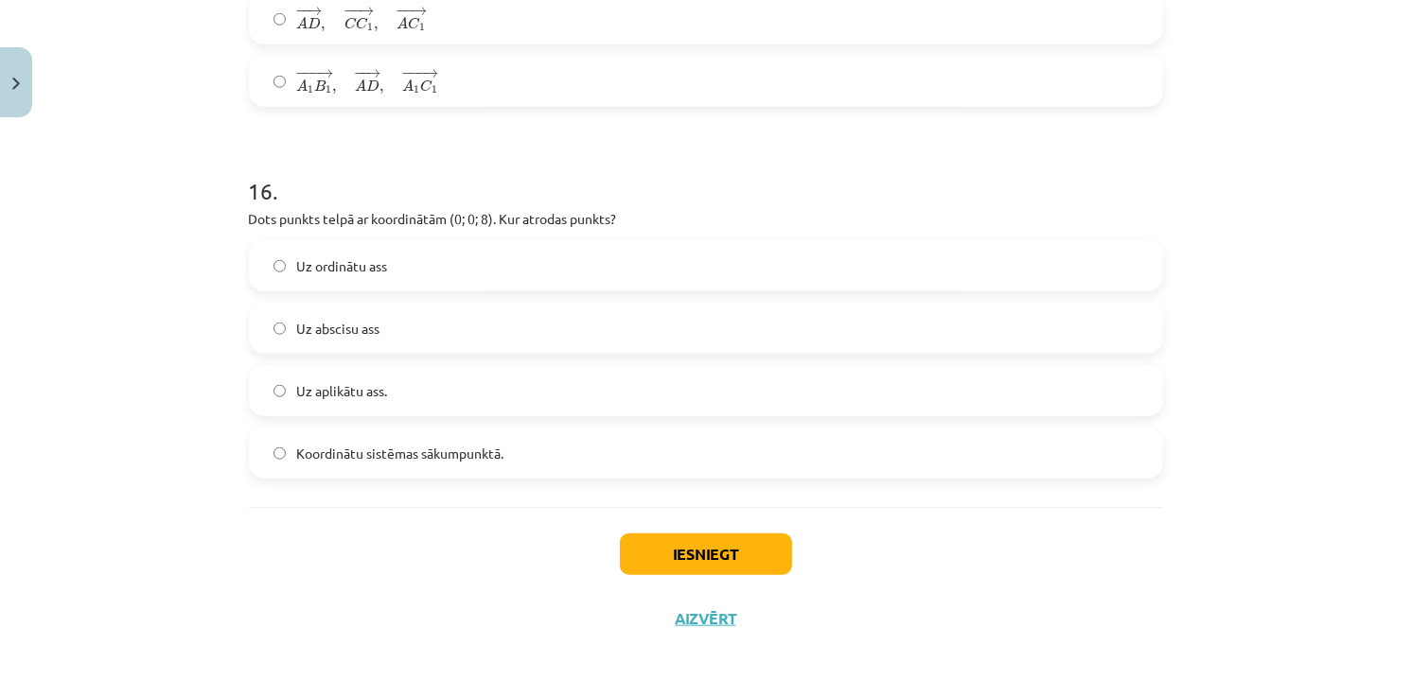
drag, startPoint x: 1232, startPoint y: 586, endPoint x: 1202, endPoint y: 600, distance: 33.4
click at [1227, 587] on div "Mācību tēma: Matemātikas i - 10. klases 1. ieskaites mācību materiāls (c) #9 📝 …" at bounding box center [705, 349] width 1411 height 698
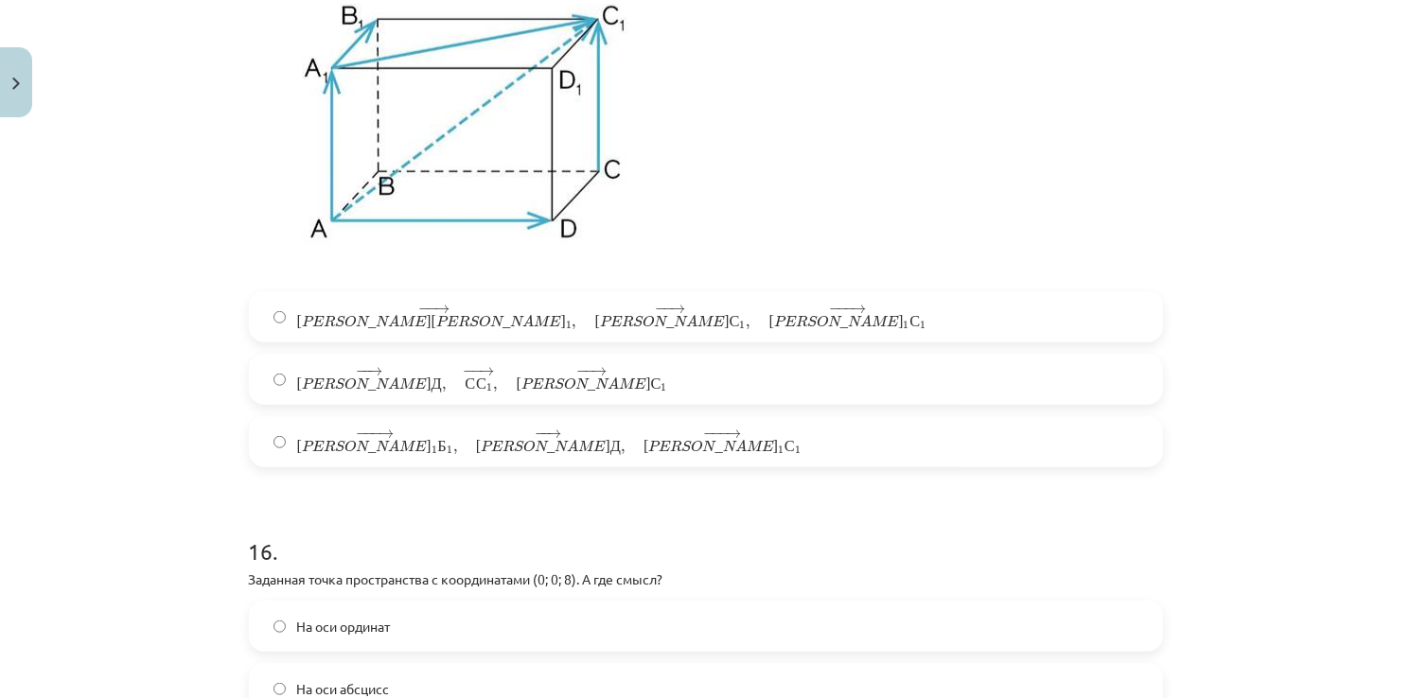
scroll to position [8412, 0]
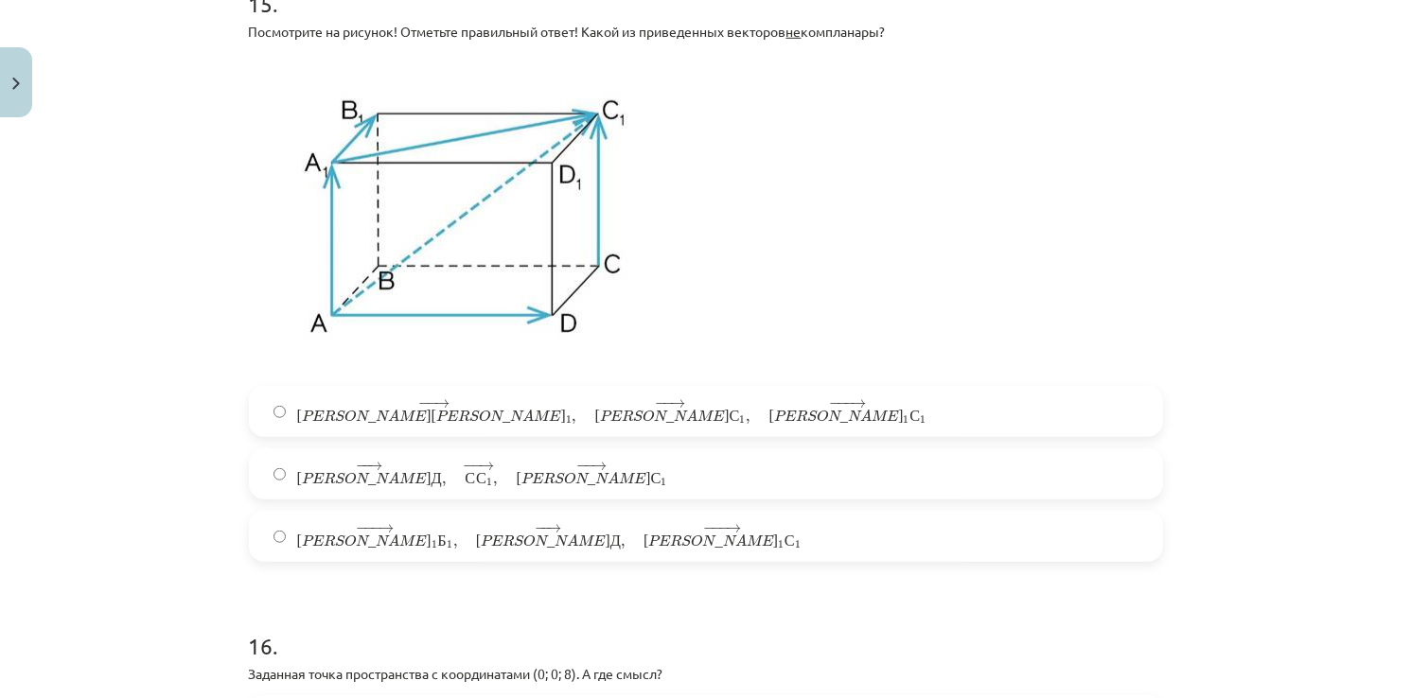
click at [729, 422] on span "С" at bounding box center [734, 416] width 11 height 12
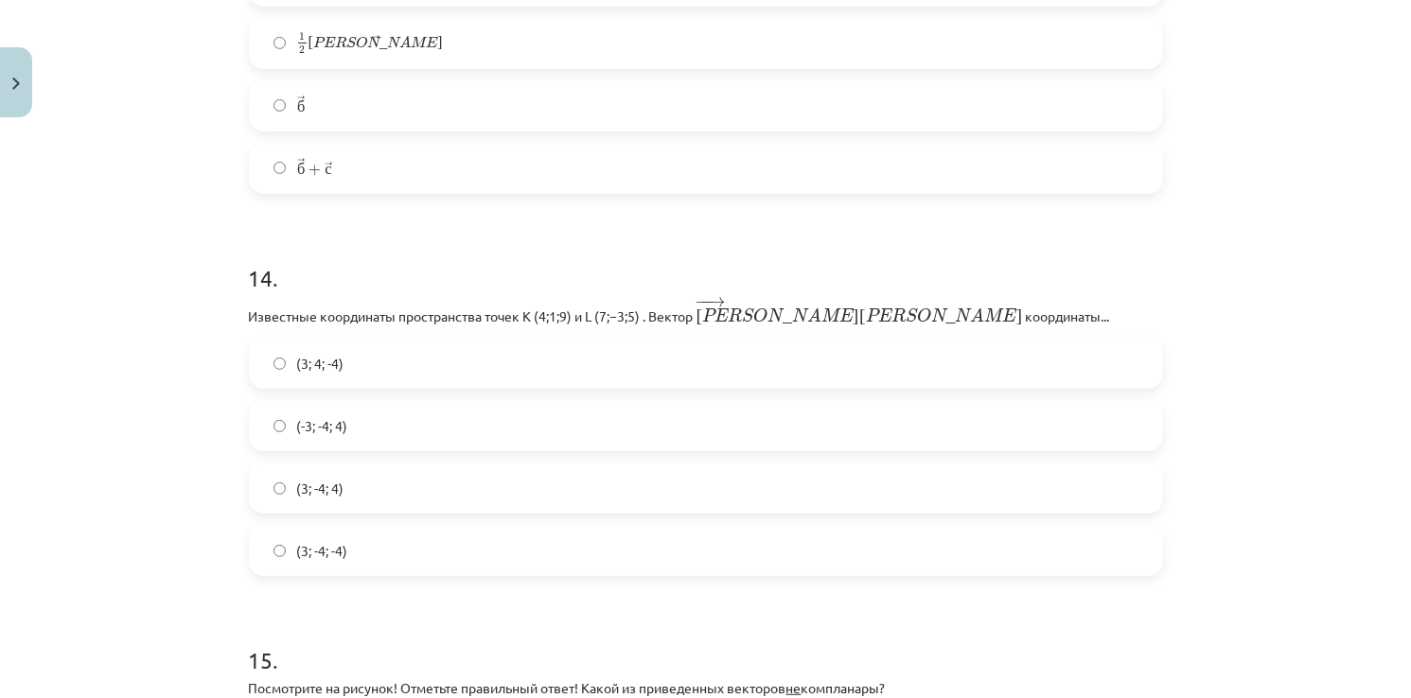
scroll to position [7750, 0]
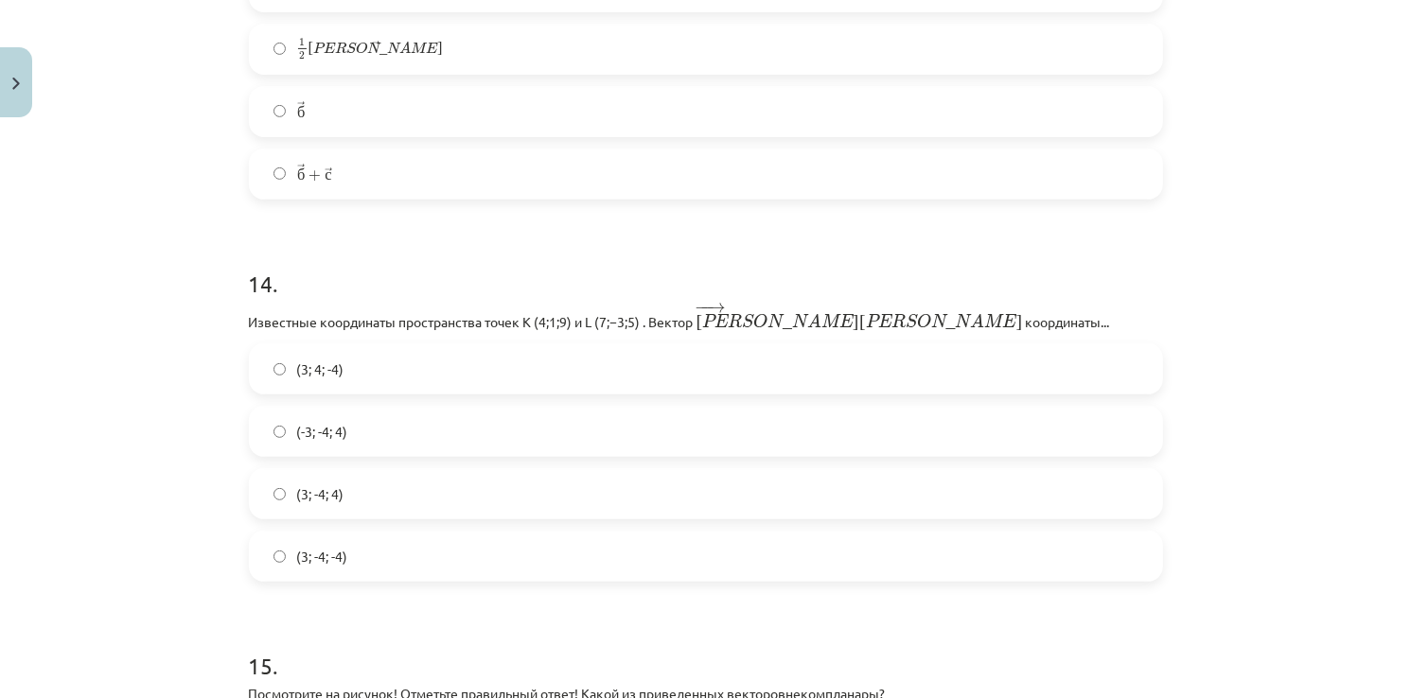
click at [395, 579] on label "(3; -4; -4)" at bounding box center [706, 556] width 910 height 47
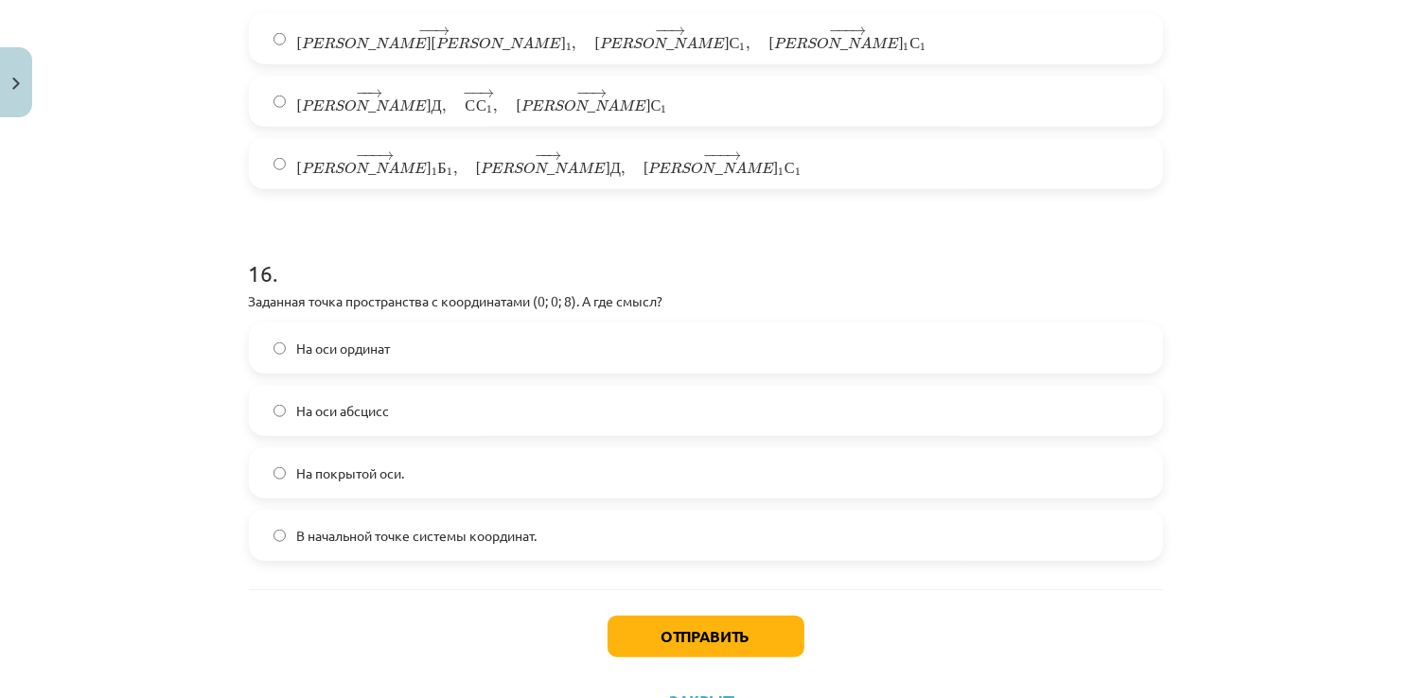
scroll to position [8885, 0]
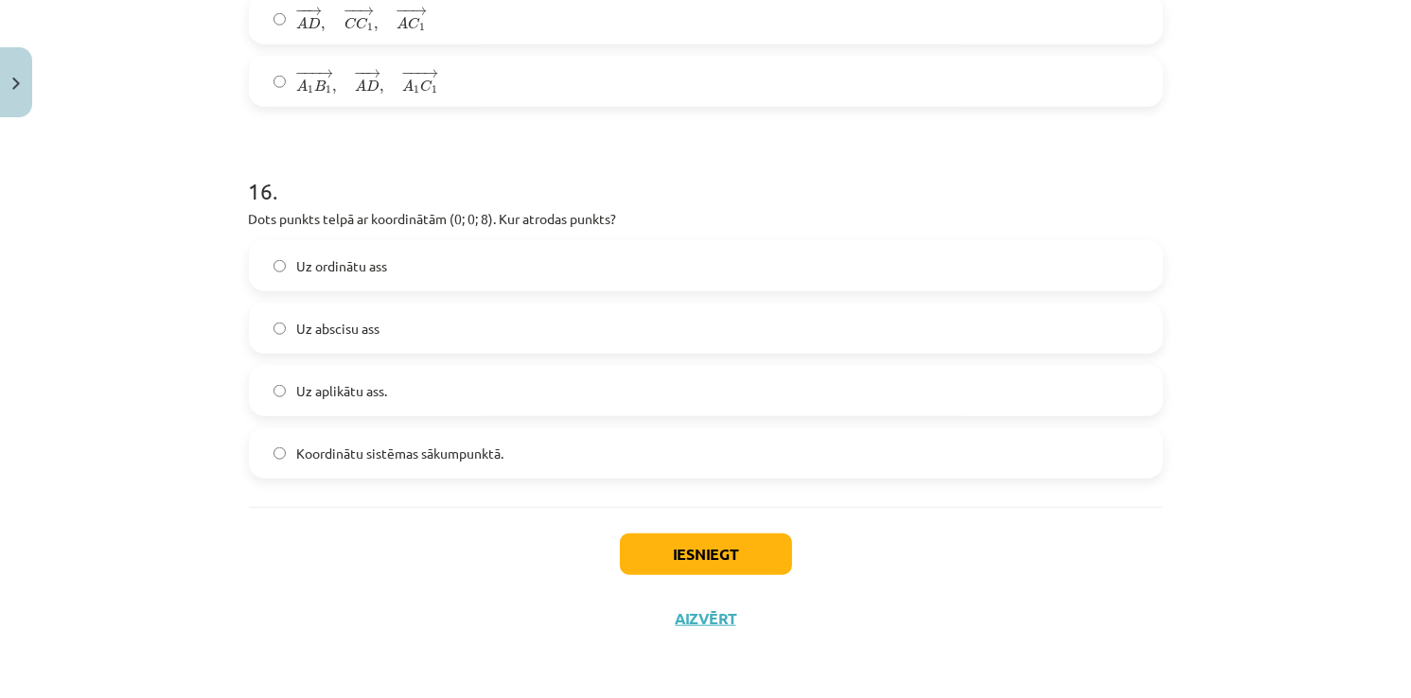
click at [384, 410] on label "Uz aplikātu ass." at bounding box center [706, 390] width 910 height 47
click at [744, 570] on button "Iesniegt" at bounding box center [706, 555] width 172 height 42
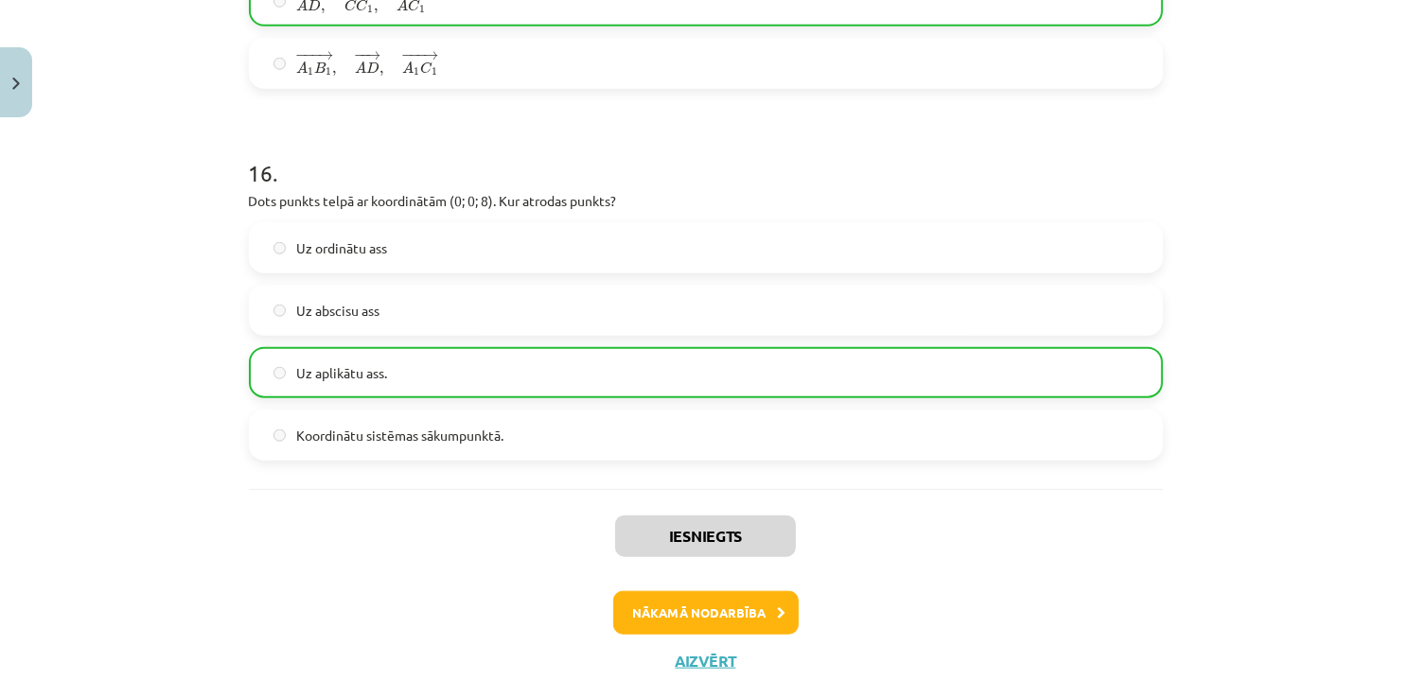
scroll to position [8945, 0]
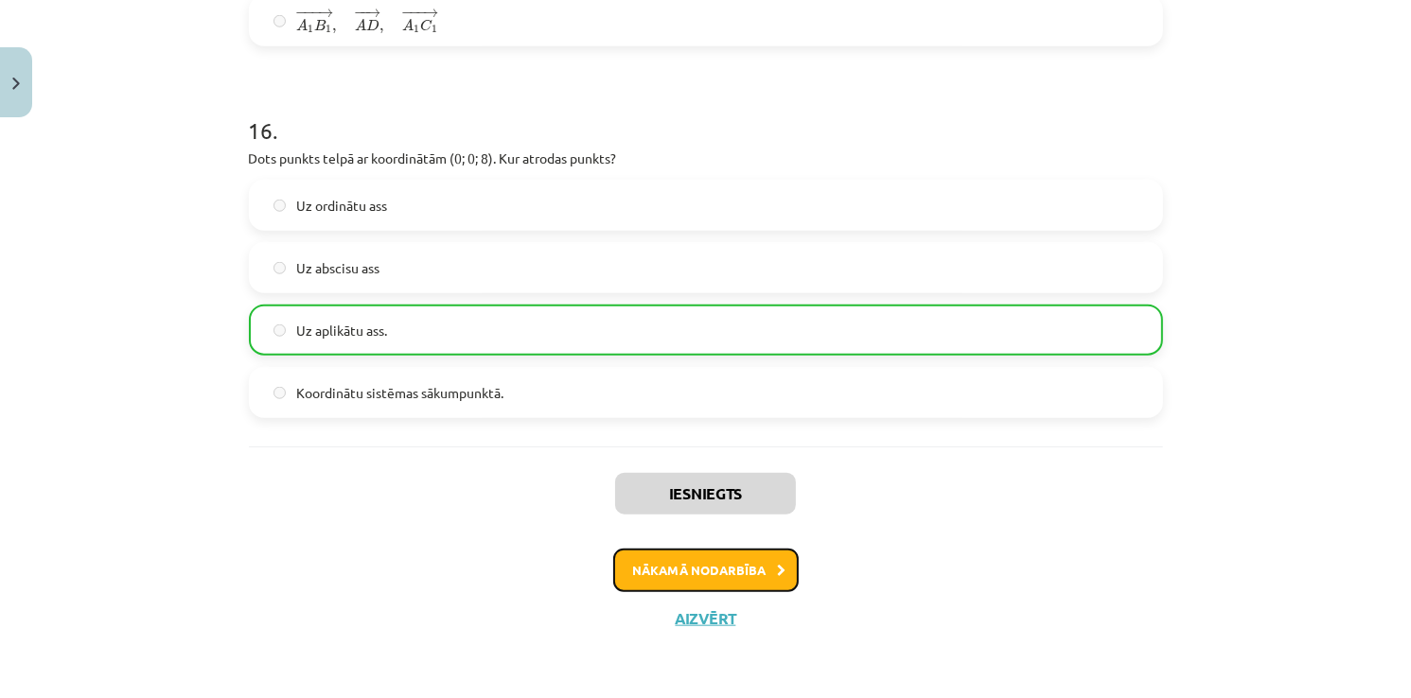
click at [785, 574] on button "Nākamā nodarbība" at bounding box center [705, 571] width 185 height 44
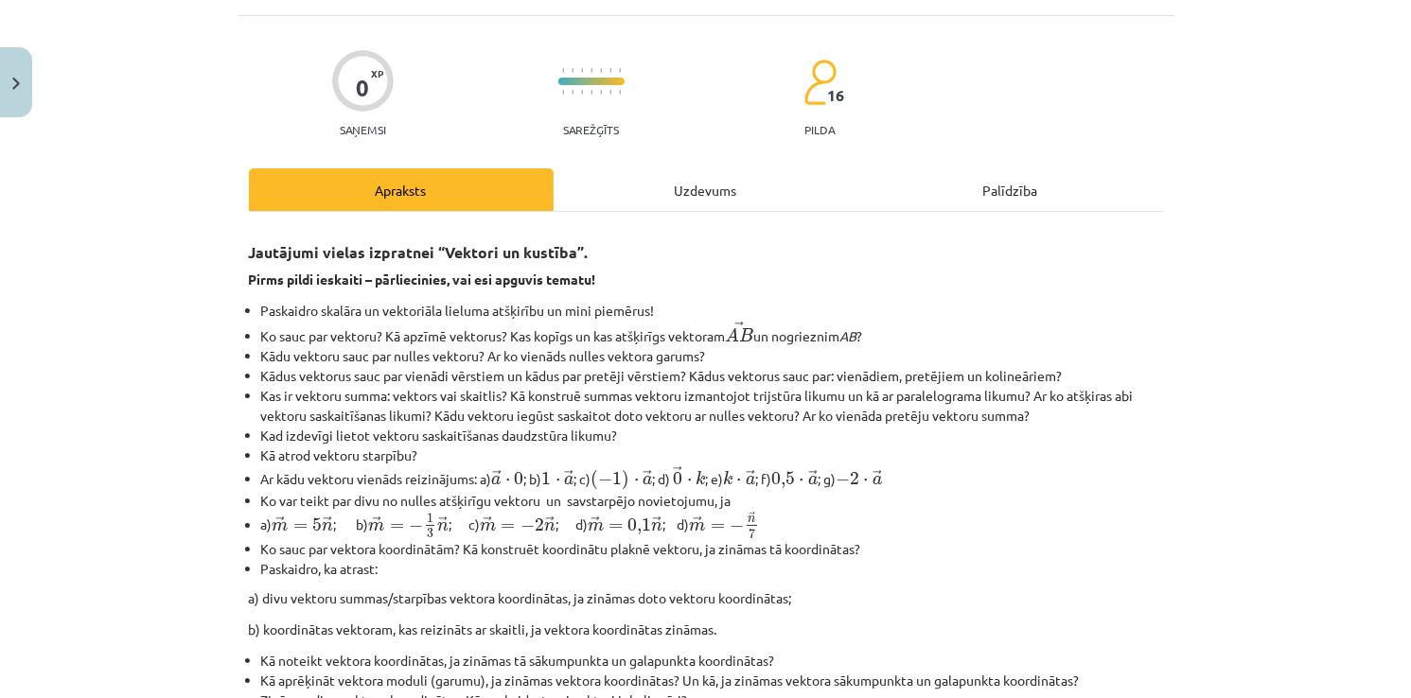
scroll to position [47, 0]
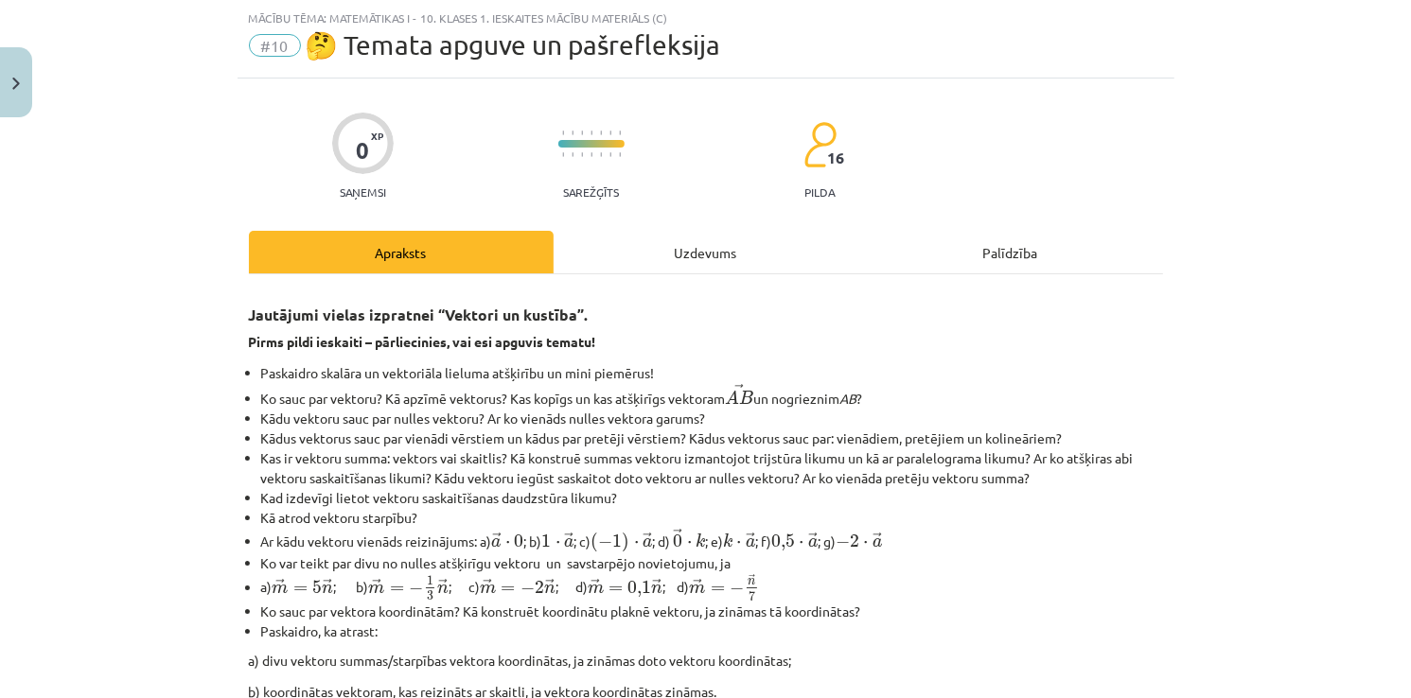
click at [690, 241] on div "Uzdevums" at bounding box center [706, 252] width 305 height 43
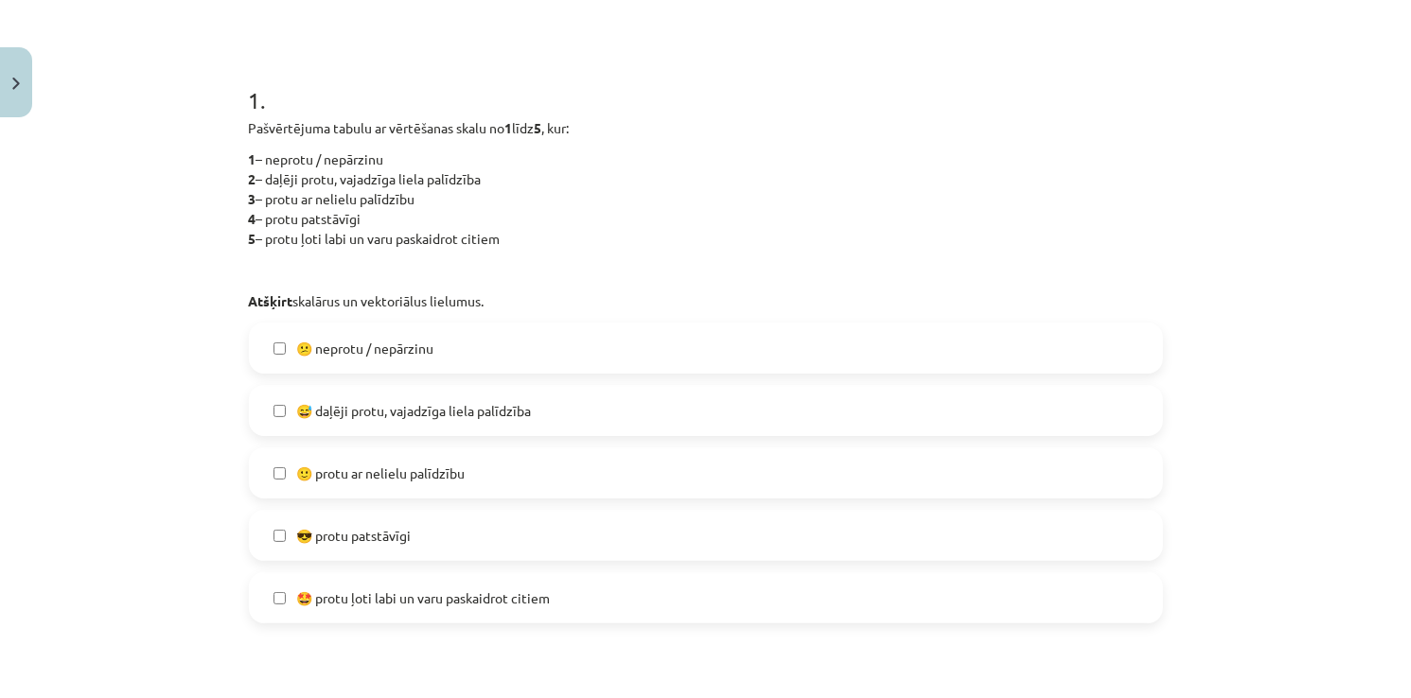
scroll to position [331, 0]
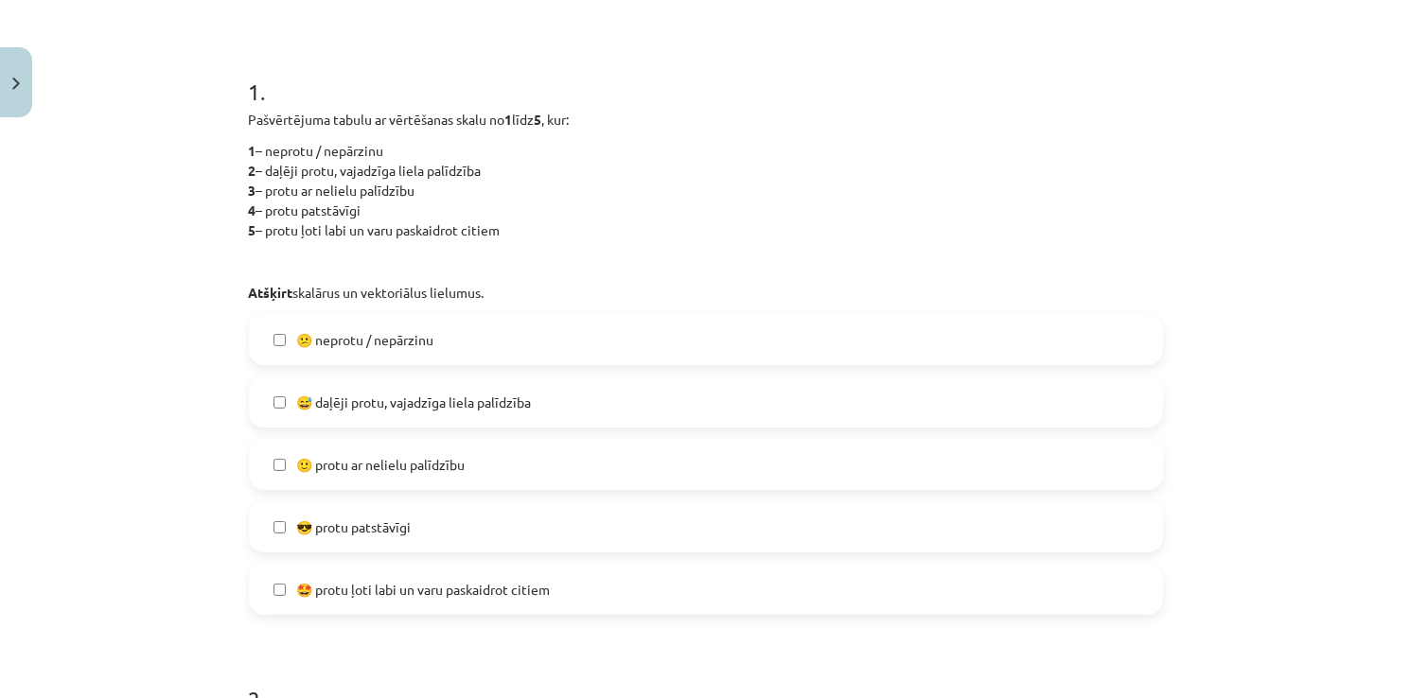
click at [424, 411] on span "😅 daļēji protu, vajadzīga liela palīdzība" at bounding box center [414, 403] width 235 height 20
click at [403, 469] on span "🙂 protu ar nelielu palīdzību" at bounding box center [381, 465] width 168 height 20
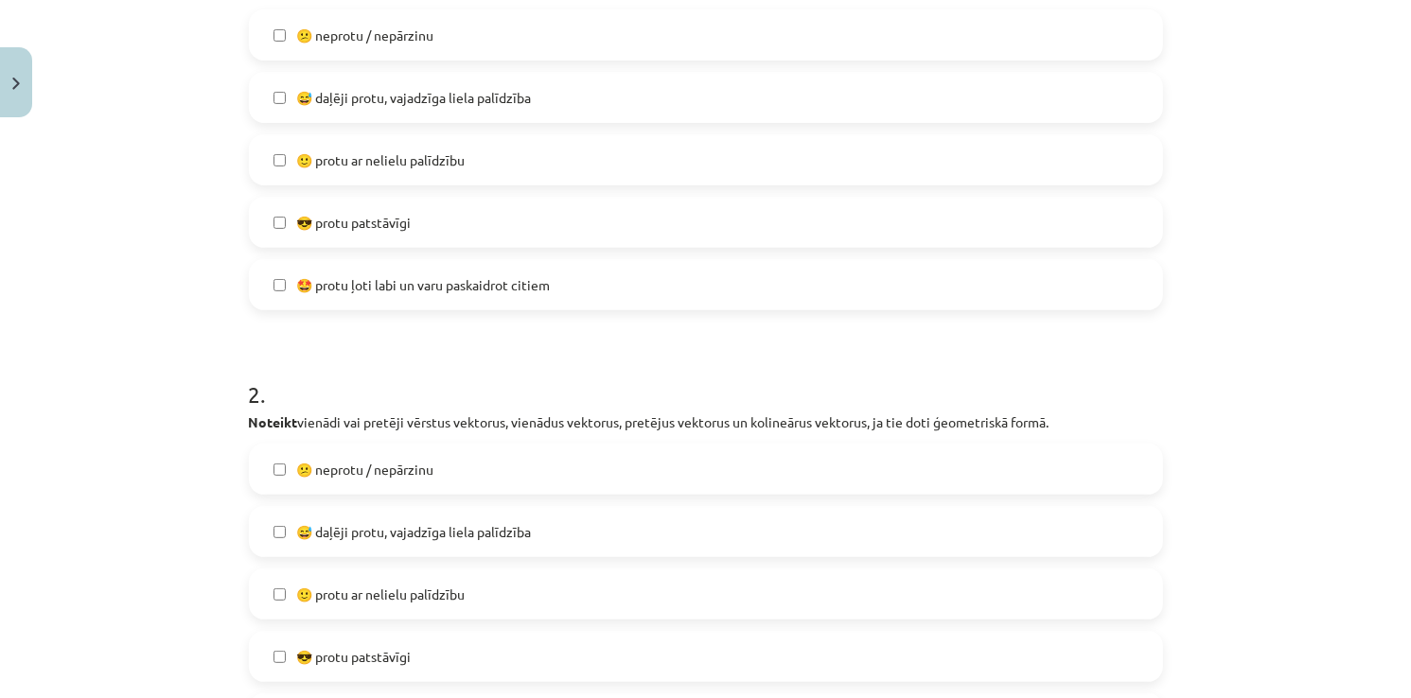
scroll to position [710, 0]
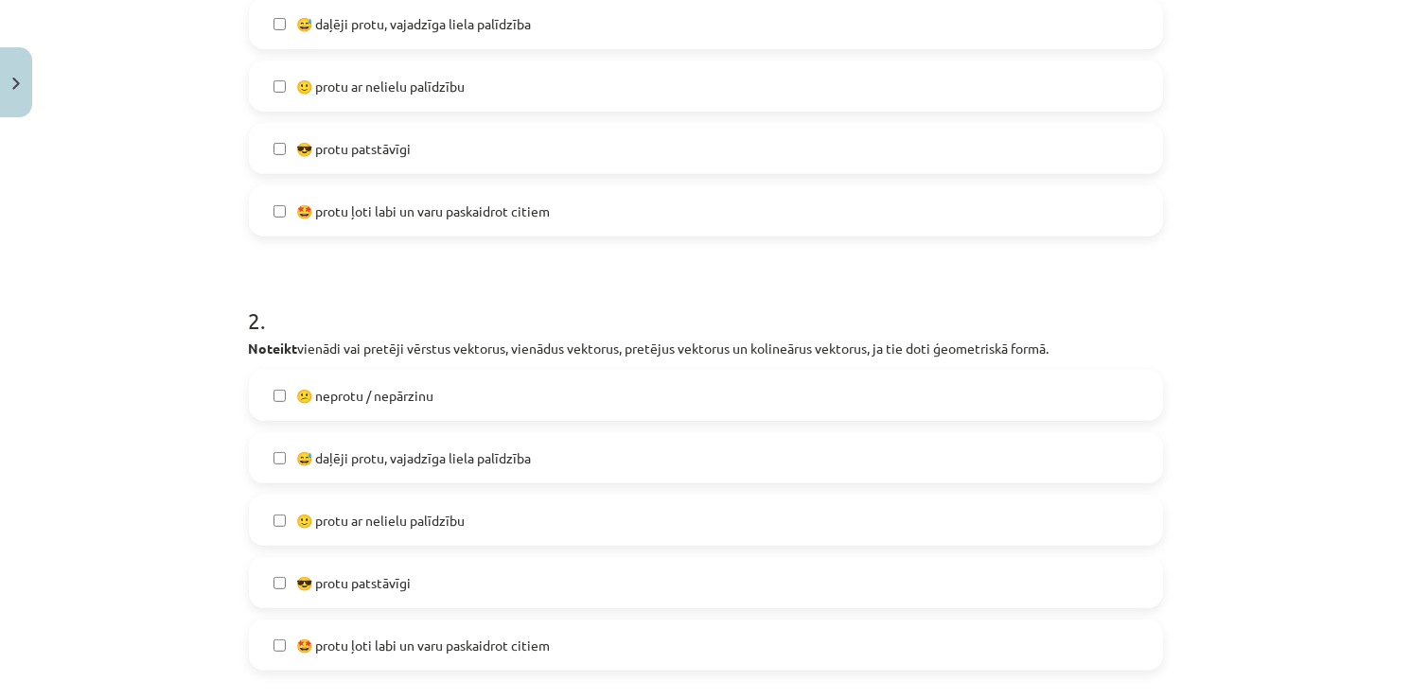
click at [407, 401] on span "😕 neprotu / nepārzinu" at bounding box center [365, 396] width 137 height 20
click at [411, 453] on span "😅 daļēji protu, vajadzīga liela palīdzība" at bounding box center [414, 458] width 235 height 20
click at [406, 515] on span "🙂 protu ar nelielu palīdzību" at bounding box center [381, 521] width 168 height 20
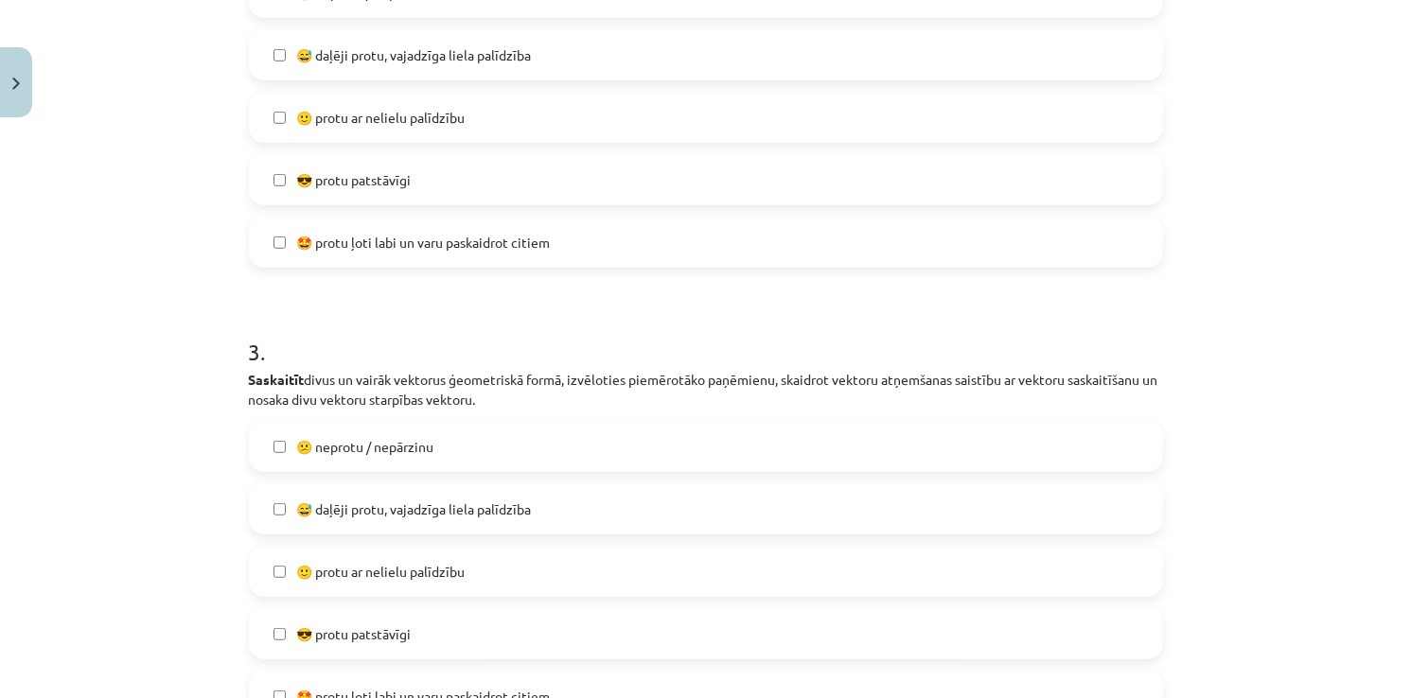
scroll to position [1372, 0]
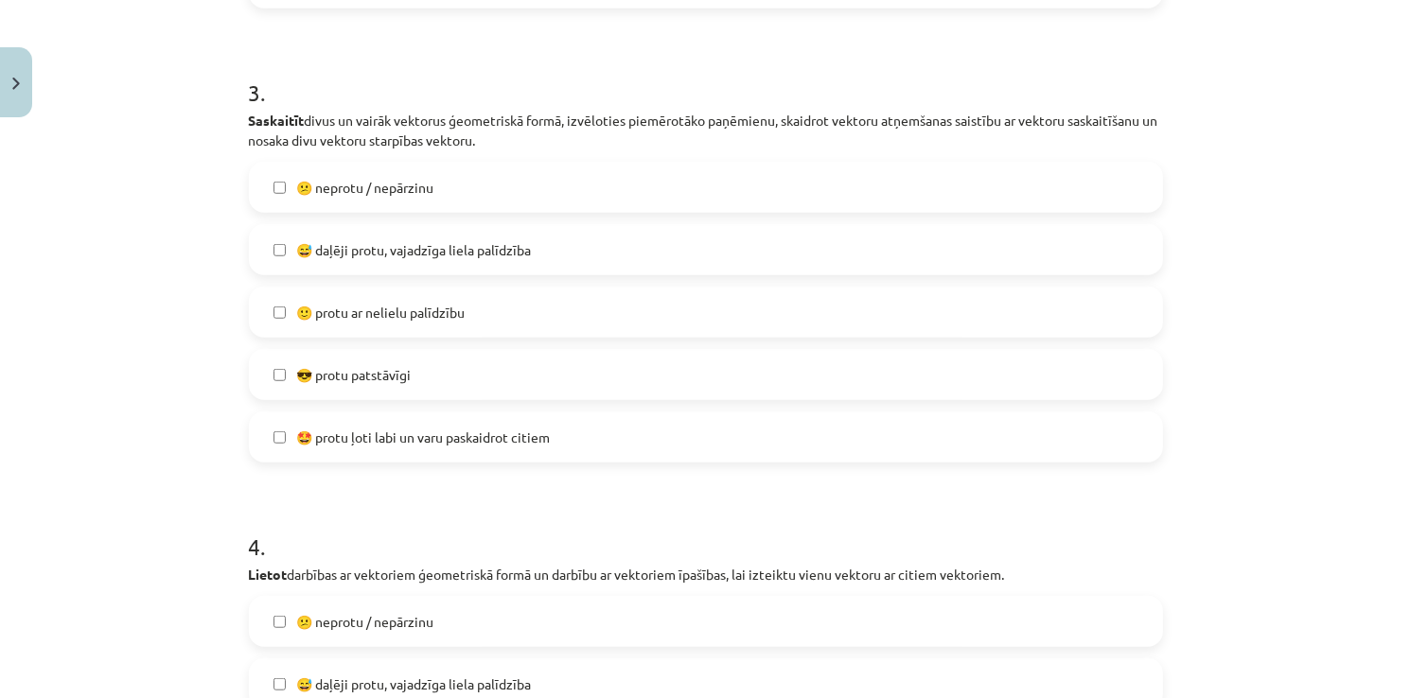
click at [418, 312] on span "🙂 protu ar nelielu palīdzību" at bounding box center [381, 313] width 168 height 20
click at [425, 202] on label "😕 neprotu / nepārzinu" at bounding box center [706, 187] width 910 height 47
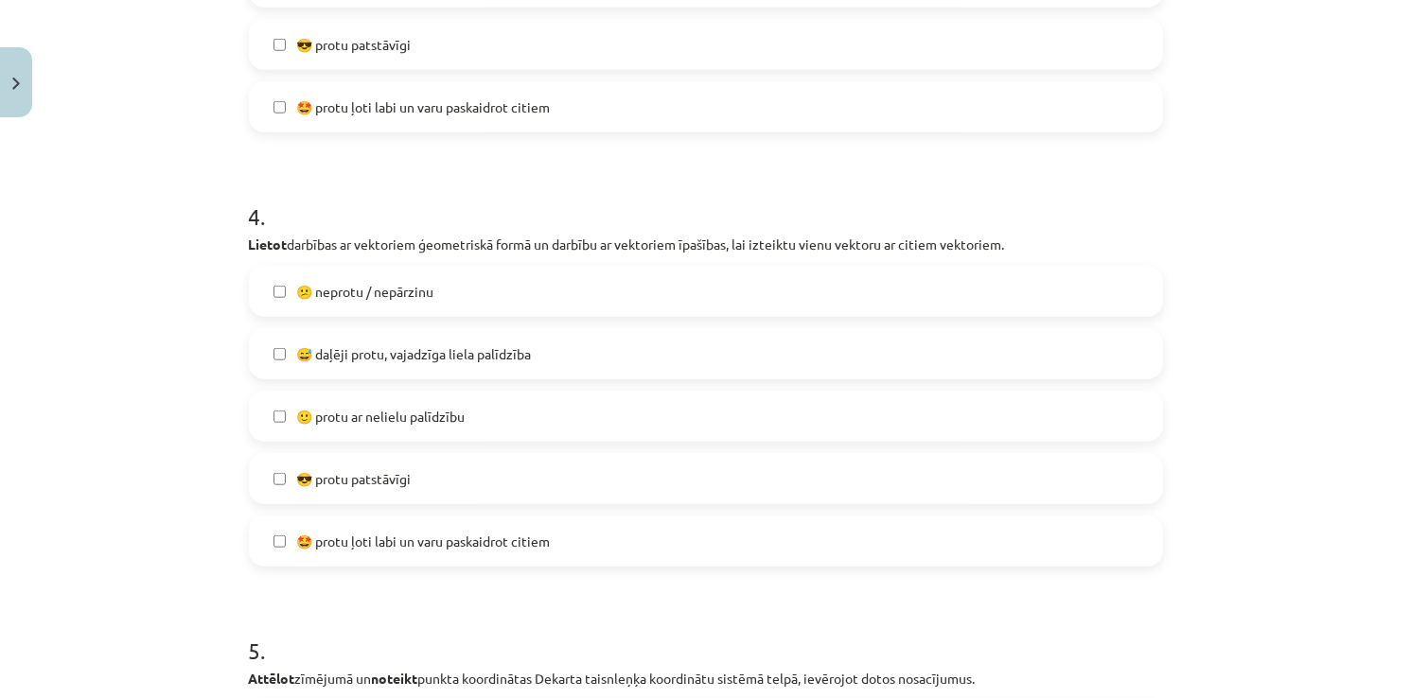
scroll to position [1750, 0]
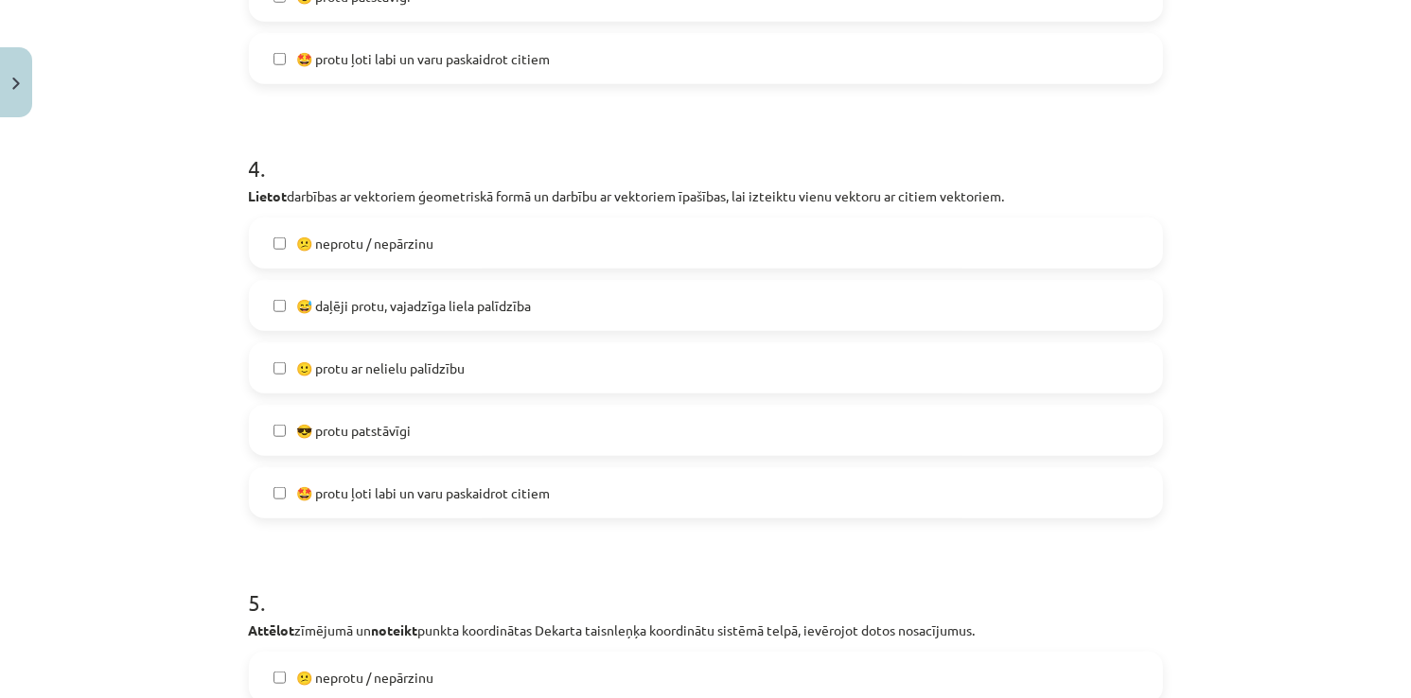
click at [433, 254] on label "😕 neprotu / nepārzinu" at bounding box center [706, 243] width 910 height 47
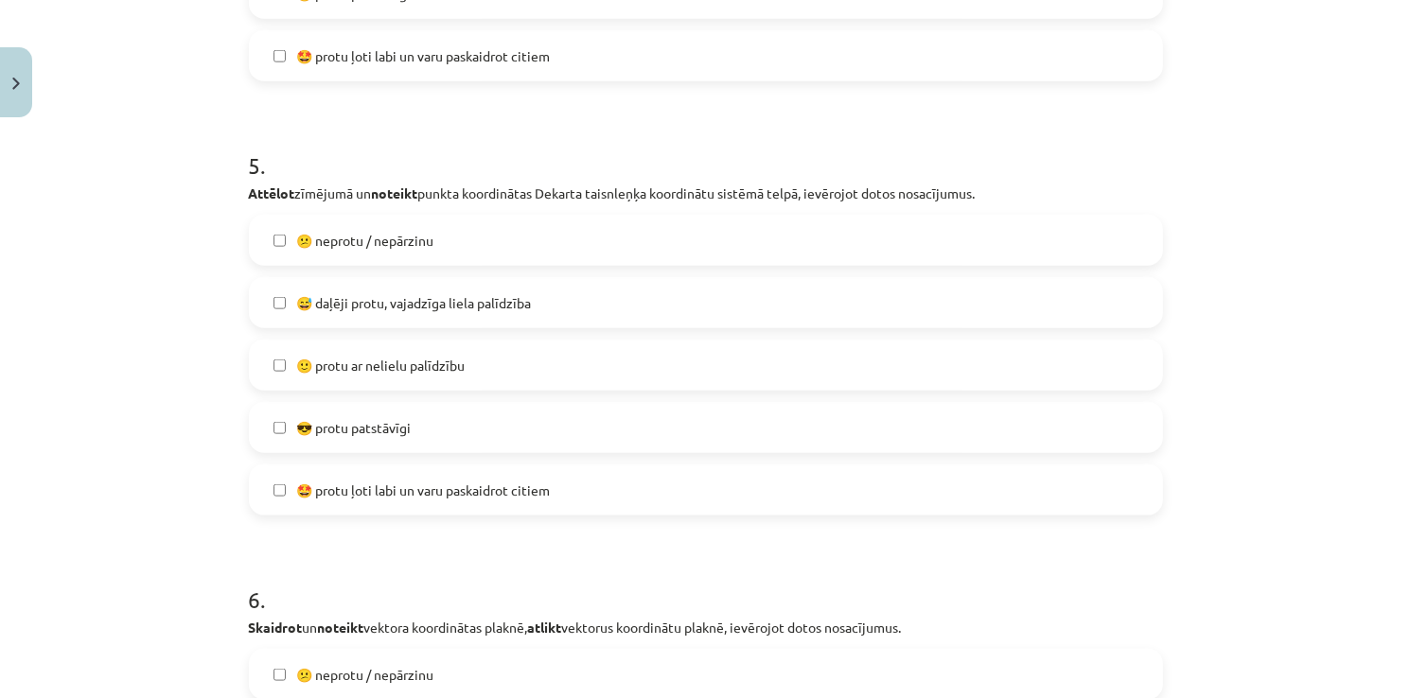
scroll to position [2223, 0]
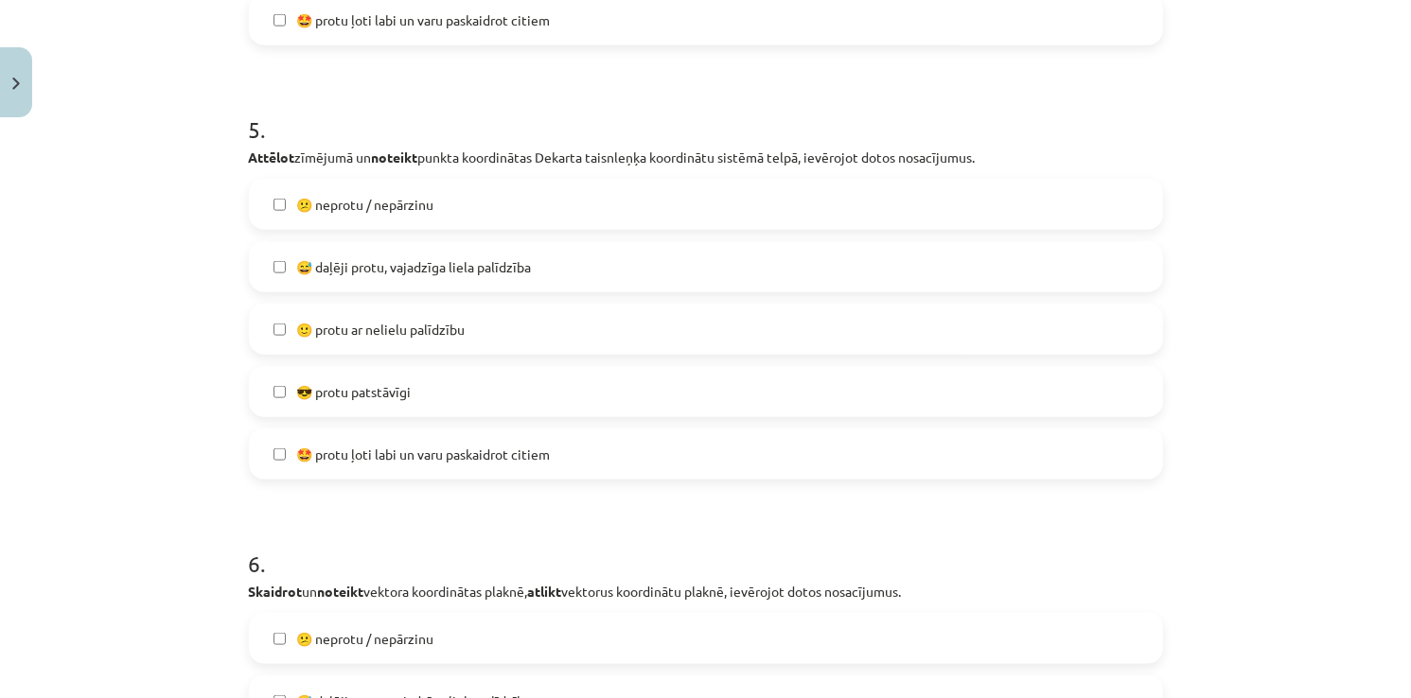
drag, startPoint x: 411, startPoint y: 220, endPoint x: 412, endPoint y: 238, distance: 18.9
click at [409, 221] on label "😕 neprotu / nepārzinu" at bounding box center [706, 204] width 910 height 47
click at [425, 326] on span "🙂 protu ar nelielu palīdzību" at bounding box center [381, 330] width 168 height 20
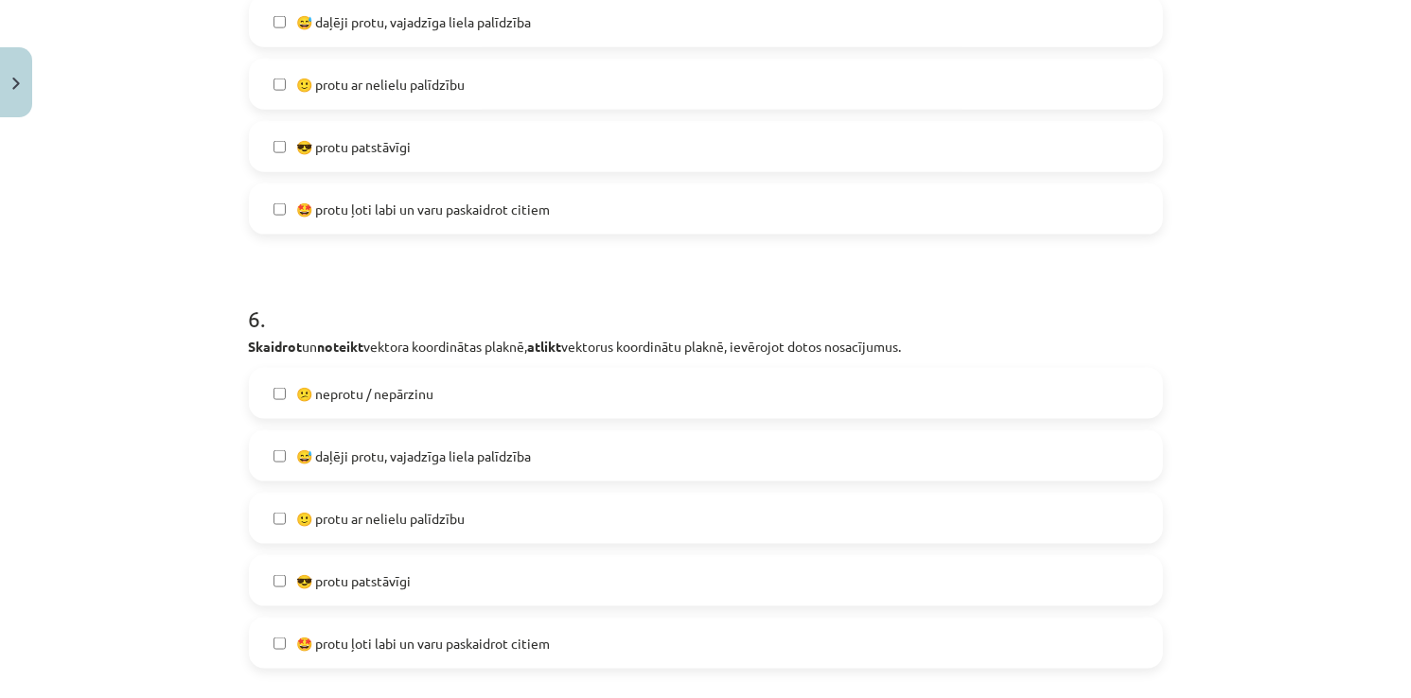
scroll to position [2507, 0]
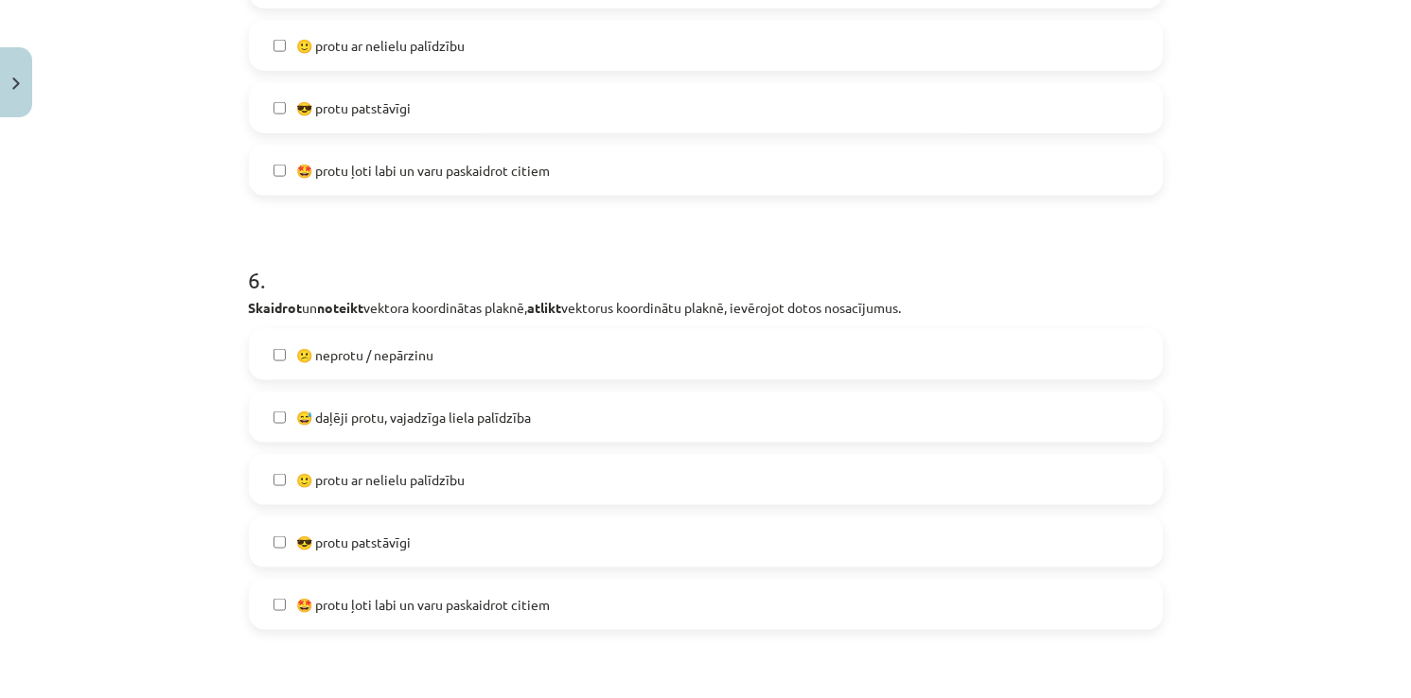
click at [422, 331] on label "😕 neprotu / nepārzinu" at bounding box center [706, 354] width 910 height 47
click at [369, 477] on span "🙂 protu ar nelielu palīdzību" at bounding box center [381, 480] width 168 height 20
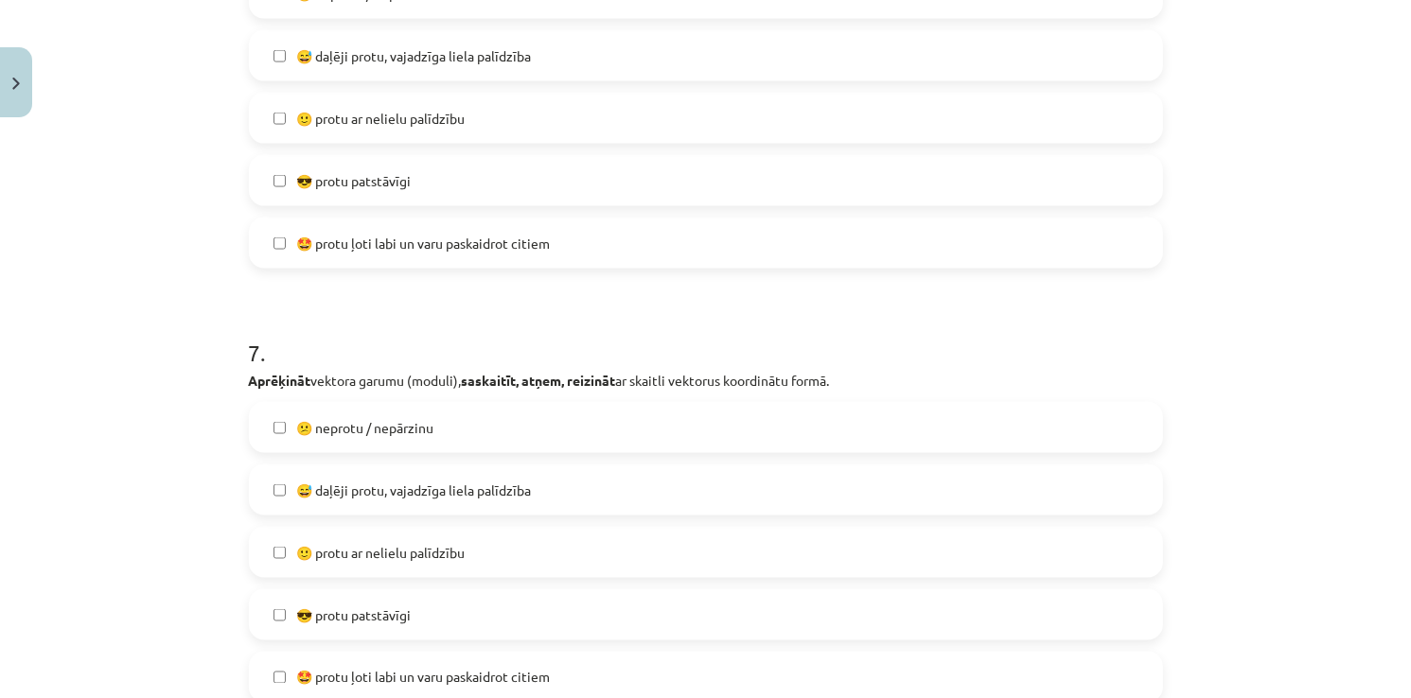
scroll to position [2886, 0]
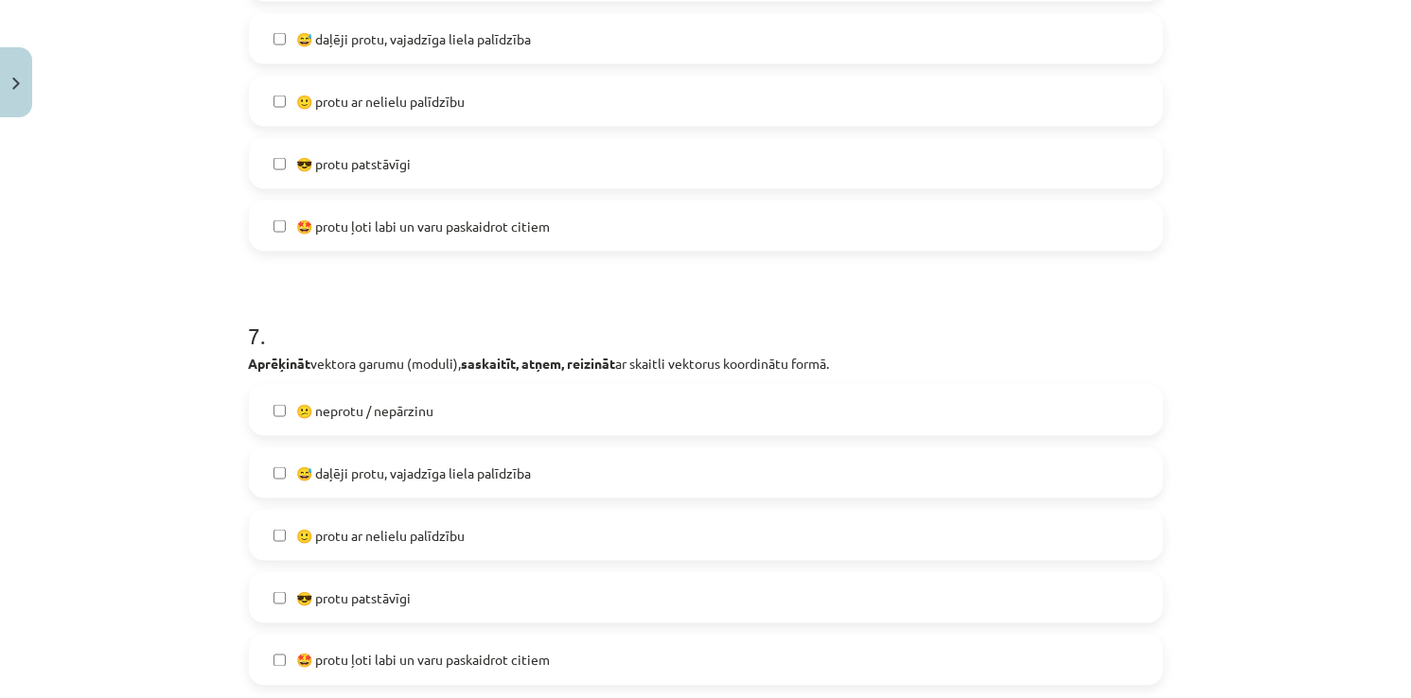
click at [402, 482] on span "😅 daļēji protu, vajadzīga liela palīdzība" at bounding box center [414, 474] width 235 height 20
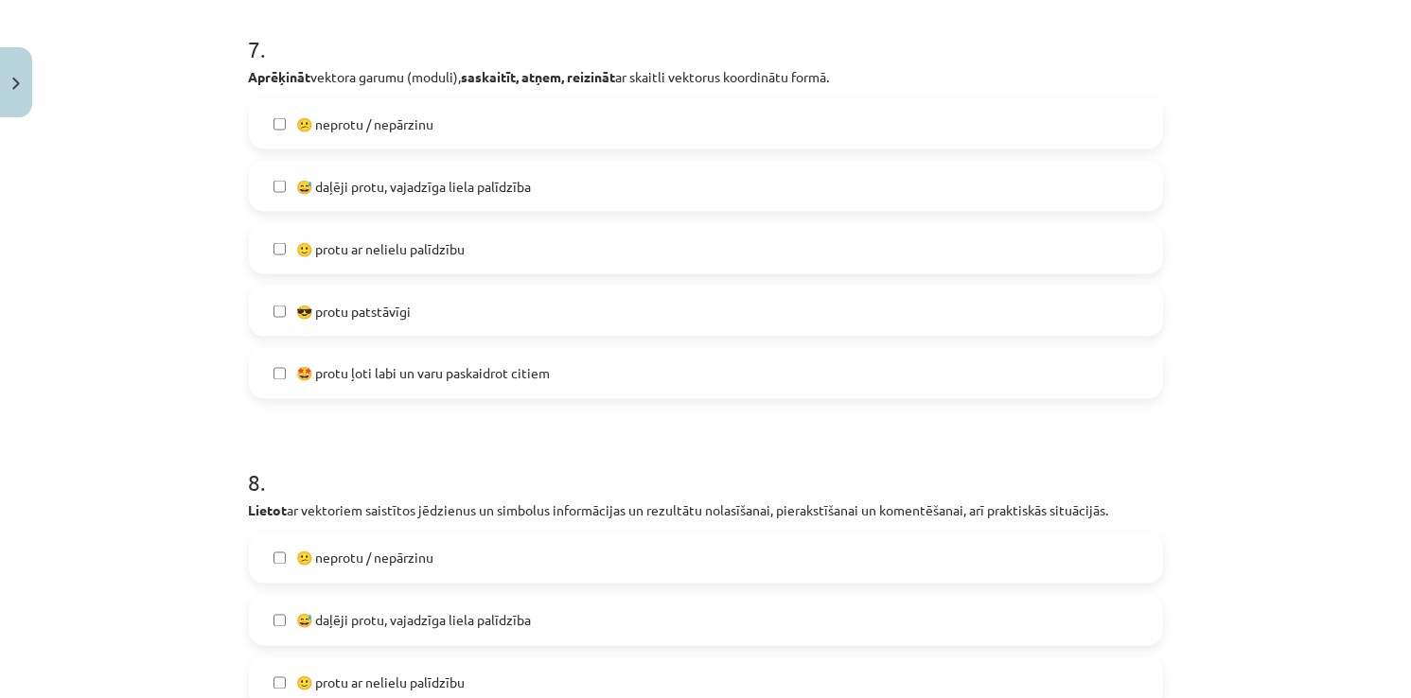
scroll to position [3453, 0]
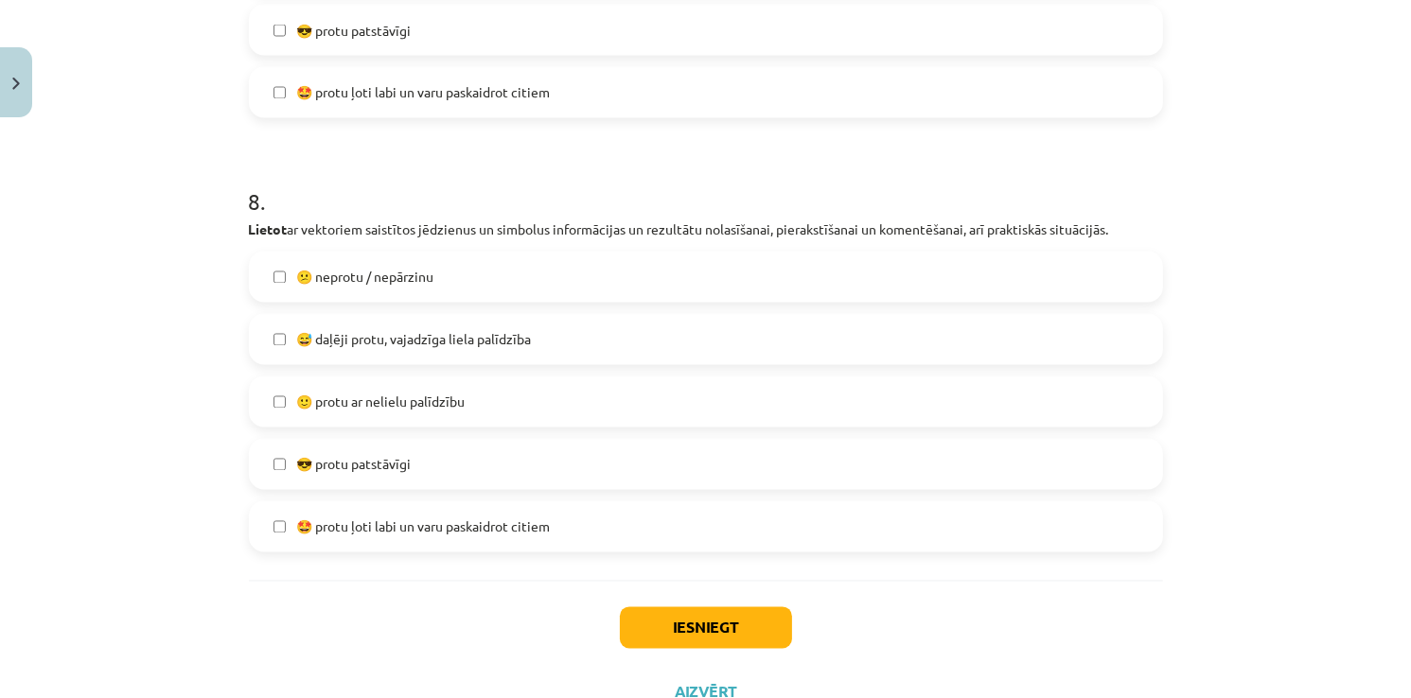
click at [309, 385] on label "🙂 protu ar nelielu palīdzību" at bounding box center [706, 401] width 910 height 47
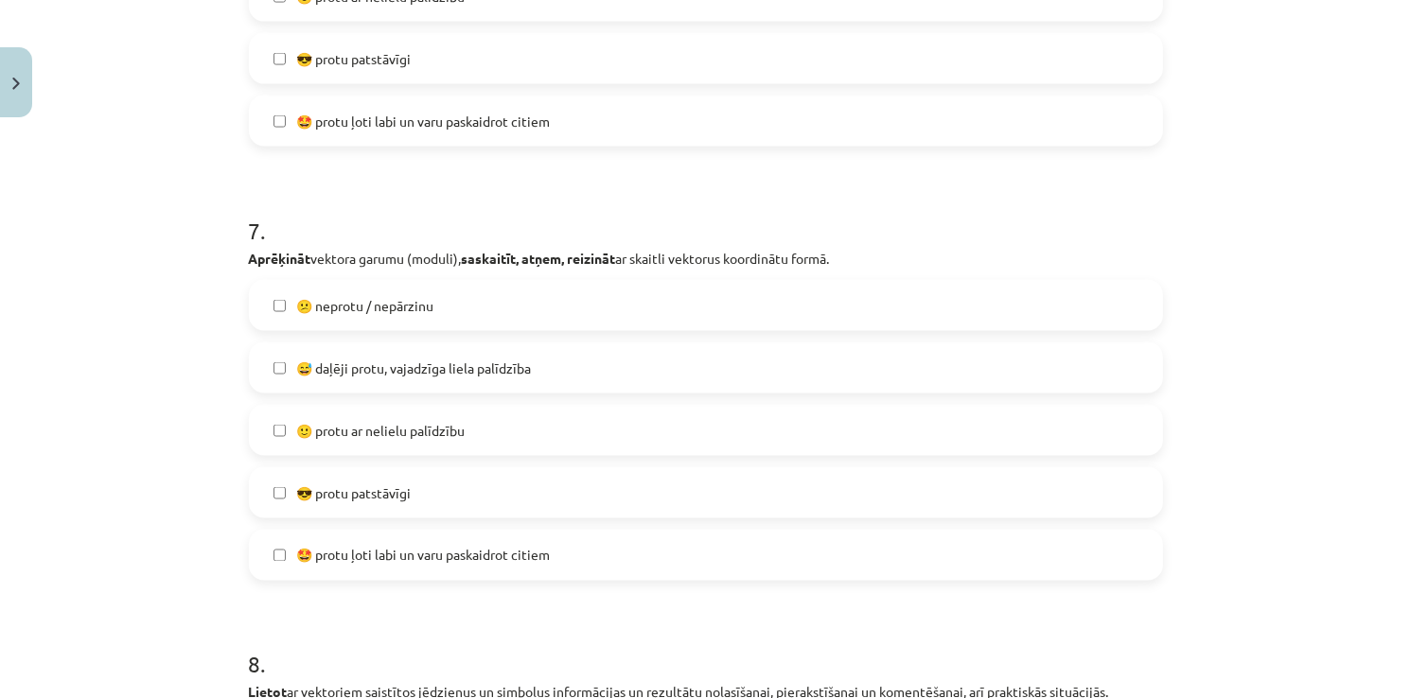
scroll to position [2980, 0]
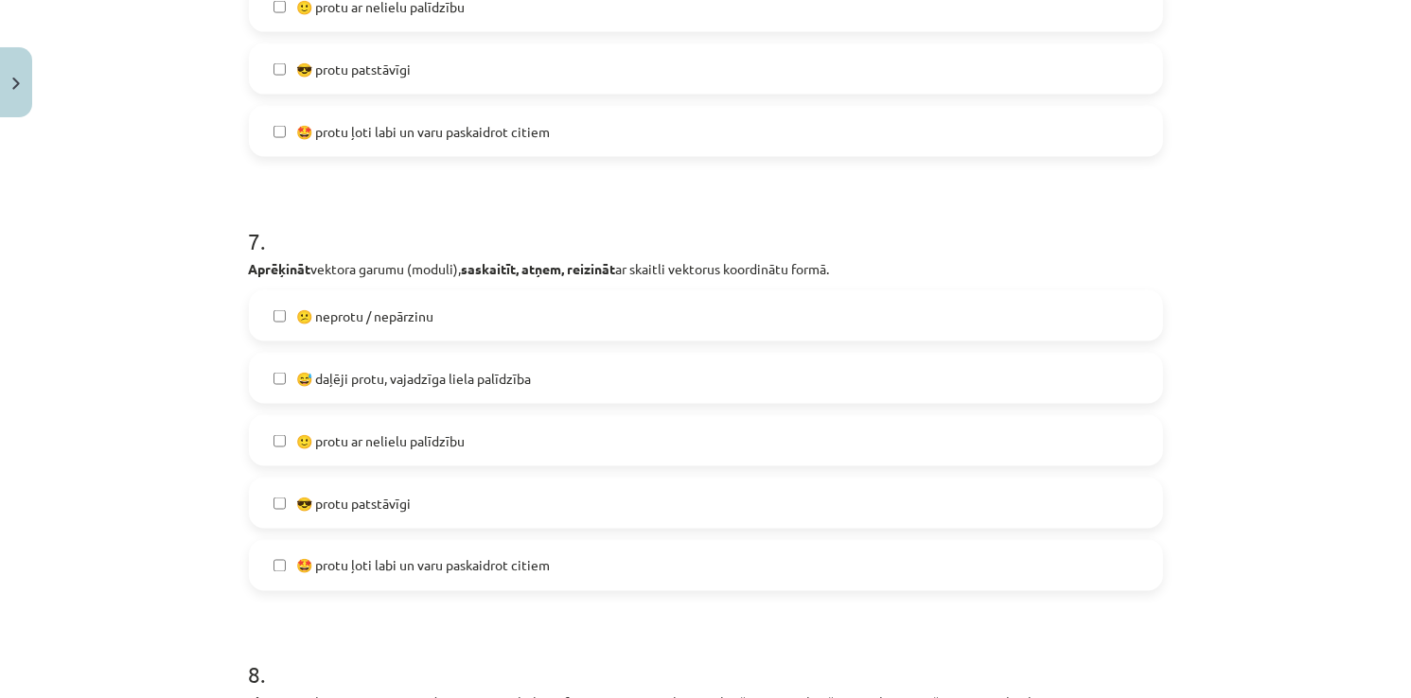
click at [316, 386] on span "😅 daļēji protu, vajadzīga liela palīdzība" at bounding box center [414, 379] width 235 height 20
click at [306, 450] on label "🙂 protu ar nelielu palīdzību" at bounding box center [706, 440] width 910 height 47
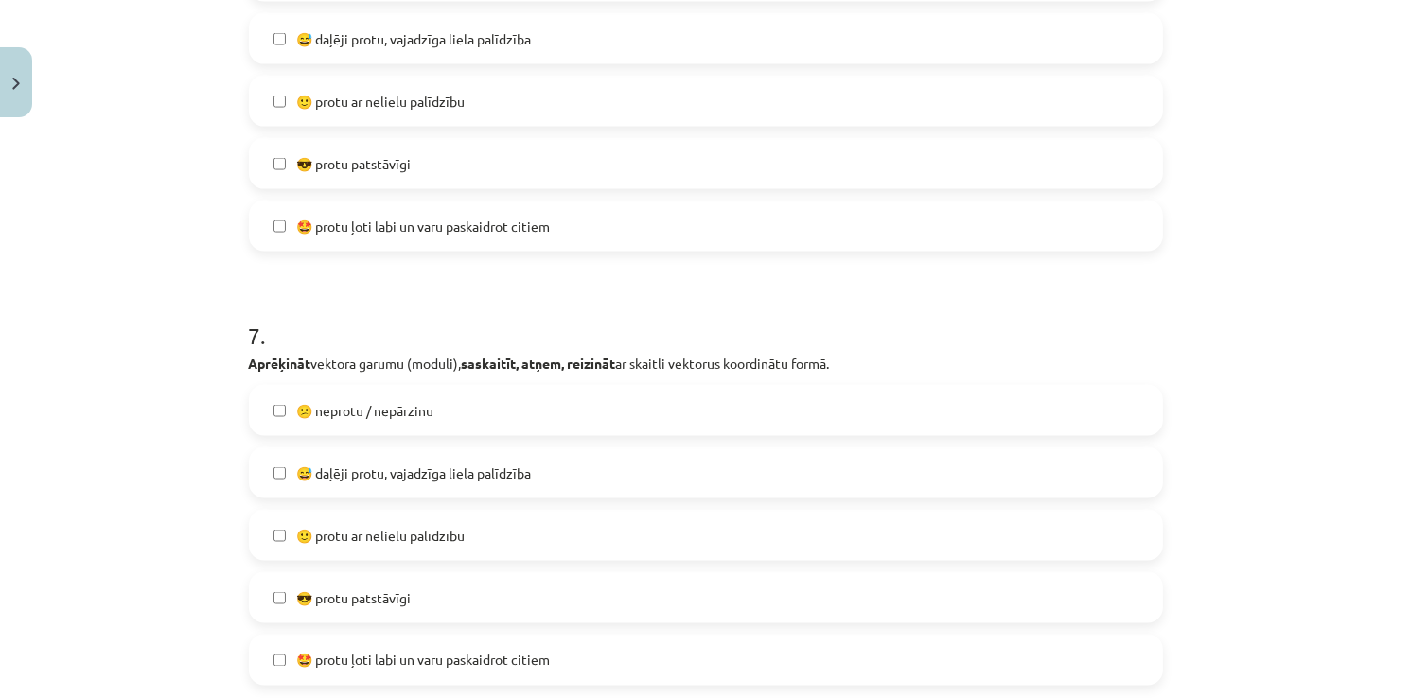
click at [324, 412] on span "😕 neprotu / nepārzinu" at bounding box center [365, 411] width 137 height 20
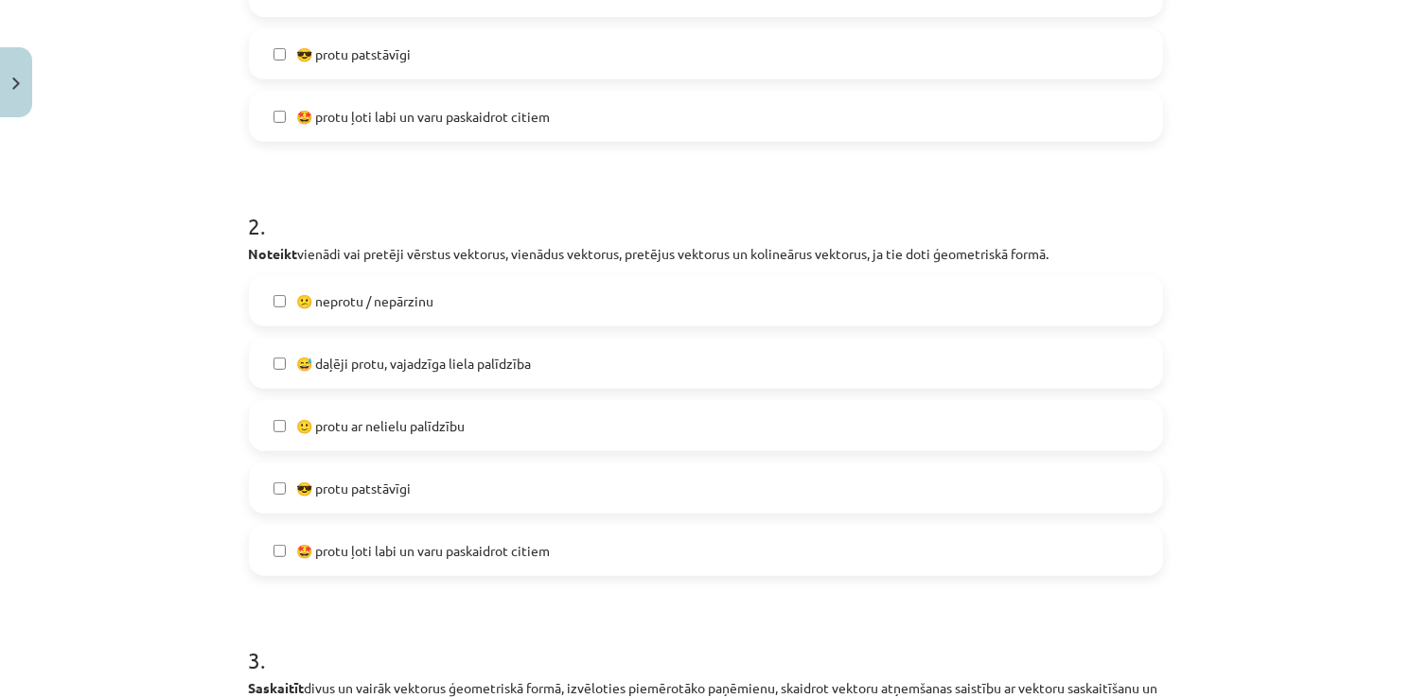
click at [366, 346] on label "😅 daļēji protu, vajadzīga liela palīdzība" at bounding box center [706, 363] width 910 height 47
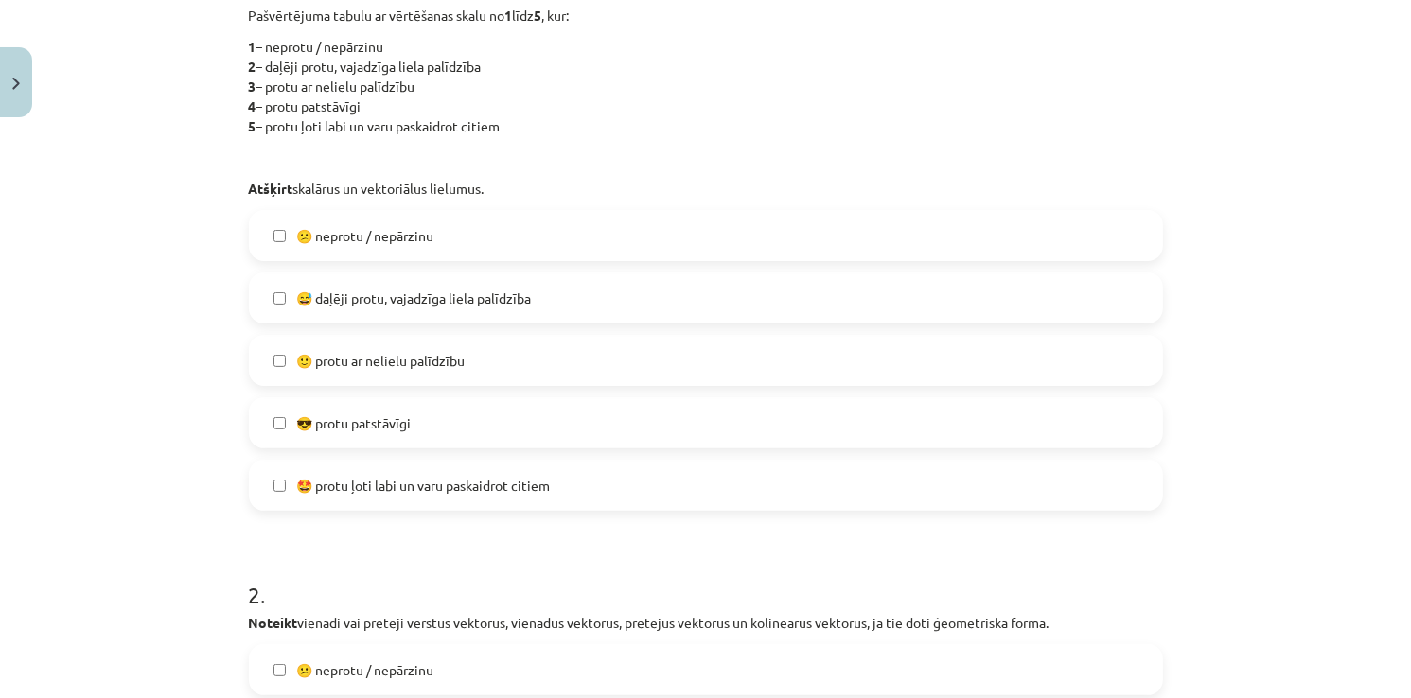
scroll to position [426, 0]
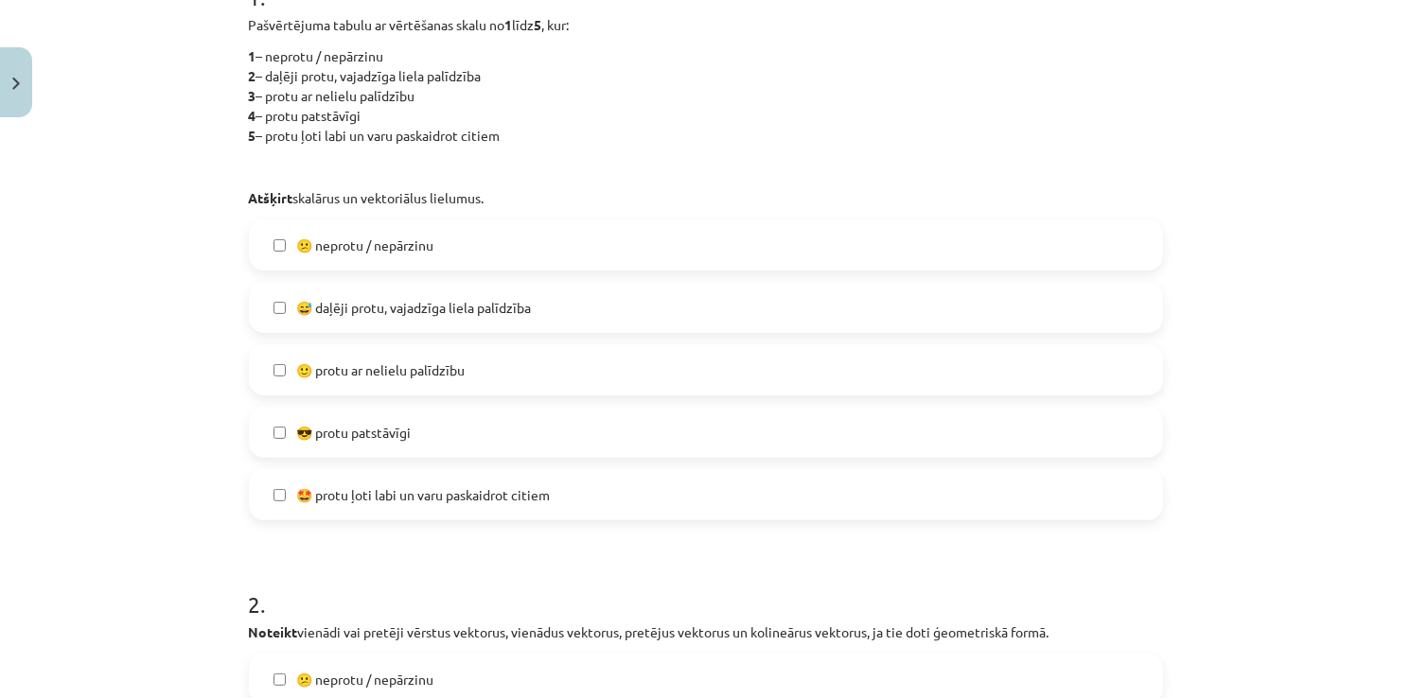
click at [382, 318] on label "😅 daļēji protu, vajadzīga liela palīdzība" at bounding box center [706, 307] width 910 height 47
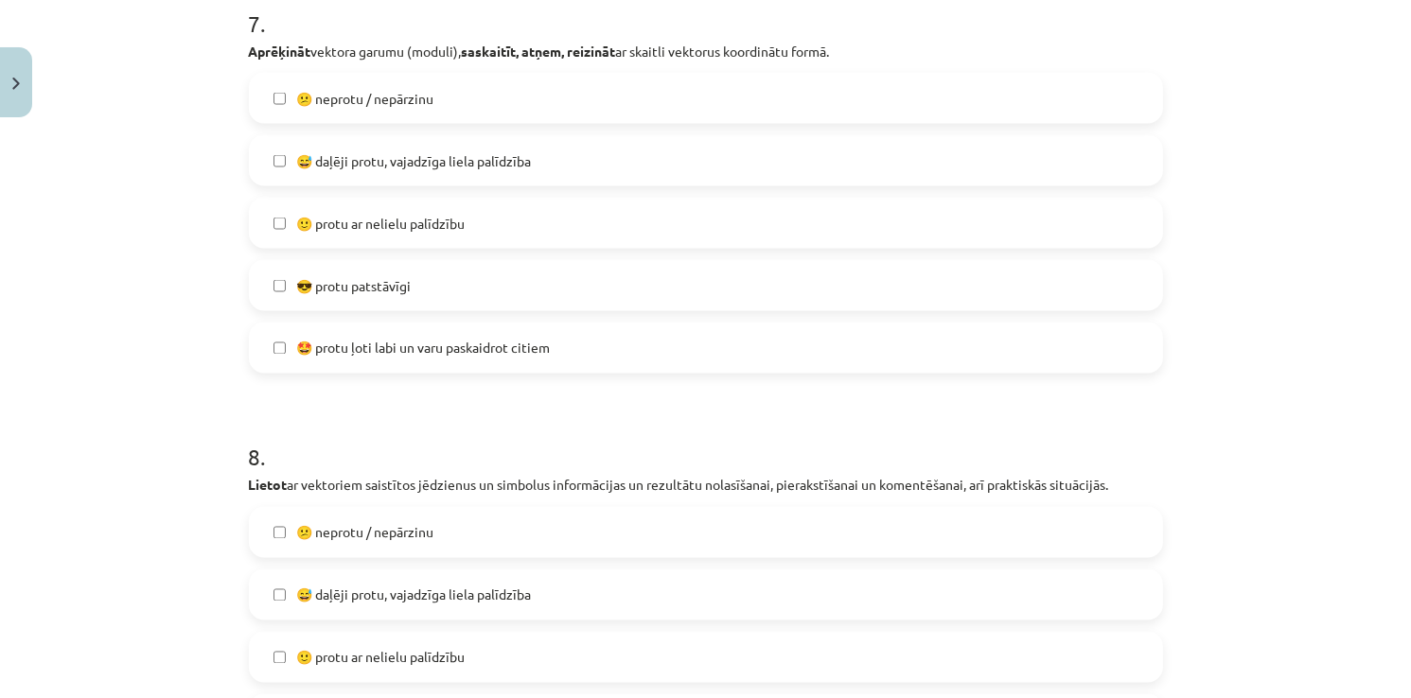
scroll to position [3527, 0]
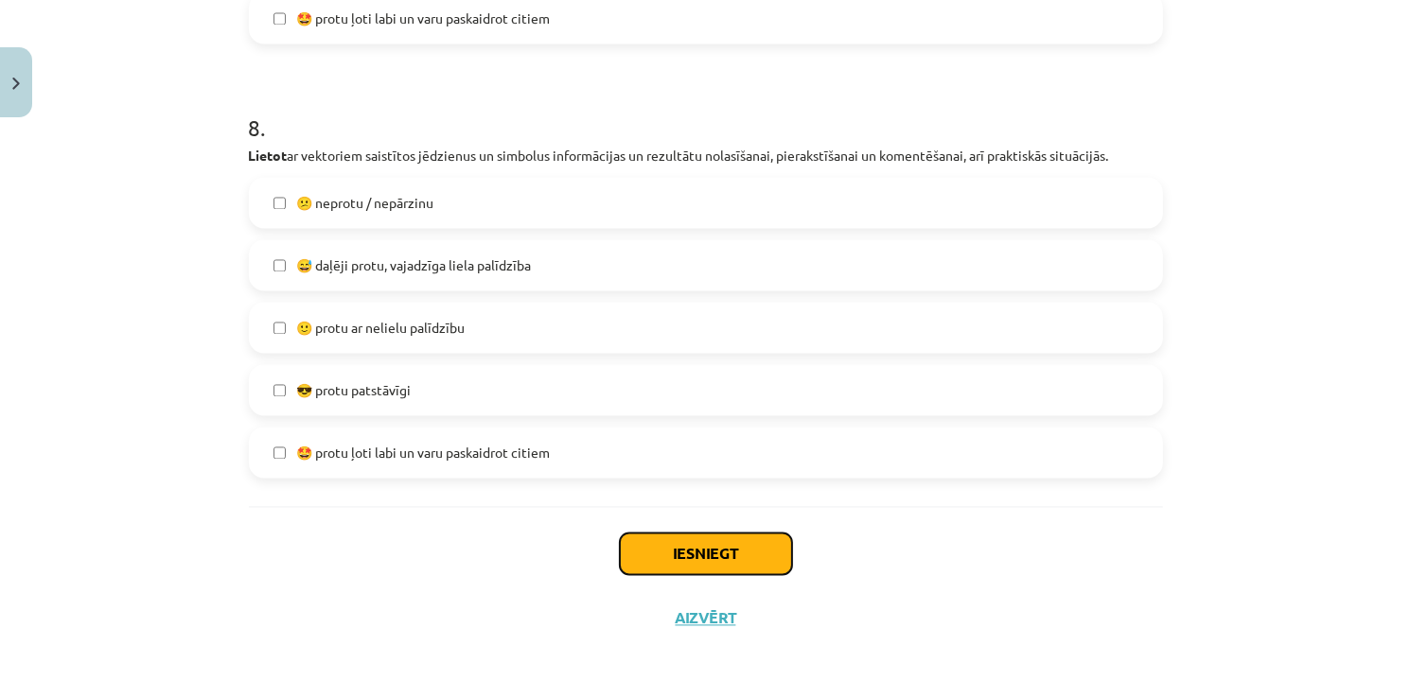
click at [711, 559] on button "Iesniegt" at bounding box center [706, 555] width 172 height 42
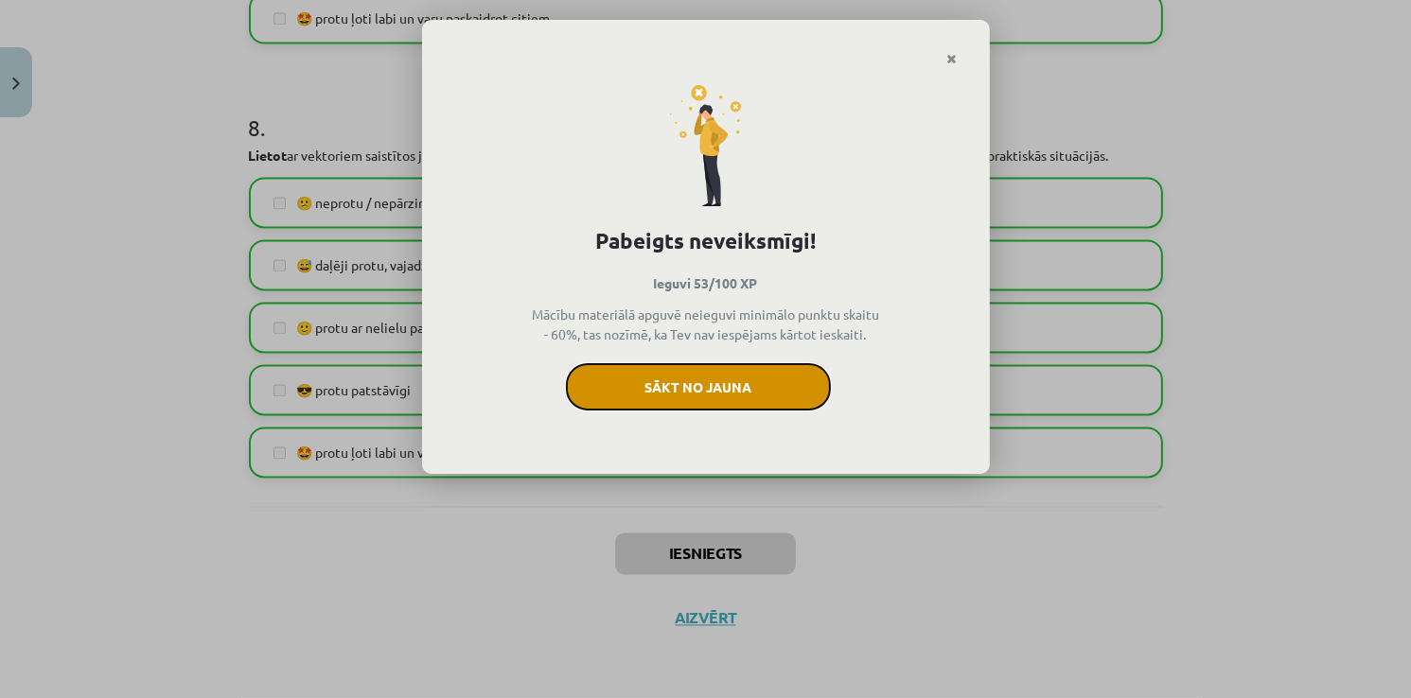
click at [668, 367] on button "Sākt no jauna" at bounding box center [698, 386] width 265 height 47
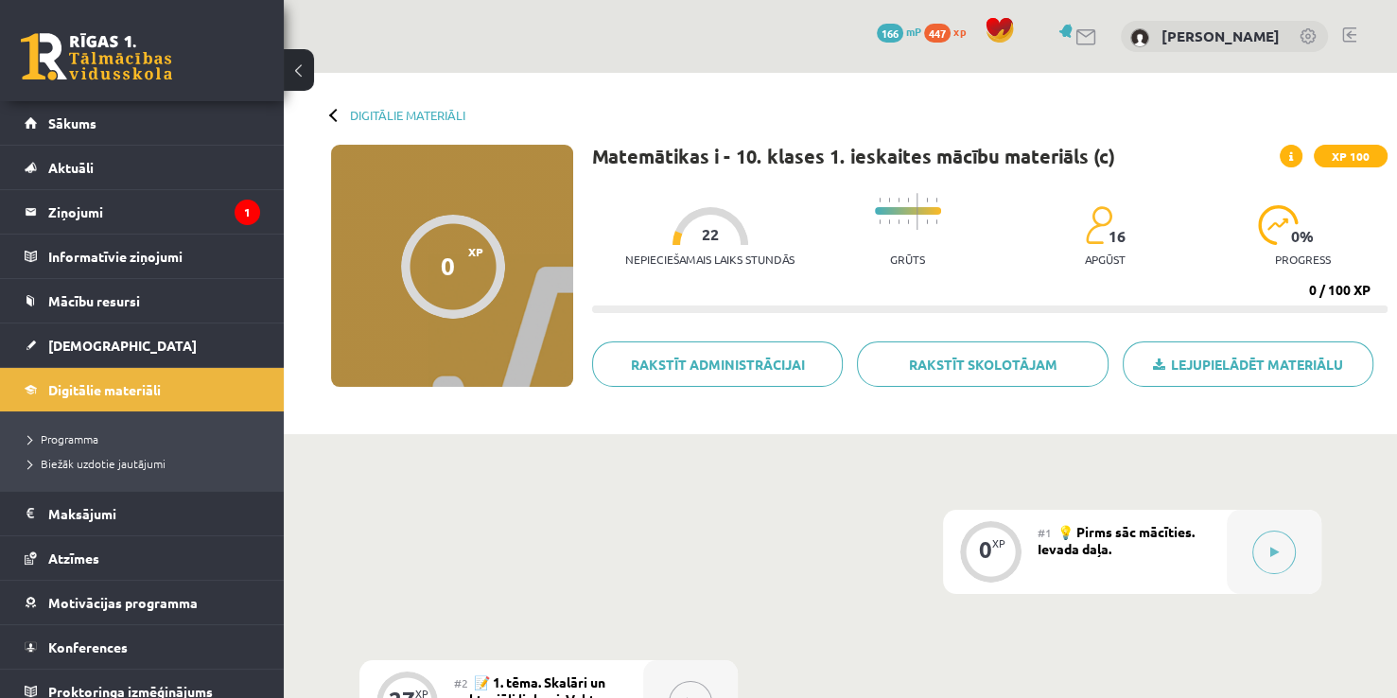
drag, startPoint x: 0, startPoint y: 0, endPoint x: 429, endPoint y: 470, distance: 636.3
click at [1276, 537] on button at bounding box center [1275, 553] width 44 height 44
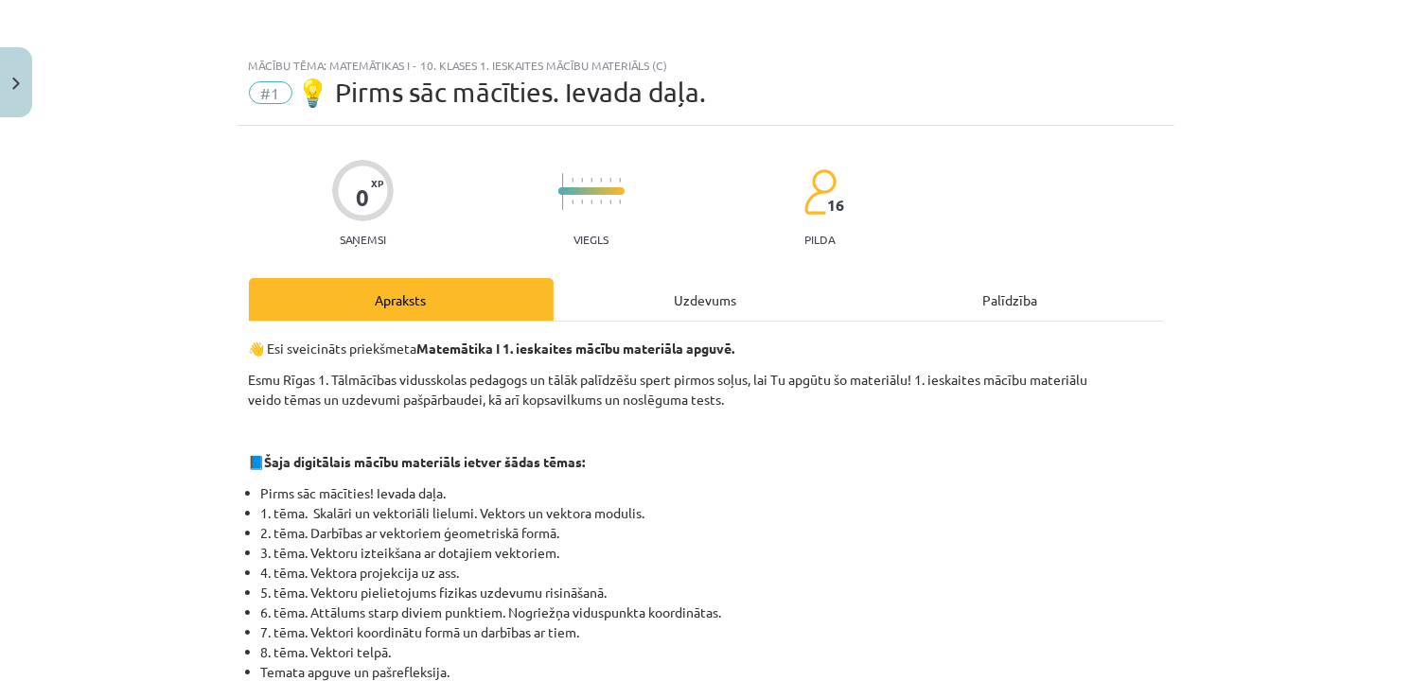
click at [751, 291] on div "Uzdevums" at bounding box center [706, 299] width 305 height 43
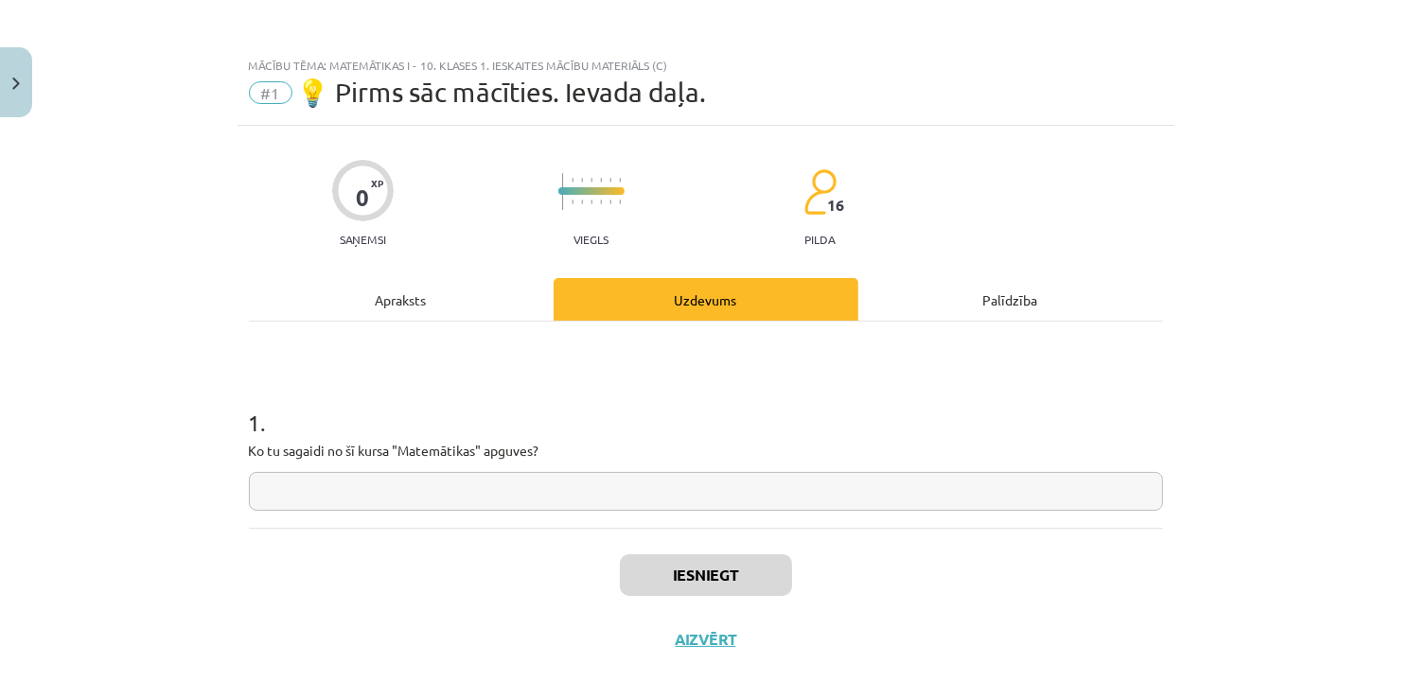
scroll to position [20, 0]
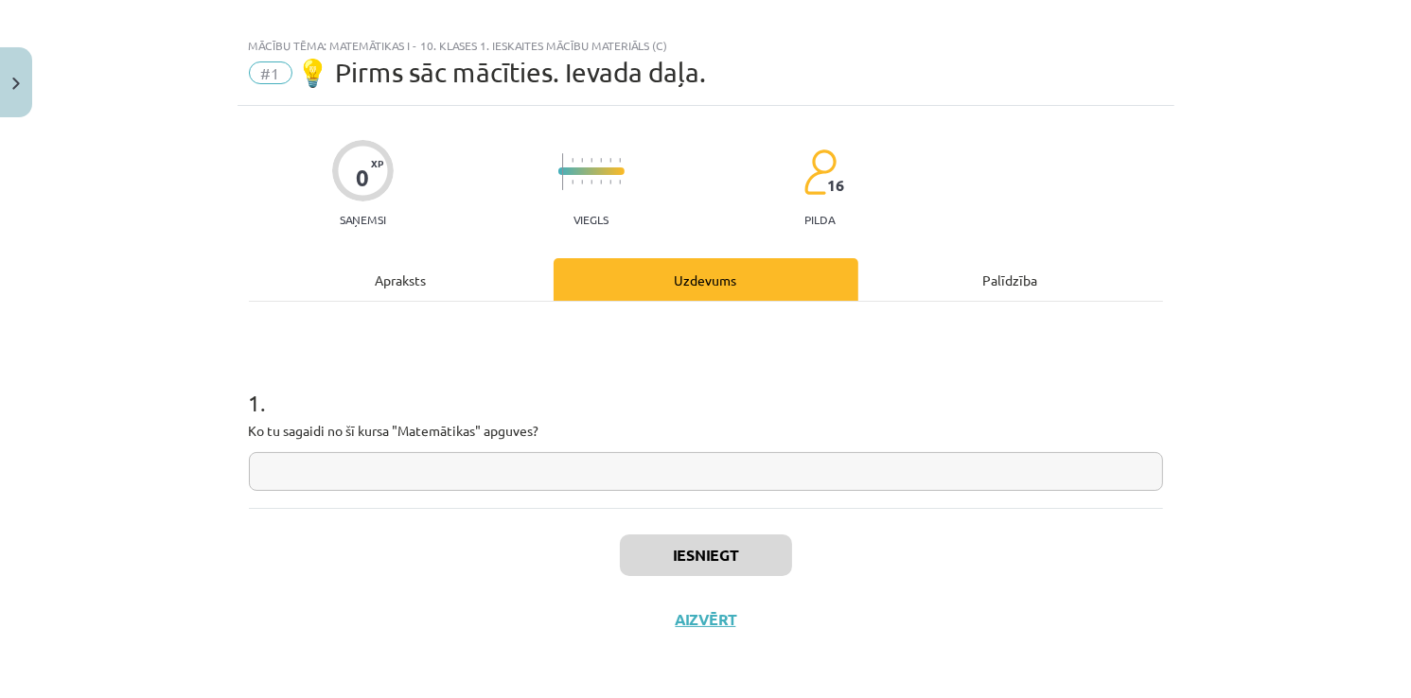
click at [590, 468] on input "text" at bounding box center [706, 471] width 914 height 39
click at [667, 550] on button "Iesniegt" at bounding box center [706, 556] width 172 height 42
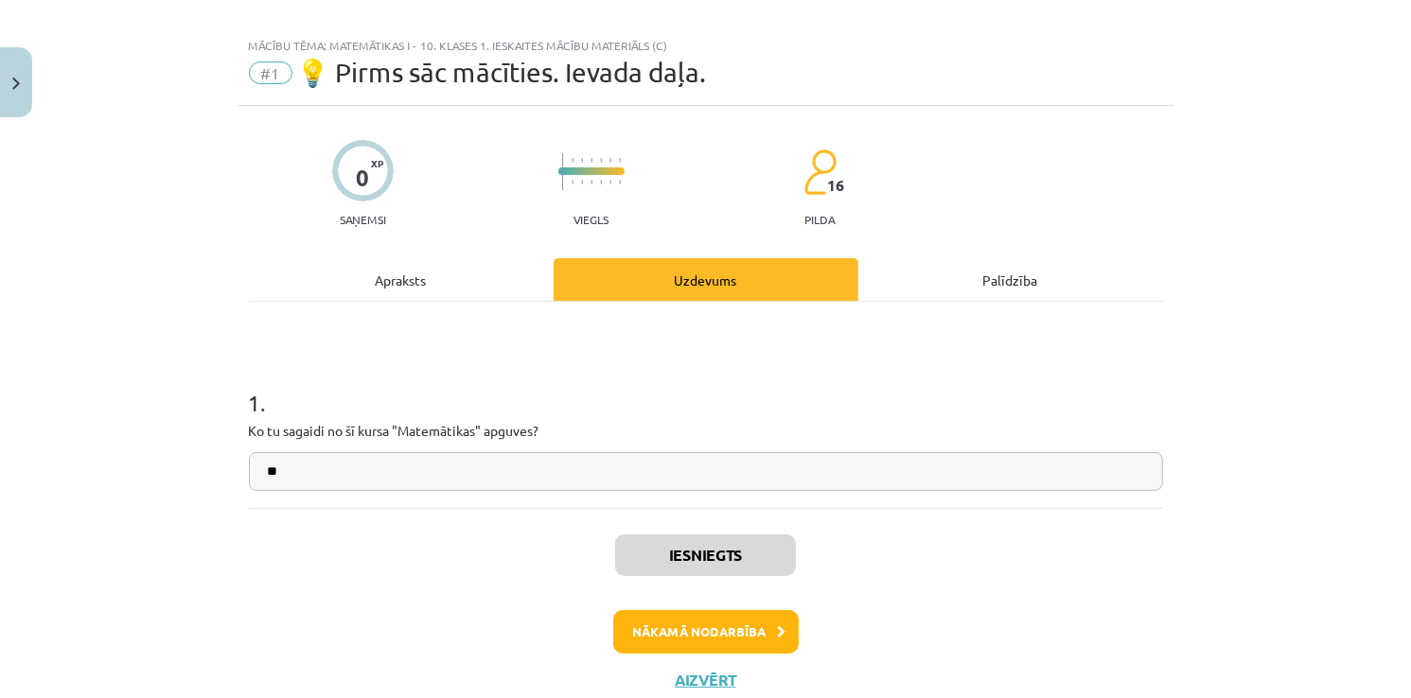
drag, startPoint x: 638, startPoint y: 540, endPoint x: 685, endPoint y: 638, distance: 108.3
drag, startPoint x: 685, startPoint y: 638, endPoint x: 632, endPoint y: 621, distance: 55.7
click at [632, 621] on button "Nākamā nodarbība" at bounding box center [705, 632] width 185 height 44
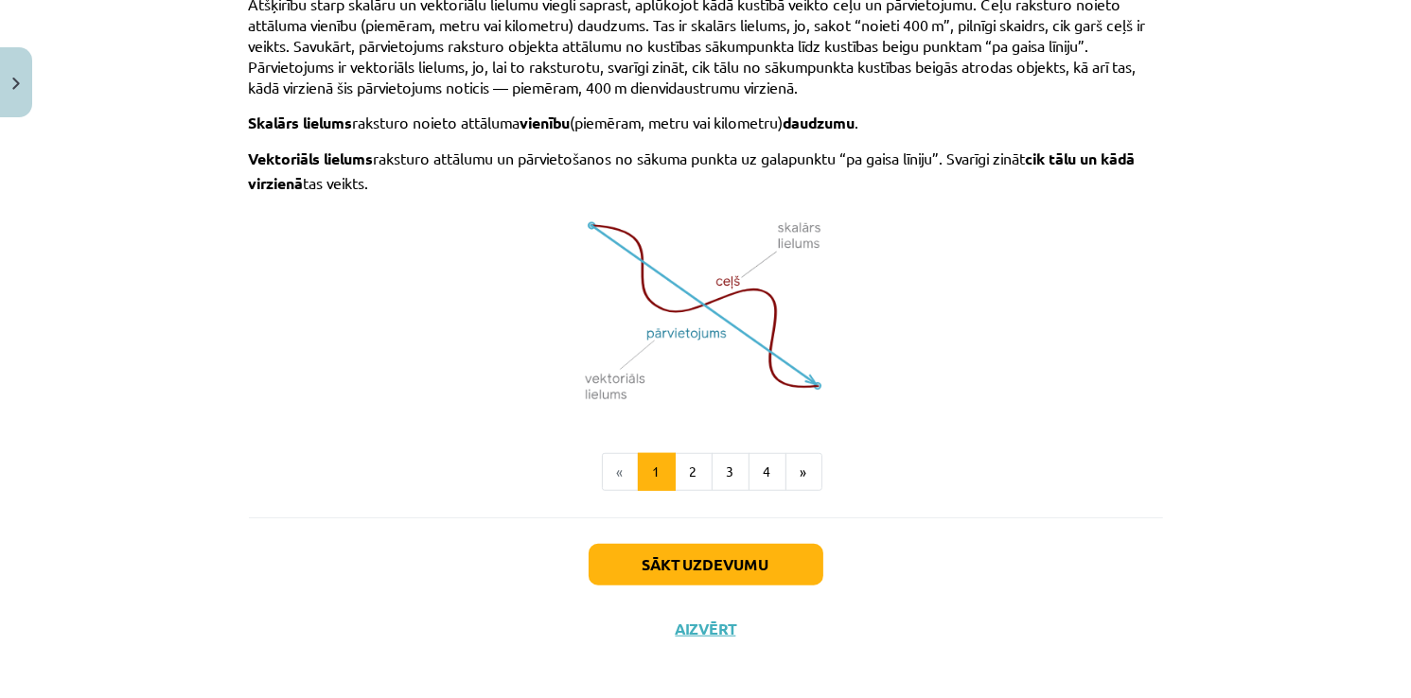
scroll to position [1242, 0]
click at [672, 559] on button "Sākt uzdevumu" at bounding box center [706, 564] width 235 height 42
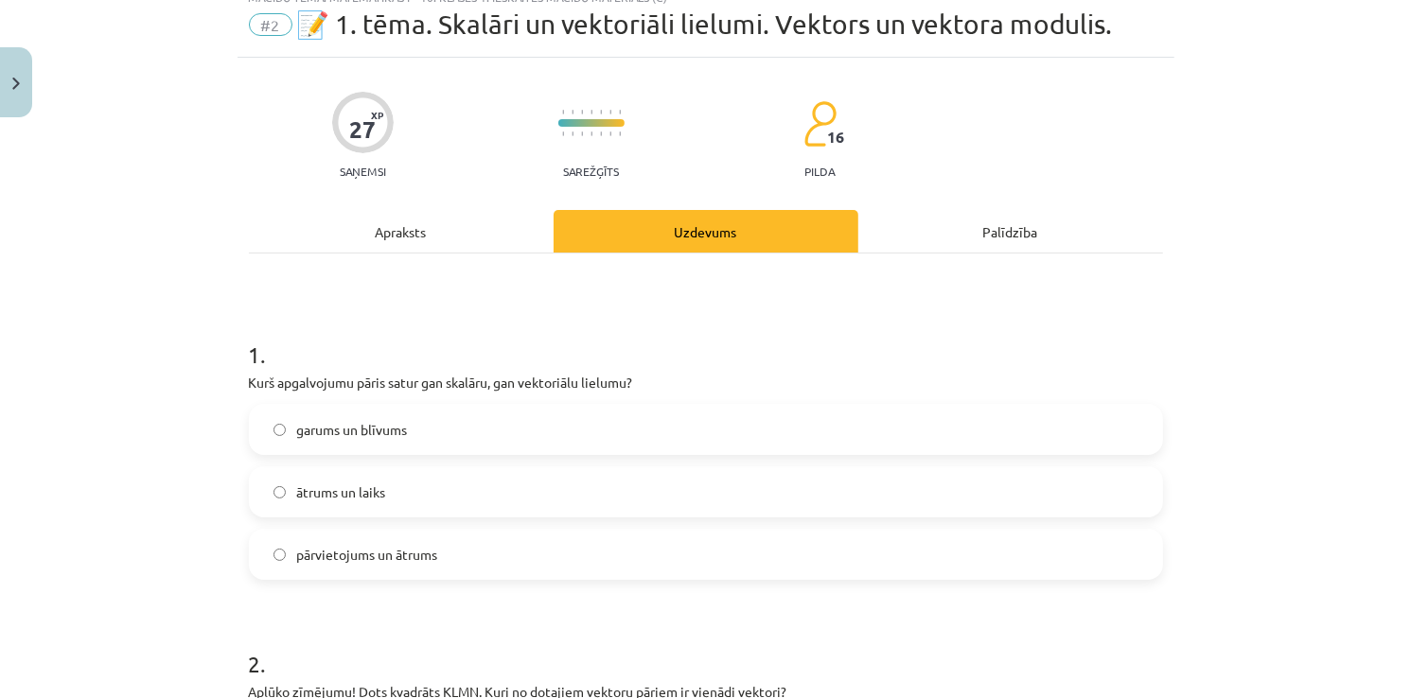
scroll to position [47, 0]
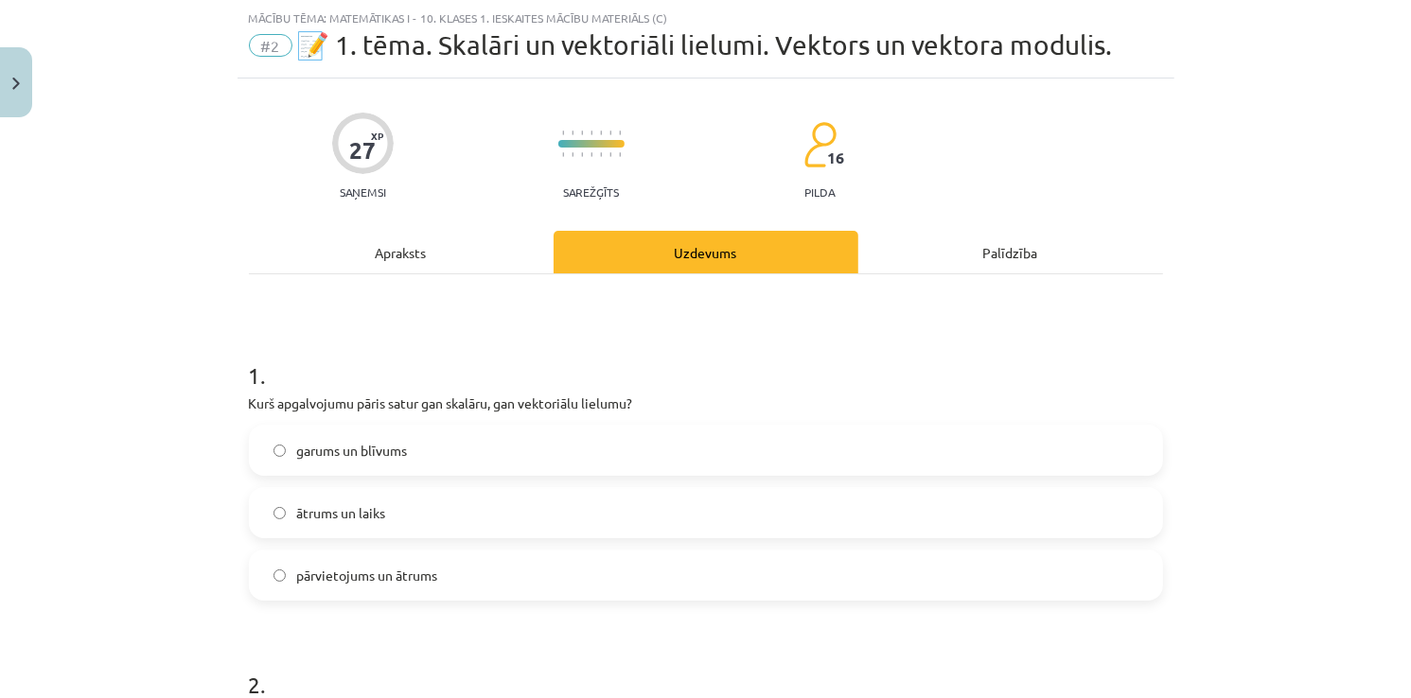
click at [377, 489] on label "ātrums un laiks" at bounding box center [706, 512] width 910 height 47
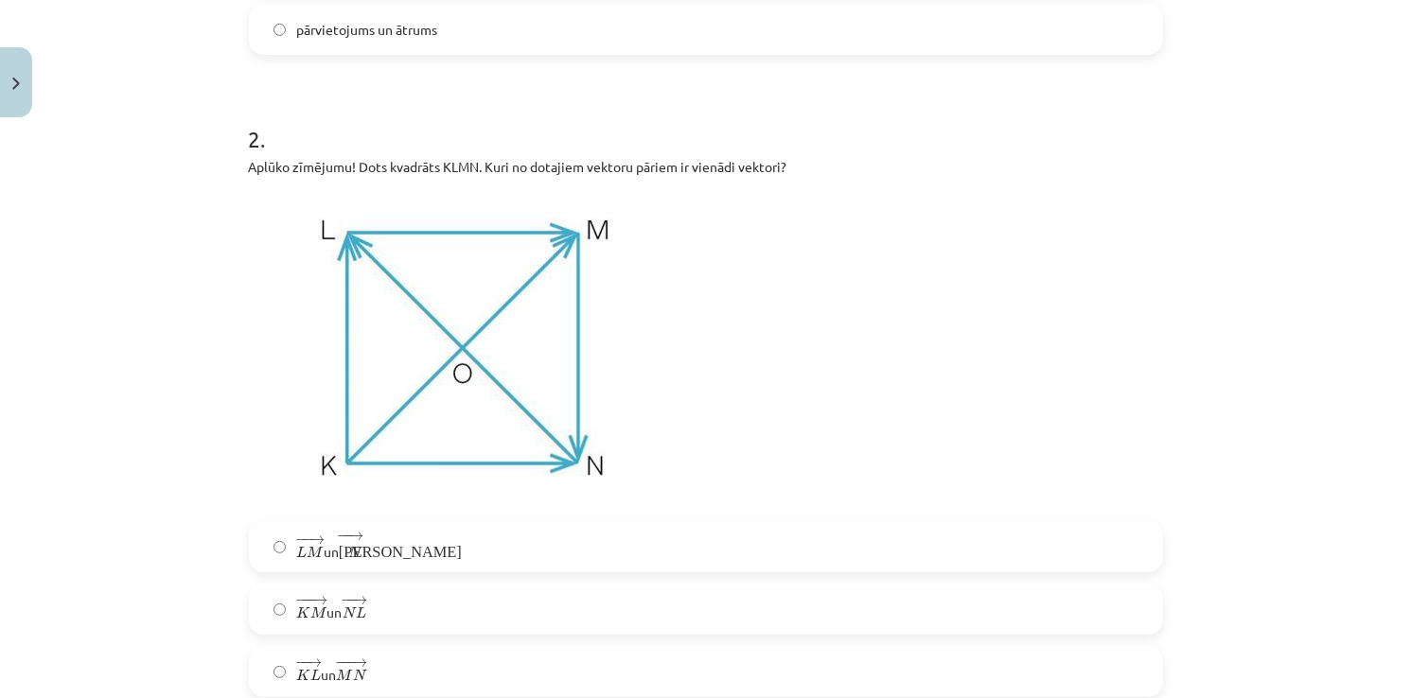
scroll to position [615, 0]
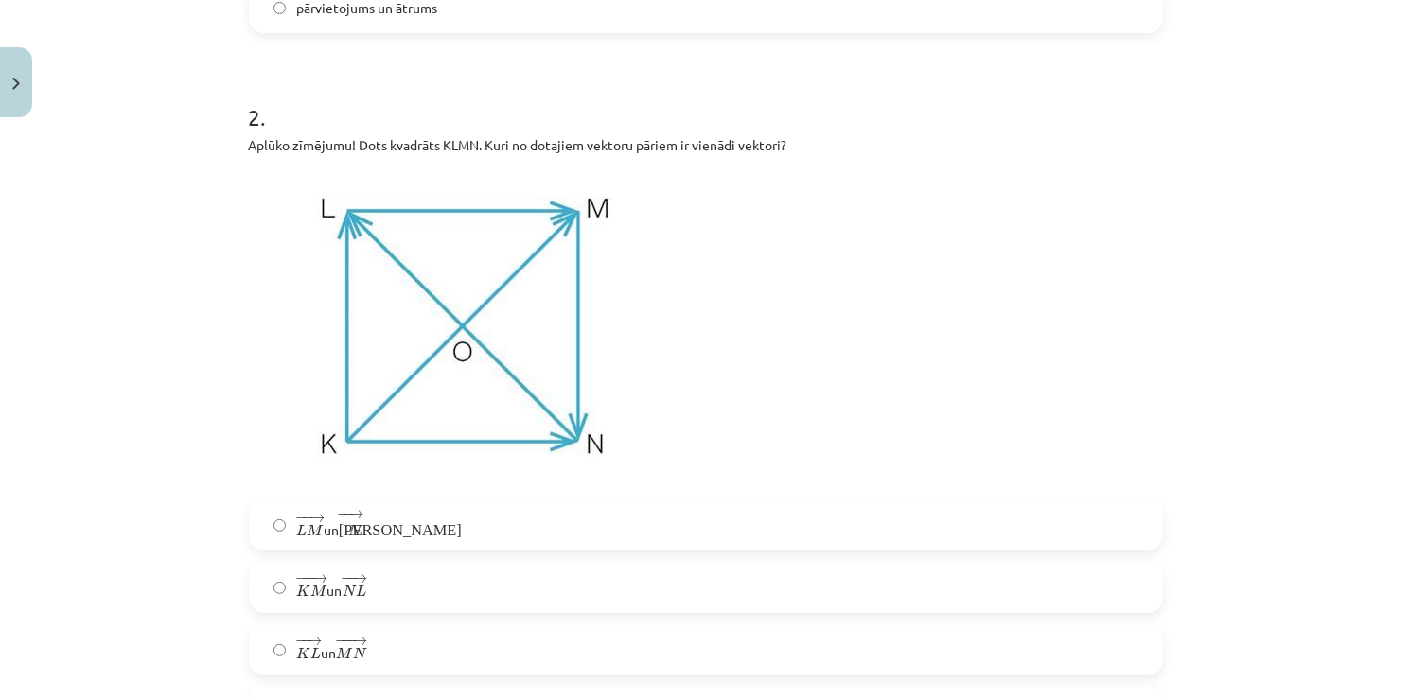
click at [308, 529] on span "M" at bounding box center [316, 530] width 16 height 12
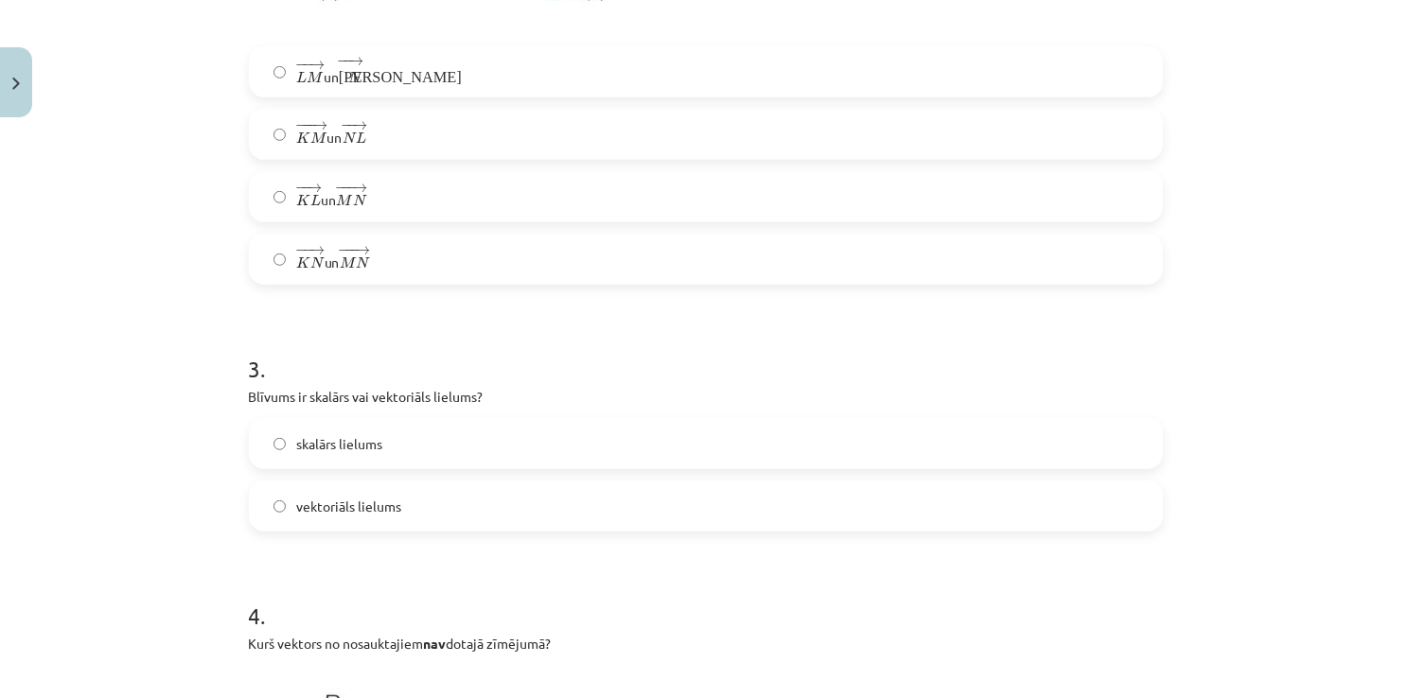
scroll to position [1088, 0]
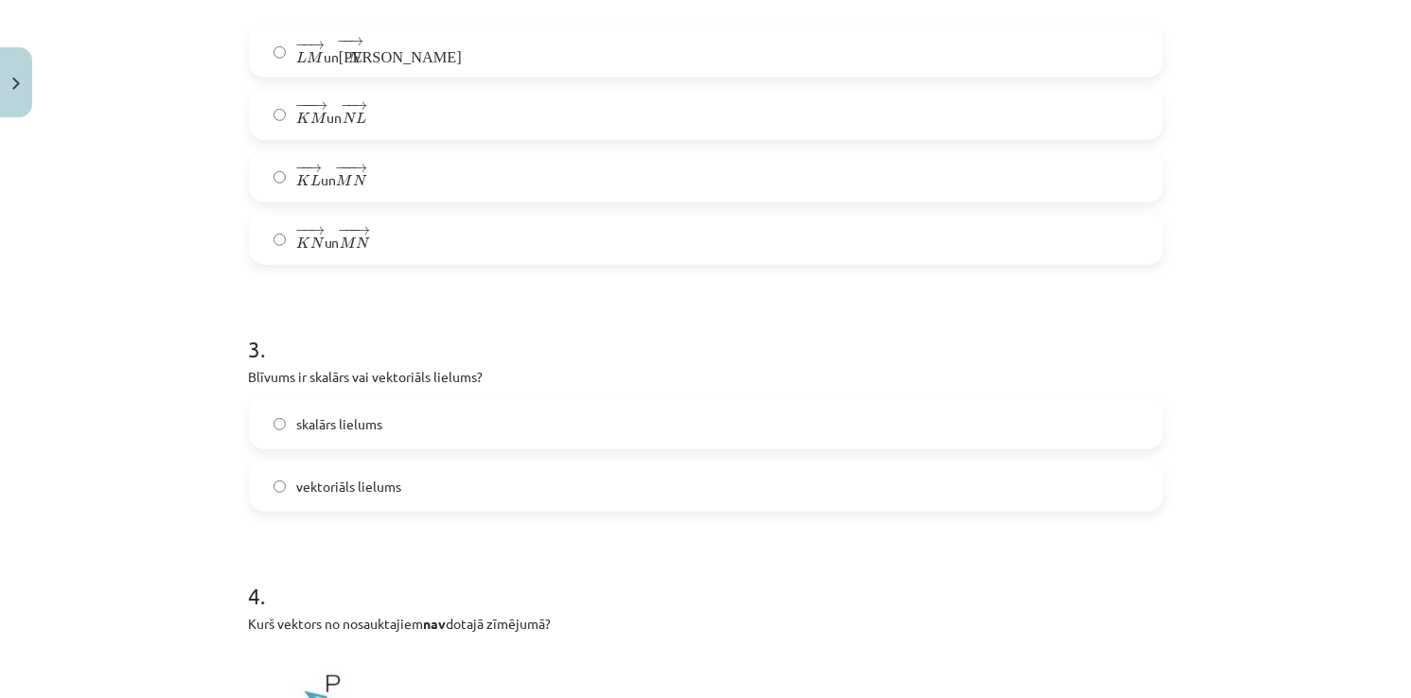
click at [390, 430] on label "skalārs lielums" at bounding box center [706, 423] width 910 height 47
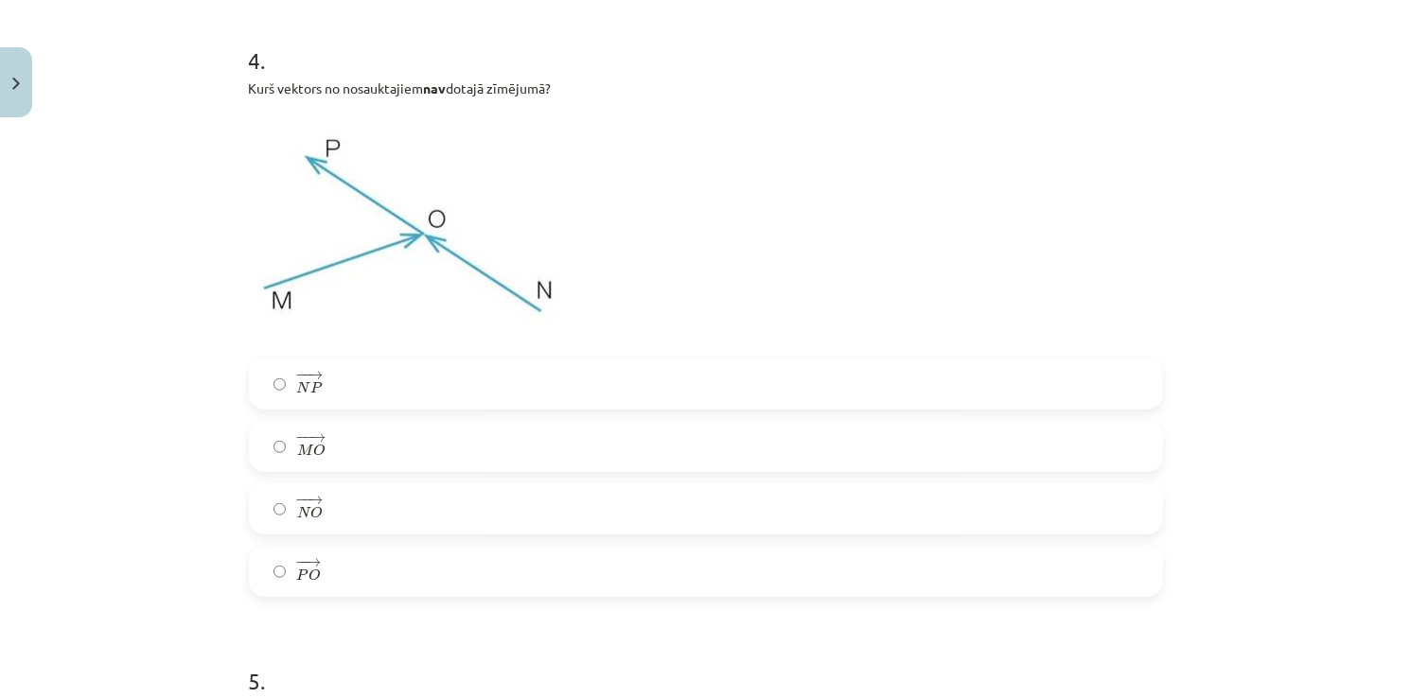
scroll to position [1656, 0]
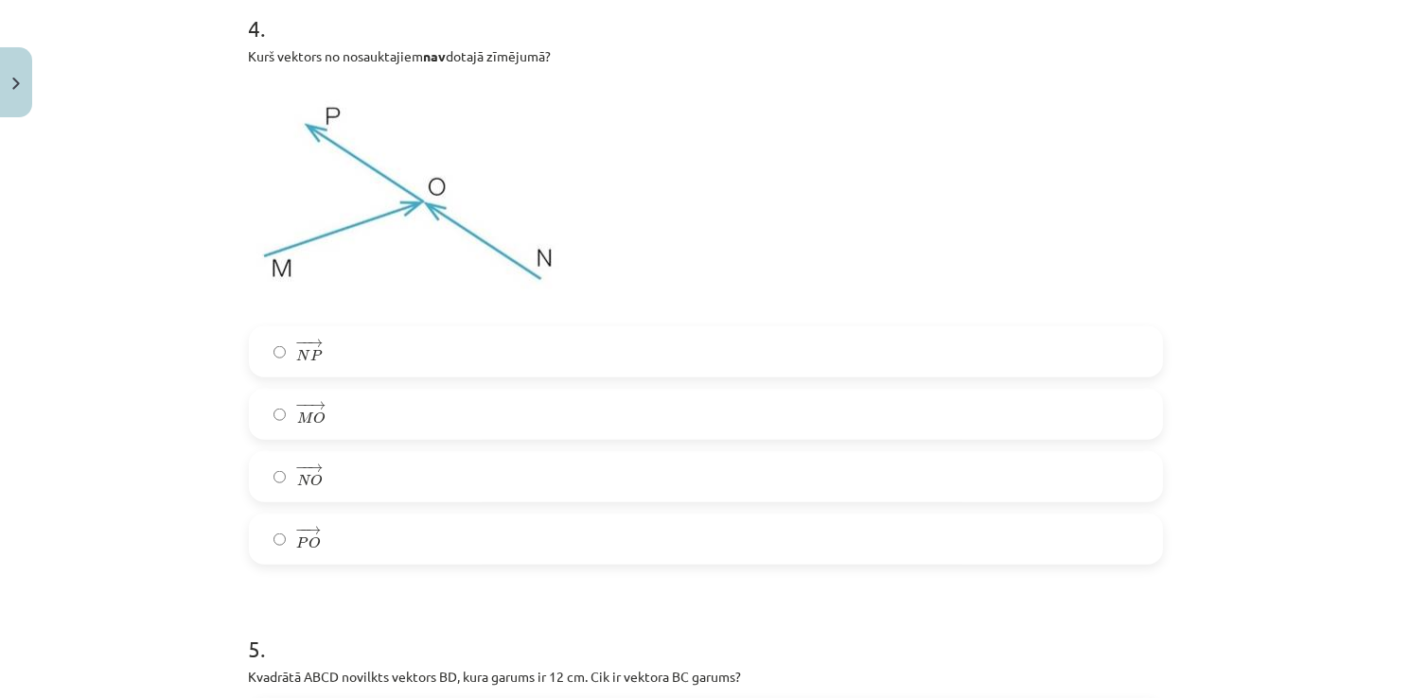
click at [343, 535] on label "− − → P O P O →" at bounding box center [706, 539] width 910 height 47
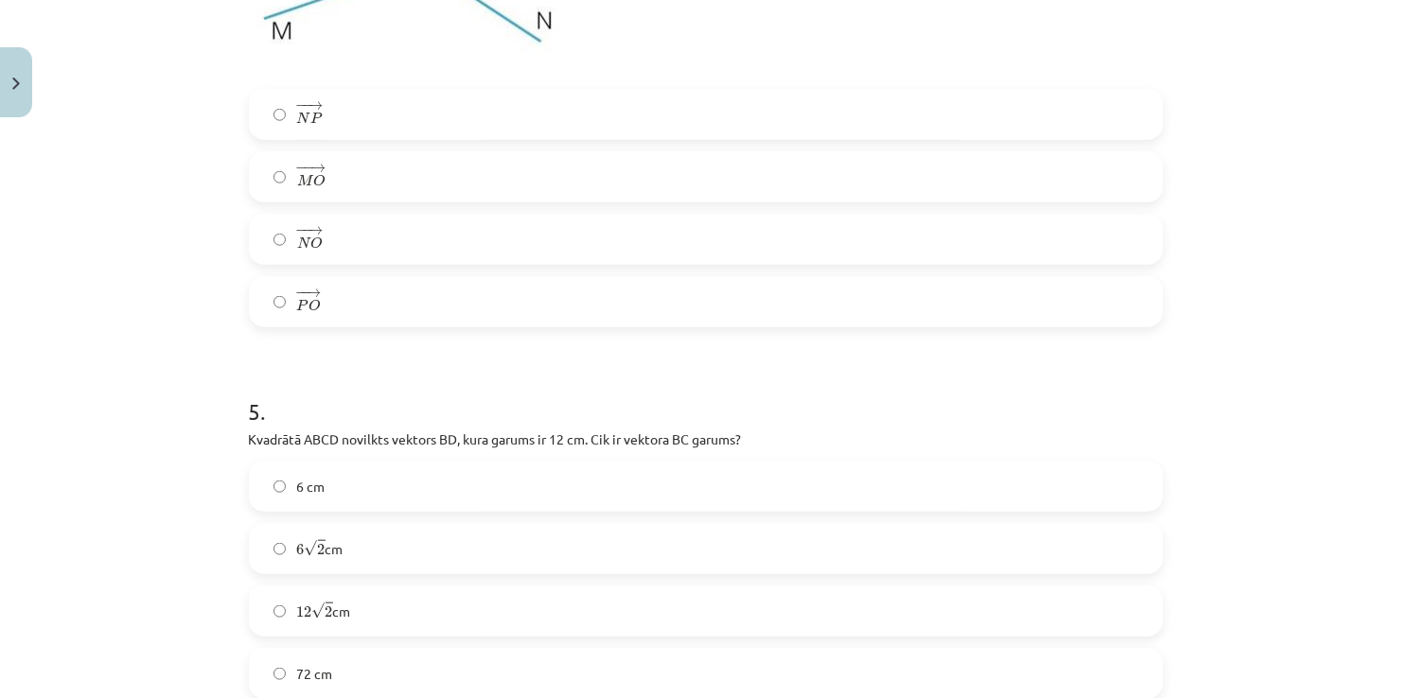
scroll to position [1940, 0]
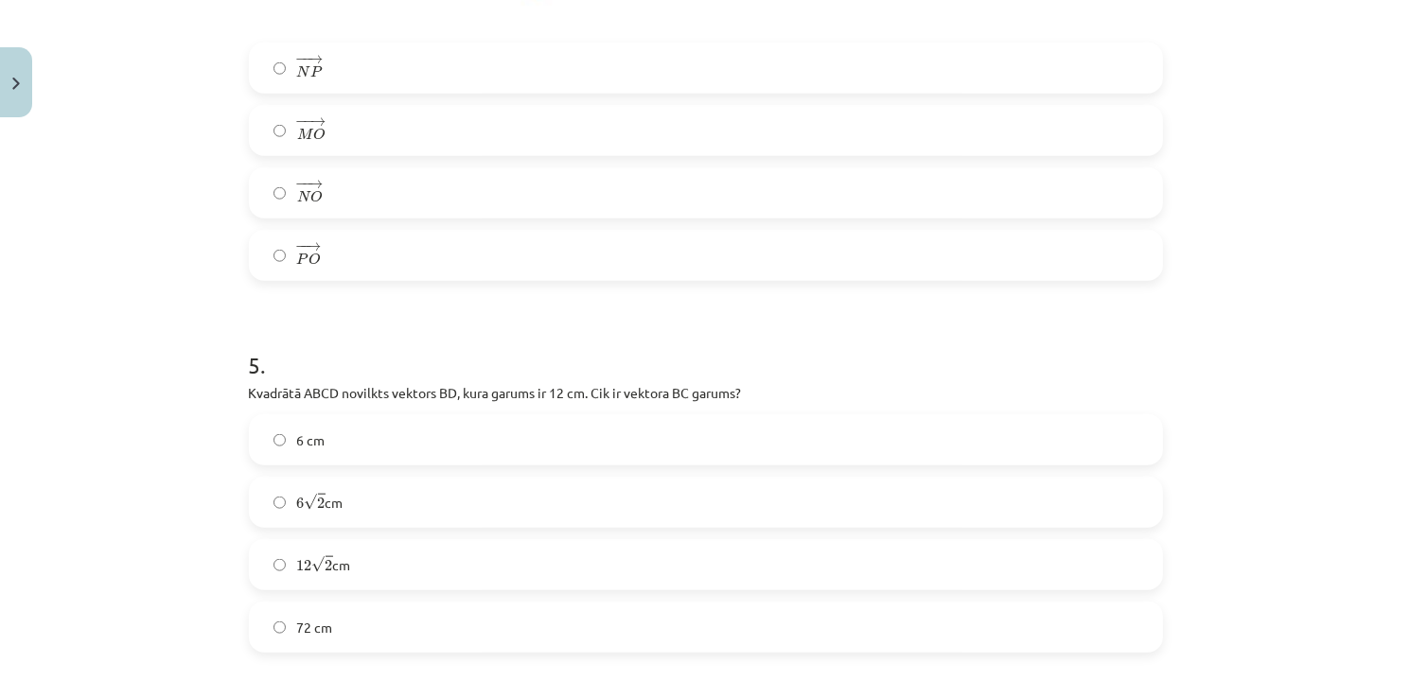
click at [388, 524] on label "6 √ 2 6 2 cm" at bounding box center [706, 502] width 910 height 47
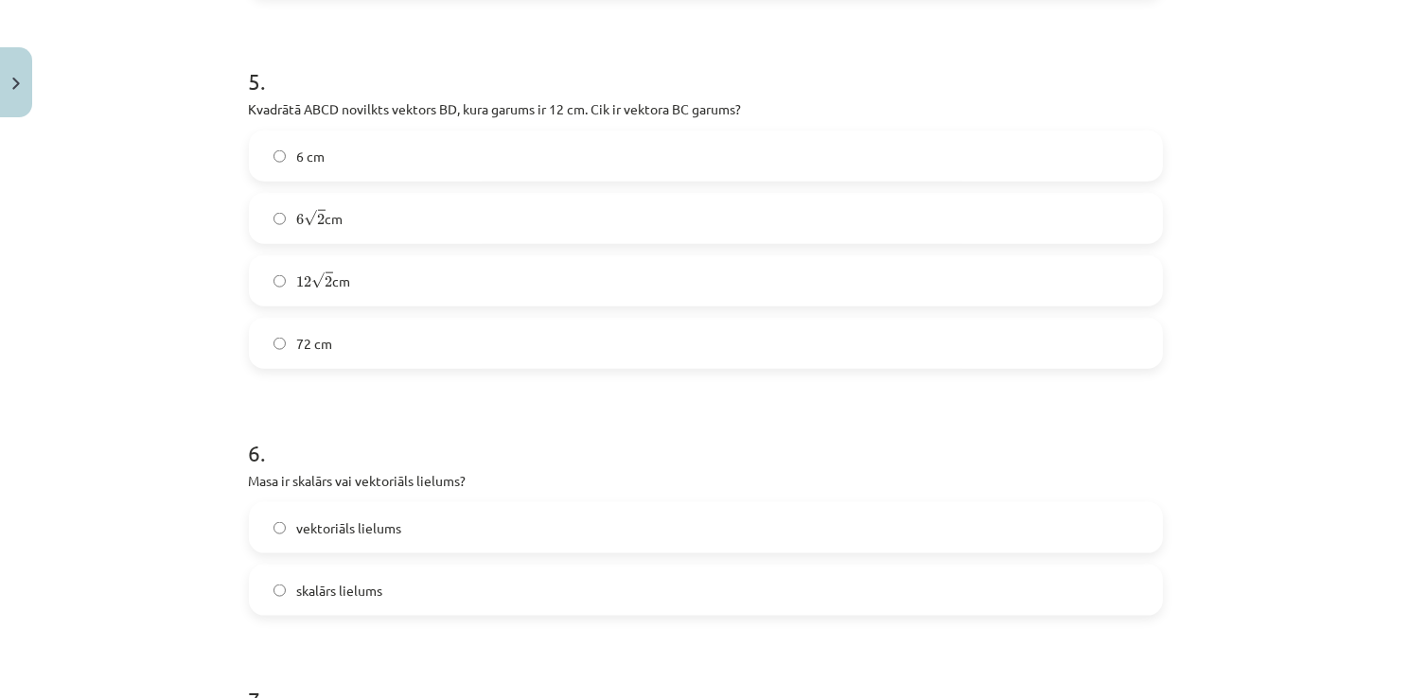
scroll to position [2318, 0]
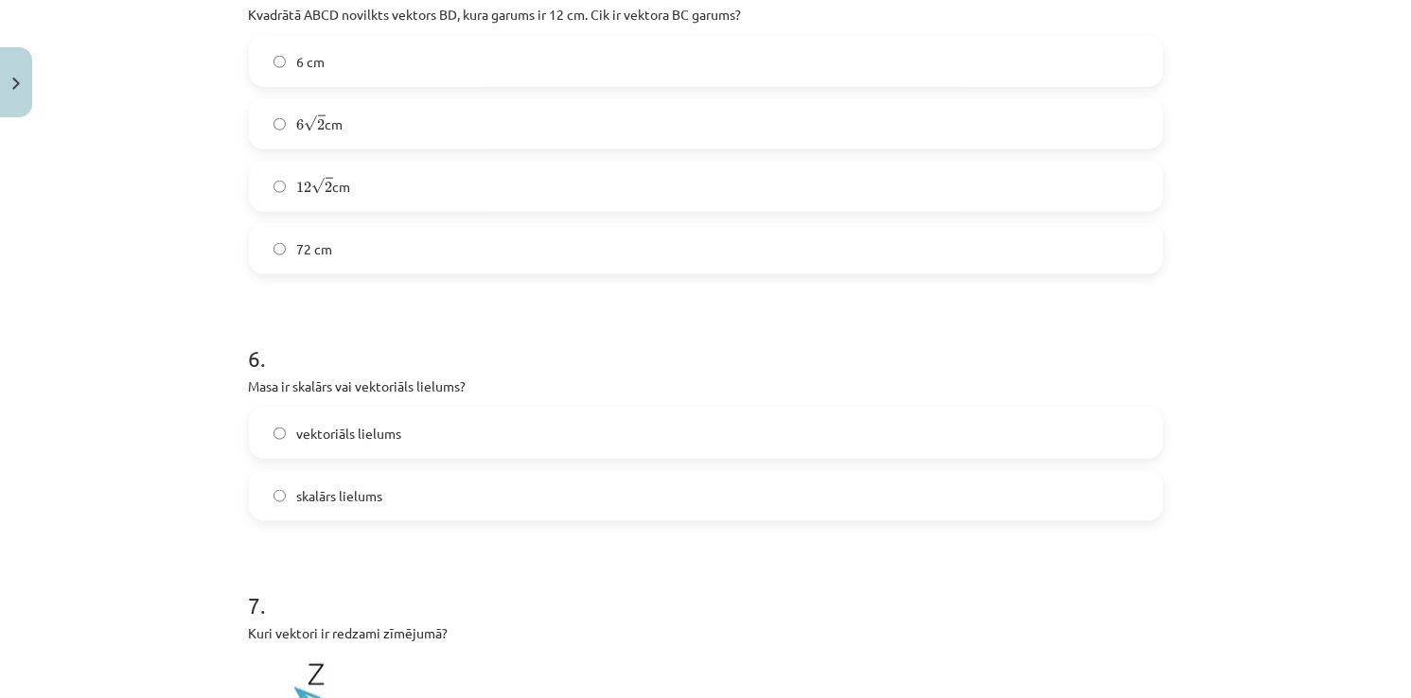
drag, startPoint x: 418, startPoint y: 419, endPoint x: 413, endPoint y: 428, distance: 9.7
click at [417, 421] on label "vektoriāls lielums" at bounding box center [706, 433] width 910 height 47
click at [393, 488] on label "skalārs lielums" at bounding box center [706, 495] width 910 height 47
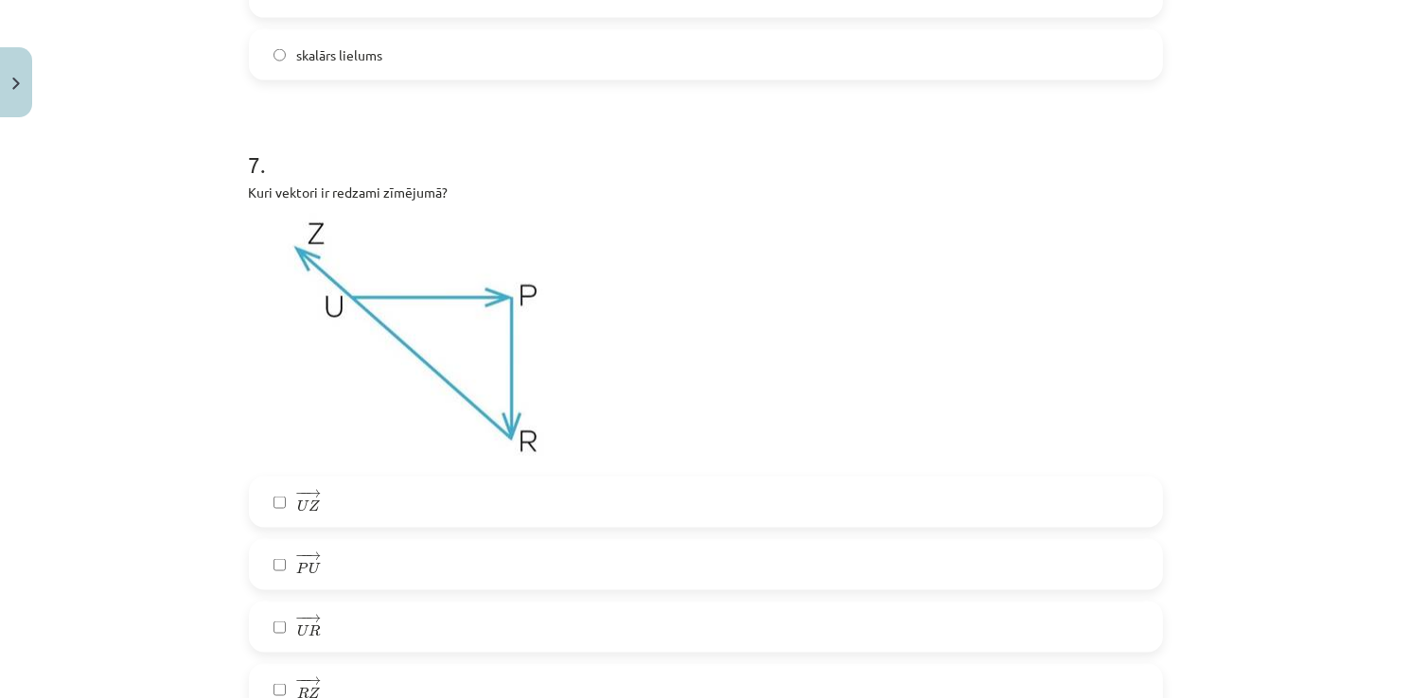
scroll to position [2791, 0]
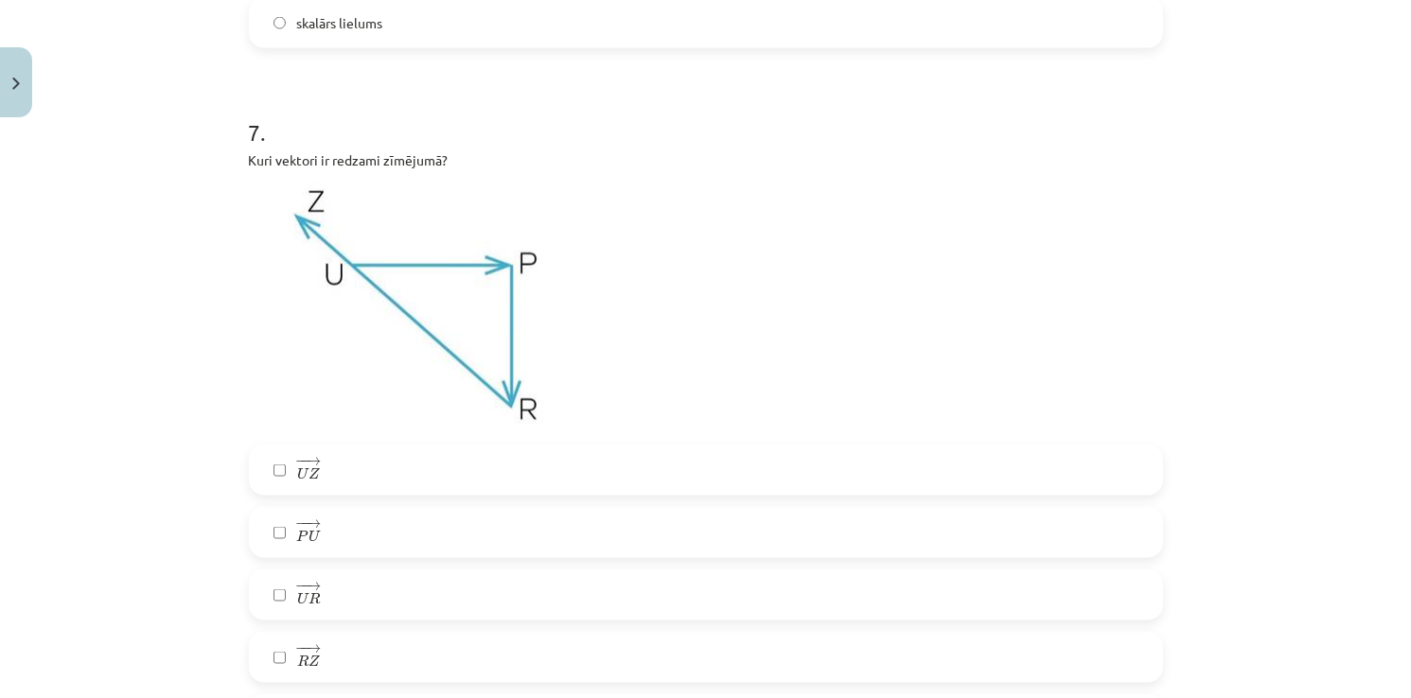
click at [297, 469] on span "U" at bounding box center [302, 473] width 11 height 12
click at [308, 594] on span "R" at bounding box center [313, 598] width 11 height 12
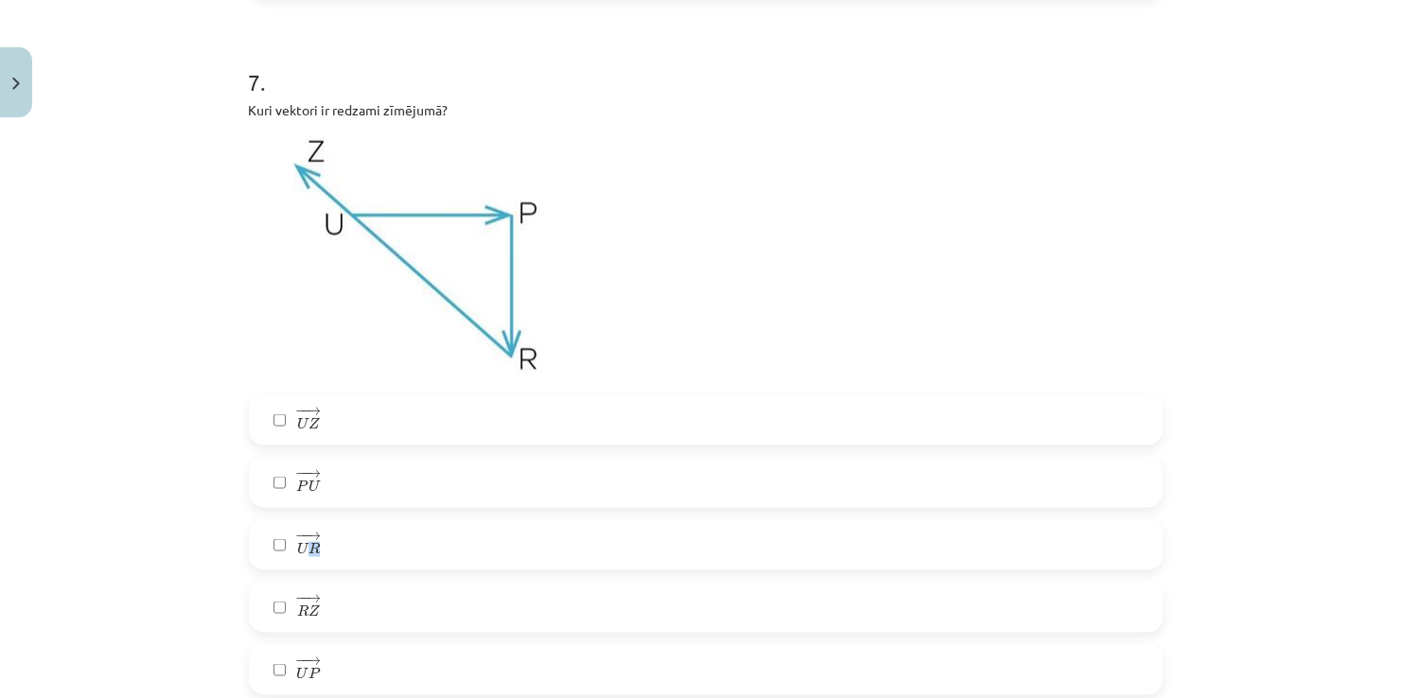
scroll to position [2886, 0]
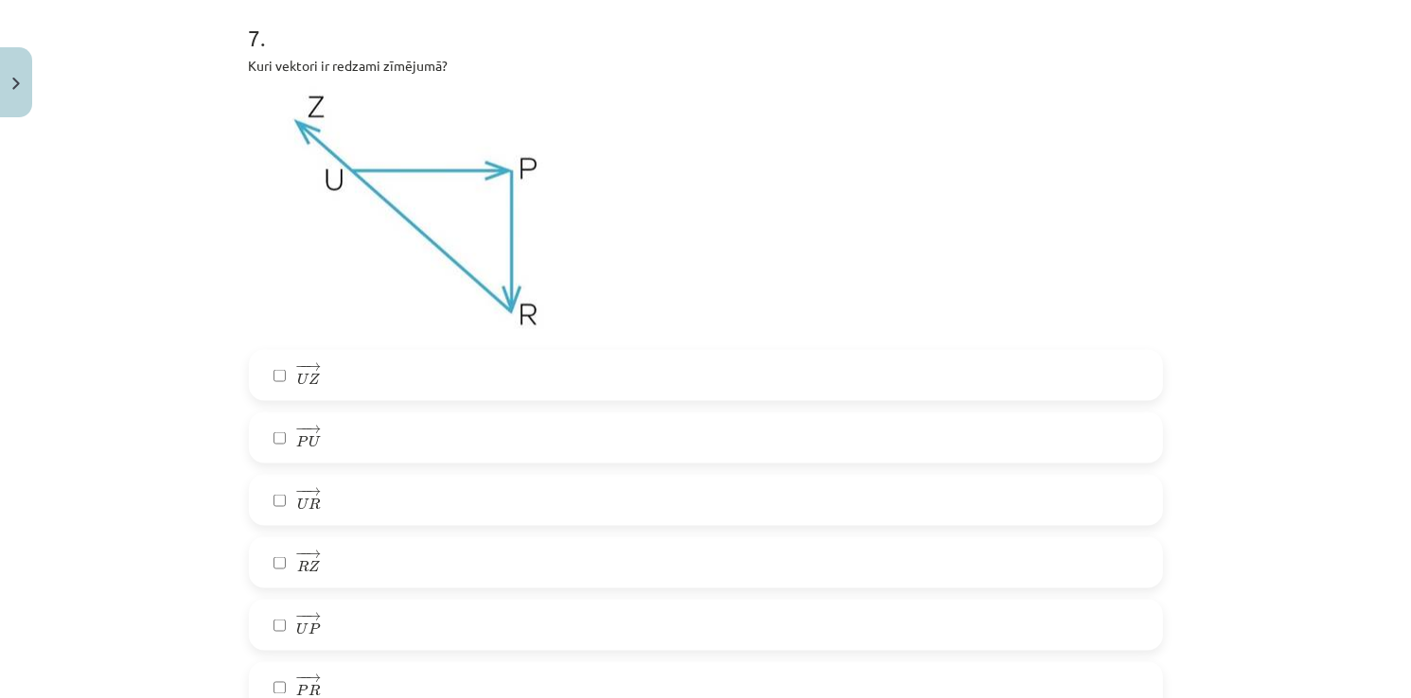
click at [266, 572] on label "− − → R Z R Z →" at bounding box center [706, 562] width 910 height 47
click at [270, 678] on label "− − → P R P R →" at bounding box center [706, 687] width 910 height 47
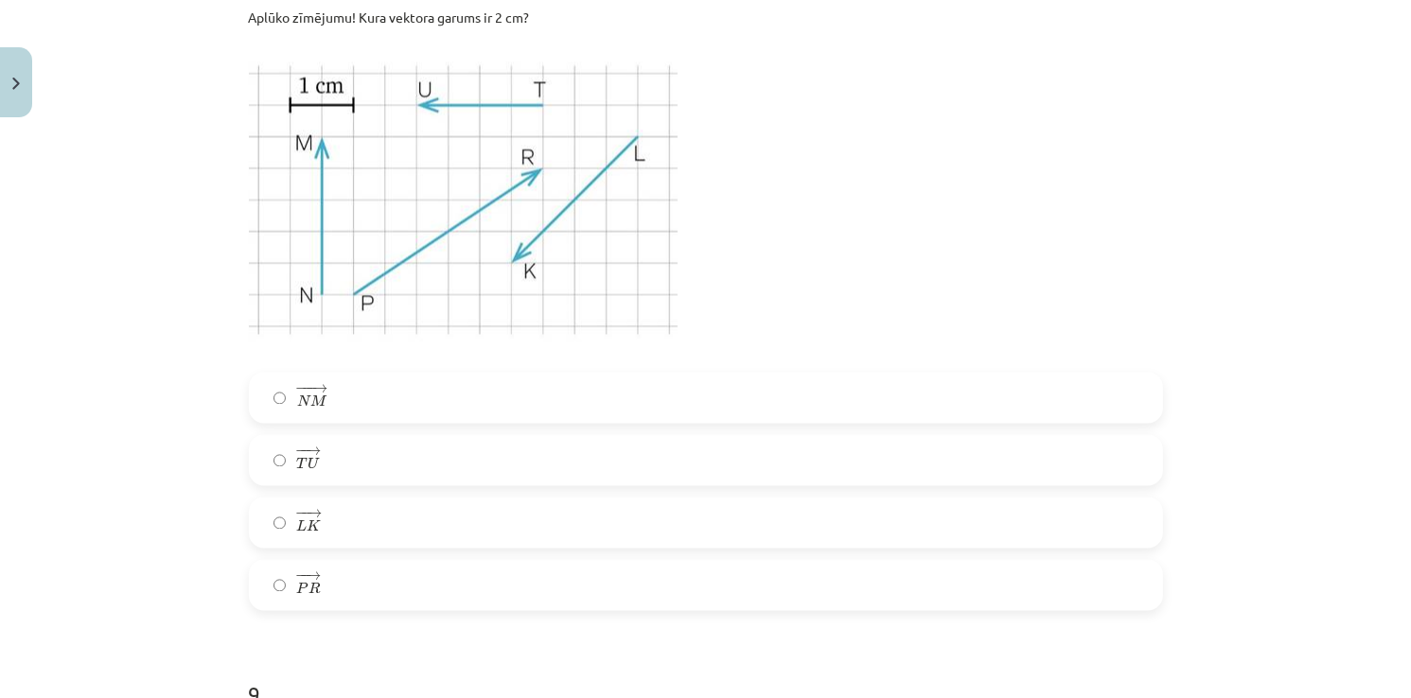
scroll to position [3737, 0]
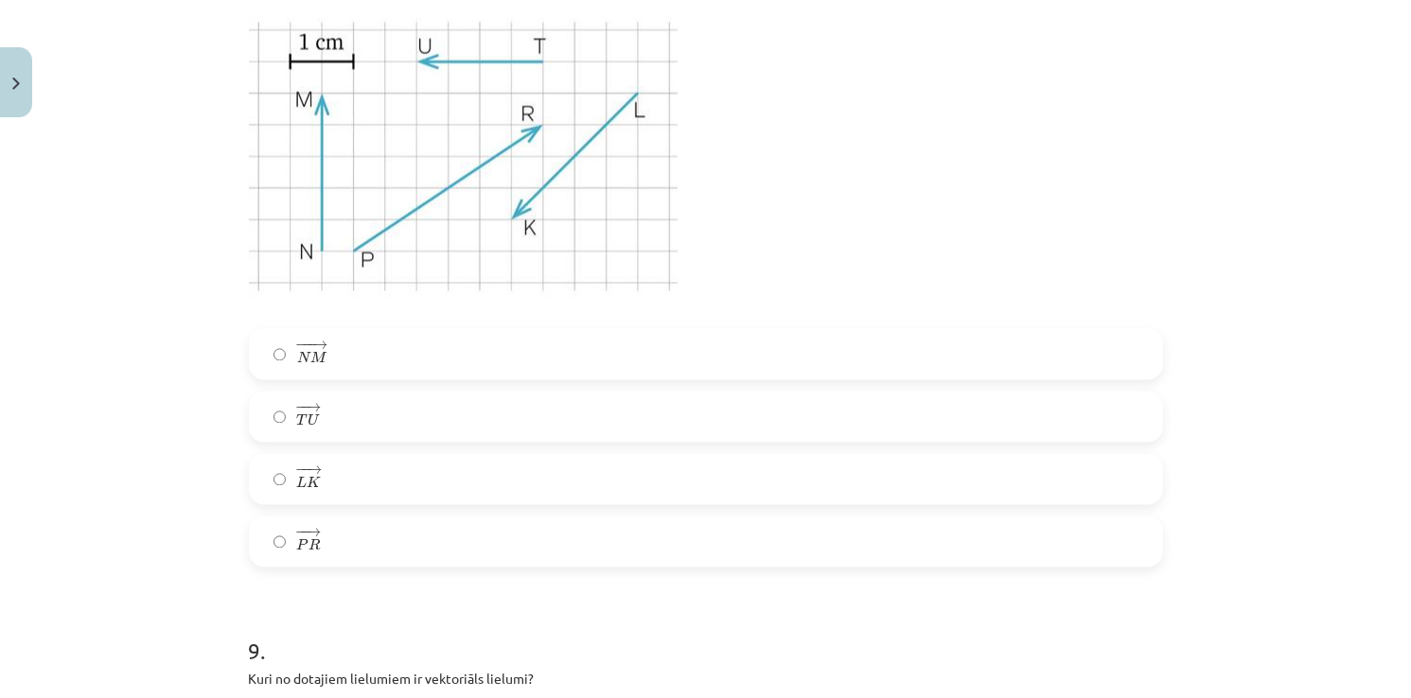
click at [339, 405] on label "− − → T U T U →" at bounding box center [706, 416] width 910 height 47
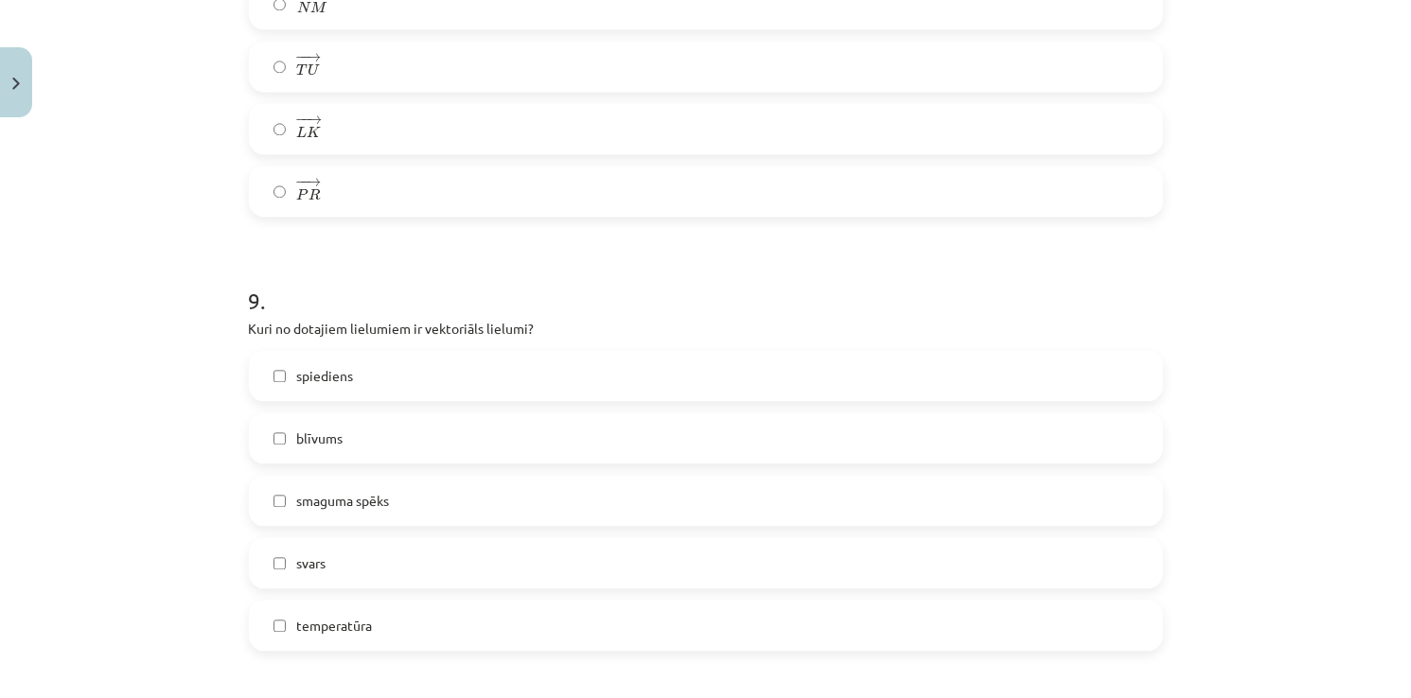
scroll to position [4116, 0]
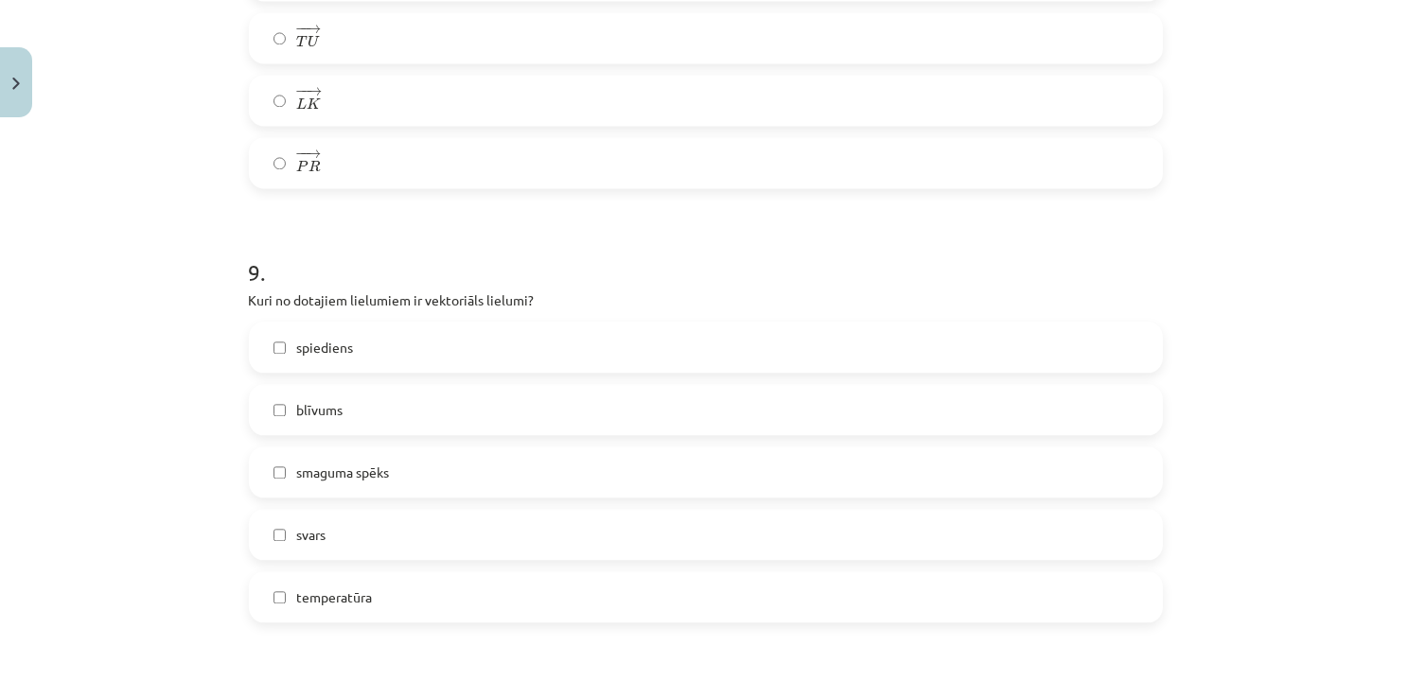
click at [324, 604] on span "temperatūra" at bounding box center [335, 598] width 76 height 20
click at [335, 480] on span "smaguma spēks" at bounding box center [343, 473] width 93 height 20
click at [340, 375] on div "spiediens blīvums smaguma spēks svars temperatūra" at bounding box center [706, 472] width 914 height 301
click at [325, 537] on label "svars" at bounding box center [706, 534] width 910 height 47
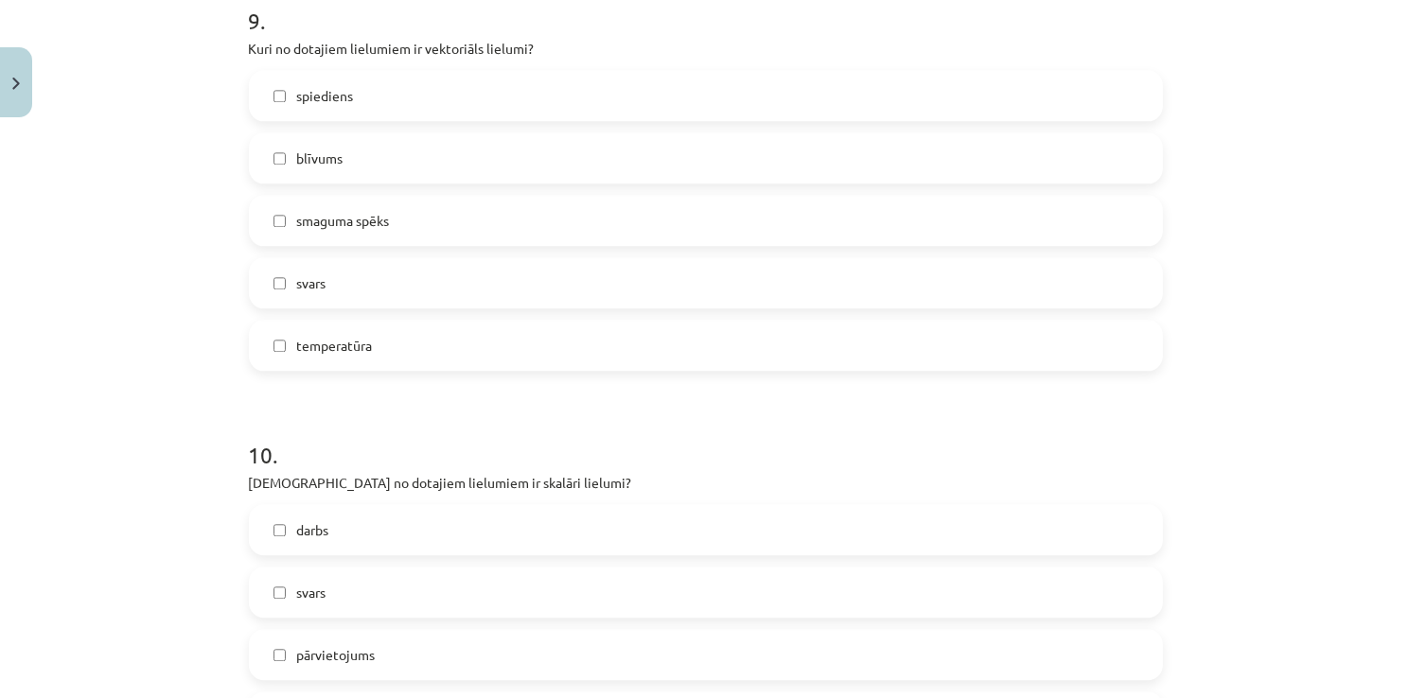
scroll to position [4400, 0]
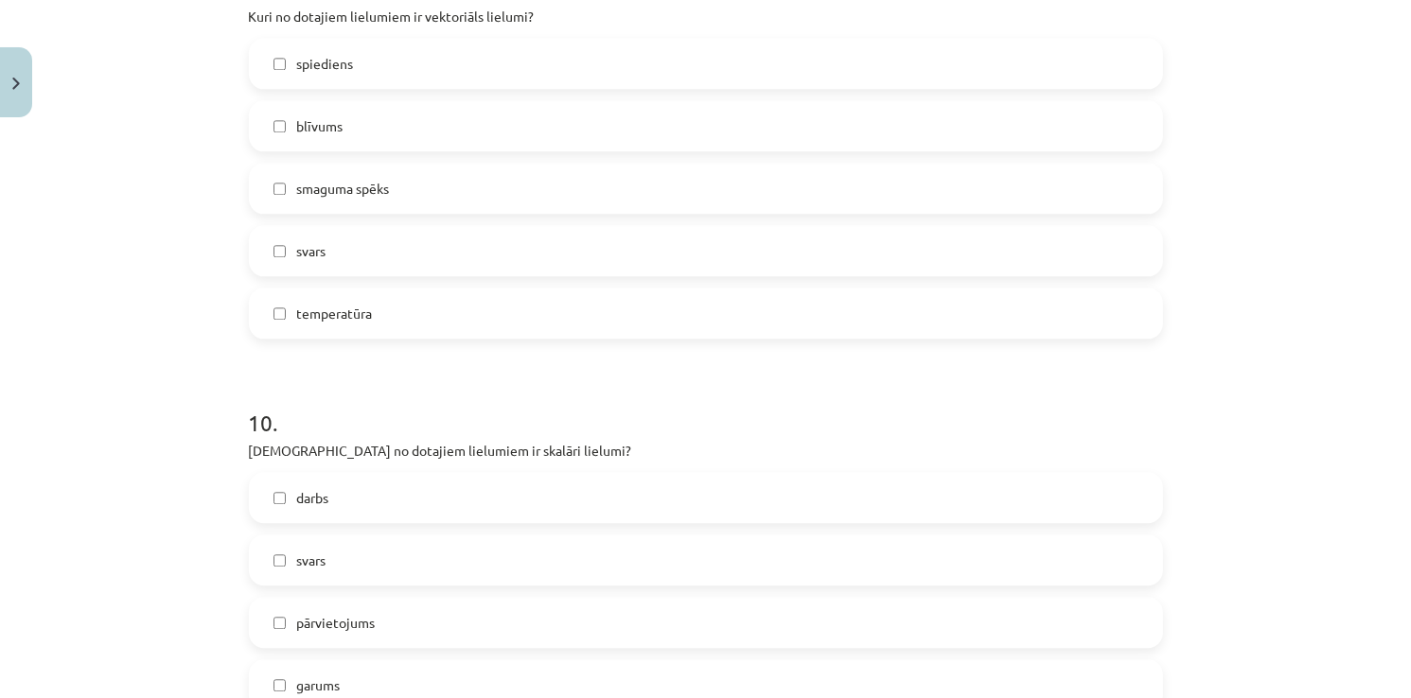
click at [329, 246] on label "svars" at bounding box center [706, 250] width 910 height 47
click at [343, 77] on label "spiediens" at bounding box center [706, 63] width 910 height 47
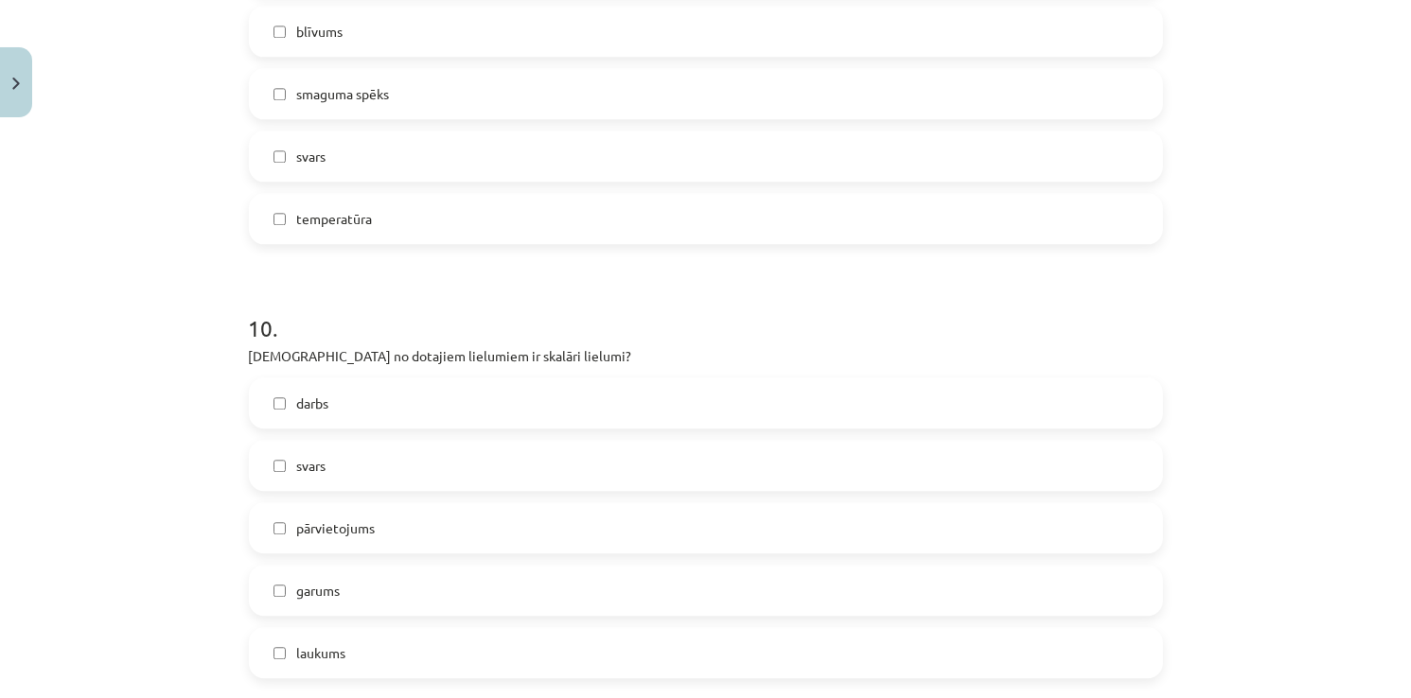
click at [343, 387] on label "darbs" at bounding box center [706, 402] width 910 height 47
click at [350, 579] on label "garums" at bounding box center [706, 590] width 910 height 47
click at [305, 639] on label "laukums" at bounding box center [706, 652] width 910 height 47
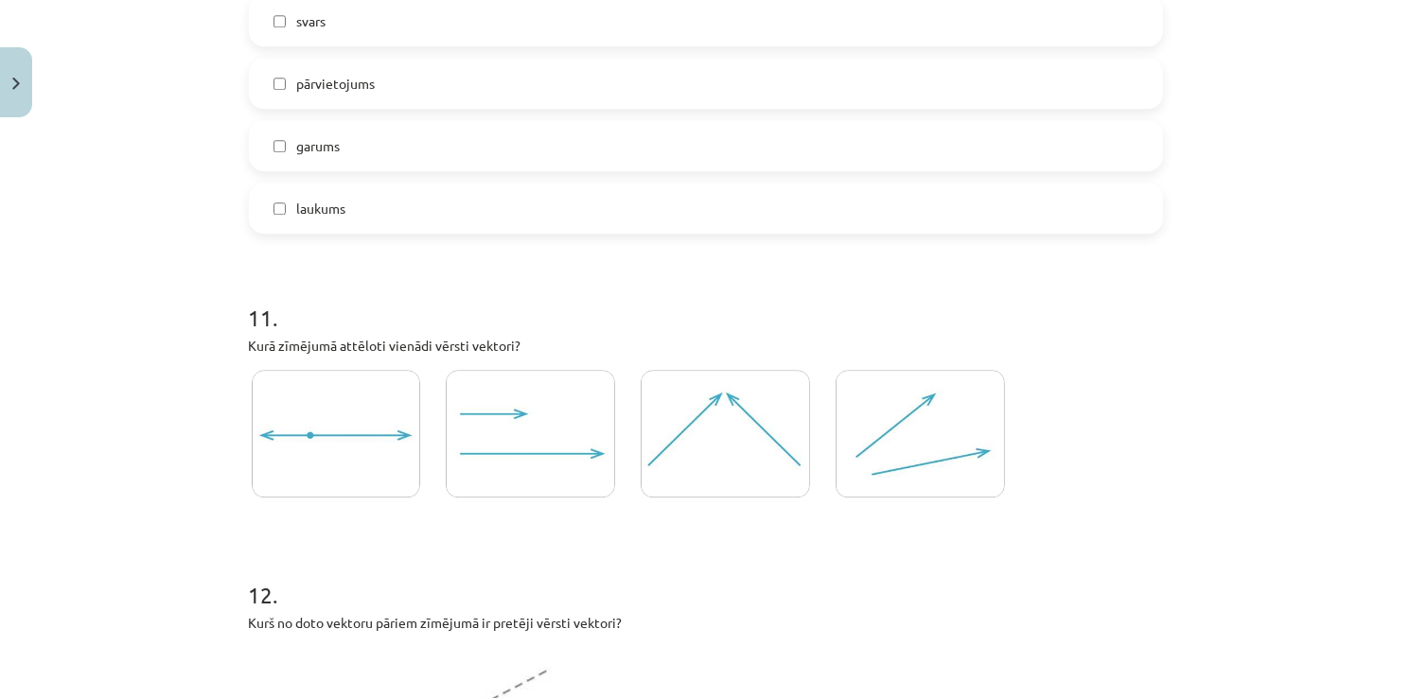
scroll to position [4967, 0]
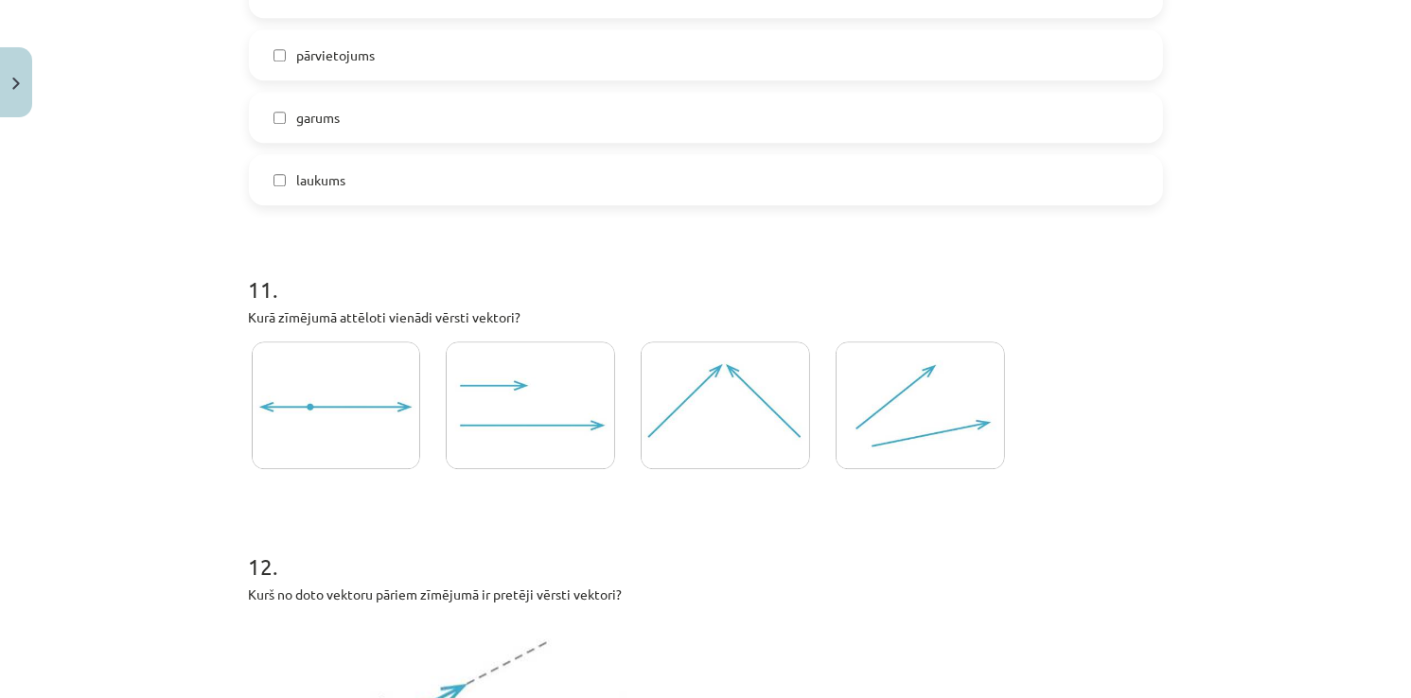
click at [500, 388] on img at bounding box center [530, 406] width 169 height 128
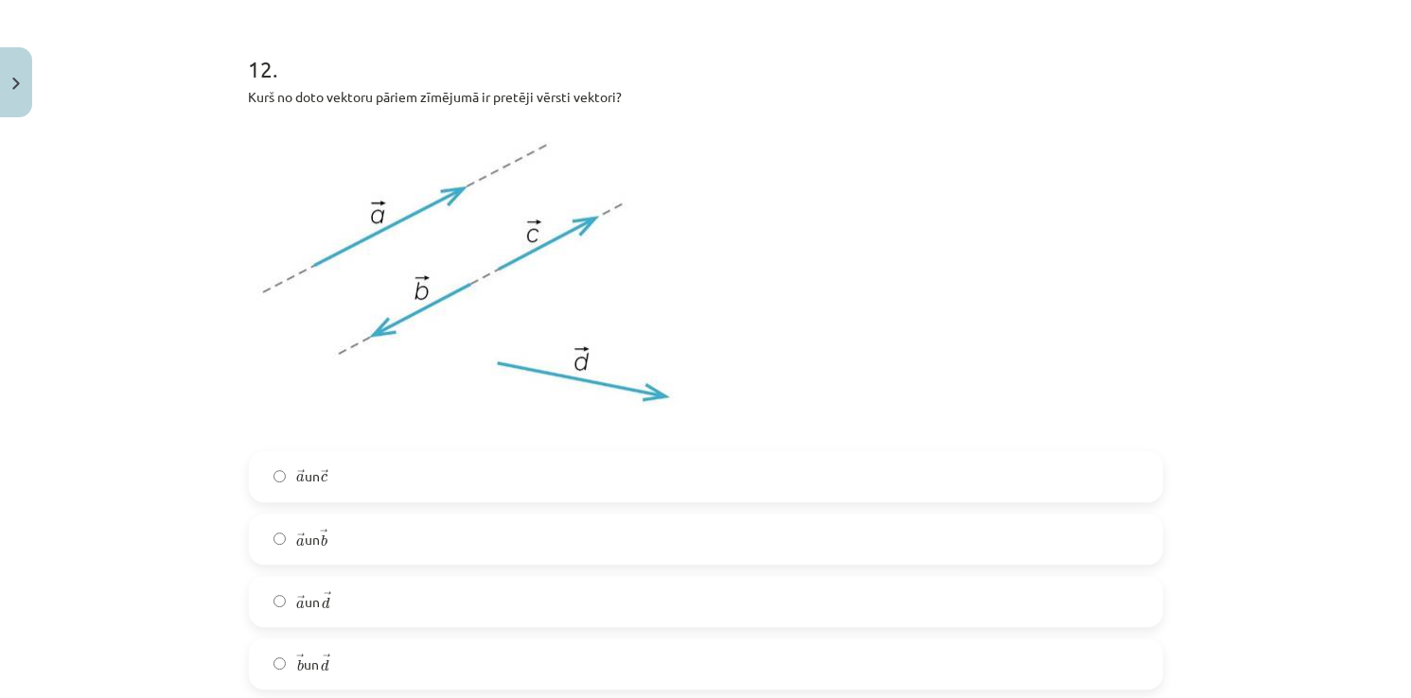
scroll to position [5535, 0]
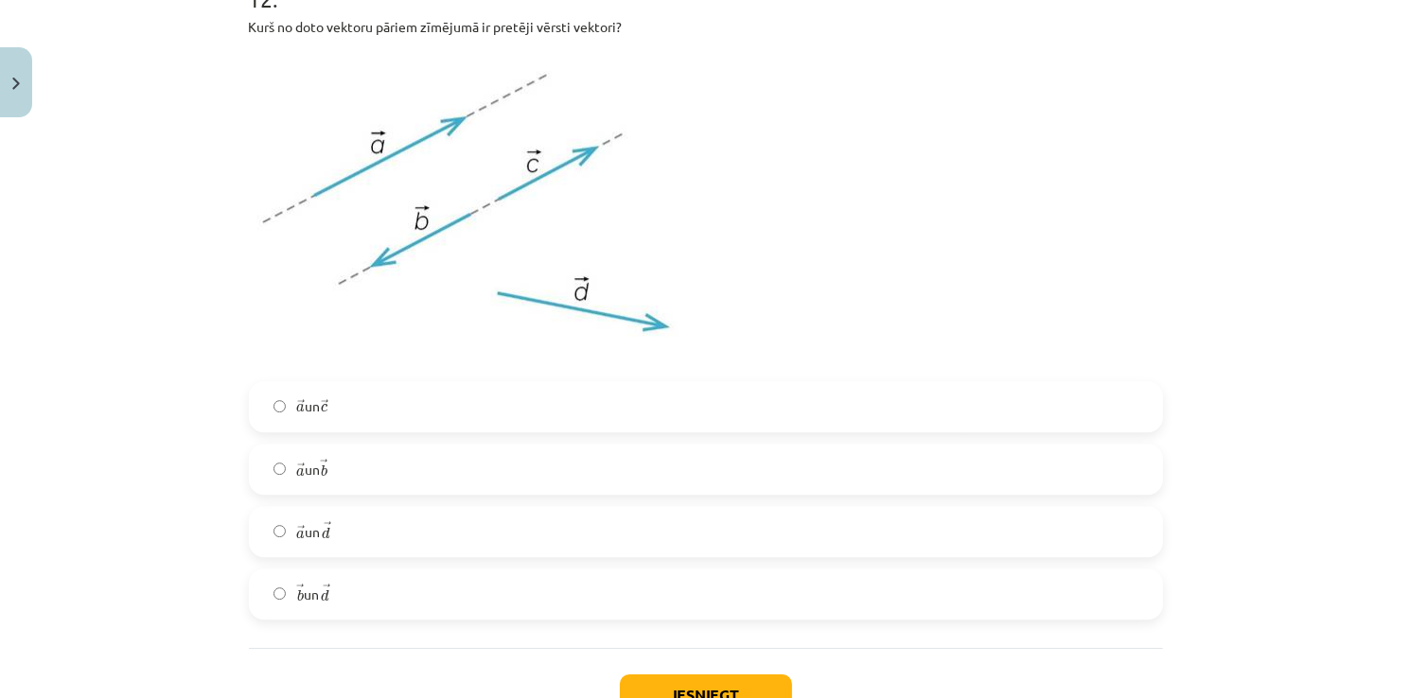
drag, startPoint x: 360, startPoint y: 464, endPoint x: 372, endPoint y: 464, distance: 12.3
click at [361, 464] on label "→ a a → un → b b →" at bounding box center [706, 469] width 910 height 47
click at [660, 675] on button "Iesniegt" at bounding box center [706, 696] width 172 height 42
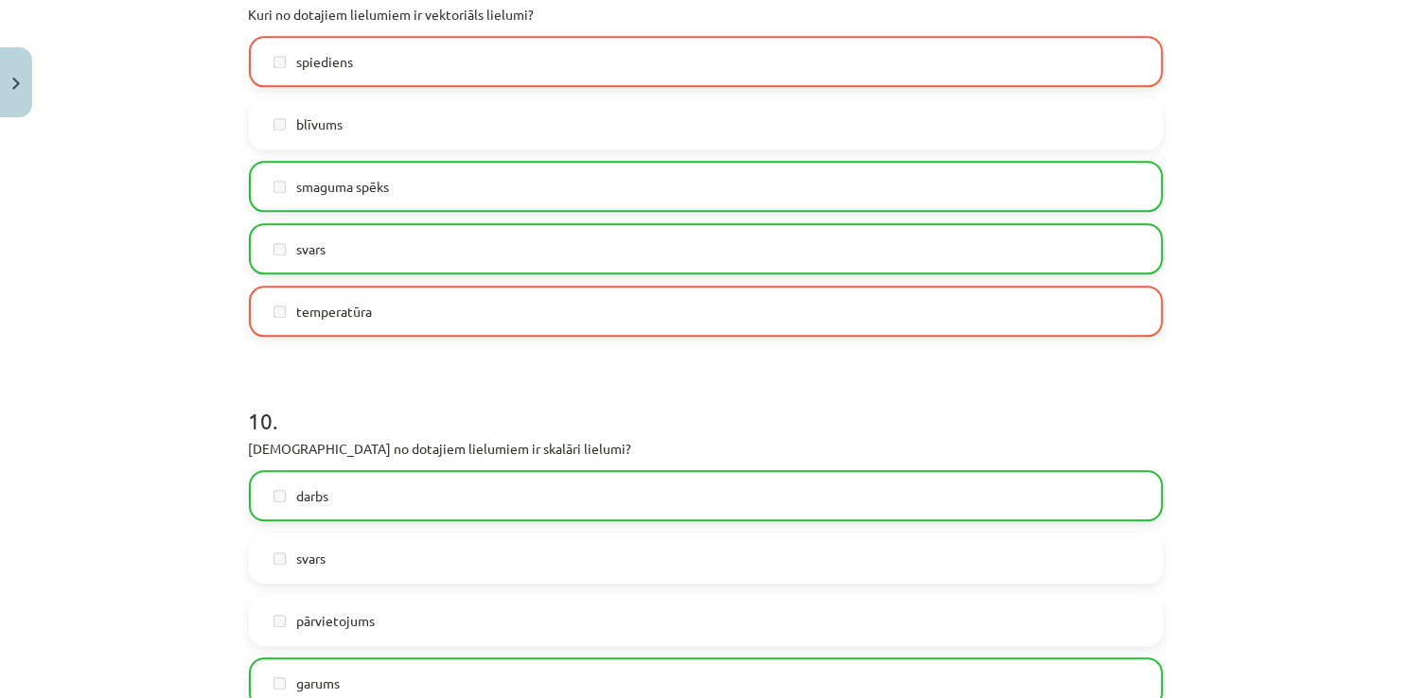
scroll to position [4400, 0]
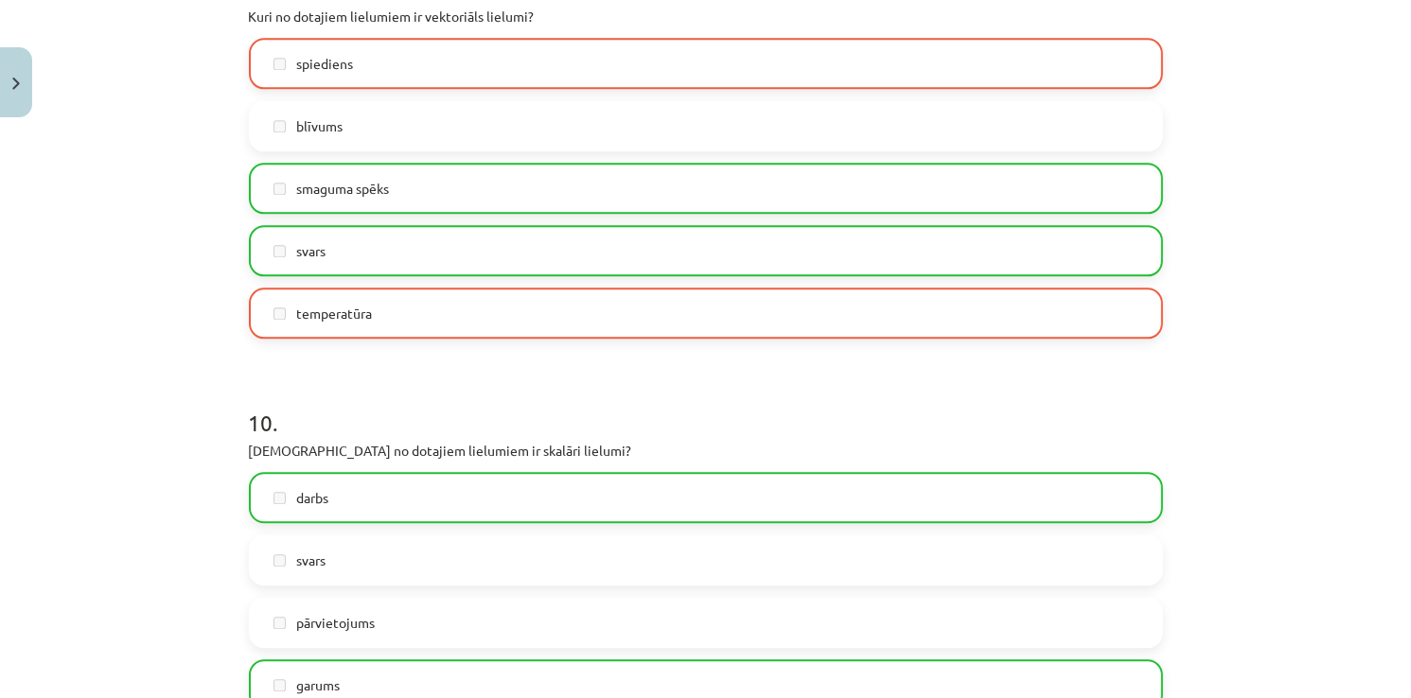
click at [297, 308] on span "temperatūra" at bounding box center [335, 314] width 76 height 20
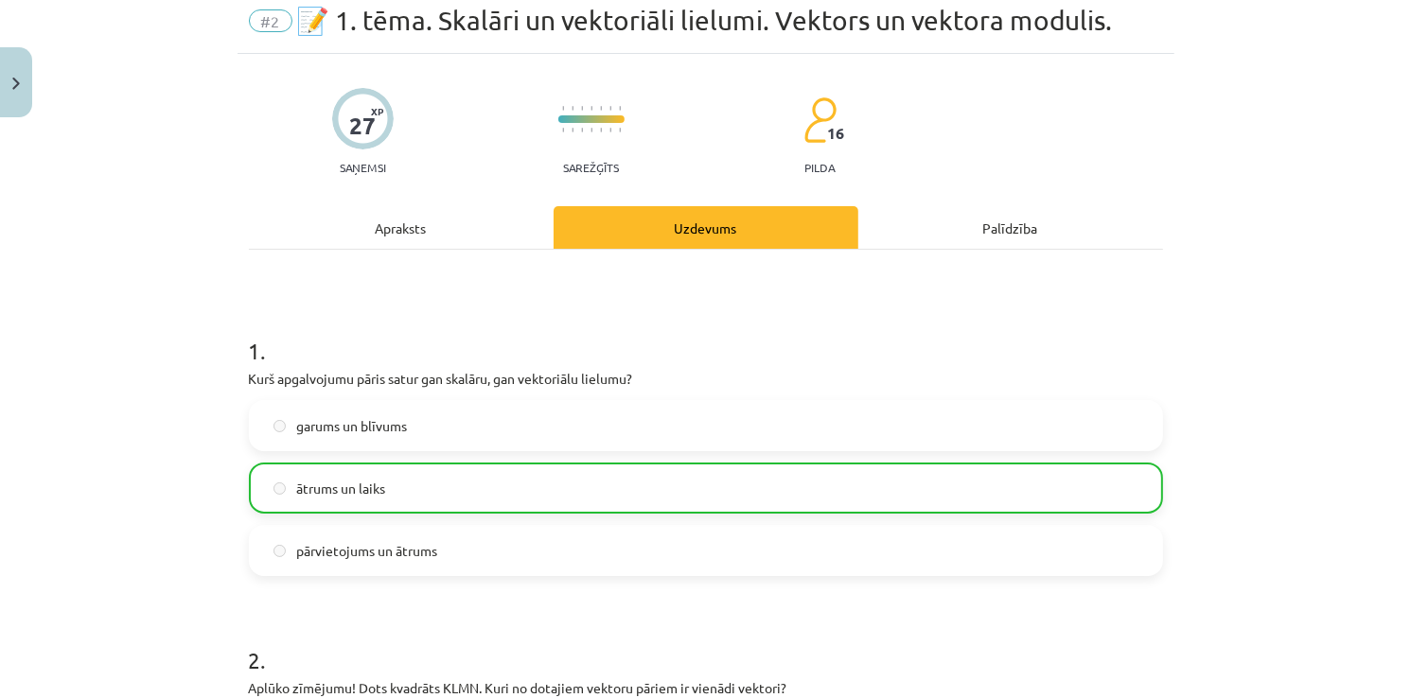
scroll to position [0, 0]
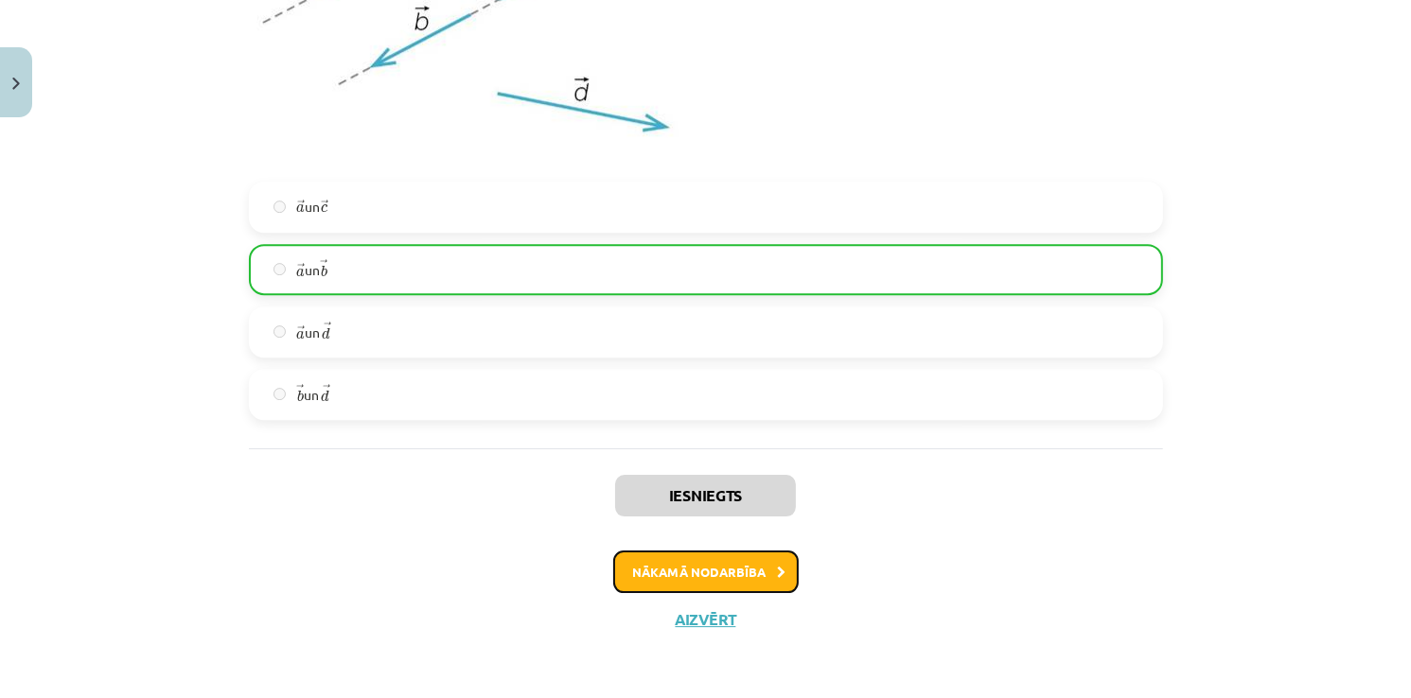
click at [726, 564] on button "Nākamā nodarbība" at bounding box center [705, 573] width 185 height 44
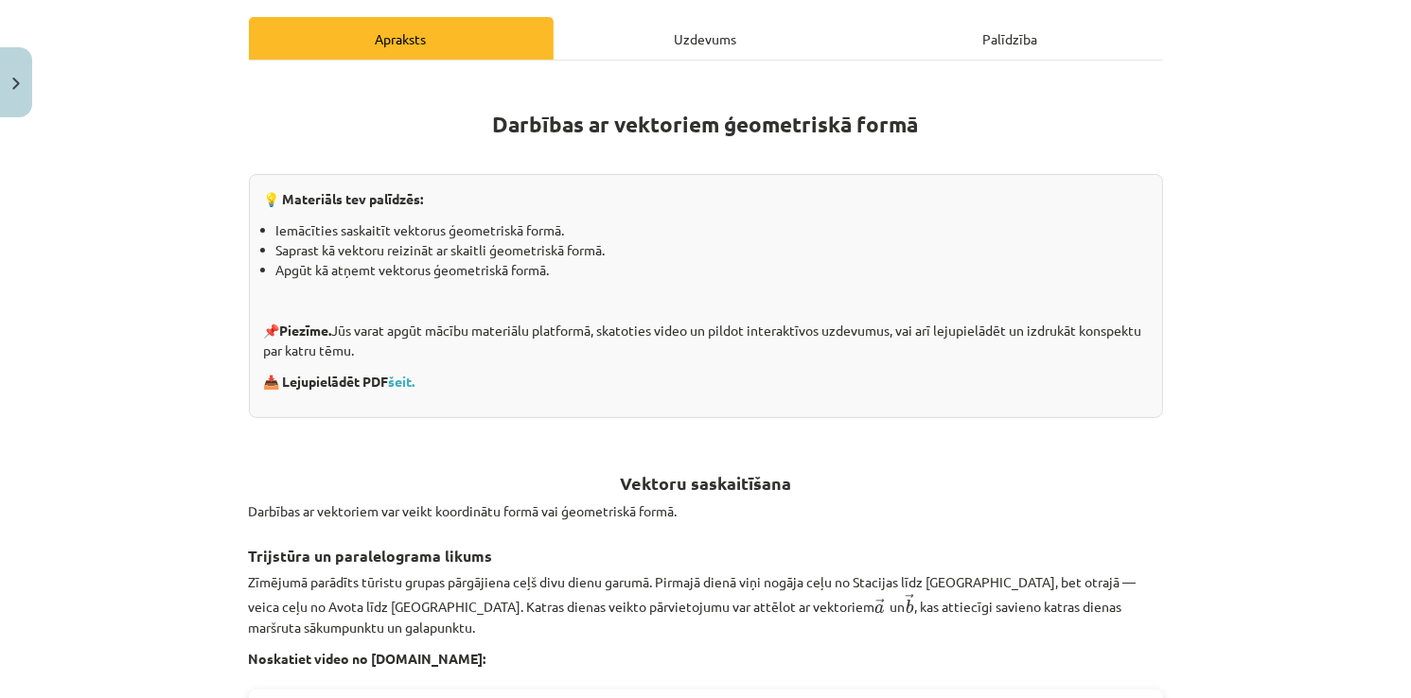
scroll to position [47, 0]
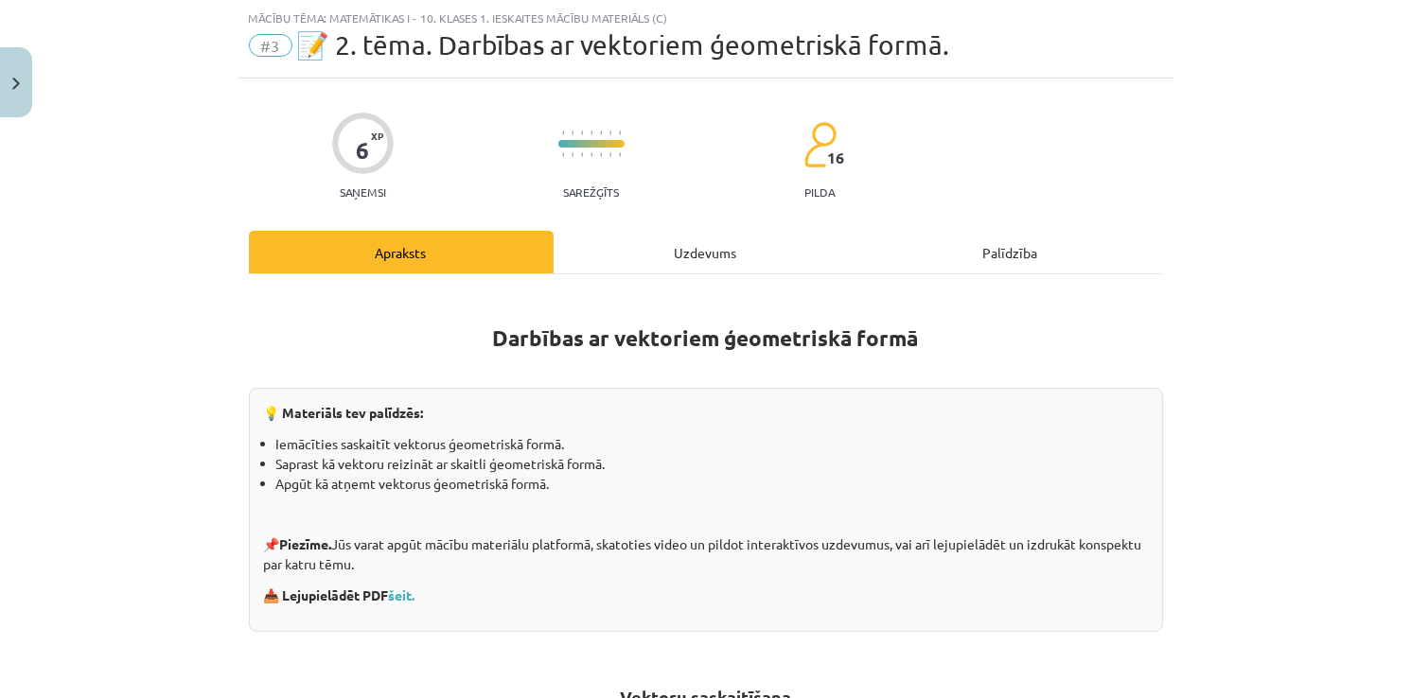
click at [723, 247] on div "Uzdevums" at bounding box center [706, 252] width 305 height 43
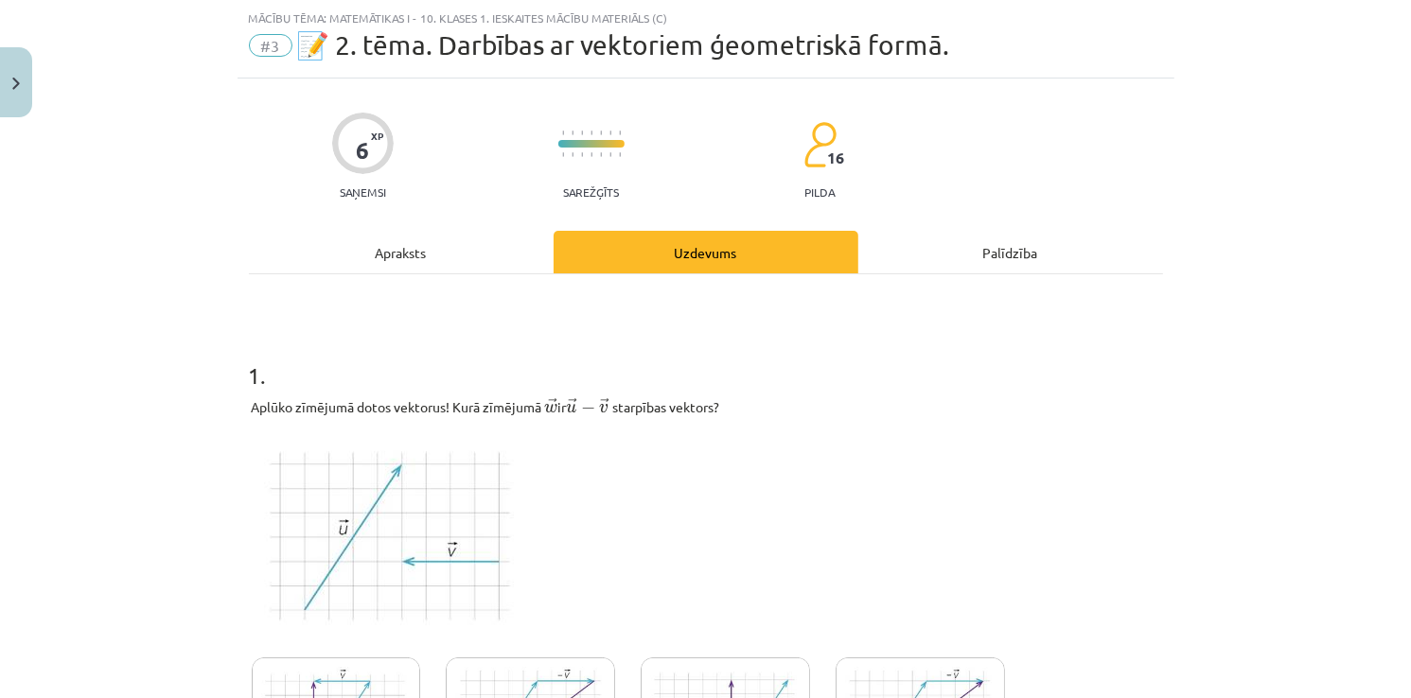
scroll to position [237, 0]
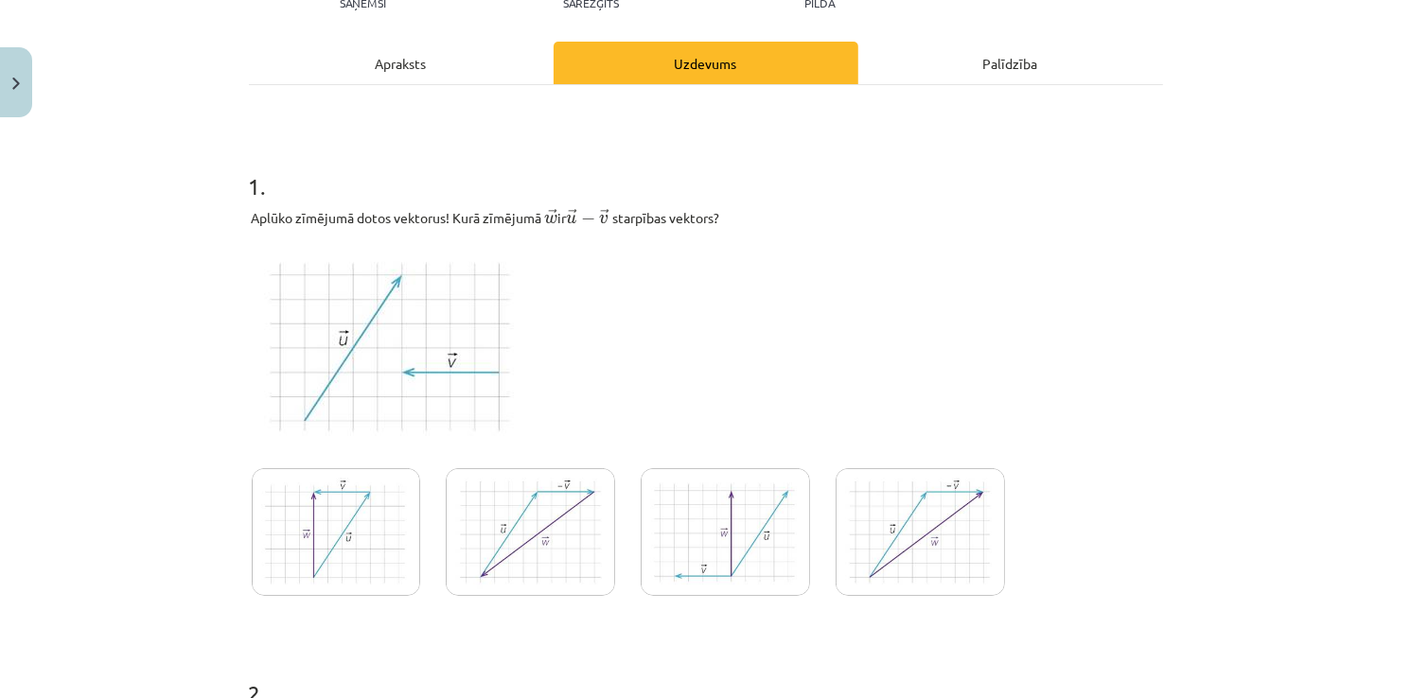
click at [850, 523] on img at bounding box center [919, 532] width 169 height 128
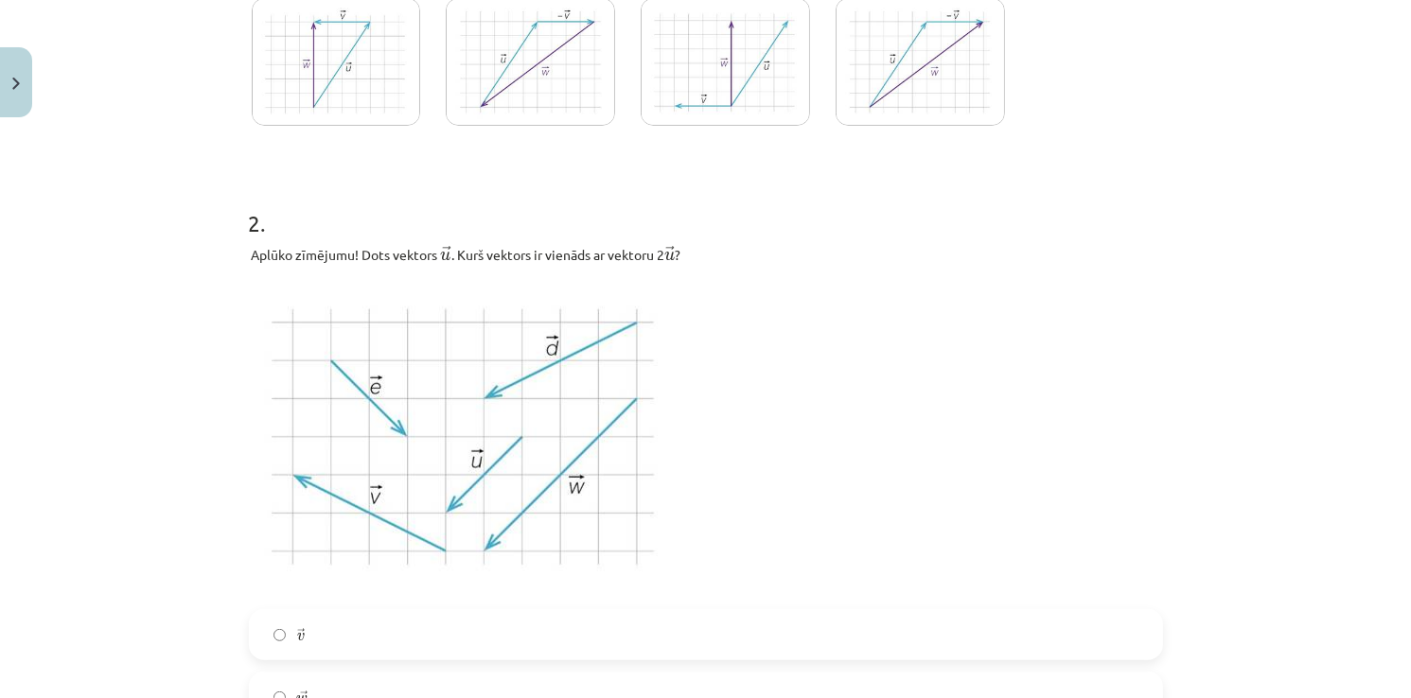
scroll to position [993, 0]
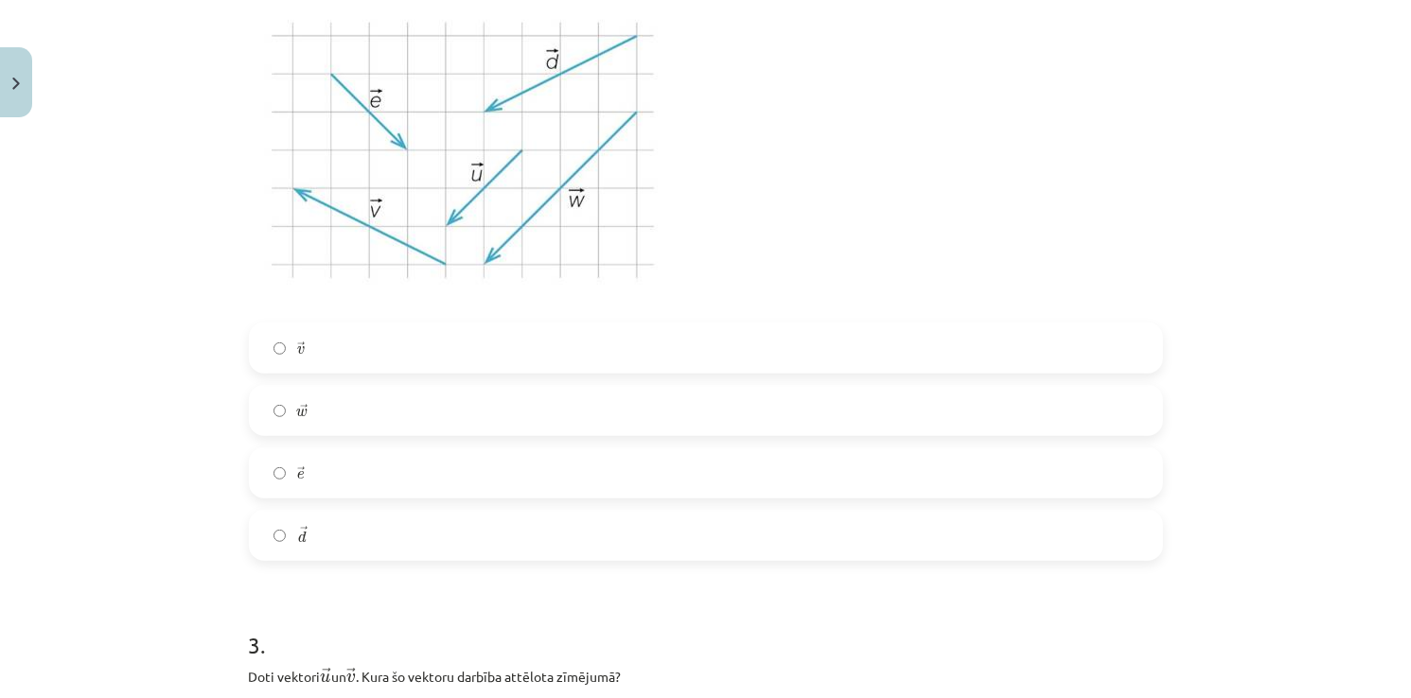
click at [315, 429] on label "→ w w →" at bounding box center [706, 410] width 910 height 47
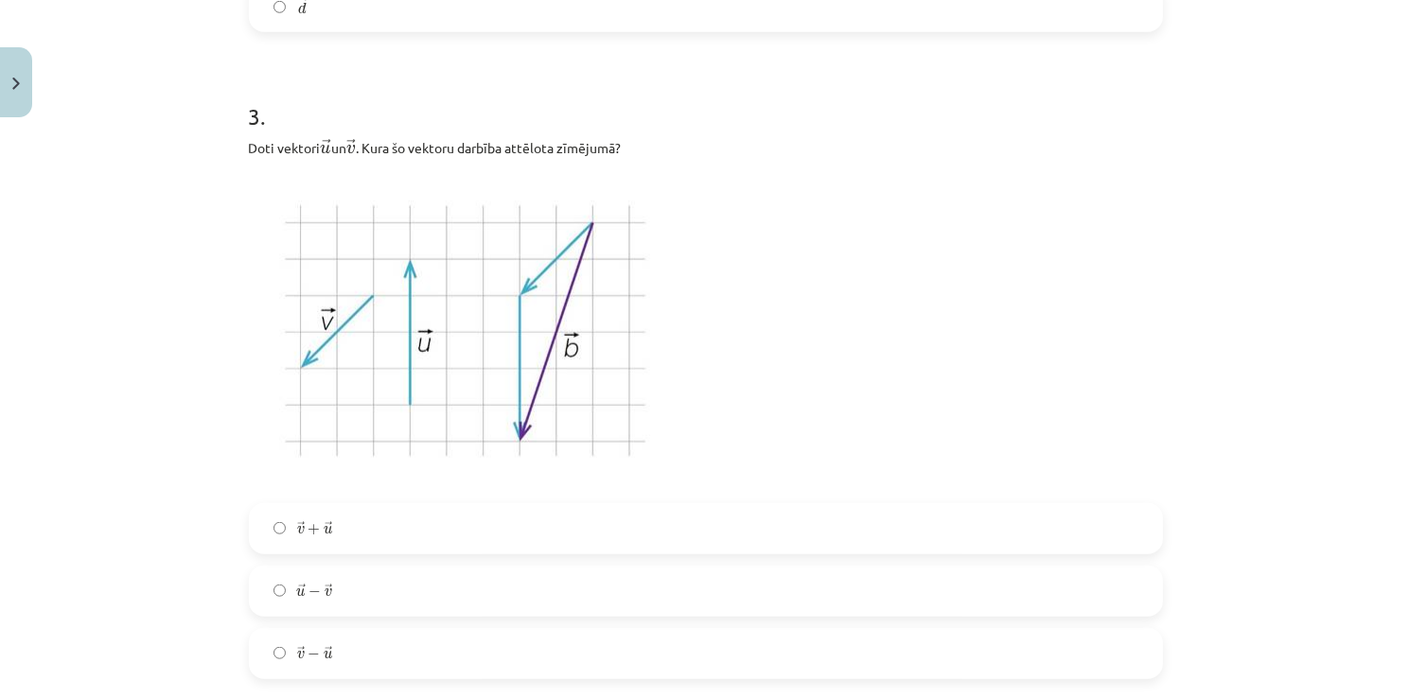
scroll to position [1561, 0]
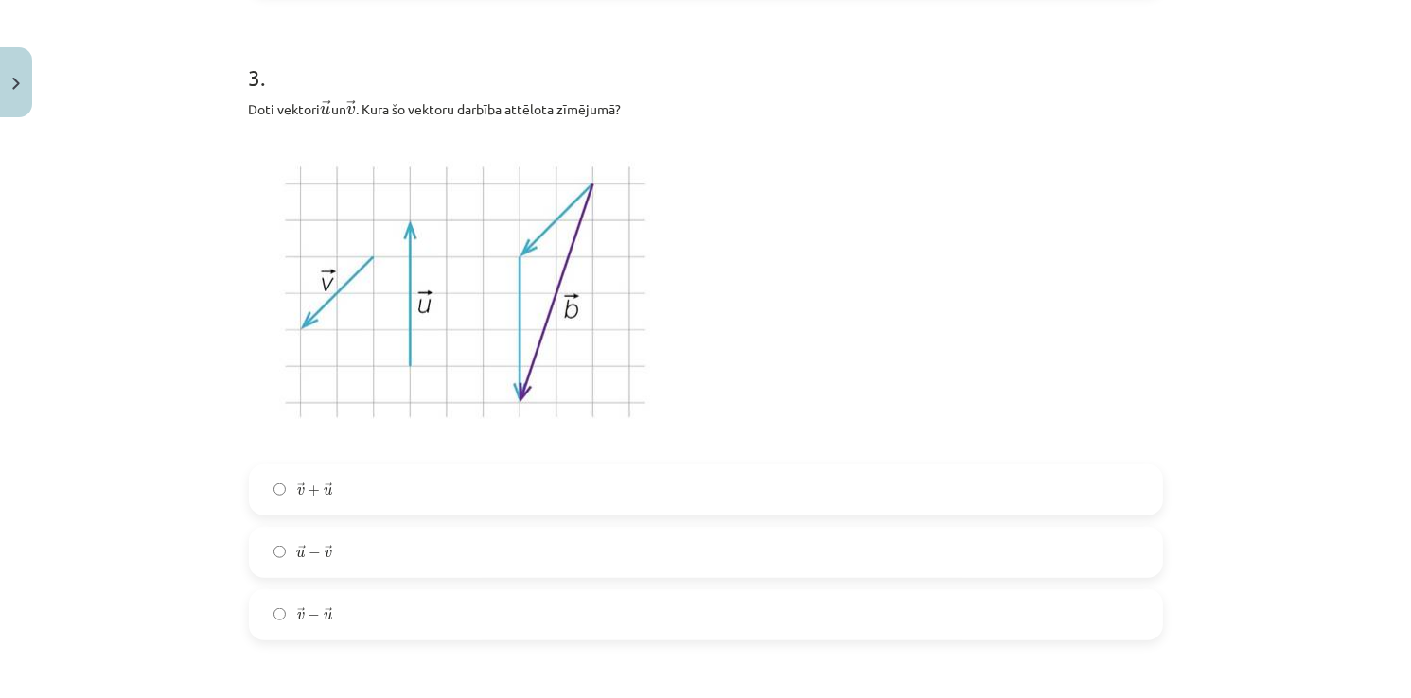
click at [354, 496] on label "→ v + → u v → + u →" at bounding box center [706, 489] width 910 height 47
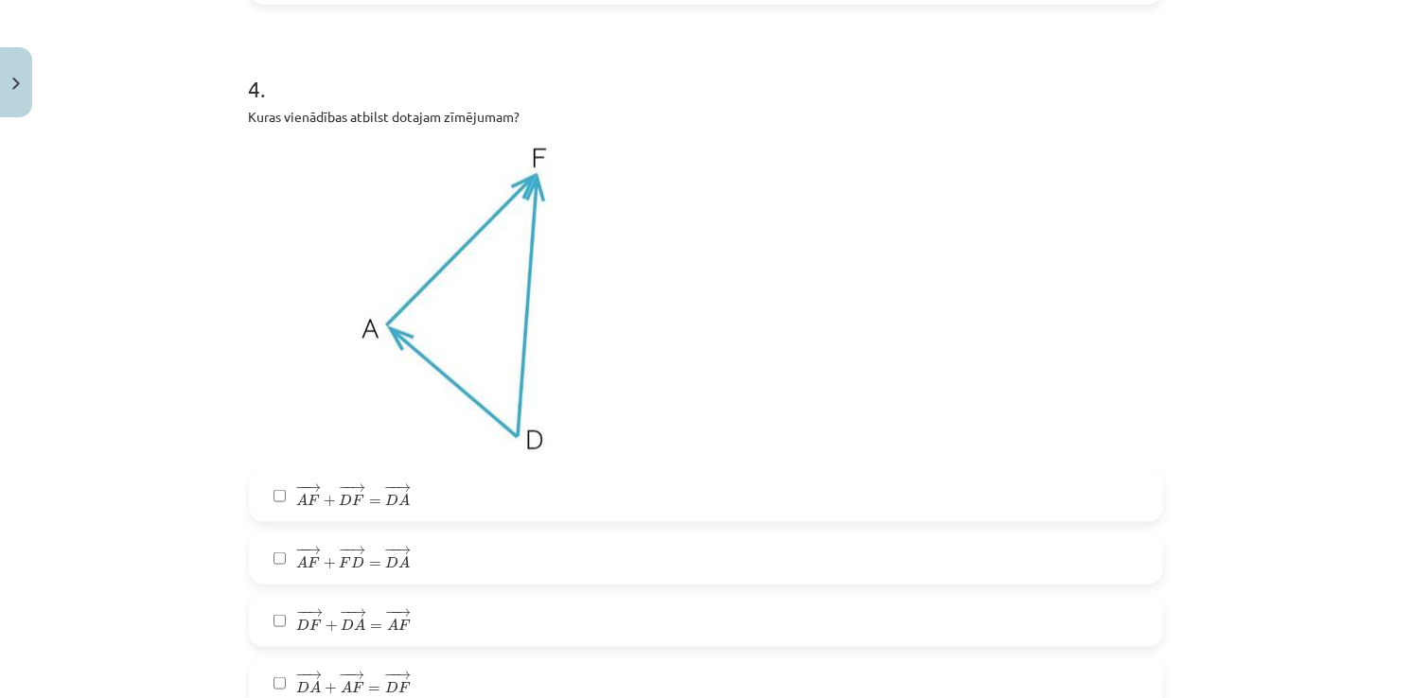
scroll to position [2223, 0]
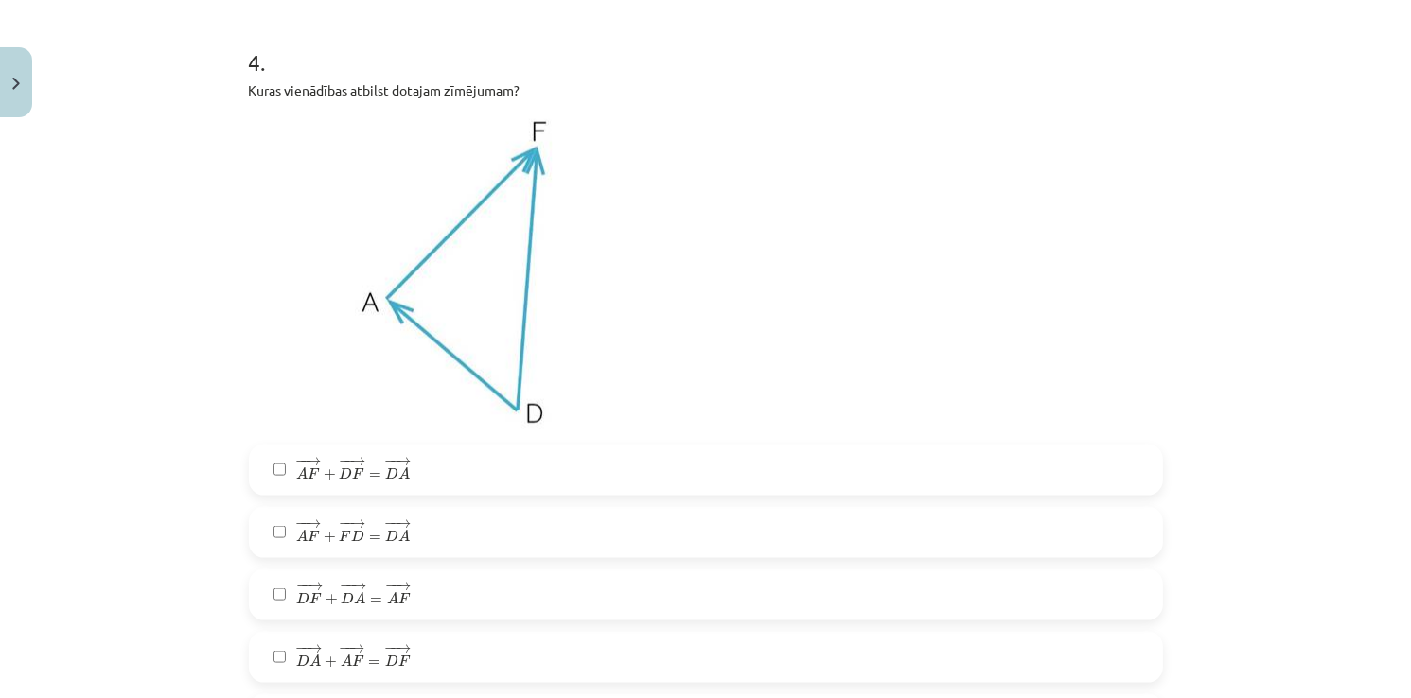
click at [351, 537] on span "D" at bounding box center [357, 536] width 13 height 12
click at [370, 604] on span "=" at bounding box center [376, 601] width 12 height 6
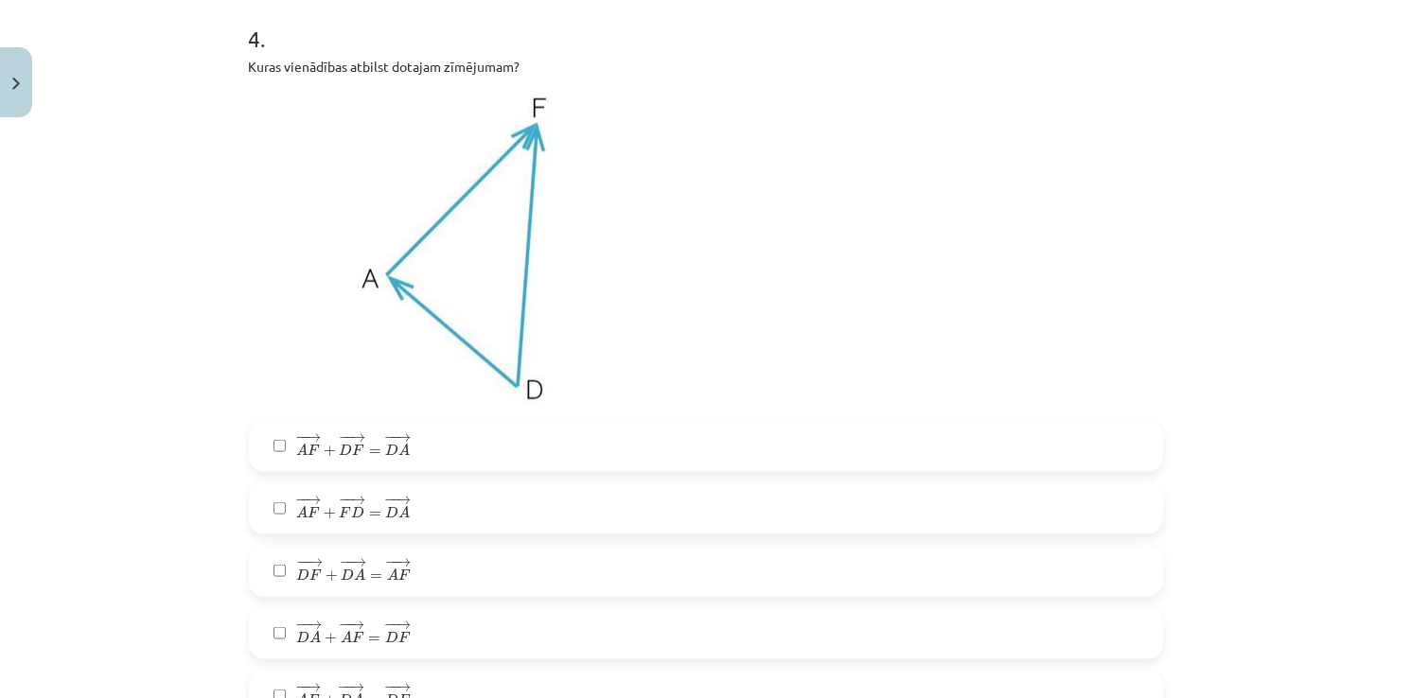
scroll to position [2318, 0]
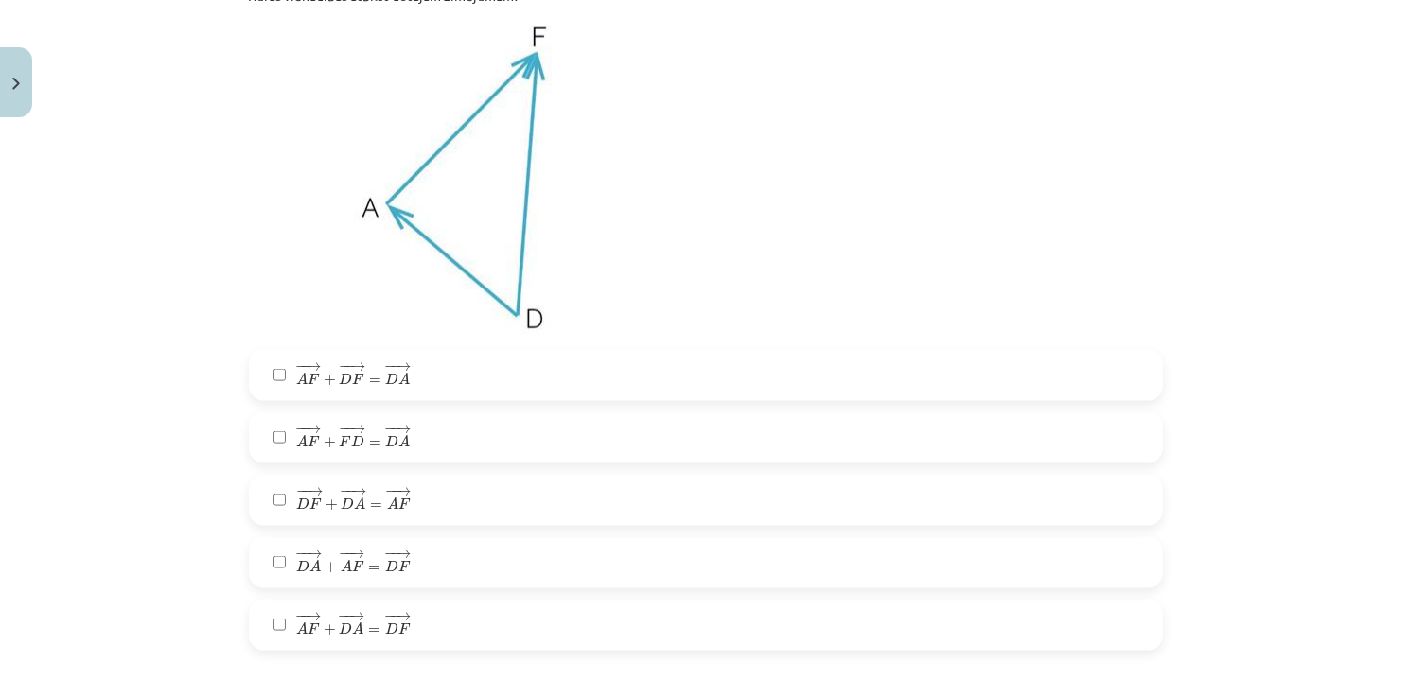
click at [414, 566] on label "− − → D A + − − → A F = − − → D F D A → + A F → = D F →" at bounding box center [706, 562] width 910 height 47
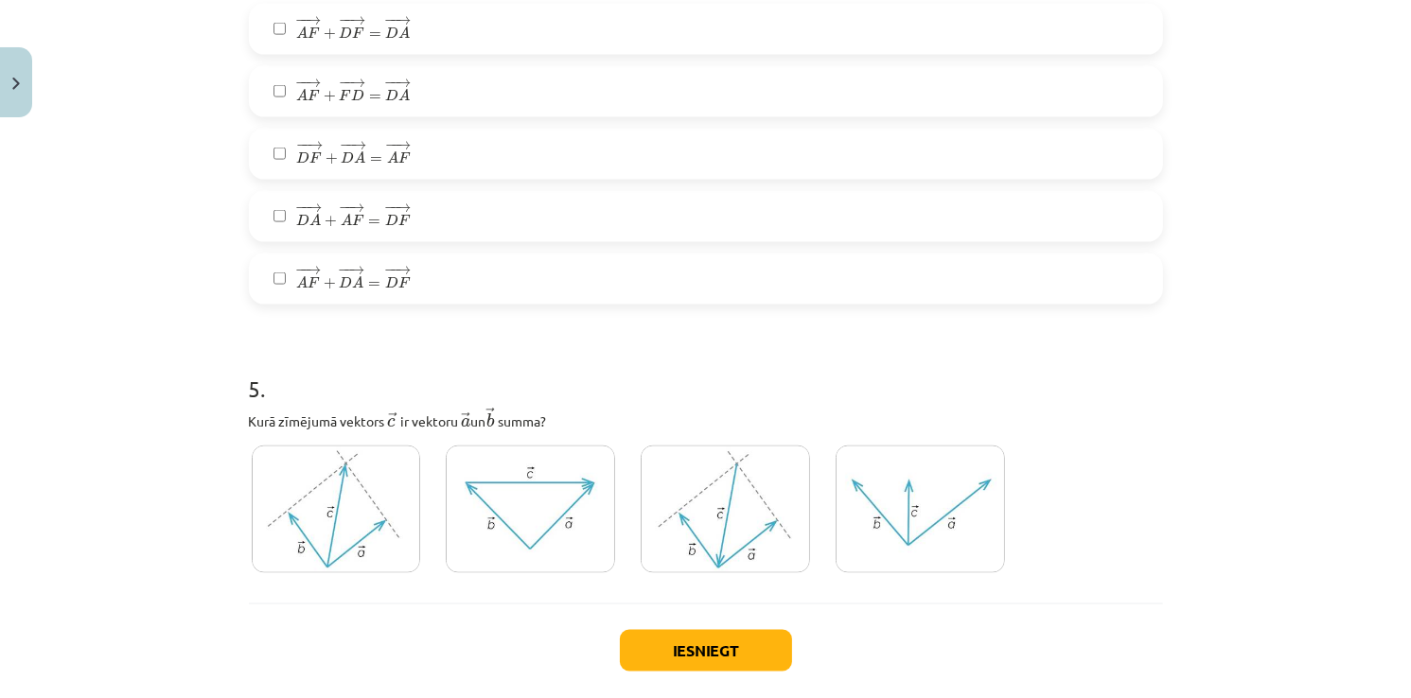
scroll to position [2697, 0]
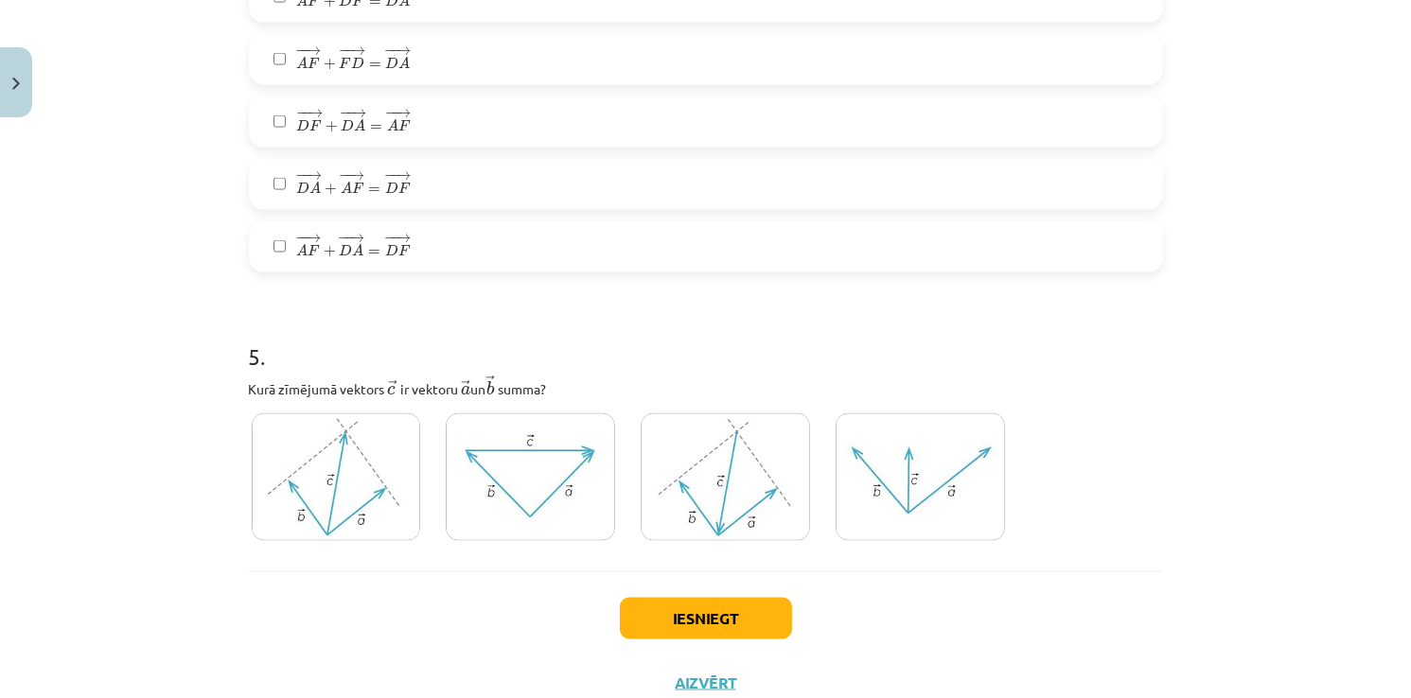
click at [554, 491] on img at bounding box center [530, 477] width 169 height 128
click at [747, 606] on button "Iesniegt" at bounding box center [706, 619] width 172 height 42
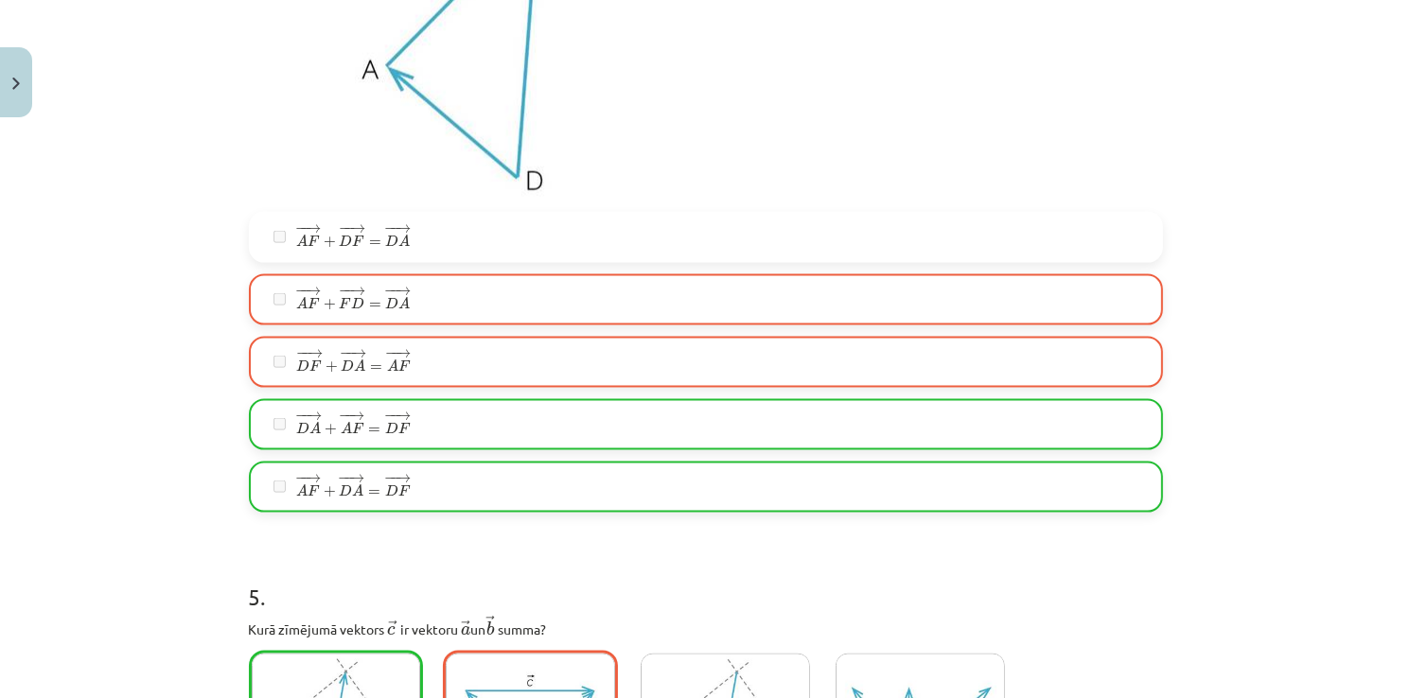
scroll to position [2413, 0]
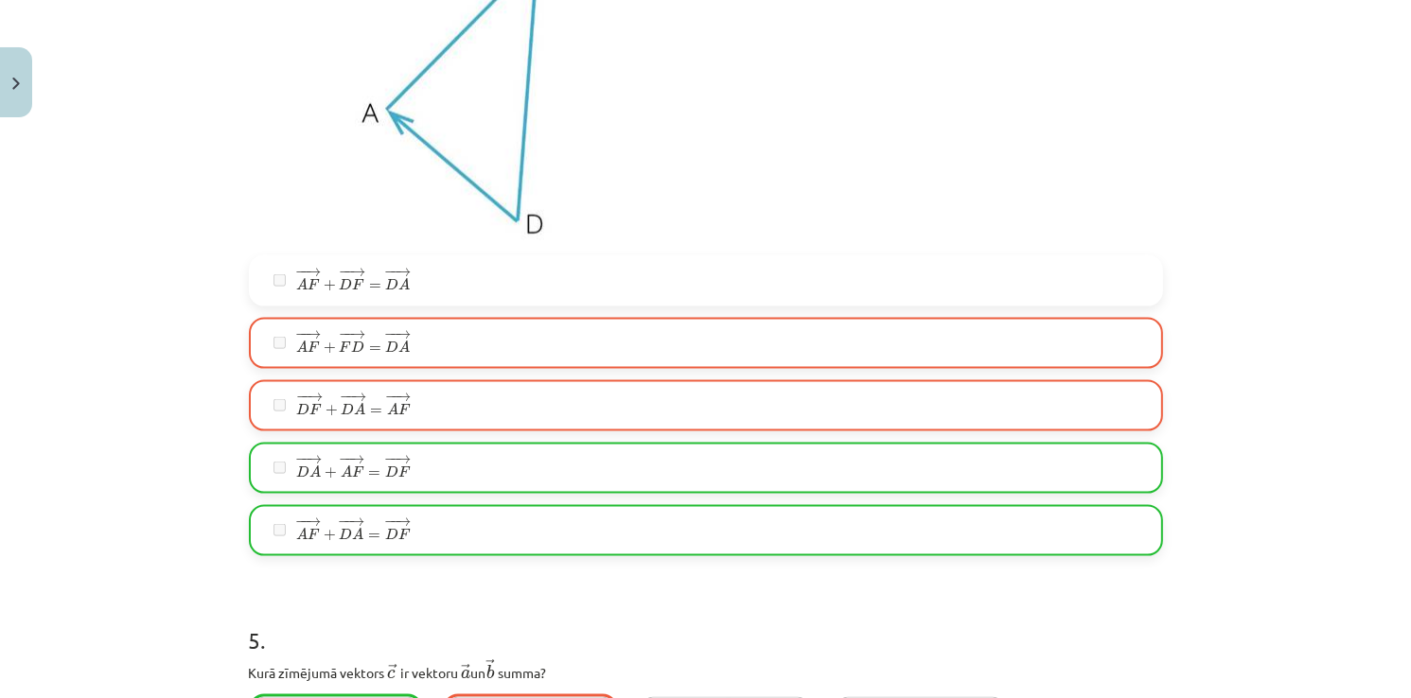
click at [310, 342] on span "F" at bounding box center [314, 347] width 12 height 11
click at [327, 416] on span "+" at bounding box center [331, 410] width 12 height 11
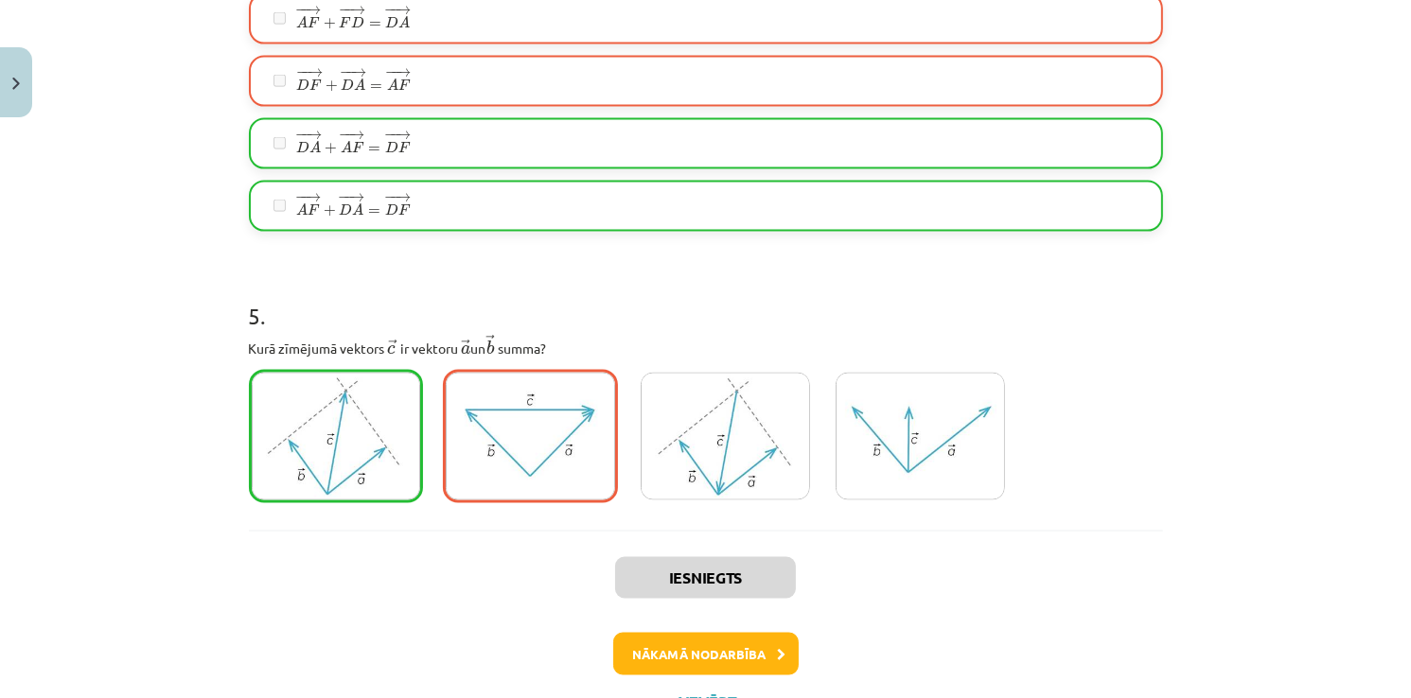
scroll to position [2821, 0]
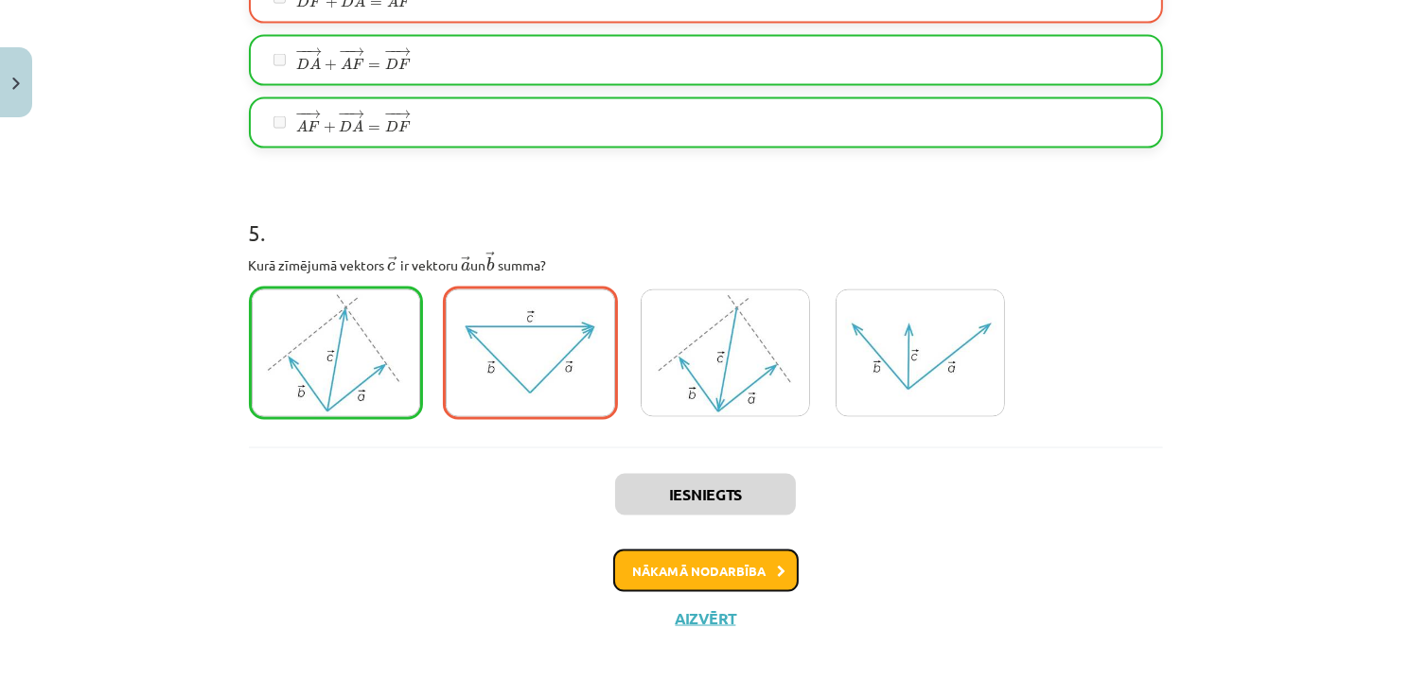
click at [739, 573] on button "Nākamā nodarbība" at bounding box center [705, 572] width 185 height 44
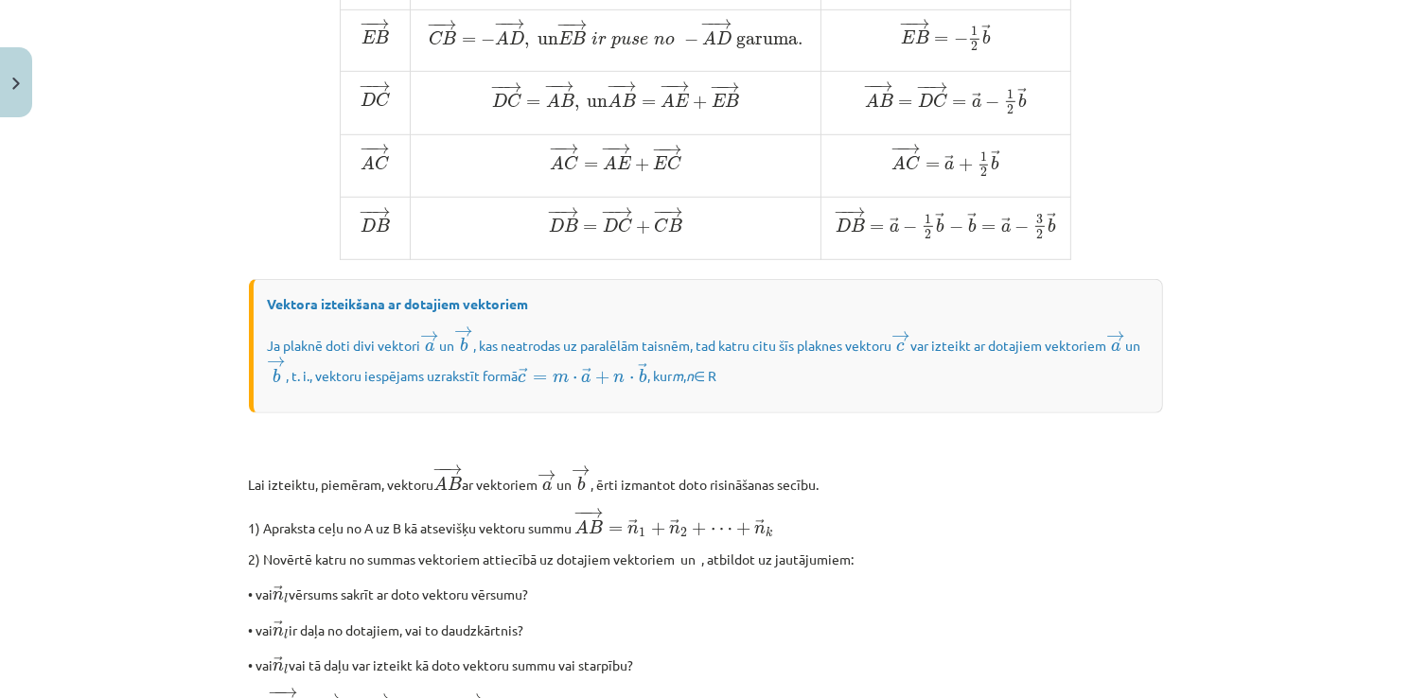
scroll to position [1569, 0]
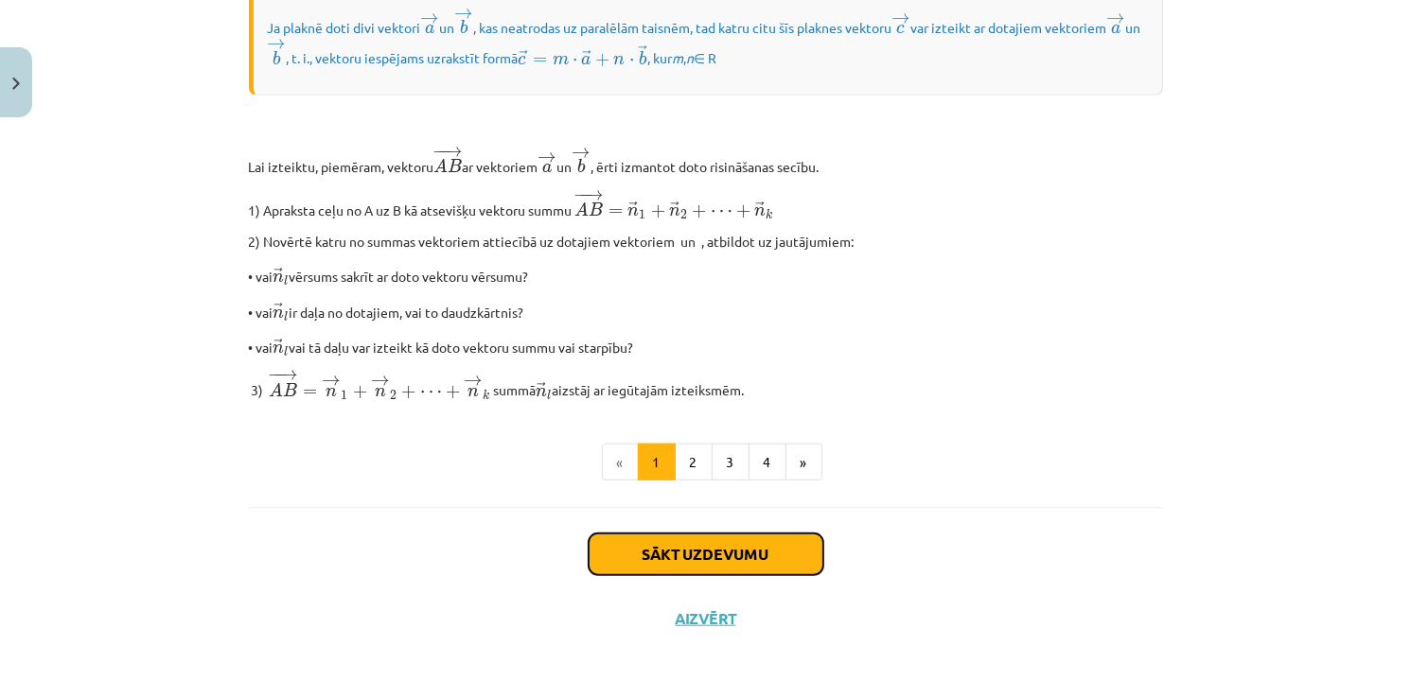
click at [733, 559] on button "Sākt uzdevumu" at bounding box center [706, 555] width 235 height 42
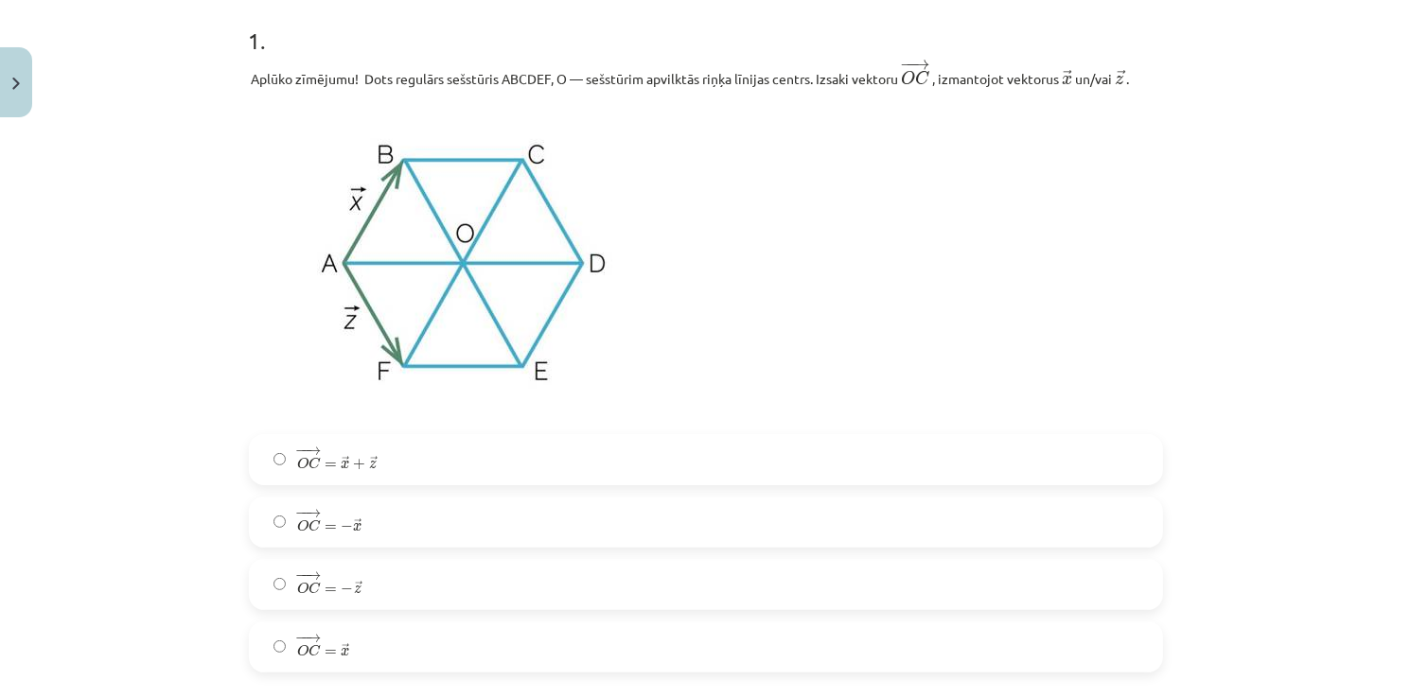
scroll to position [381, 0]
click at [402, 470] on label "− − → O C = → x + → z O C → = x → + z →" at bounding box center [706, 460] width 910 height 47
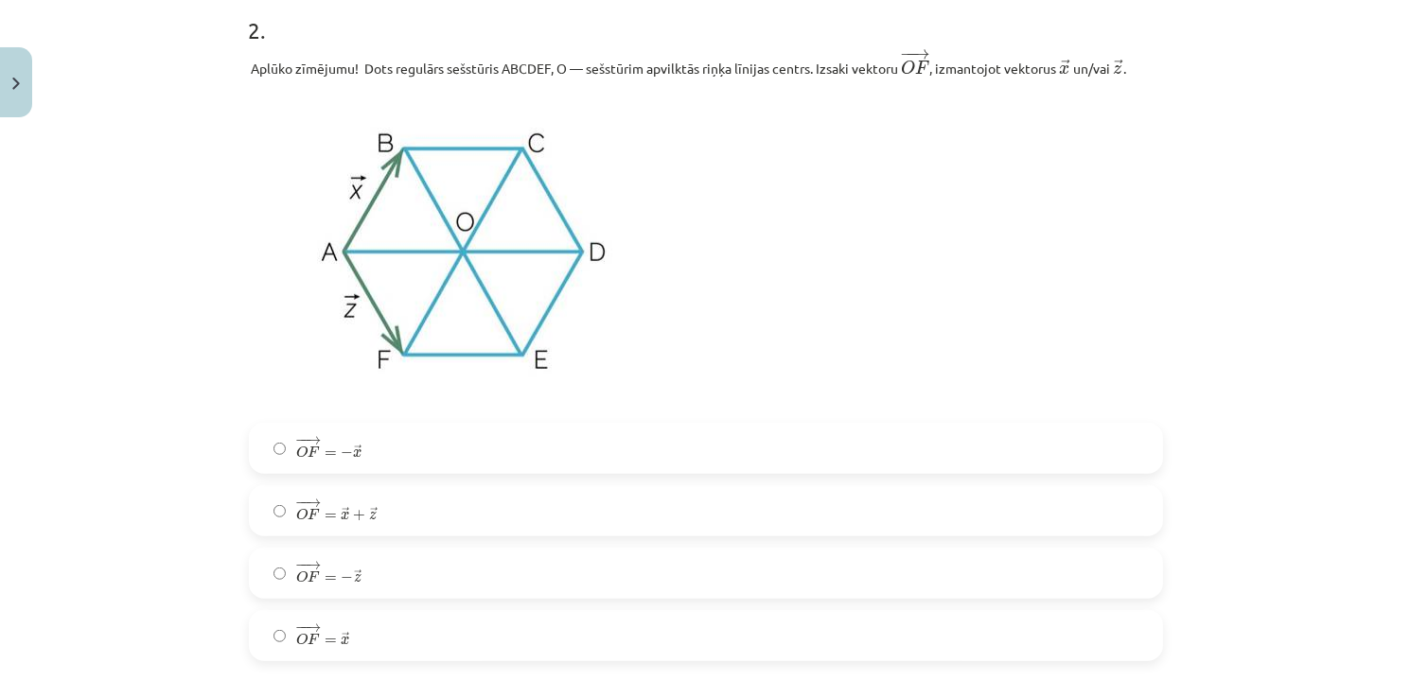
scroll to position [1138, 0]
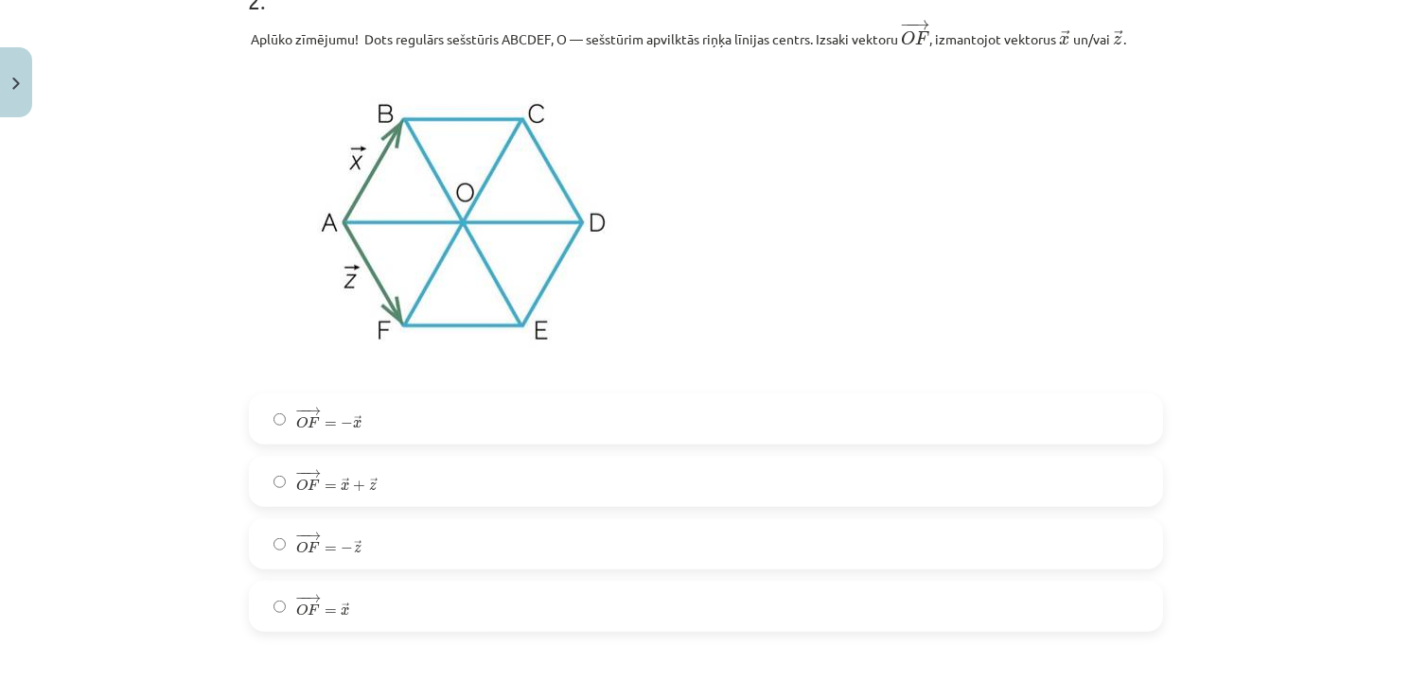
click at [343, 428] on span "−" at bounding box center [347, 423] width 12 height 11
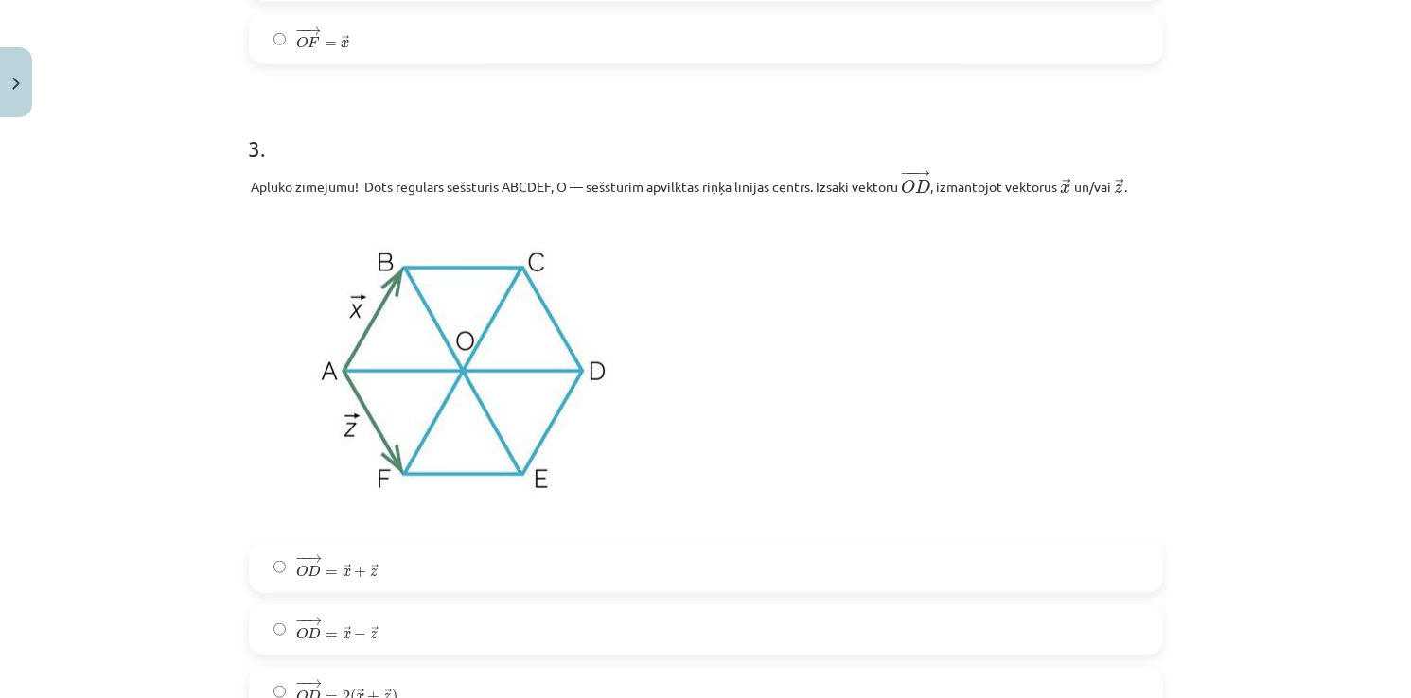
scroll to position [1801, 0]
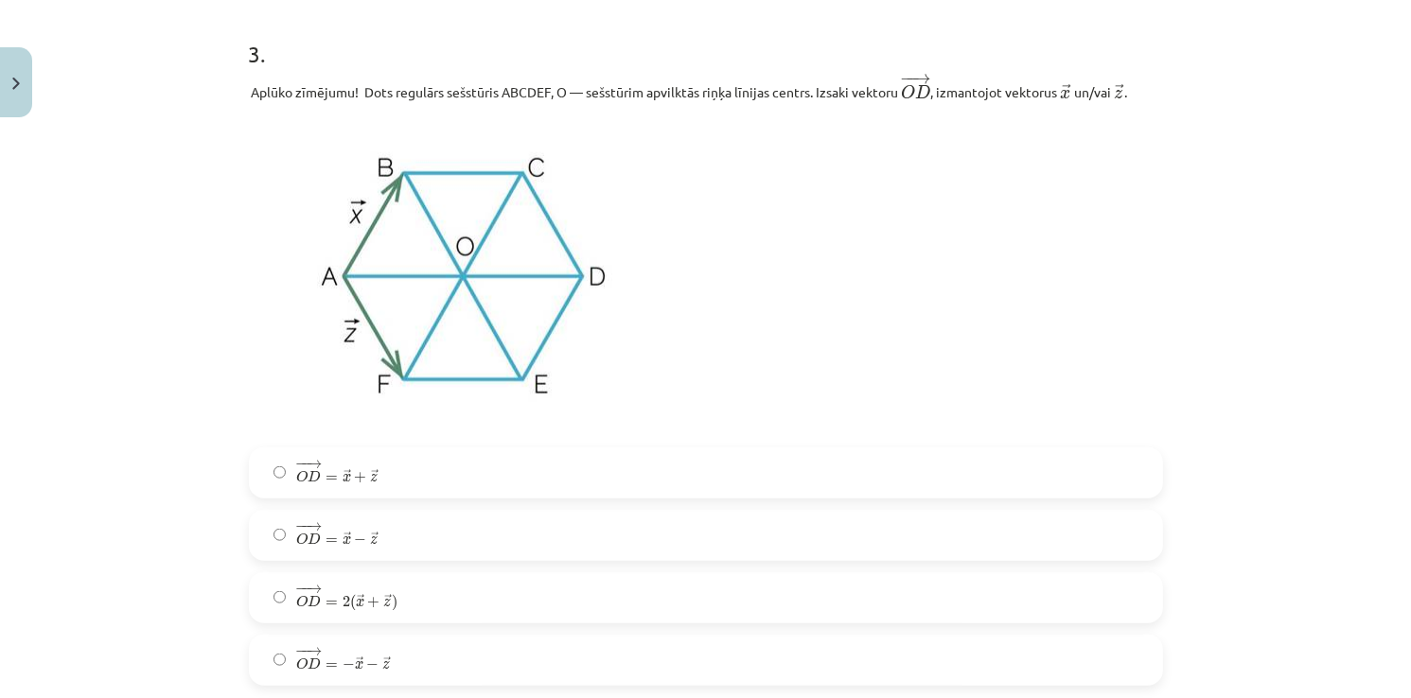
click at [361, 655] on span "− − → O D = − → x − → z" at bounding box center [344, 659] width 95 height 23
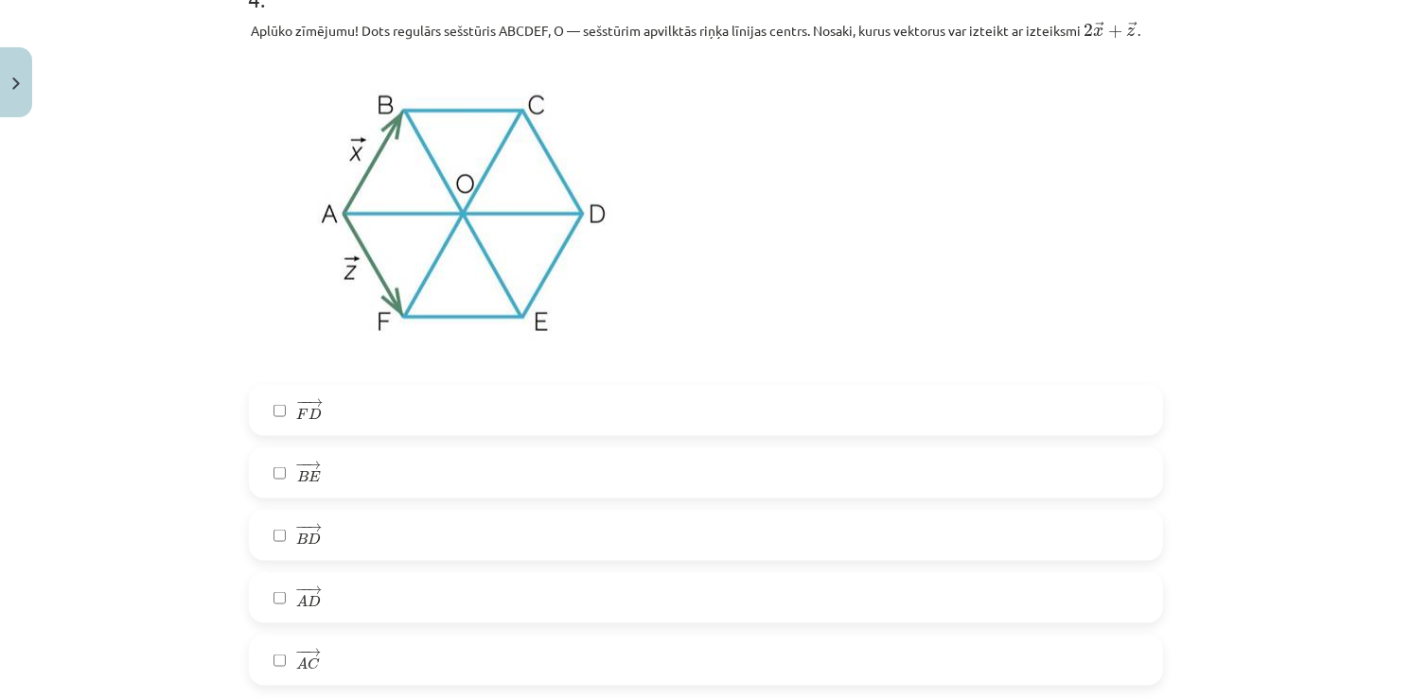
scroll to position [2557, 0]
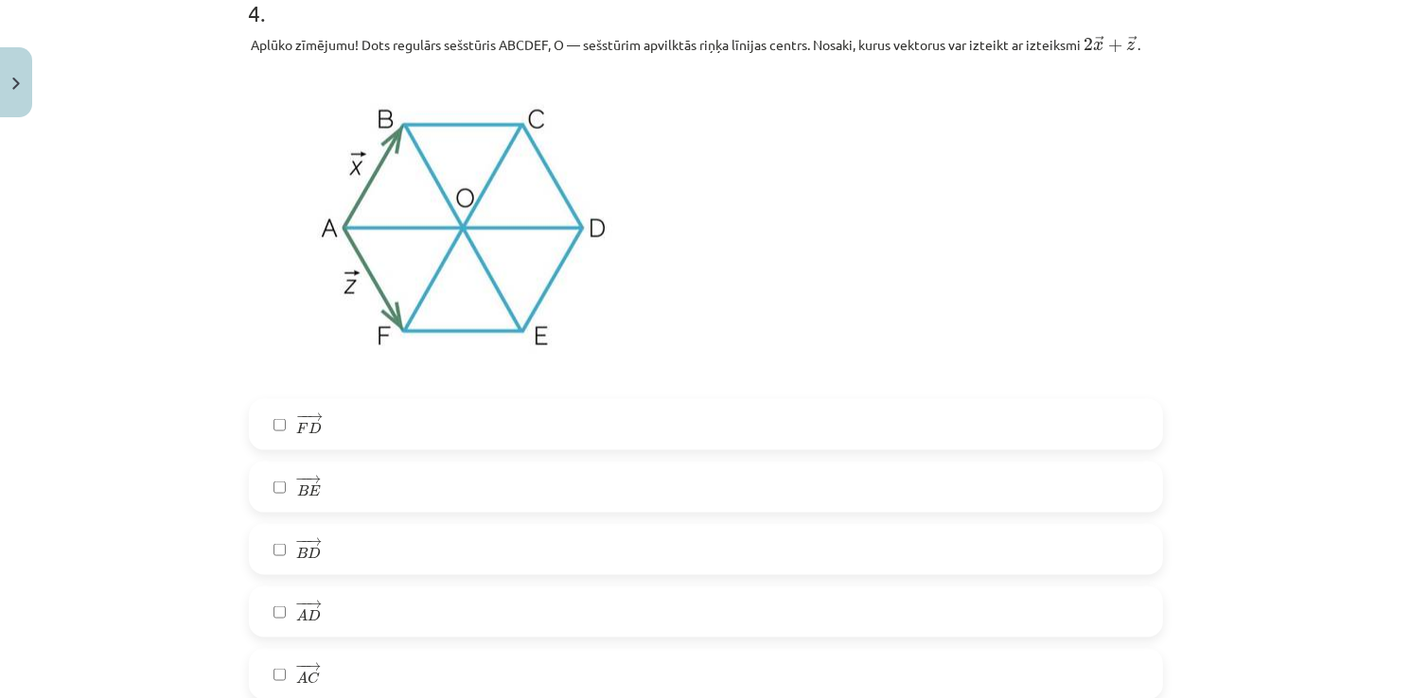
drag, startPoint x: 281, startPoint y: 439, endPoint x: 286, endPoint y: 522, distance: 83.4
click at [281, 445] on label "− − → F D F D →" at bounding box center [706, 424] width 910 height 47
click at [290, 534] on label "− − → B D B D →" at bounding box center [706, 549] width 910 height 47
click at [305, 654] on label "− − → A C A C →" at bounding box center [706, 674] width 910 height 47
click at [317, 438] on label "− − → F D F D →" at bounding box center [706, 424] width 910 height 47
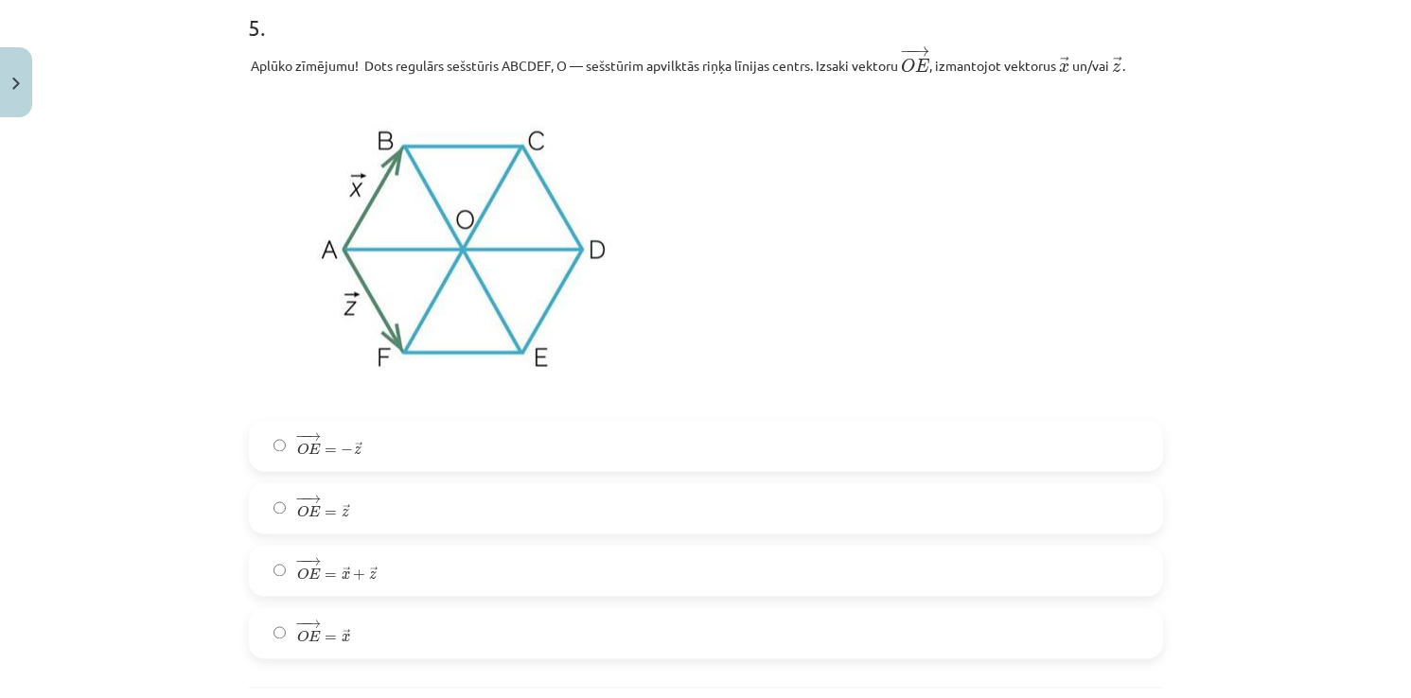
click at [328, 489] on label "− − → O E = → z O E → = z →" at bounding box center [706, 508] width 910 height 47
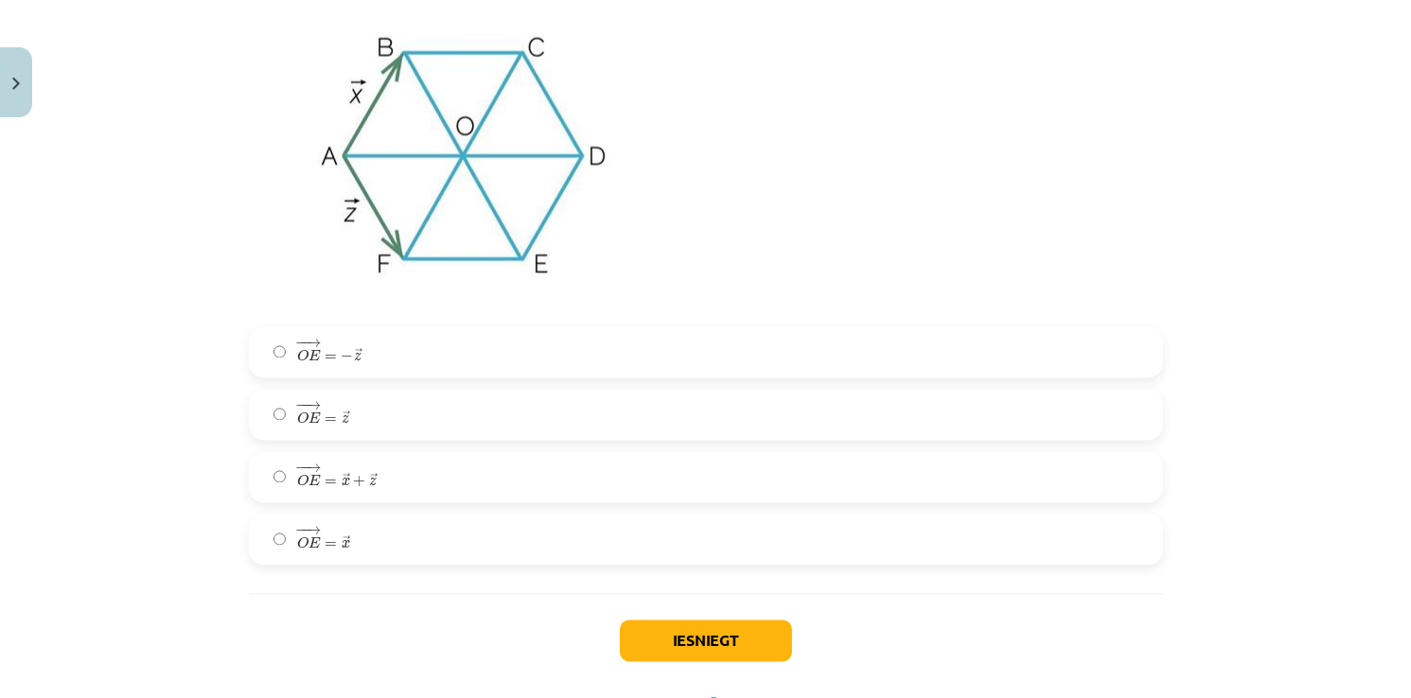
scroll to position [3500, 0]
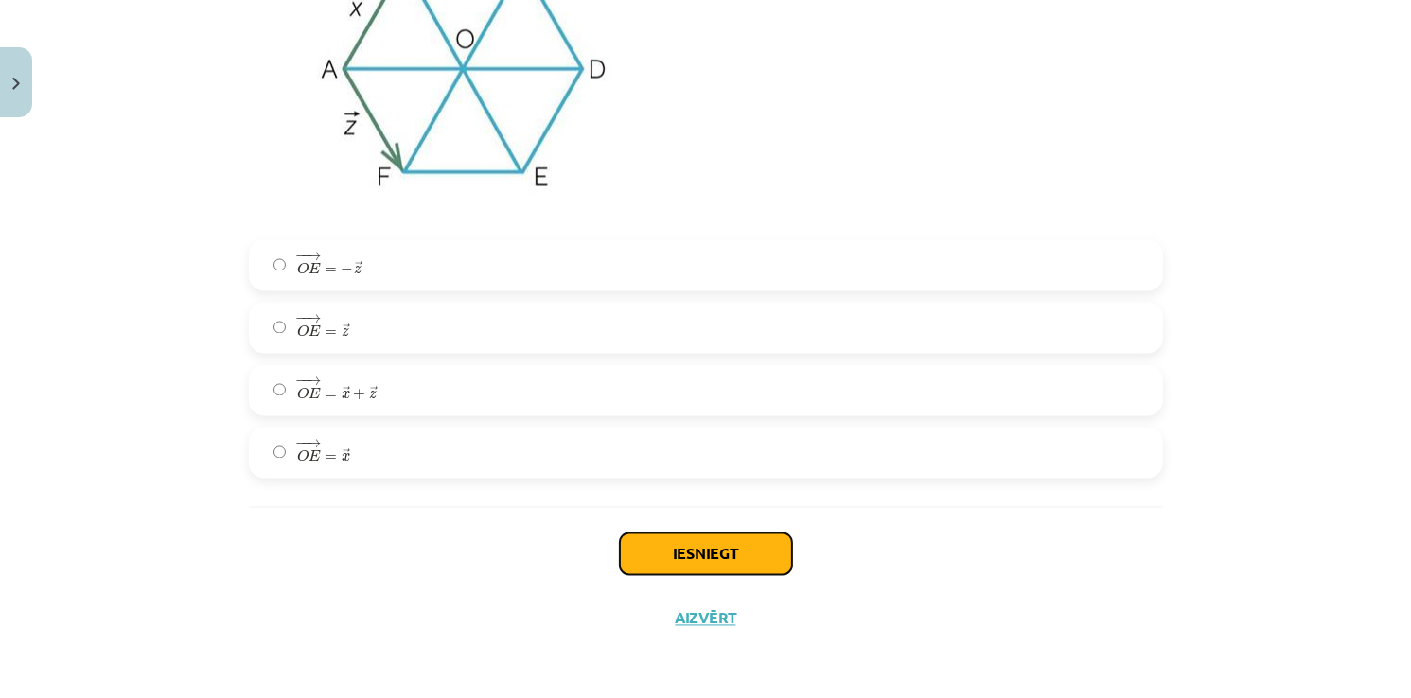
click at [677, 554] on button "Iesniegt" at bounding box center [706, 555] width 172 height 42
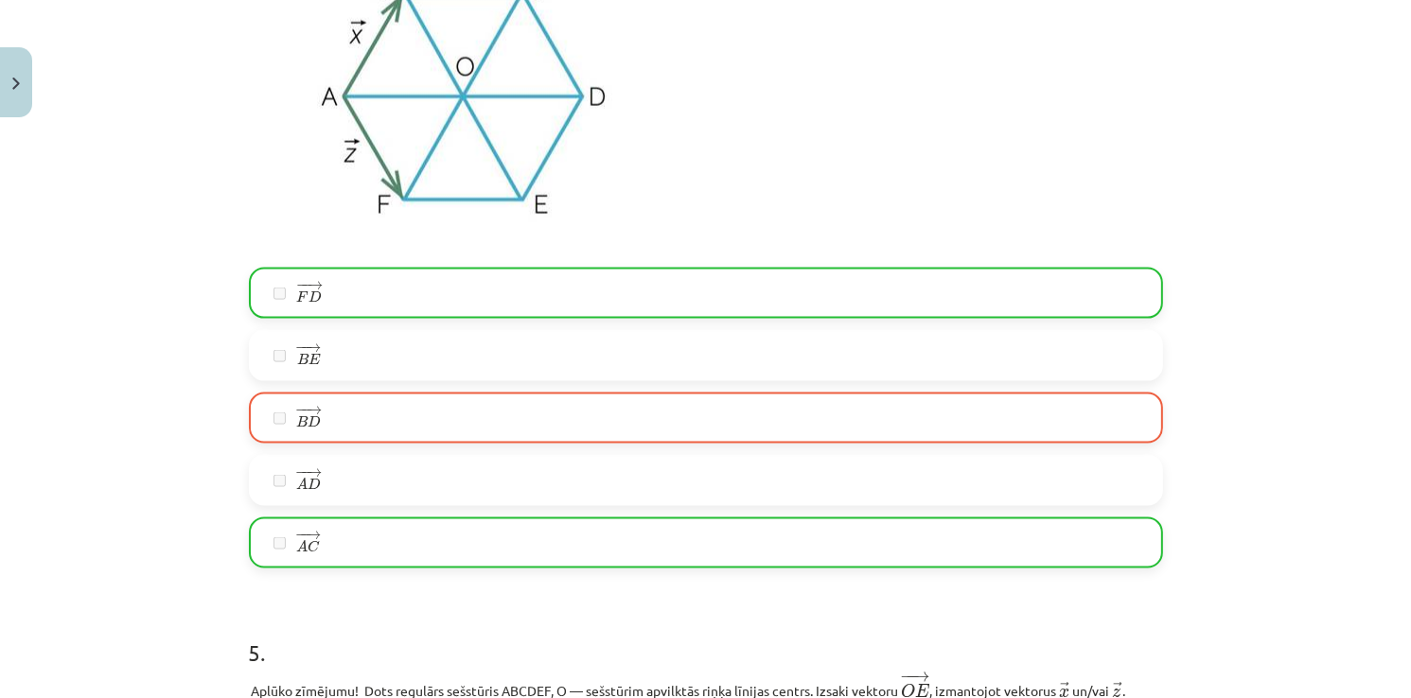
scroll to position [2648, 0]
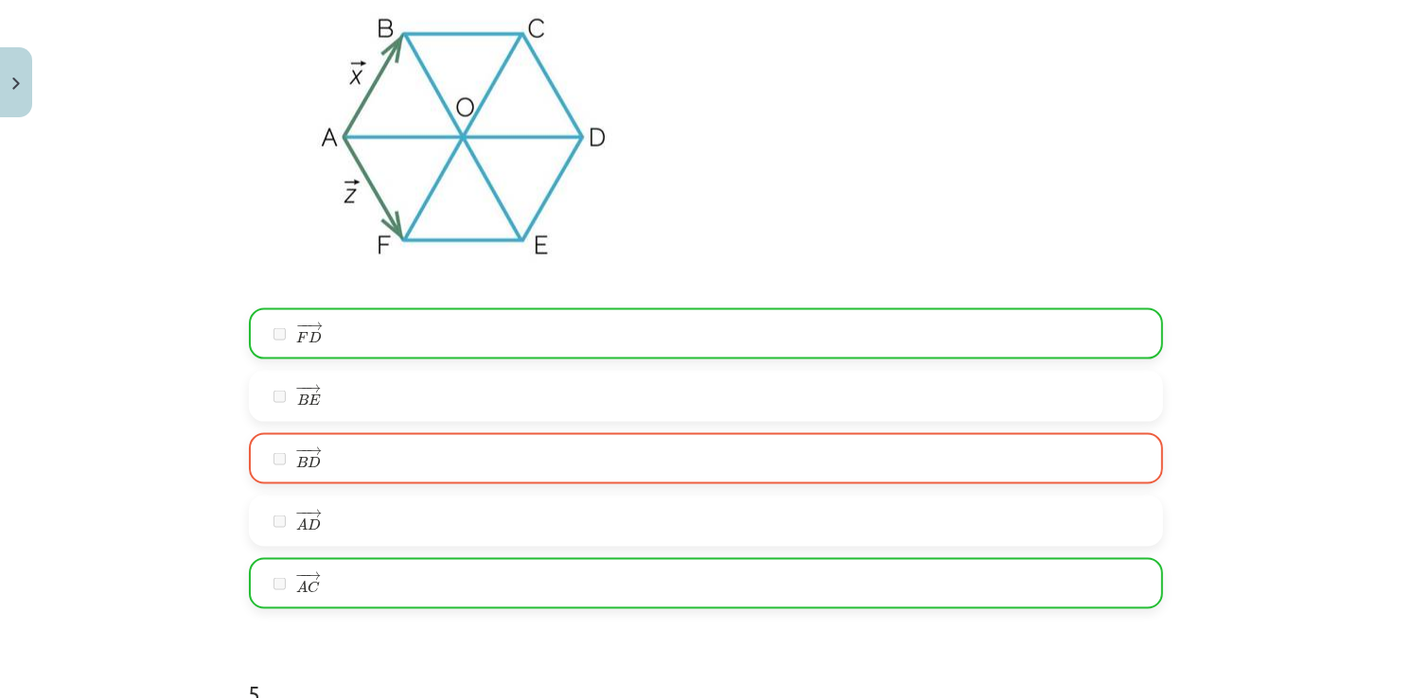
click at [308, 468] on span "D" at bounding box center [314, 462] width 13 height 12
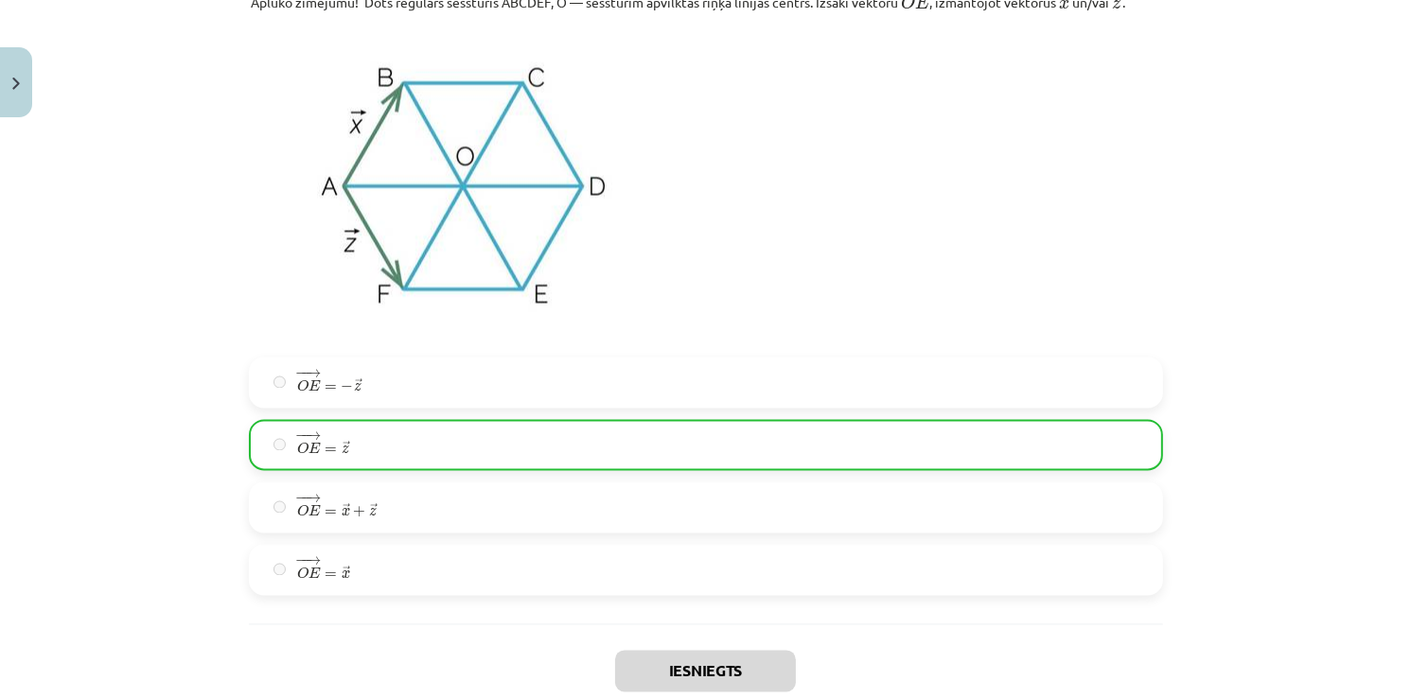
scroll to position [3559, 0]
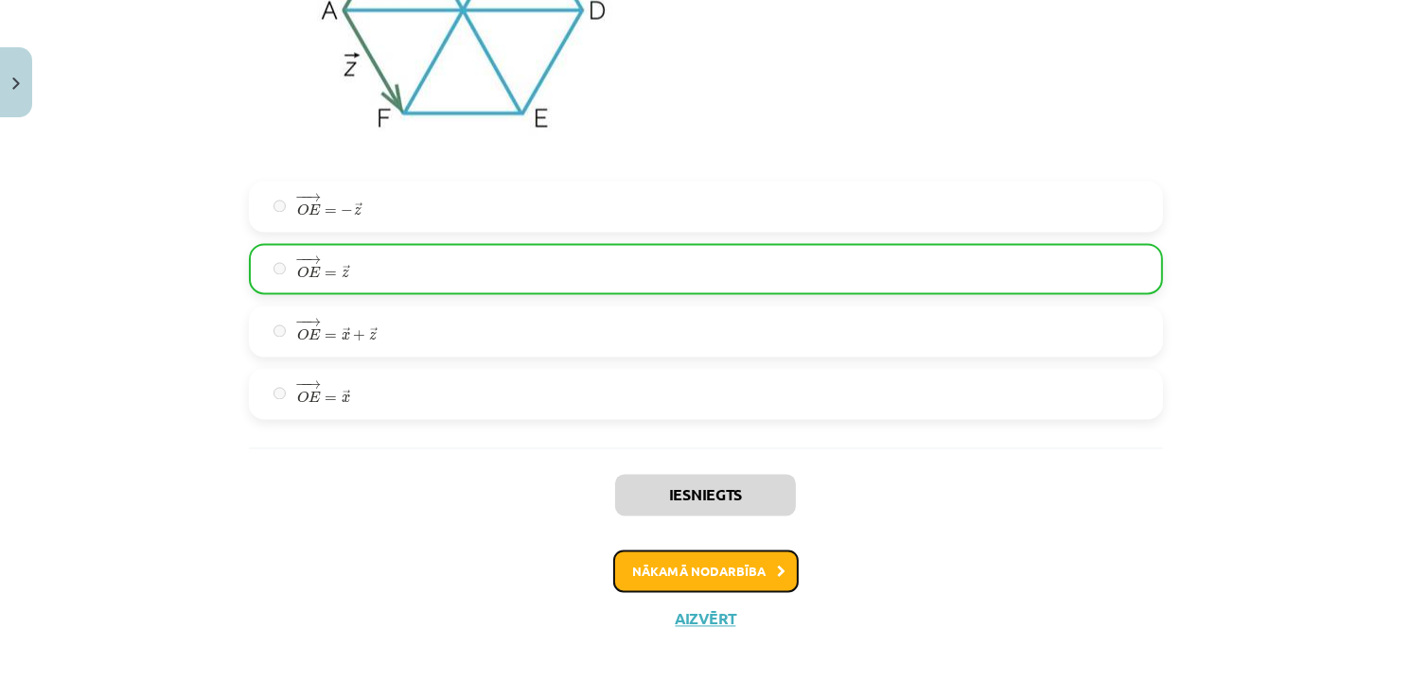
click at [649, 581] on button "Nākamā nodarbība" at bounding box center [705, 572] width 185 height 44
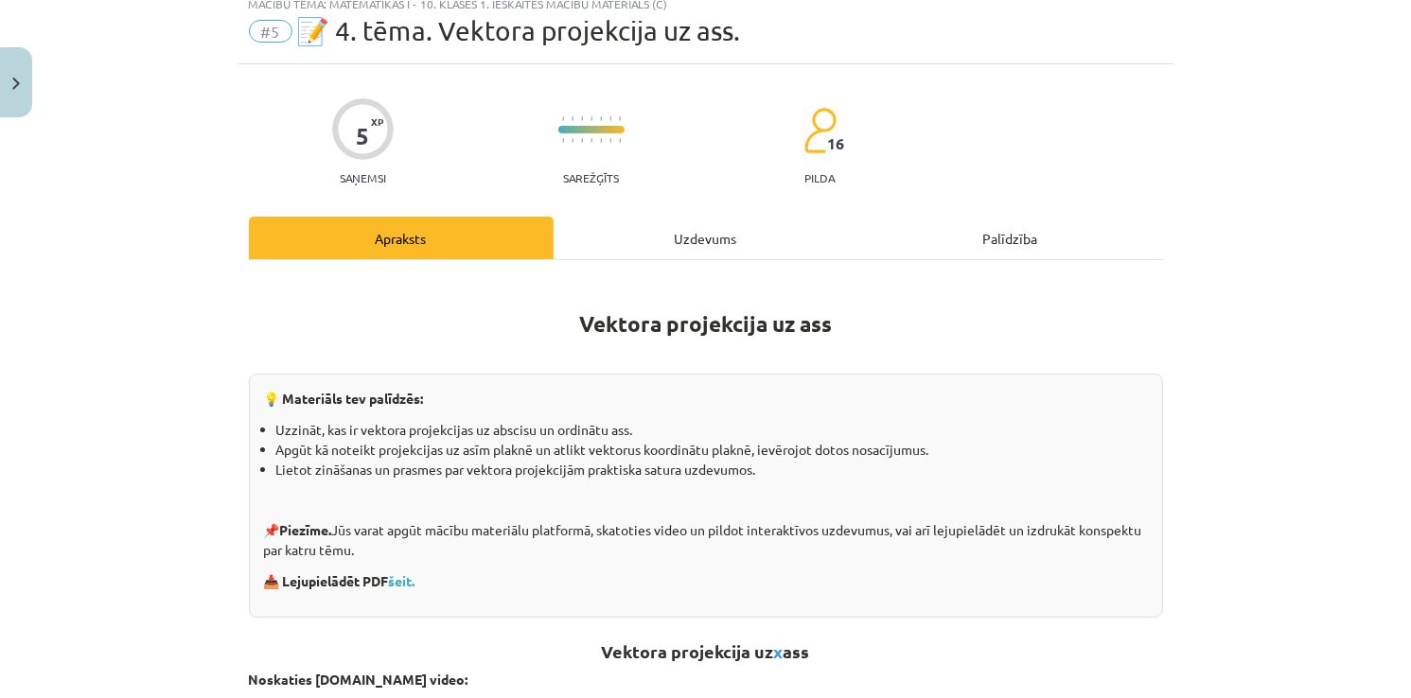
scroll to position [47, 0]
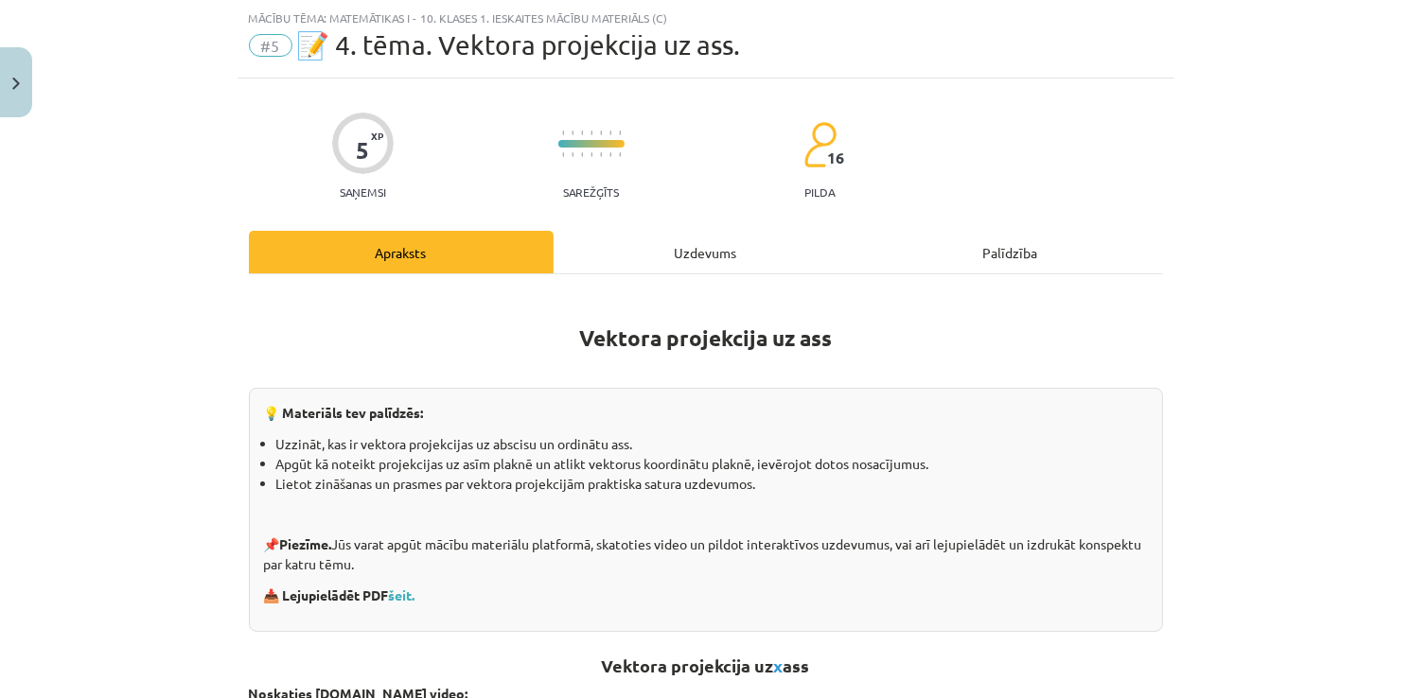
click at [702, 250] on div "Uzdevums" at bounding box center [706, 252] width 305 height 43
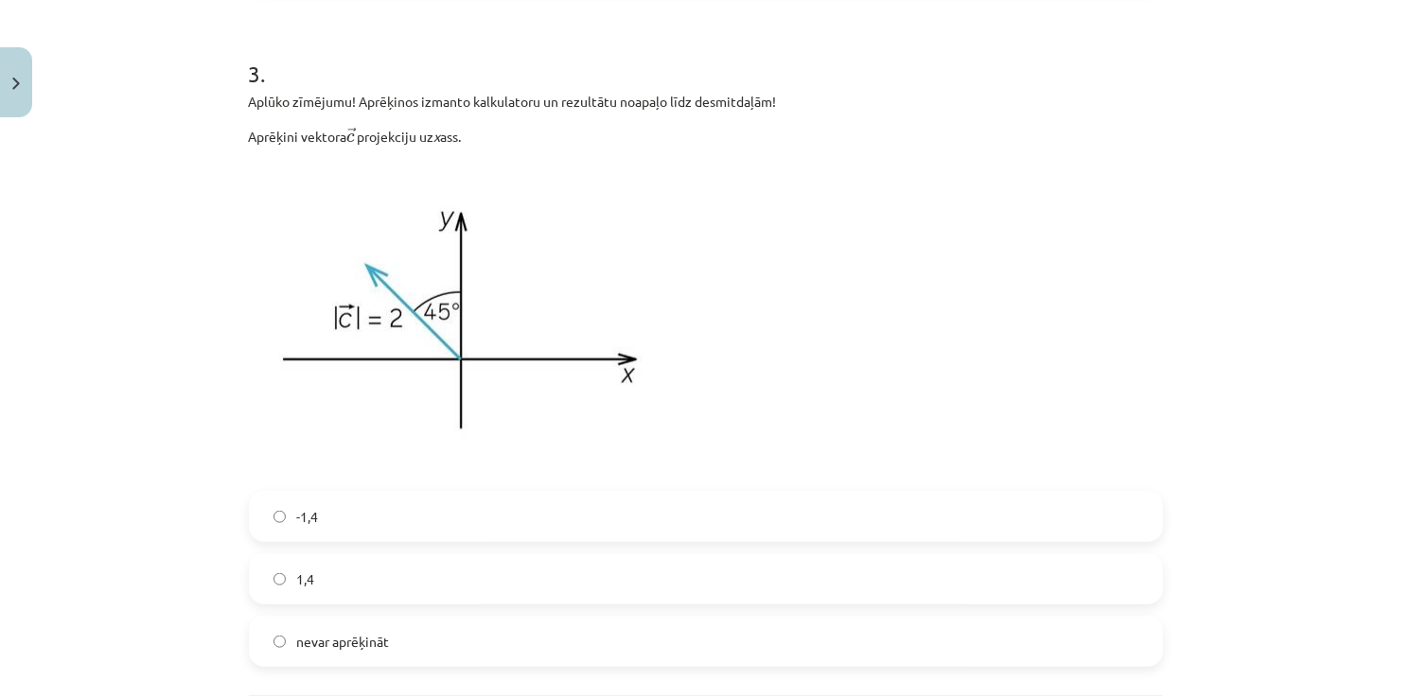
scroll to position [1925, 0]
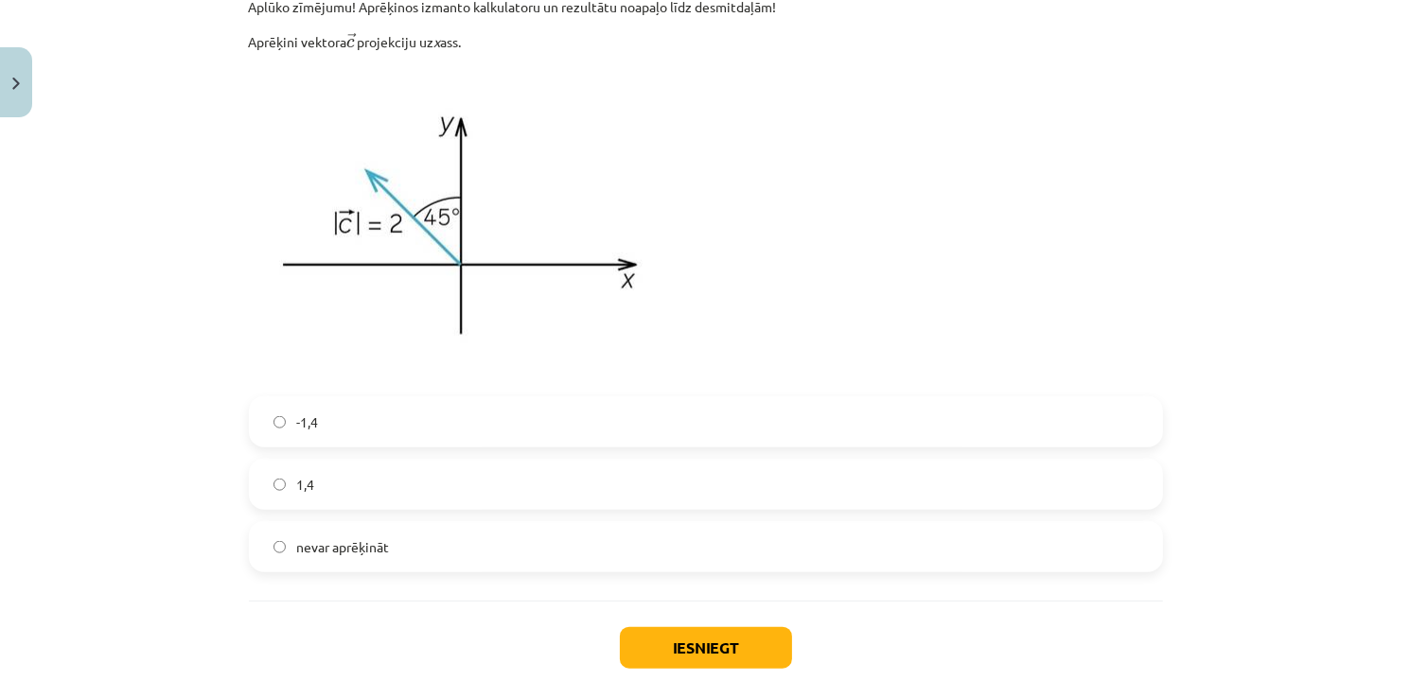
click at [359, 473] on label "1,4" at bounding box center [706, 484] width 910 height 47
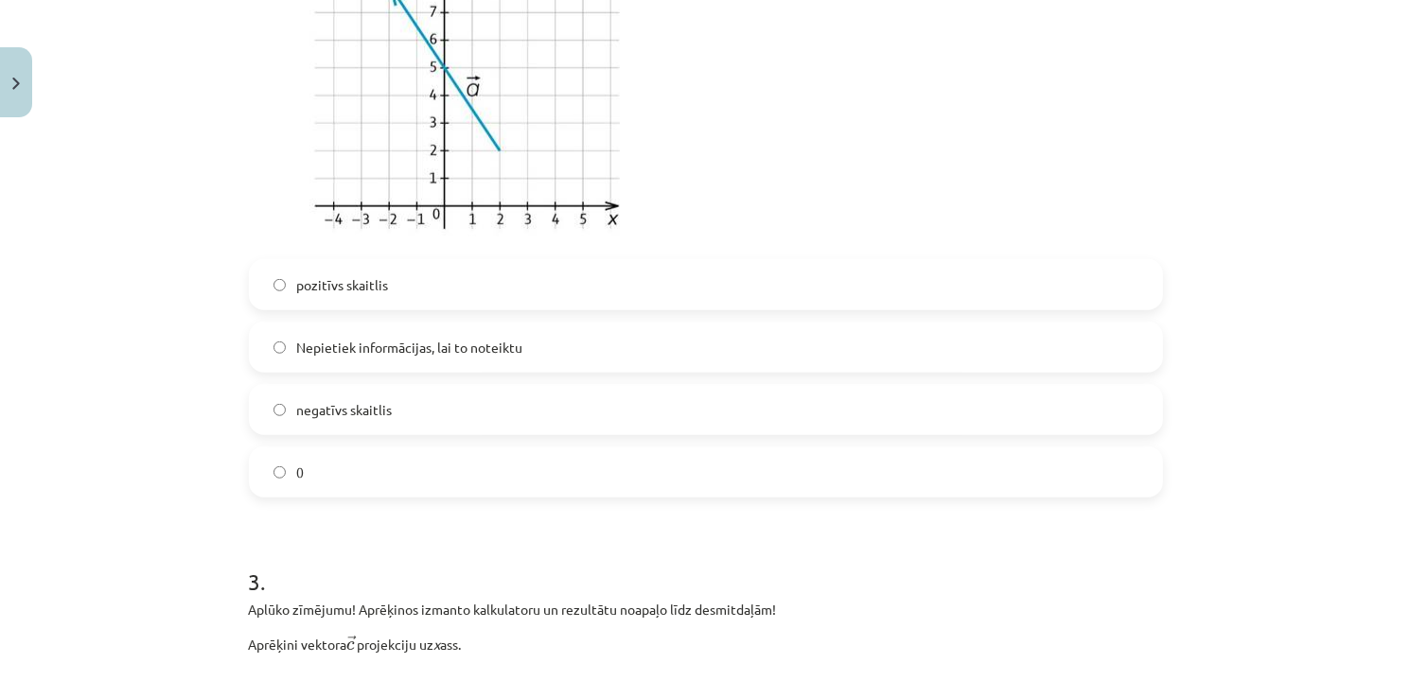
scroll to position [1263, 0]
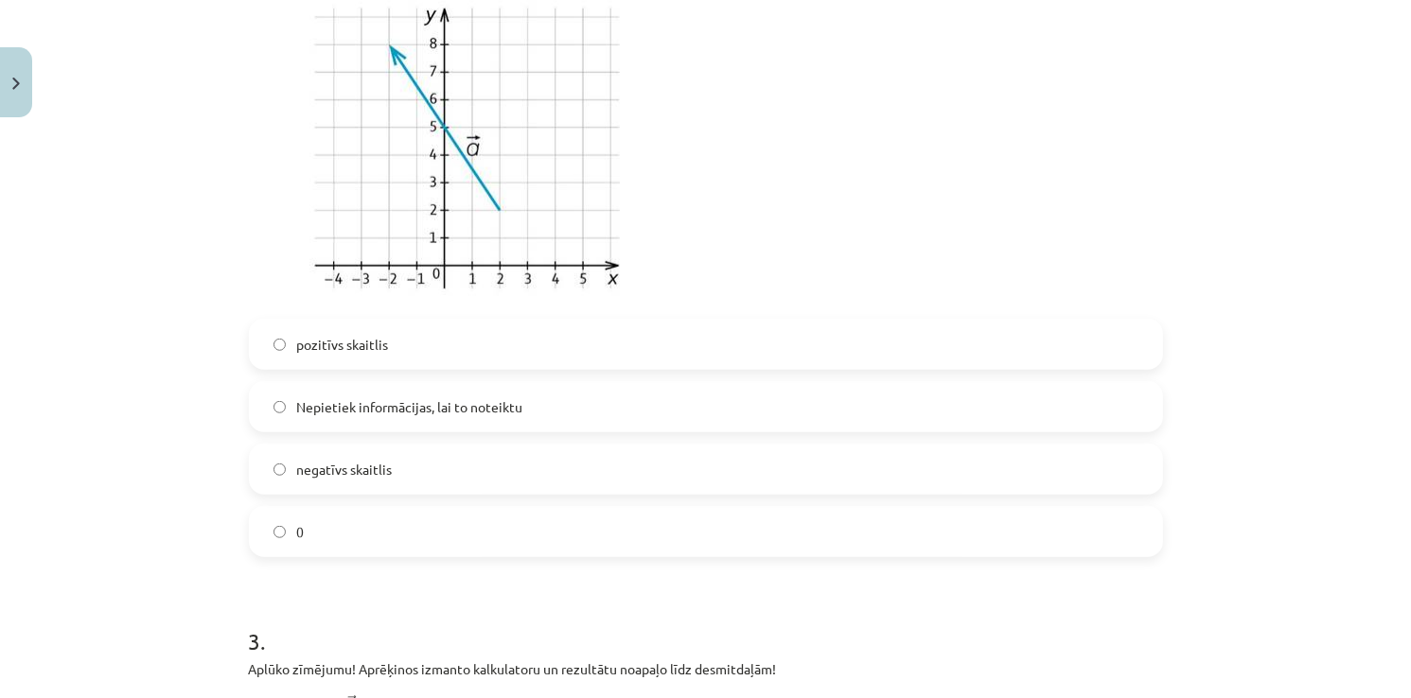
click at [431, 408] on span "Nepietiek informācijas, lai to noteiktu" at bounding box center [410, 407] width 226 height 20
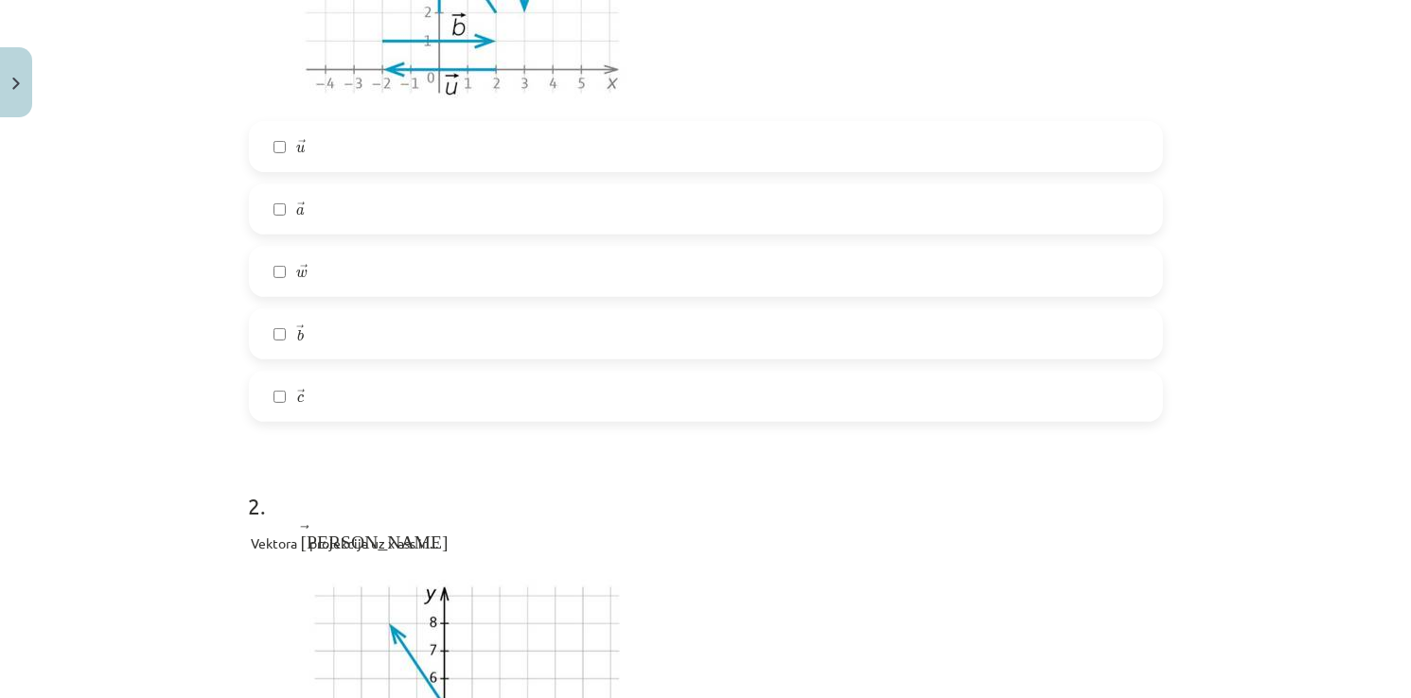
scroll to position [601, 0]
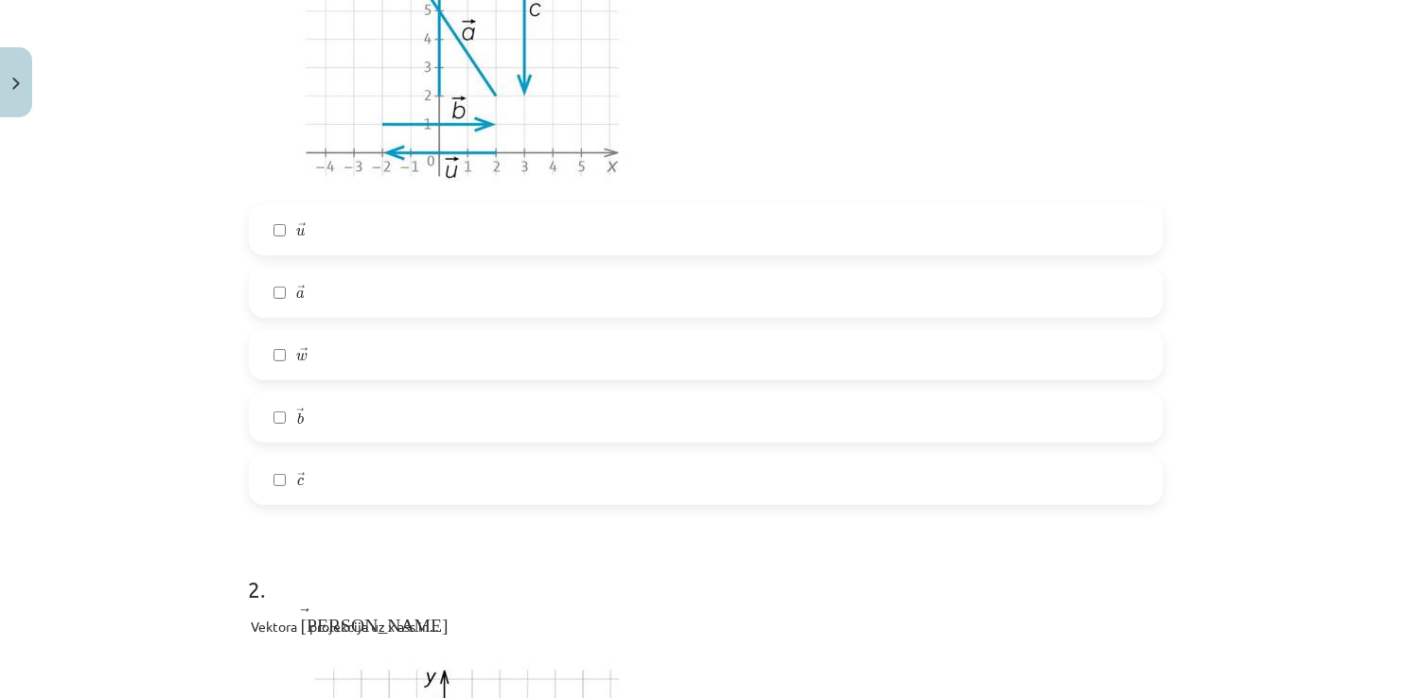
click at [431, 409] on label "→ b b →" at bounding box center [706, 417] width 910 height 47
click at [437, 237] on label "→ u u →" at bounding box center [706, 229] width 910 height 47
click at [446, 309] on label "→ a a →" at bounding box center [706, 292] width 910 height 47
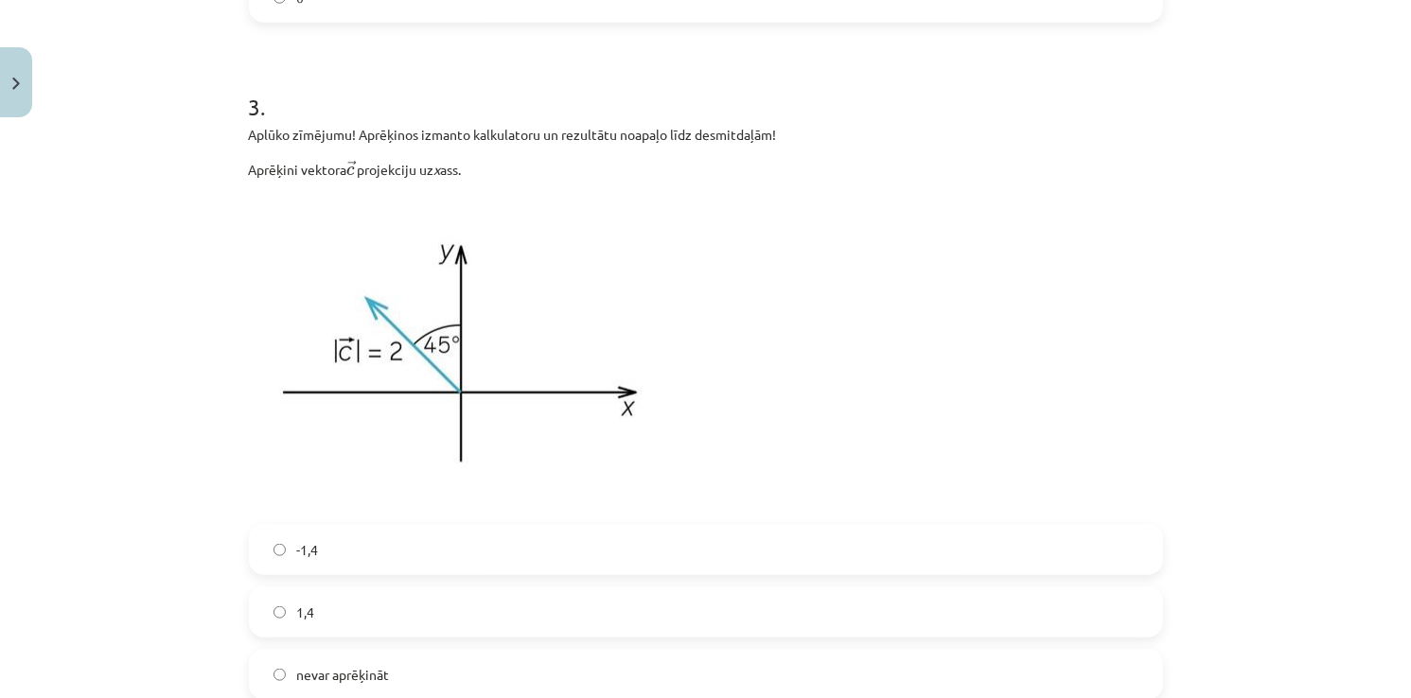
scroll to position [2020, 0]
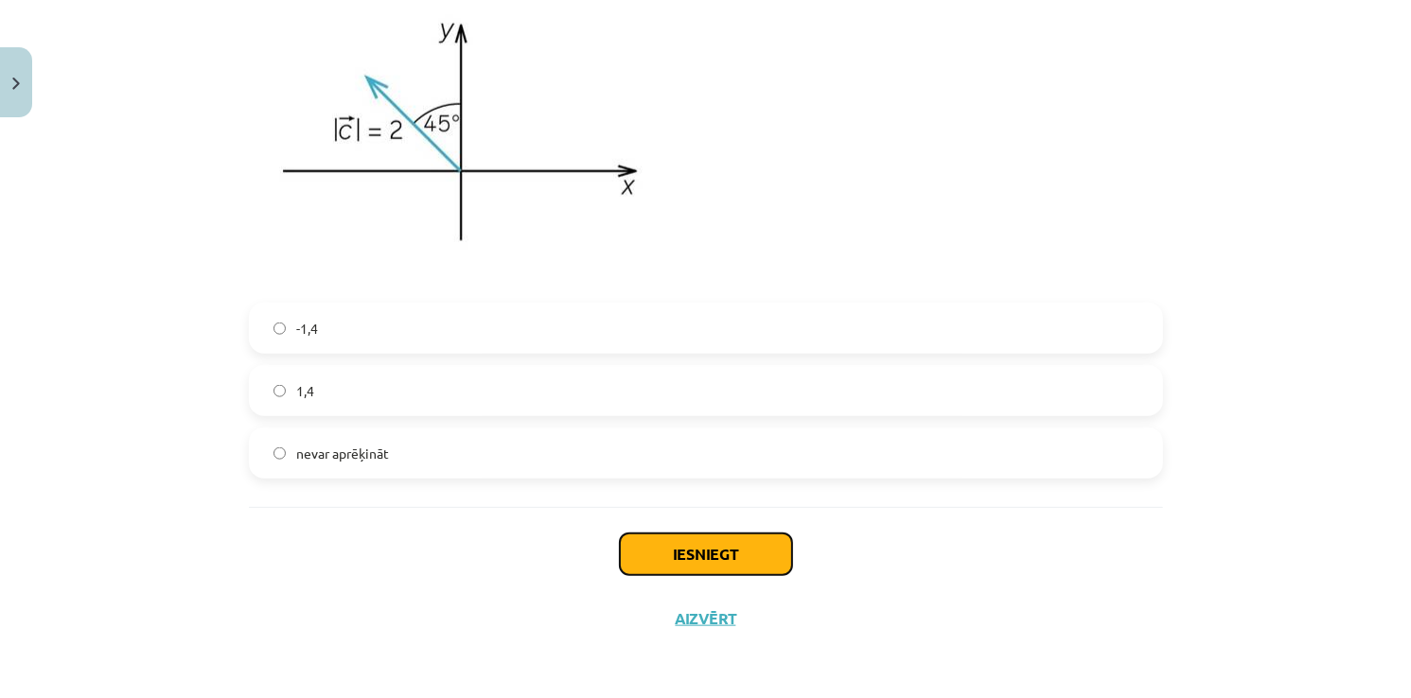
click at [727, 571] on button "Iesniegt" at bounding box center [706, 555] width 172 height 42
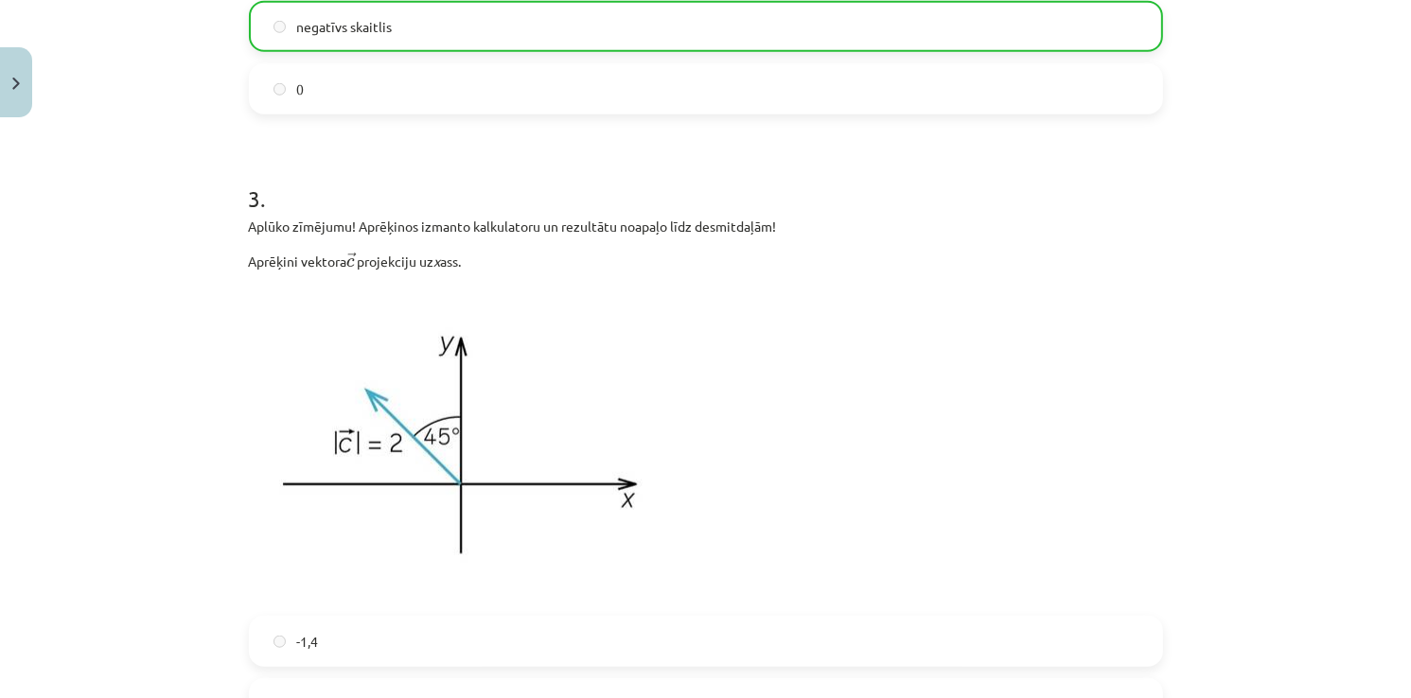
scroll to position [1925, 0]
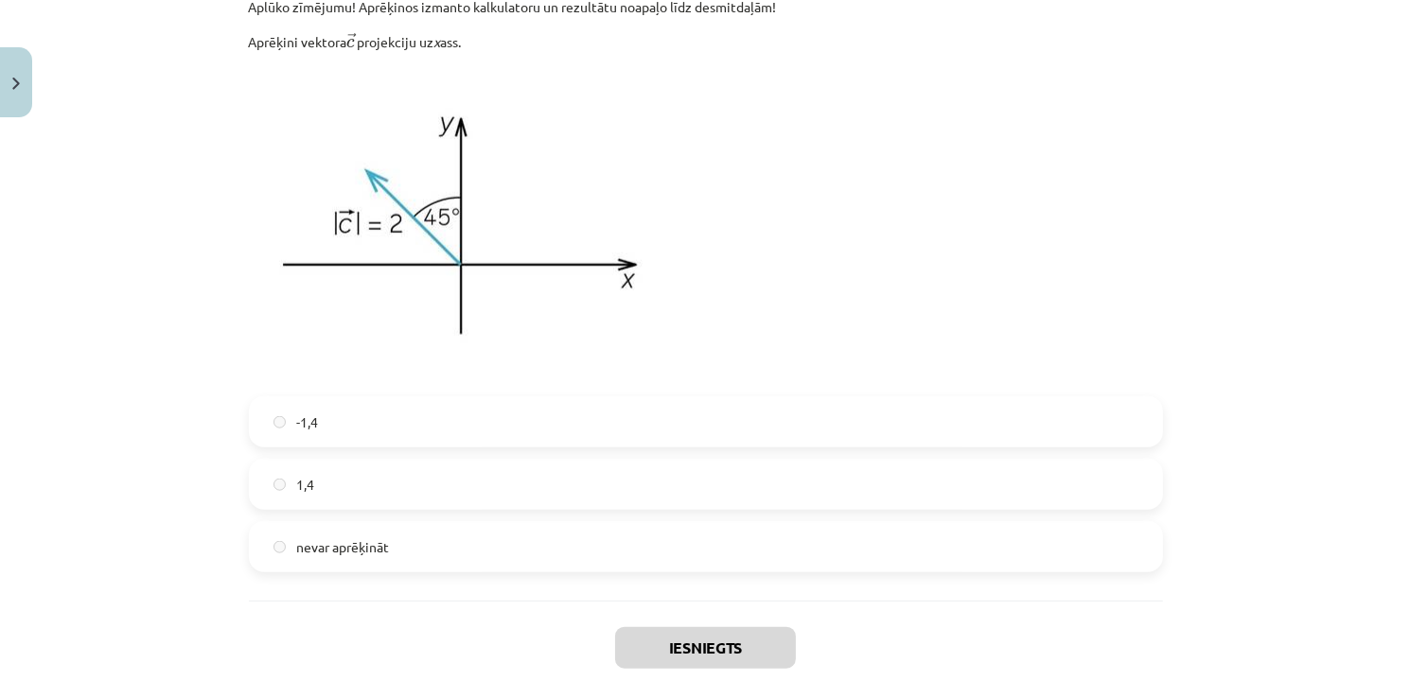
click at [352, 490] on label "1,4" at bounding box center [706, 484] width 910 height 47
drag, startPoint x: 216, startPoint y: 518, endPoint x: 375, endPoint y: 507, distance: 159.4
click at [225, 518] on div "Mācību tēma: Matemātikas i - 10. klases 1. ieskaites mācību materiāls (c) #5 📝 …" at bounding box center [705, 349] width 1411 height 698
click at [377, 514] on div "-1,4 1,4 nevar aprēķināt" at bounding box center [706, 484] width 914 height 176
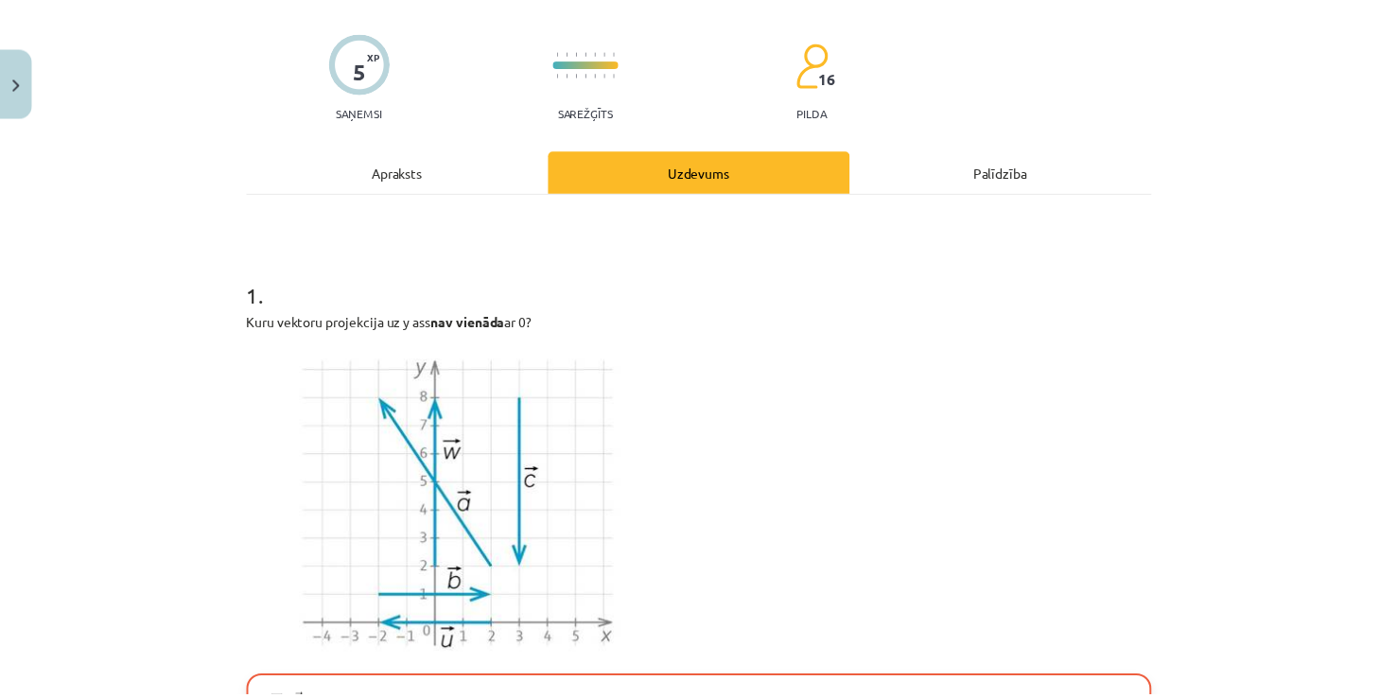
scroll to position [0, 0]
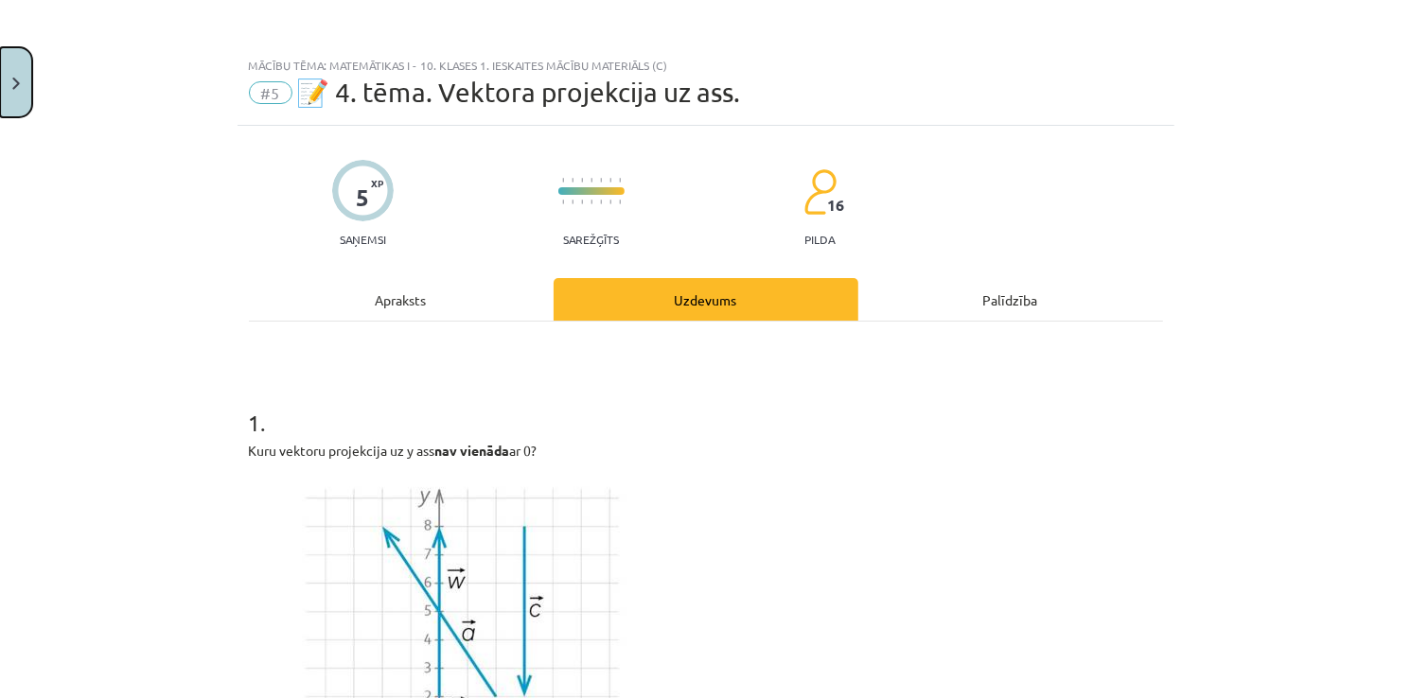
click at [1, 96] on button "Close" at bounding box center [16, 82] width 32 height 70
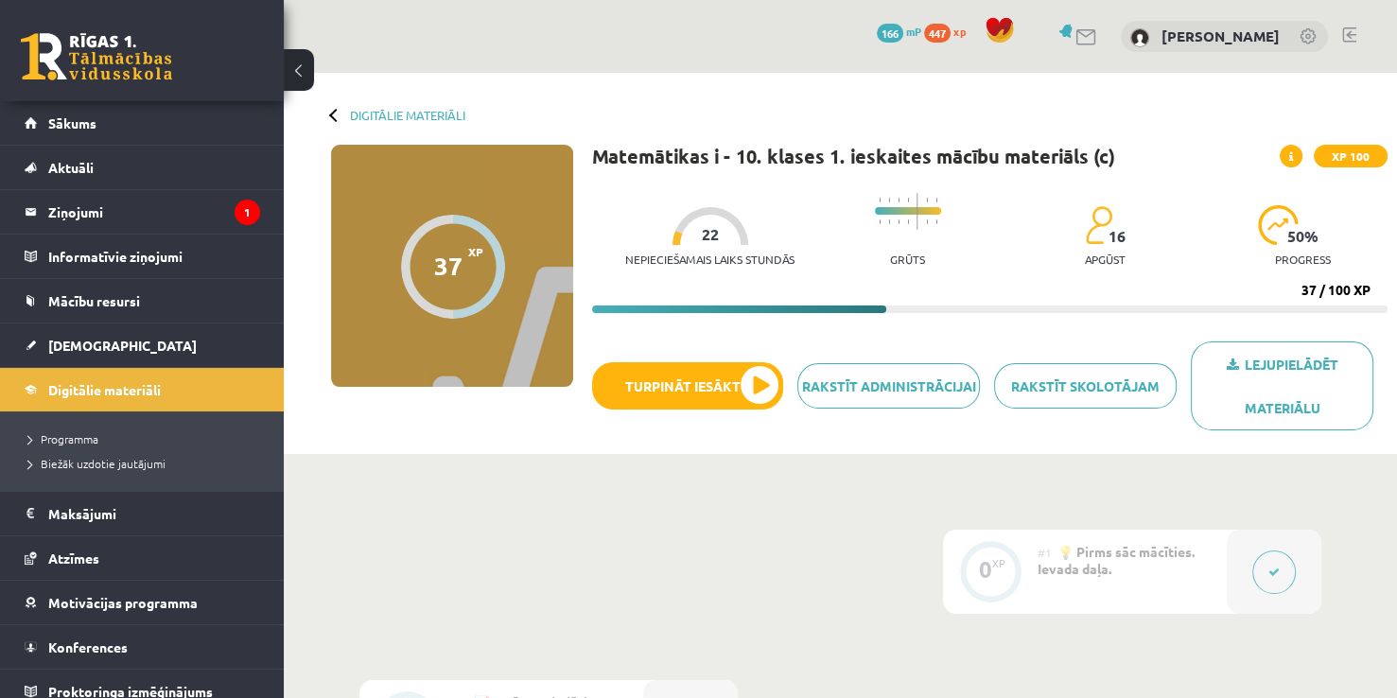
click at [288, 75] on button at bounding box center [299, 70] width 30 height 42
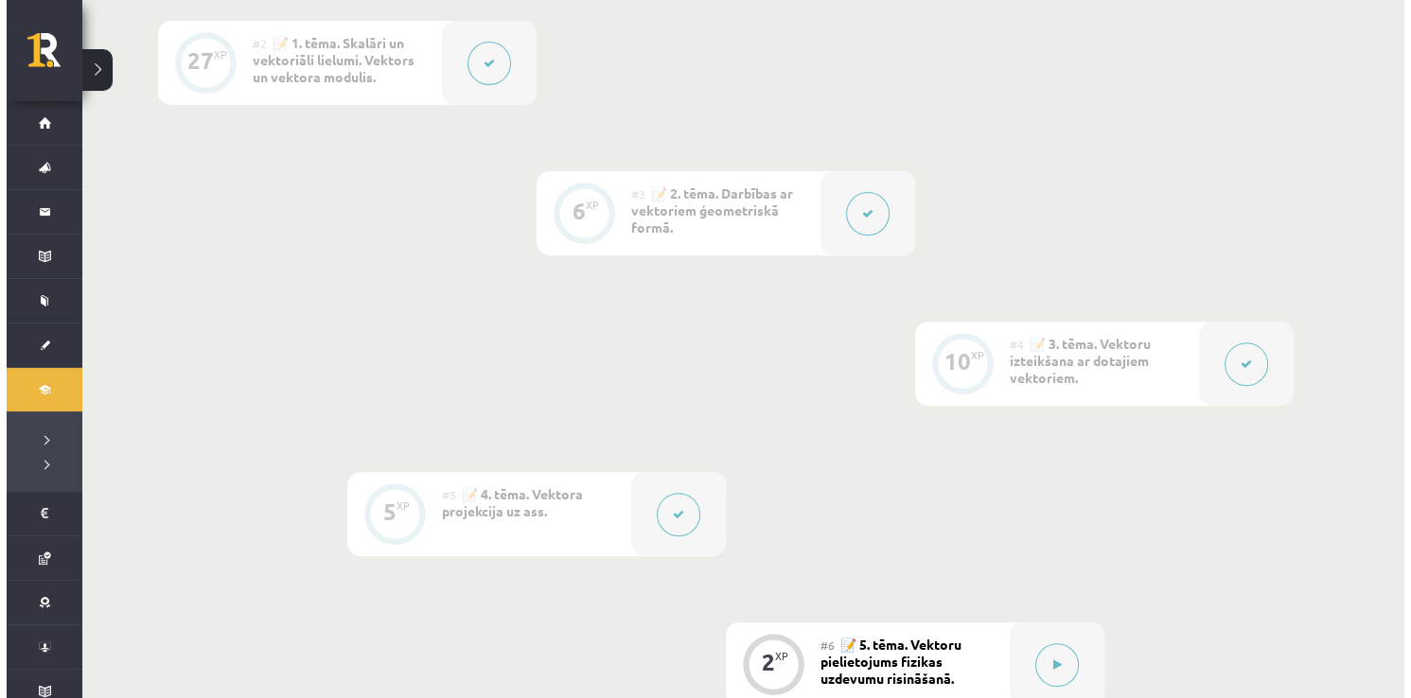
scroll to position [1041, 0]
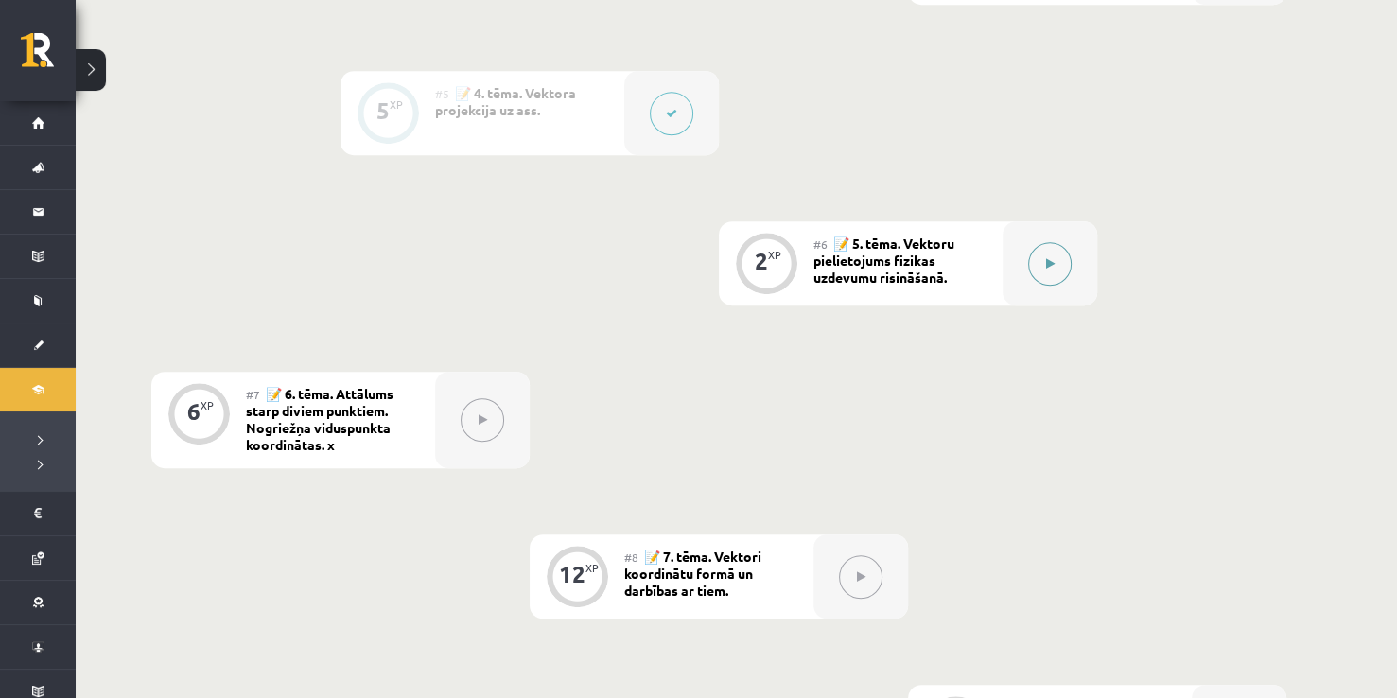
click at [1042, 263] on button at bounding box center [1050, 264] width 44 height 44
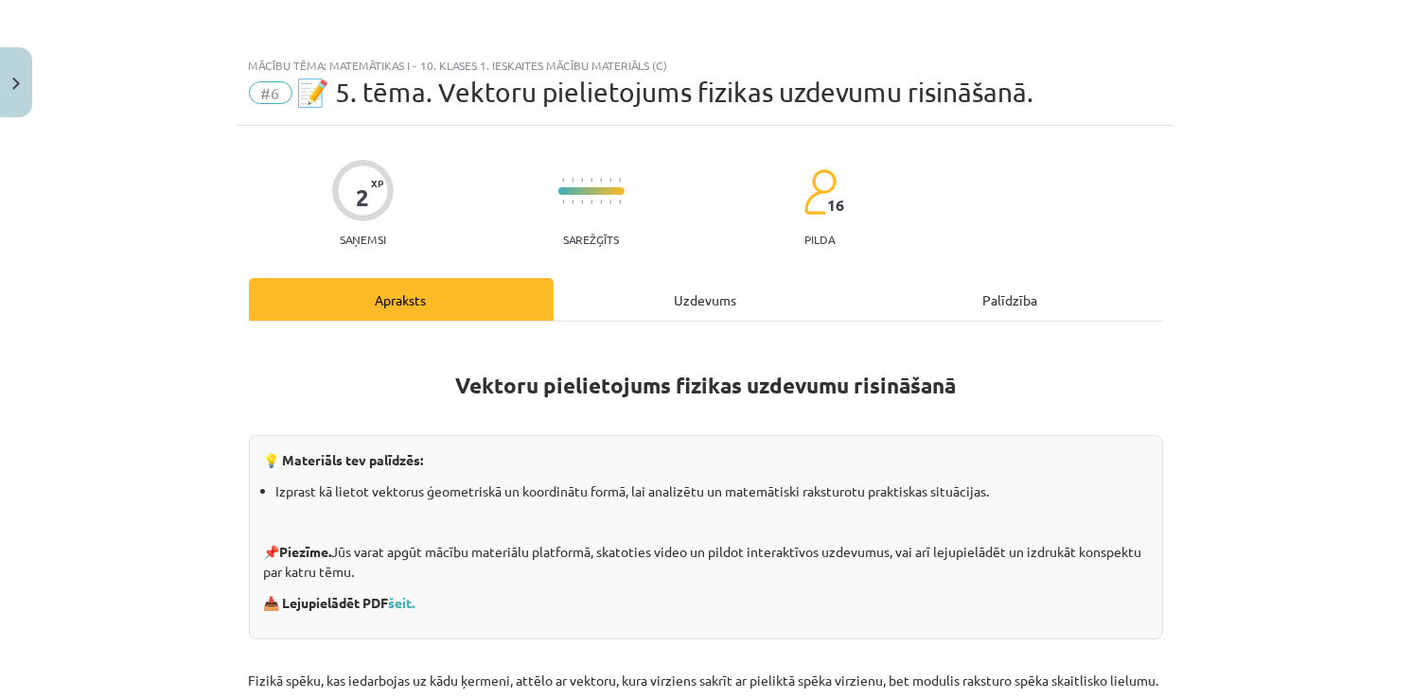
click at [730, 285] on div "Uzdevums" at bounding box center [706, 299] width 305 height 43
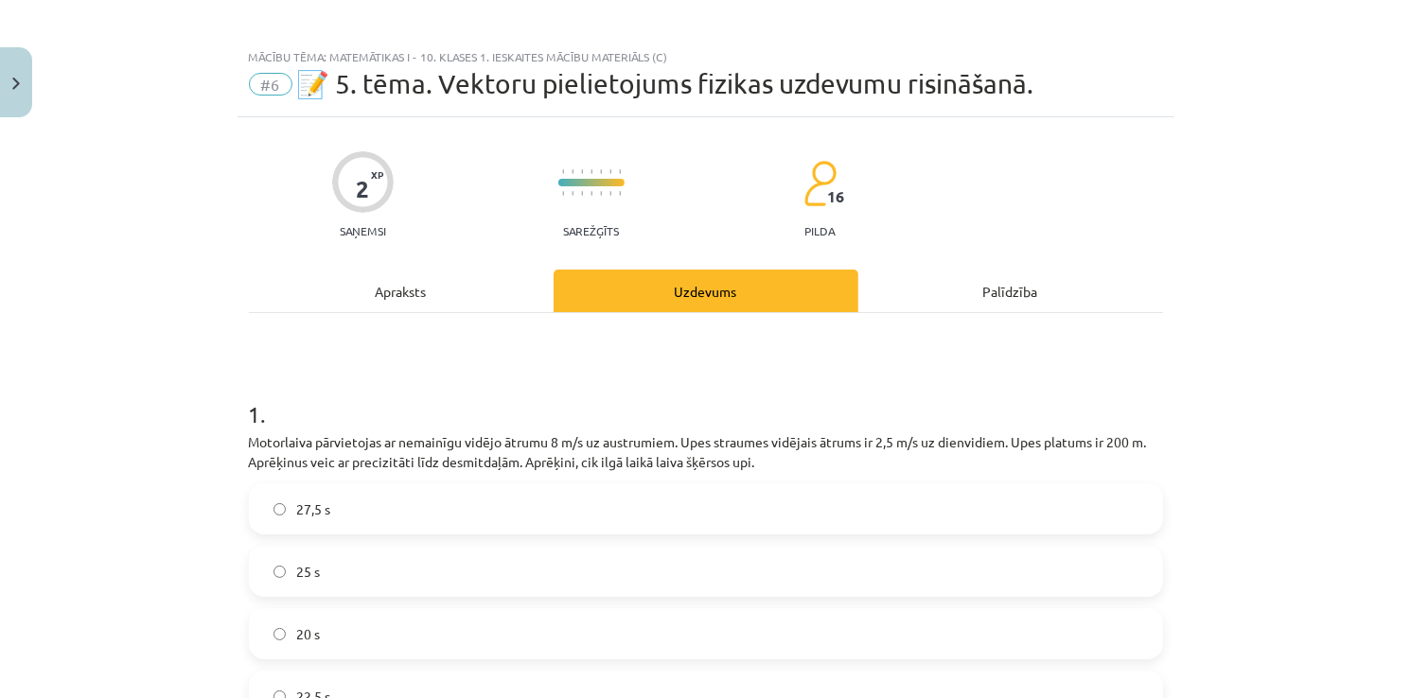
scroll to position [103, 0]
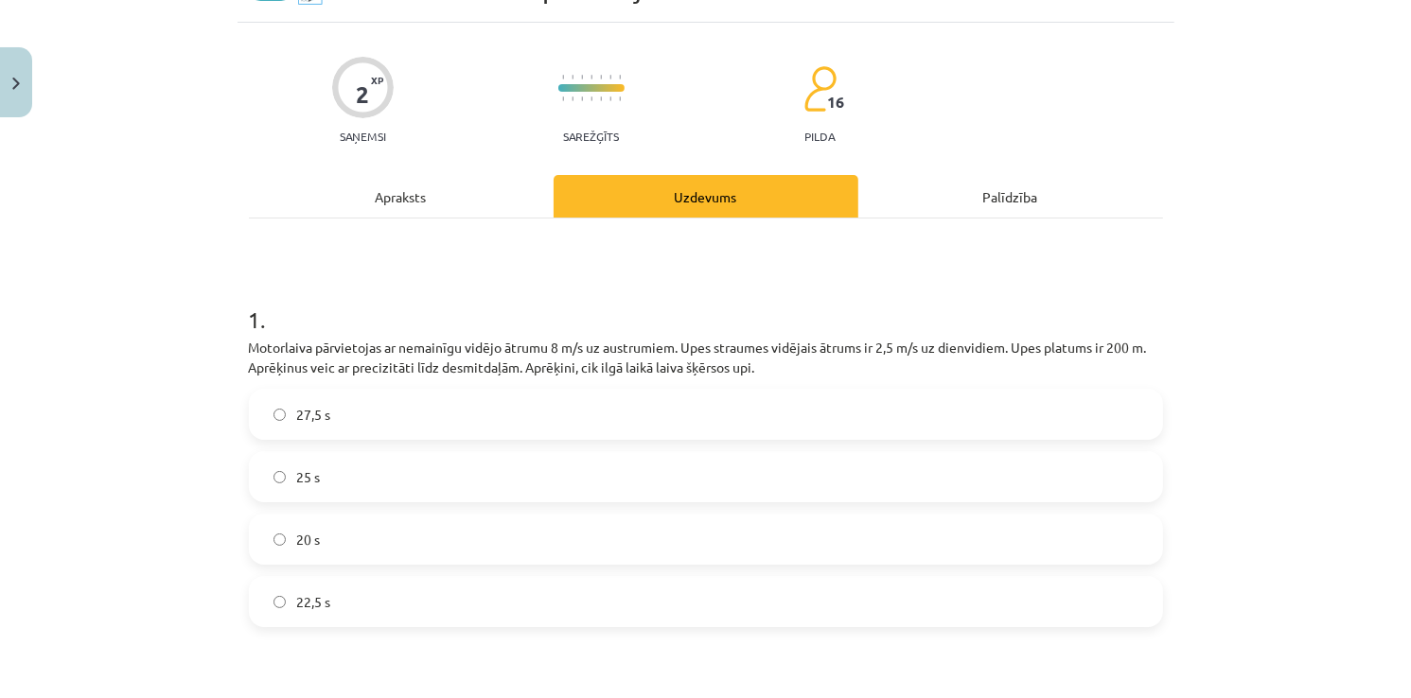
click at [344, 482] on label "25 s" at bounding box center [706, 476] width 910 height 47
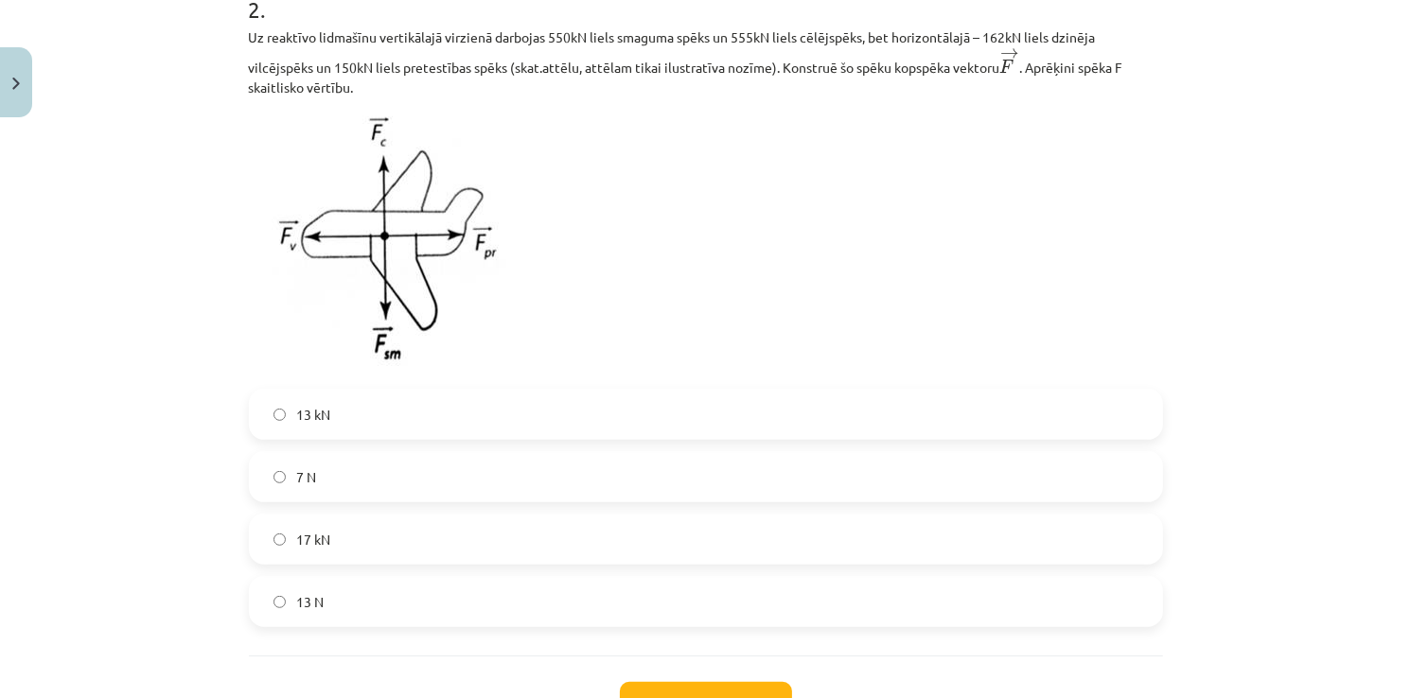
scroll to position [860, 0]
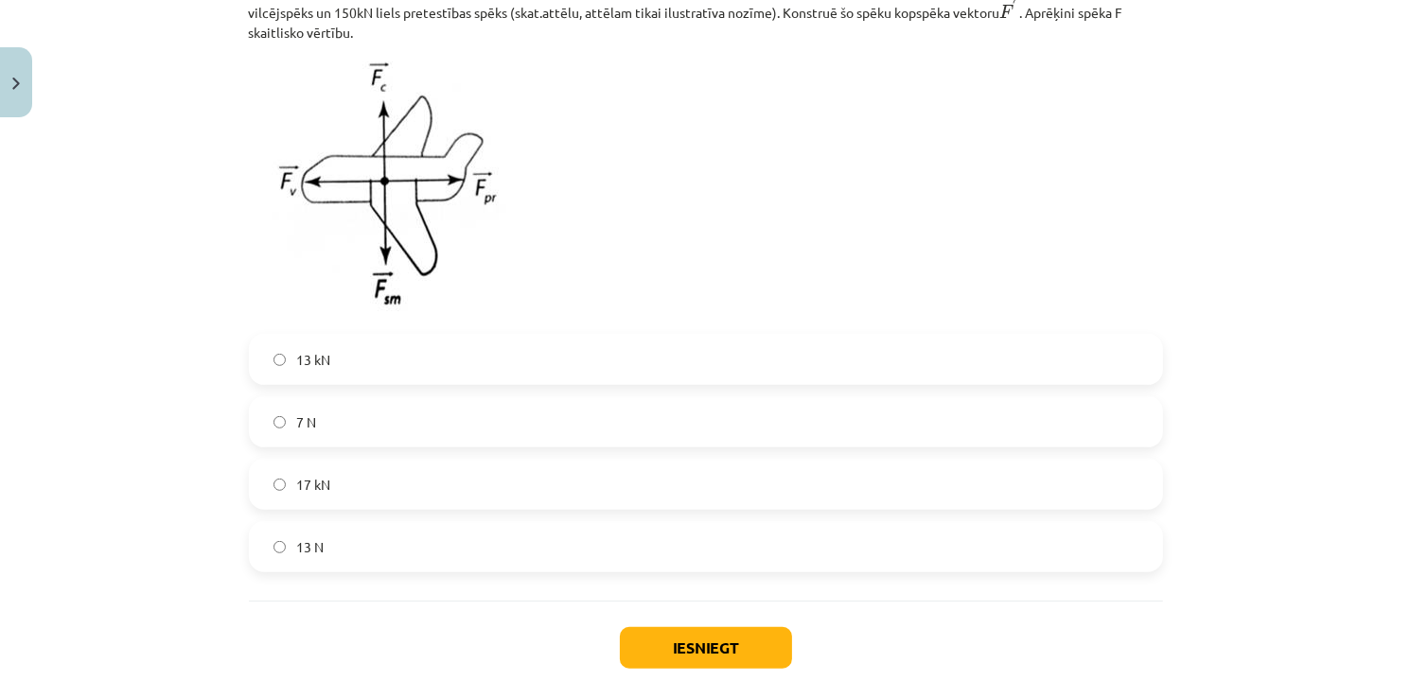
click at [325, 532] on label "13 N" at bounding box center [706, 546] width 910 height 47
click at [286, 353] on label "13 kN" at bounding box center [706, 359] width 910 height 47
click at [780, 659] on button "Iesniegt" at bounding box center [706, 648] width 172 height 42
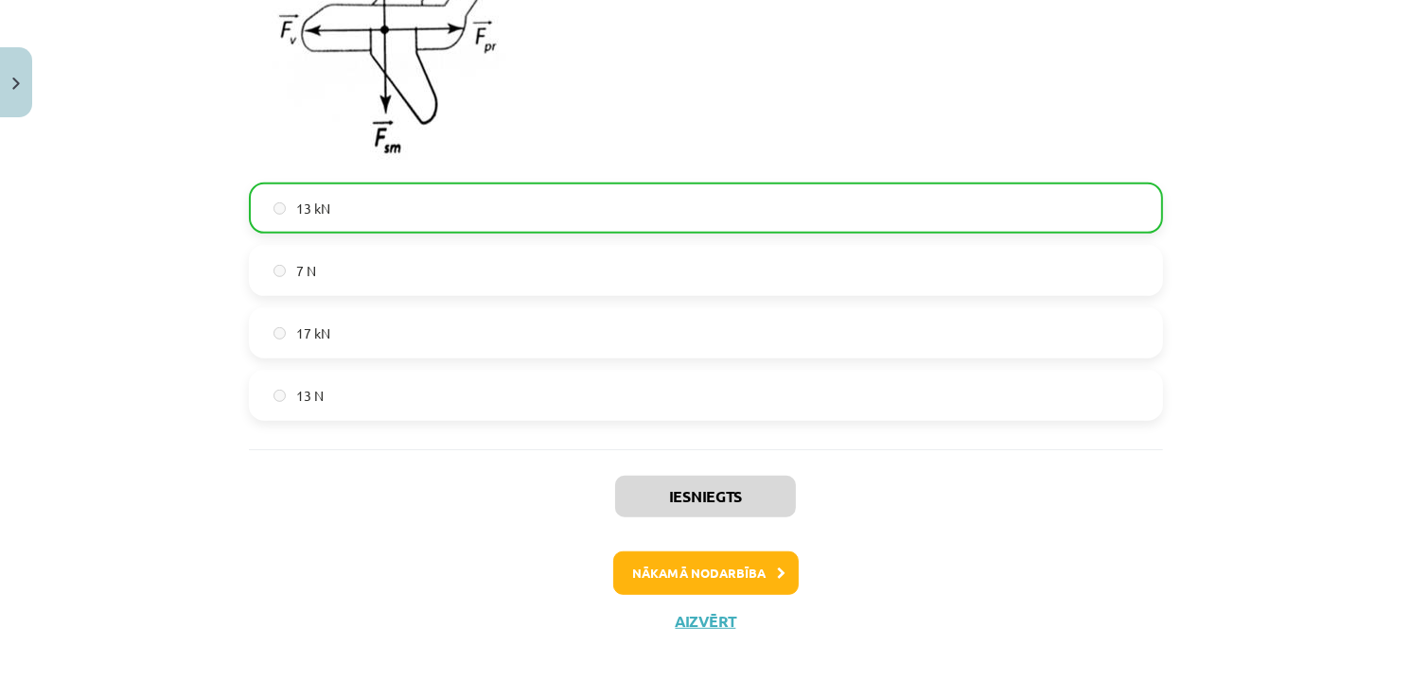
scroll to position [1014, 0]
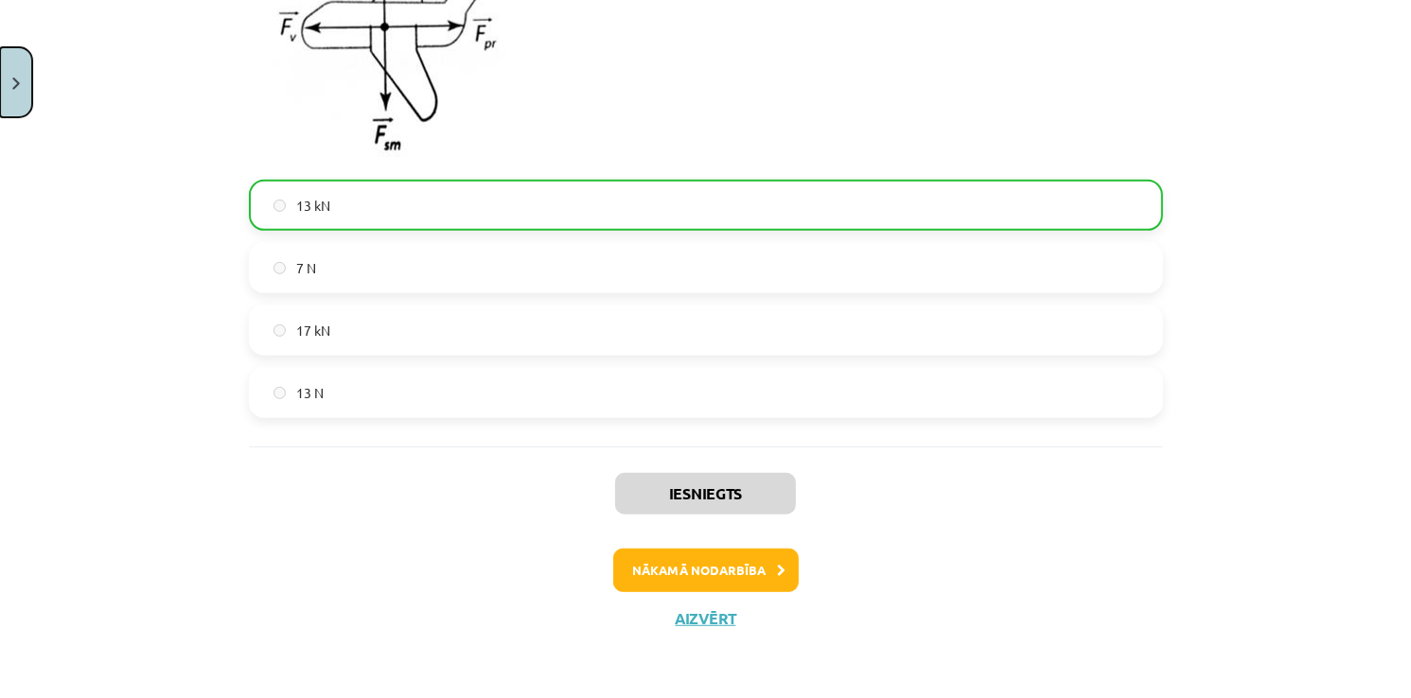
click at [9, 74] on button "Close" at bounding box center [16, 82] width 32 height 70
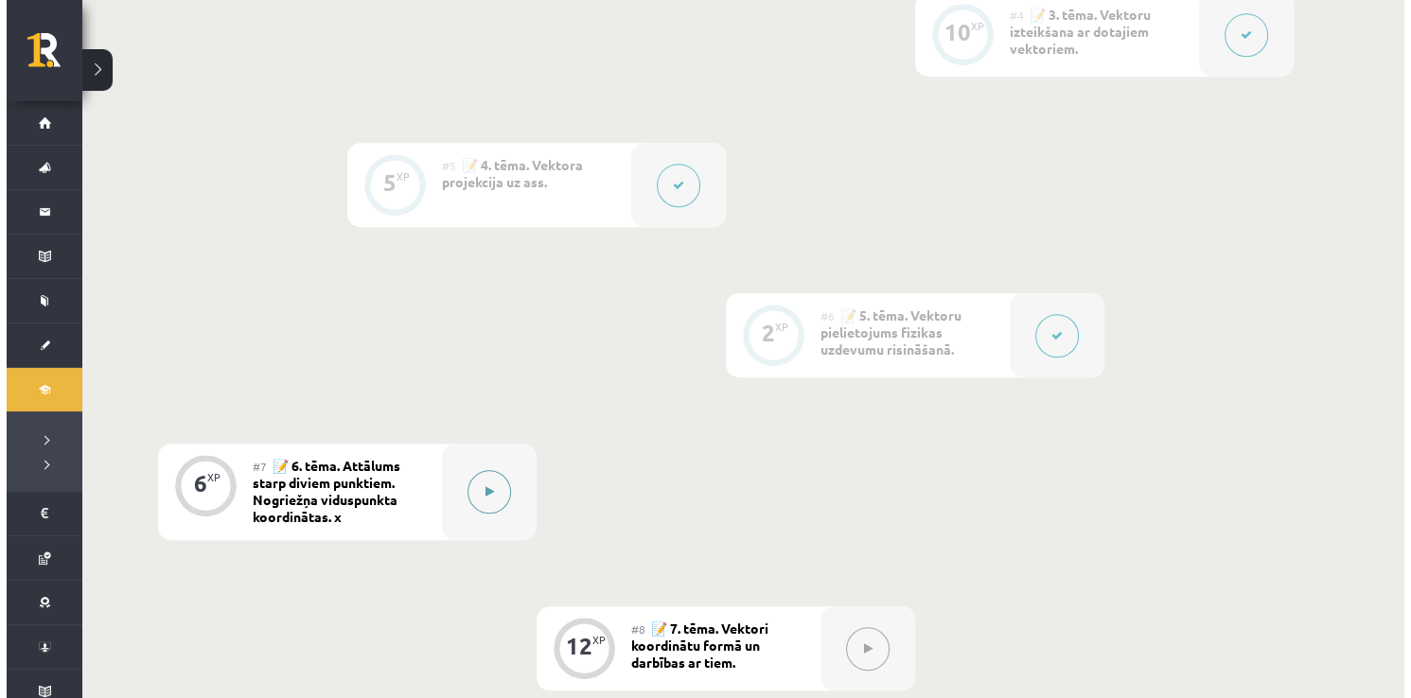
scroll to position [1041, 0]
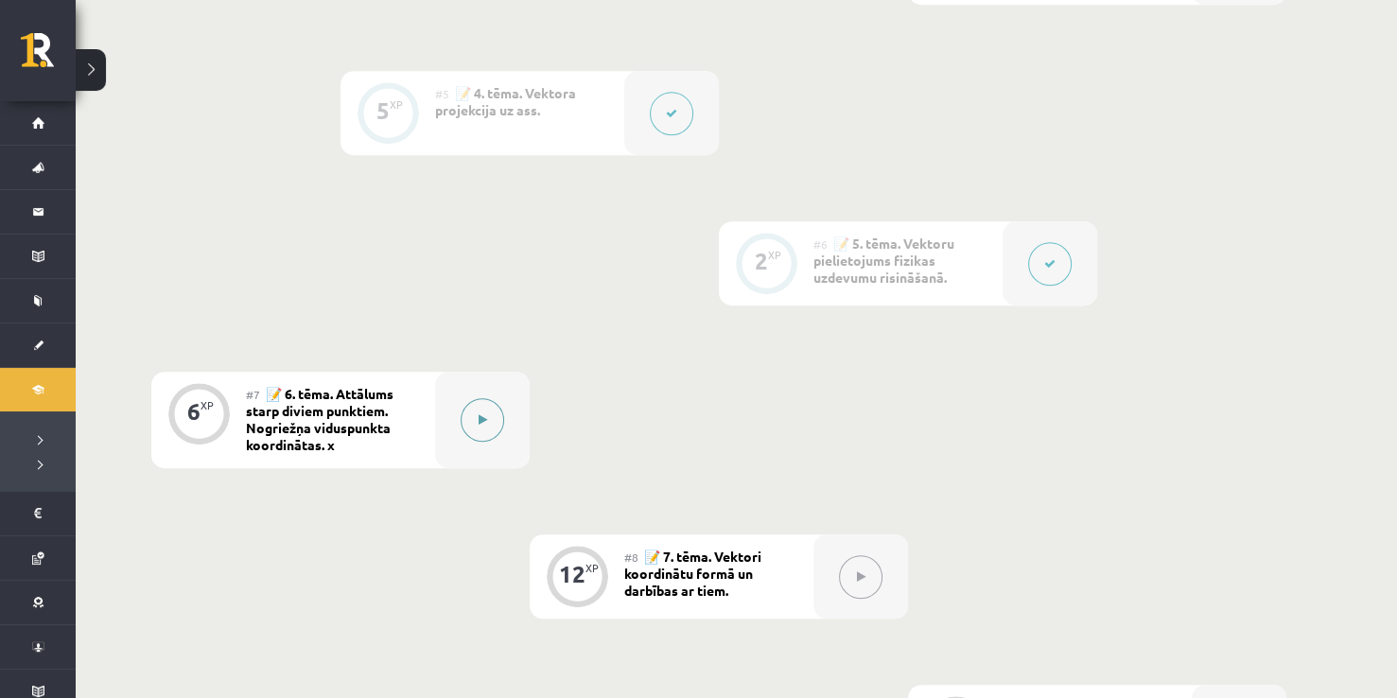
click at [475, 410] on button at bounding box center [483, 420] width 44 height 44
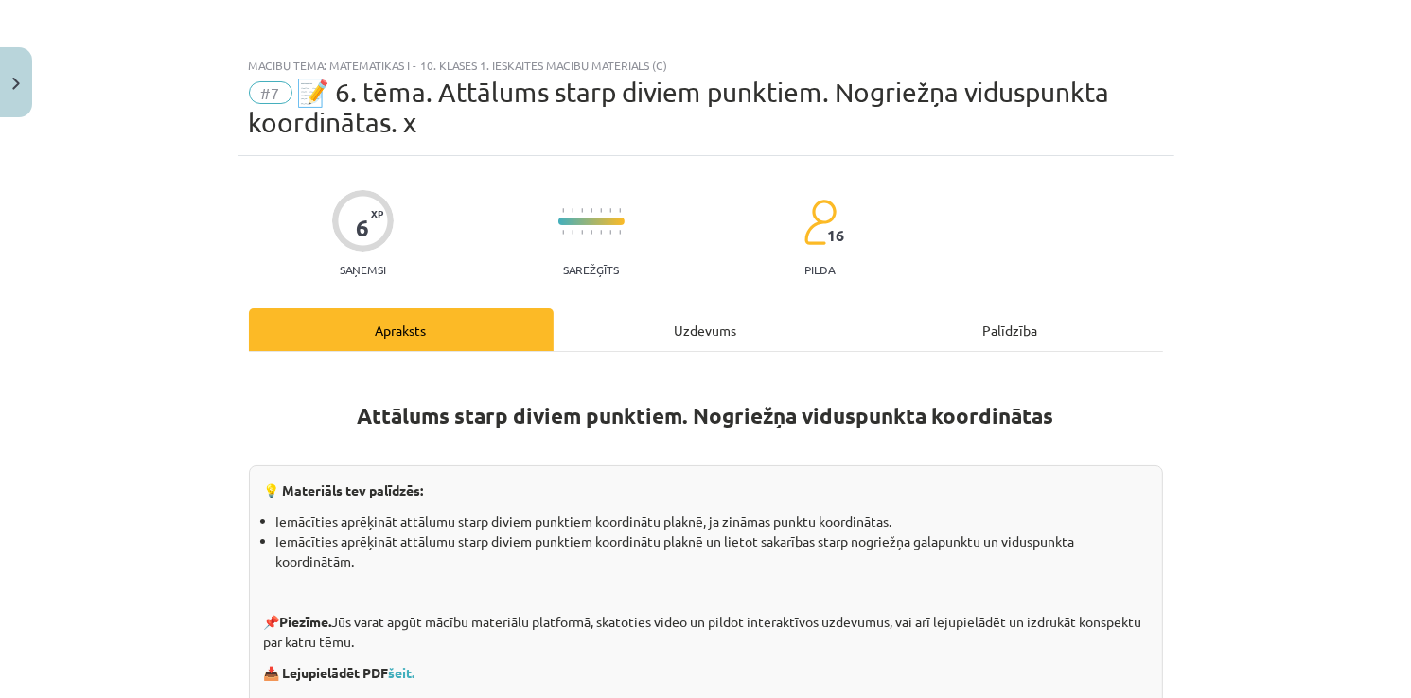
click at [630, 317] on div "Uzdevums" at bounding box center [706, 329] width 305 height 43
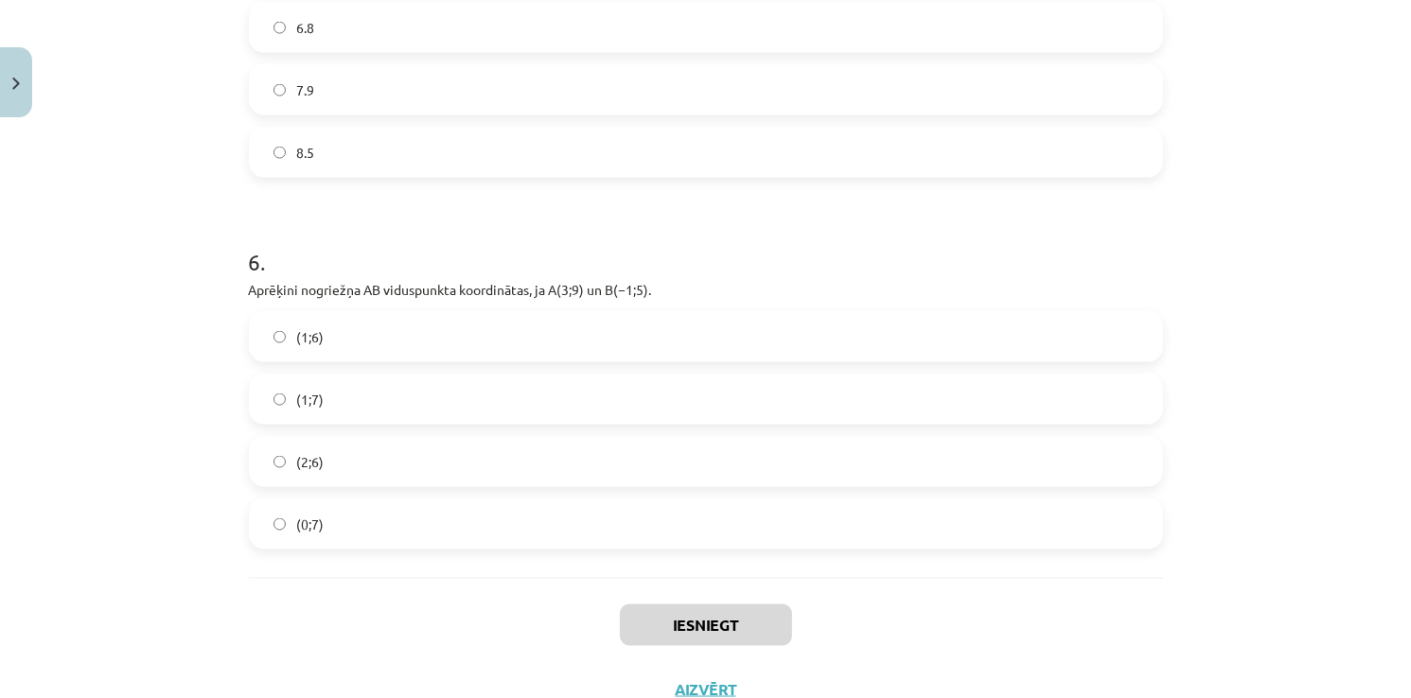
scroll to position [2786, 0]
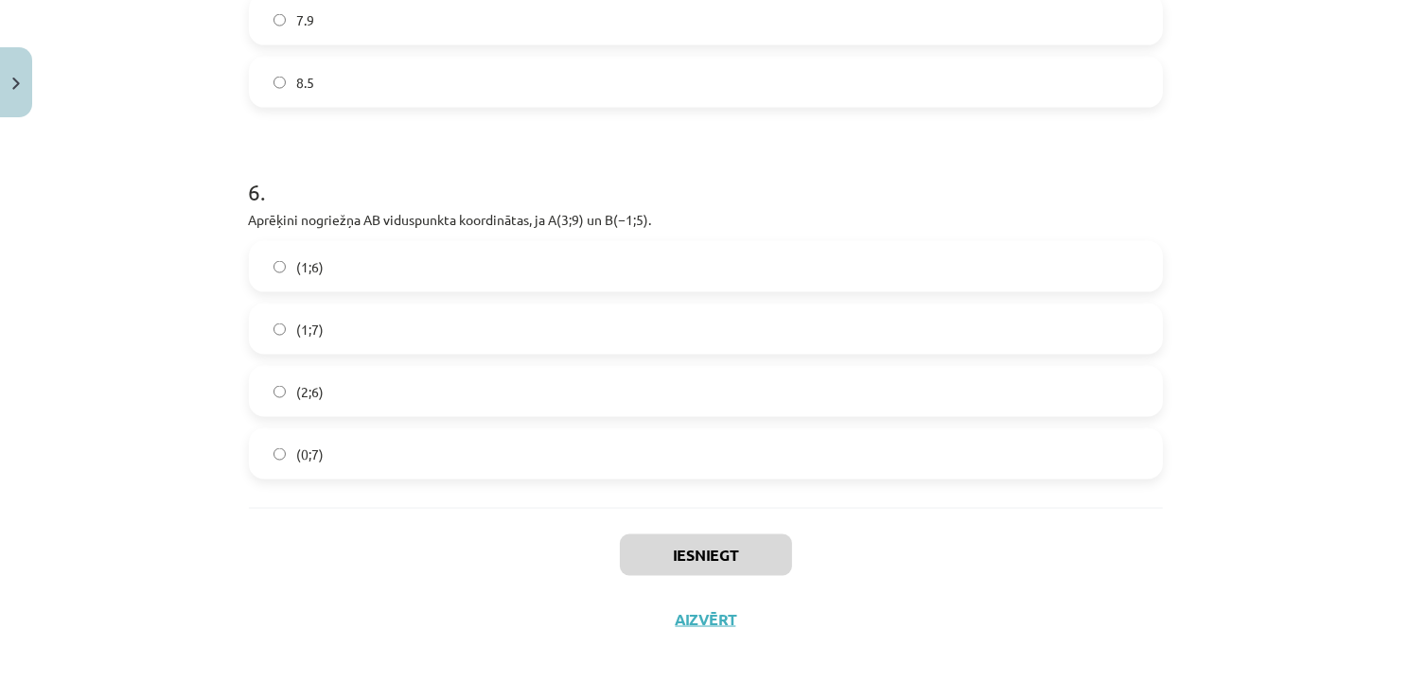
click at [377, 355] on div "(1;6) (1;7) (2;6) (0;7)" at bounding box center [706, 360] width 914 height 238
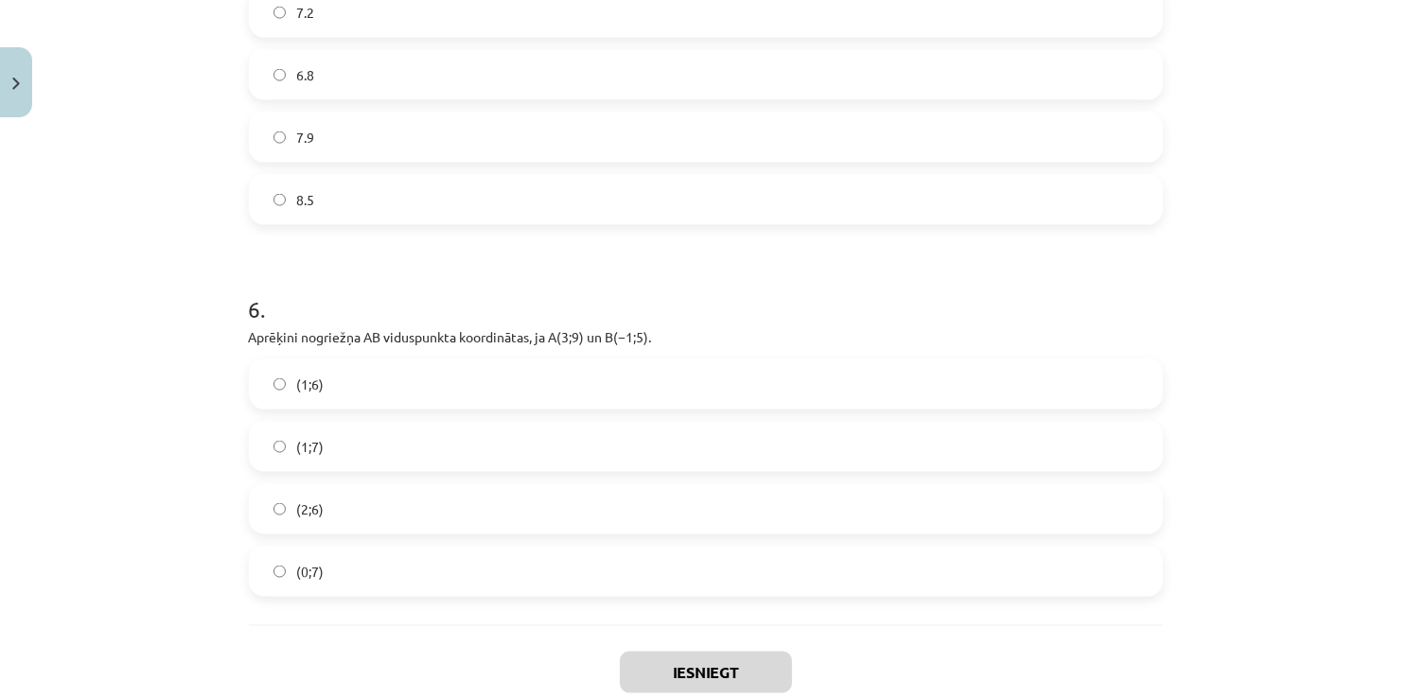
scroll to position [2503, 0]
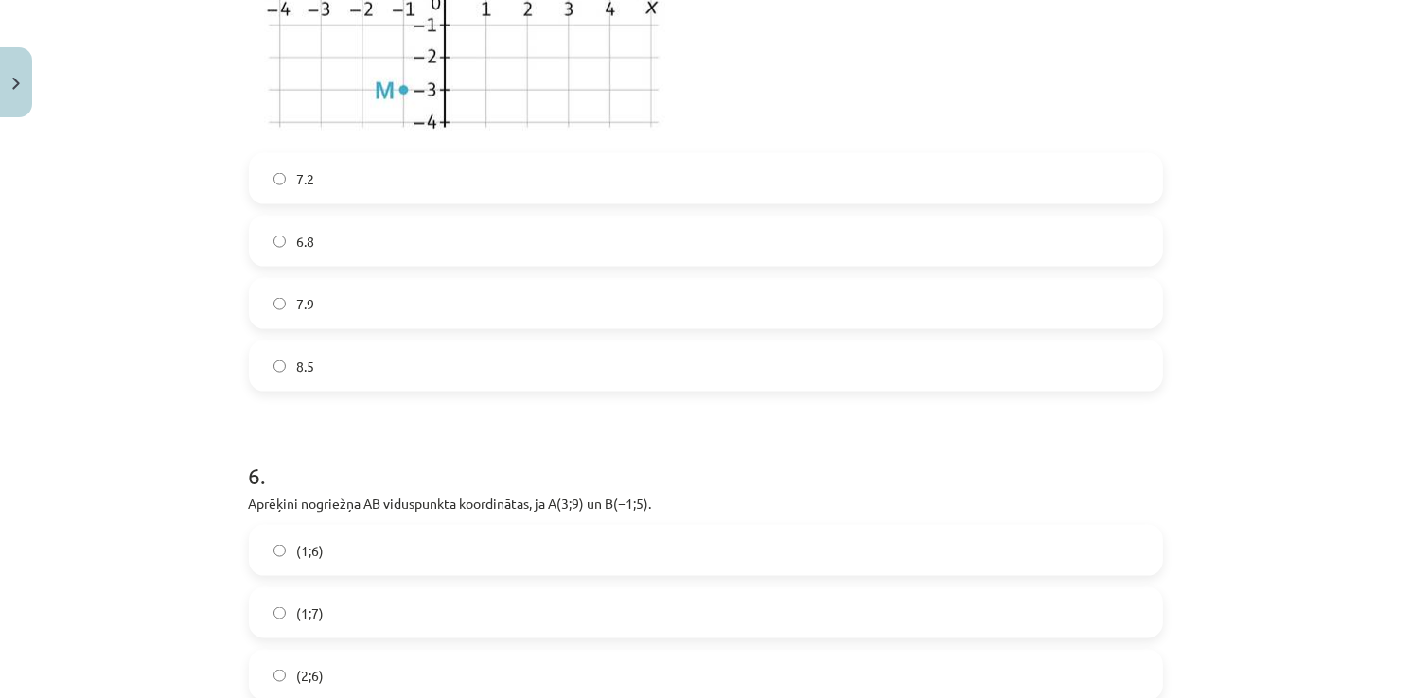
click at [355, 617] on label "(1;7)" at bounding box center [706, 612] width 910 height 47
click at [389, 368] on label "8.5" at bounding box center [706, 366] width 910 height 47
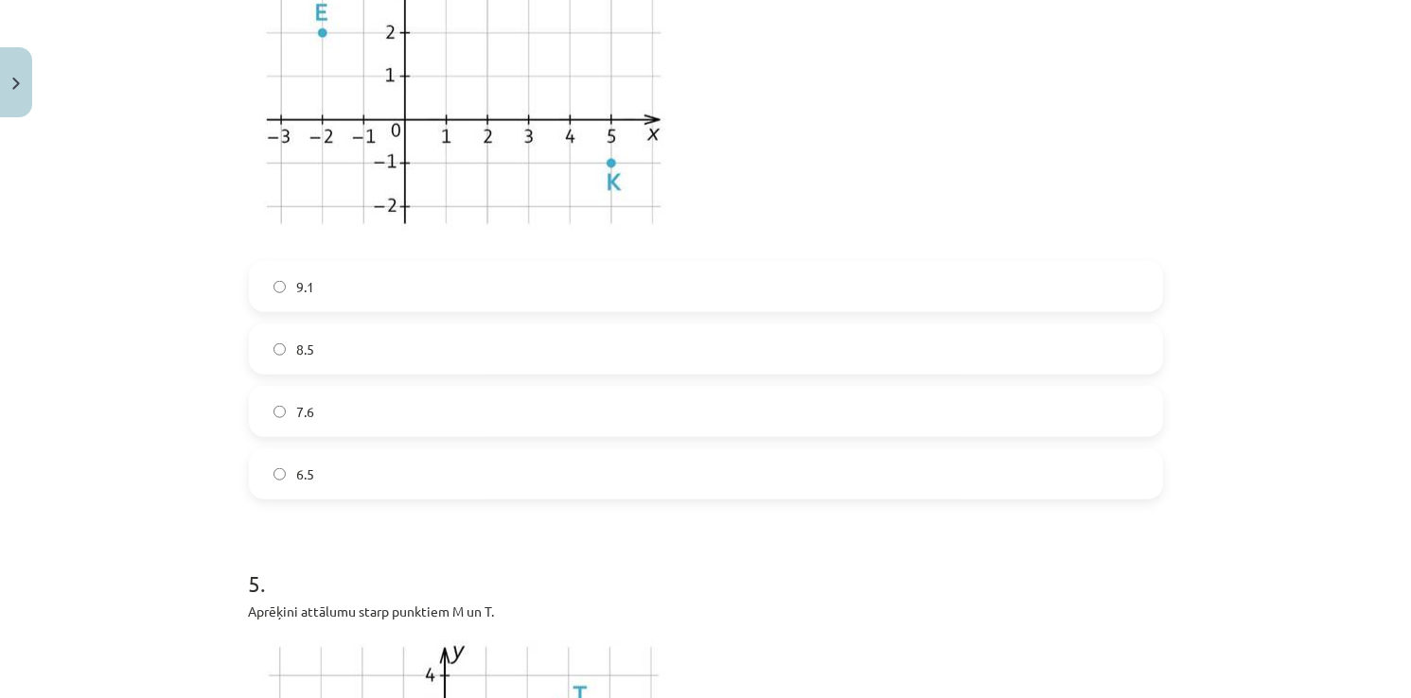
scroll to position [1651, 0]
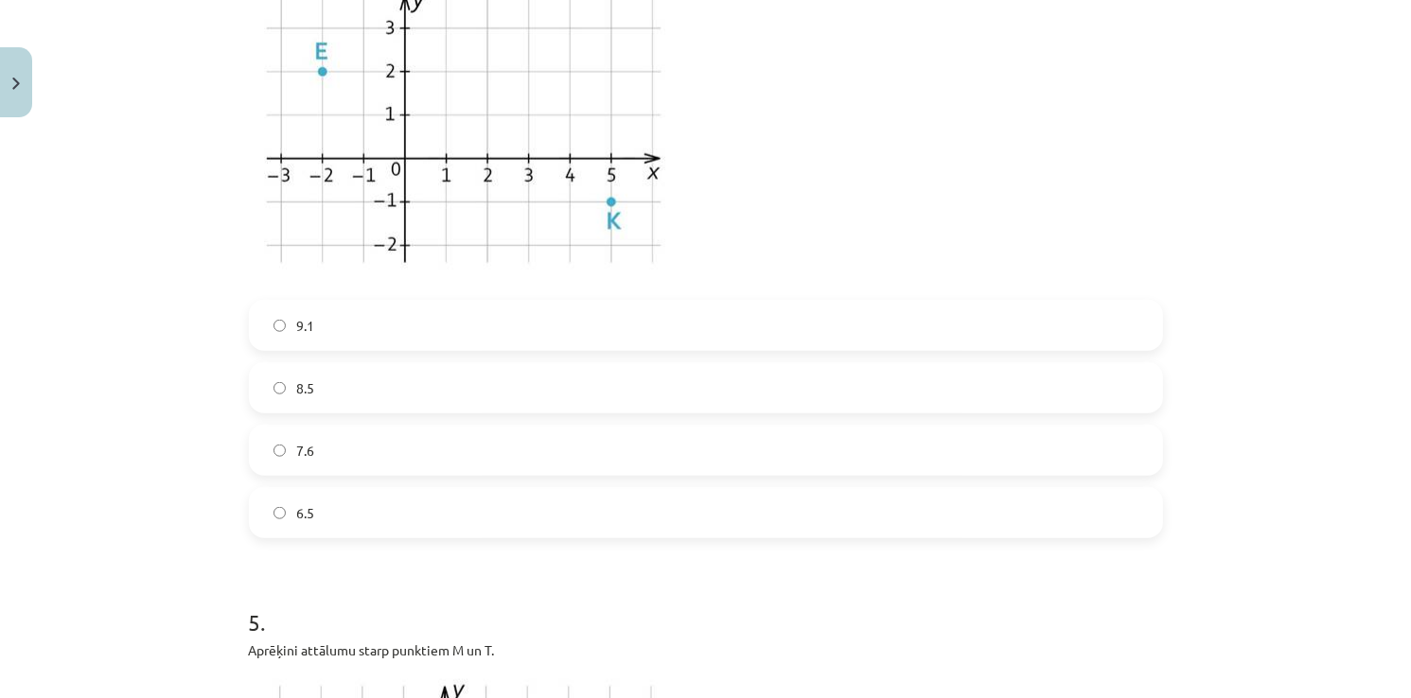
click at [389, 356] on div "9.1 8.5 7.6 6.5" at bounding box center [706, 419] width 914 height 238
click at [392, 333] on label "9.1" at bounding box center [706, 325] width 910 height 47
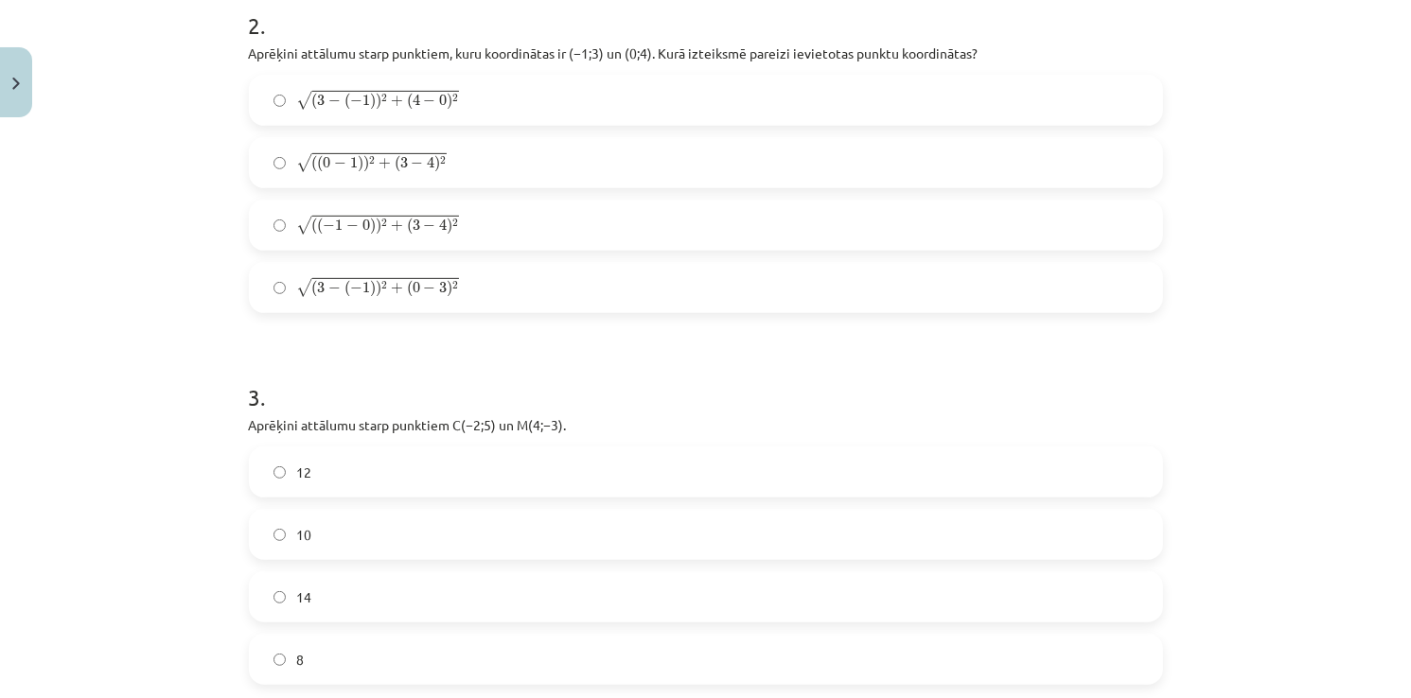
click at [379, 480] on label "12" at bounding box center [706, 471] width 910 height 47
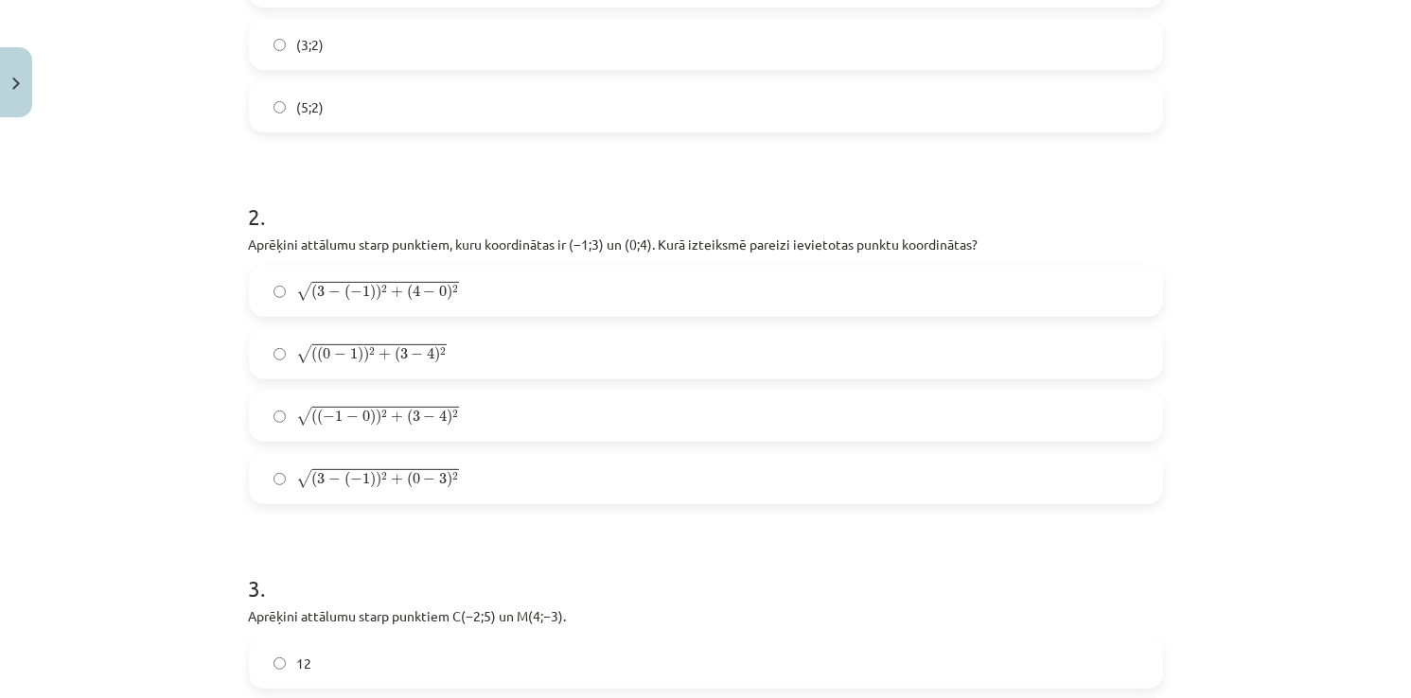
scroll to position [421, 0]
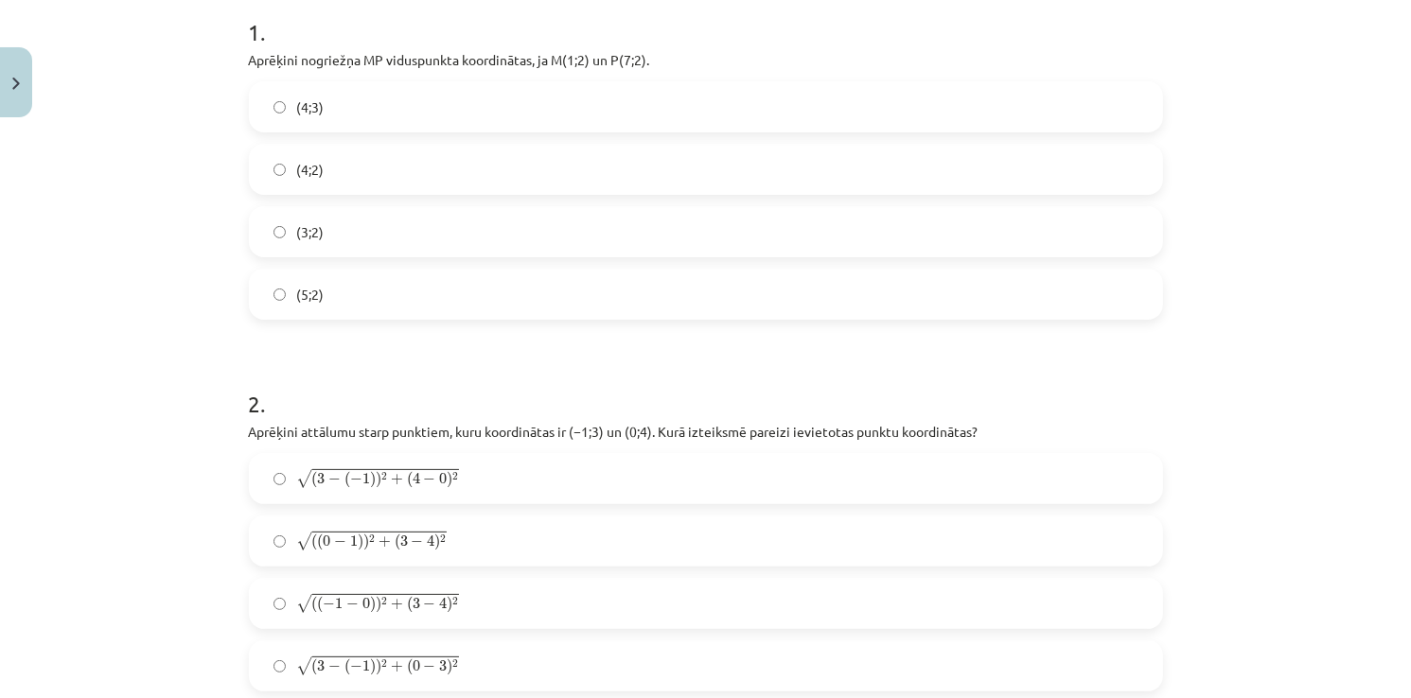
click at [384, 497] on label "√ ( 3 − ( − 1 ) ) 2 + ( 4 − 0 ) 2 ( 3 − ( − 1 ) ) 2 + ( 4 − 0 ) 2" at bounding box center [706, 478] width 910 height 47
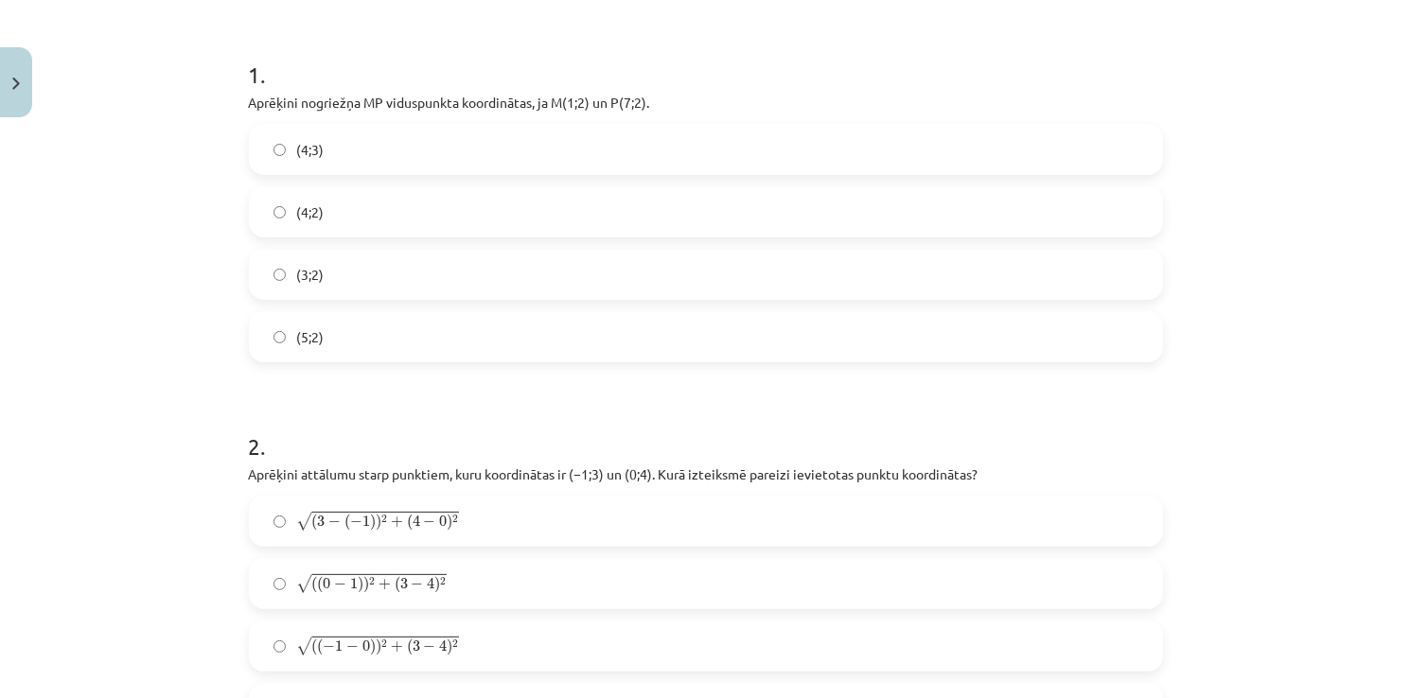
scroll to position [473, 0]
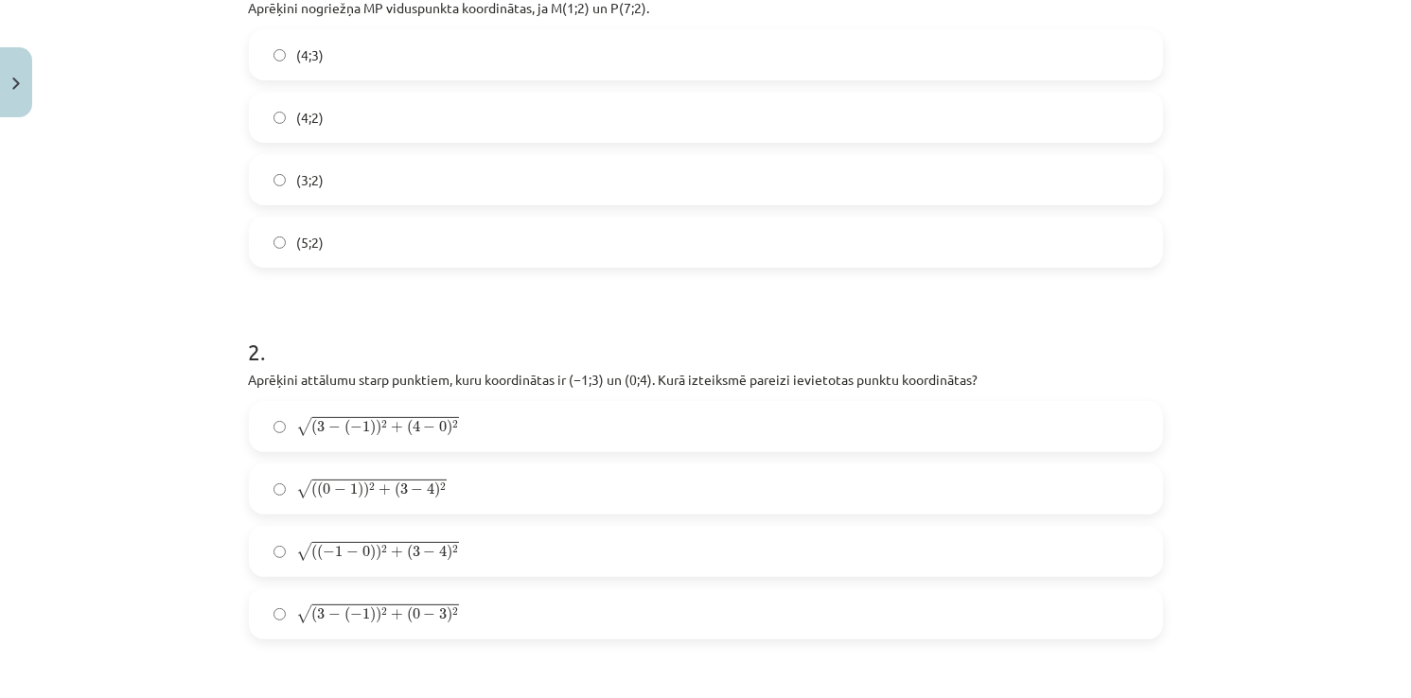
click at [395, 623] on span "( 3 − ( − 1 ) ) 2 + ( 0 − 3 ) 2" at bounding box center [385, 614] width 147 height 17
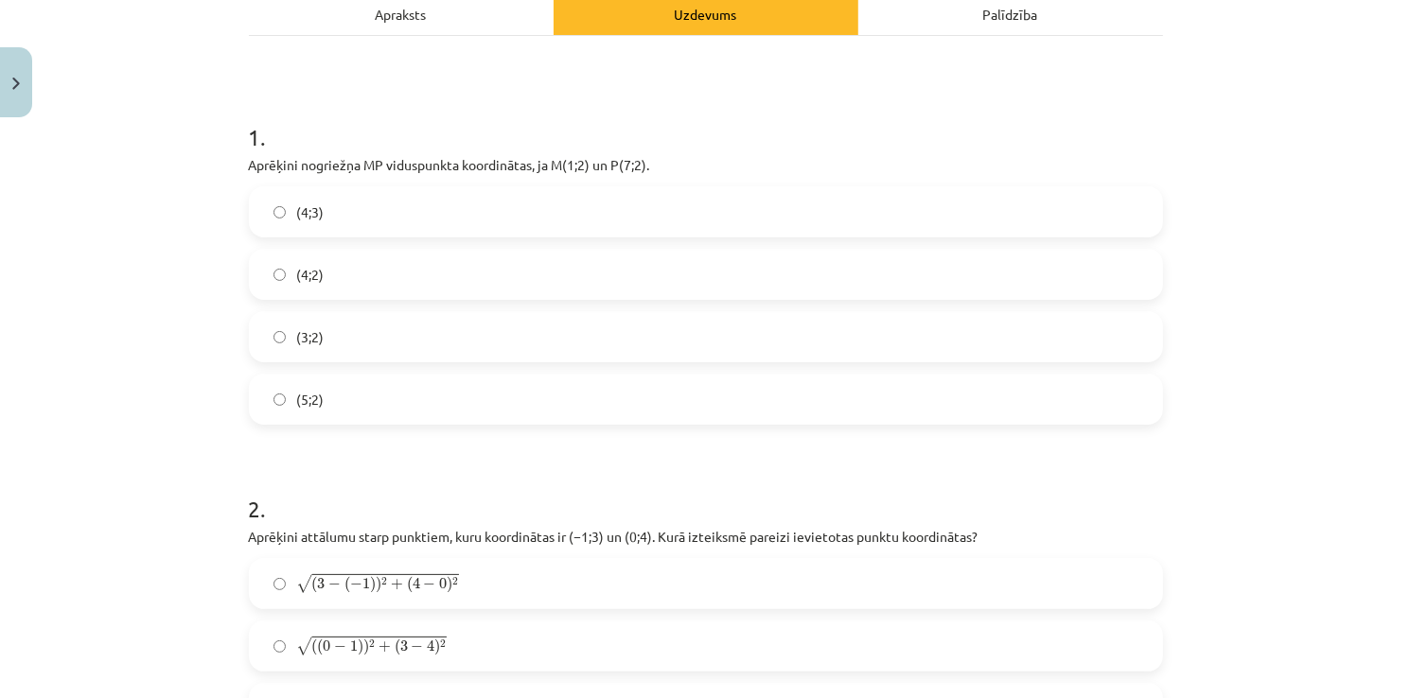
scroll to position [284, 0]
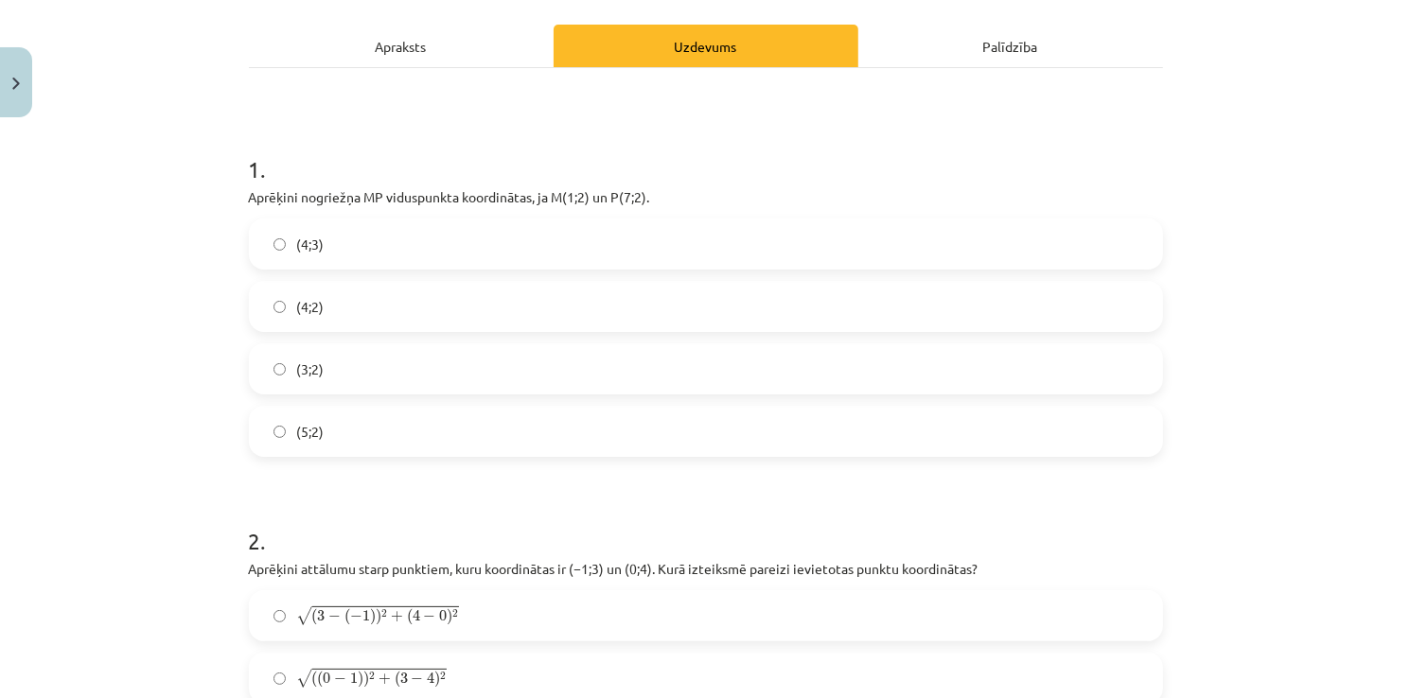
click at [379, 363] on label "(3;2)" at bounding box center [706, 368] width 910 height 47
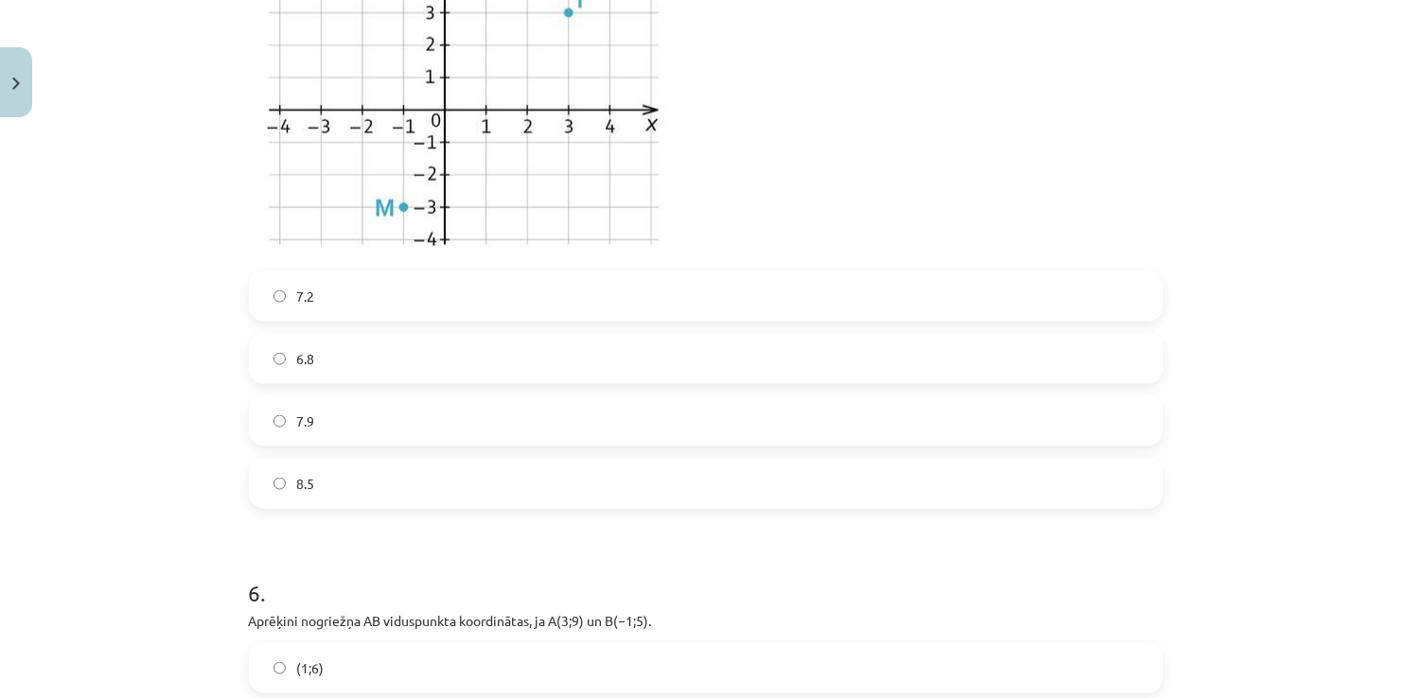
scroll to position [2786, 0]
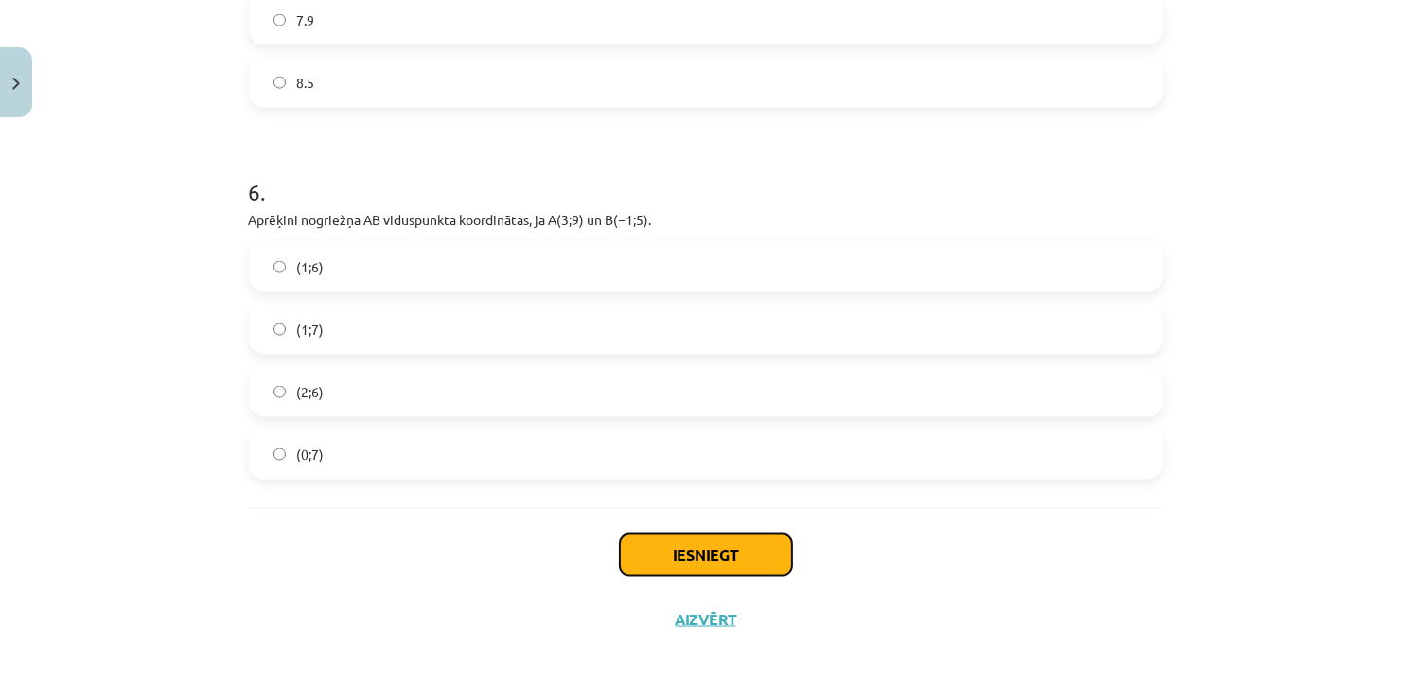
click at [676, 548] on button "Iesniegt" at bounding box center [706, 556] width 172 height 42
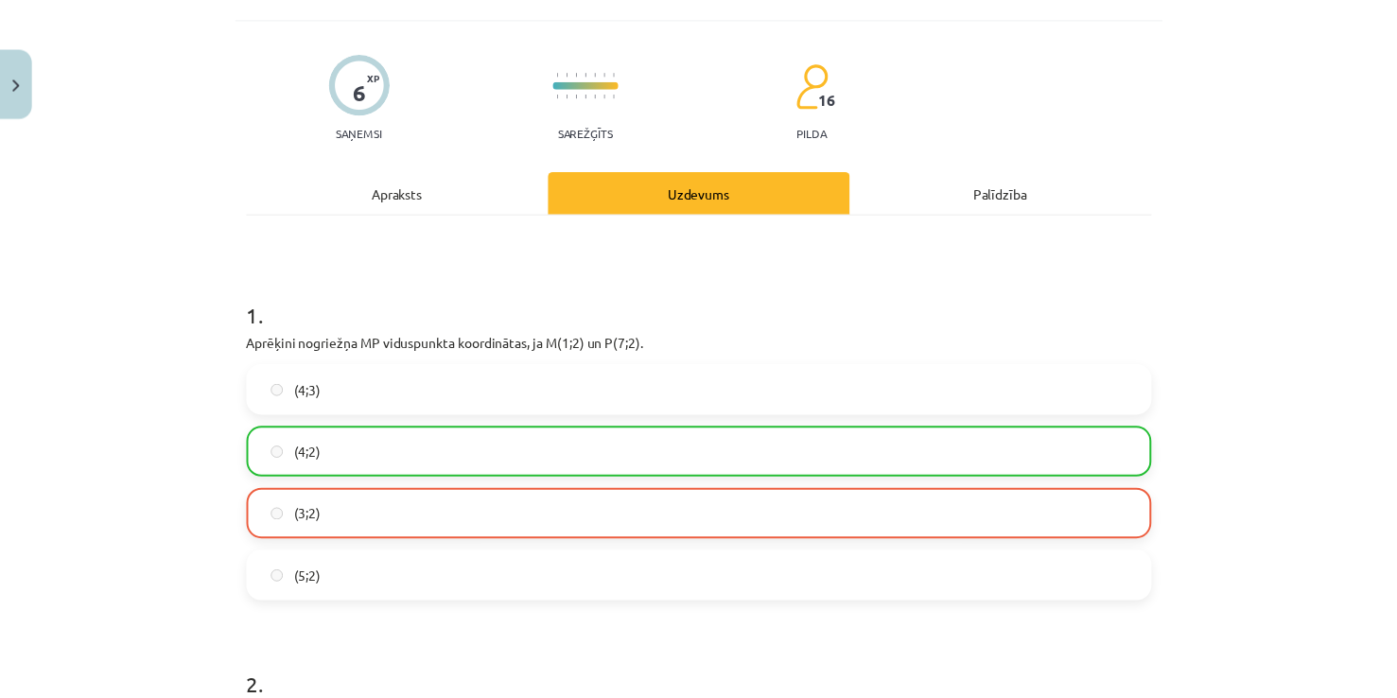
scroll to position [516, 0]
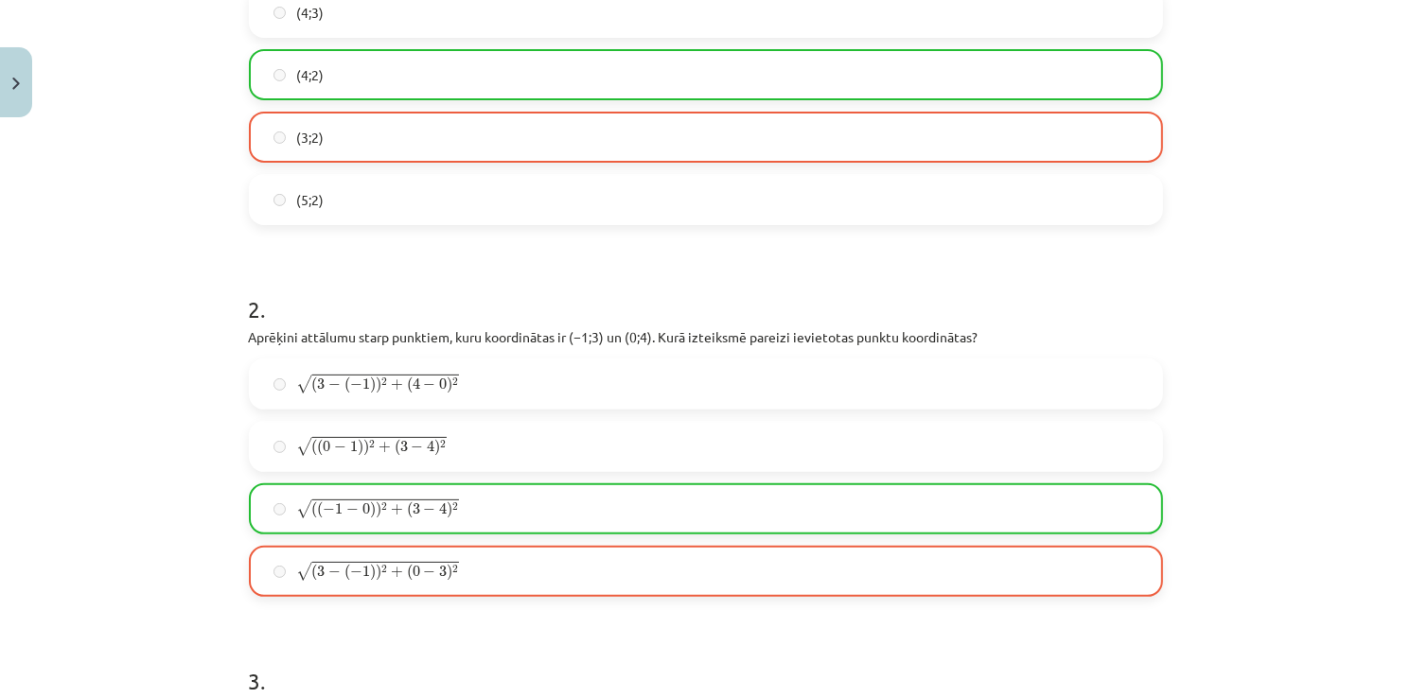
click at [423, 572] on span "−" at bounding box center [429, 572] width 12 height 11
click at [22, 98] on button "Close" at bounding box center [16, 82] width 32 height 70
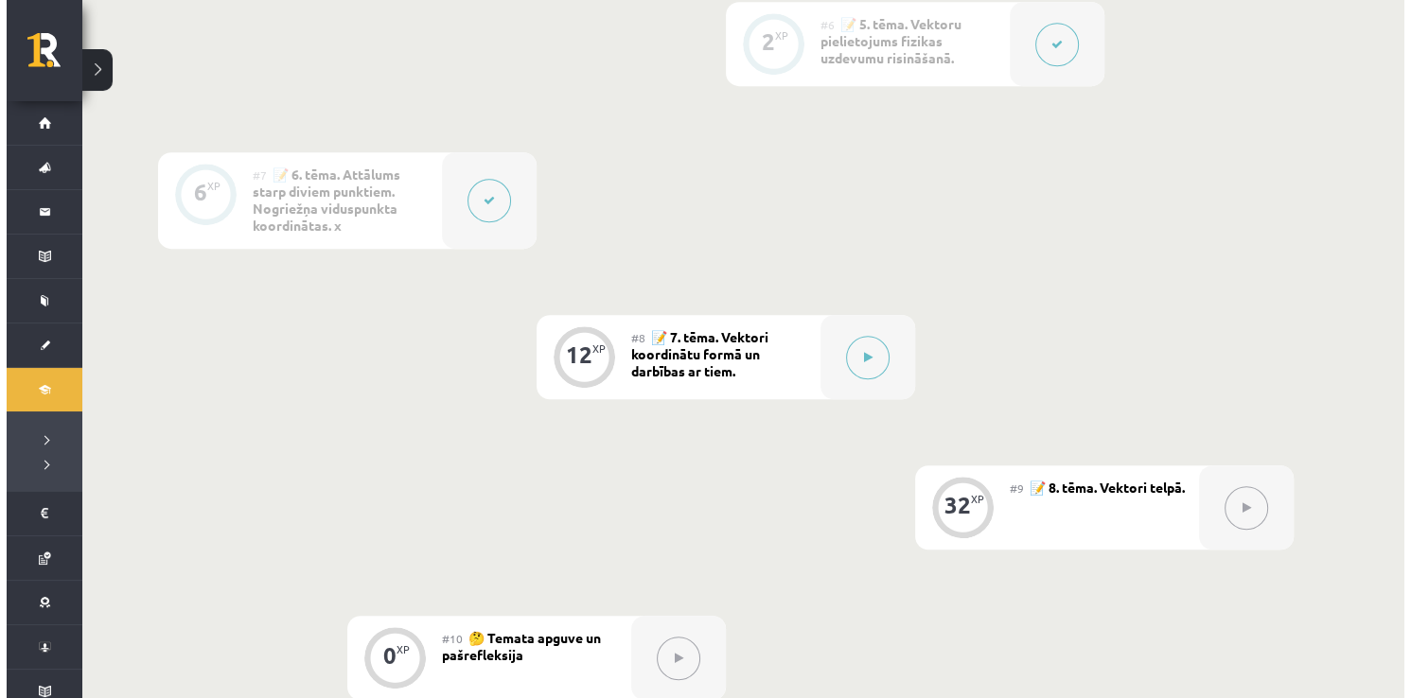
scroll to position [1230, 0]
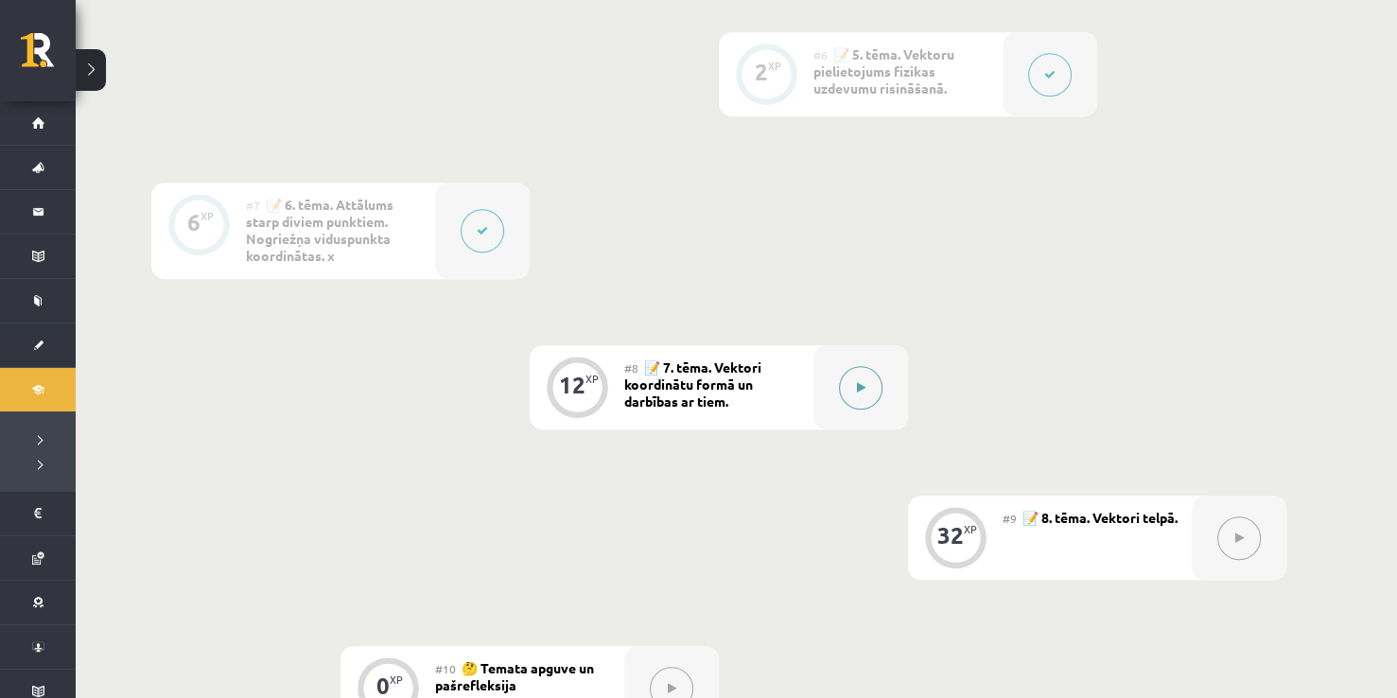
click at [840, 395] on button at bounding box center [861, 388] width 44 height 44
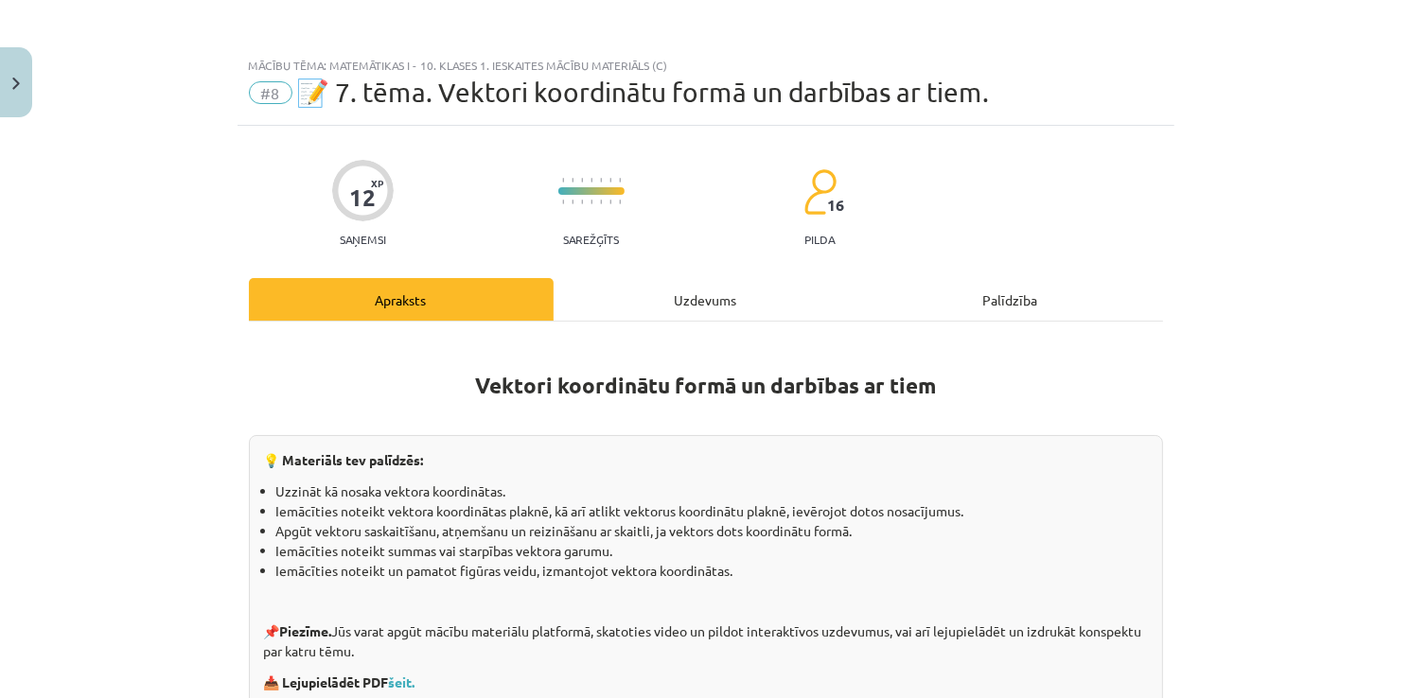
click at [699, 284] on div "Uzdevums" at bounding box center [706, 299] width 305 height 43
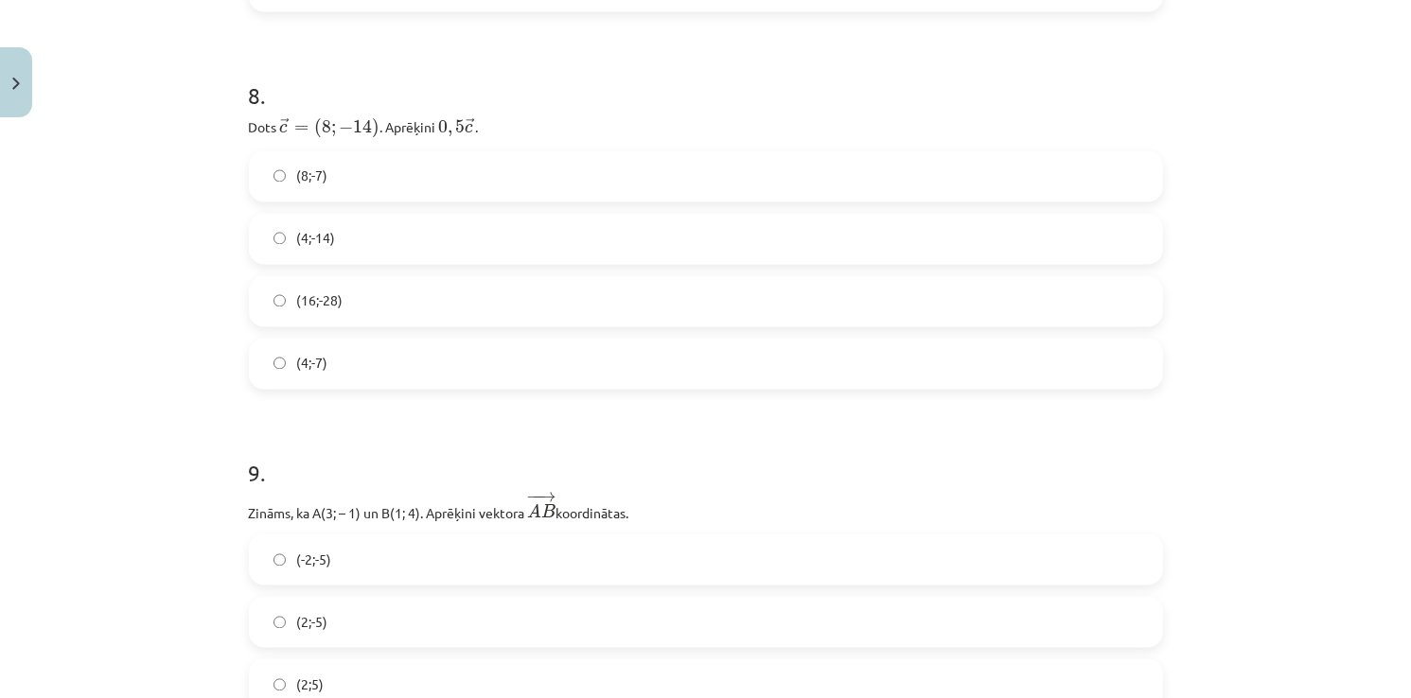
scroll to position [3740, 0]
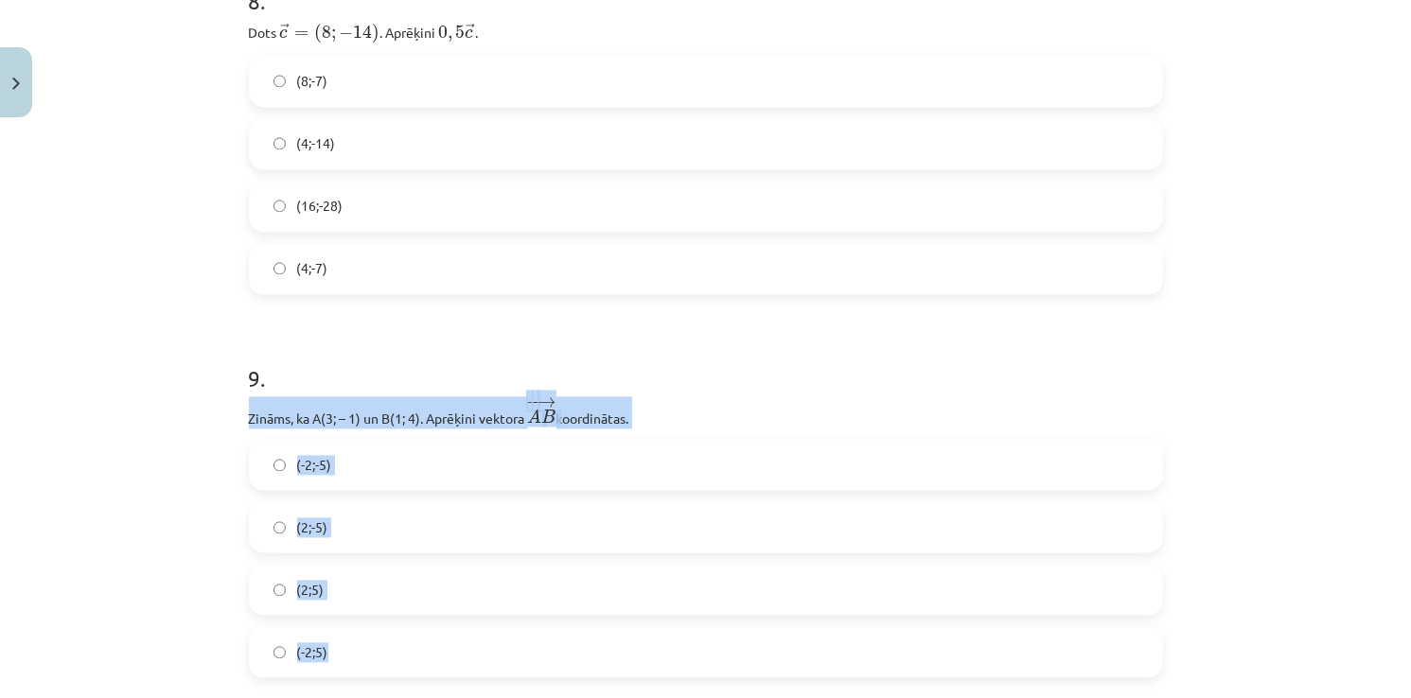
drag, startPoint x: 237, startPoint y: 411, endPoint x: 431, endPoint y: 651, distance: 308.8
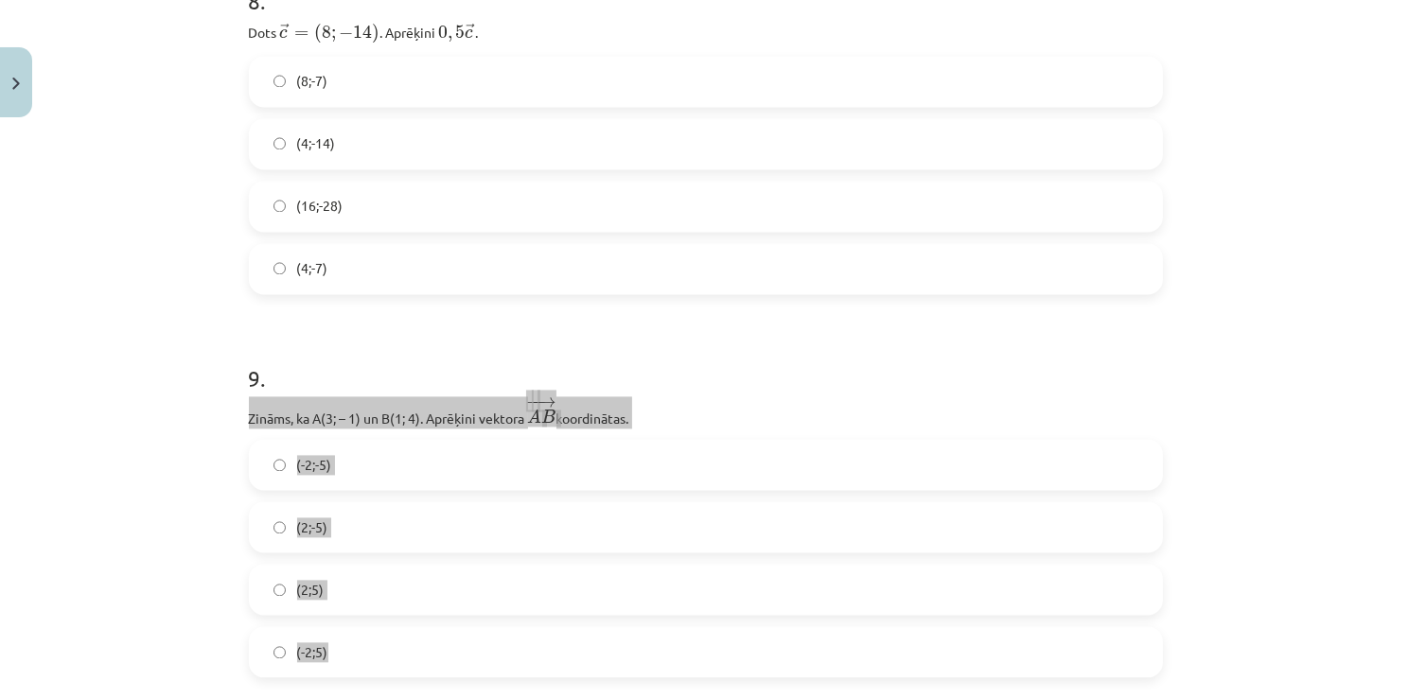
copy div "Zināms, ka A(3; – 1) un B(1; 4). Aprēķini vektora ﻿ − − → A B A B → ﻿ koordināt…"
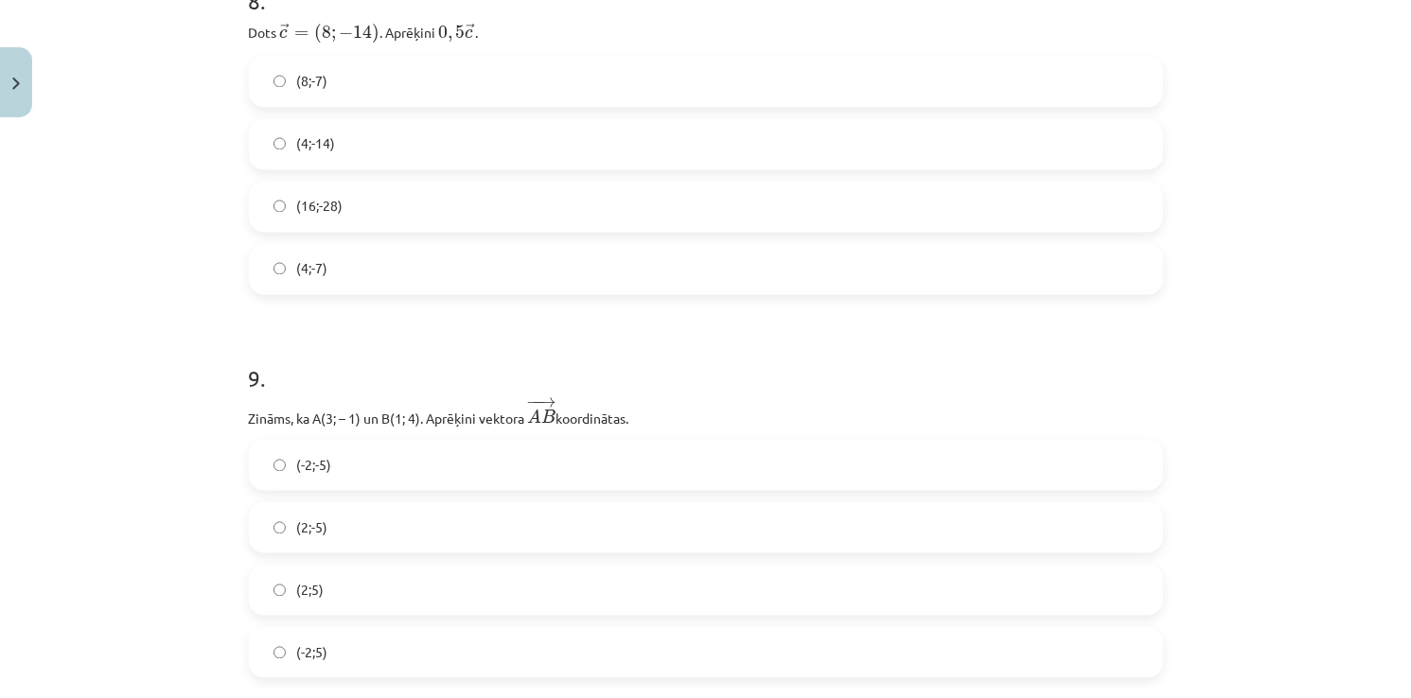
drag, startPoint x: 659, startPoint y: 348, endPoint x: 573, endPoint y: 354, distance: 86.3
click at [659, 348] on h1 "9 ." at bounding box center [706, 361] width 914 height 59
click at [342, 454] on label "(-2;-5)" at bounding box center [706, 464] width 910 height 47
click at [358, 520] on label "(2;-5)" at bounding box center [706, 526] width 910 height 47
click at [307, 464] on span "(-2;-5)" at bounding box center [314, 465] width 35 height 20
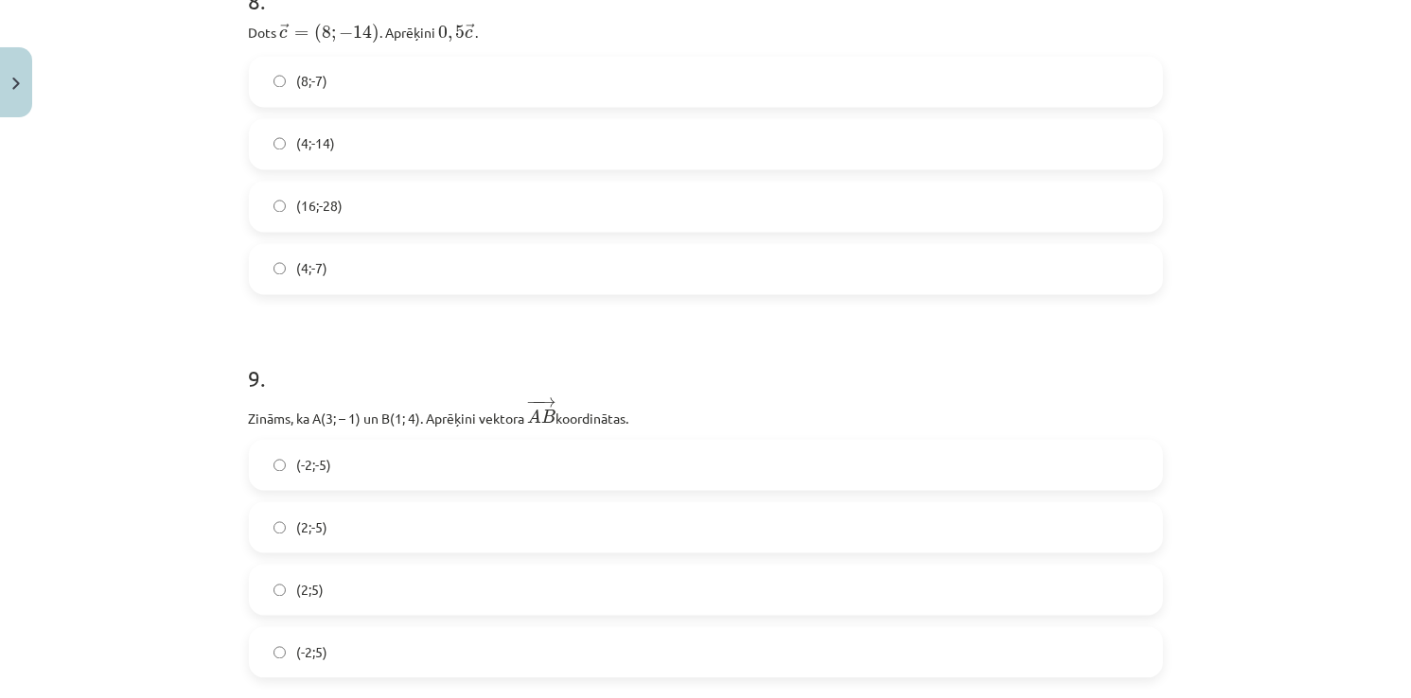
click at [327, 644] on label "(-2;5)" at bounding box center [706, 651] width 910 height 47
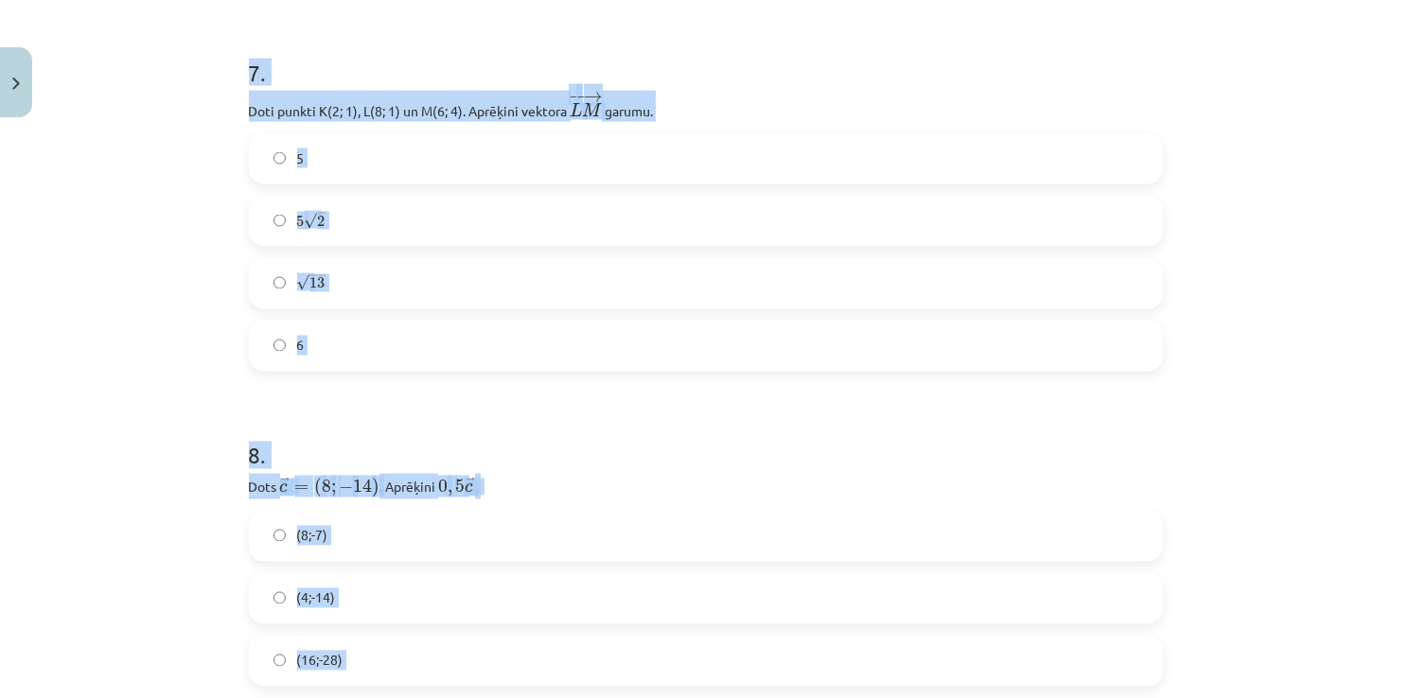
scroll to position [3551, 0]
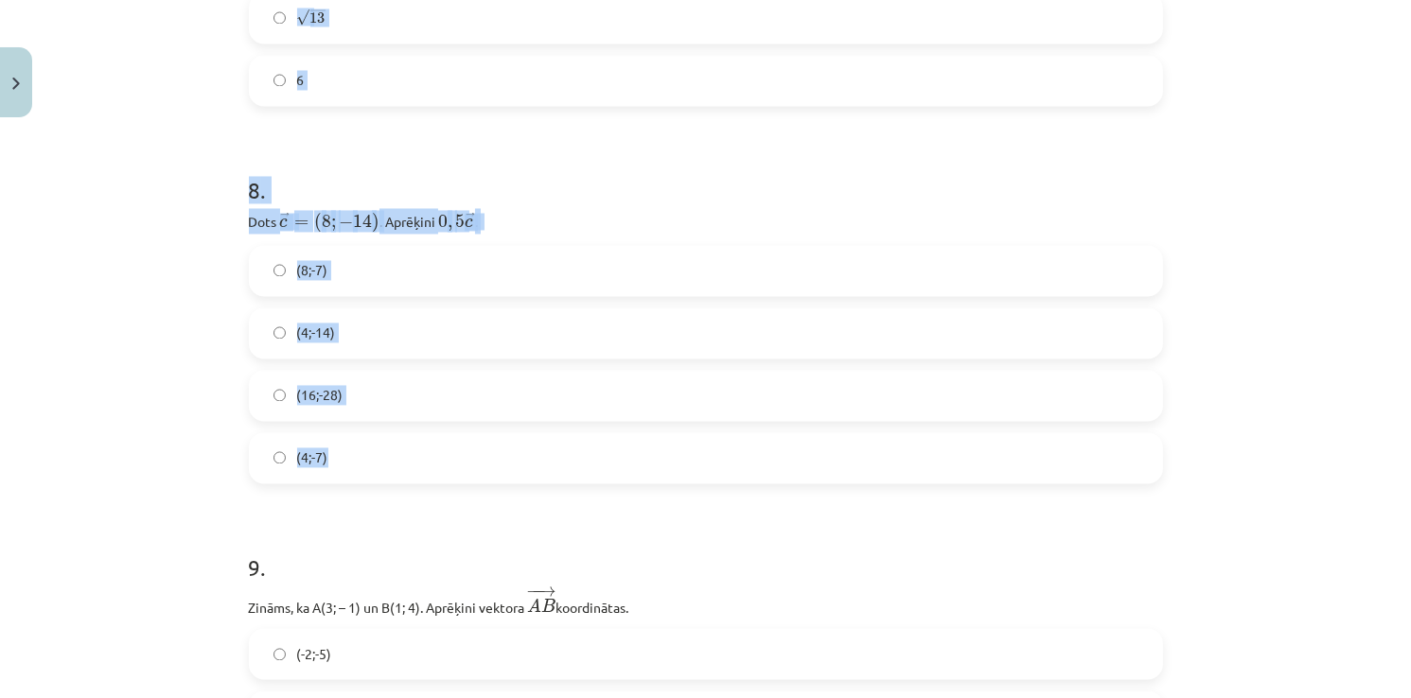
drag, startPoint x: 237, startPoint y: 189, endPoint x: 449, endPoint y: 454, distance: 339.3
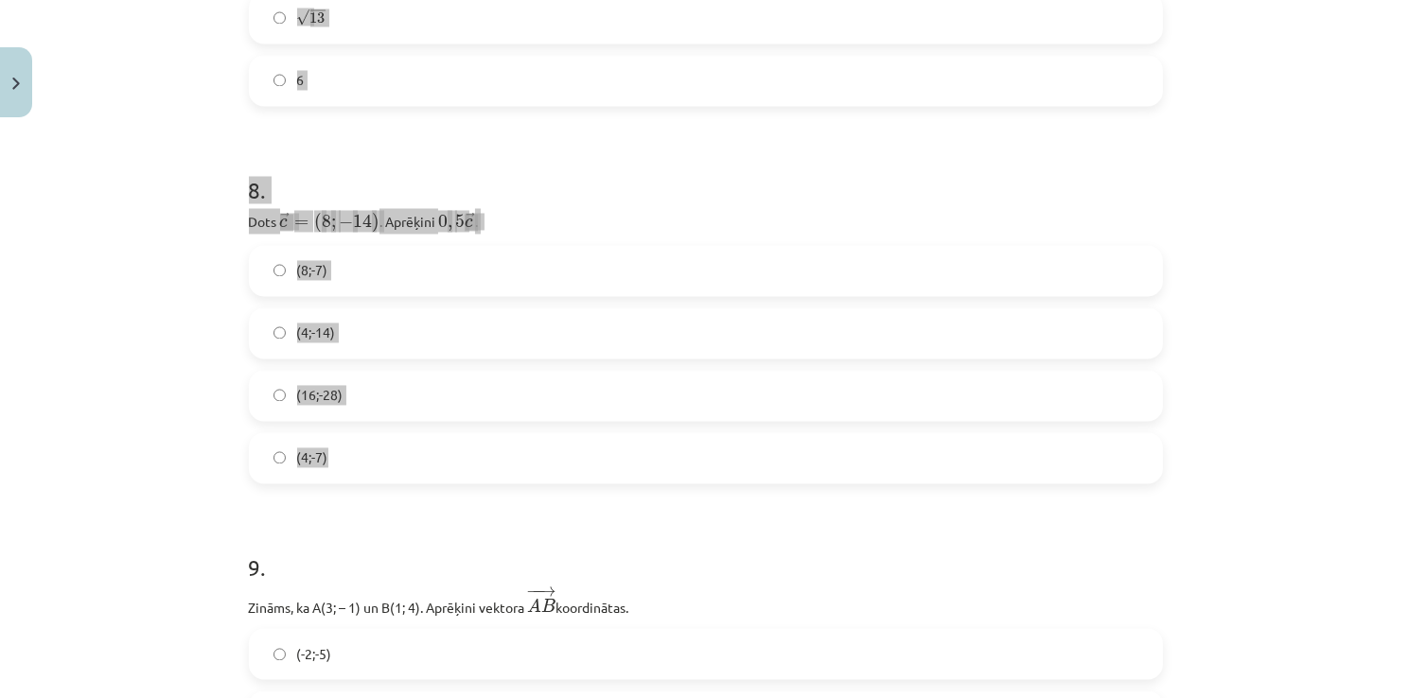
copy form "7 . Doti punkti K(2; 1), L(8; 1) un M(6; 4). Aprēķini vektora ﻿ − − → L M L M →…"
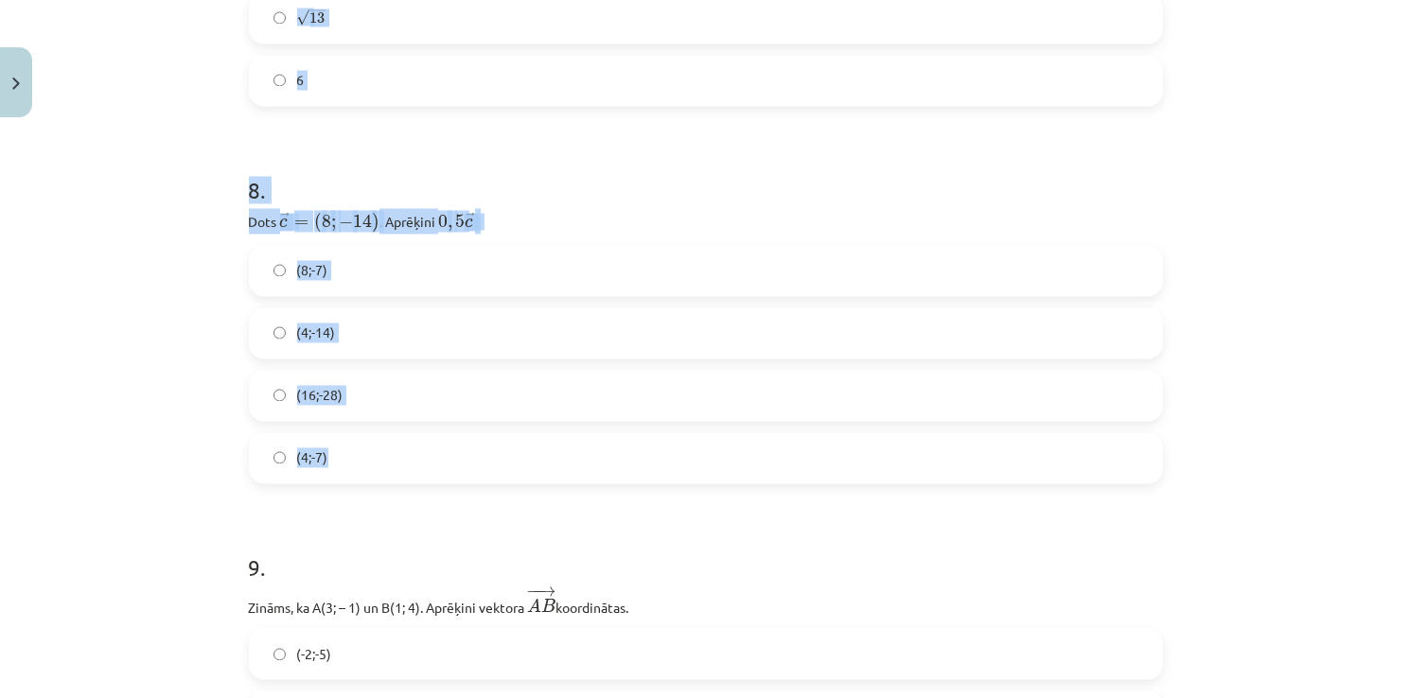
click at [271, 443] on label "(4;-7)" at bounding box center [706, 457] width 910 height 47
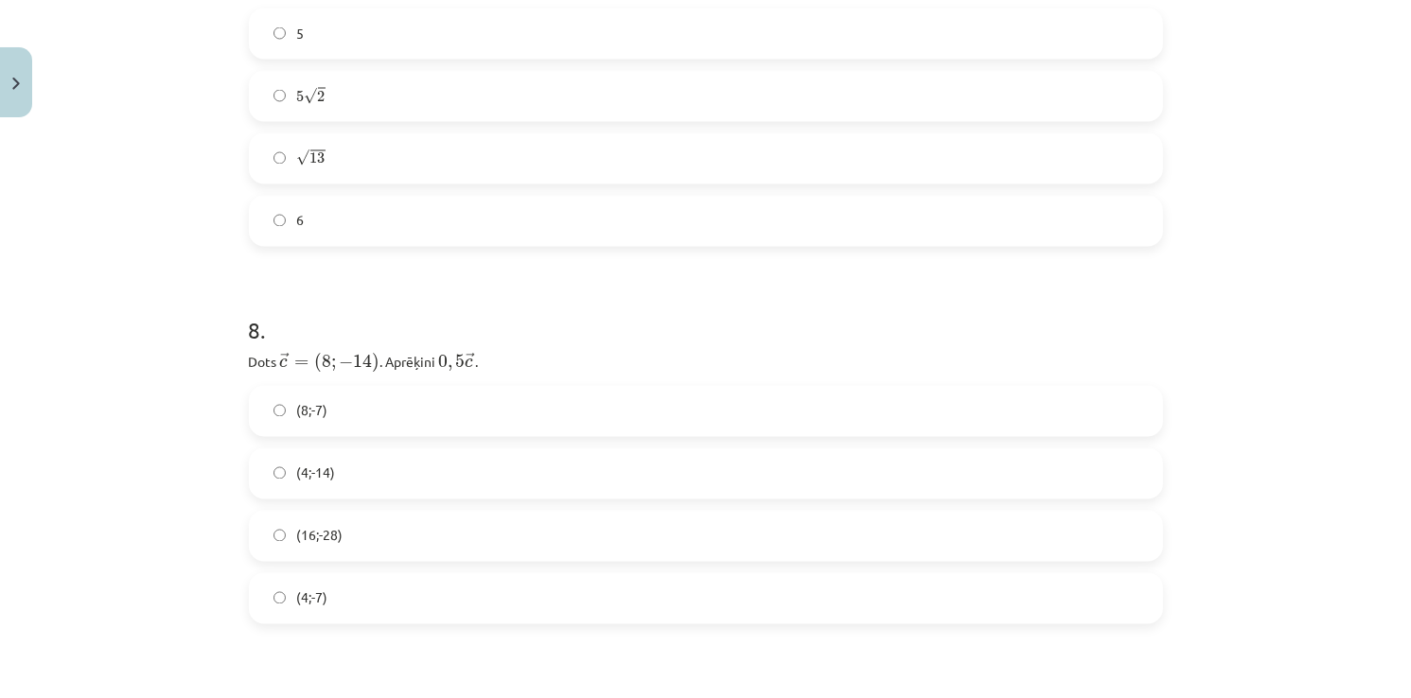
scroll to position [3267, 0]
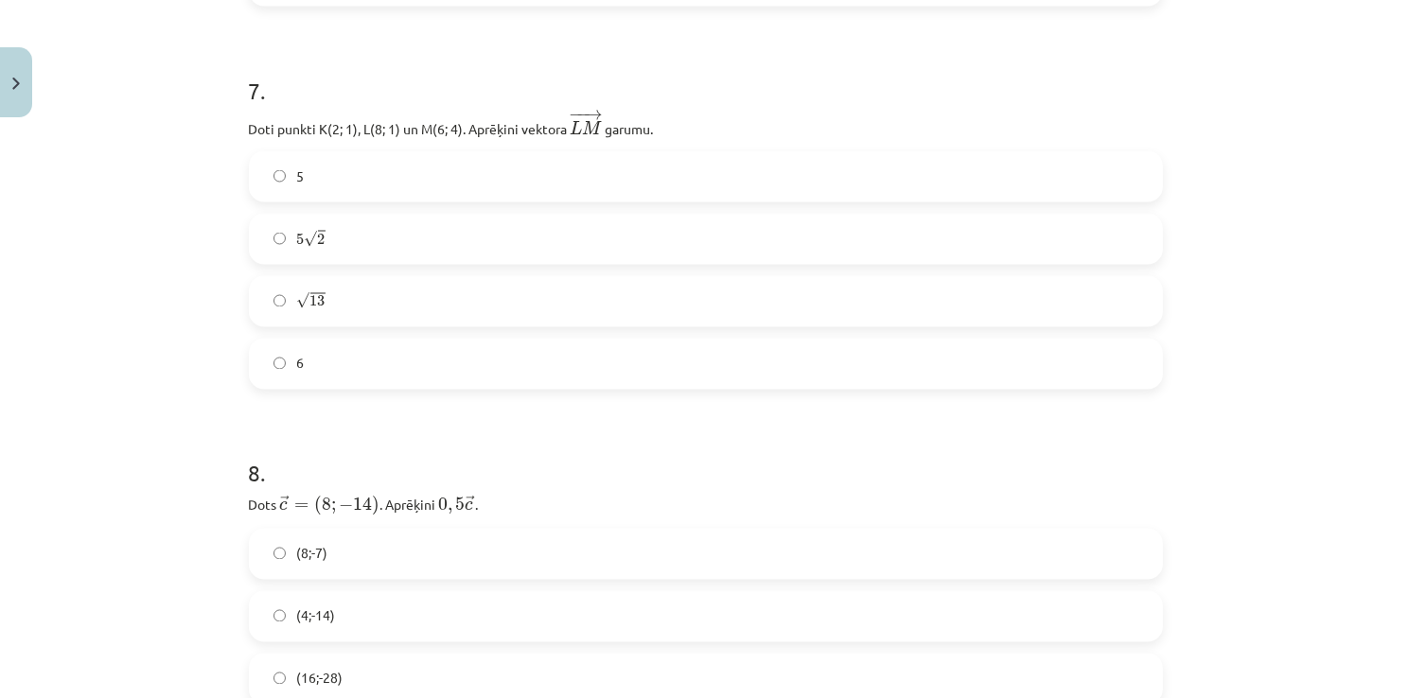
click at [263, 295] on label "√ 13 13" at bounding box center [706, 301] width 910 height 47
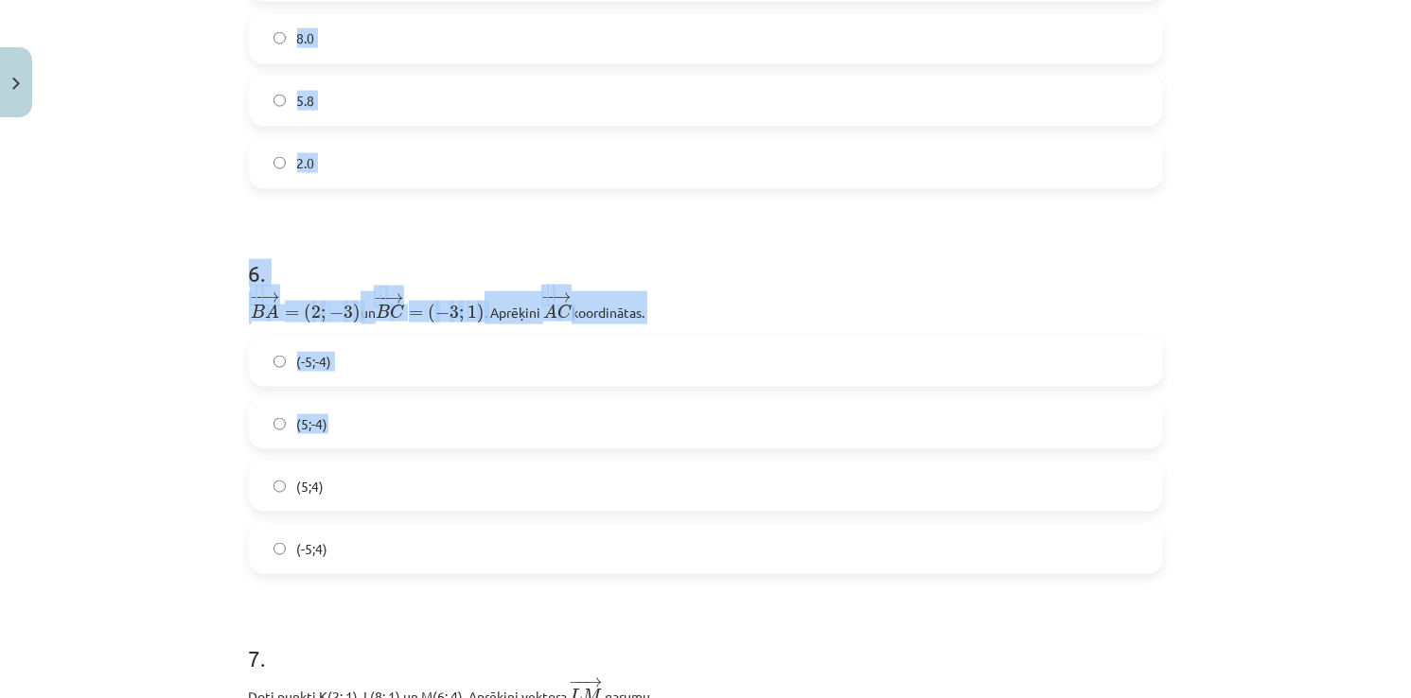
scroll to position [2983, 0]
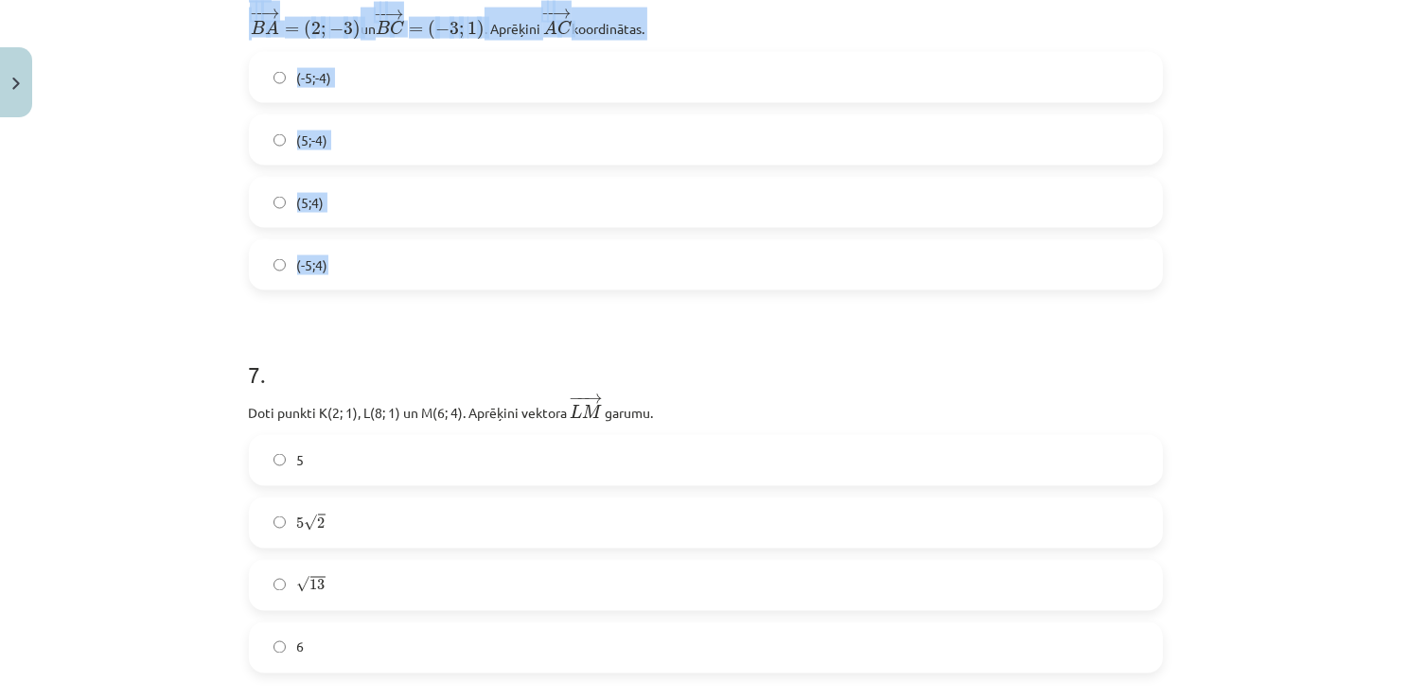
drag, startPoint x: 286, startPoint y: 286, endPoint x: 477, endPoint y: 268, distance: 192.0
click at [477, 268] on div "12 XP Saņemsi Sarežģīts 16 pilda Apraksts Uzdevums Palīdzība 1 . Zināms, ka ﻿ →…" at bounding box center [705, 268] width 937 height 6251
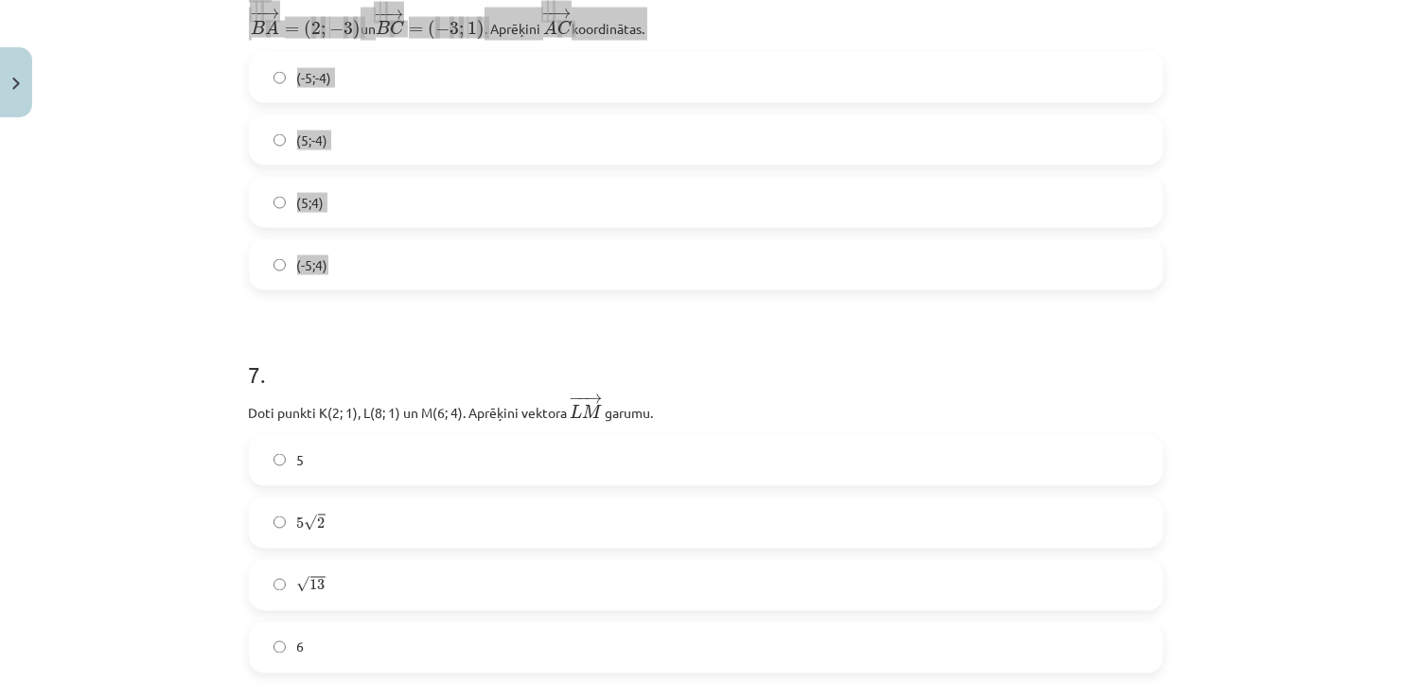
copy form "4 . Dots ﻿﻿ → c = ( − 2 , 5 ; 6 ) c → = ( − 2 , 5 ; 6 ) ﻿ un ﻿ → t = ( 4 , 5 ; …"
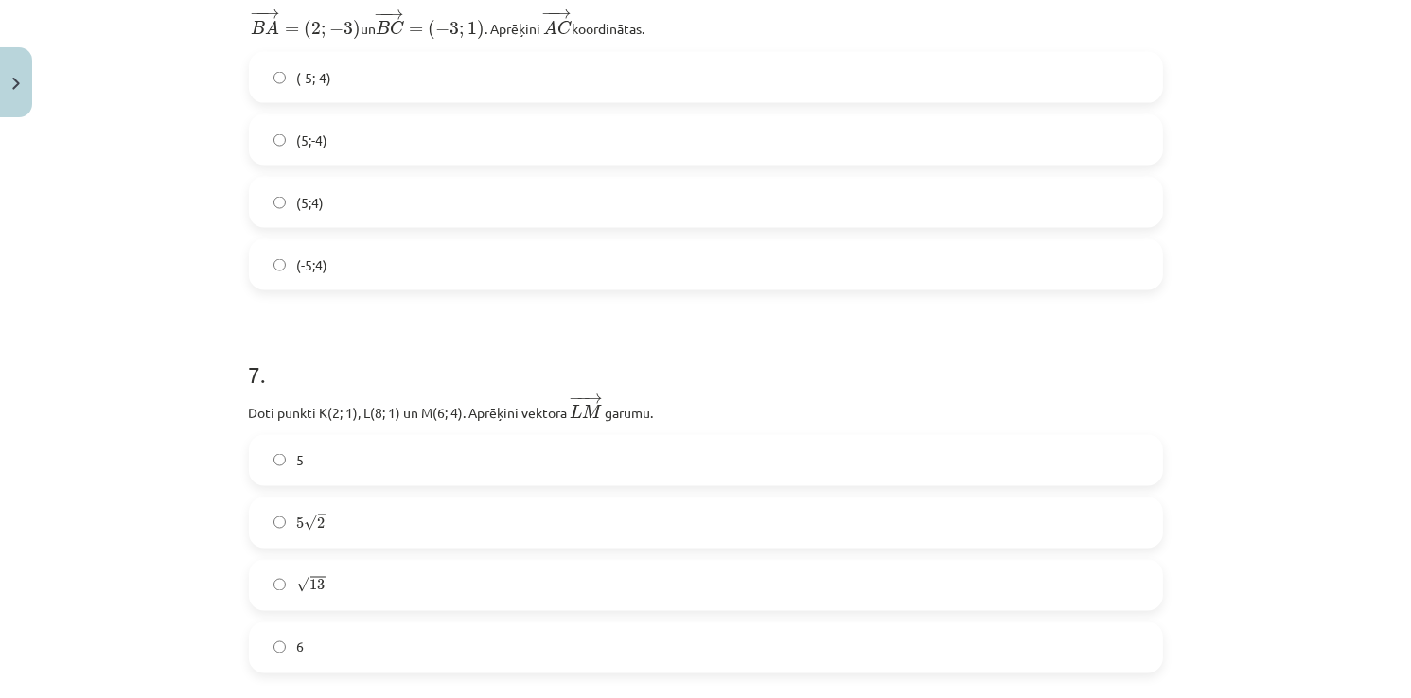
click at [476, 328] on h1 "7 ." at bounding box center [706, 357] width 914 height 59
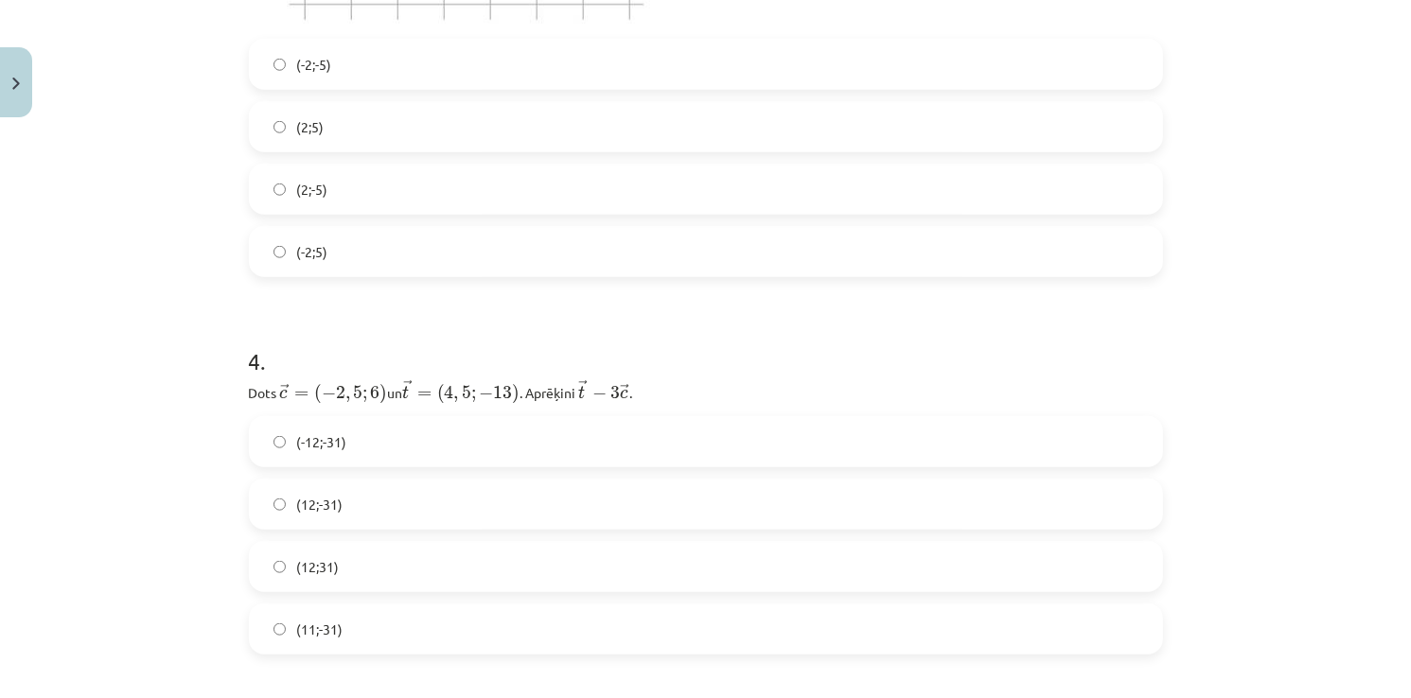
scroll to position [1848, 0]
click at [343, 504] on label "(12;-31)" at bounding box center [706, 505] width 910 height 47
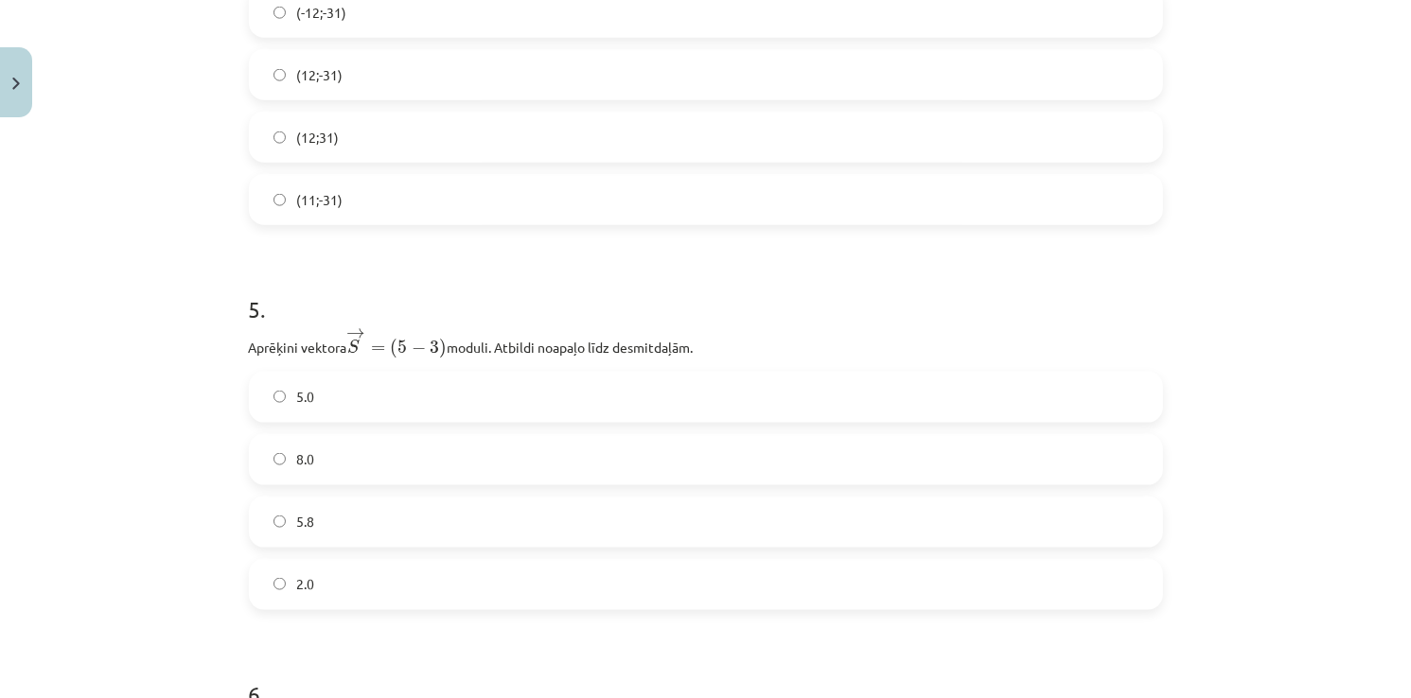
scroll to position [2321, 0]
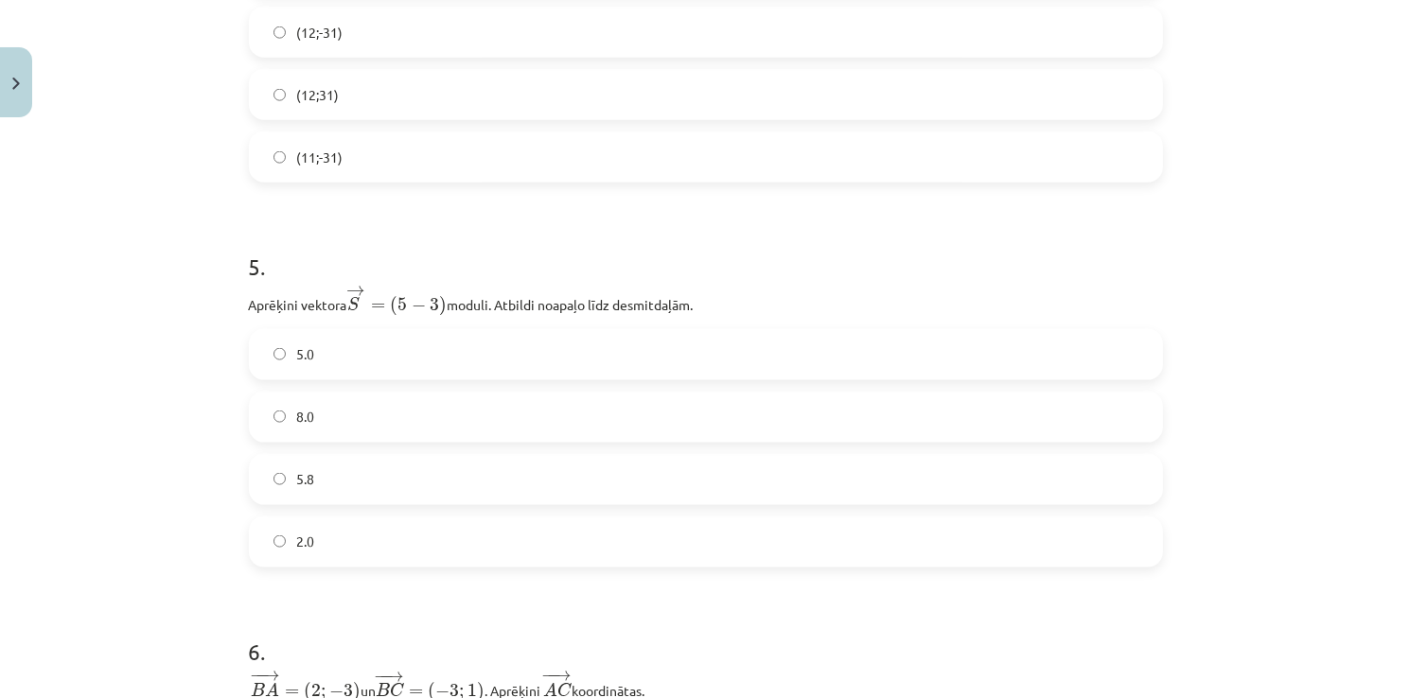
click at [360, 464] on label "5.8" at bounding box center [706, 479] width 910 height 47
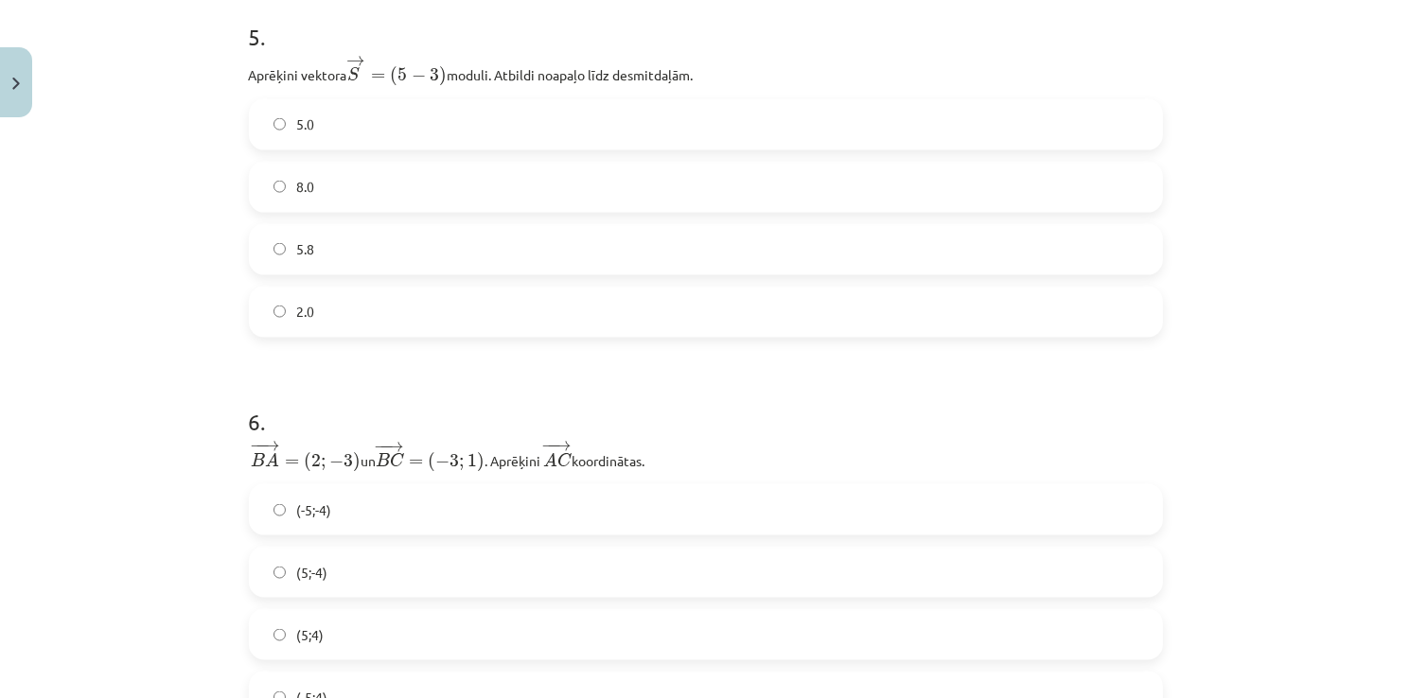
scroll to position [2605, 0]
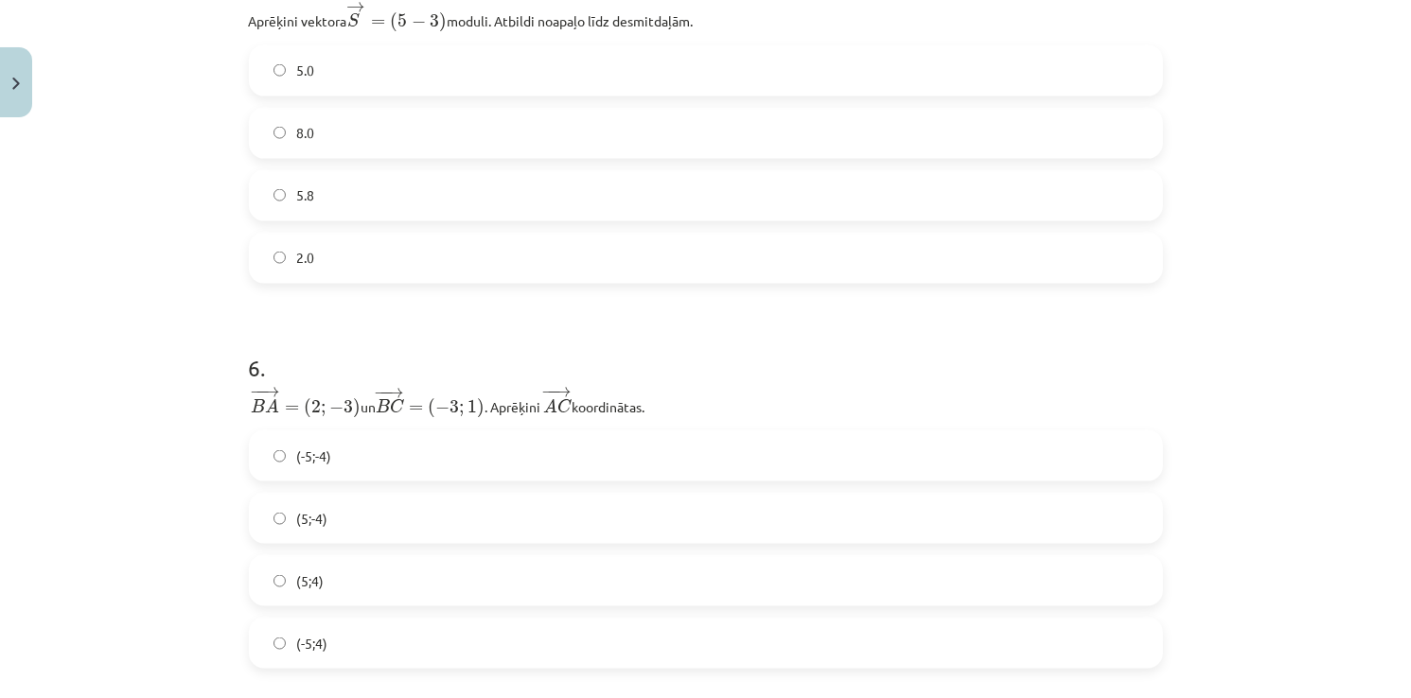
click at [313, 643] on span "(-5;4)" at bounding box center [312, 644] width 31 height 20
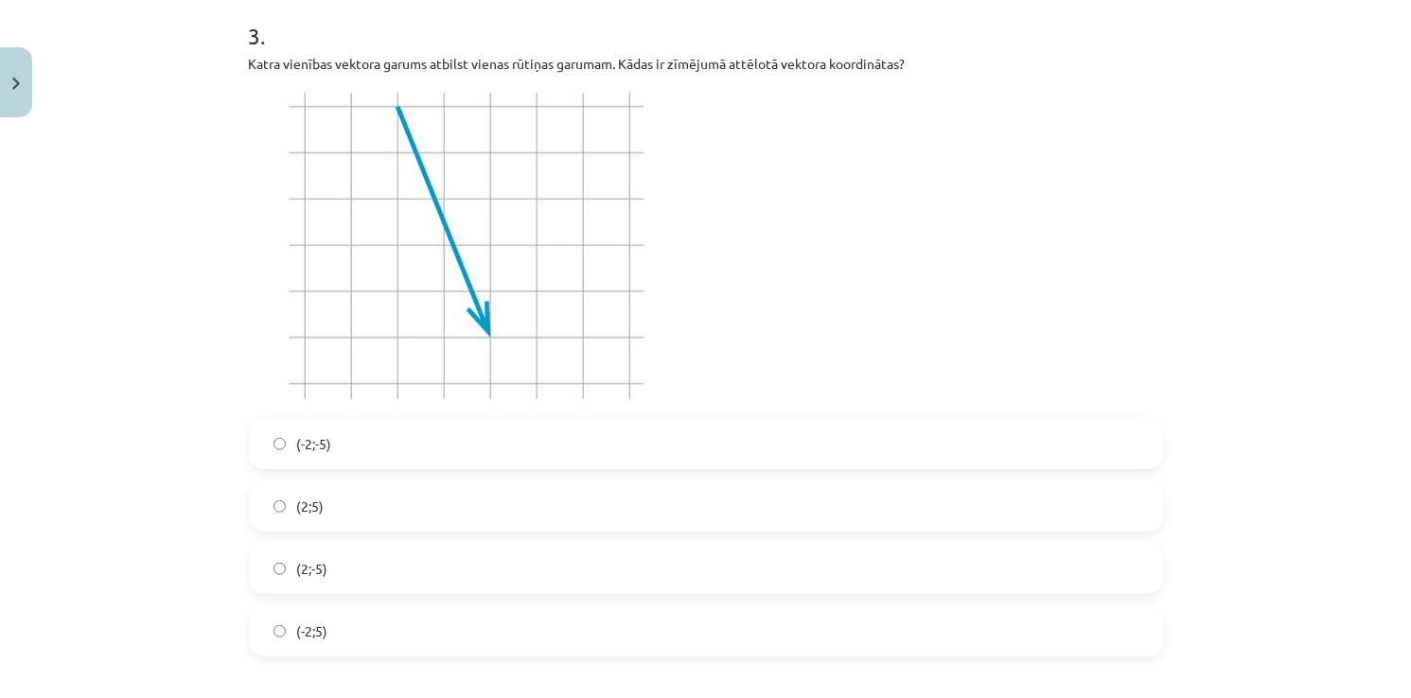
click at [316, 583] on label "(2;-5)" at bounding box center [706, 568] width 910 height 47
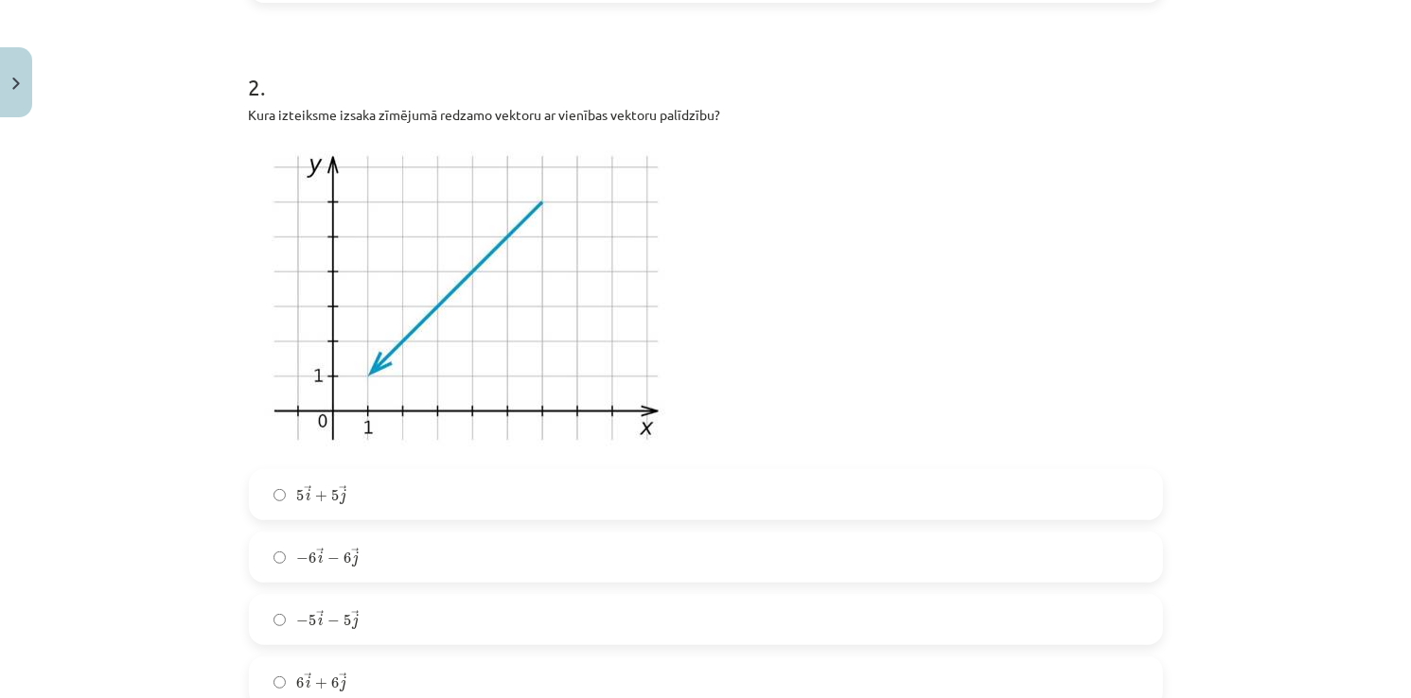
scroll to position [712, 0]
click at [316, 583] on div "5 → i + 5 → j 5 i → + 5 j → − 6 → i − 6 → j − 6 i → − 6 j → − 5 → i − 5 → j − 5…" at bounding box center [706, 589] width 914 height 238
click at [320, 571] on label "− 6 → i − 6 → j − 6 i → − 6 j →" at bounding box center [706, 558] width 910 height 47
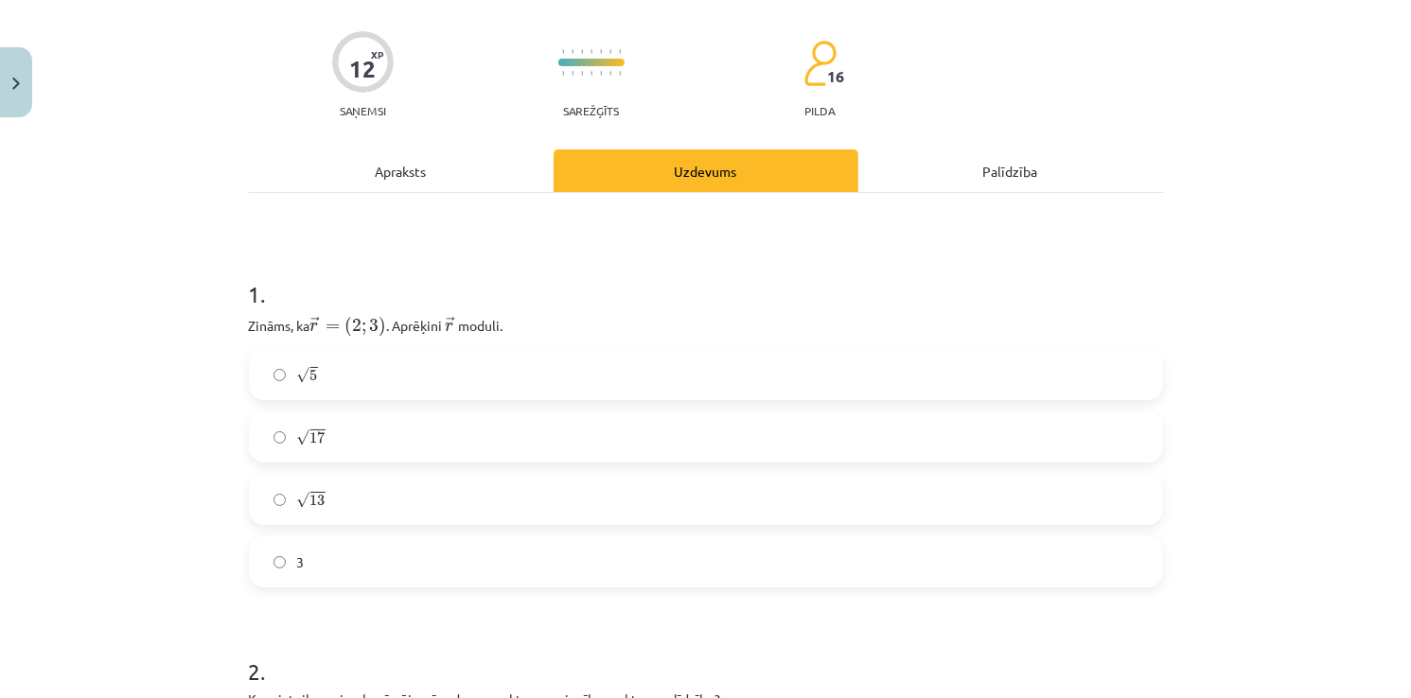
scroll to position [50, 0]
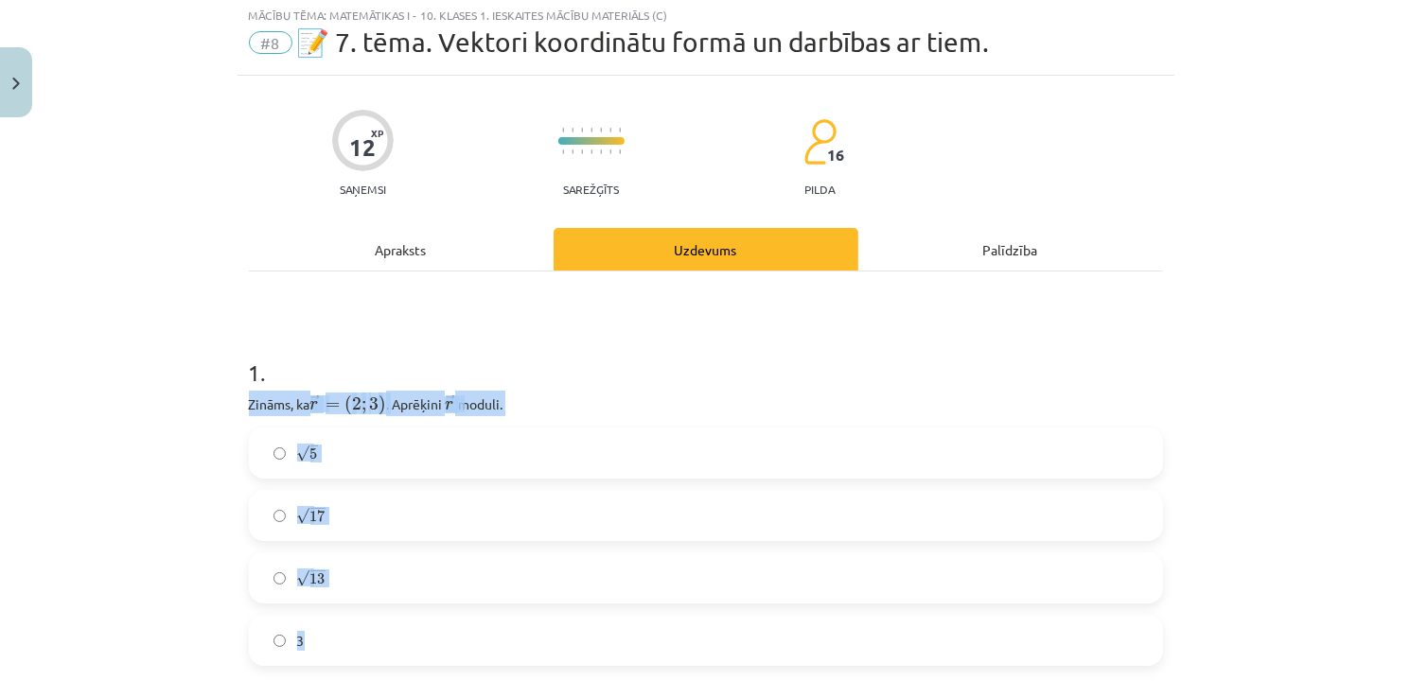
drag, startPoint x: 244, startPoint y: 394, endPoint x: 370, endPoint y: 621, distance: 259.6
click at [370, 621] on div "1 . Zināms, ka ﻿ → r = ( 2 ; 3 ) r → = ( 2 ; 3 ) . Aprēķini ﻿ → r r → ﻿ moduli.…" at bounding box center [706, 496] width 914 height 340
copy div "Zināms, ka ﻿ → r = ( 2 ; 3 ) r → = ( 2 ; 3 ) . Aprēķini ﻿ → r r → ﻿ moduli. √ 5…"
click at [343, 576] on label "√ 13 13" at bounding box center [706, 577] width 910 height 47
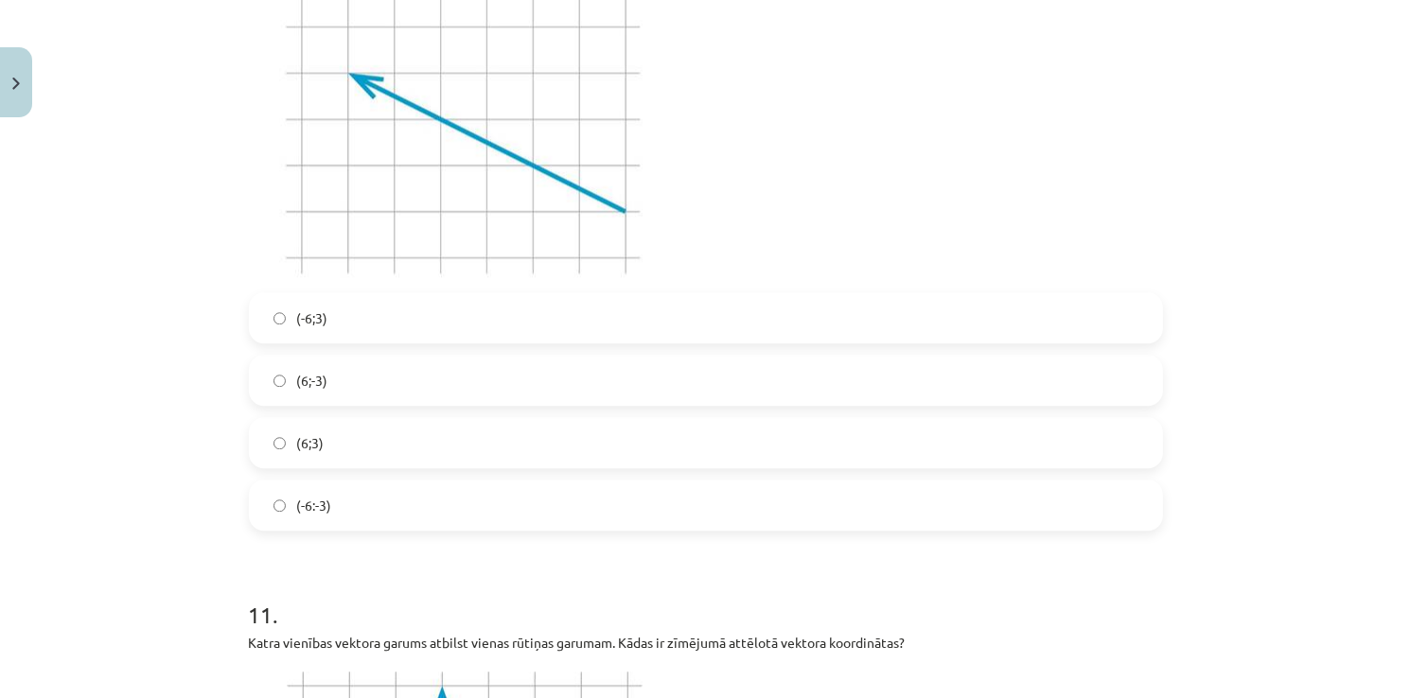
click at [383, 380] on label "(6;-3)" at bounding box center [706, 380] width 910 height 47
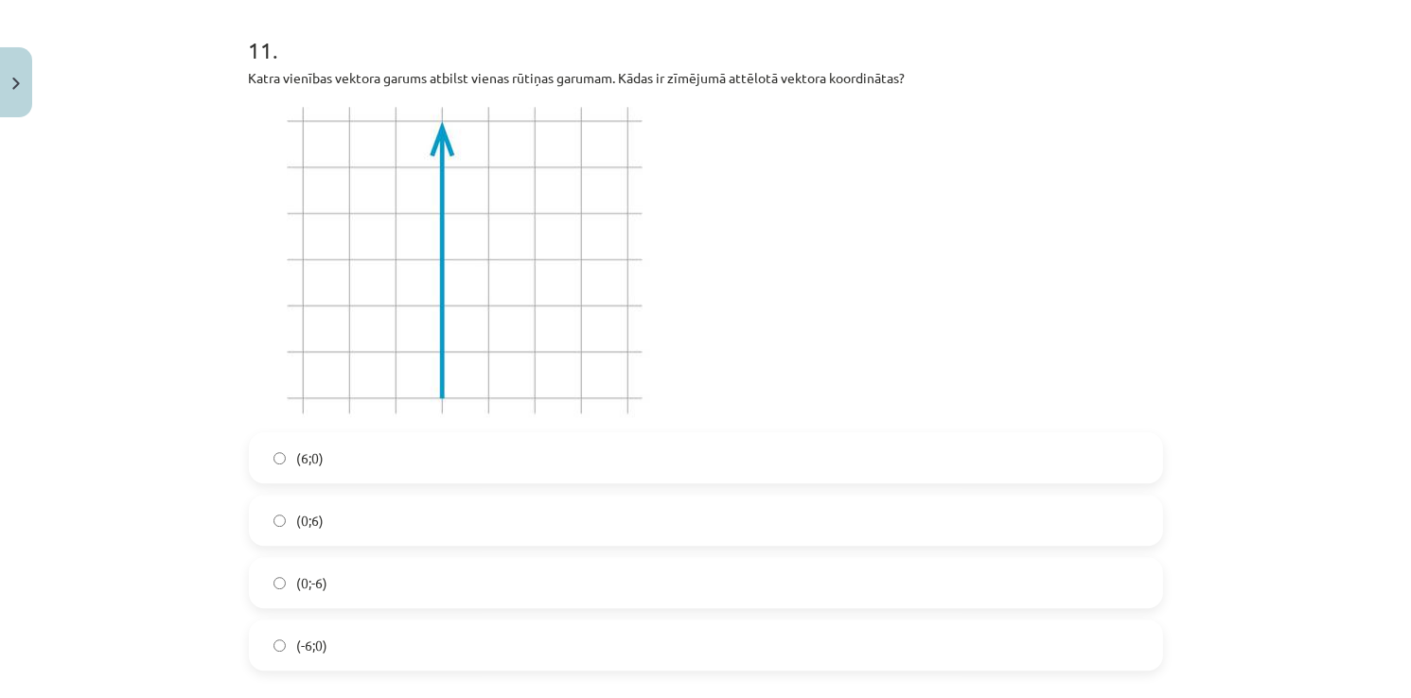
scroll to position [5159, 0]
click at [396, 553] on div "(6;0) (0;6) (0;-6) (-6;0)" at bounding box center [706, 549] width 914 height 238
click at [395, 574] on label "(0;-6)" at bounding box center [706, 579] width 910 height 47
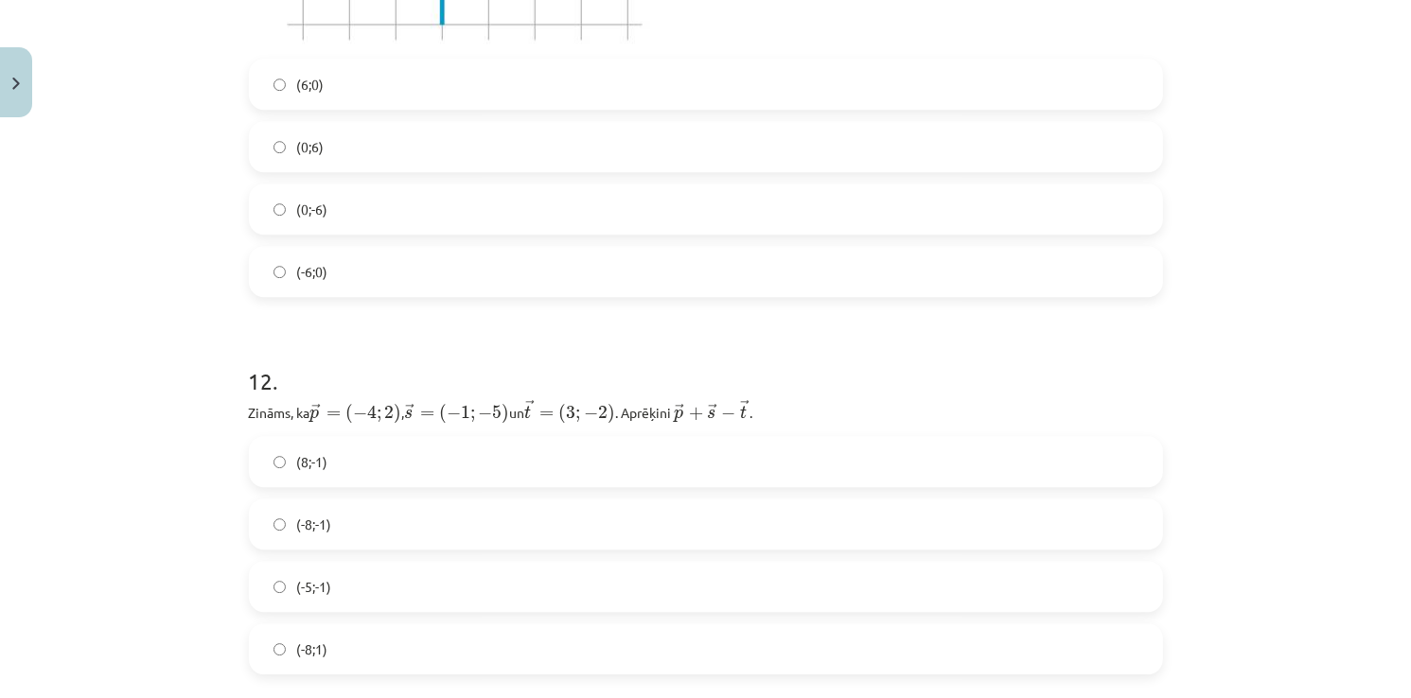
scroll to position [5632, 0]
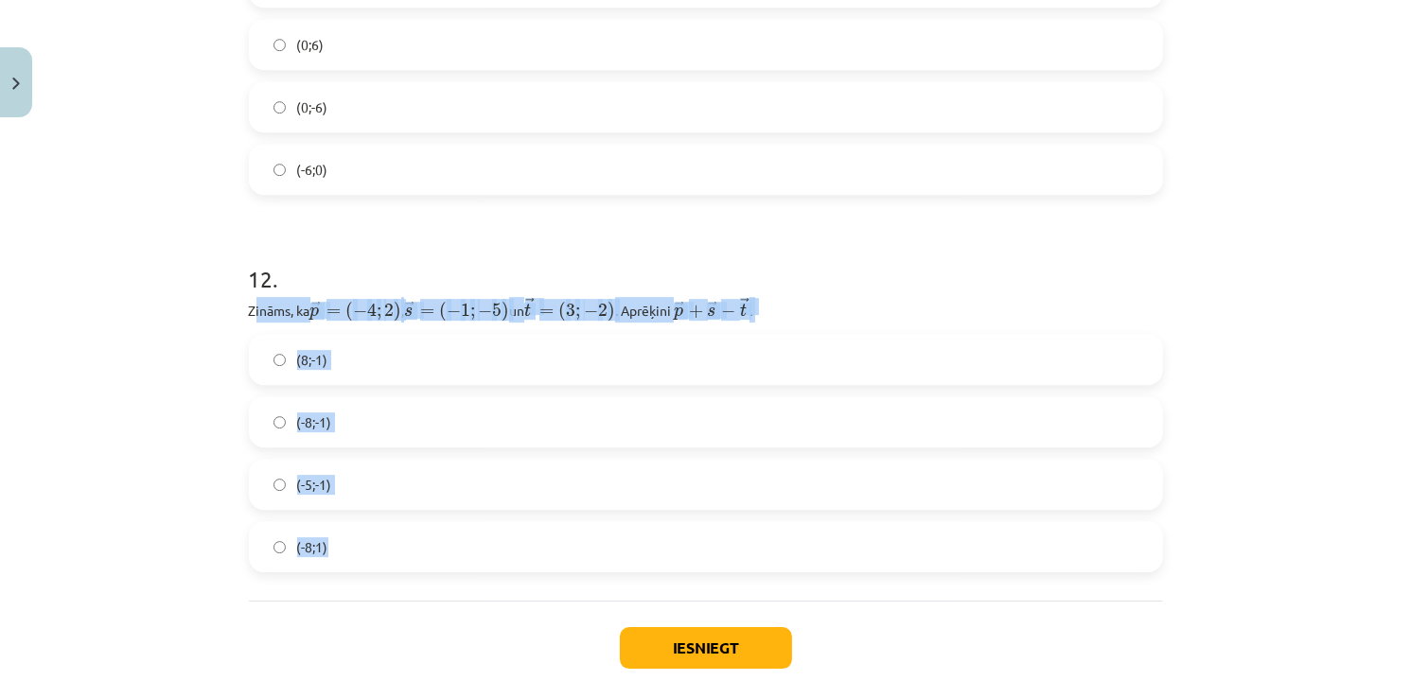
drag, startPoint x: 247, startPoint y: 314, endPoint x: 420, endPoint y: 577, distance: 314.9
click at [175, 351] on div "Mācību tēma: Matemātikas i - 10. klases 1. ieskaites mācību materiāls (c) #8 📝 …" at bounding box center [705, 349] width 1411 height 698
drag, startPoint x: 237, startPoint y: 310, endPoint x: 399, endPoint y: 579, distance: 314.1
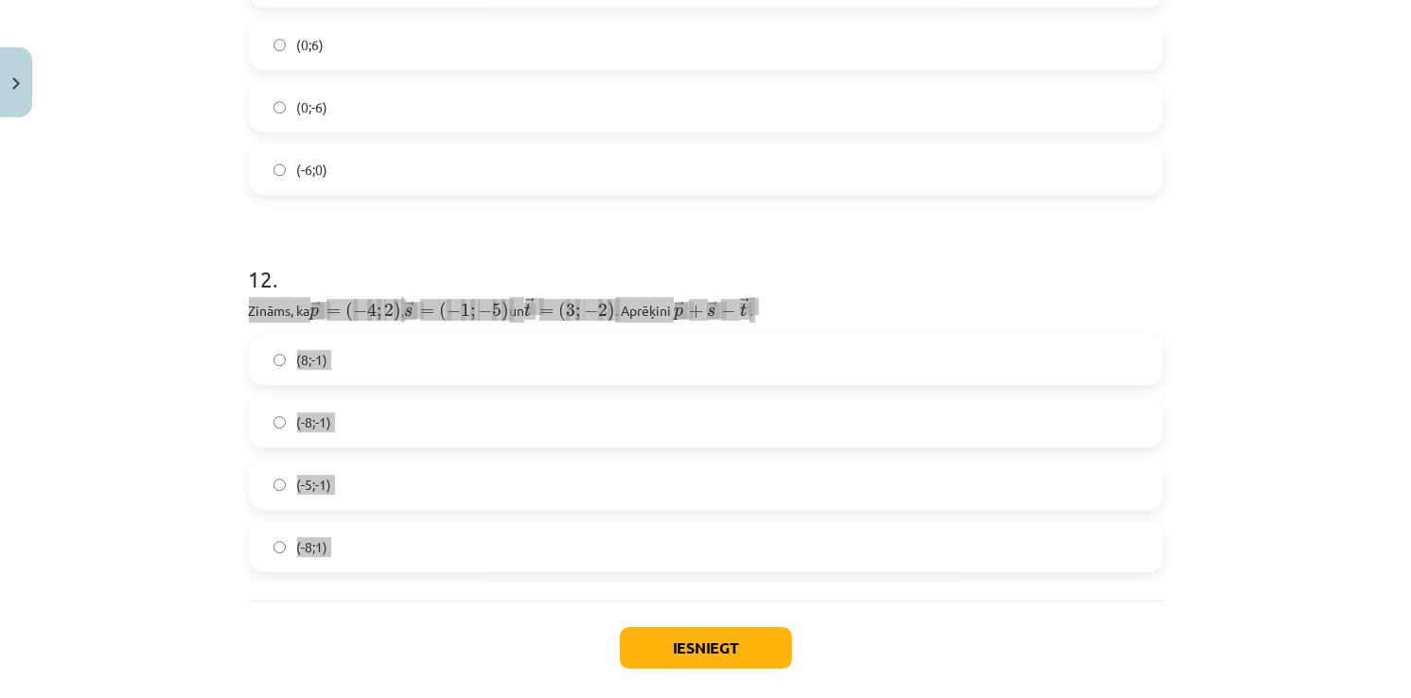
copy div "Zināms, ka → p = ( − 4 ; 2 ) p → = ( − 4 ; 2 ) , ﻿ → s = ( − 1 ; − 5 ) s → = ( …"
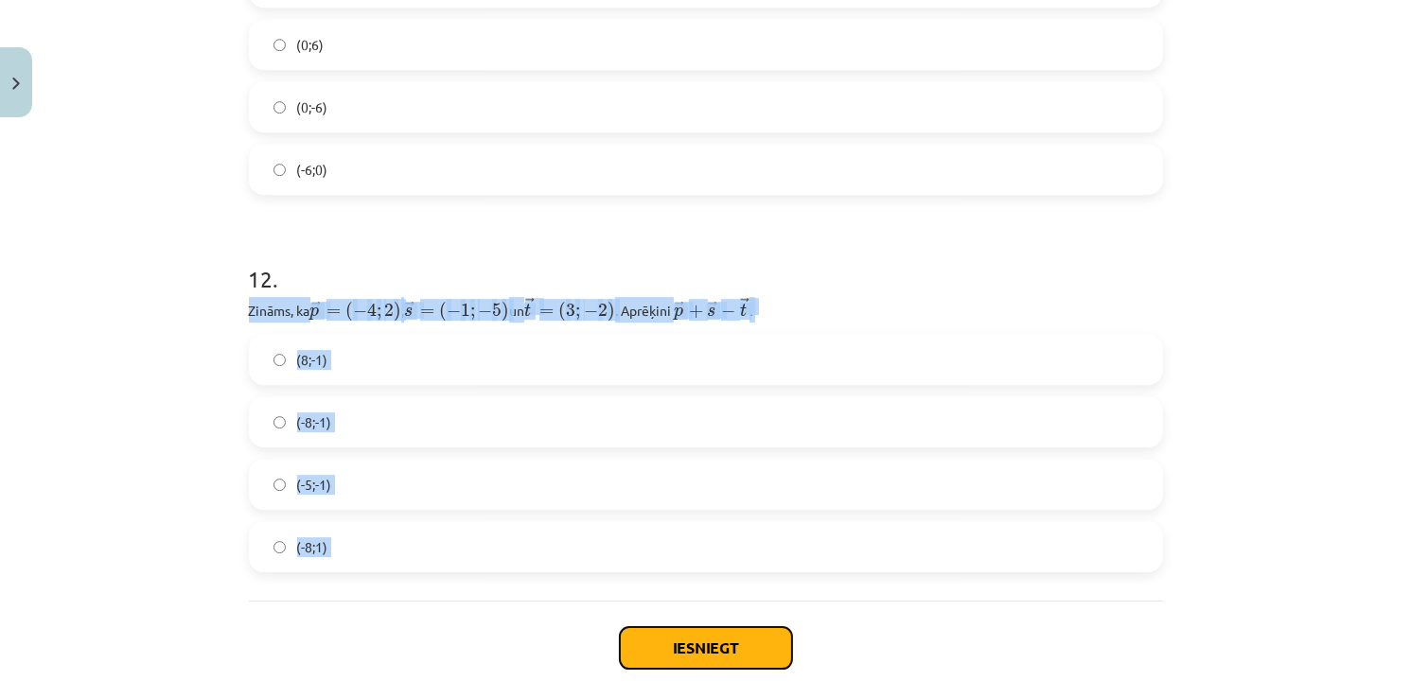
click at [653, 628] on button "Iesniegt" at bounding box center [706, 648] width 172 height 42
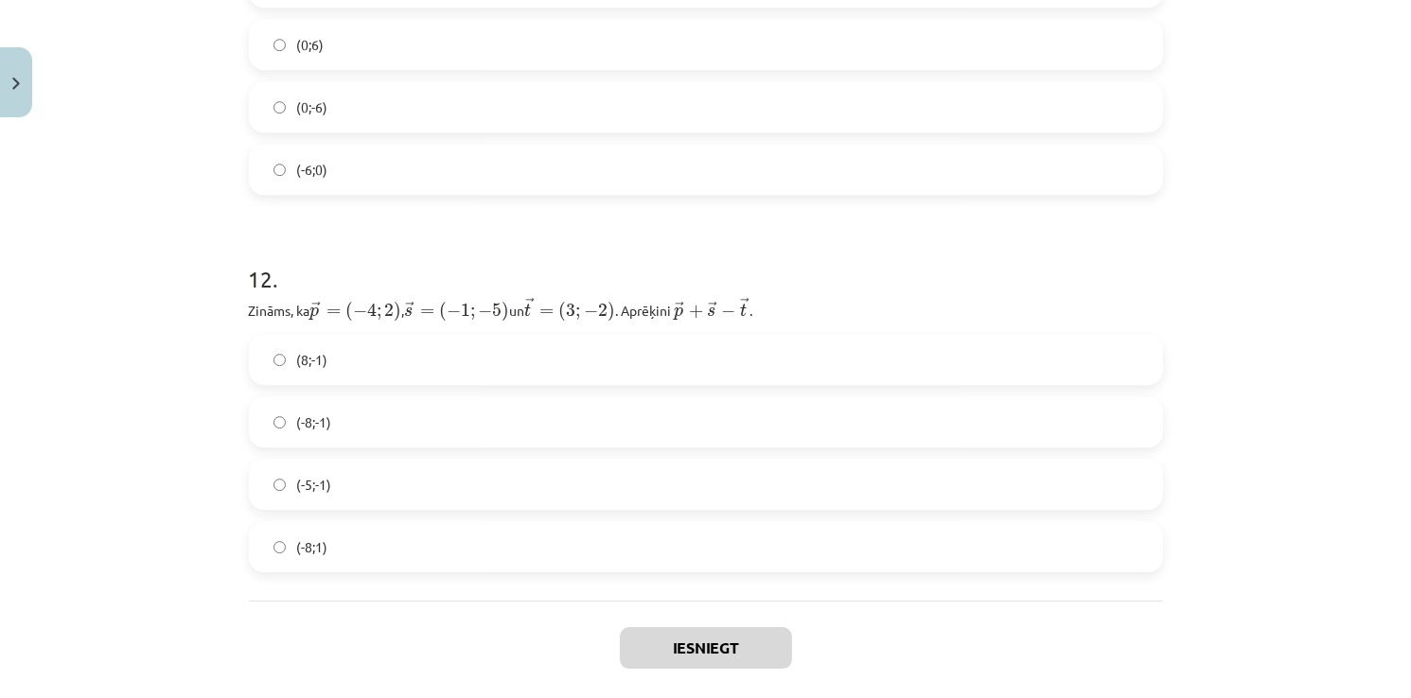
click at [1243, 655] on div "Mācību tēma: Matemātikas i - 10. klases 1. ieskaites mācību materiāls (c) #8 📝 …" at bounding box center [705, 349] width 1411 height 698
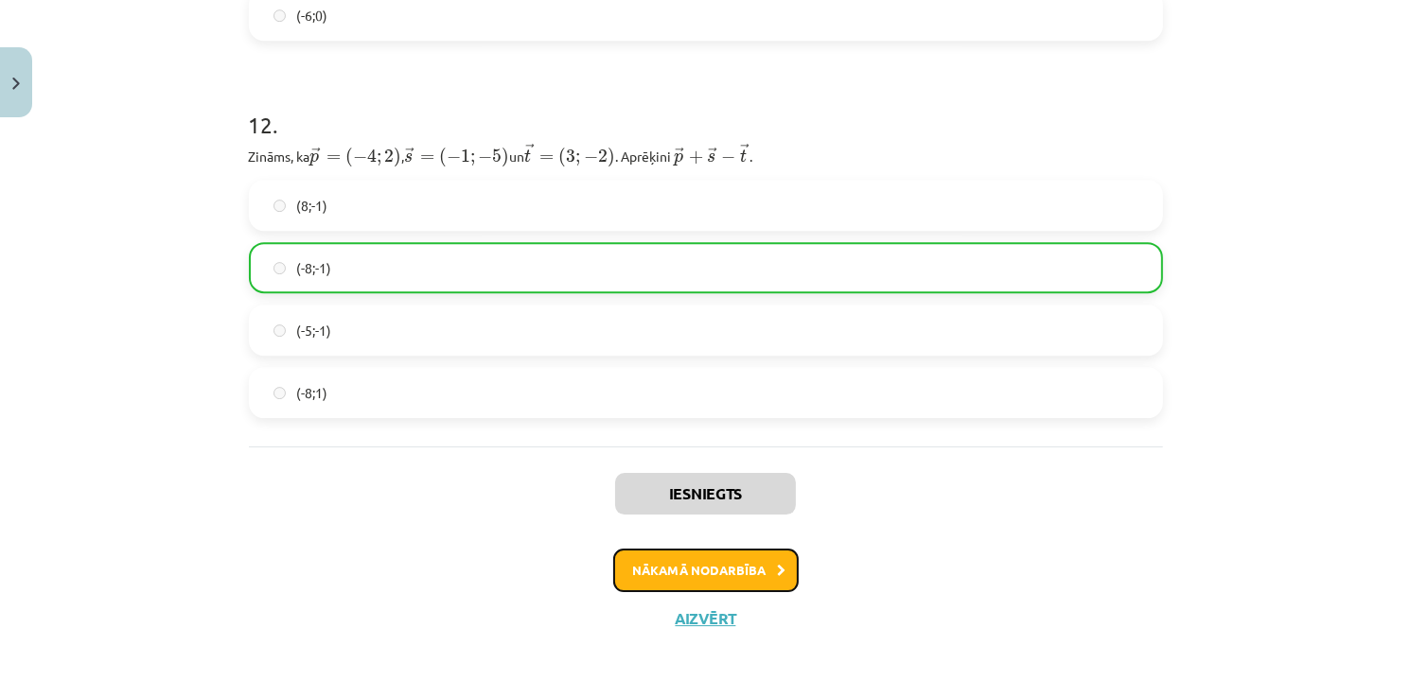
click at [679, 571] on button "Nākamā nodarbība" at bounding box center [705, 571] width 185 height 44
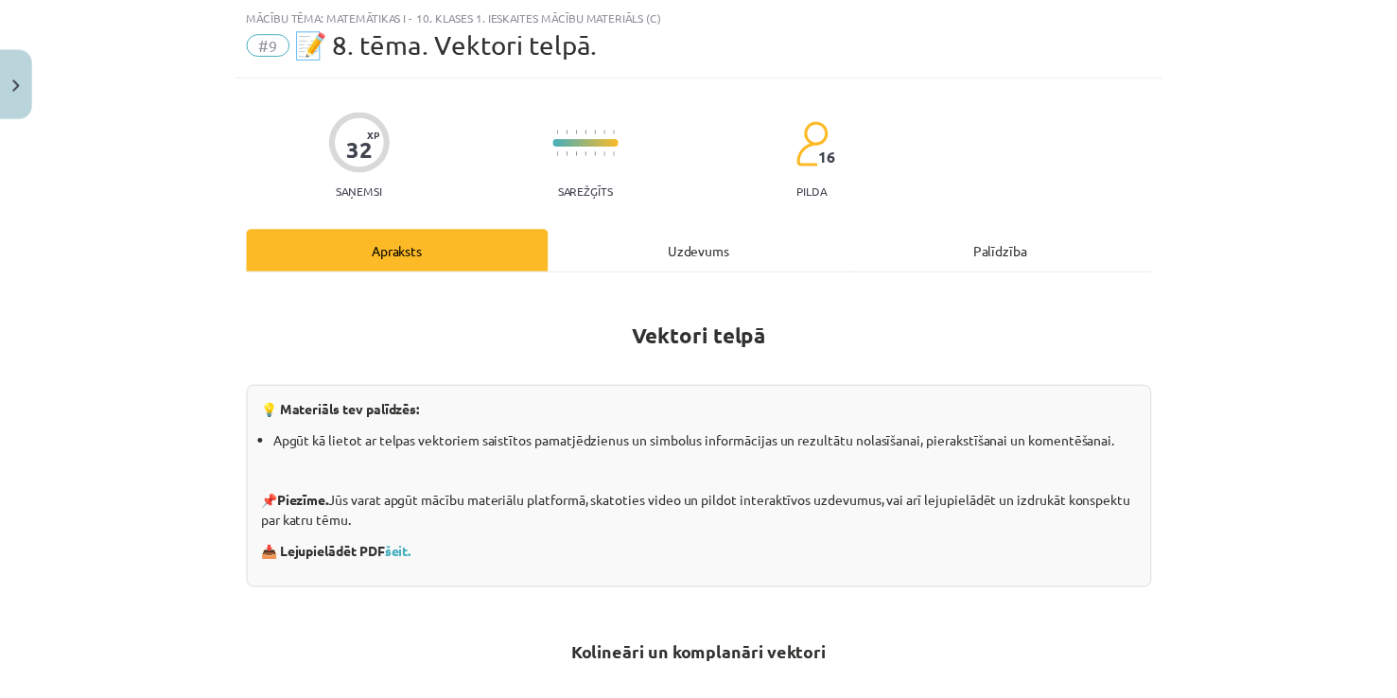
scroll to position [47, 0]
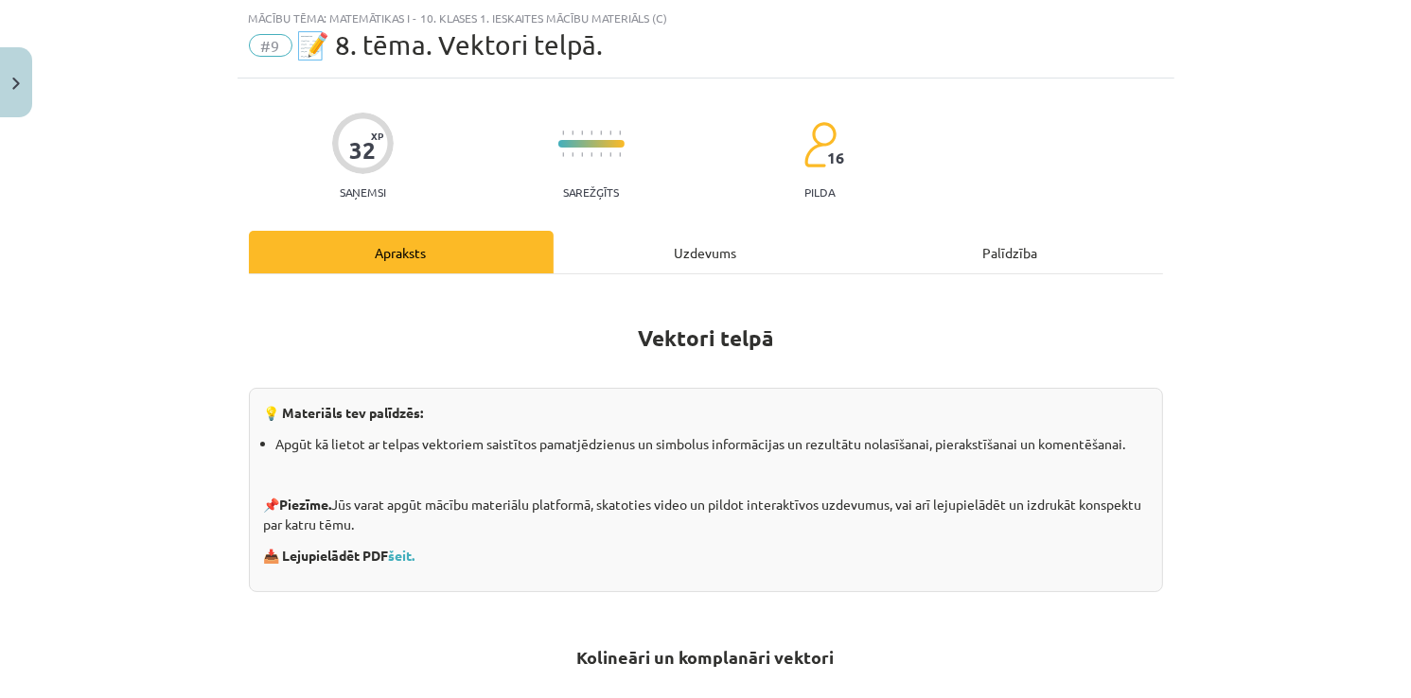
click at [34, 101] on div "Mācību tēma: Matemātikas i - 10. klases 1. ieskaites mācību materiāls (c) #9 📝 …" at bounding box center [705, 349] width 1411 height 698
click at [19, 98] on button "Close" at bounding box center [16, 82] width 32 height 70
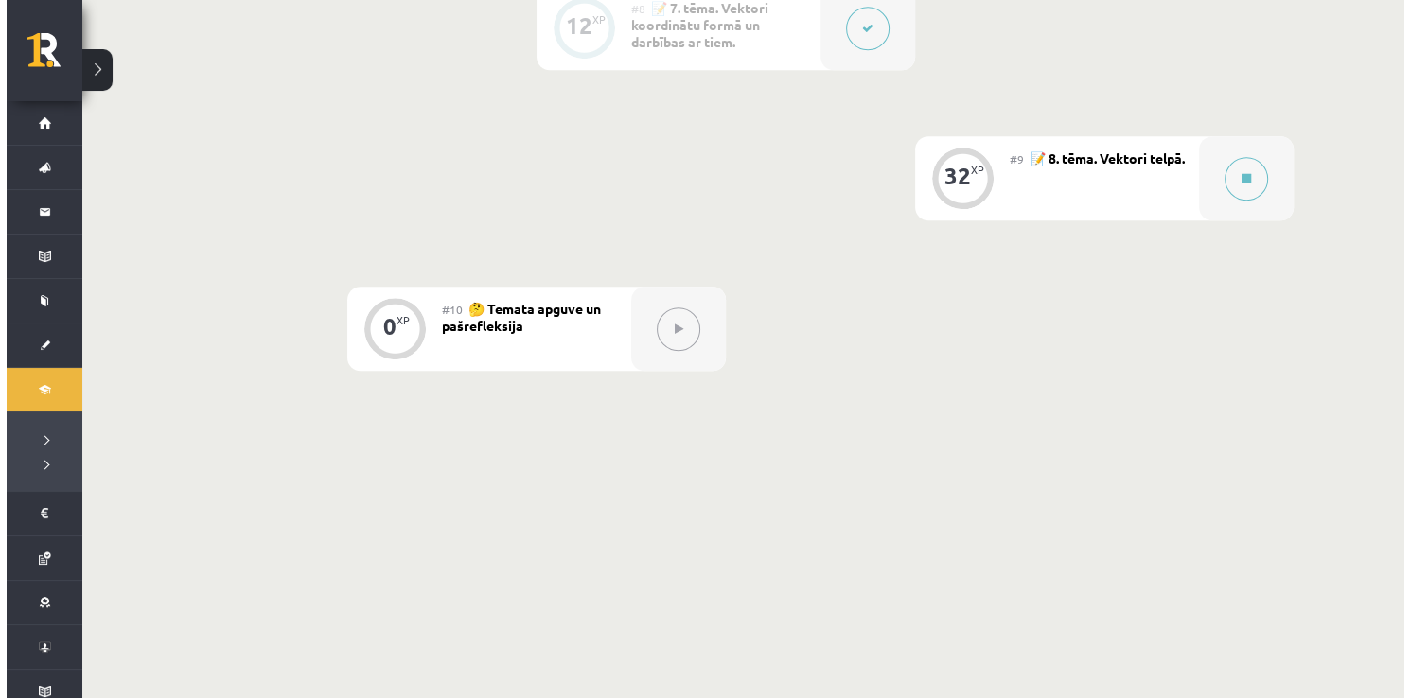
scroll to position [1593, 0]
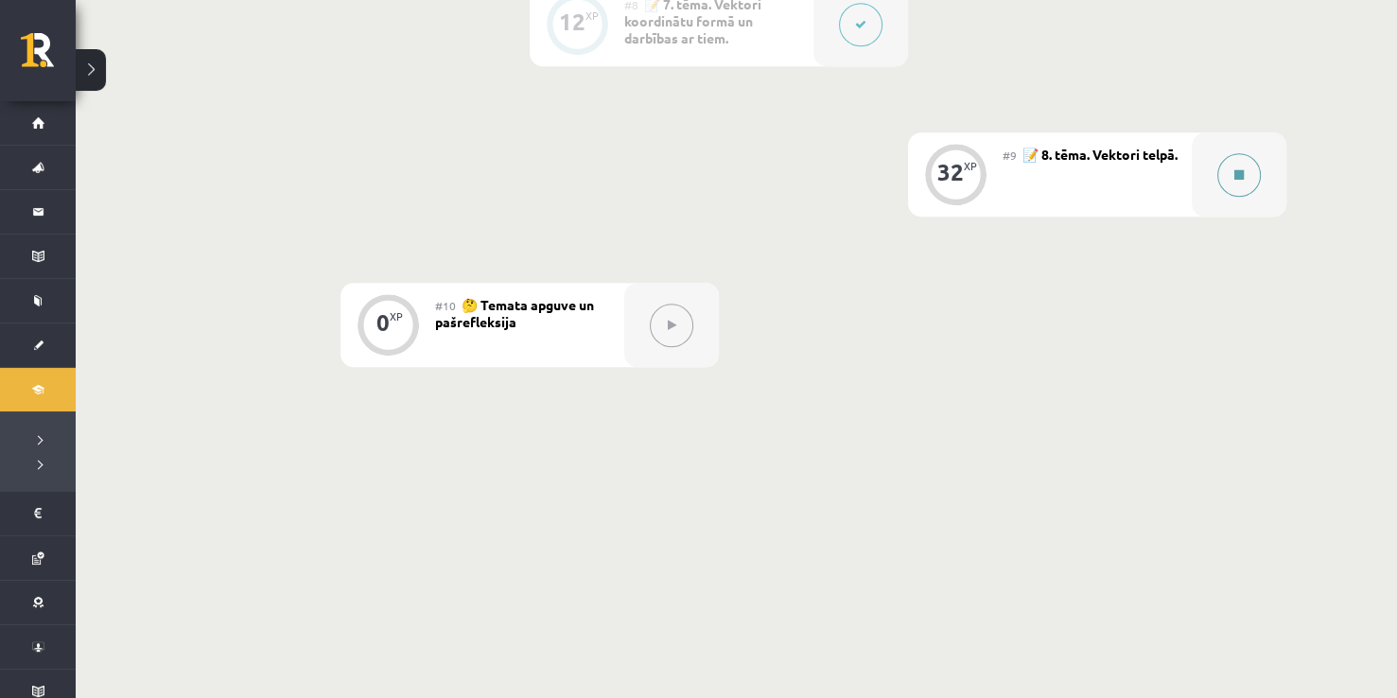
click at [1226, 184] on button at bounding box center [1240, 175] width 44 height 44
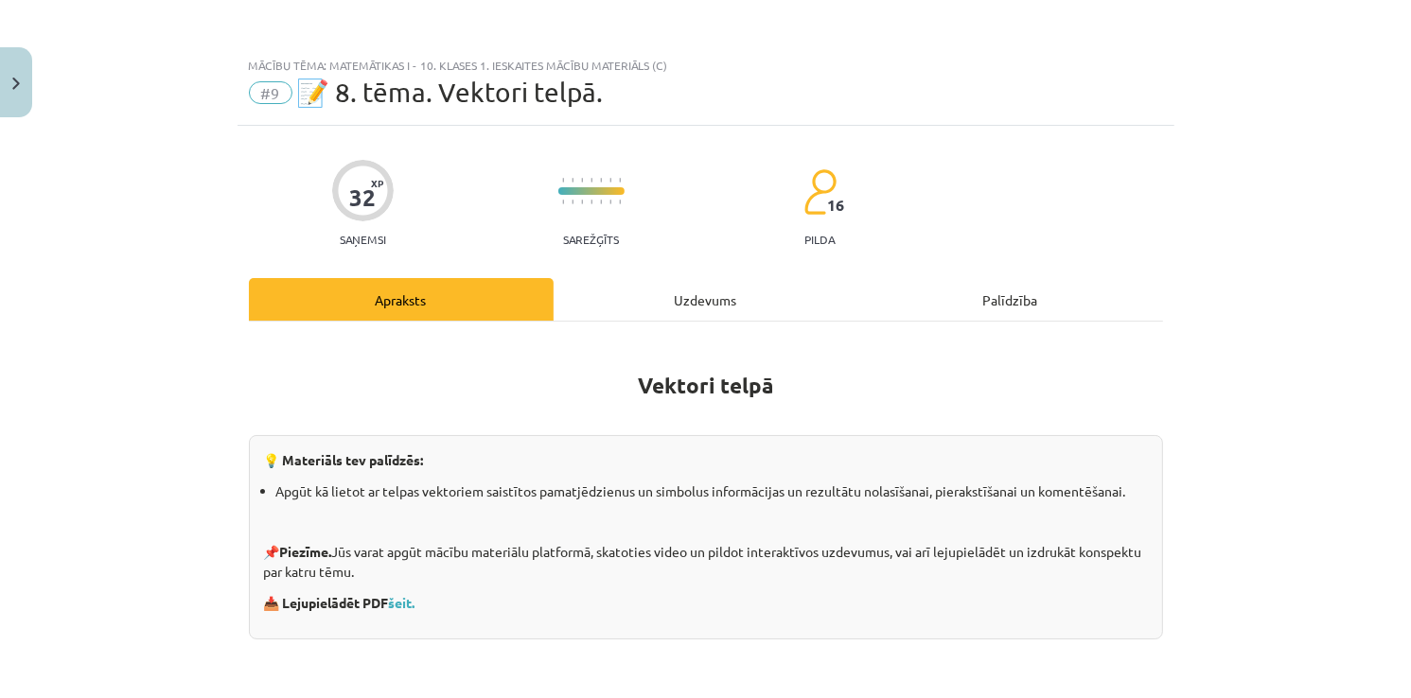
click at [666, 289] on div "Uzdevums" at bounding box center [706, 299] width 305 height 43
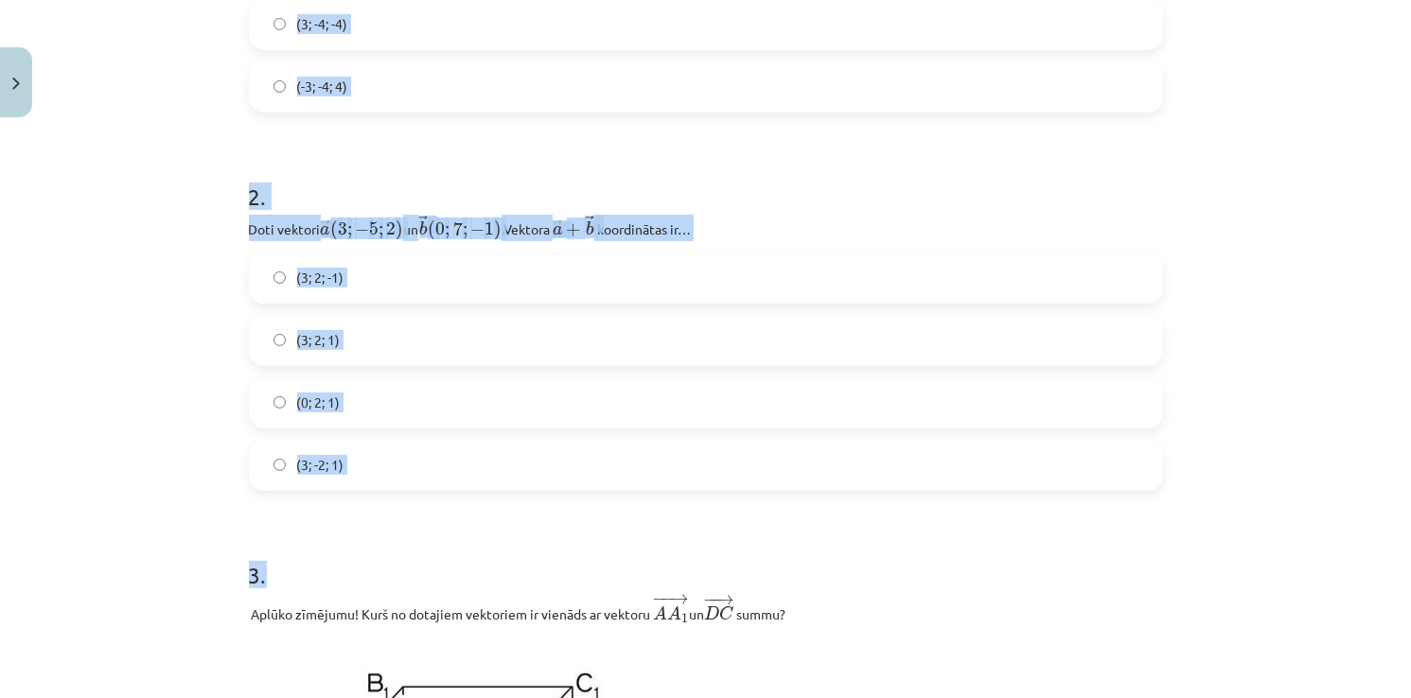
scroll to position [615, 0]
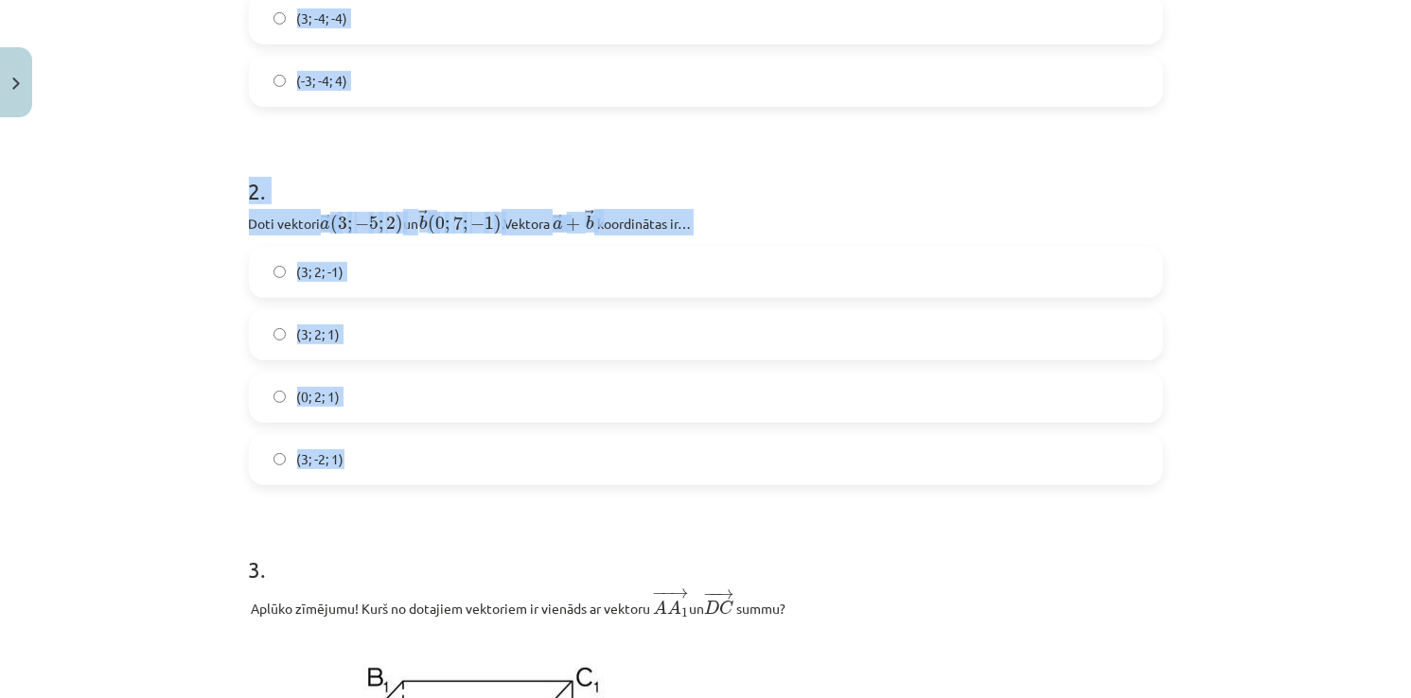
drag, startPoint x: 240, startPoint y: 128, endPoint x: 398, endPoint y: 462, distance: 369.5
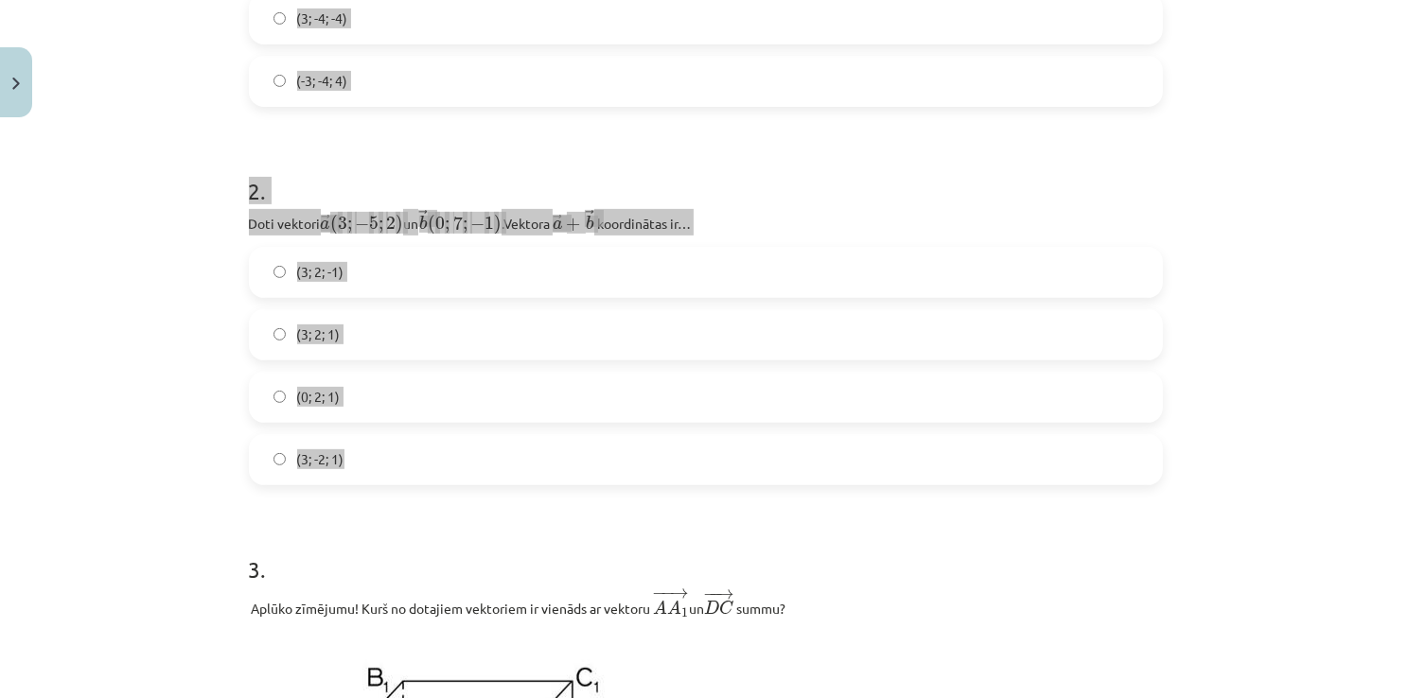
copy form "Zināmas punktu telpas koordinātas ﻿K(4;1;9)﻿ un ﻿L(7;−3;5)﻿. Vektora ﻿ − − → K …"
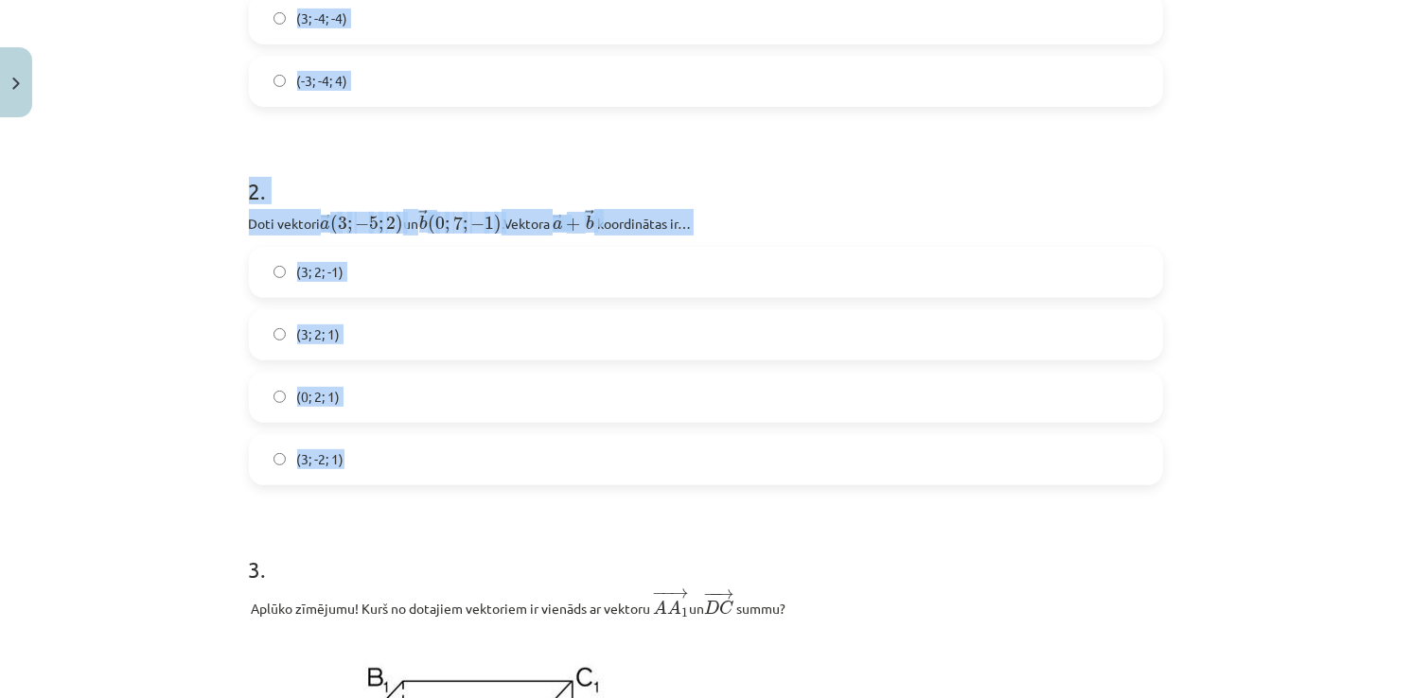
click at [630, 151] on h1 "2 ." at bounding box center [706, 174] width 914 height 59
click at [261, 79] on label "(-3; -4; 4)" at bounding box center [706, 81] width 910 height 47
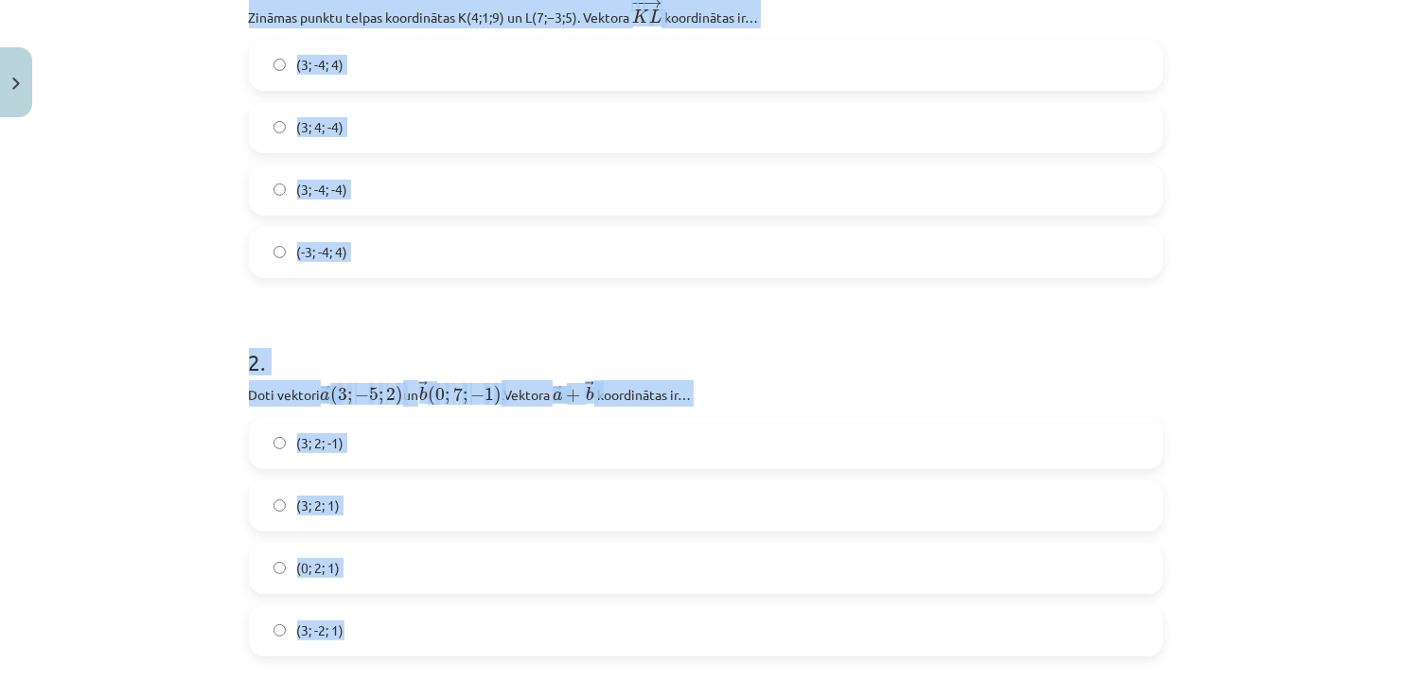
scroll to position [237, 0]
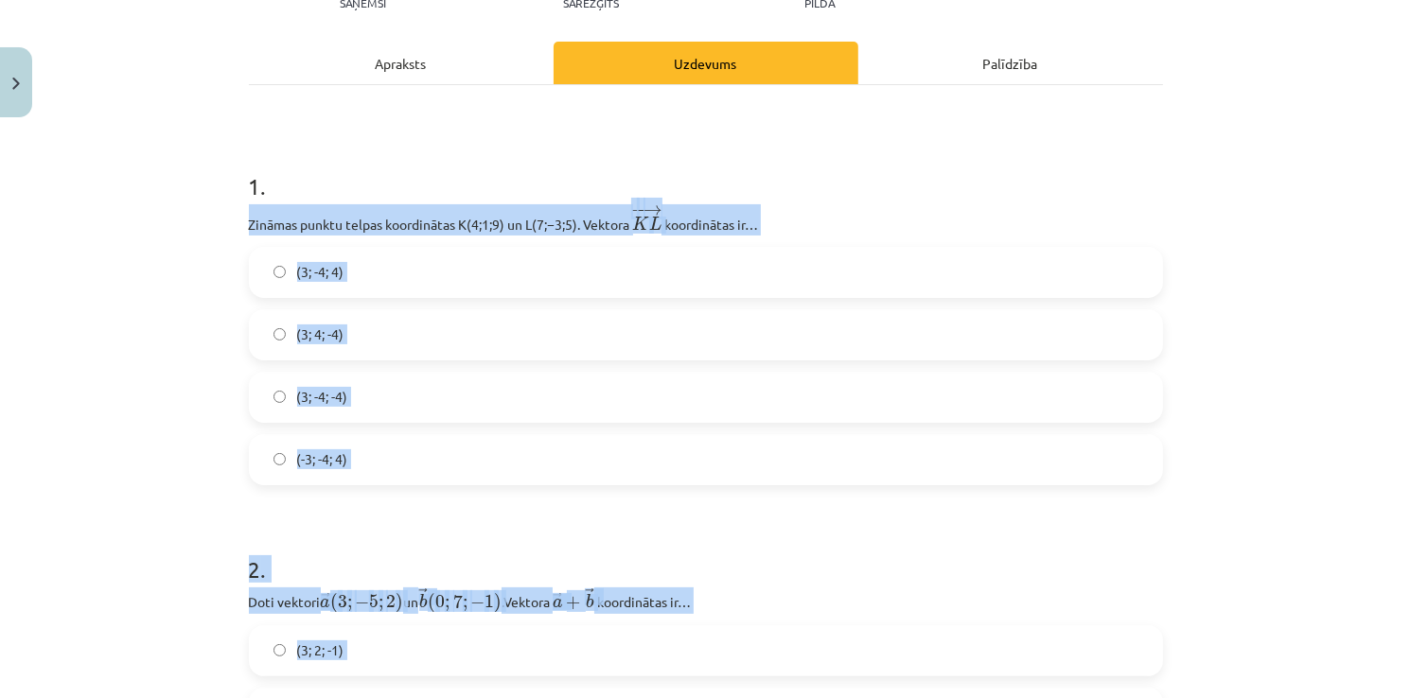
click at [1188, 481] on div "Mācību tēma: Matemātikas i - 10. klases 1. ieskaites mācību materiāls (c) #9 📝 …" at bounding box center [705, 349] width 1411 height 698
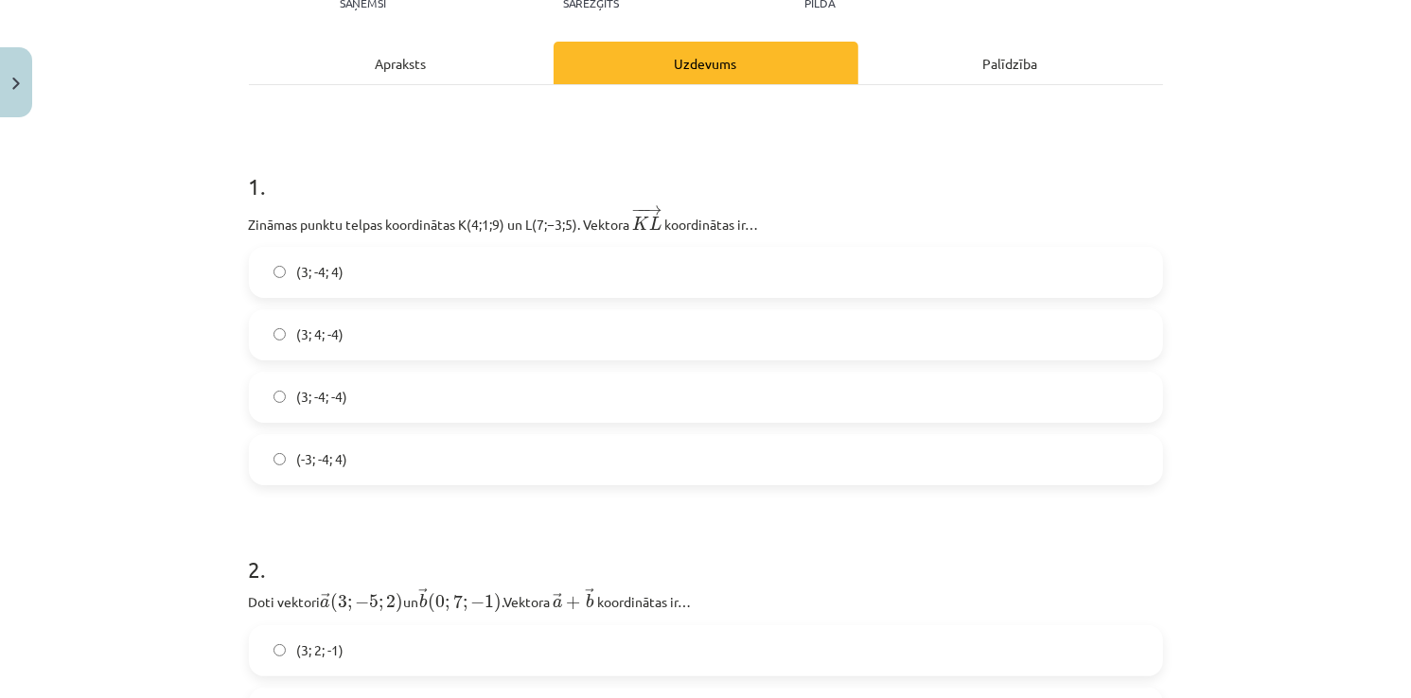
click at [285, 410] on label "(3; -4; -4)" at bounding box center [706, 397] width 910 height 47
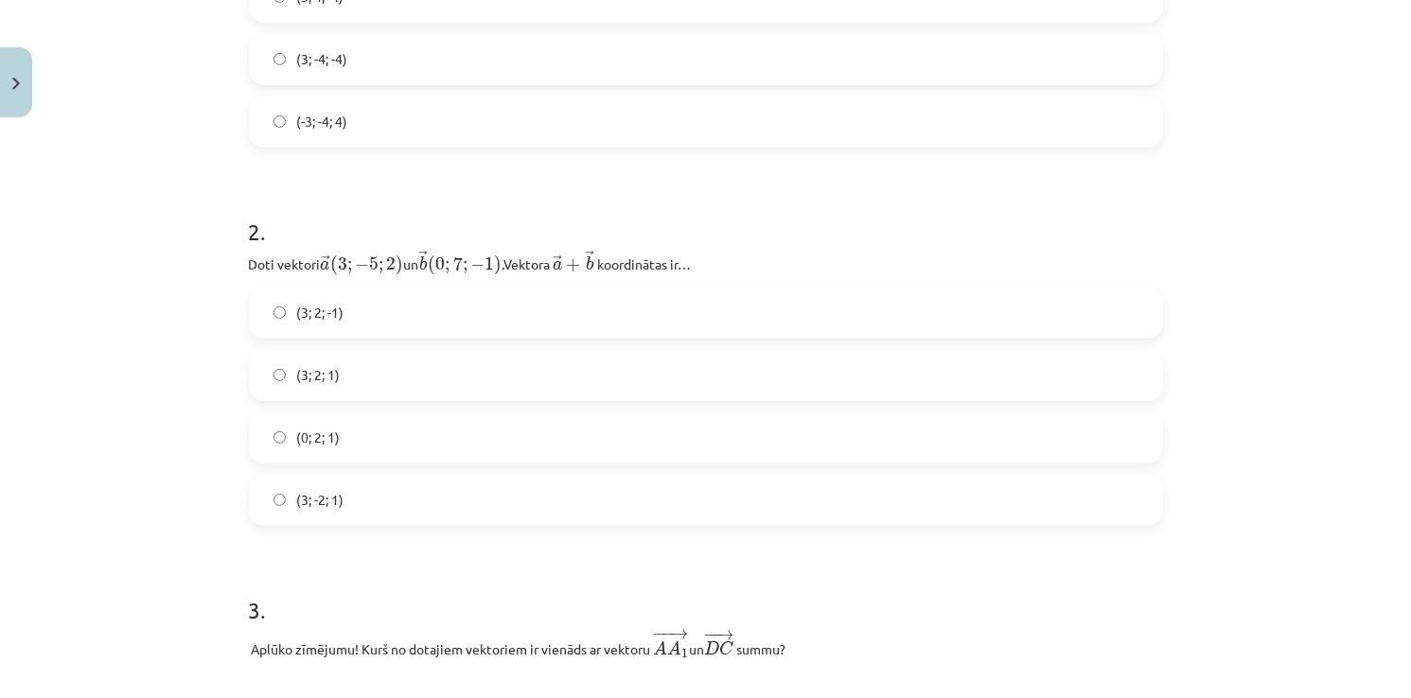
scroll to position [615, 0]
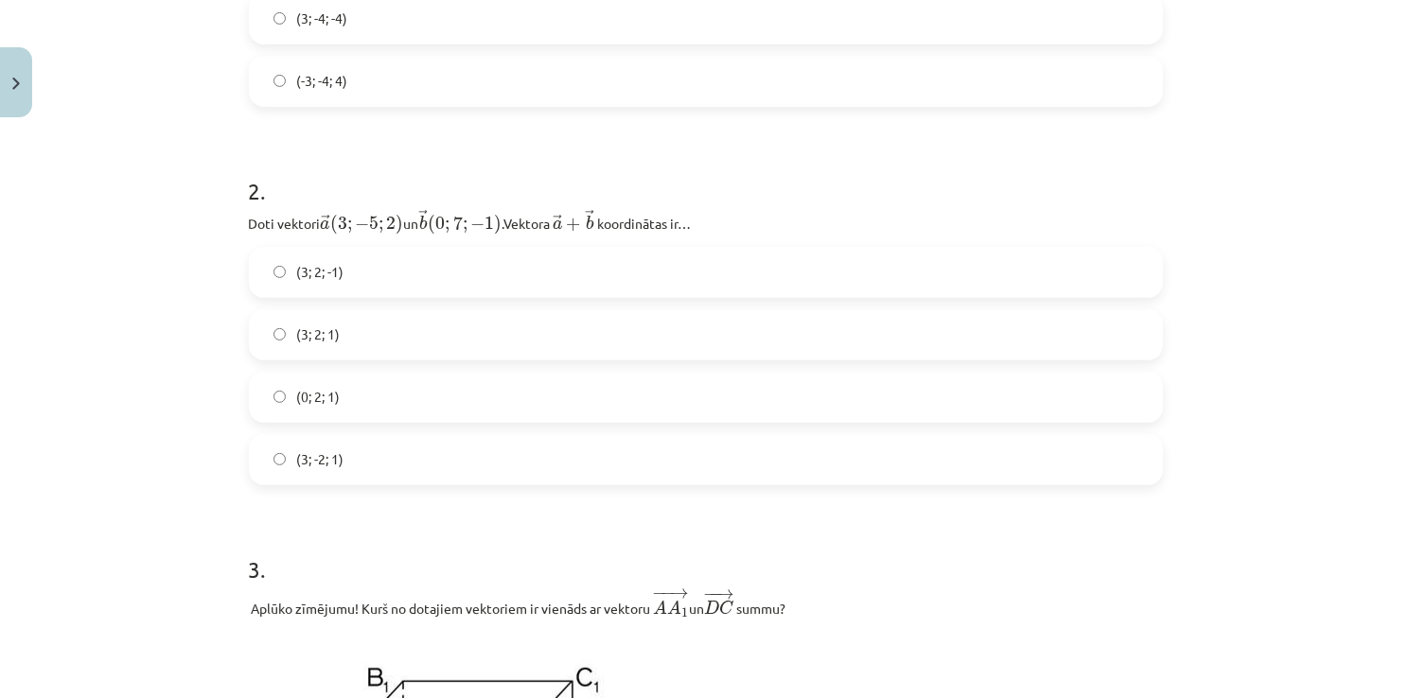
click at [288, 333] on label "(3; 2; 1)" at bounding box center [706, 334] width 910 height 47
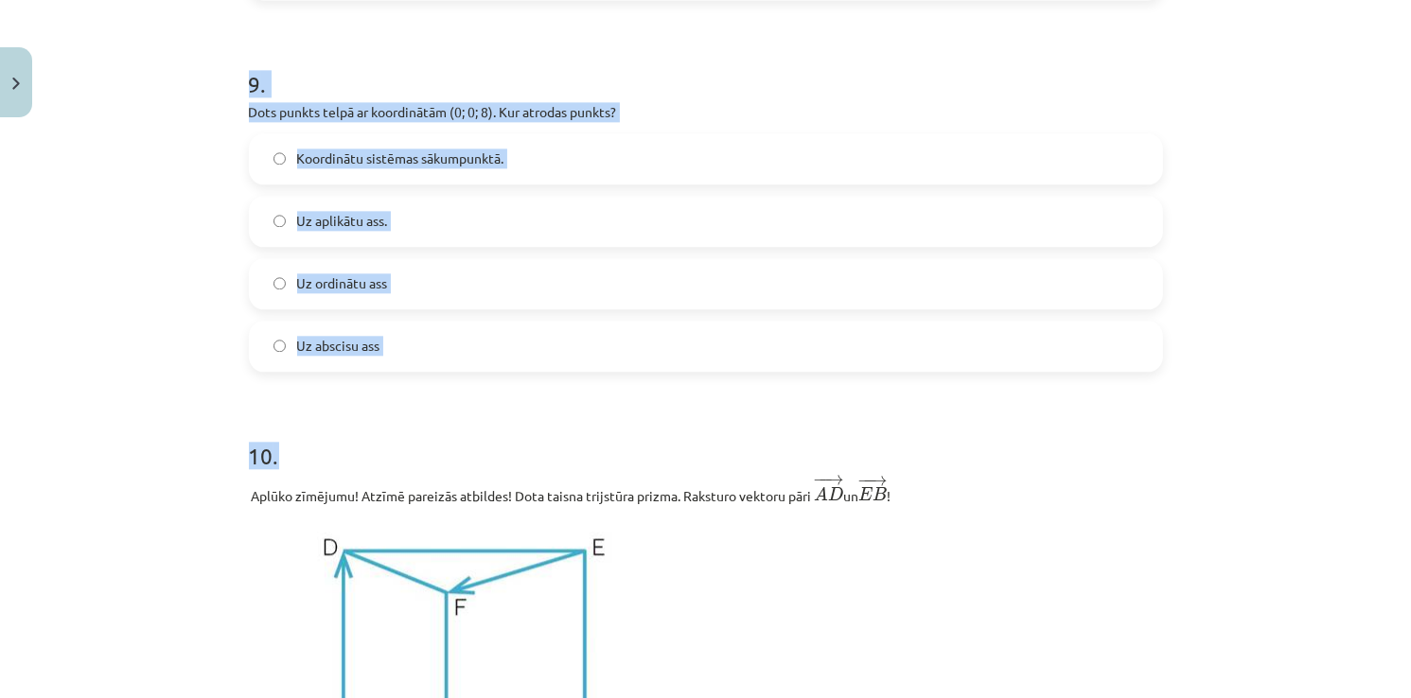
scroll to position [4305, 0]
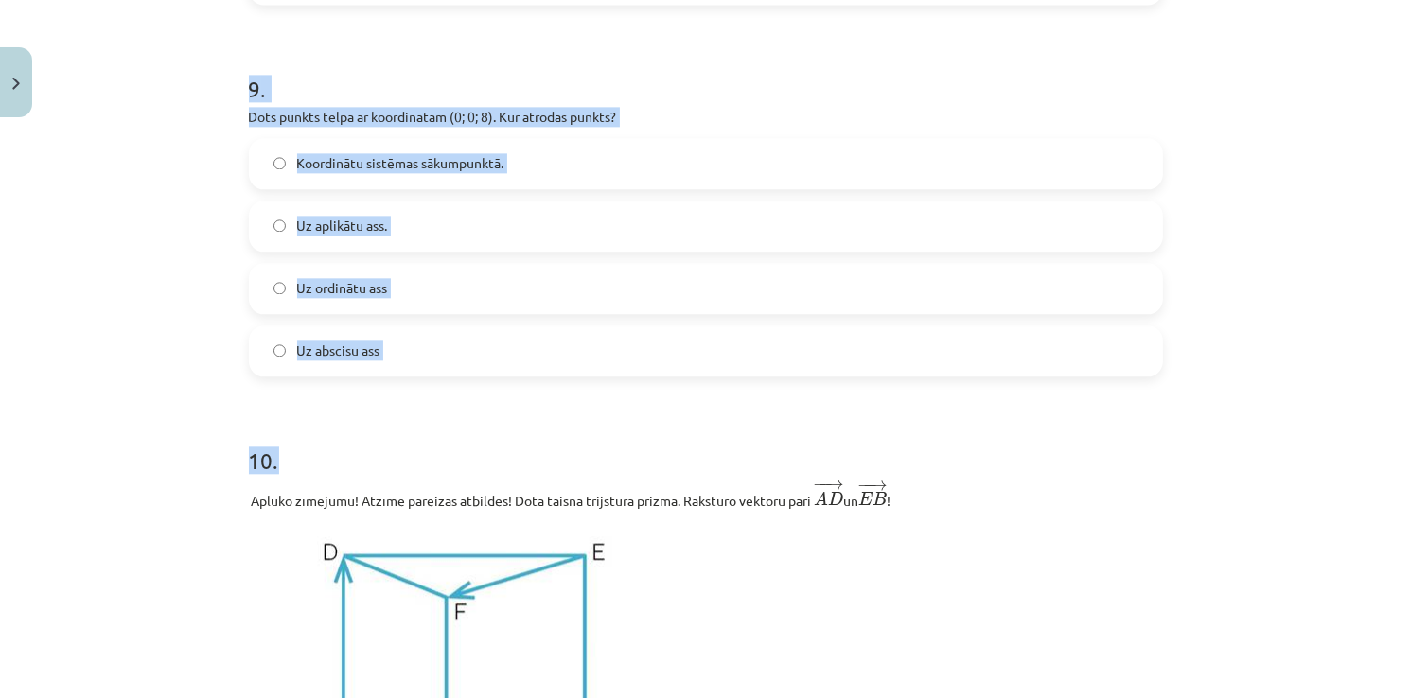
drag, startPoint x: 240, startPoint y: 220, endPoint x: 601, endPoint y: 388, distance: 397.9
click at [601, 388] on div "32 XP Saņemsi Sarežģīts 16 pilda Apraksts Uzdevums Palīdzība 1 . Zināmas punktu…" at bounding box center [705, 276] width 937 height 8910
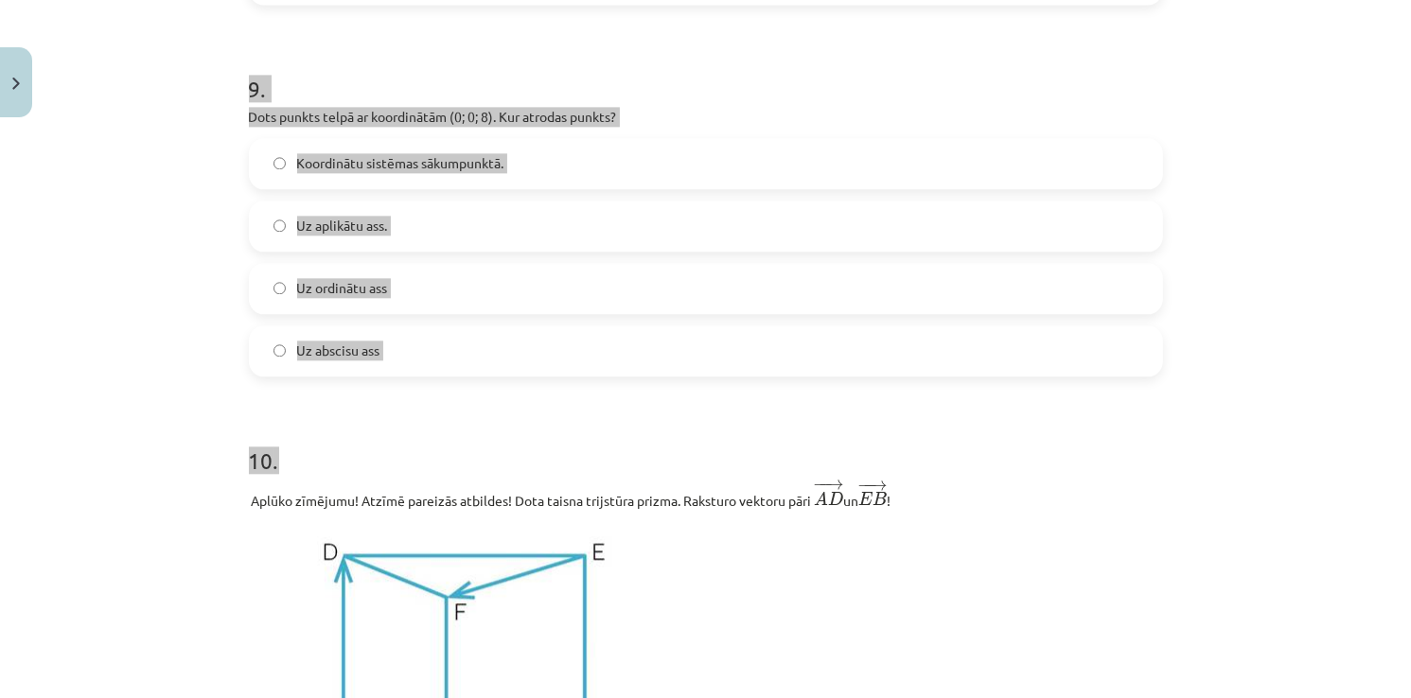
copy form "Aprēķini vektora − − → F G F G → ﻿ garumu, ja ﻿F(4;−4;0)﻿ un ﻿G(2;−7;6)﻿! 5.5 7…"
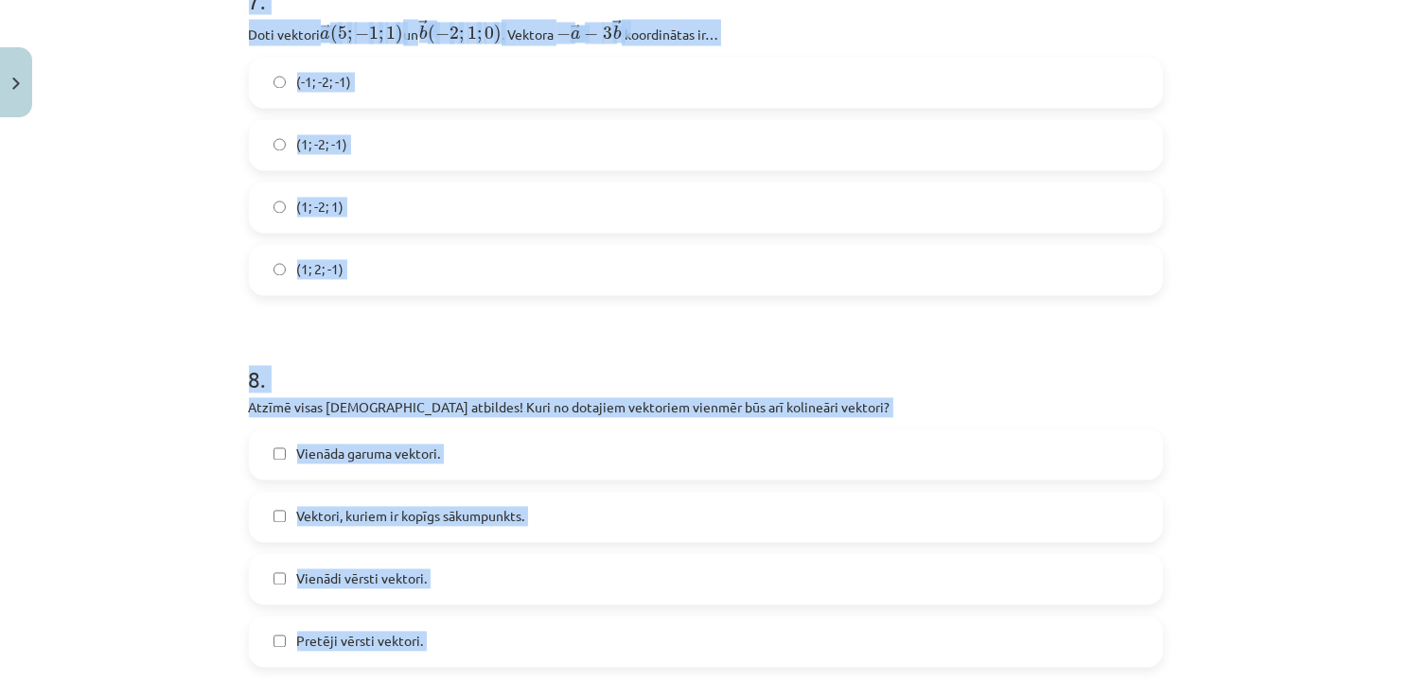
click at [163, 397] on div "Mācību tēma: Matemātikas i - 10. klases 1. ieskaites mācību materiāls (c) #9 📝 …" at bounding box center [705, 349] width 1411 height 698
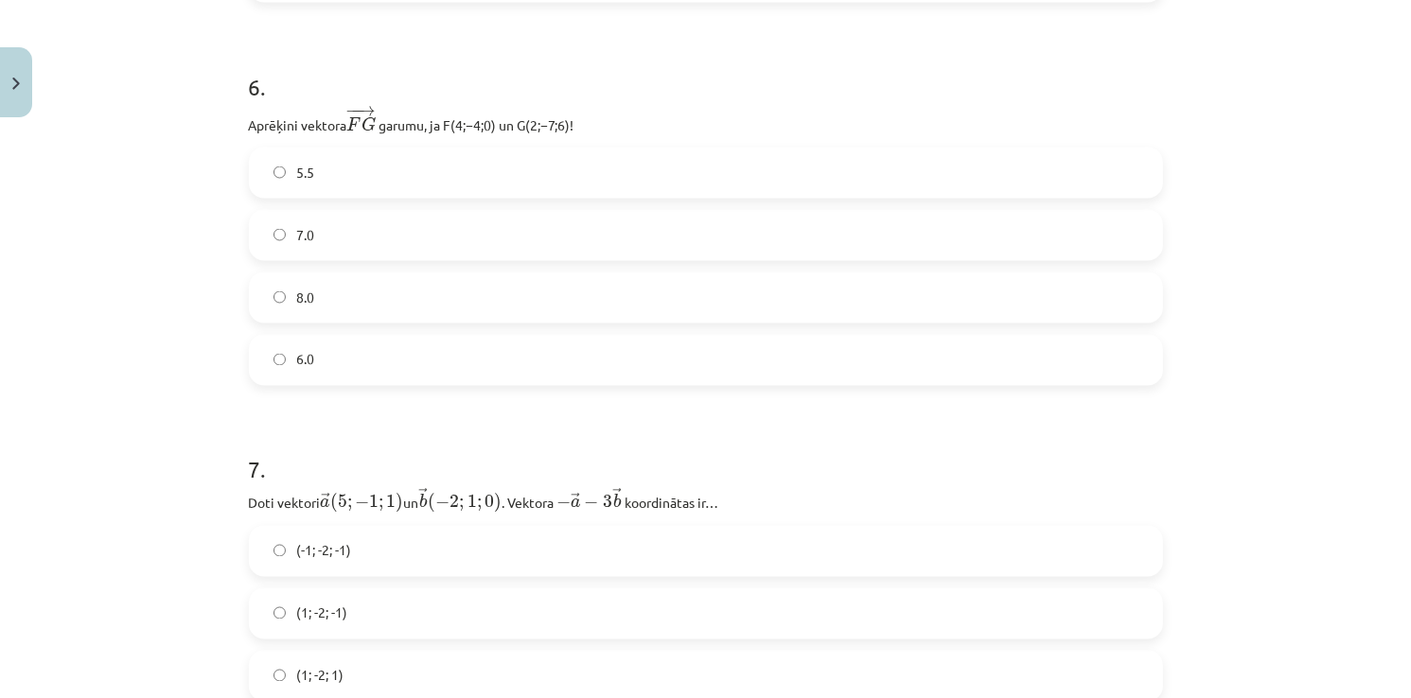
scroll to position [3170, 0]
click at [324, 237] on label "7.0" at bounding box center [706, 239] width 910 height 47
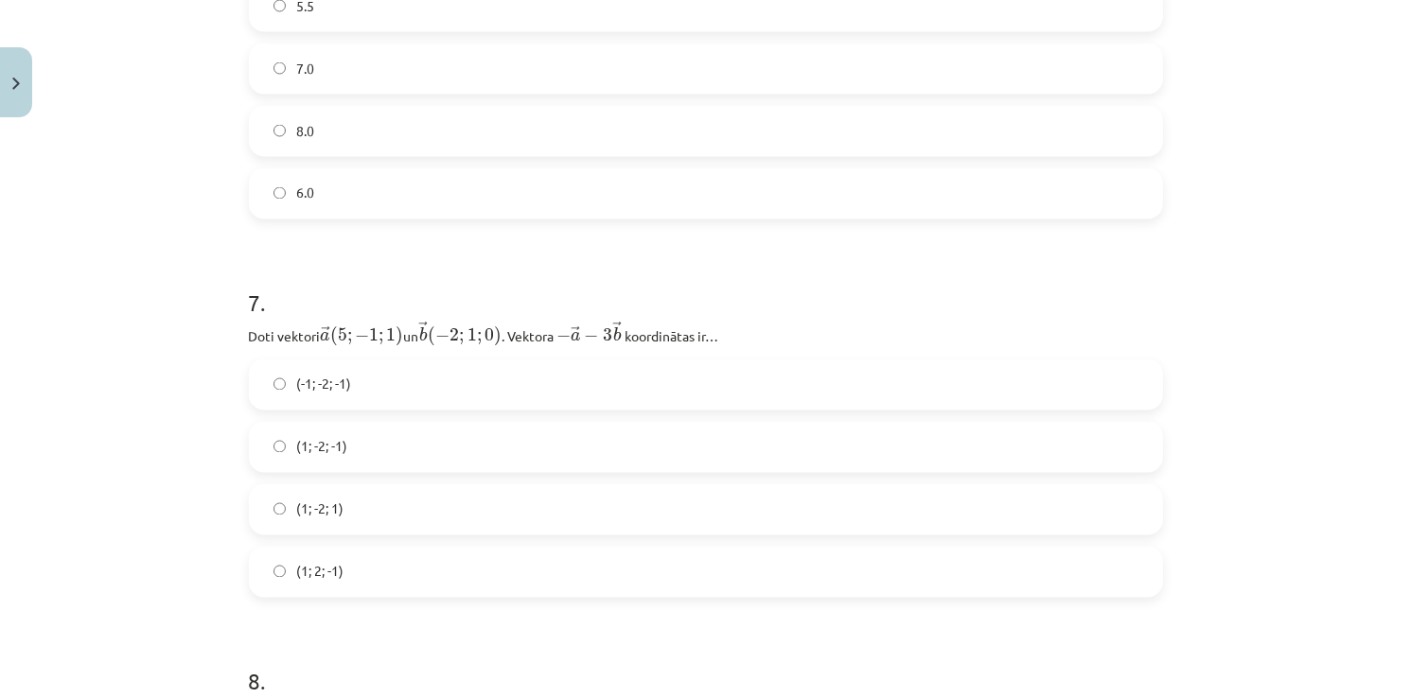
scroll to position [3359, 0]
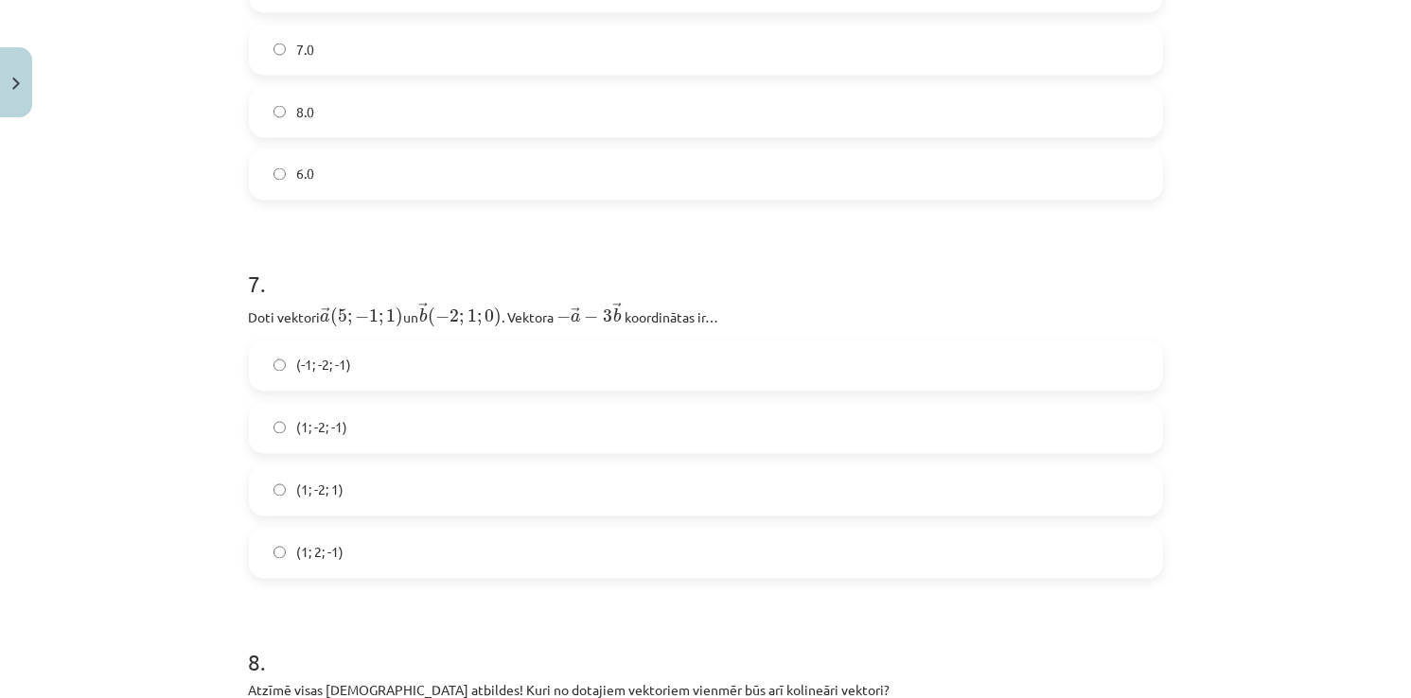
click at [332, 438] on span "(1; -2; -1)" at bounding box center [322, 428] width 51 height 20
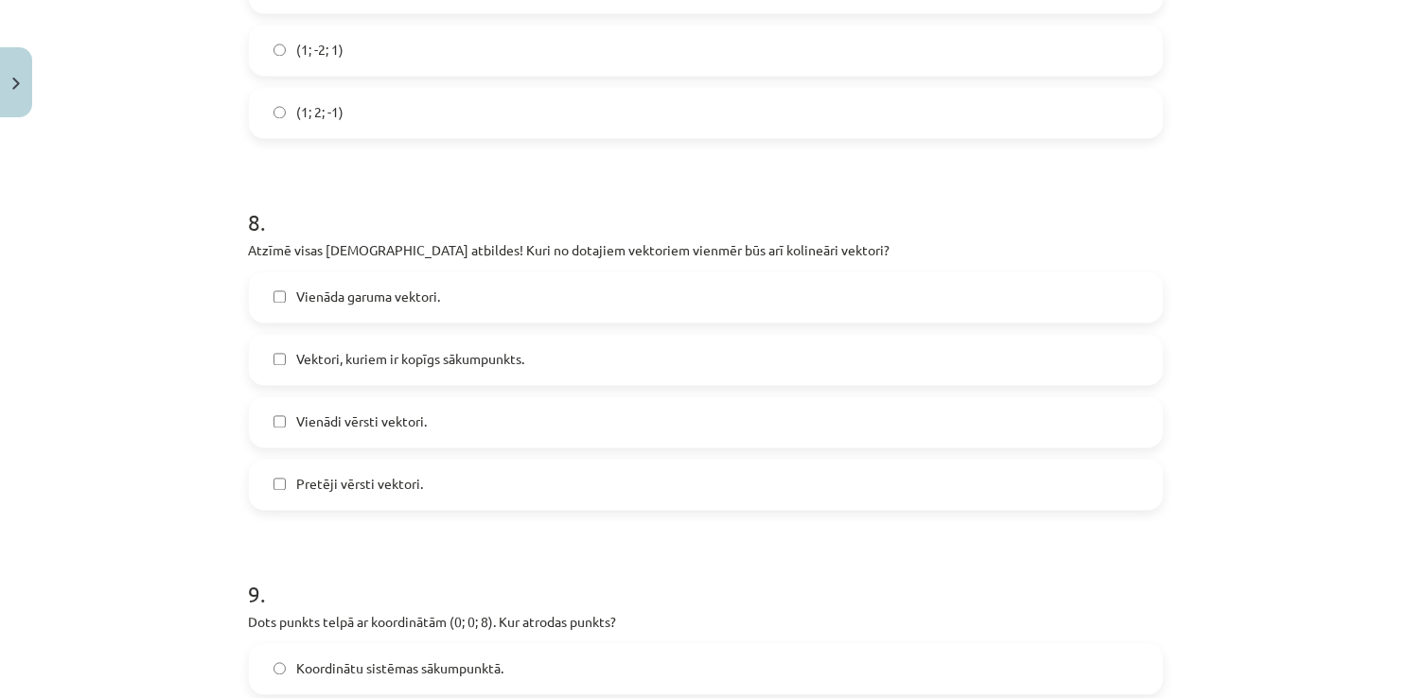
scroll to position [3832, 0]
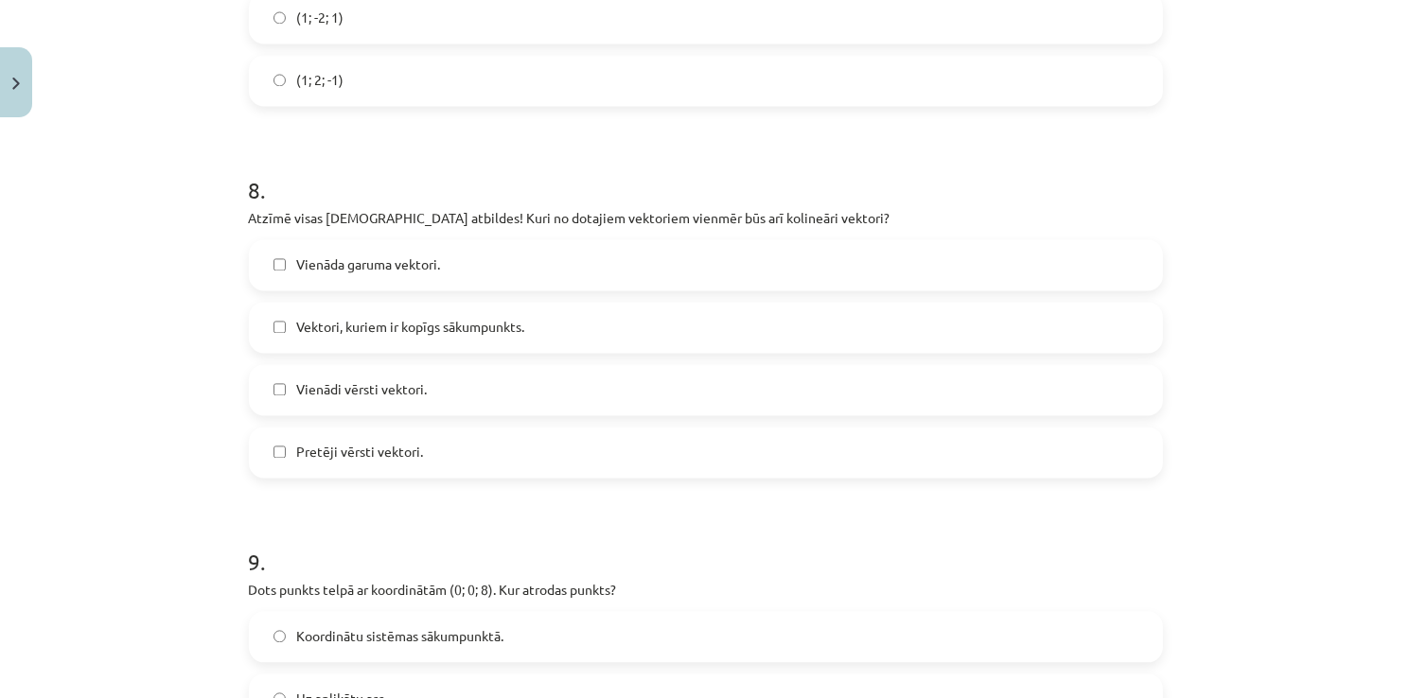
click at [360, 394] on span "Vienādi vērsti vektori." at bounding box center [362, 389] width 131 height 20
click at [358, 460] on span "Pretēji vērsti vektori." at bounding box center [360, 452] width 127 height 20
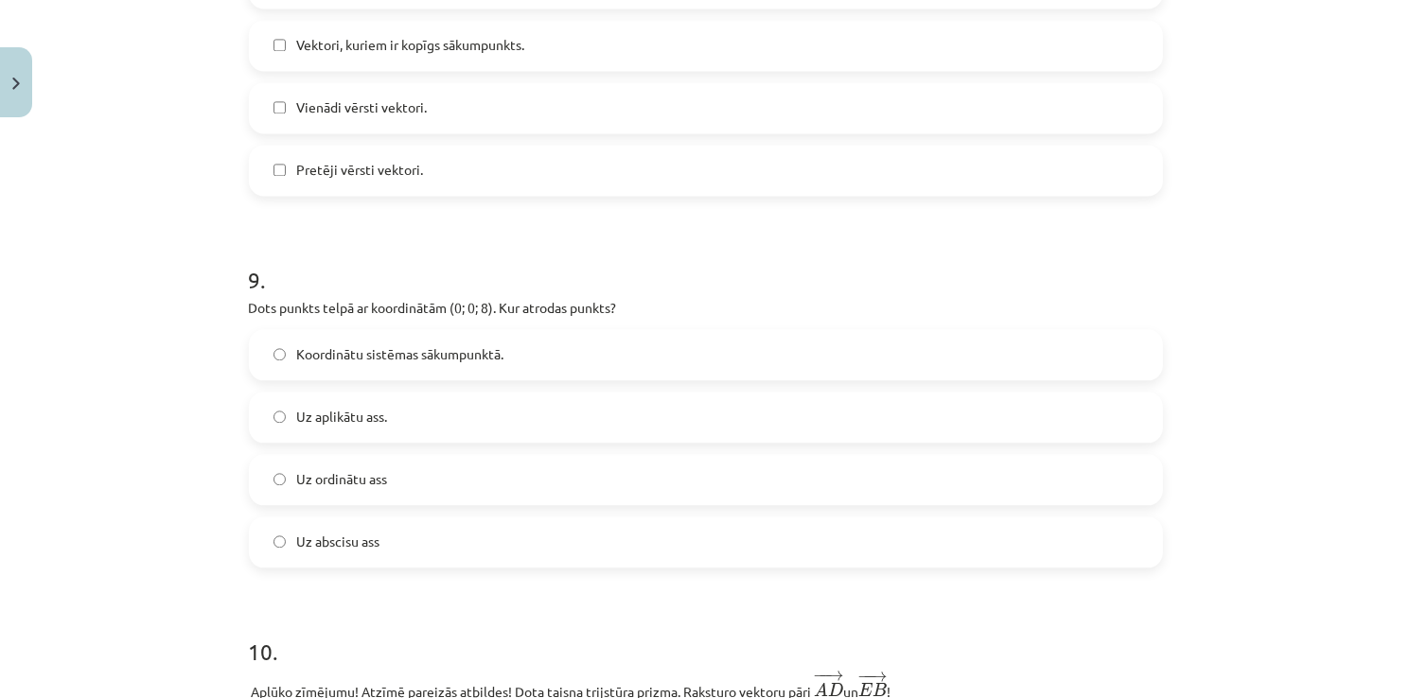
scroll to position [4116, 0]
click at [362, 425] on span "Uz aplikātu ass." at bounding box center [342, 415] width 91 height 20
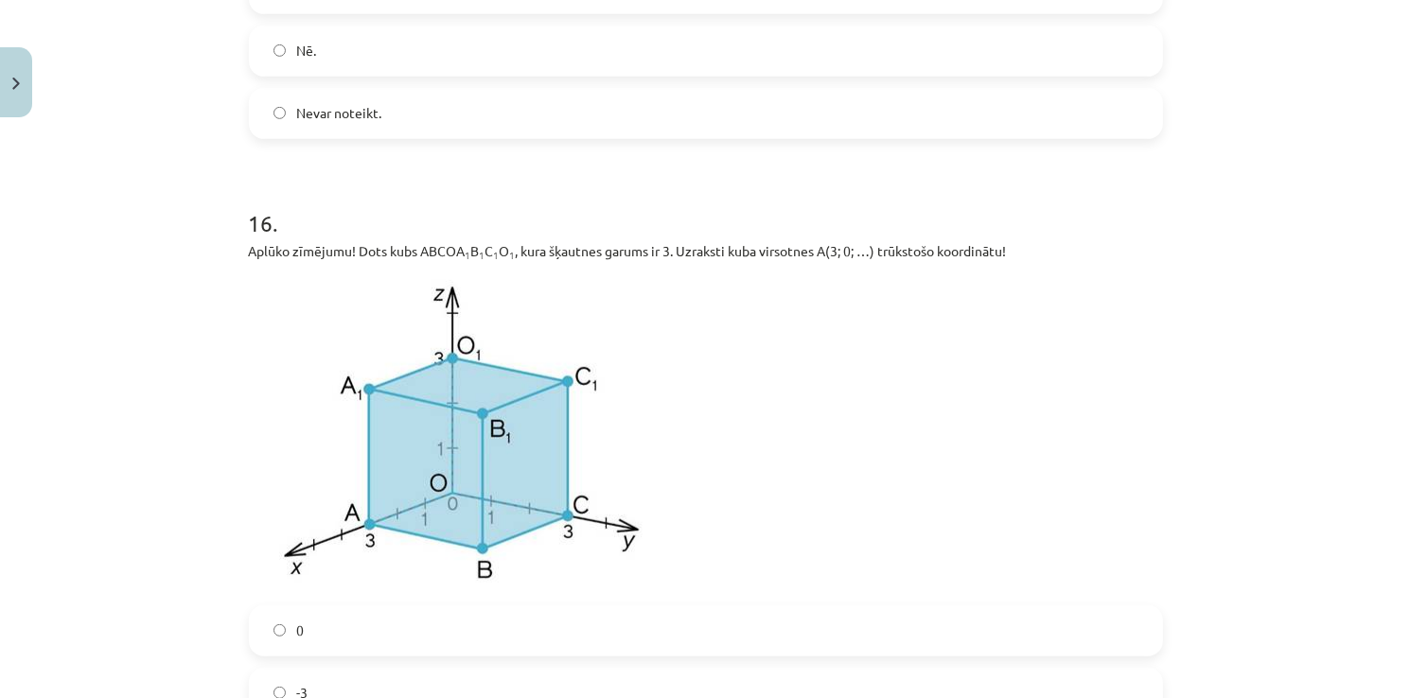
scroll to position [8017, 0]
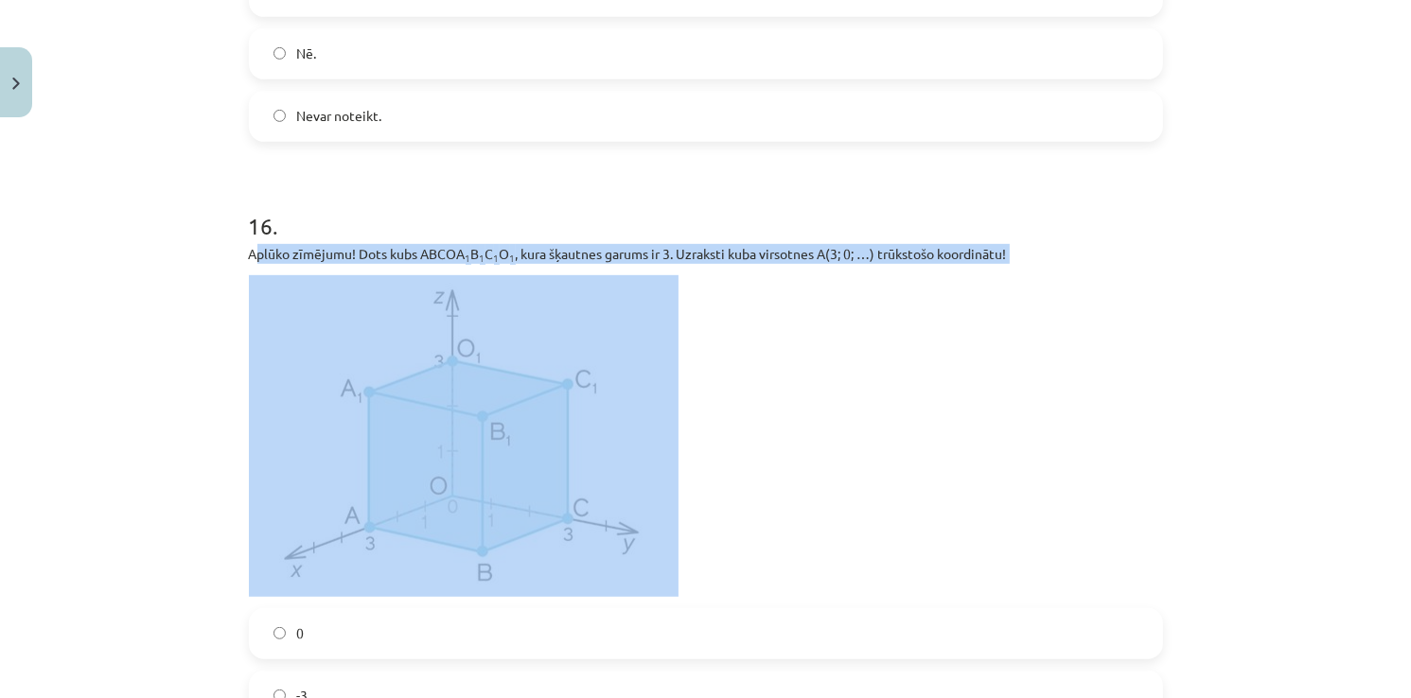
drag, startPoint x: 244, startPoint y: 257, endPoint x: 466, endPoint y: 382, distance: 254.2
click at [466, 382] on div "Aplūko zīmējumu! Dots kubs ABCOA 1 B 1 C 1 O 1 , kura šķautnes garums ir 3. Uzr…" at bounding box center [706, 420] width 914 height 353
click at [799, 396] on p at bounding box center [706, 436] width 914 height 322
drag, startPoint x: 21, startPoint y: 404, endPoint x: 131, endPoint y: 390, distance: 110.7
click at [22, 404] on div "Mācību tēma: Matemātikas i - 10. klases 1. ieskaites mācību materiāls (c) #9 📝 …" at bounding box center [705, 349] width 1411 height 698
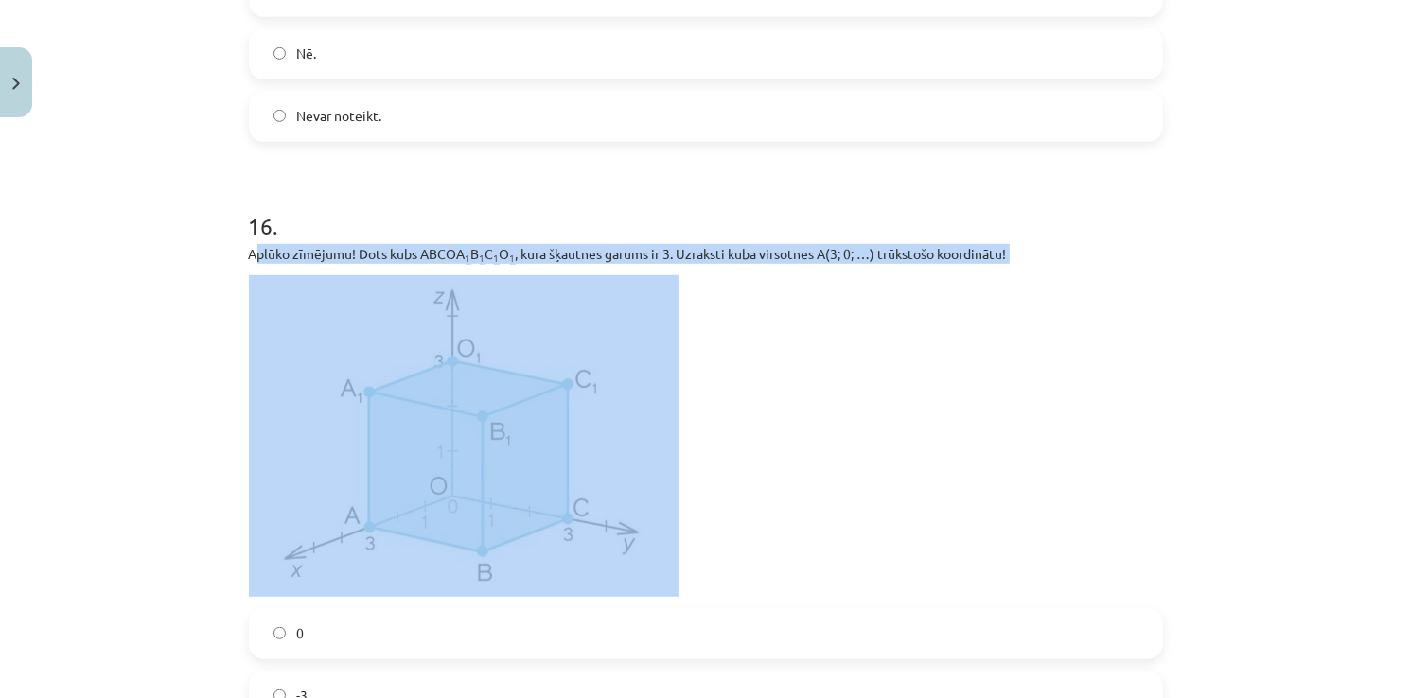
click at [213, 292] on div "Mācību tēma: Matemātikas i - 10. klases 1. ieskaites mācību materiāls (c) #9 📝 …" at bounding box center [705, 349] width 1411 height 698
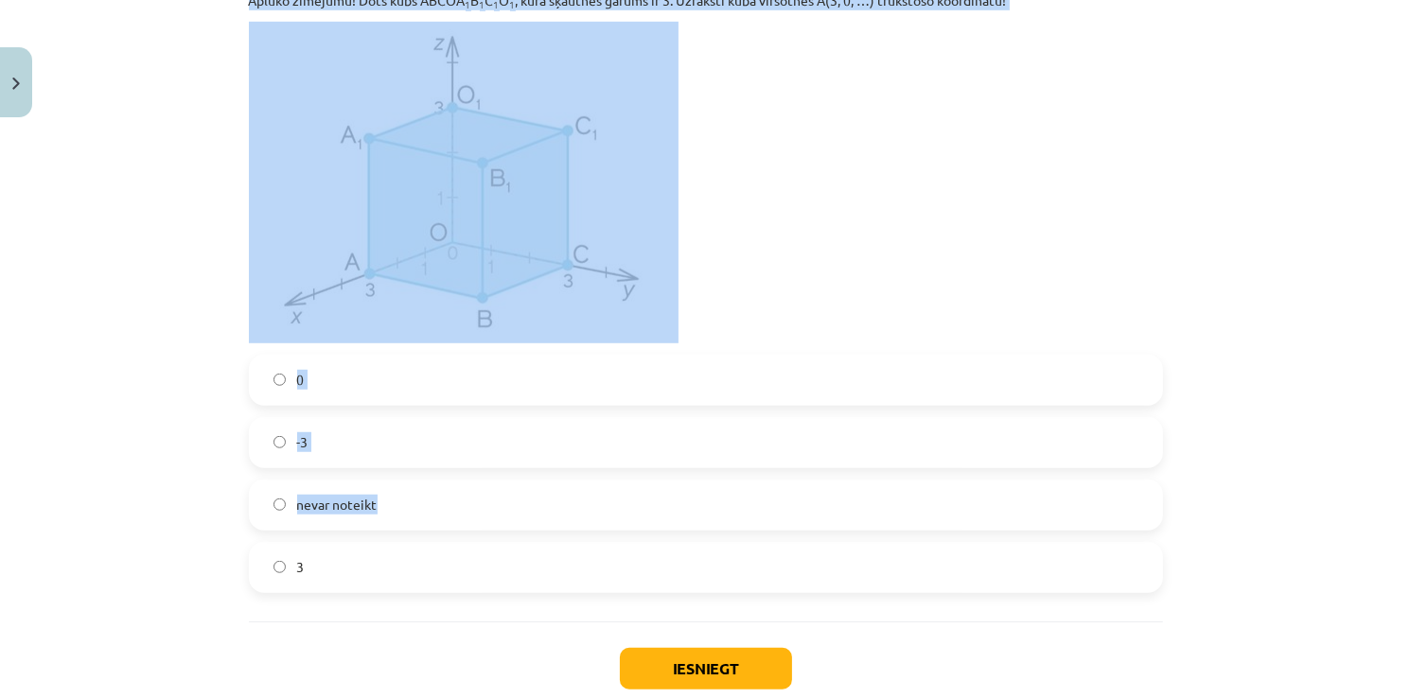
scroll to position [8395, 0]
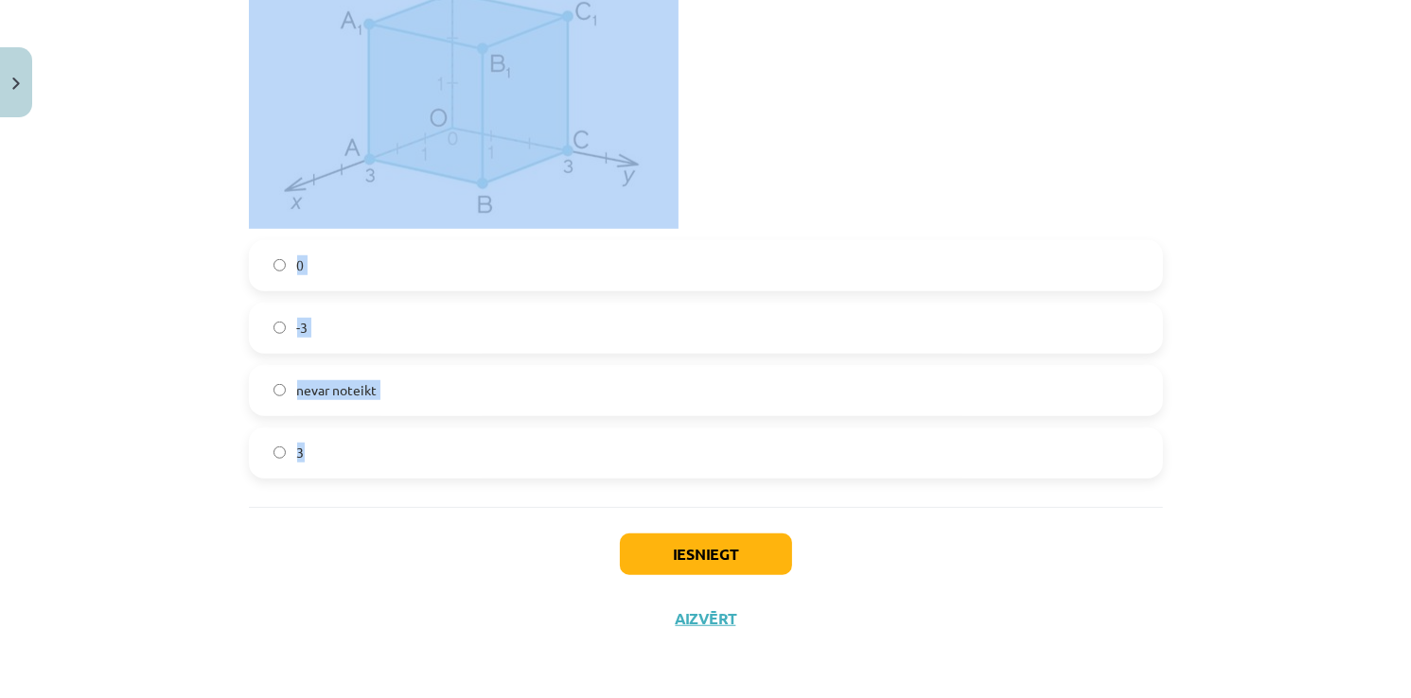
drag, startPoint x: 240, startPoint y: 257, endPoint x: 500, endPoint y: 431, distance: 311.8
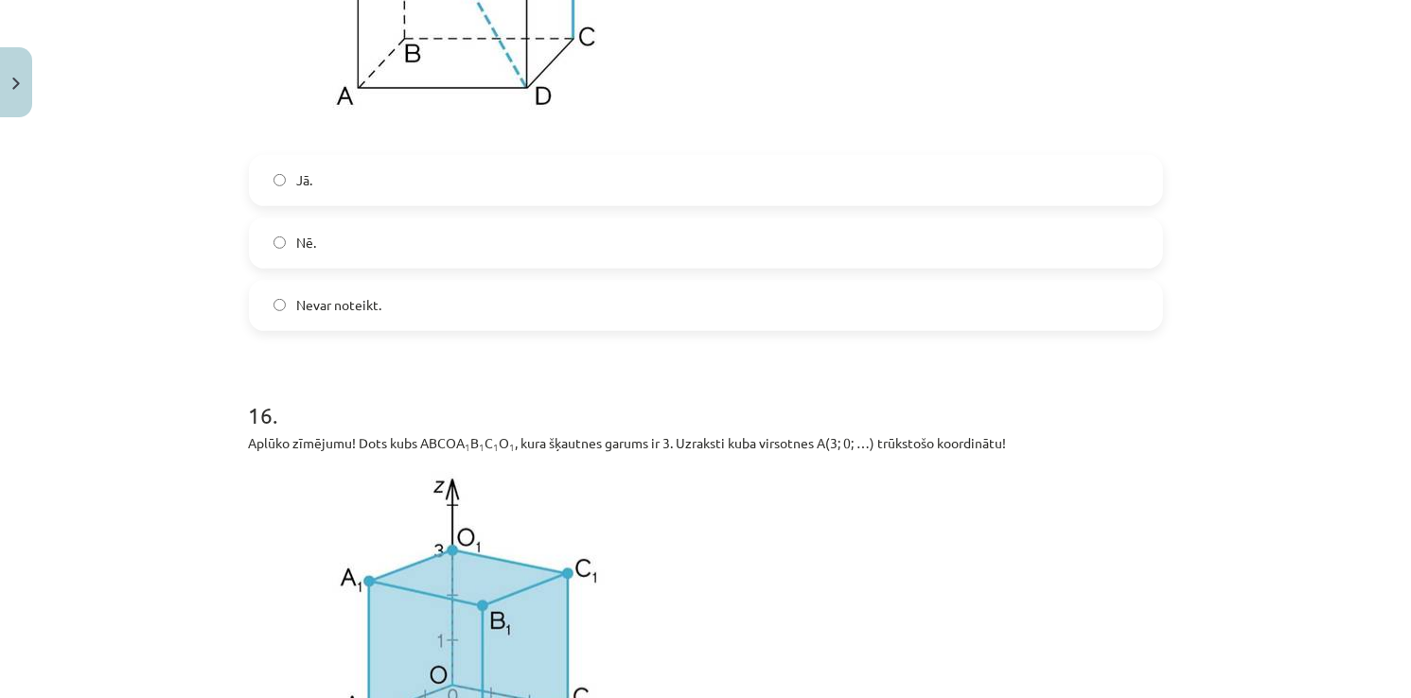
click at [755, 394] on h1 "16 ." at bounding box center [706, 398] width 914 height 59
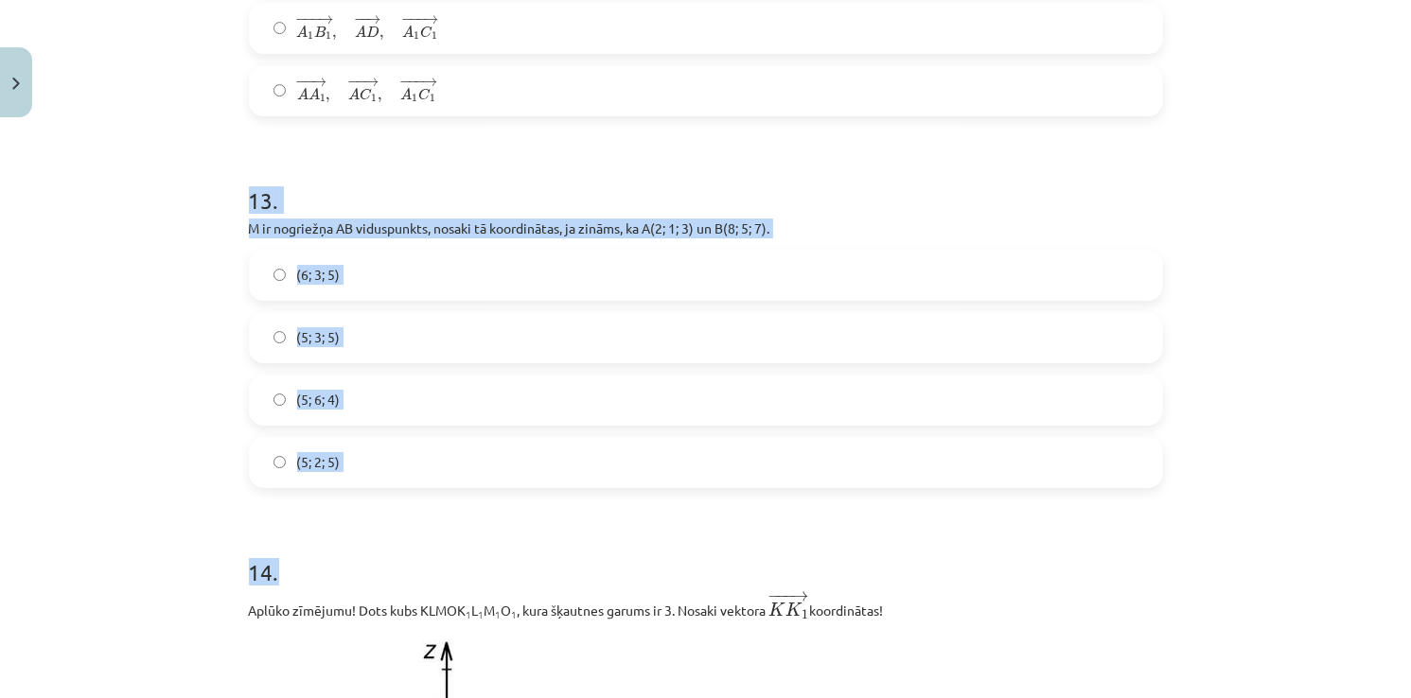
scroll to position [6314, 0]
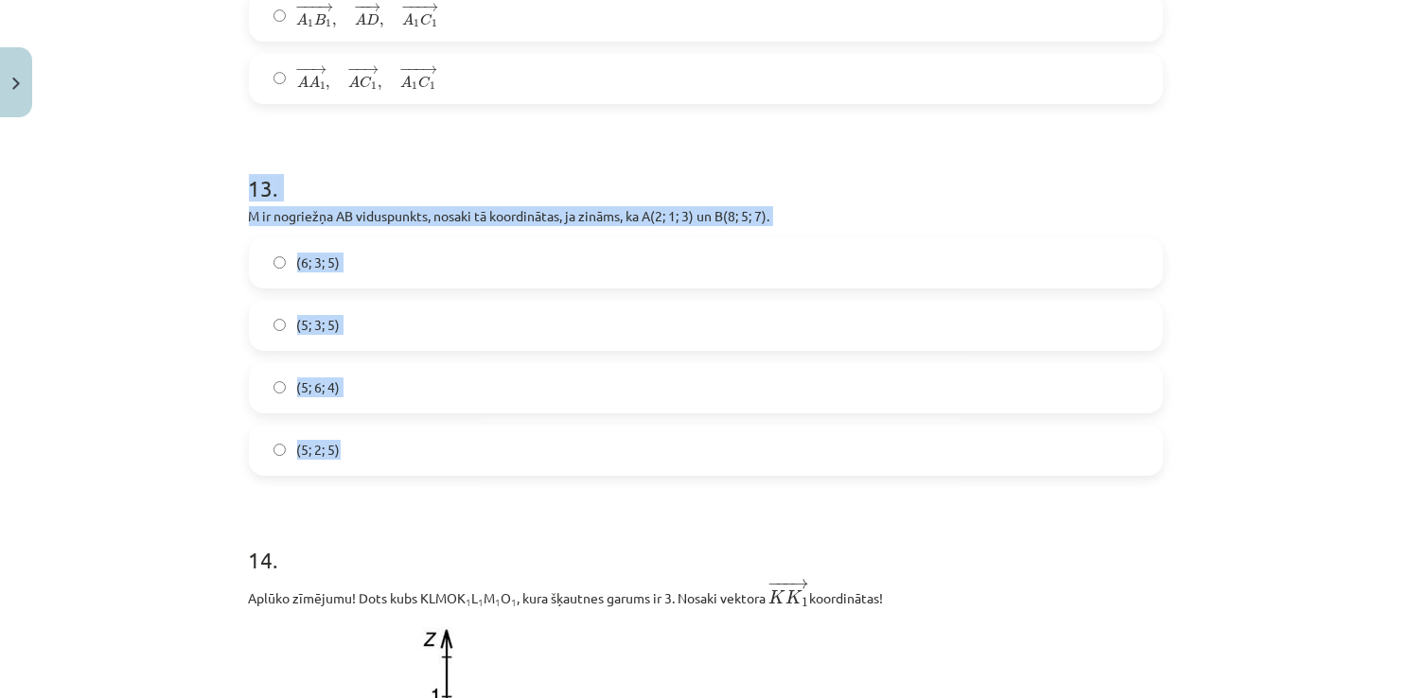
drag, startPoint x: 231, startPoint y: 466, endPoint x: 558, endPoint y: 451, distance: 327.7
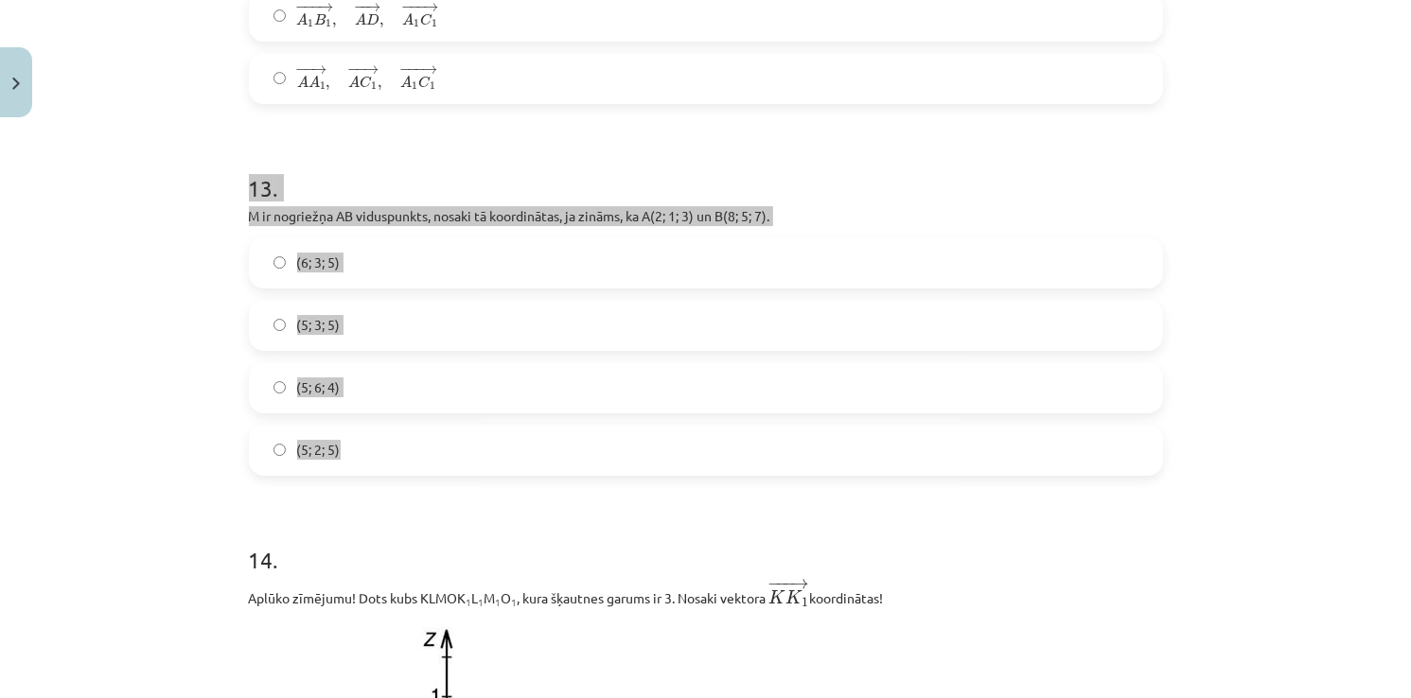
copy div "13 . M ir nogriežņa AB viduspunkts, nosaki tā koordinātas, ja zināms, ka A(2; 1…"
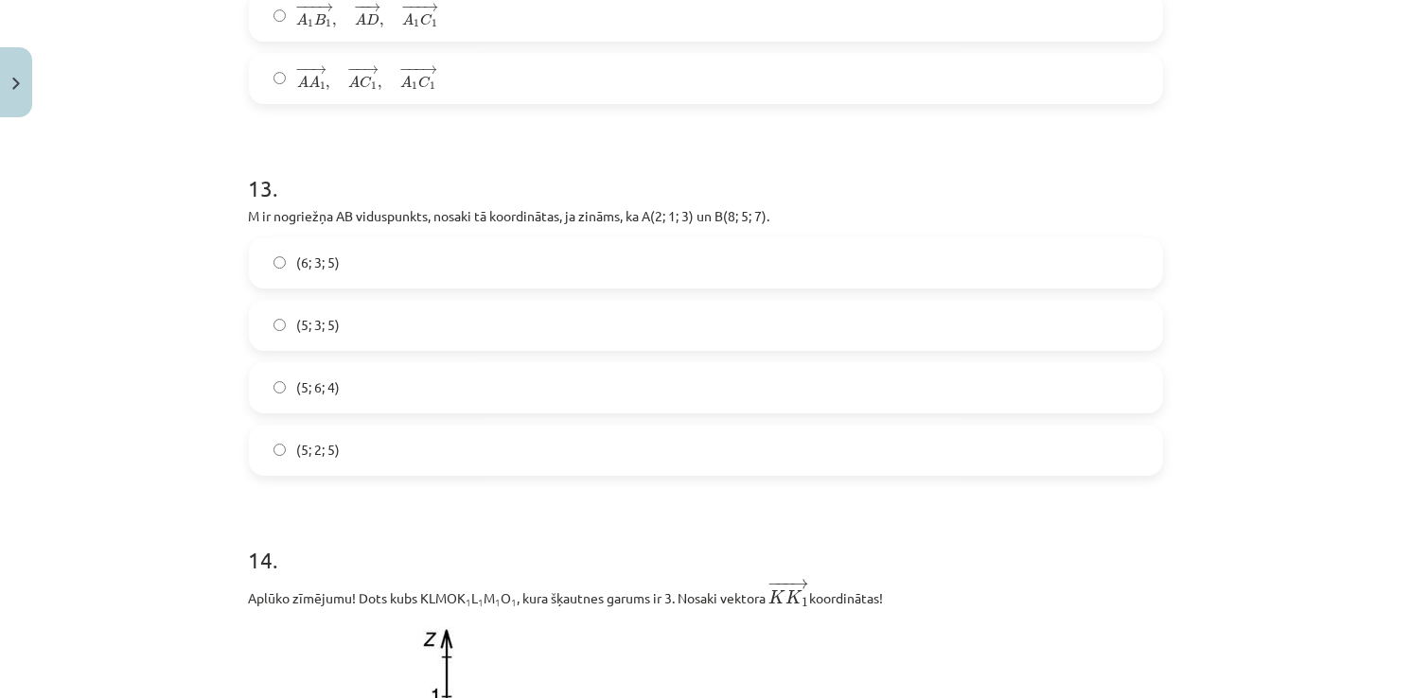
click at [377, 530] on h1 "14 ." at bounding box center [706, 543] width 914 height 59
click at [352, 326] on label "(5; 3; 5)" at bounding box center [706, 325] width 910 height 47
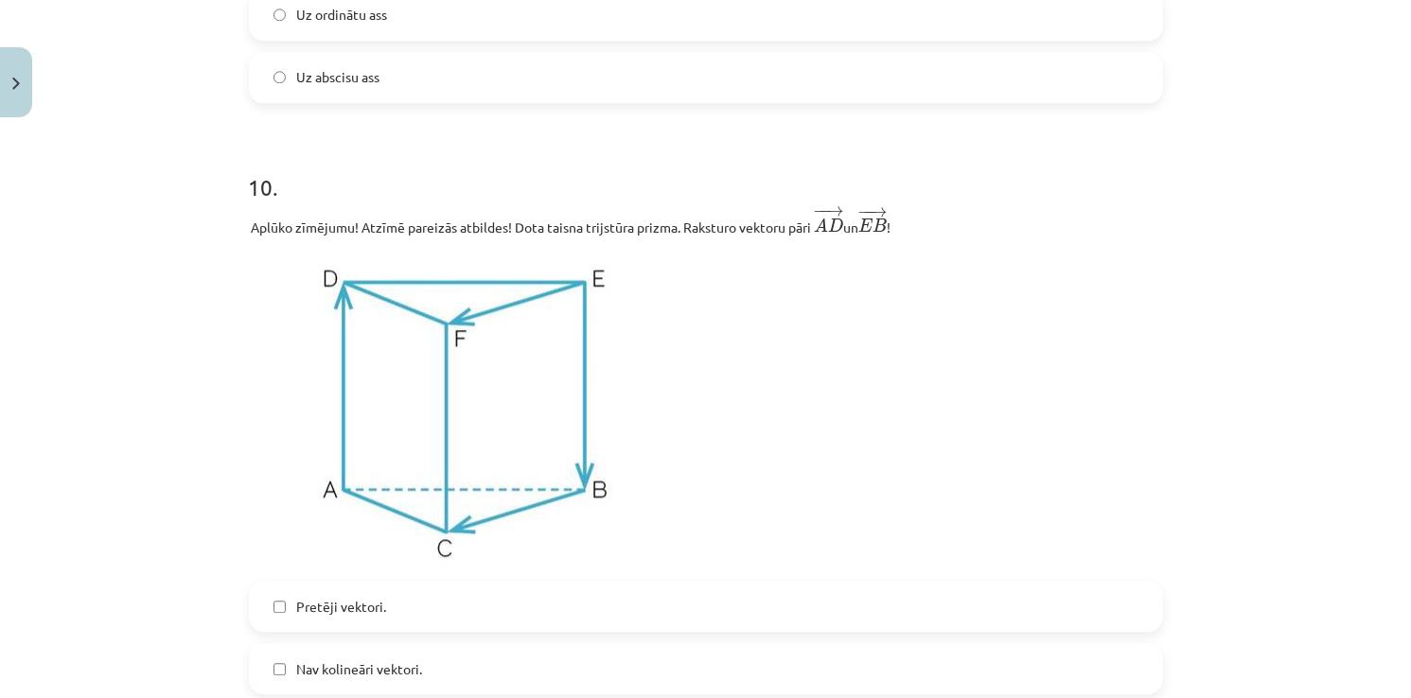
scroll to position [4705, 0]
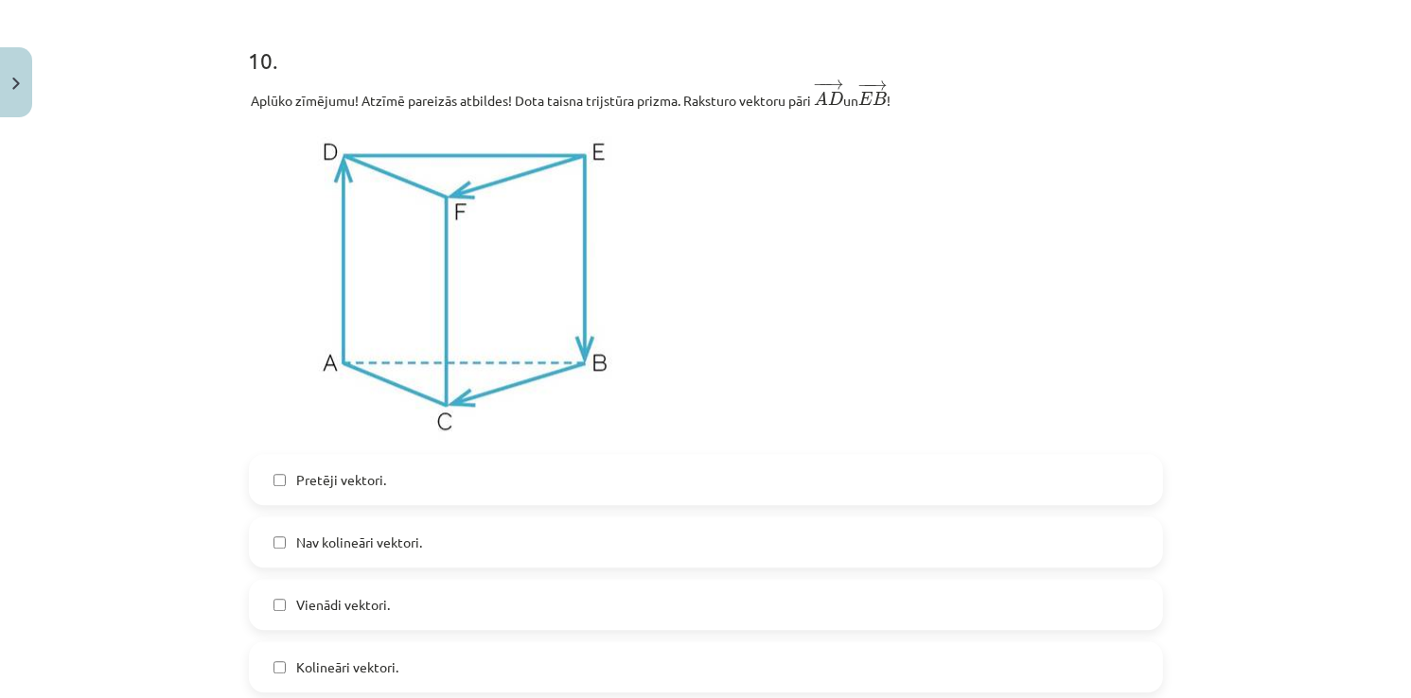
click at [356, 489] on span "Pretēji vektori." at bounding box center [342, 480] width 90 height 20
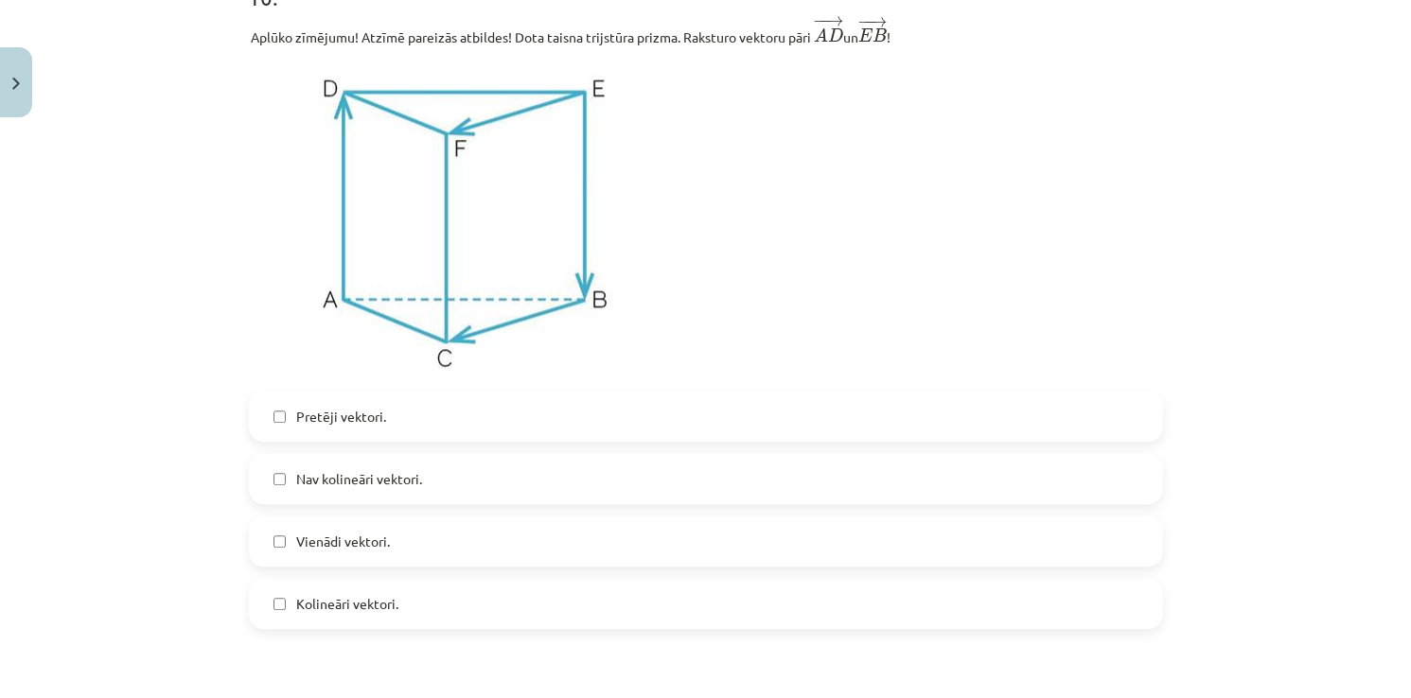
scroll to position [4800, 0]
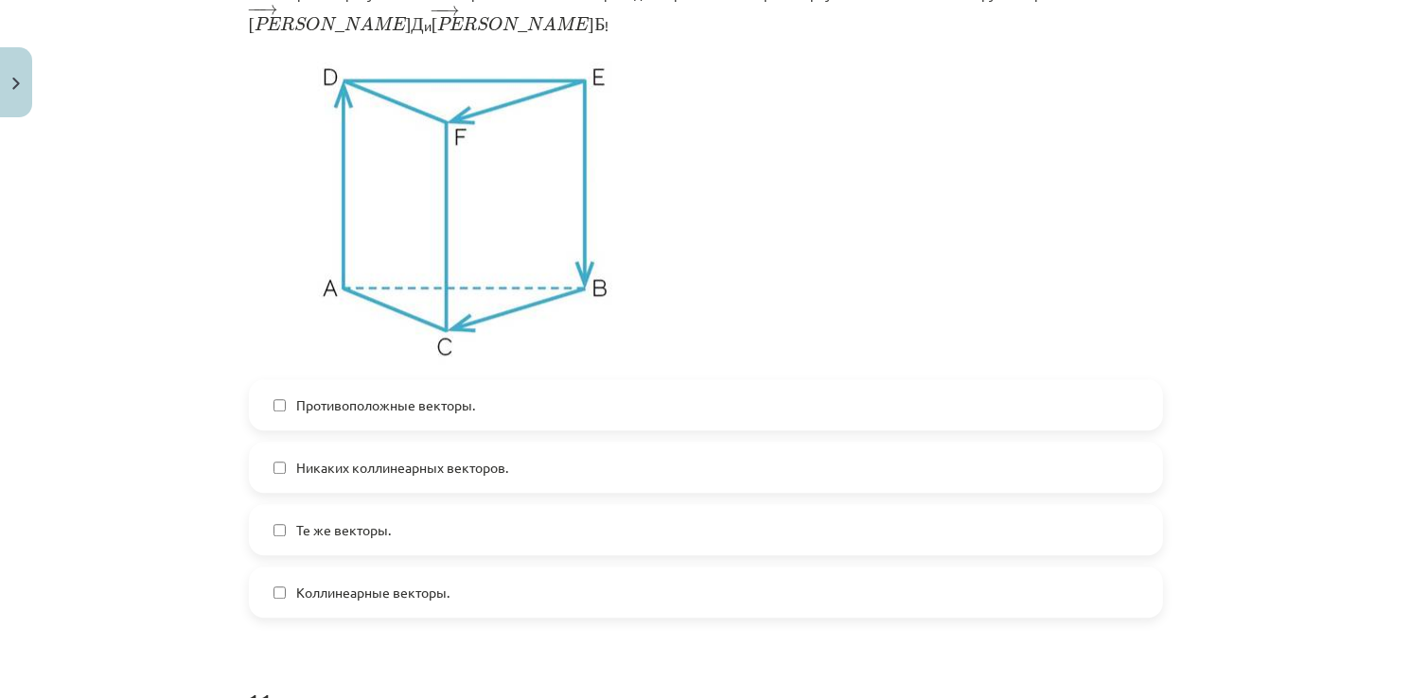
click at [404, 526] on label "Те же векторы." at bounding box center [706, 529] width 910 height 47
click at [335, 520] on span "Те же векторы." at bounding box center [344, 530] width 95 height 20
click at [361, 594] on label "Коллинеарные векторы." at bounding box center [706, 592] width 910 height 47
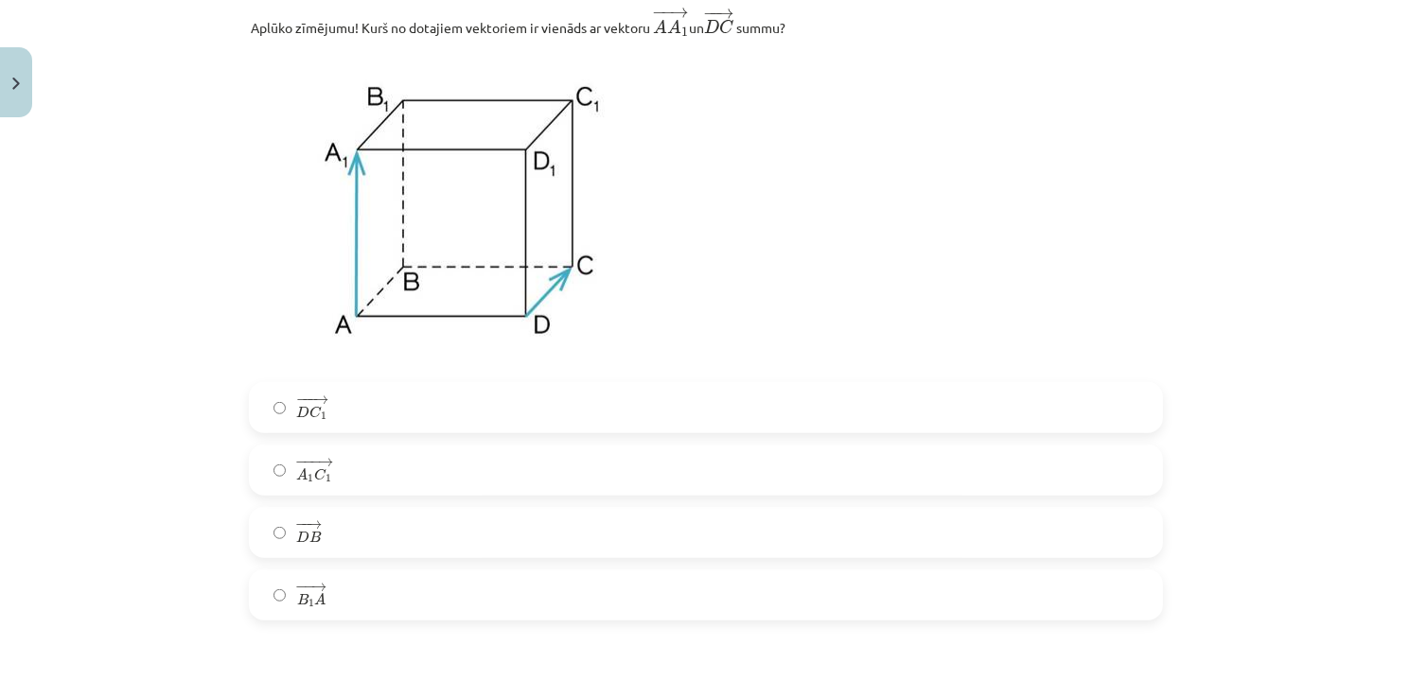
scroll to position [1230, 0]
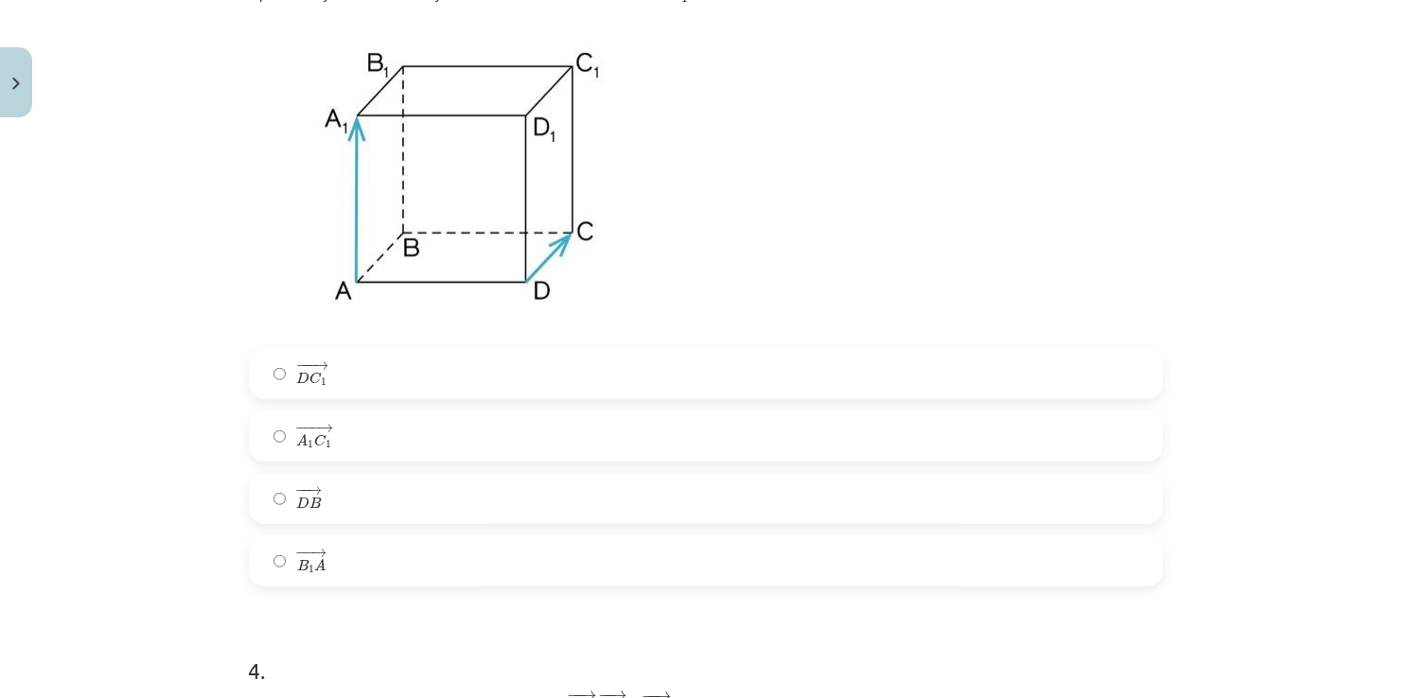
click at [308, 447] on span "1" at bounding box center [311, 445] width 6 height 9
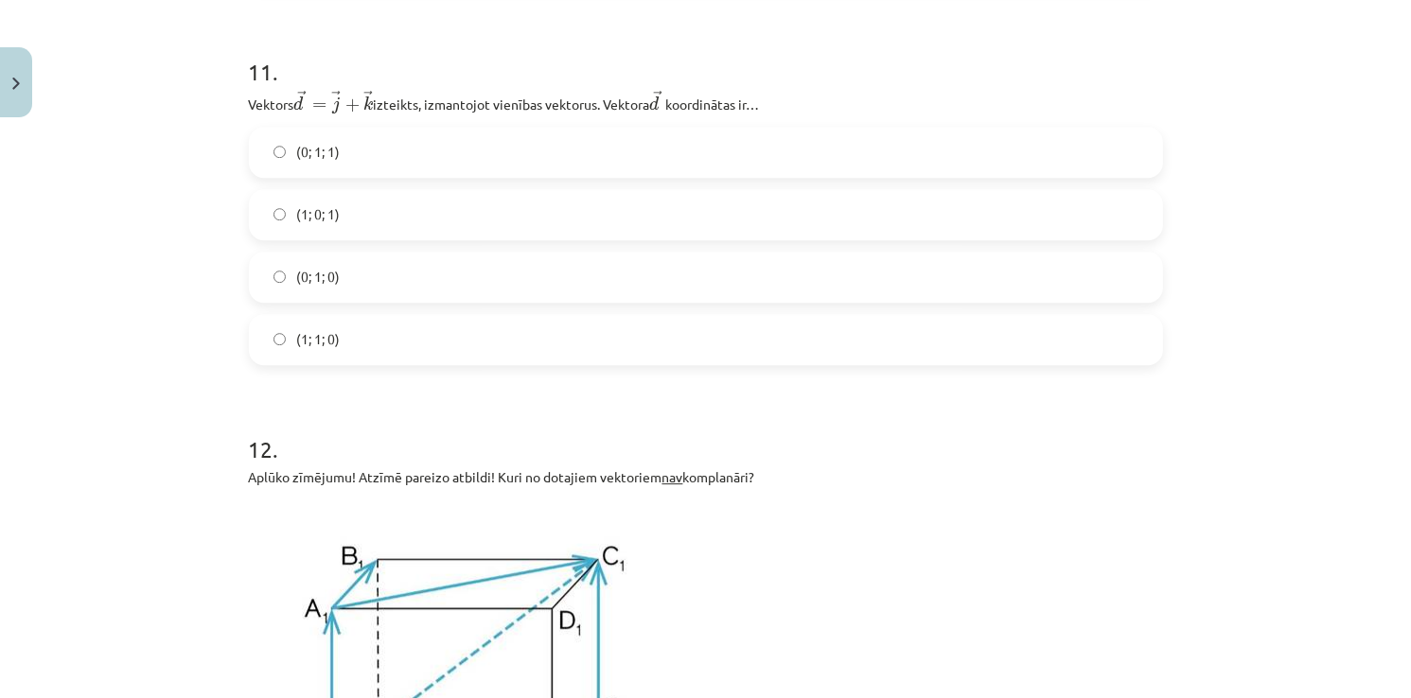
scroll to position [5298, 0]
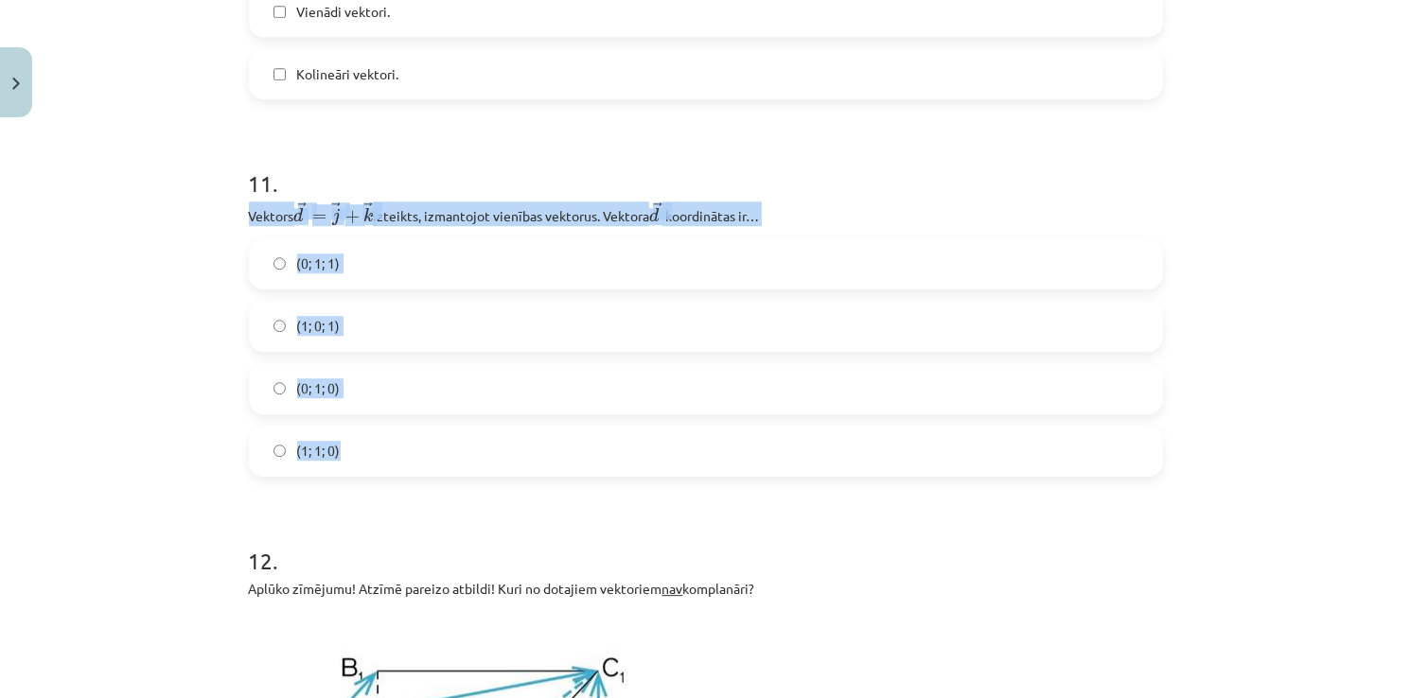
drag, startPoint x: 229, startPoint y: 220, endPoint x: 488, endPoint y: 482, distance: 368.6
click at [488, 482] on div "Mācību tēma: Matemātikas i - 10. klases 1. ieskaites mācību materiāls (c) #9 📝 …" at bounding box center [705, 349] width 1411 height 698
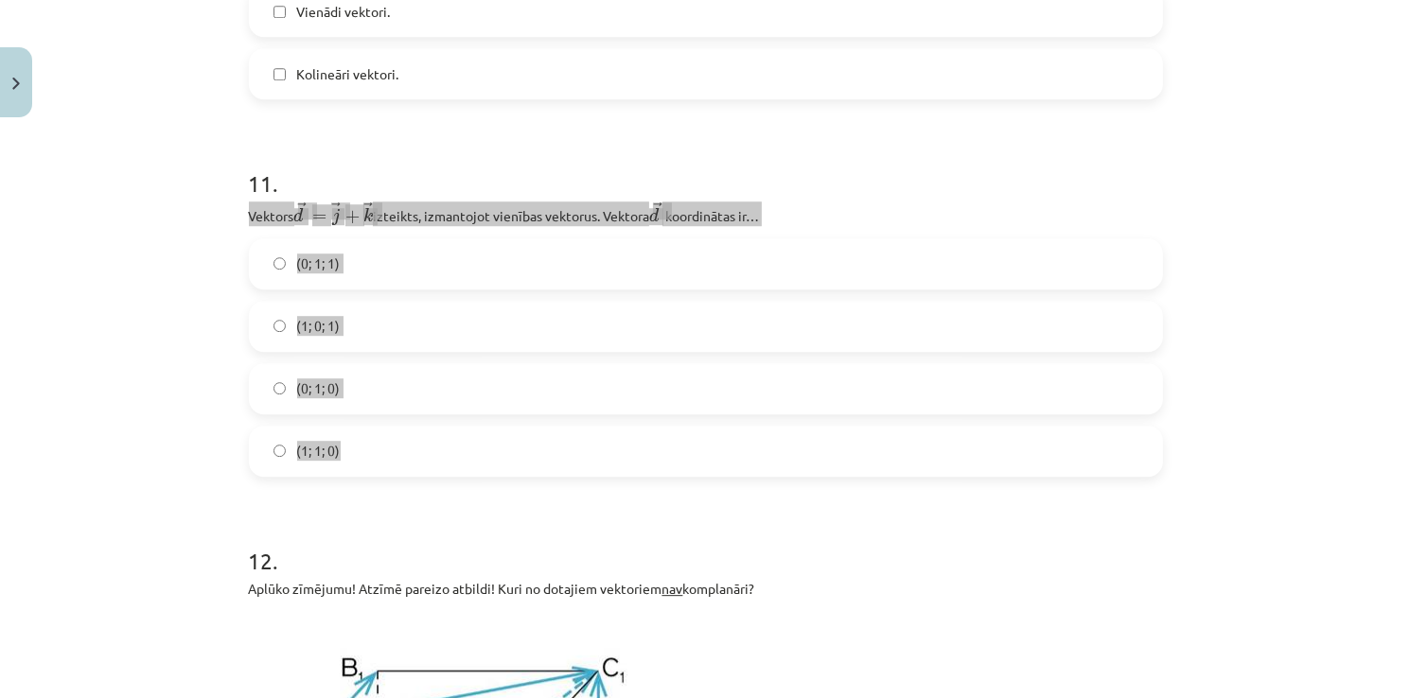
copy div "Vektors ﻿﻿ → d = → j + → k d → = j → + k → izteikts, izmantojot vienības vektor…"
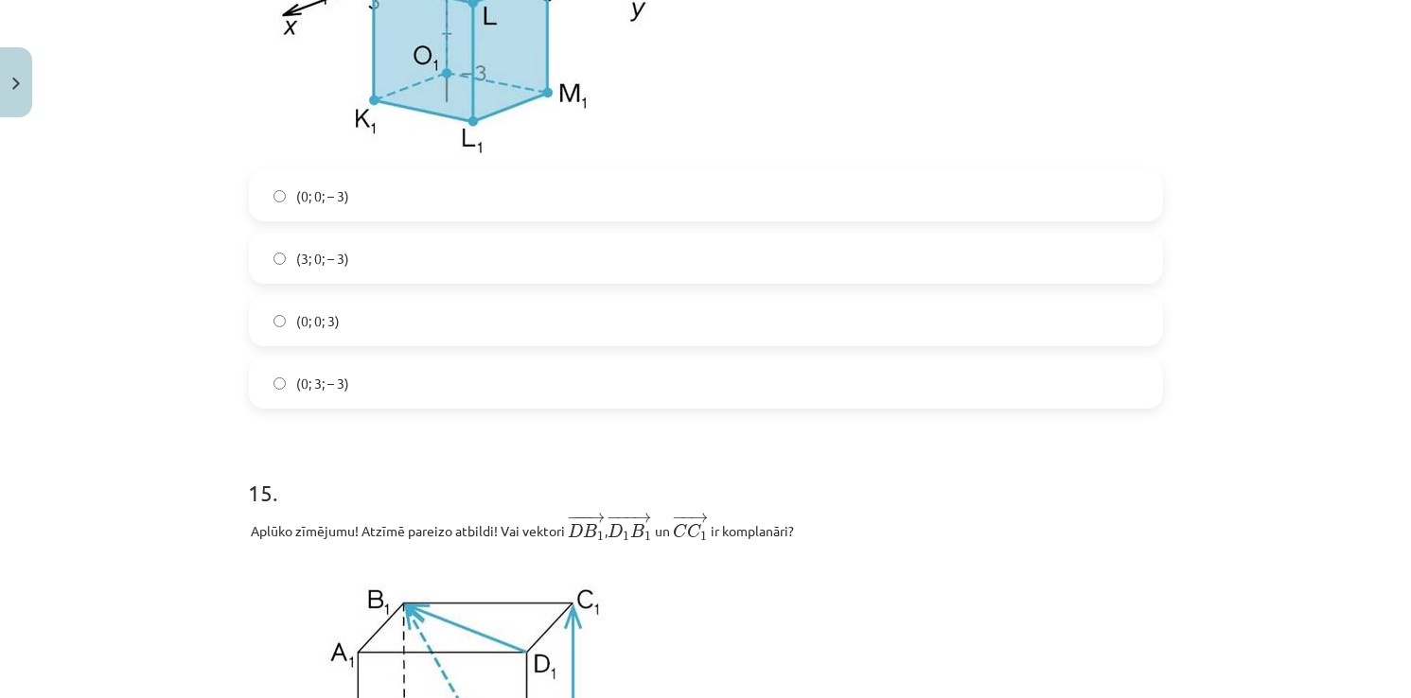
click at [271, 275] on label "(3; 0; – 3)" at bounding box center [706, 258] width 910 height 47
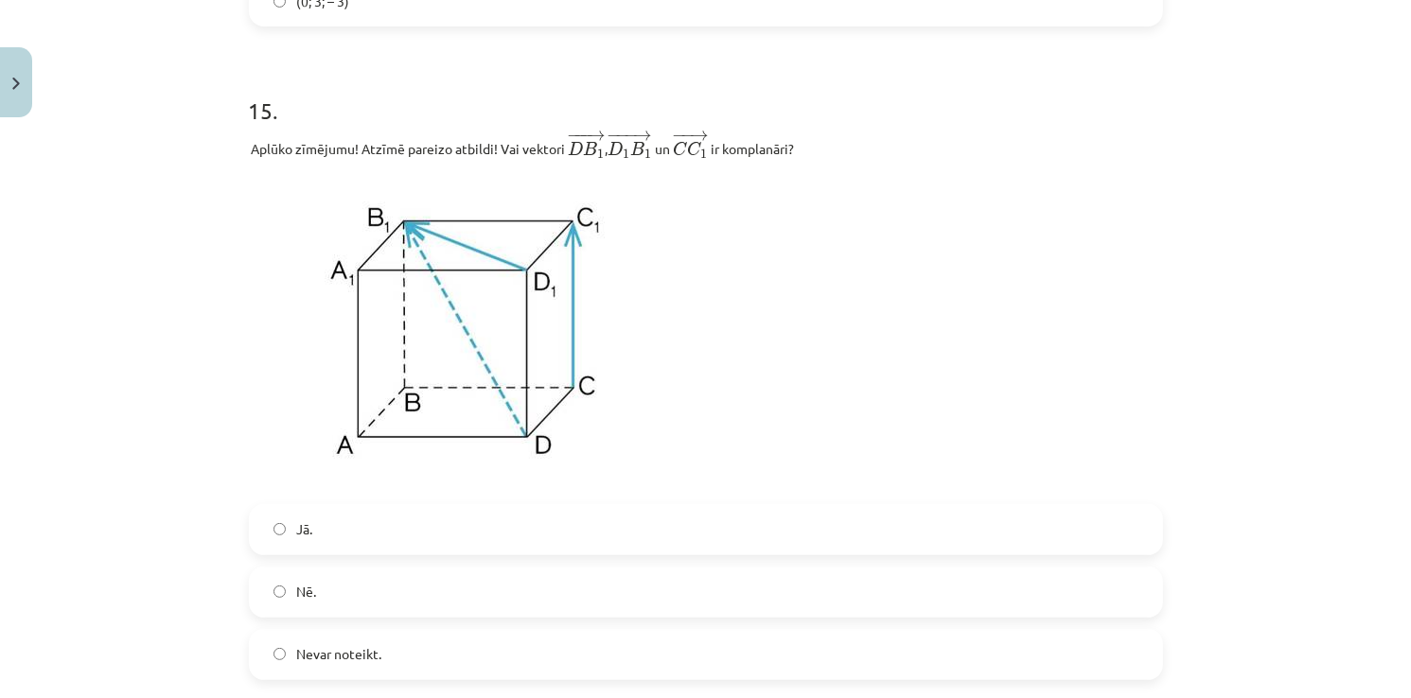
scroll to position [7475, 0]
click at [354, 620] on label "Nē." at bounding box center [706, 595] width 910 height 47
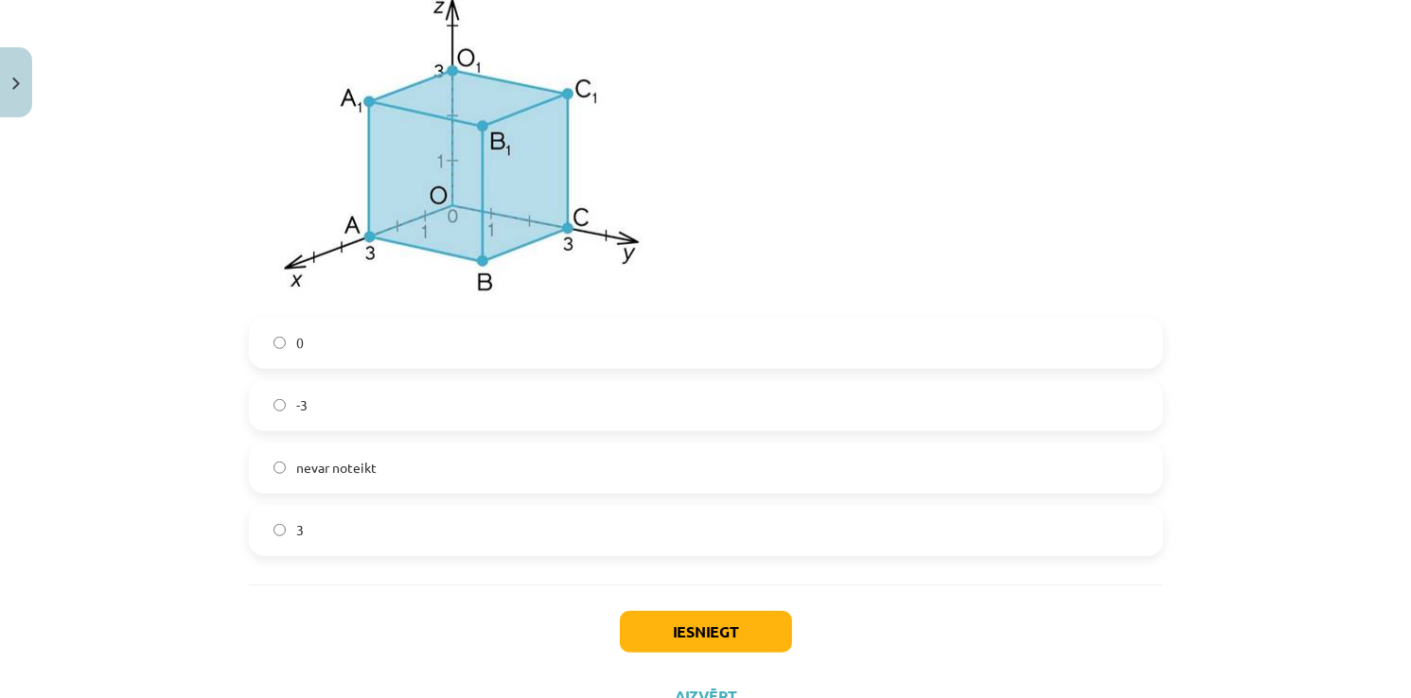
scroll to position [8326, 0]
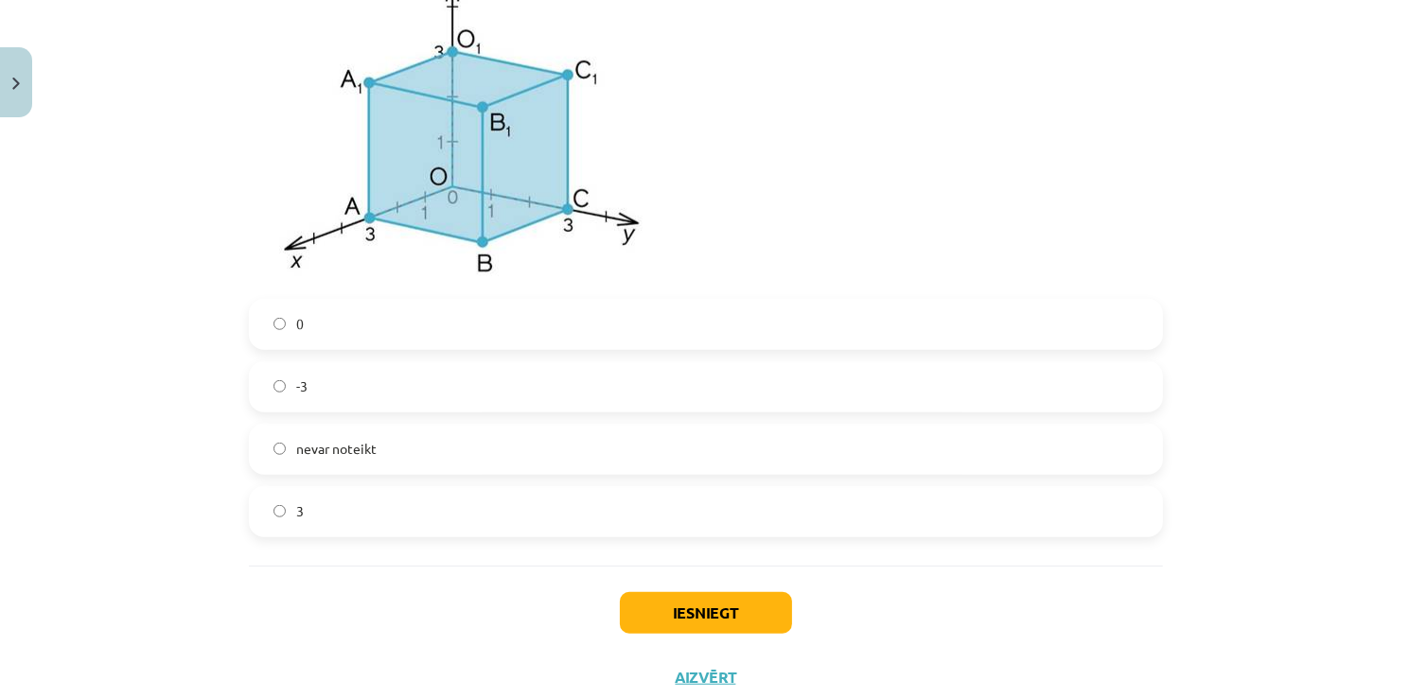
click at [357, 368] on div "0 -3 nevar noteikt 3" at bounding box center [706, 418] width 914 height 238
click at [355, 396] on label "-3" at bounding box center [706, 386] width 910 height 47
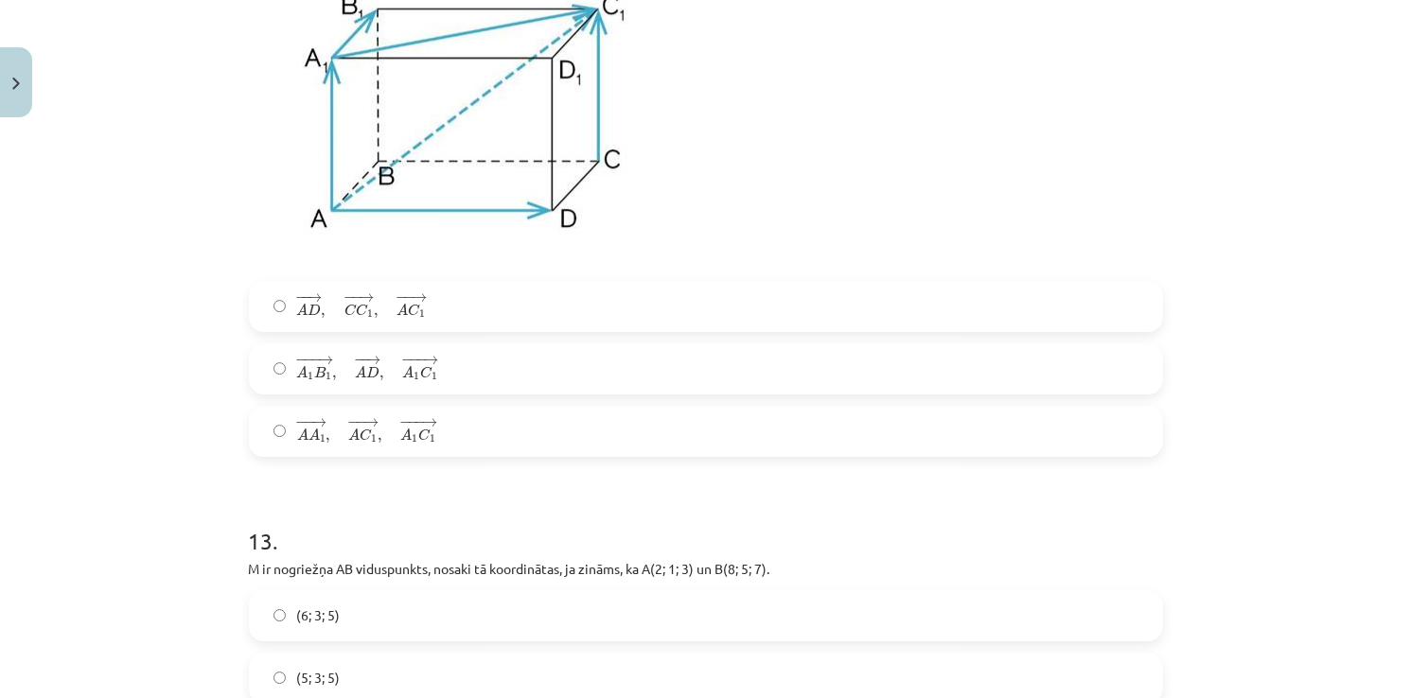
click at [355, 393] on label "− −− → A 1 B 1 , − − → A D , − −− → A 1 C 1 A 1 B 1 → , A D → , A 1 C 1 →" at bounding box center [706, 368] width 910 height 47
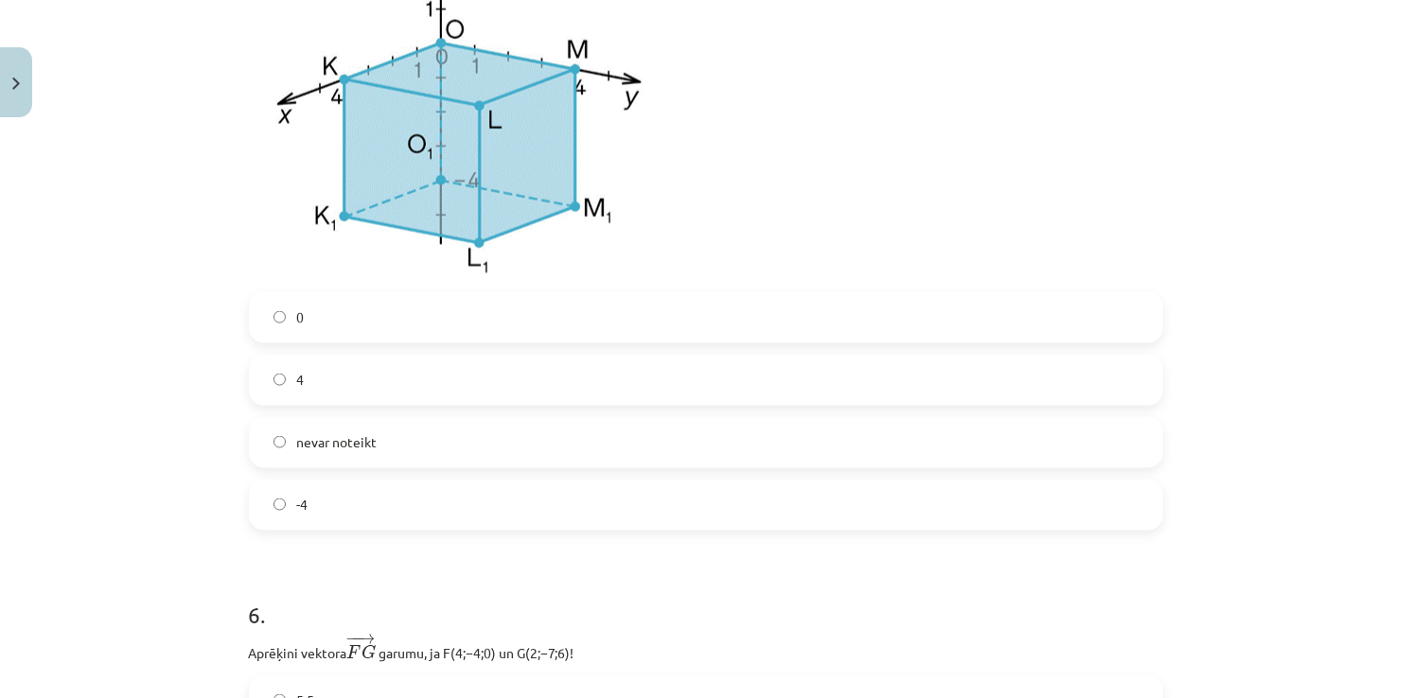
scroll to position [2649, 0]
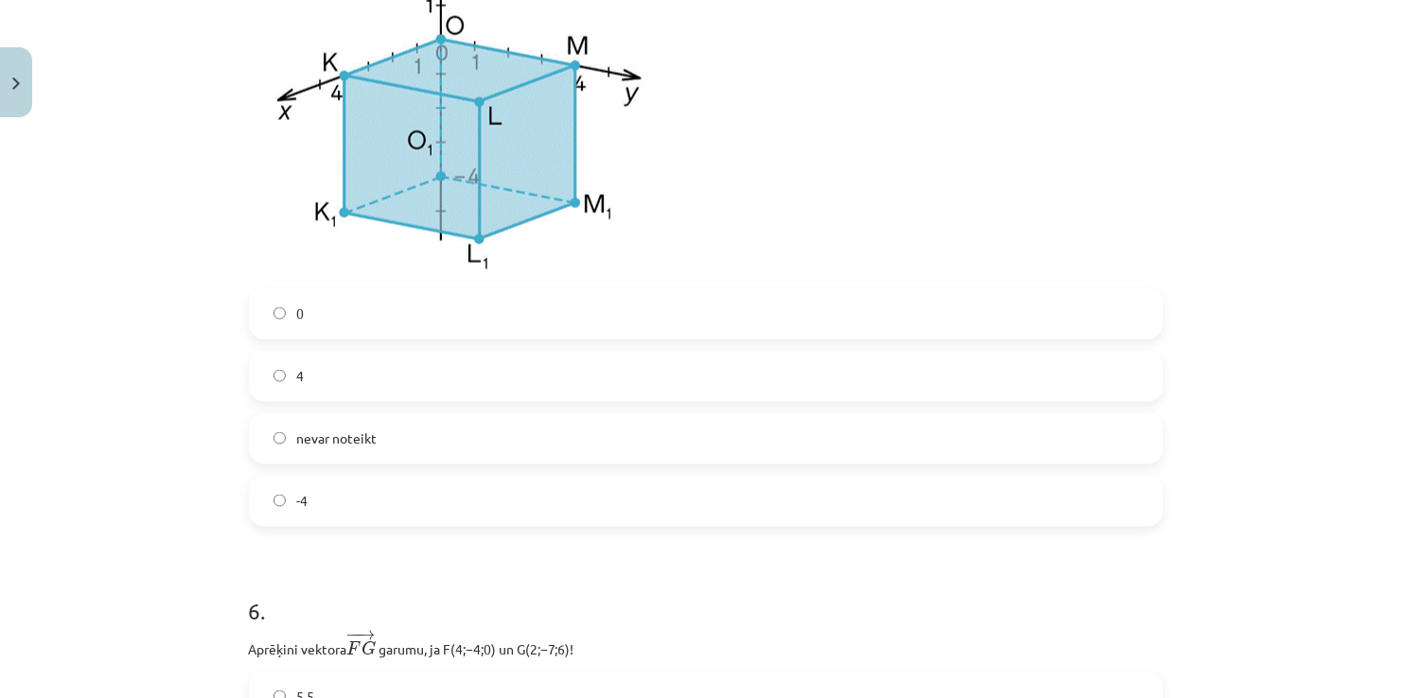
click at [355, 396] on label "4" at bounding box center [706, 376] width 910 height 47
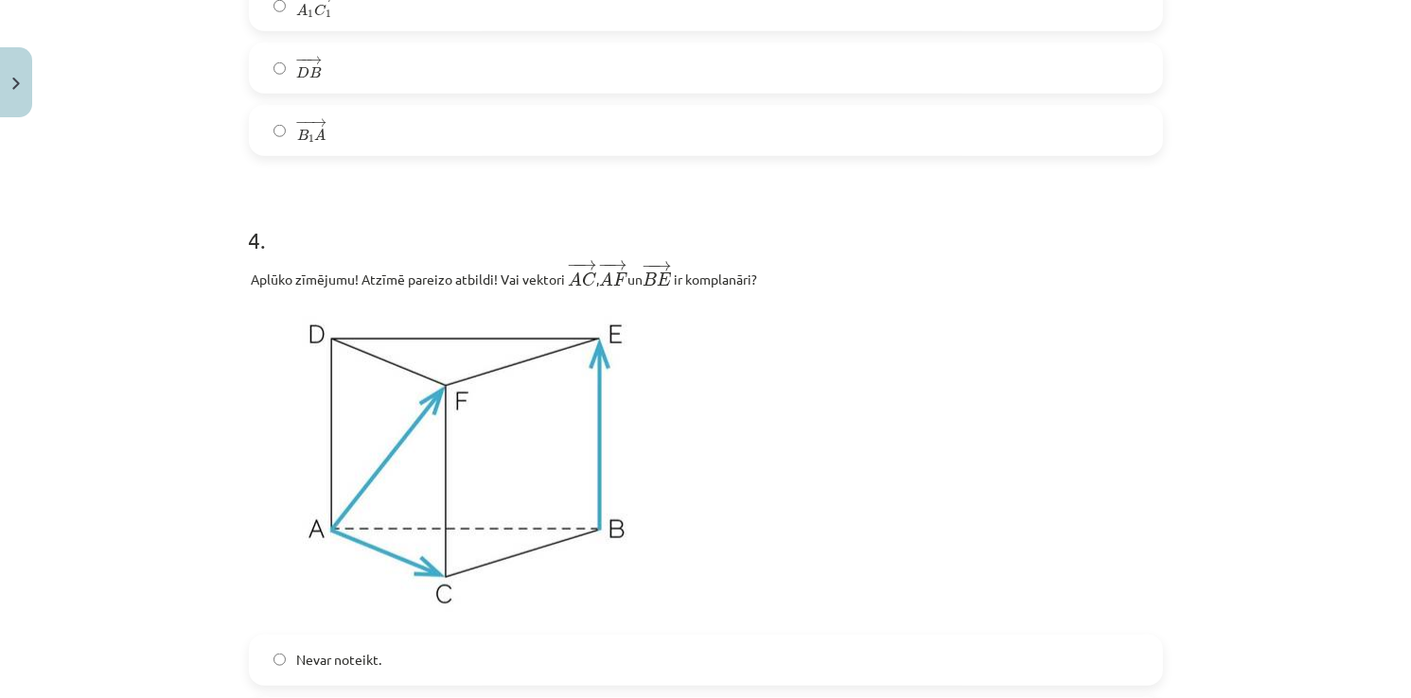
scroll to position [1798, 0]
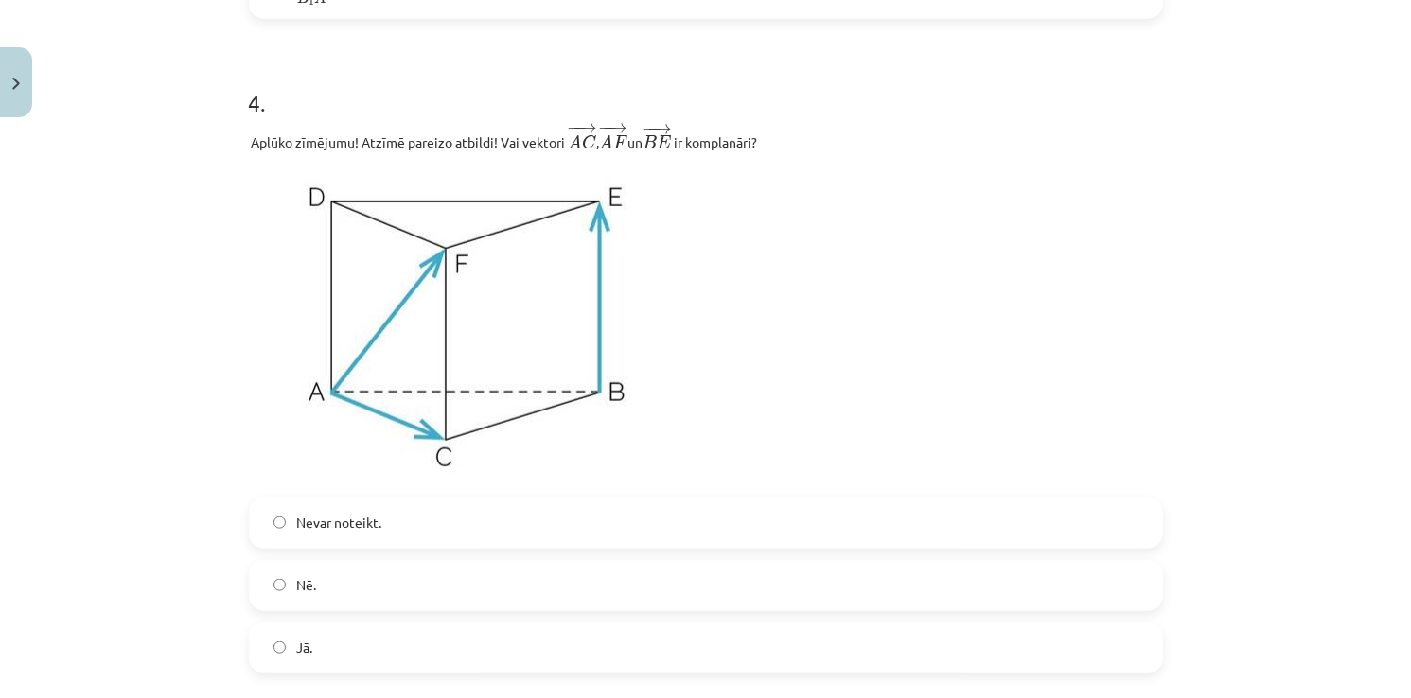
click at [334, 533] on span "Nevar noteikt." at bounding box center [339, 523] width 85 height 20
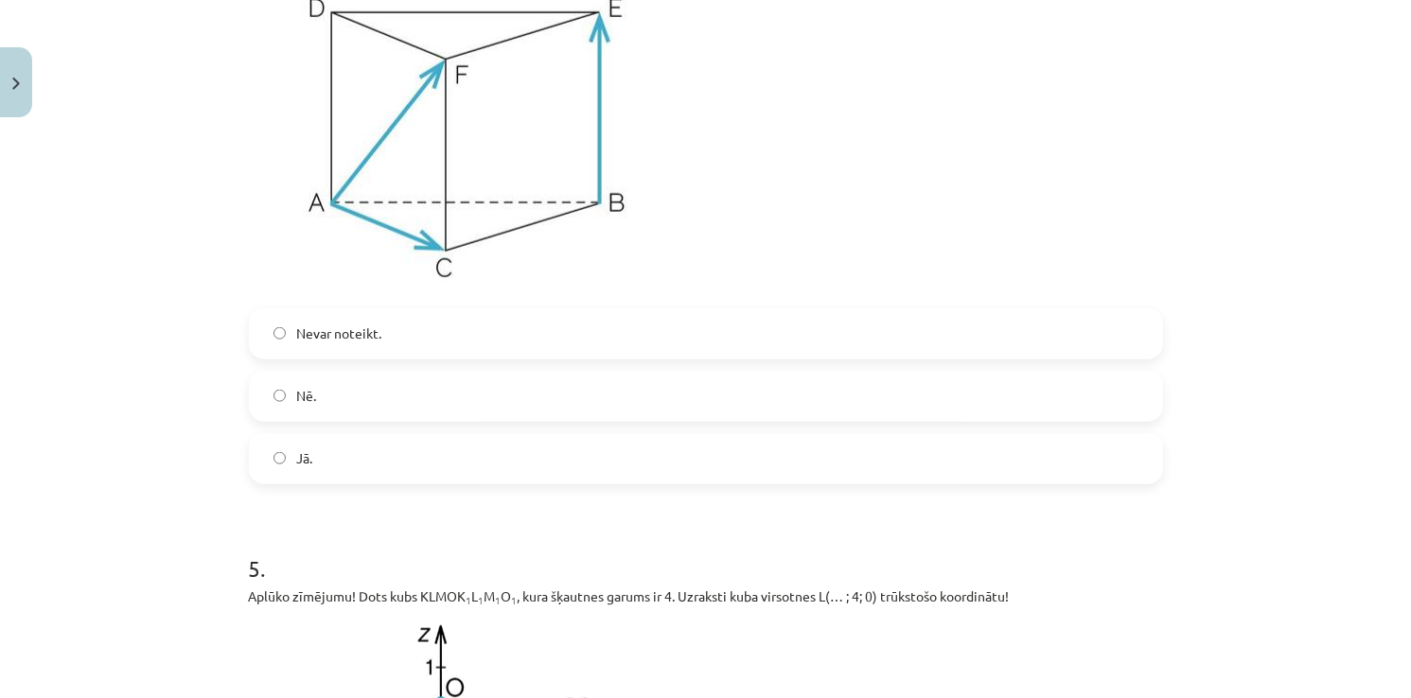
click at [335, 398] on label "Nē." at bounding box center [706, 396] width 910 height 47
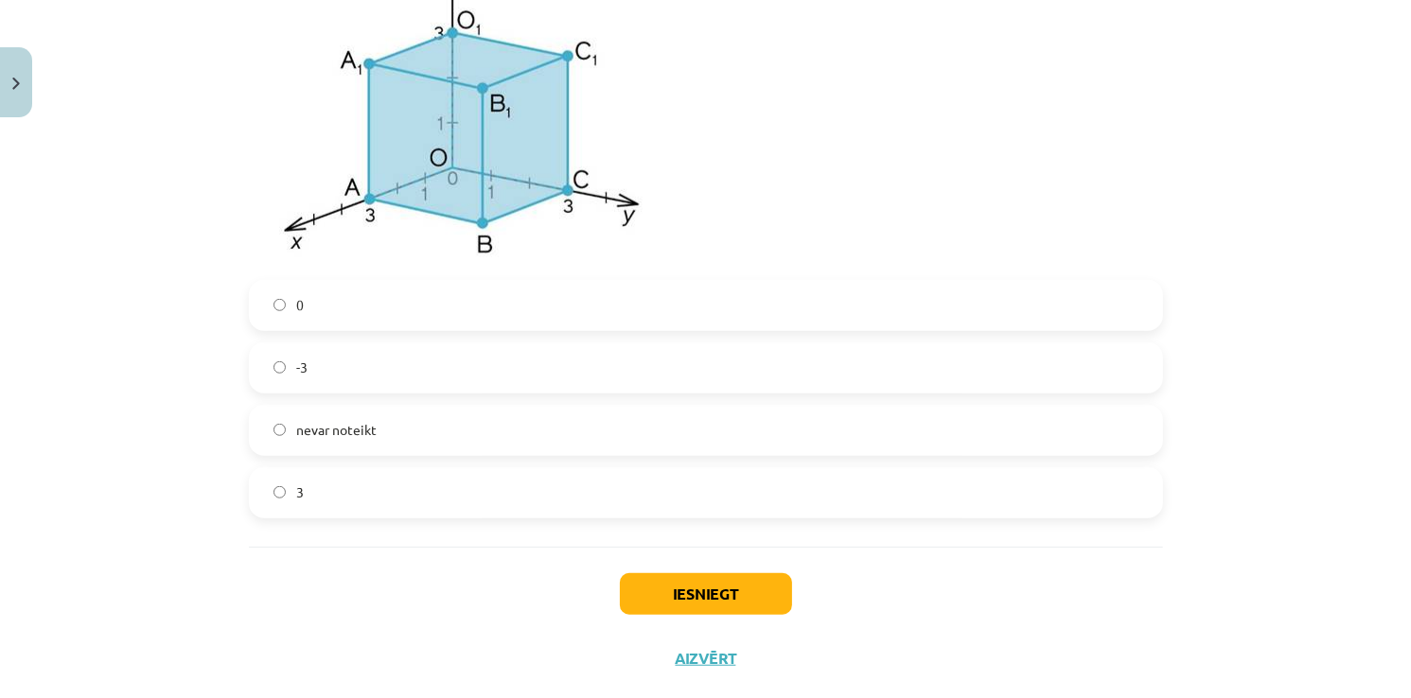
scroll to position [8395, 0]
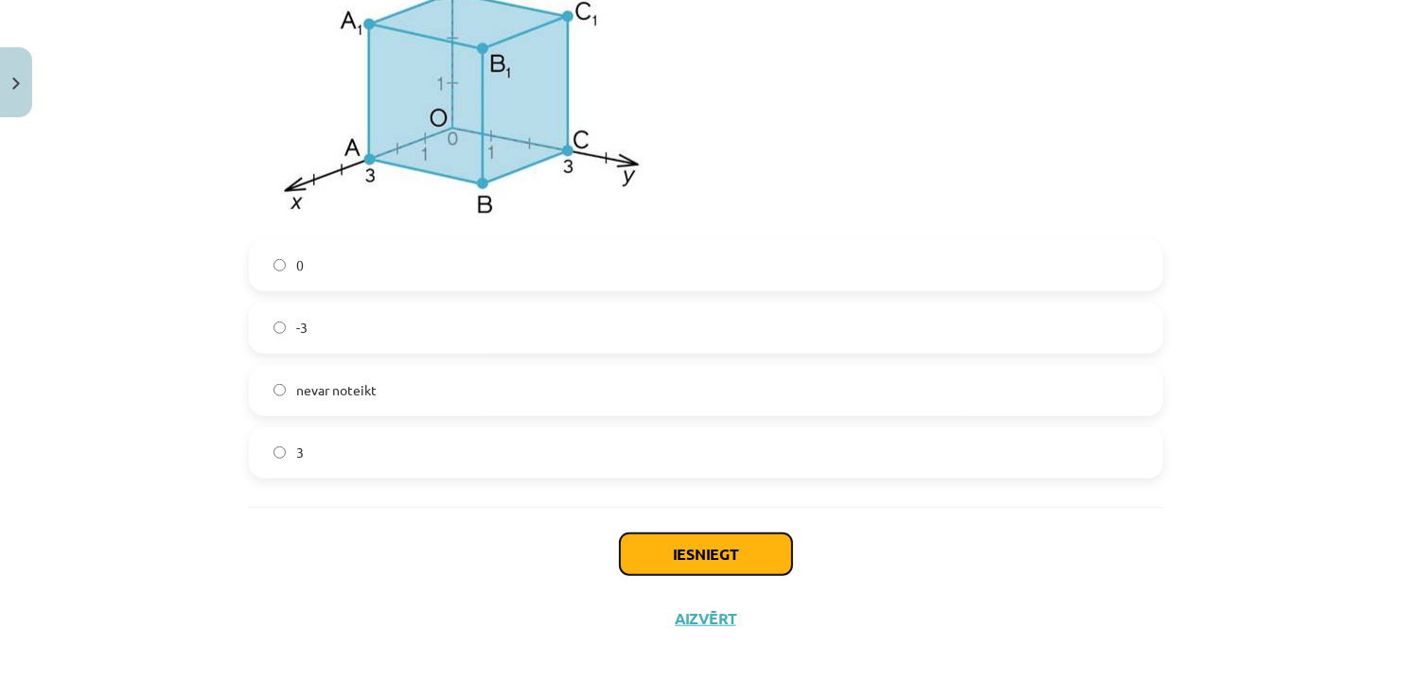
click at [712, 538] on button "Iesniegt" at bounding box center [706, 555] width 172 height 42
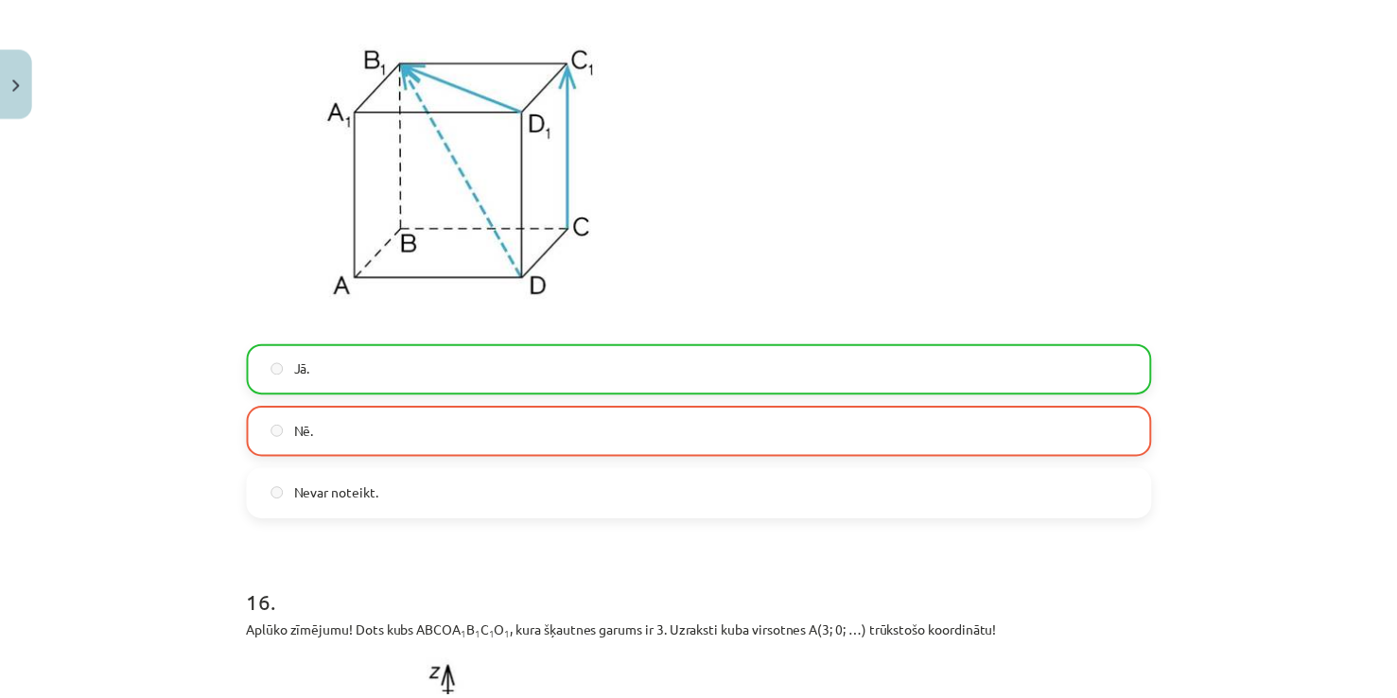
scroll to position [7165, 0]
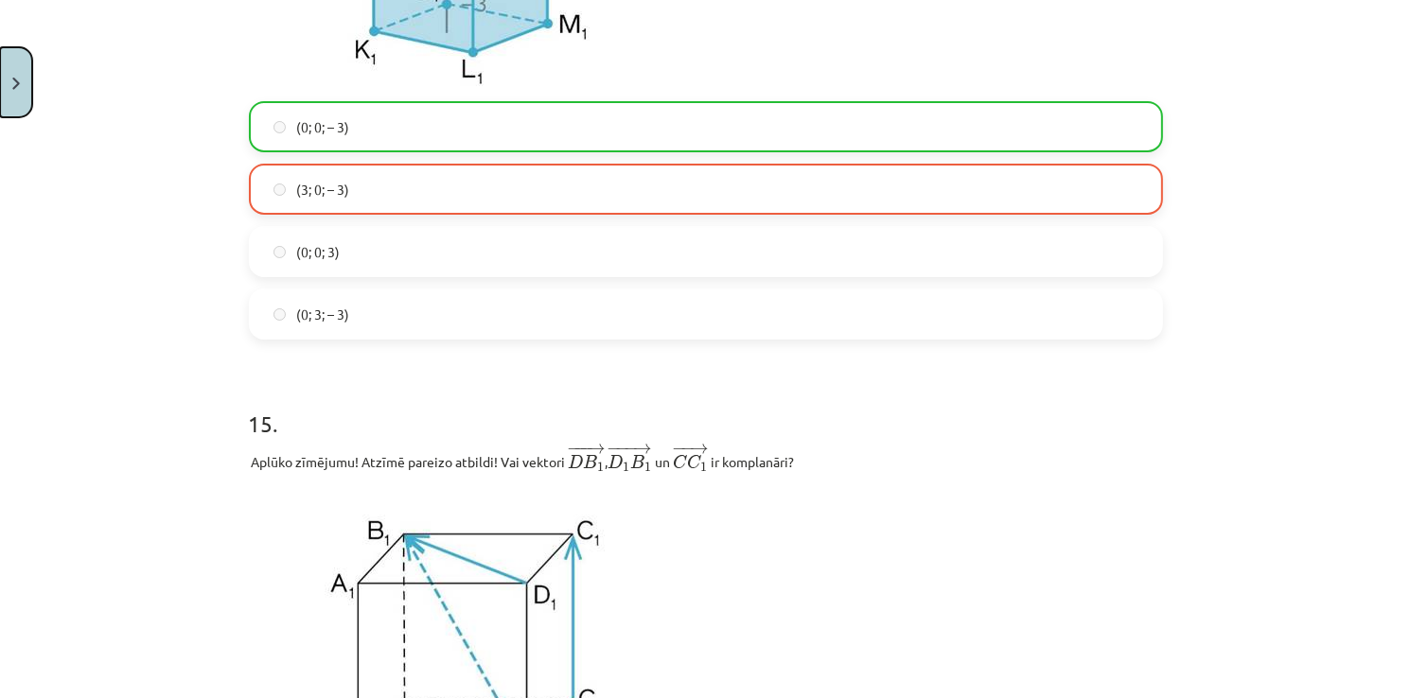
click at [18, 78] on img "Close" at bounding box center [16, 84] width 8 height 12
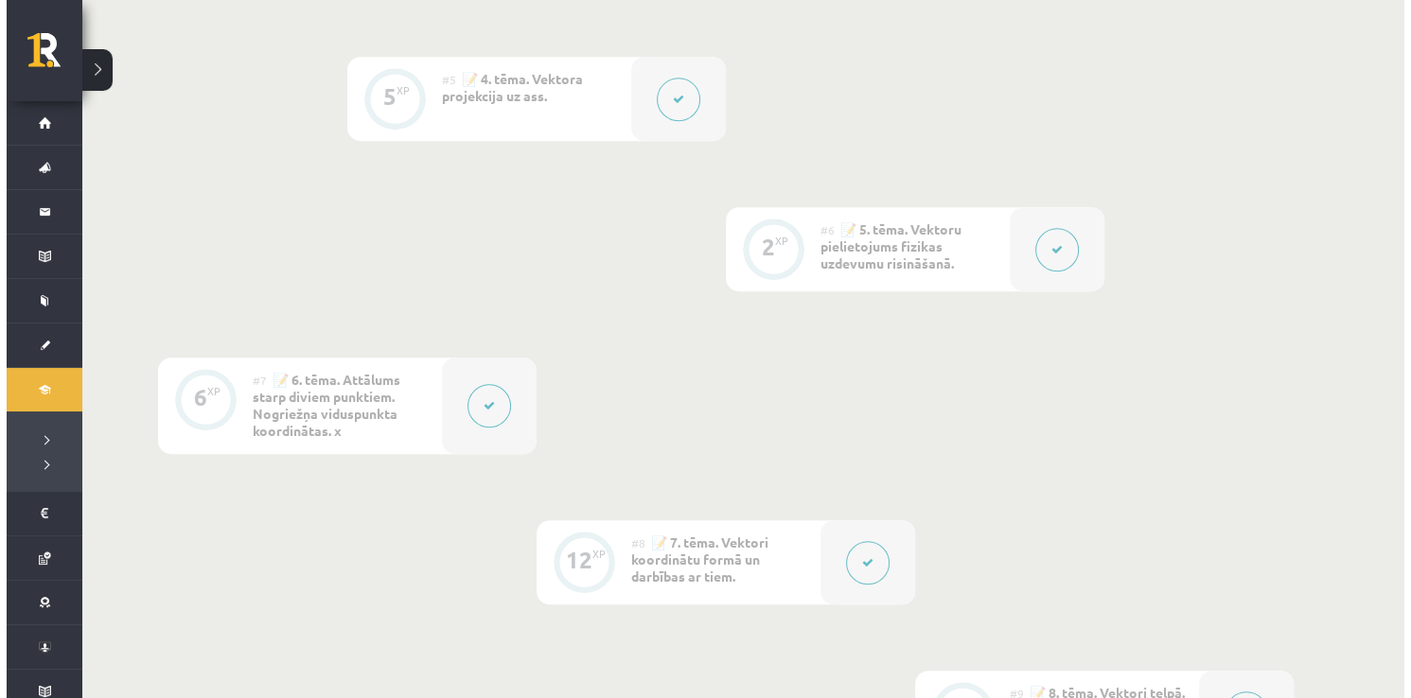
scroll to position [1593, 0]
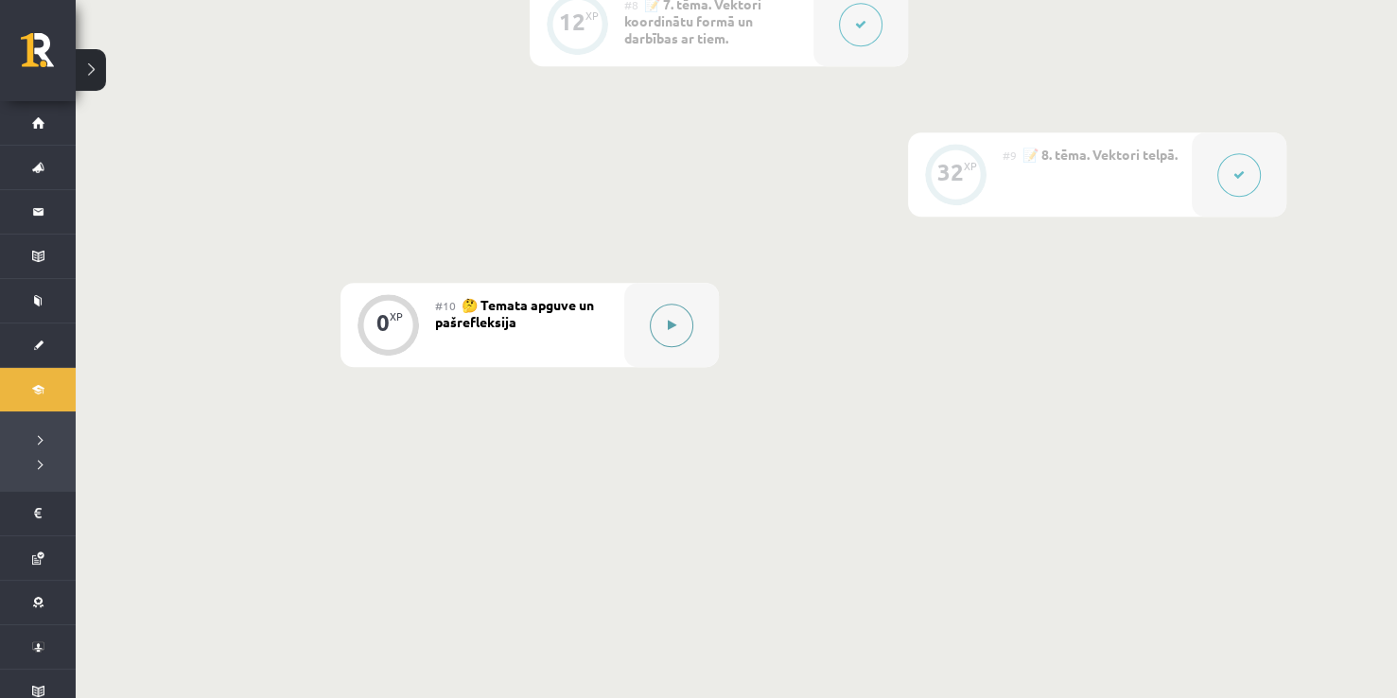
click at [653, 316] on button at bounding box center [672, 326] width 44 height 44
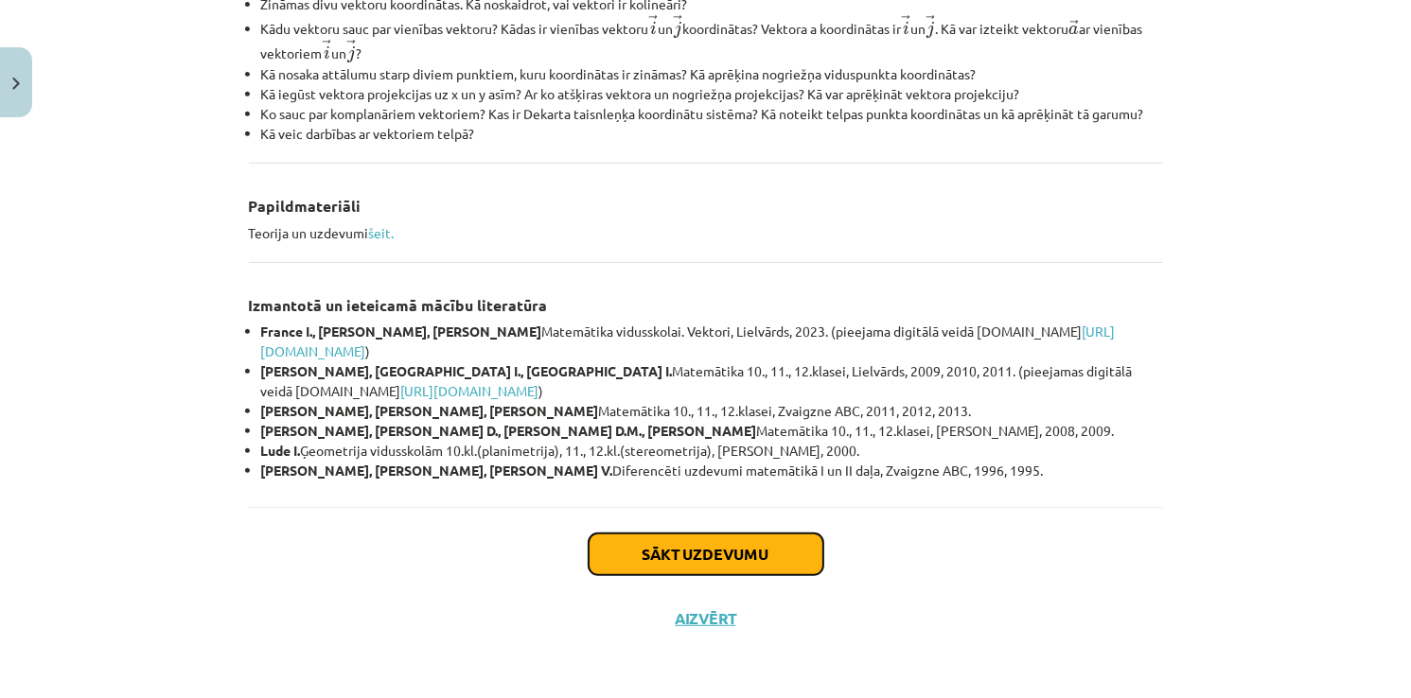
click at [741, 536] on button "Sākt uzdevumu" at bounding box center [706, 555] width 235 height 42
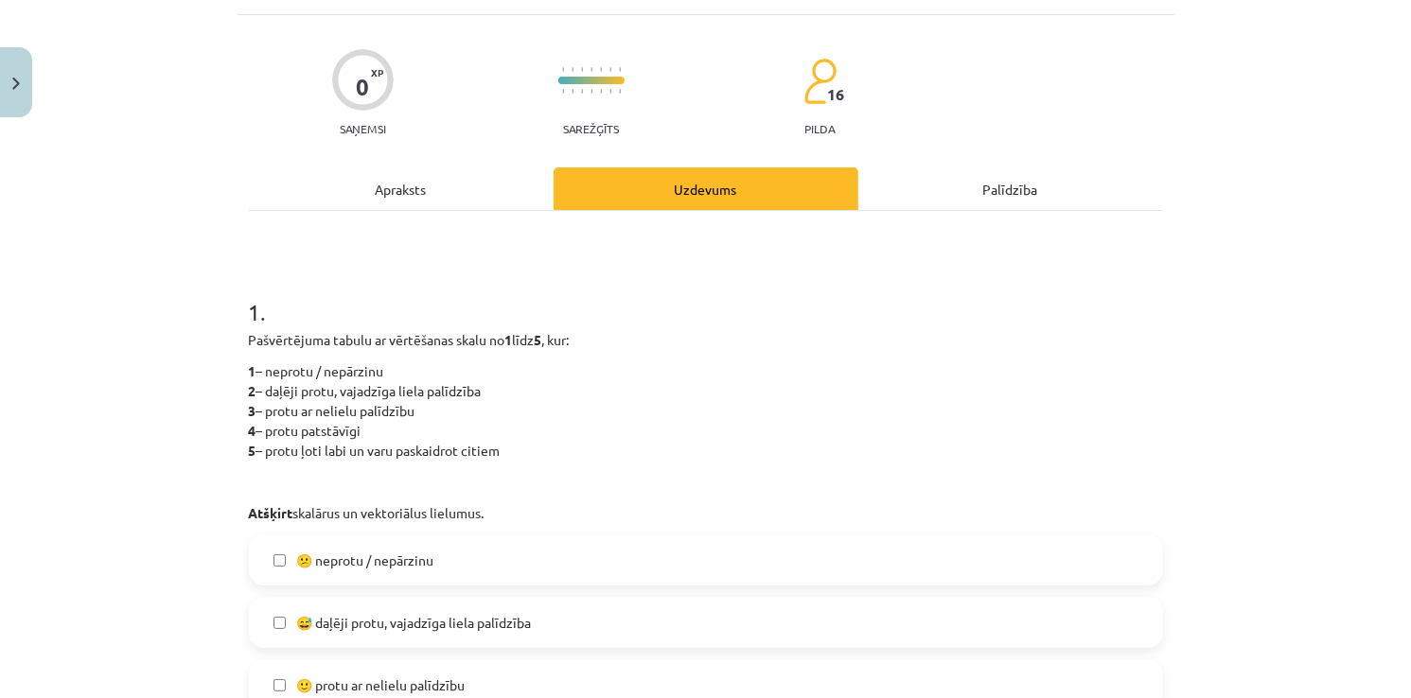
scroll to position [142, 0]
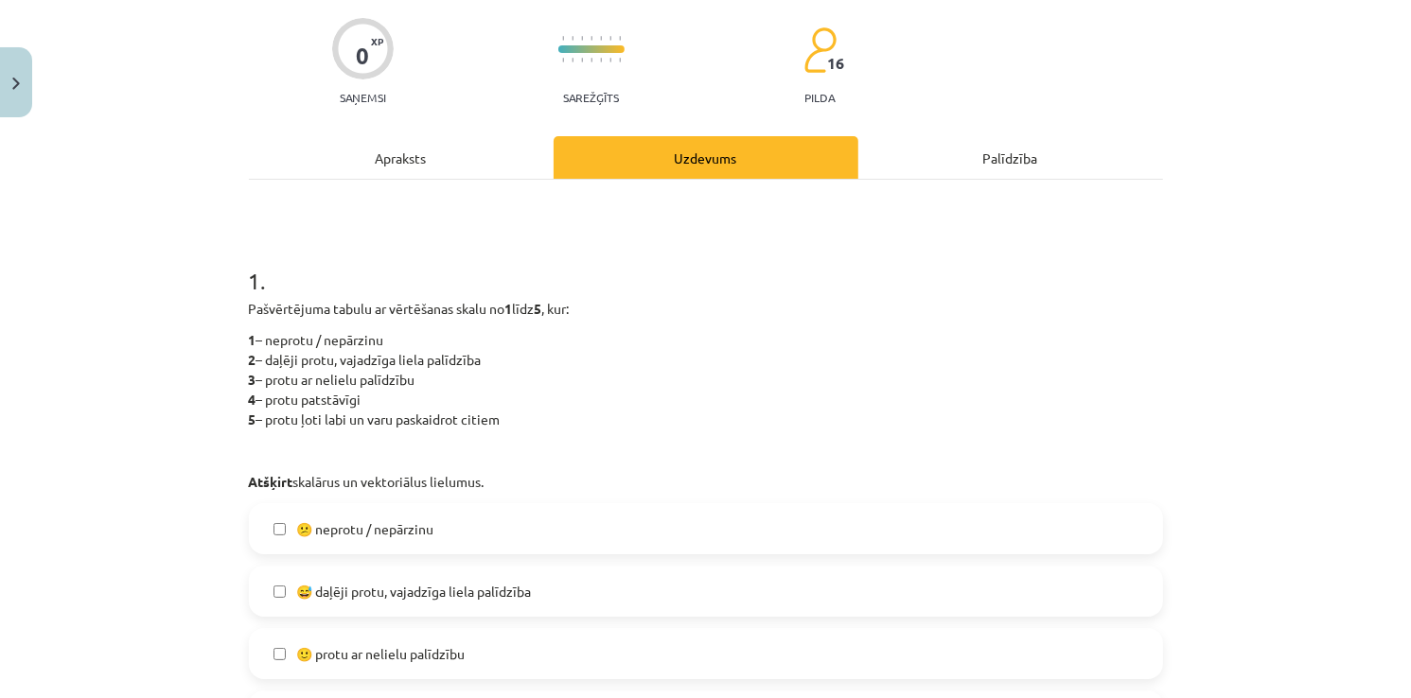
click at [396, 571] on label "😅 daļēji protu, vajadzīga liela palīdzība" at bounding box center [706, 591] width 910 height 47
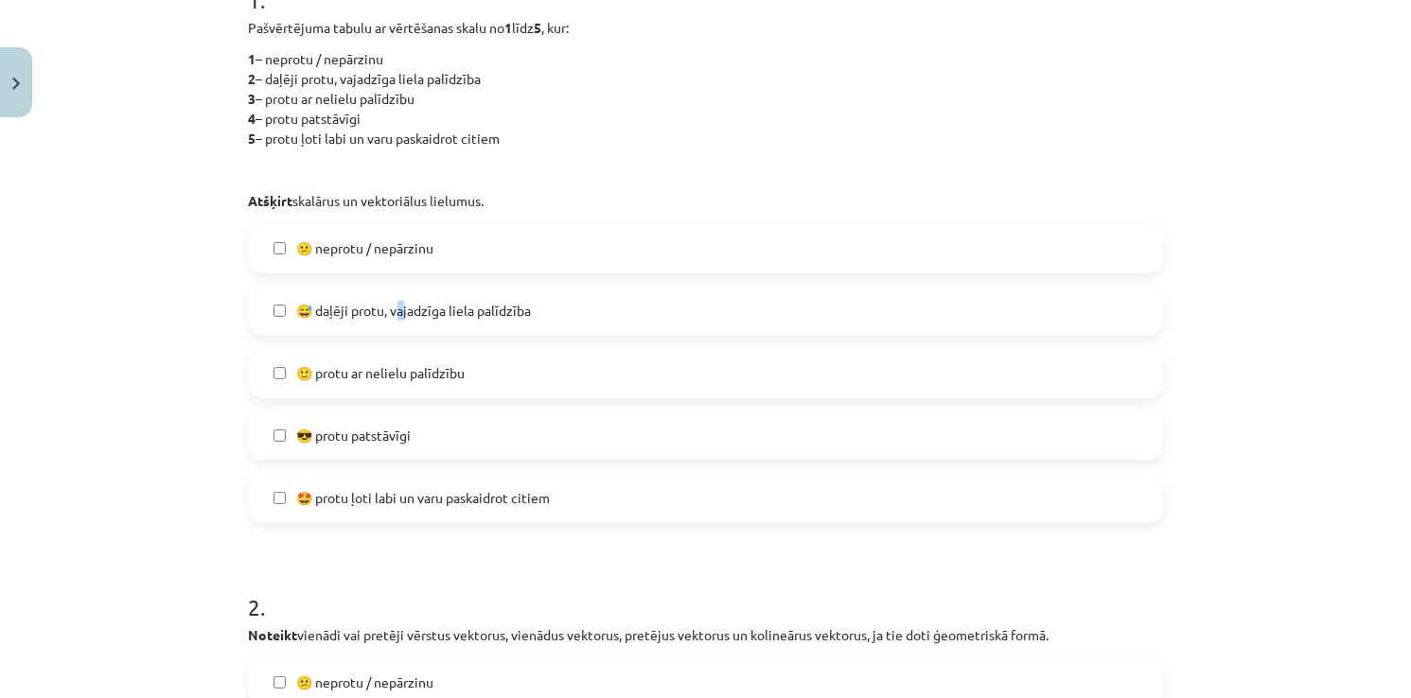
scroll to position [426, 0]
click at [285, 293] on label "😅 daļēji protu, vajadzīga liela palīdzība" at bounding box center [706, 307] width 910 height 47
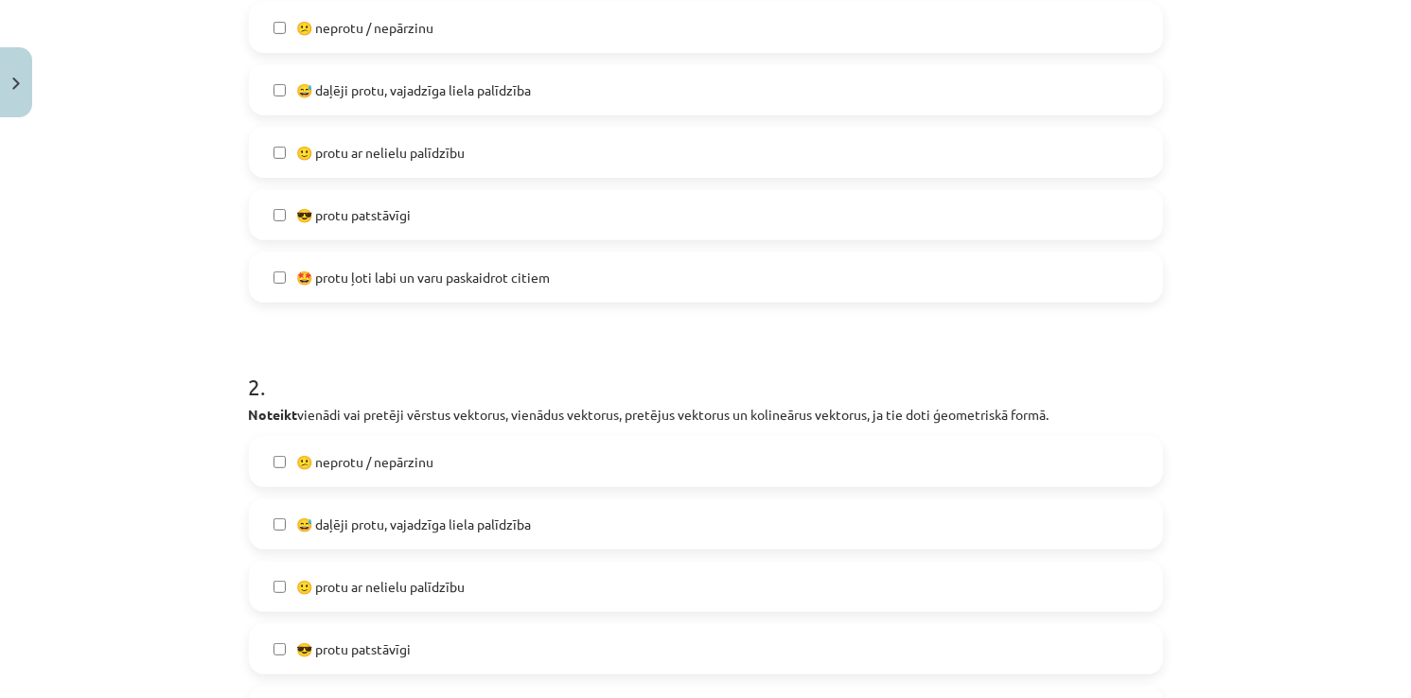
scroll to position [899, 0]
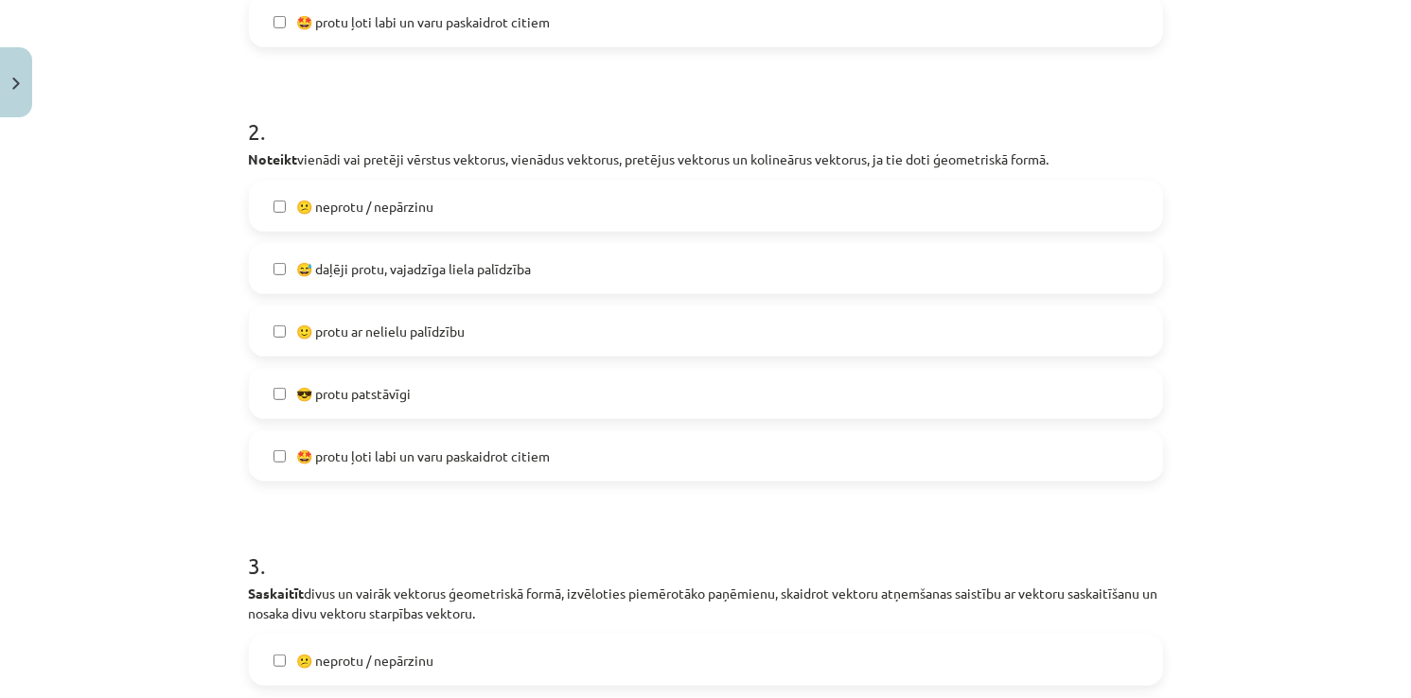
click at [287, 290] on label "😅 daļēji protu, vajadzīga liela palīdzība" at bounding box center [706, 268] width 910 height 47
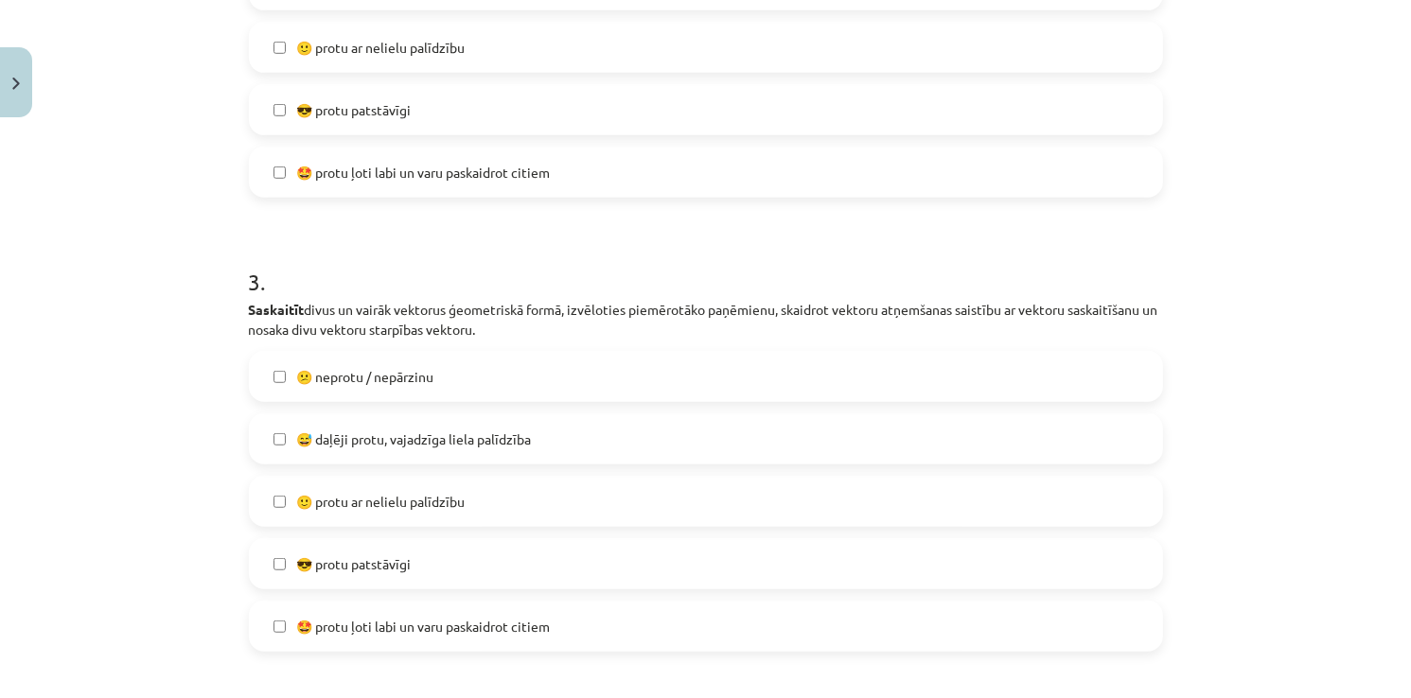
click at [320, 431] on span "😅 daļēji protu, vajadzīga liela palīdzība" at bounding box center [414, 440] width 235 height 20
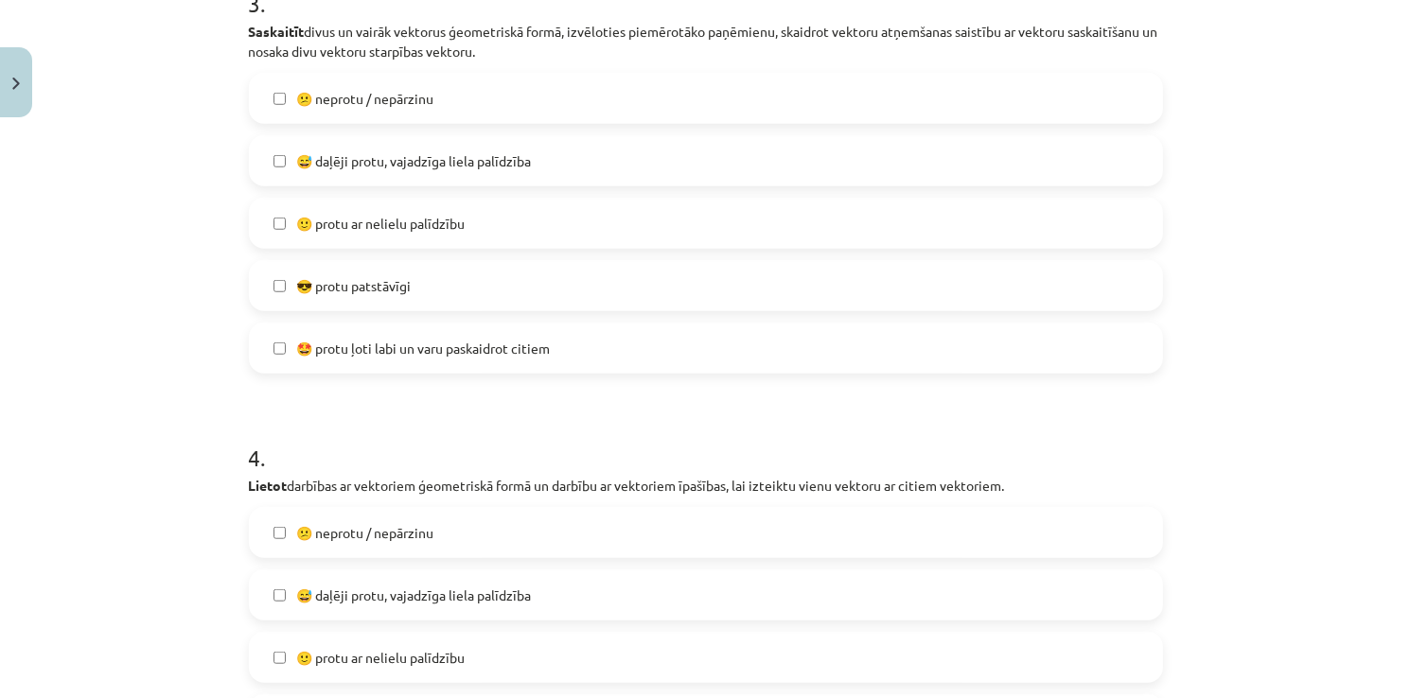
scroll to position [1467, 0]
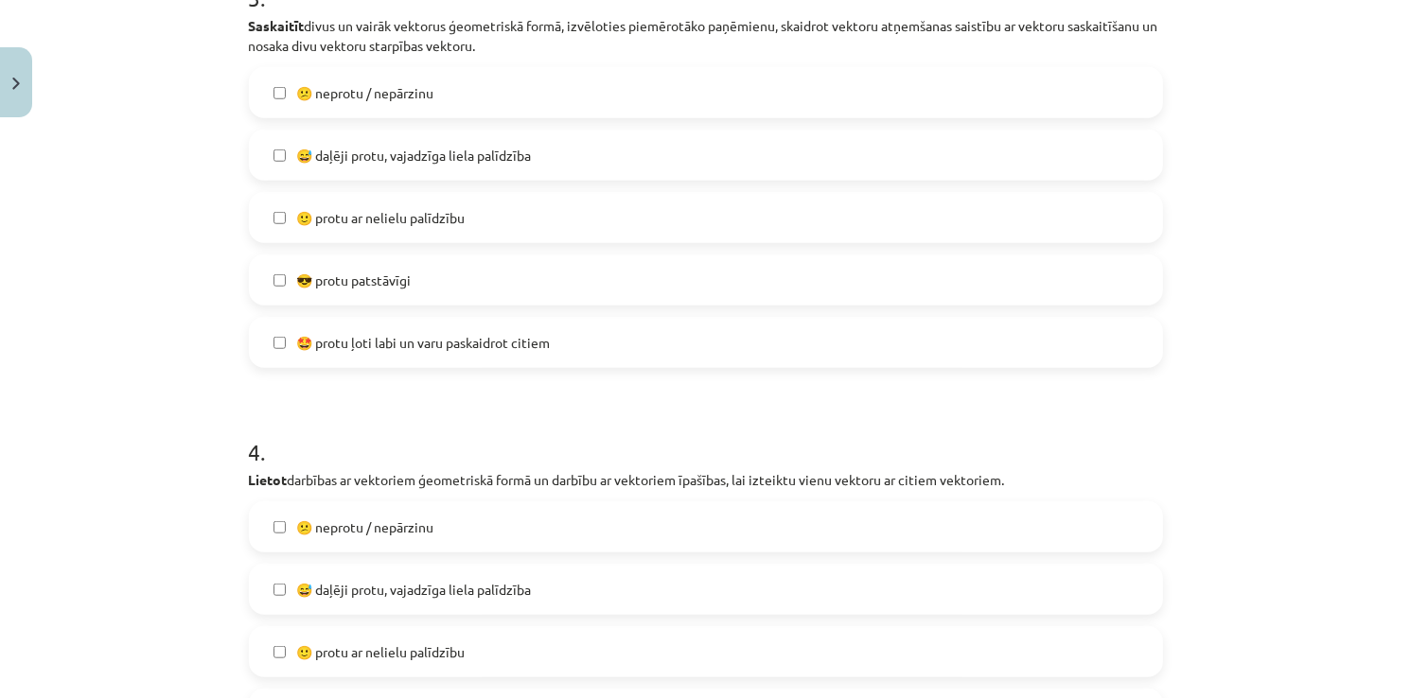
click at [293, 633] on label "🙂 protu ar nelielu palīdzību" at bounding box center [706, 651] width 910 height 47
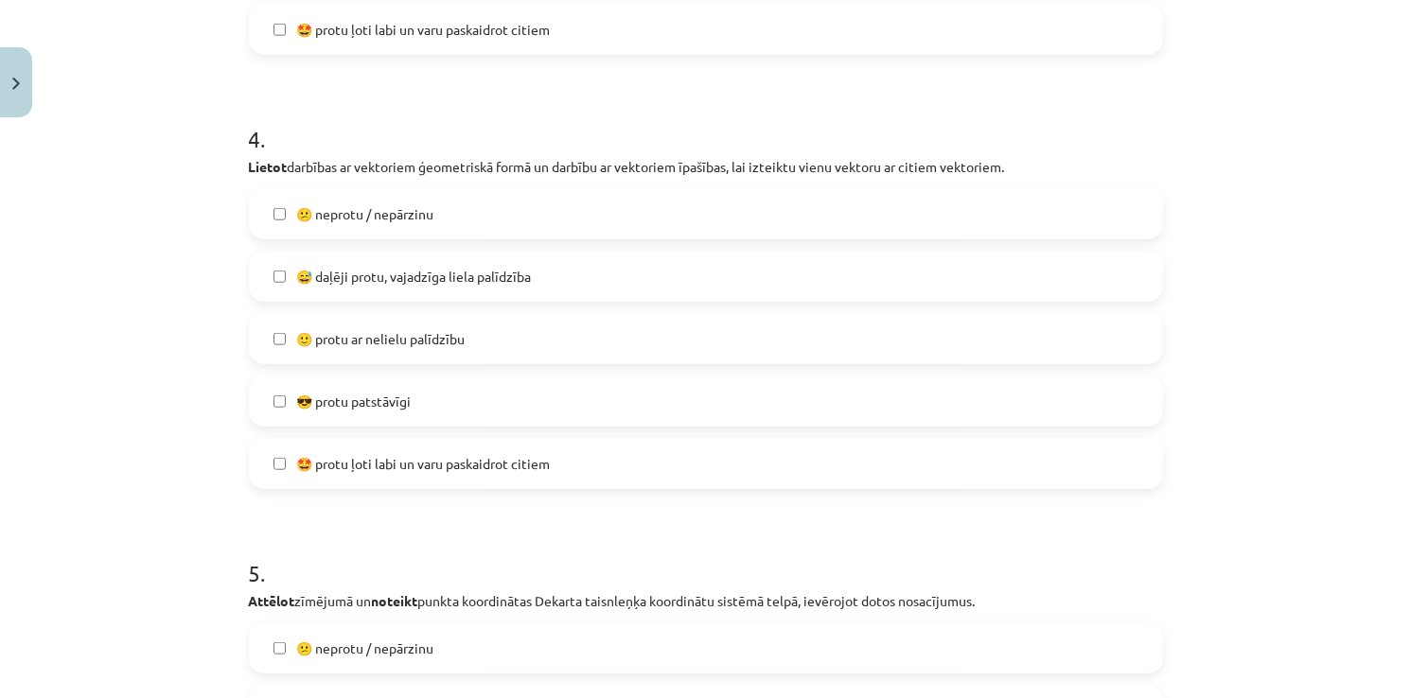
scroll to position [1845, 0]
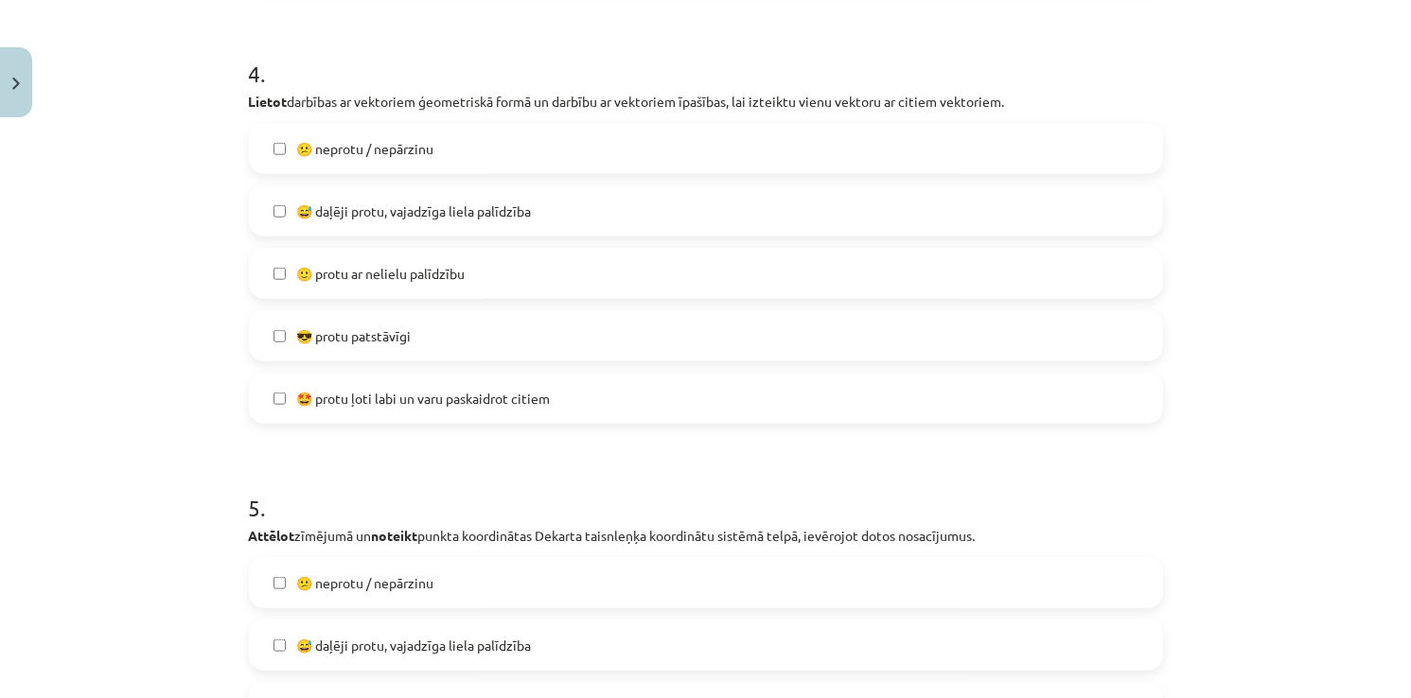
click at [316, 640] on span "😅 daļēji protu, vajadzīga liela palīdzība" at bounding box center [414, 646] width 235 height 20
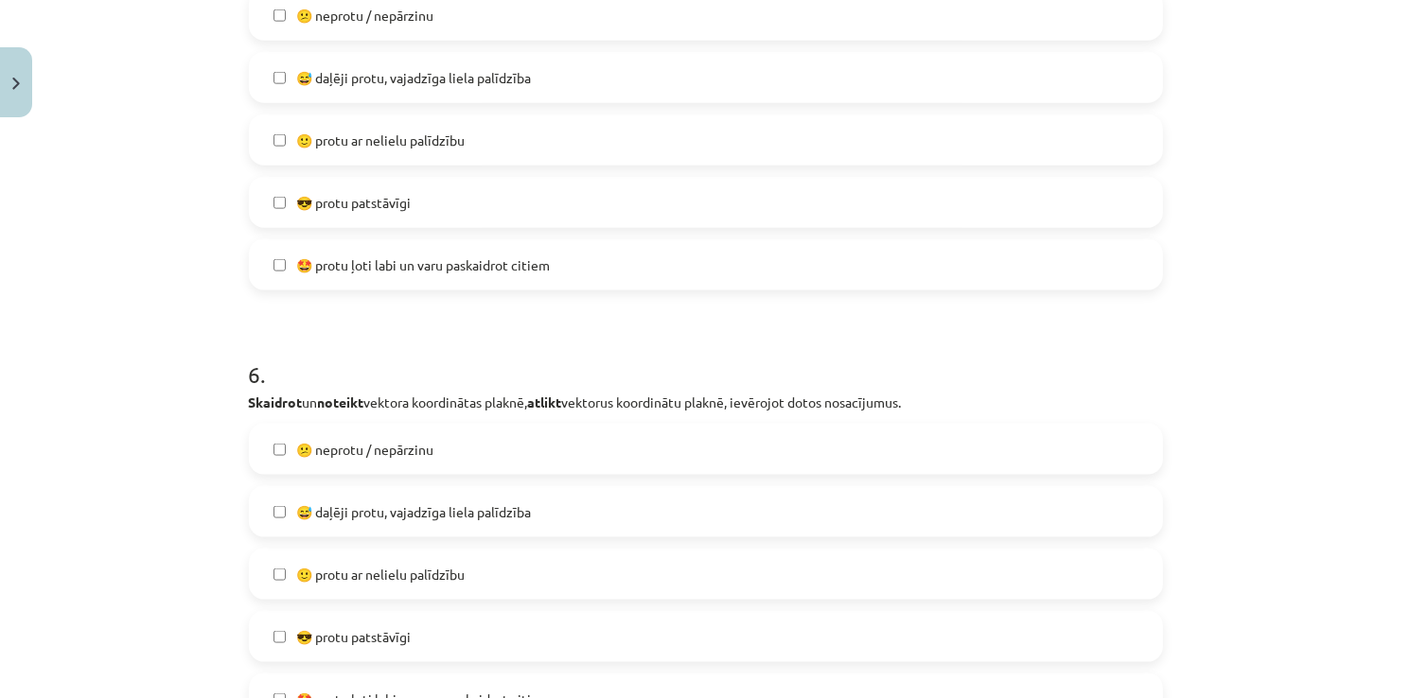
click at [324, 515] on span "😅 daļēji protu, vajadzīga liela palīdzība" at bounding box center [414, 512] width 235 height 20
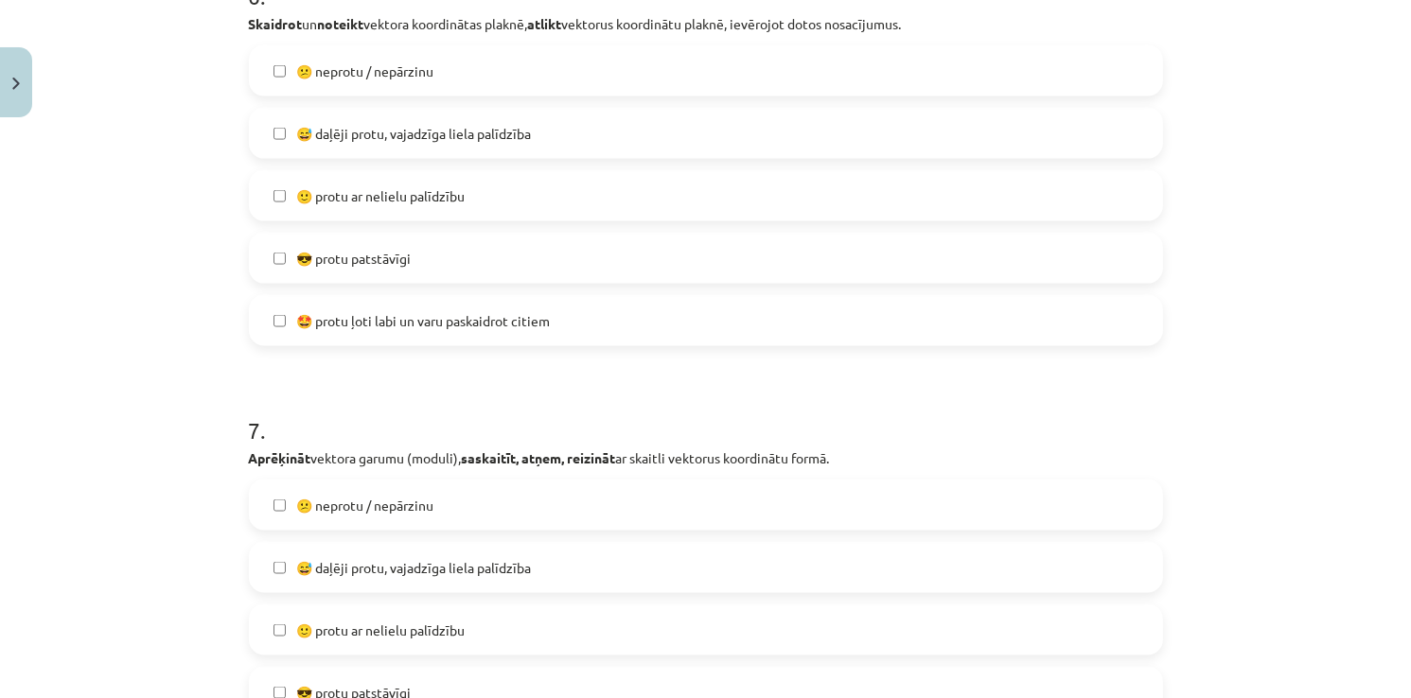
click at [336, 583] on label "😅 daļēji protu, vajadzīga liela palīdzība" at bounding box center [706, 567] width 910 height 47
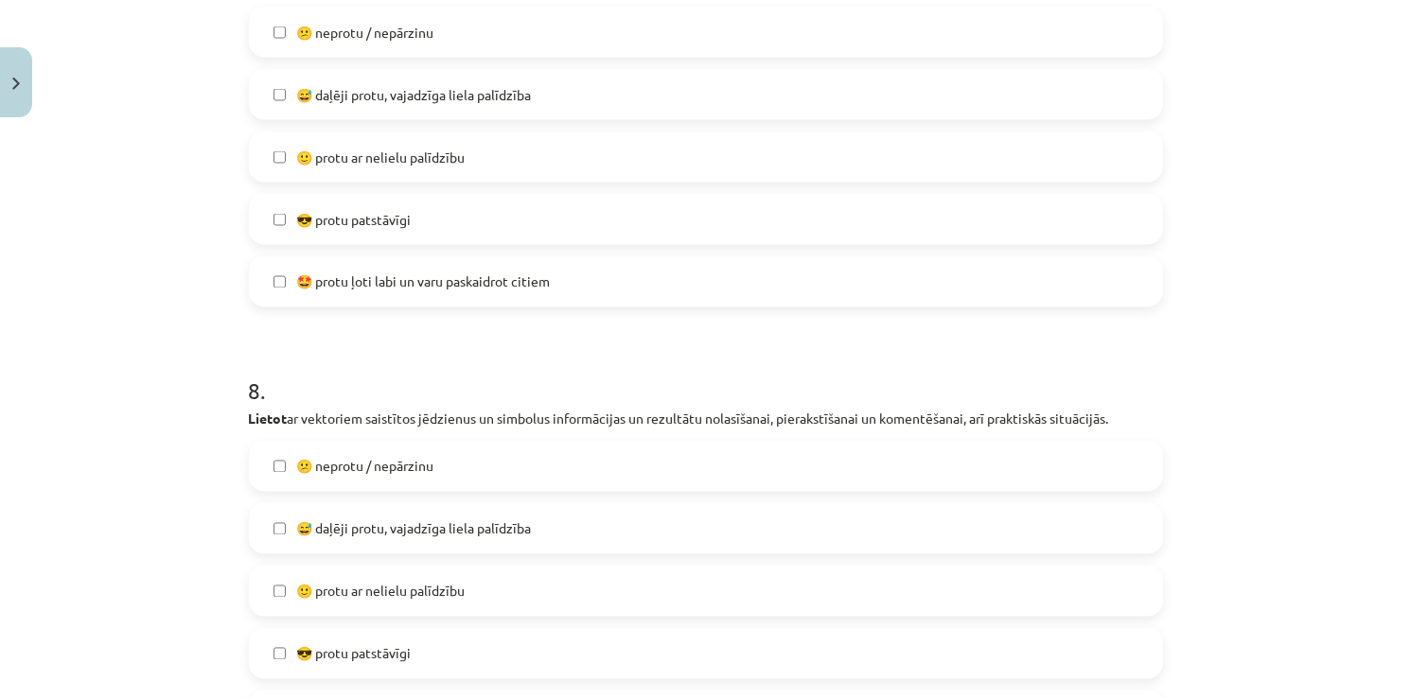
click at [331, 539] on label "😅 daļēji protu, vajadzīga liela palīdzība" at bounding box center [706, 528] width 910 height 47
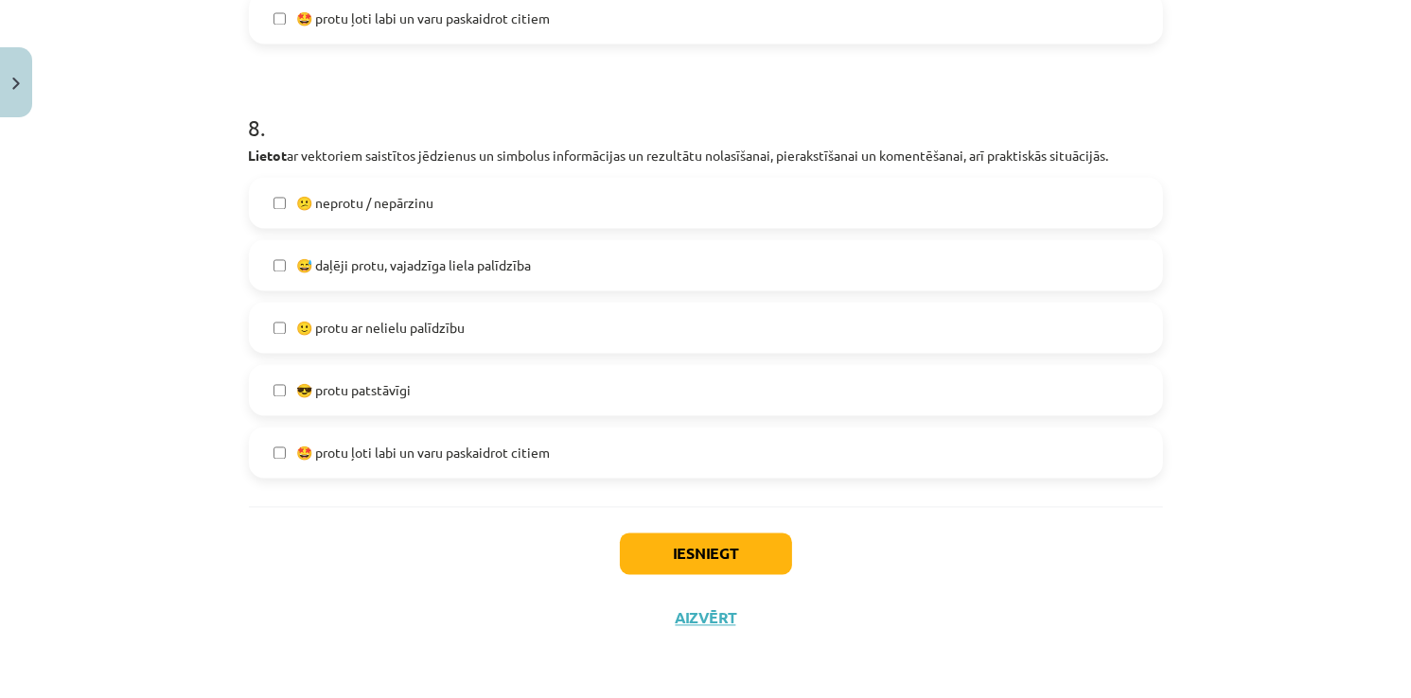
click at [729, 575] on div "Iesniegt Aizvērt" at bounding box center [706, 573] width 914 height 132
click at [721, 542] on button "Iesniegt" at bounding box center [706, 555] width 172 height 42
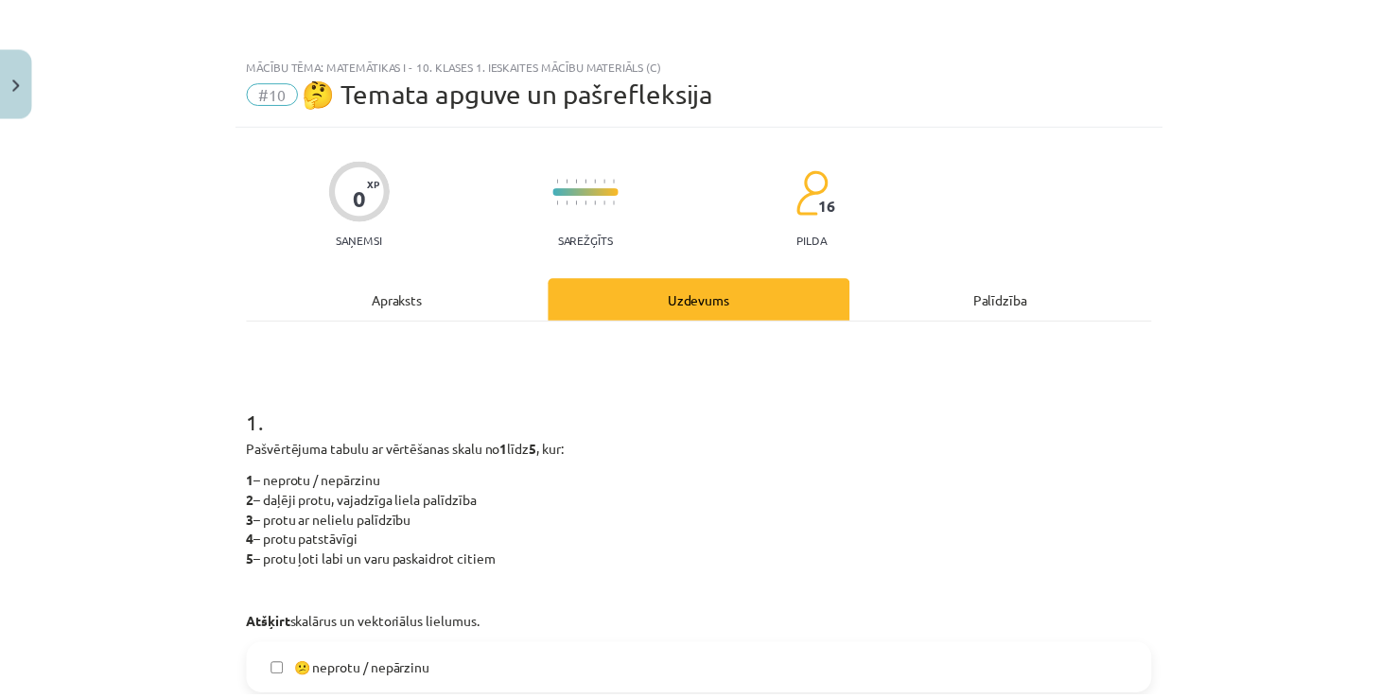
scroll to position [0, 0]
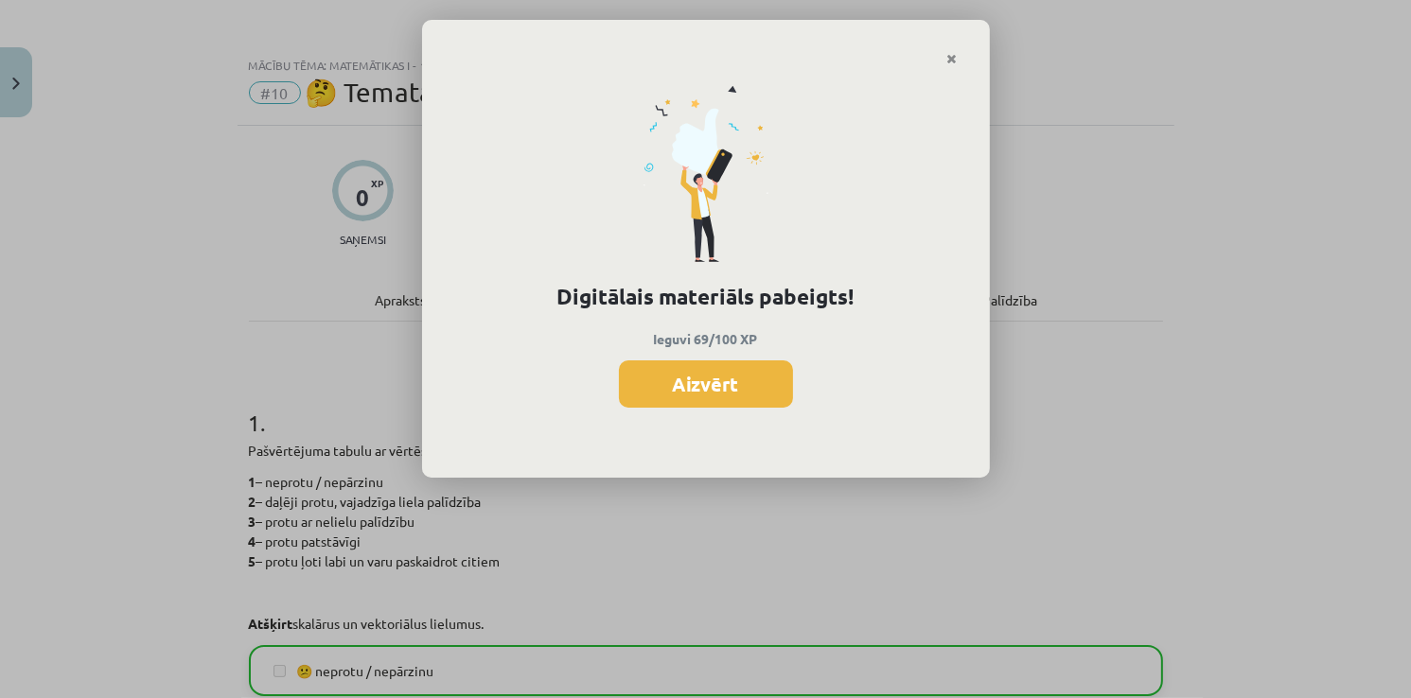
click at [956, 62] on icon "Close" at bounding box center [952, 59] width 10 height 13
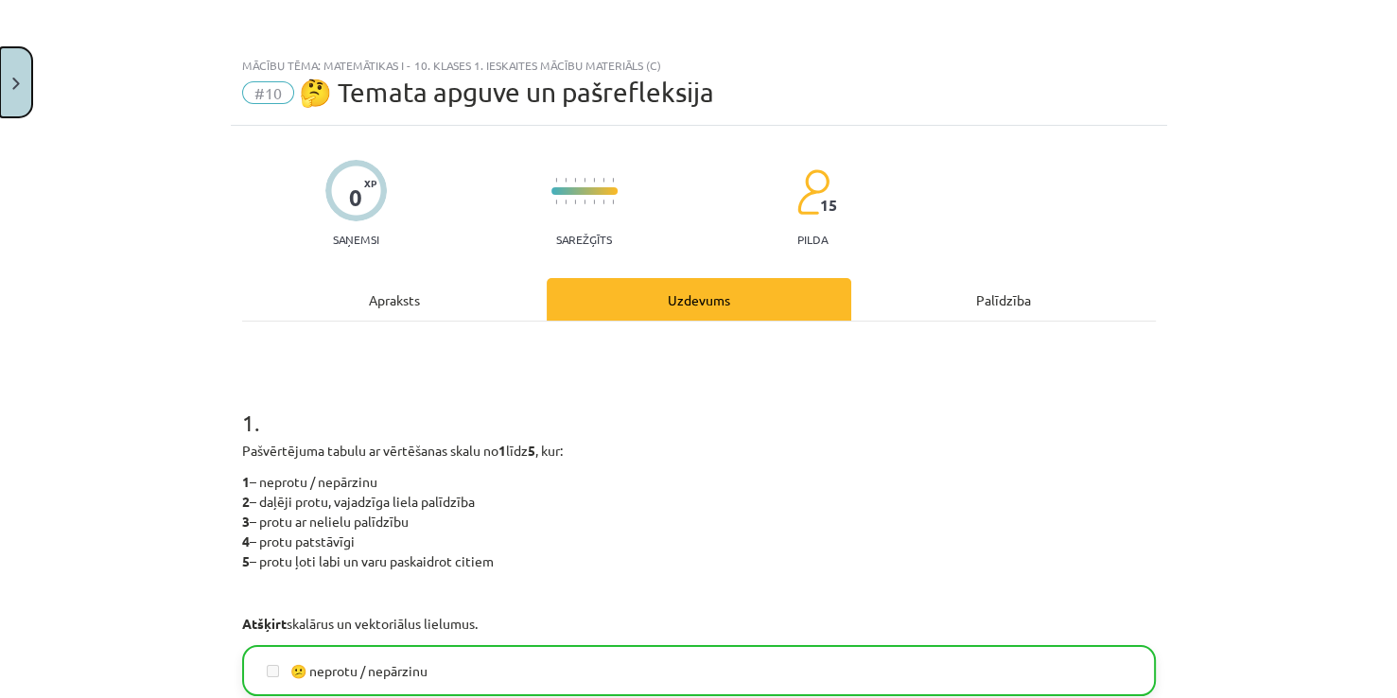
click at [27, 93] on button "Close" at bounding box center [16, 82] width 32 height 70
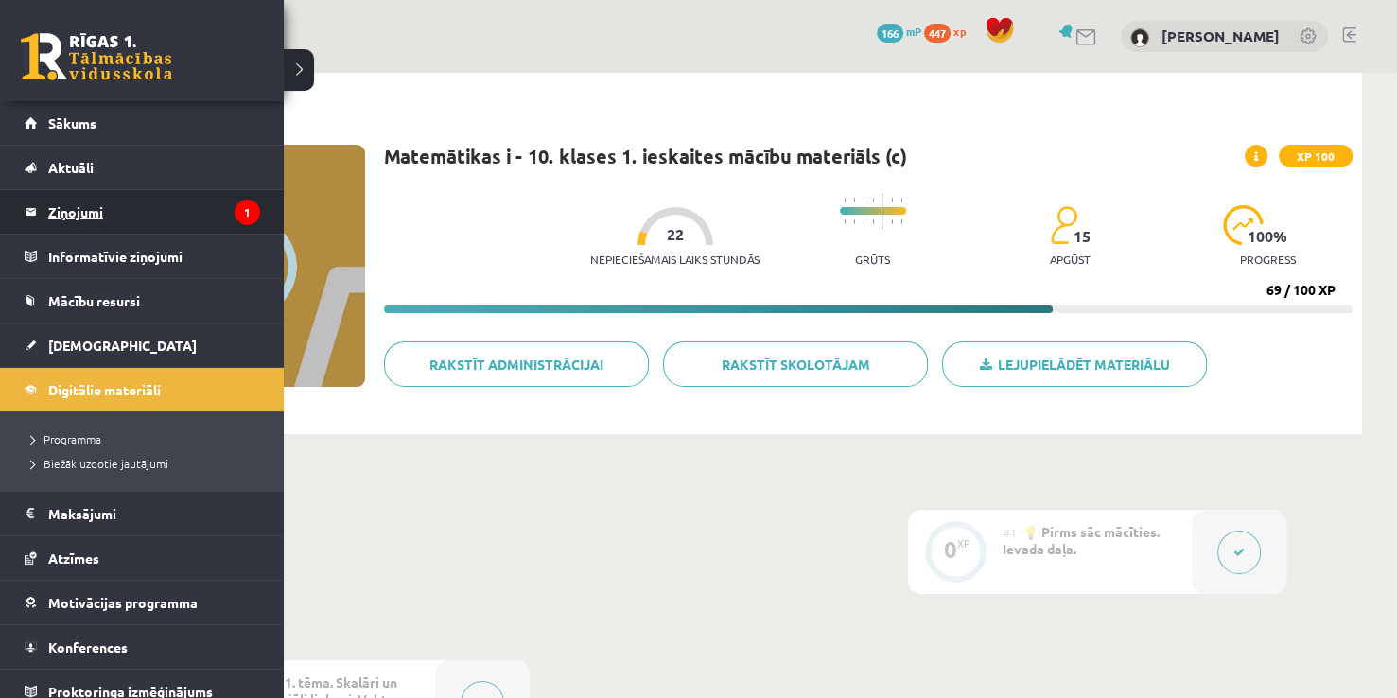
click at [78, 216] on legend "Ziņojumi 1" at bounding box center [154, 212] width 212 height 44
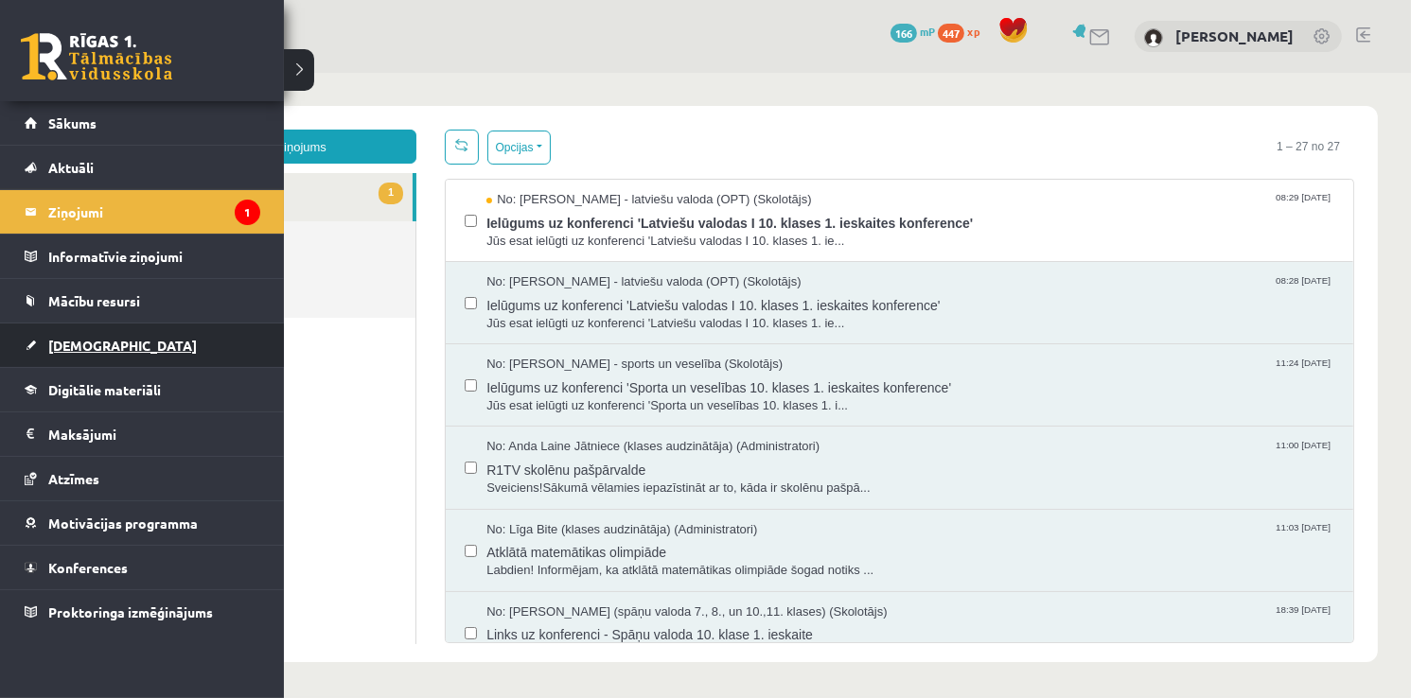
click at [121, 356] on link "[DEMOGRAPHIC_DATA]" at bounding box center [143, 346] width 236 height 44
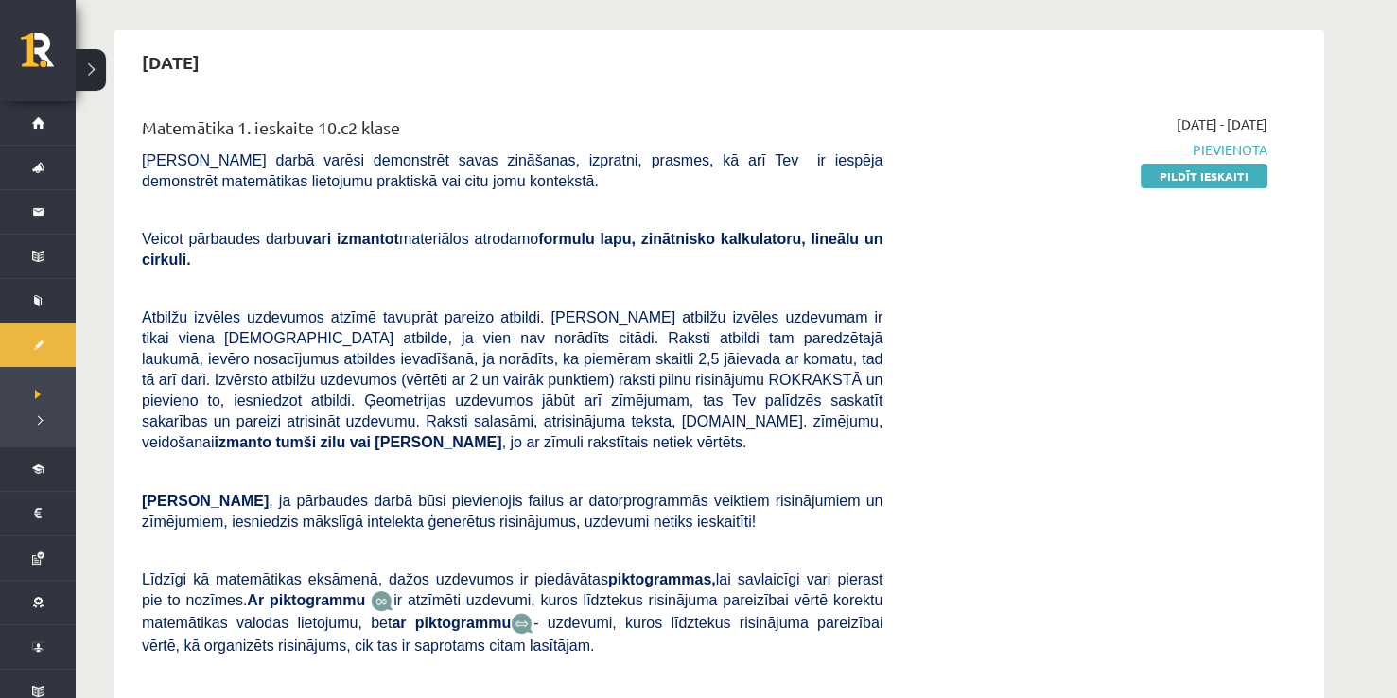
scroll to position [95, 0]
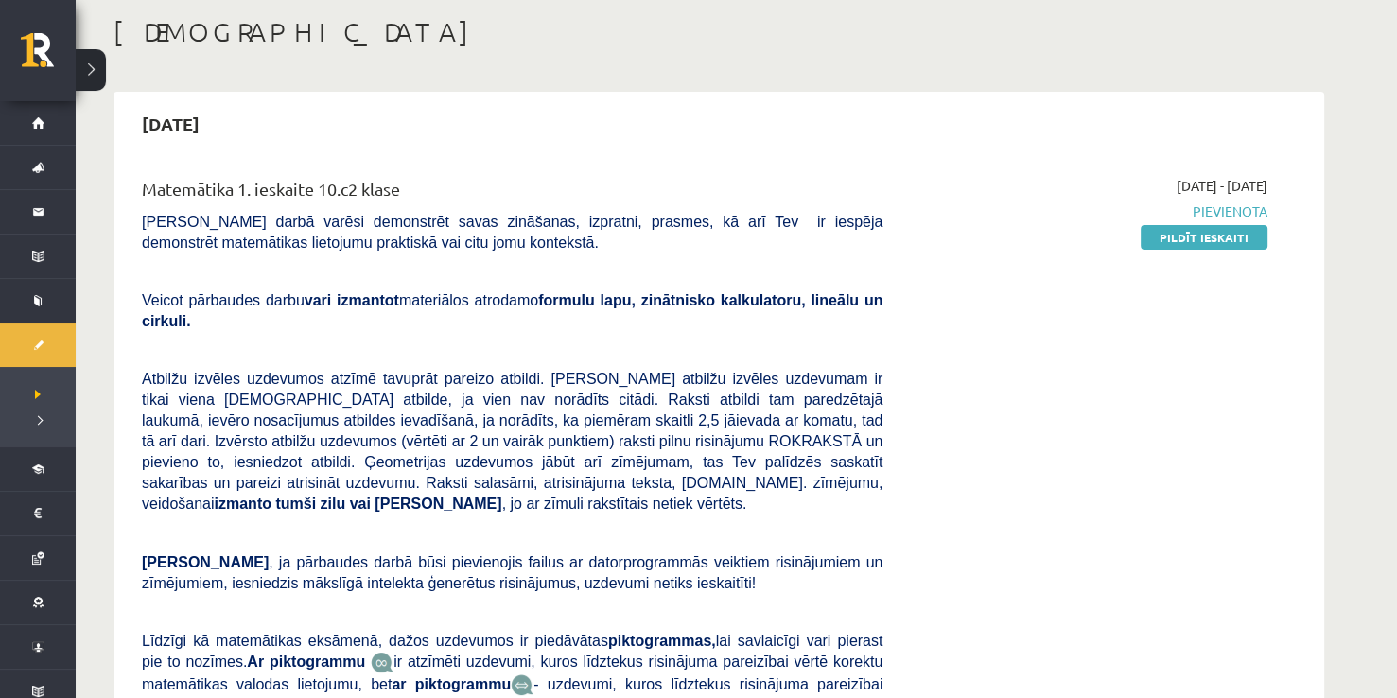
click at [133, 220] on div "Matemātika 1. ieskaite 10.c2 klase [PERSON_NAME] darbā varēsi demonstrēt savas …" at bounding box center [512, 496] width 769 height 640
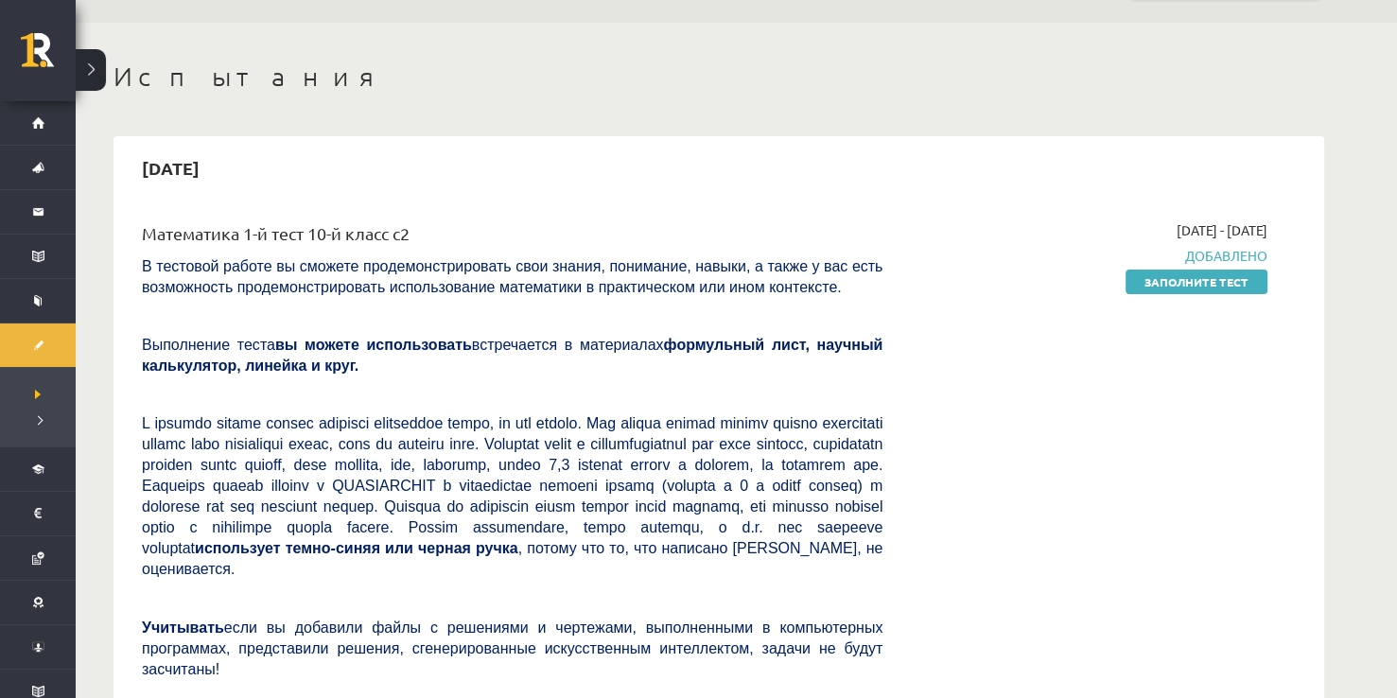
scroll to position [0, 0]
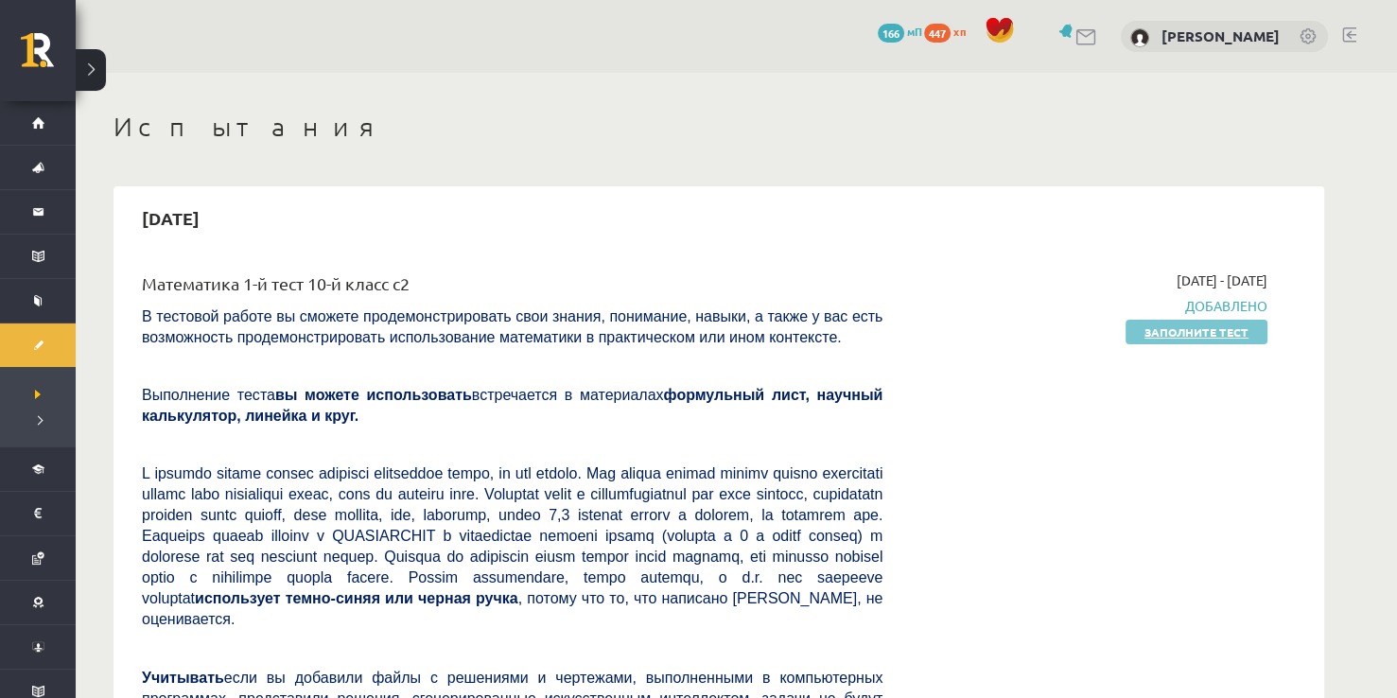
click at [1235, 337] on link "Заполните тест" at bounding box center [1197, 332] width 142 height 25
